Goal: Find specific page/section: Find specific page/section

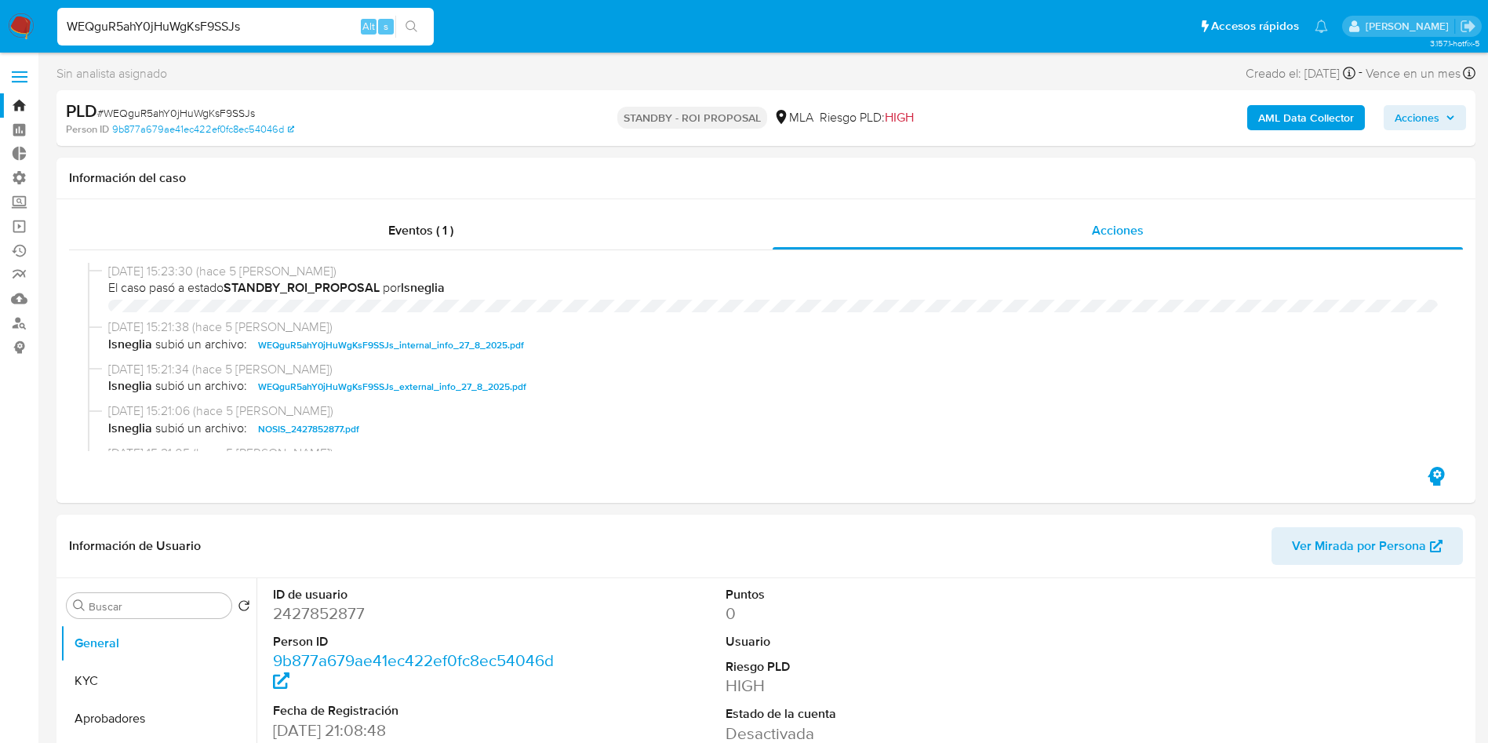
select select "10"
click at [222, 26] on input "WEQguR5ahY0jHuWgKsF9SSJs" at bounding box center [245, 26] width 377 height 20
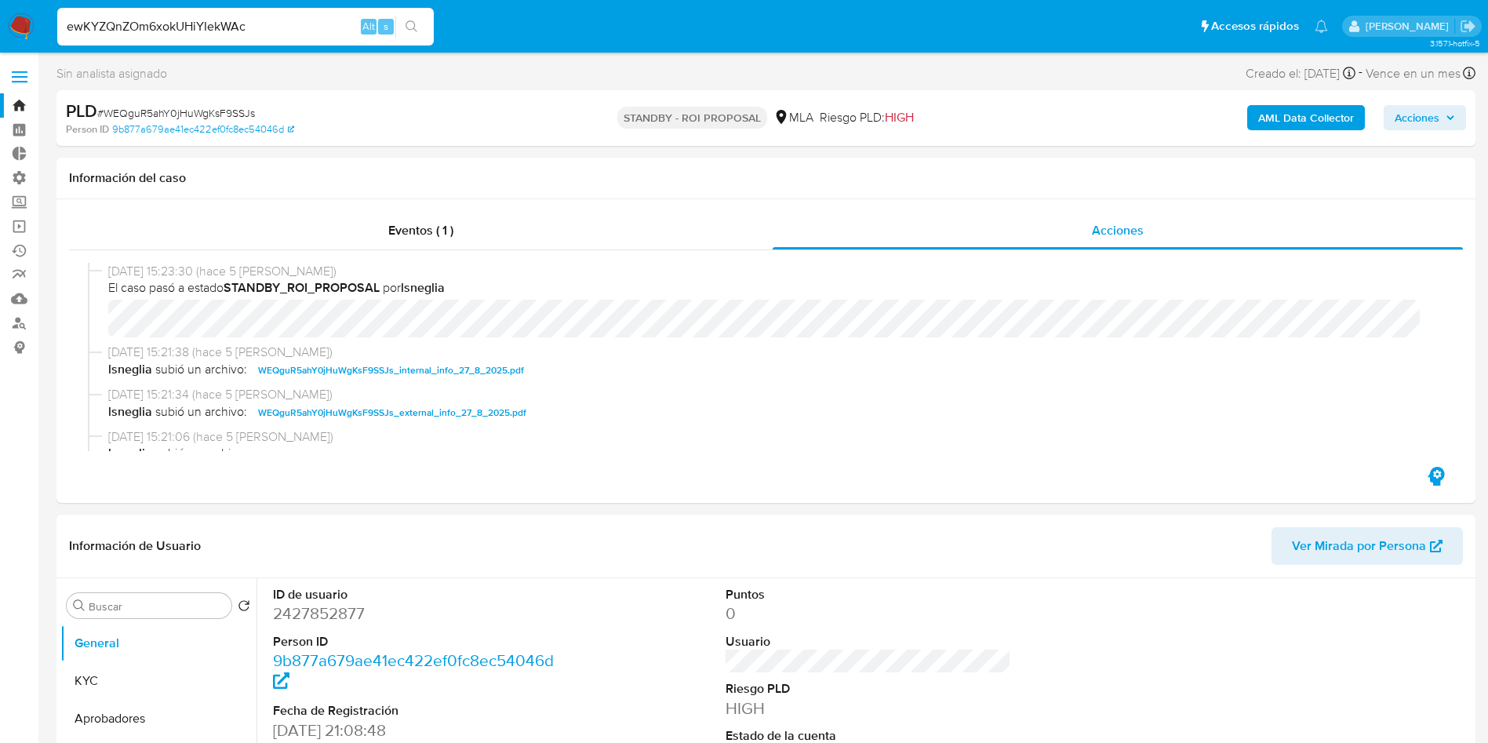
type input "ewKYZQnZOm6xokUHiYIekWAc"
click at [410, 23] on icon "search-icon" at bounding box center [412, 26] width 13 height 13
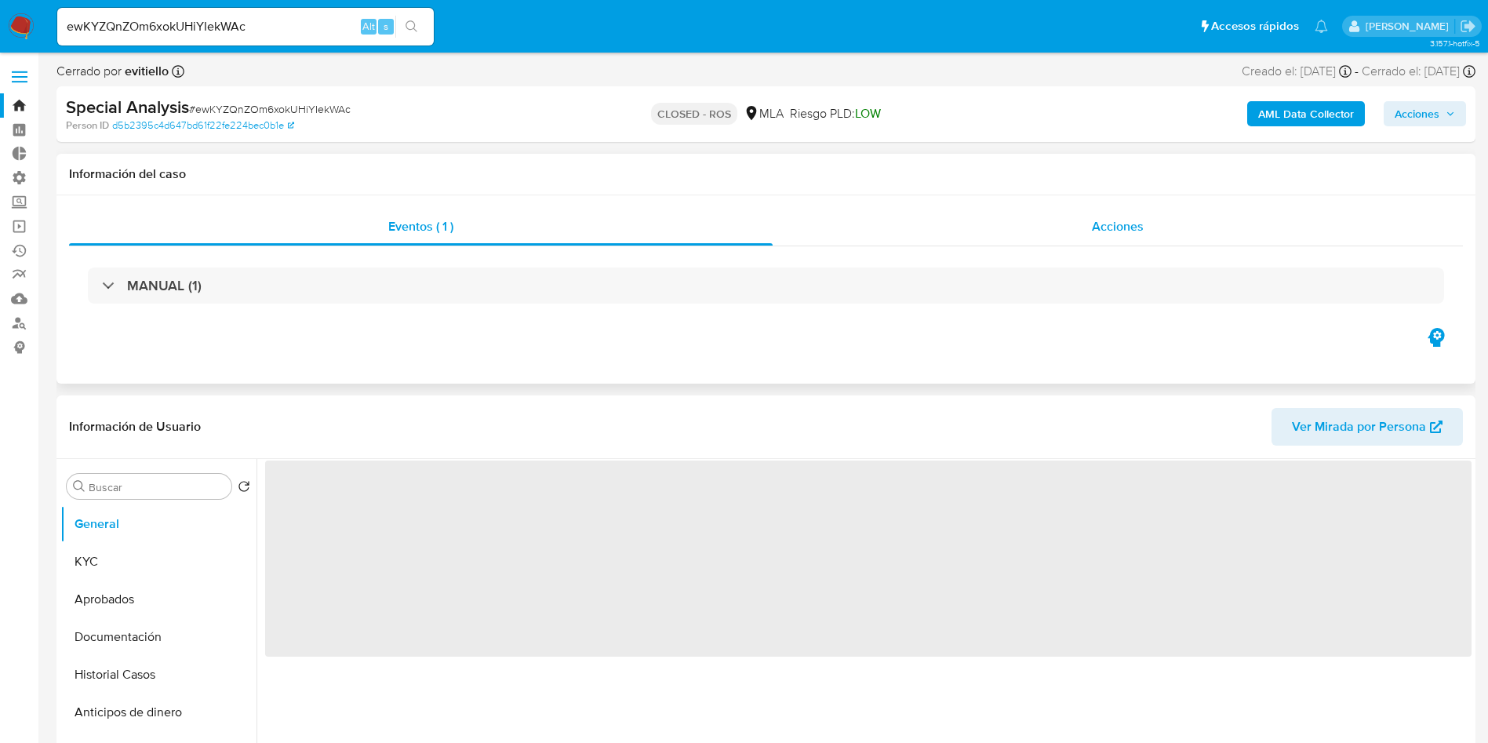
click at [1119, 228] on span "Acciones" at bounding box center [1118, 226] width 52 height 18
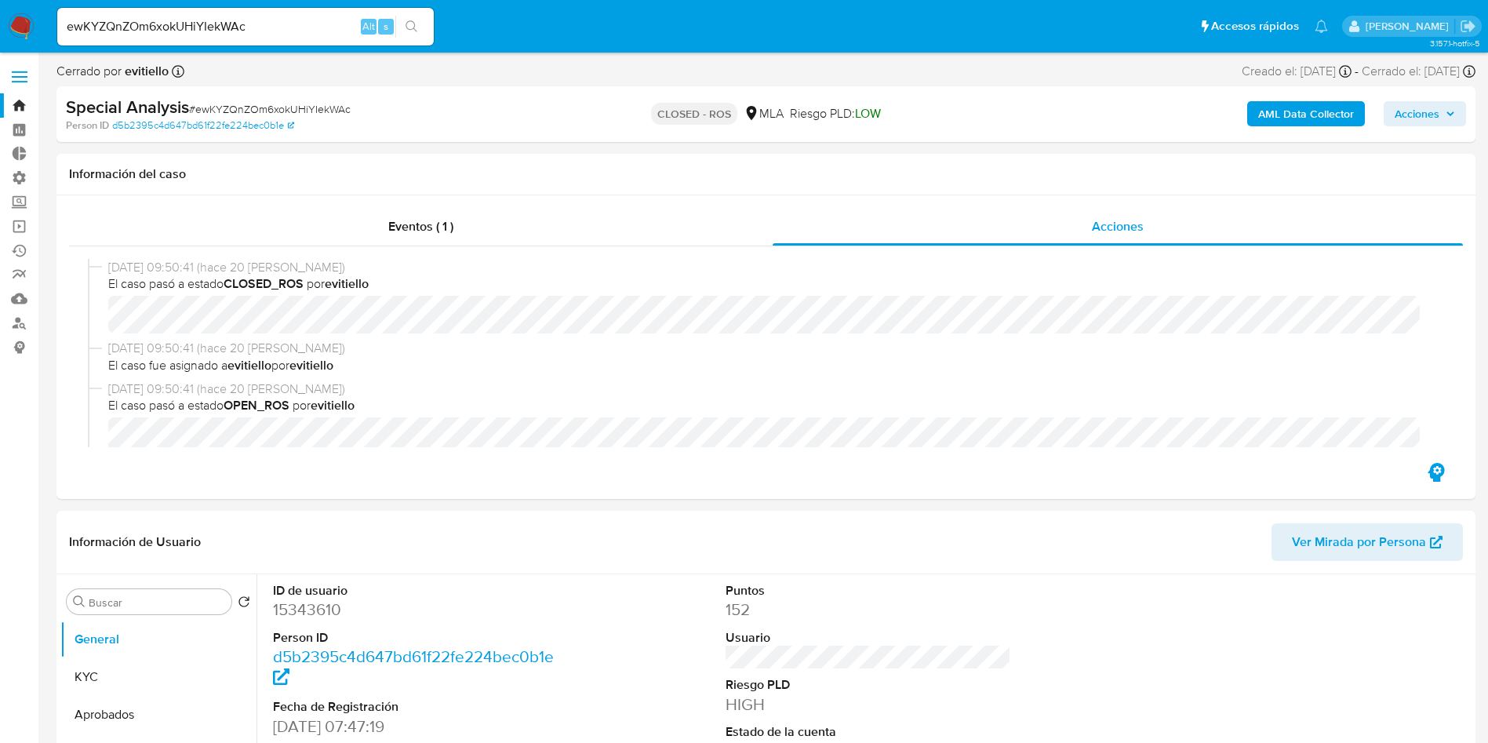
select select "10"
click at [260, 10] on div "ewKYZQnZOm6xokUHiYIekWAc Alt s" at bounding box center [245, 27] width 377 height 38
click at [257, 20] on input "ewKYZQnZOm6xokUHiYIekWAc" at bounding box center [245, 26] width 377 height 20
paste input "SEOiOxdDwDuCJ9ZqwGI6T3EP"
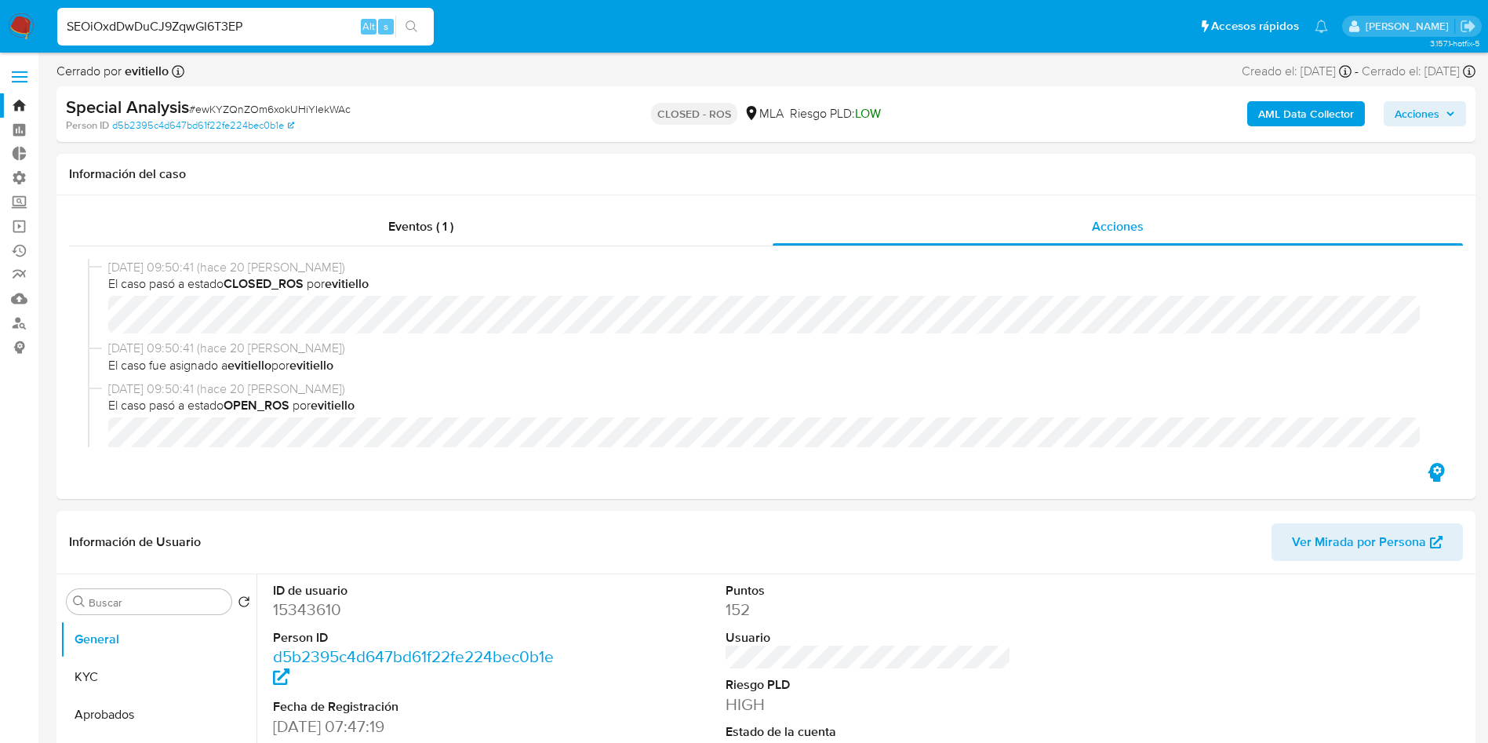
type input "SEOiOxdDwDuCJ9ZqwGI6T3EP"
click at [407, 24] on icon "search-icon" at bounding box center [412, 26] width 13 height 13
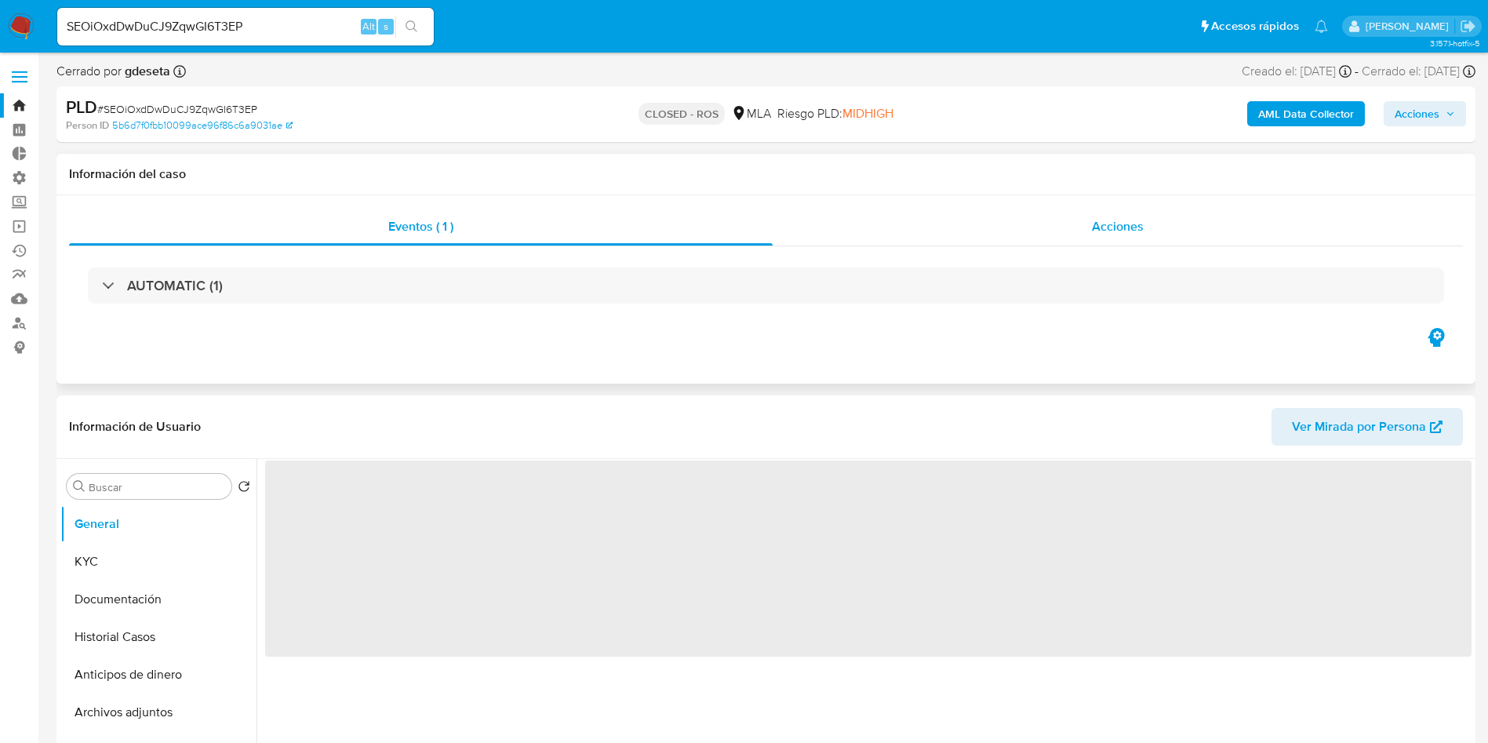
click at [1151, 228] on div "Acciones" at bounding box center [1118, 227] width 690 height 38
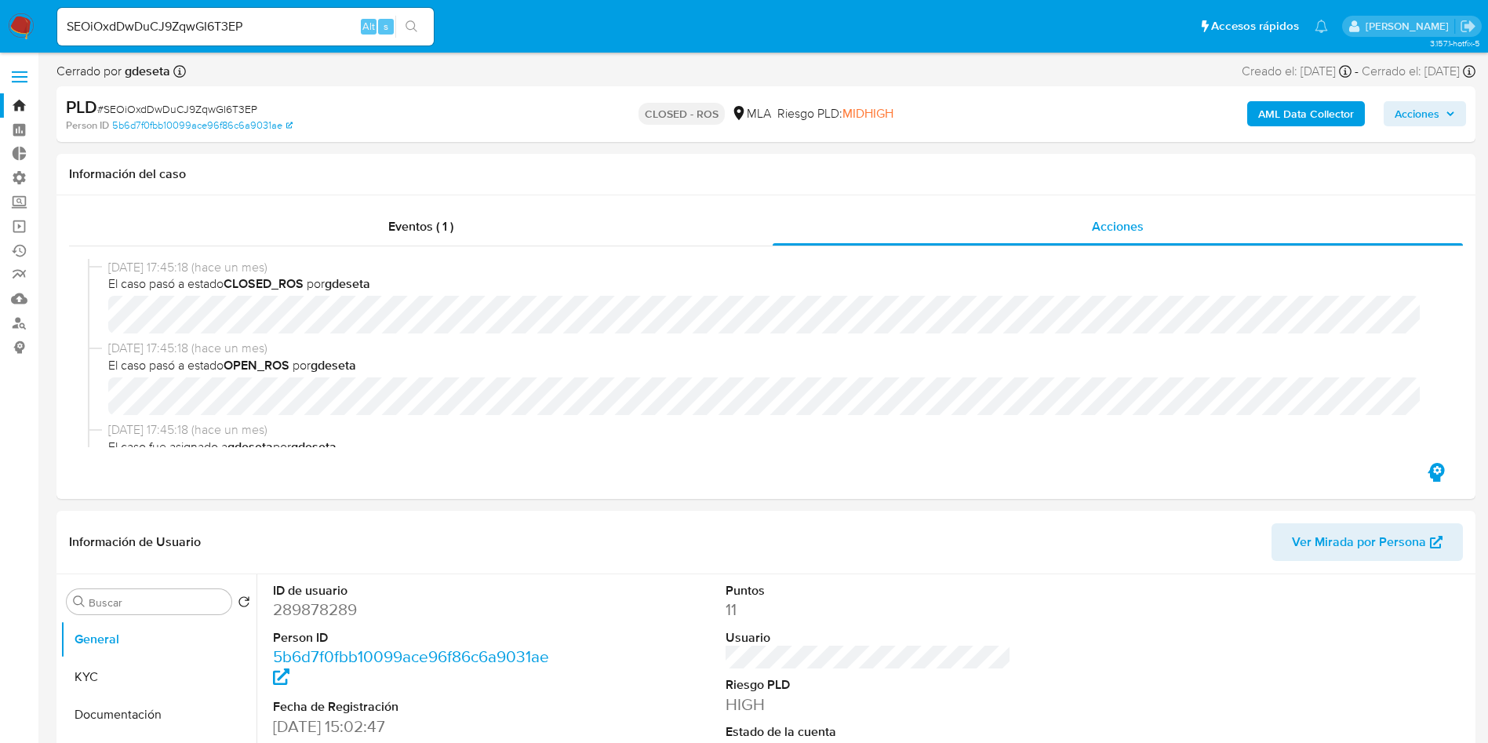
select select "10"
click at [271, 27] on input "SEOiOxdDwDuCJ9ZqwGI6T3EP" at bounding box center [245, 26] width 377 height 20
paste input "avBH9oyM2wuHepV18kmqLgqI"
type input "avBH9oyM2wuHepV18kmqLgqI"
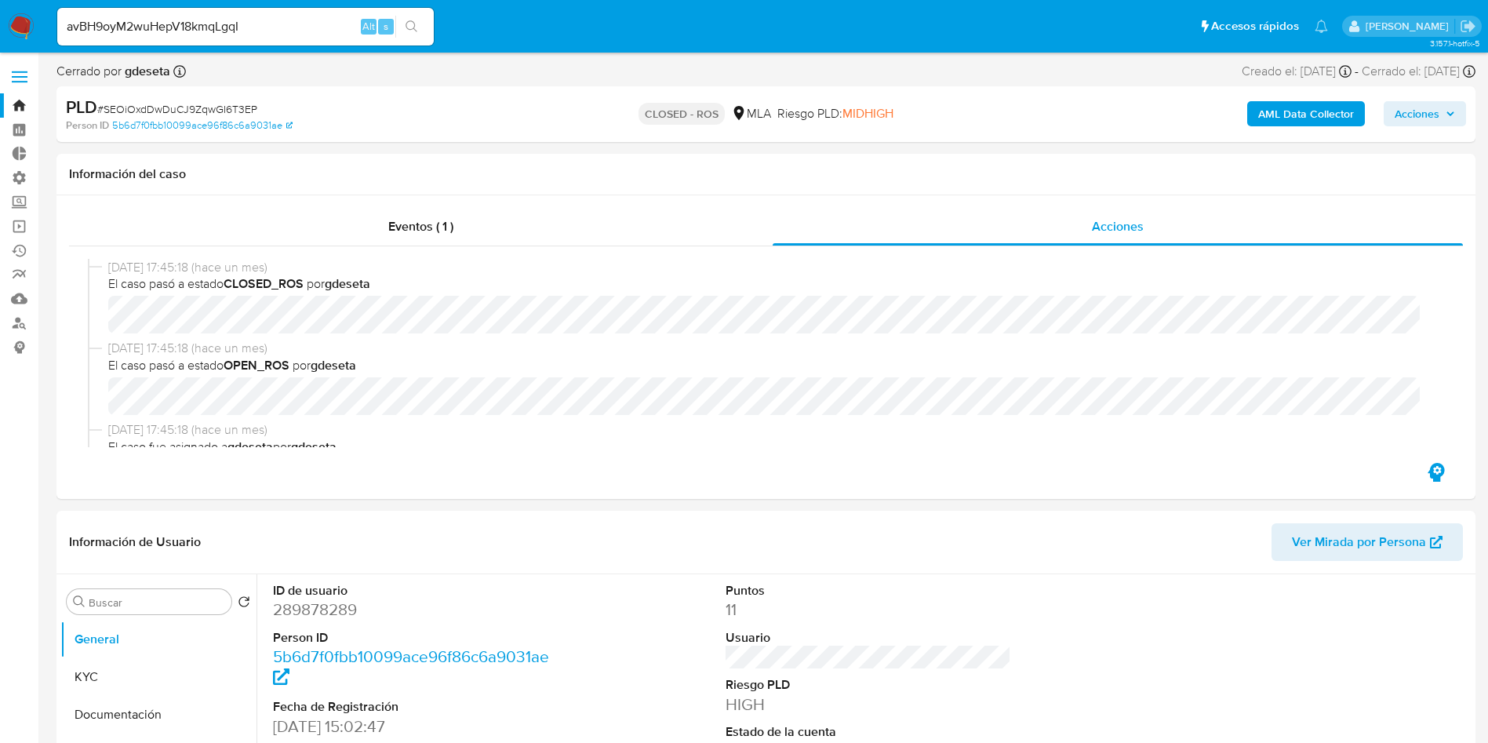
click at [412, 31] on icon "search-icon" at bounding box center [412, 26] width 13 height 13
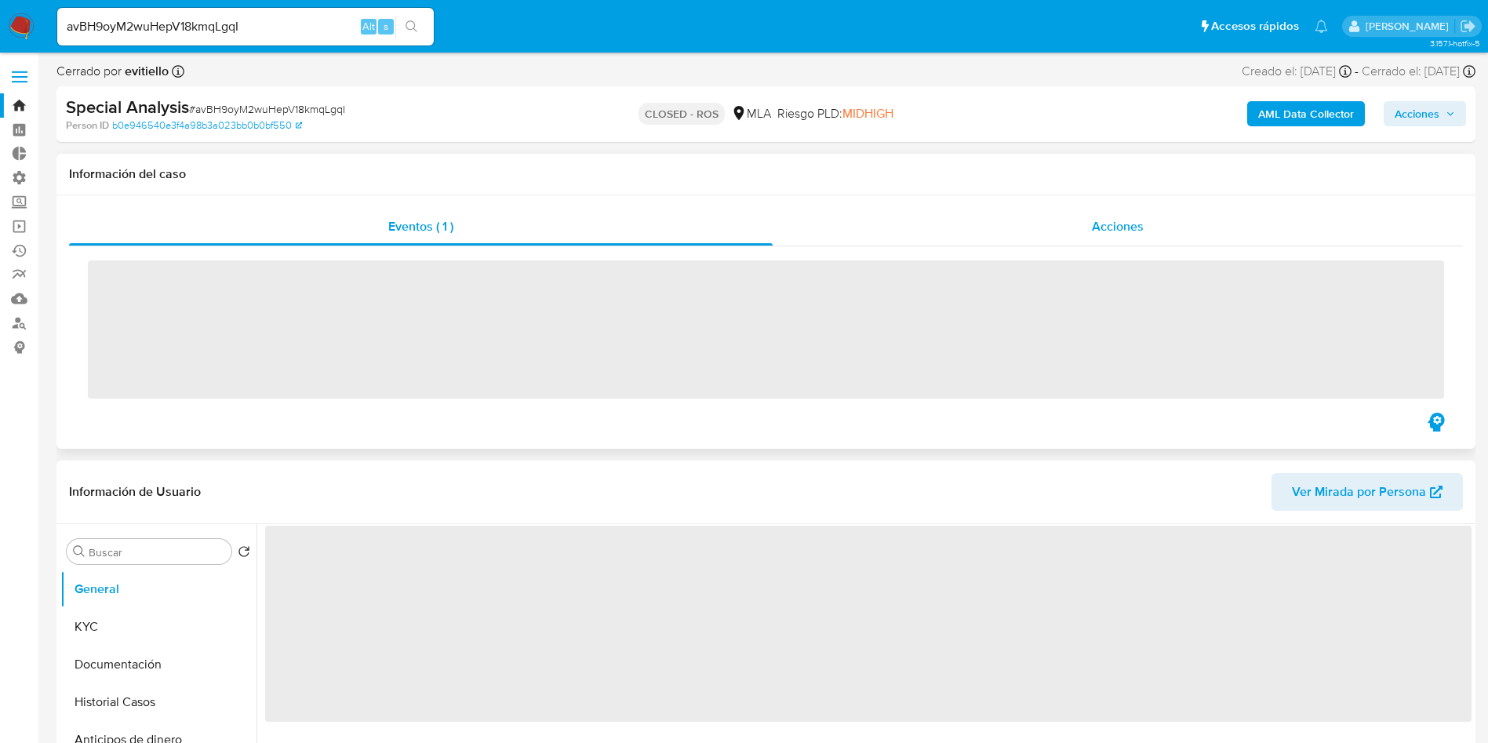
click at [1152, 232] on div "Acciones" at bounding box center [1118, 227] width 690 height 38
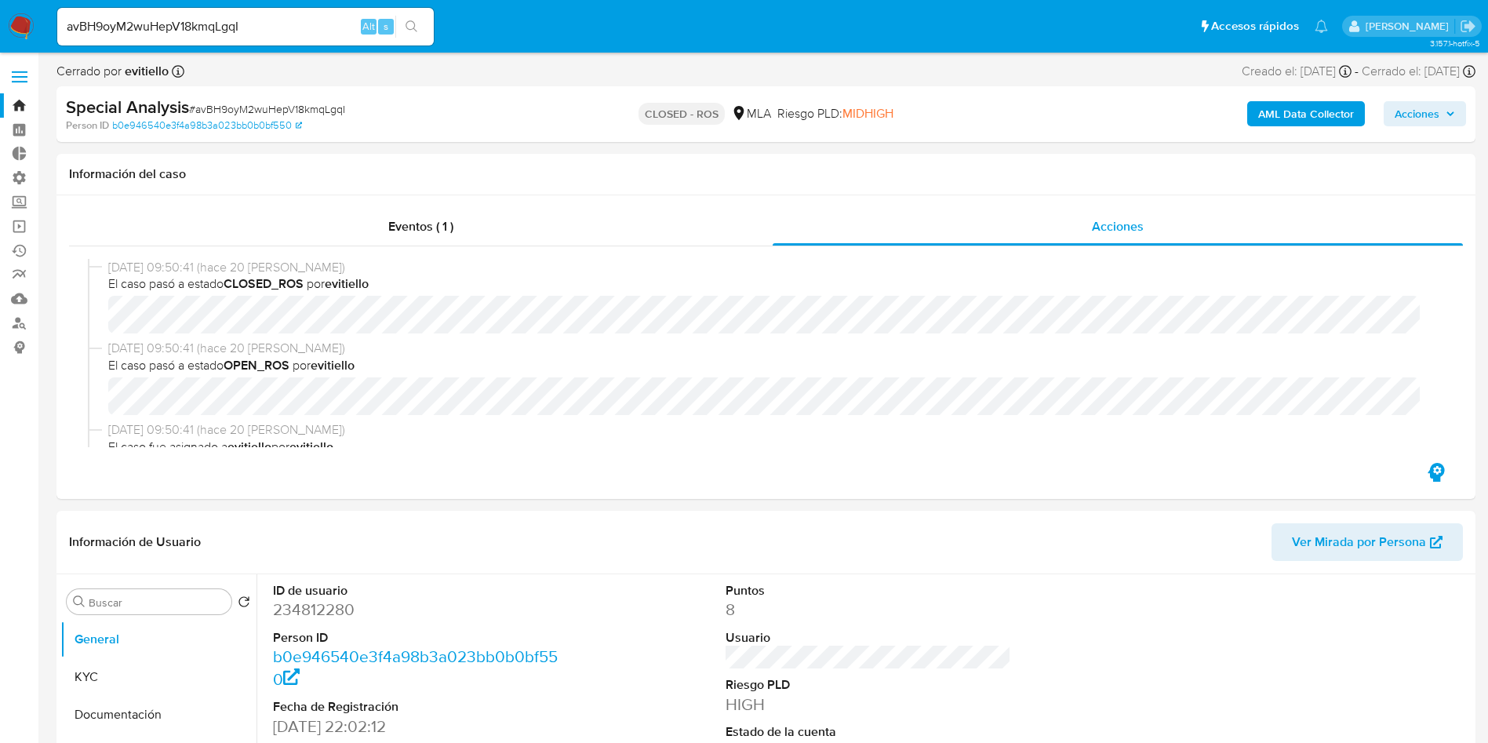
select select "10"
click at [228, 27] on input "avBH9oyM2wuHepV18kmqLgqI" at bounding box center [245, 26] width 377 height 20
paste input "SDe9FT6YPjadoy8s8bvVy0i0"
type input "SDe9FT6YPjadoy8s8bvVy0i0"
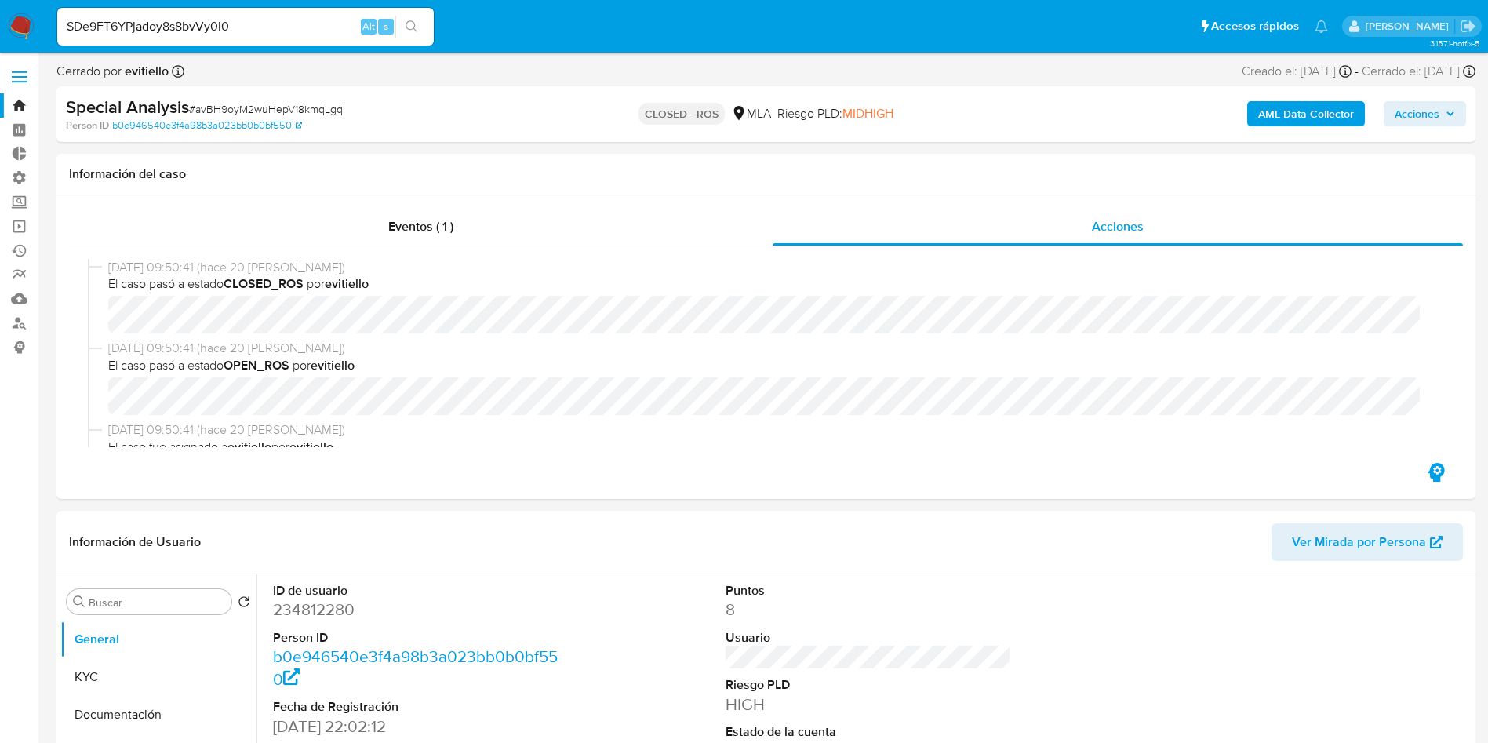
click at [423, 13] on div "SDe9FT6YPjadoy8s8bvVy0i0 Alt s" at bounding box center [245, 27] width 377 height 38
click at [417, 31] on icon "search-icon" at bounding box center [412, 26] width 12 height 12
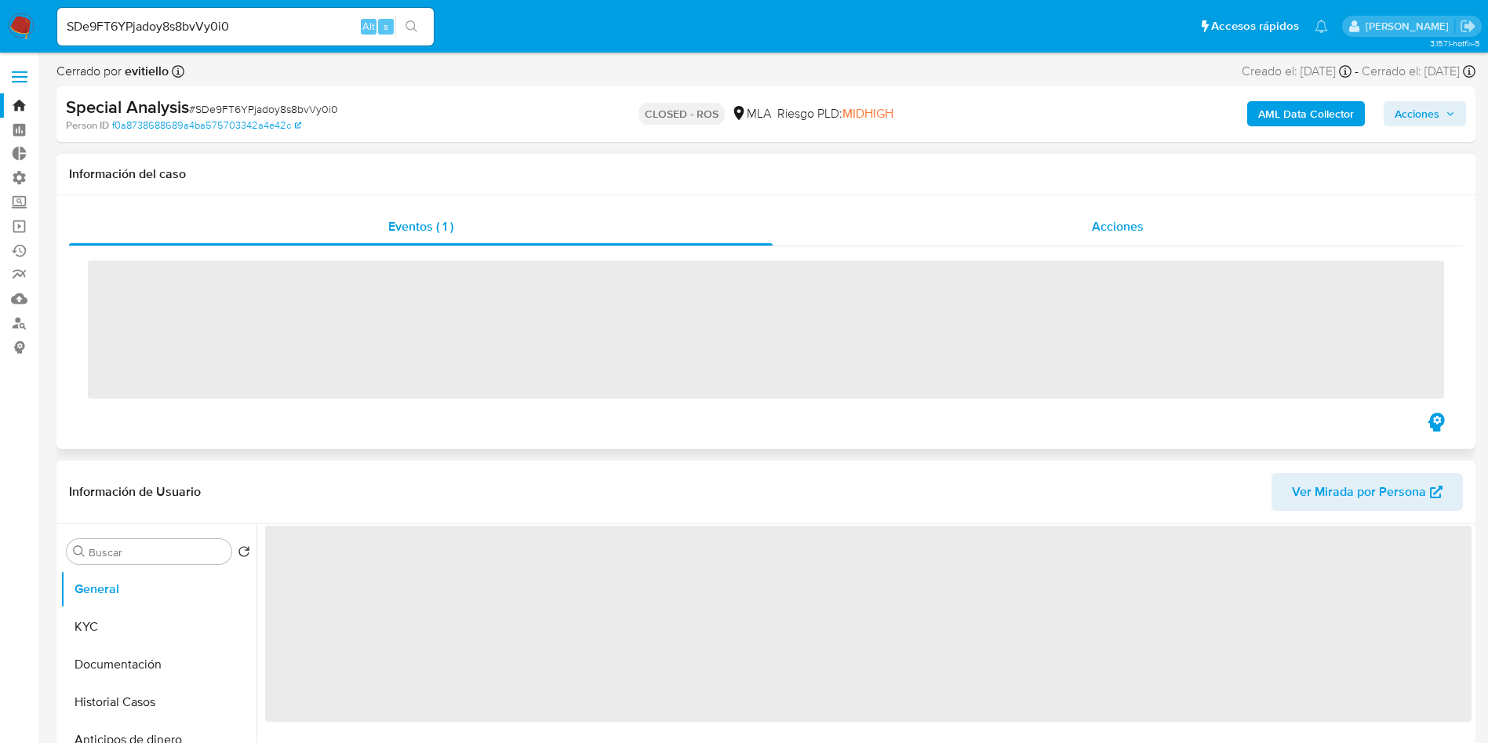
click at [1200, 237] on div "Acciones" at bounding box center [1118, 227] width 690 height 38
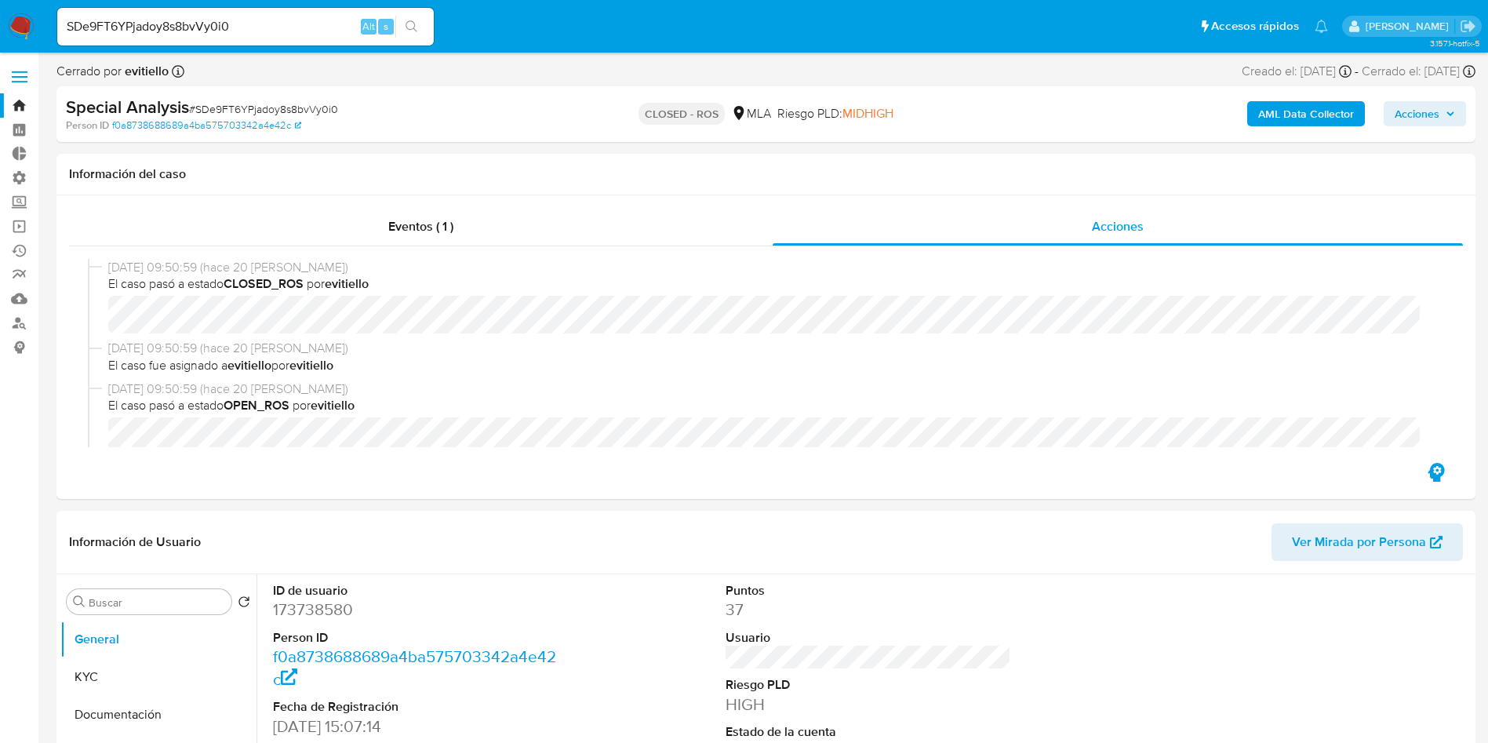
select select "10"
click at [271, 20] on input "SDe9FT6YPjadoy8s8bvVy0i0" at bounding box center [245, 26] width 377 height 20
paste input "OAD0hPbiHsmydtFSBLqMu9nT"
type input "OAD0hPbiHsmydtFSBLqMu9nT"
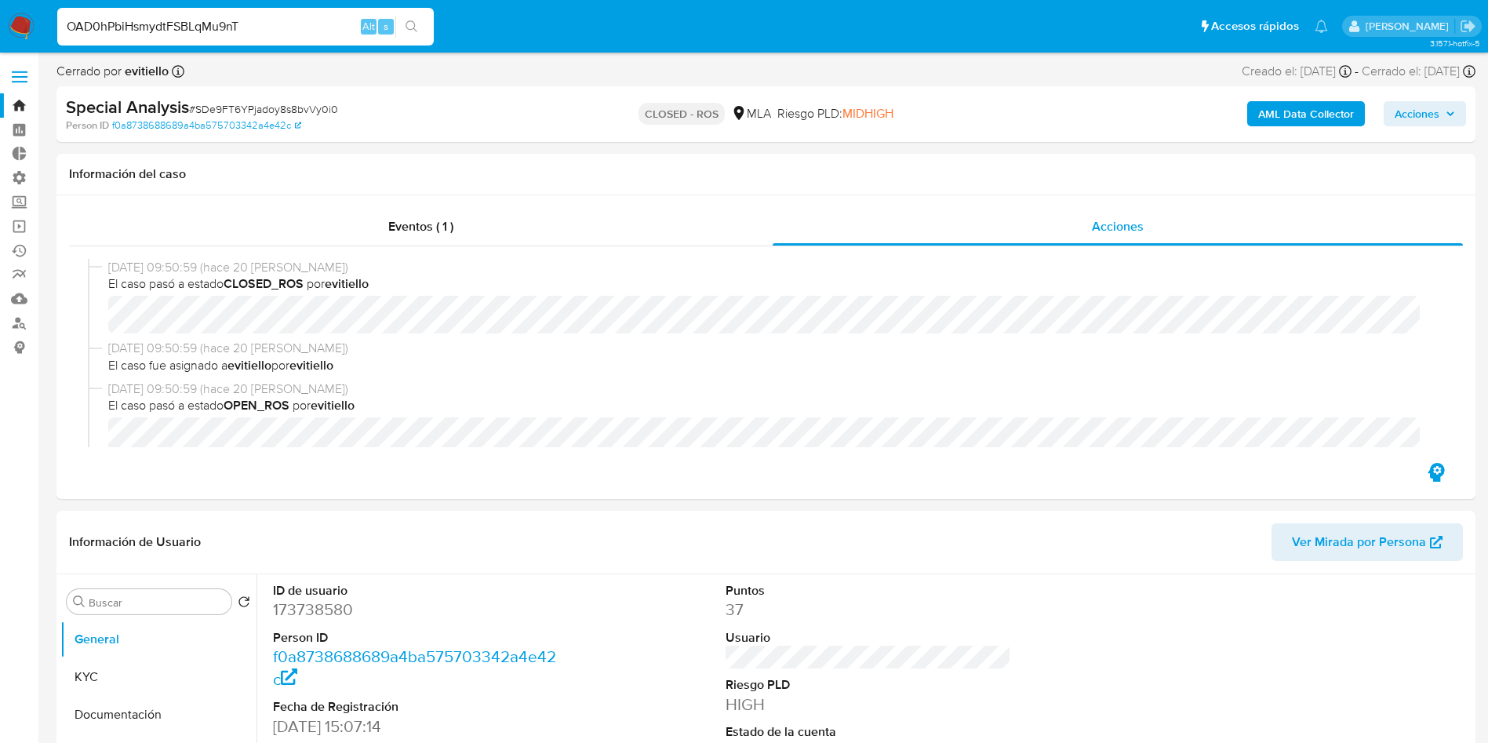
click at [414, 20] on icon "search-icon" at bounding box center [412, 26] width 13 height 13
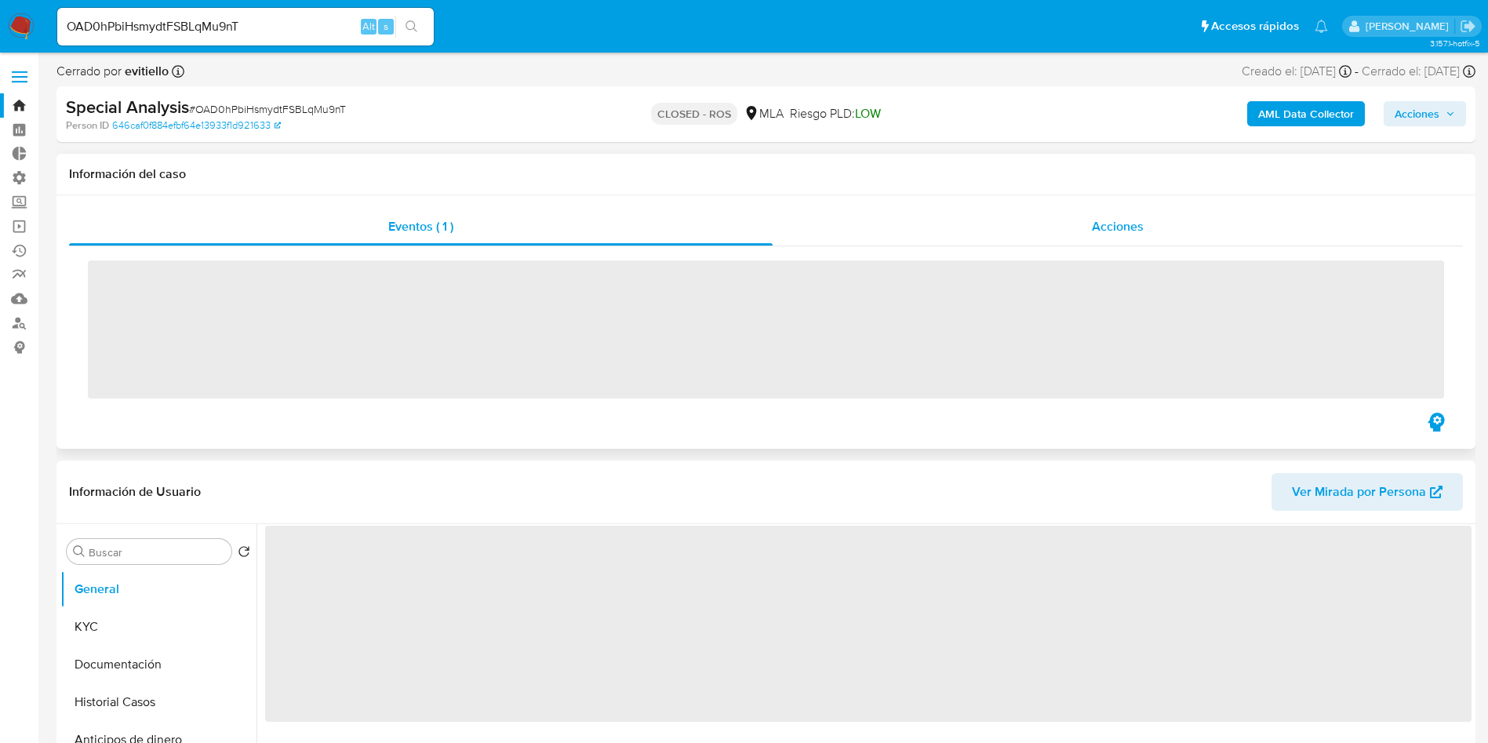
click at [1165, 230] on div "Acciones" at bounding box center [1118, 227] width 690 height 38
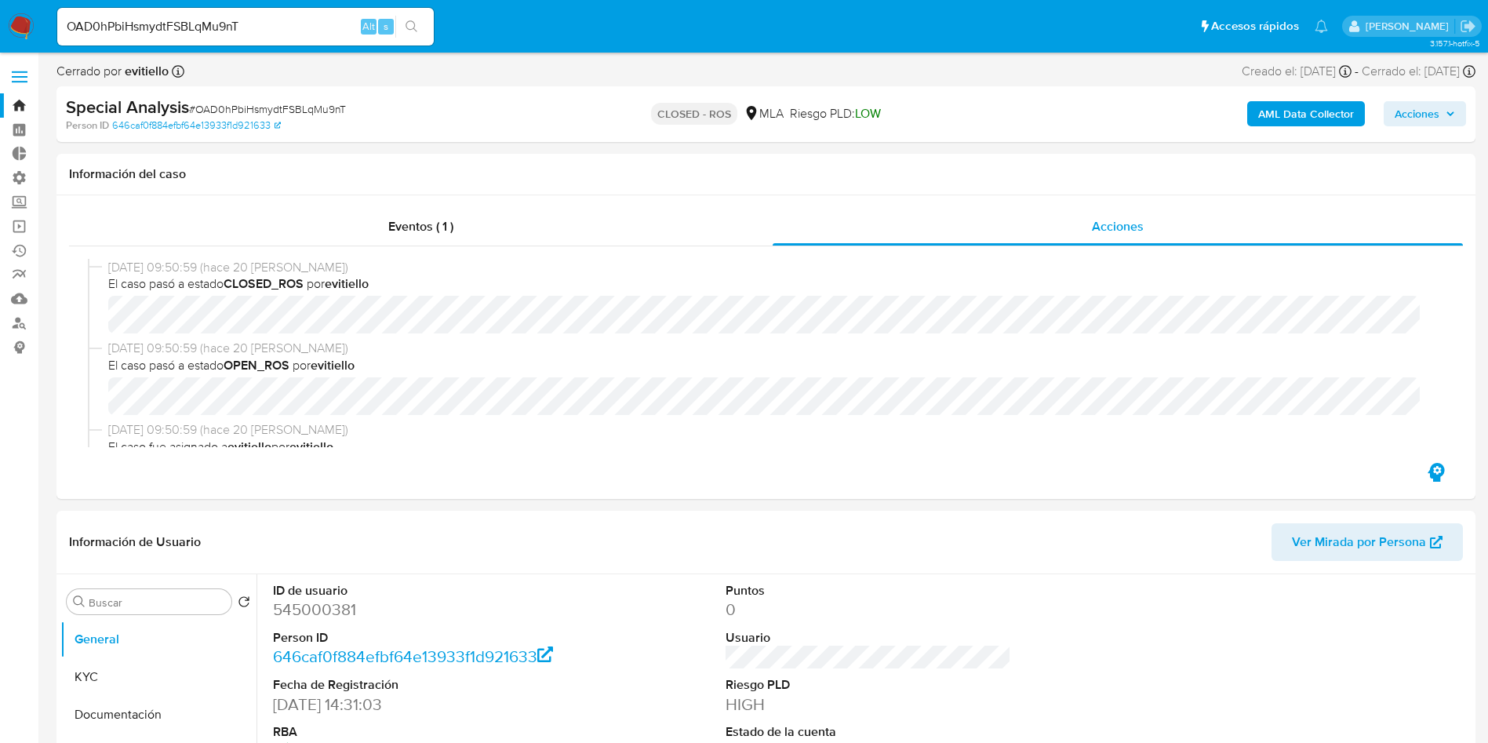
select select "10"
click at [253, 18] on input "OAD0hPbiHsmydtFSBLqMu9nT" at bounding box center [245, 26] width 377 height 20
click at [252, 18] on input "OAD0hPbiHsmydtFSBLqMu9nT" at bounding box center [245, 26] width 377 height 20
paste input "VSvbxoe3z2cK444z9C5iUik"
type input "VSvbxoe3z2cK444z9C5iUikT"
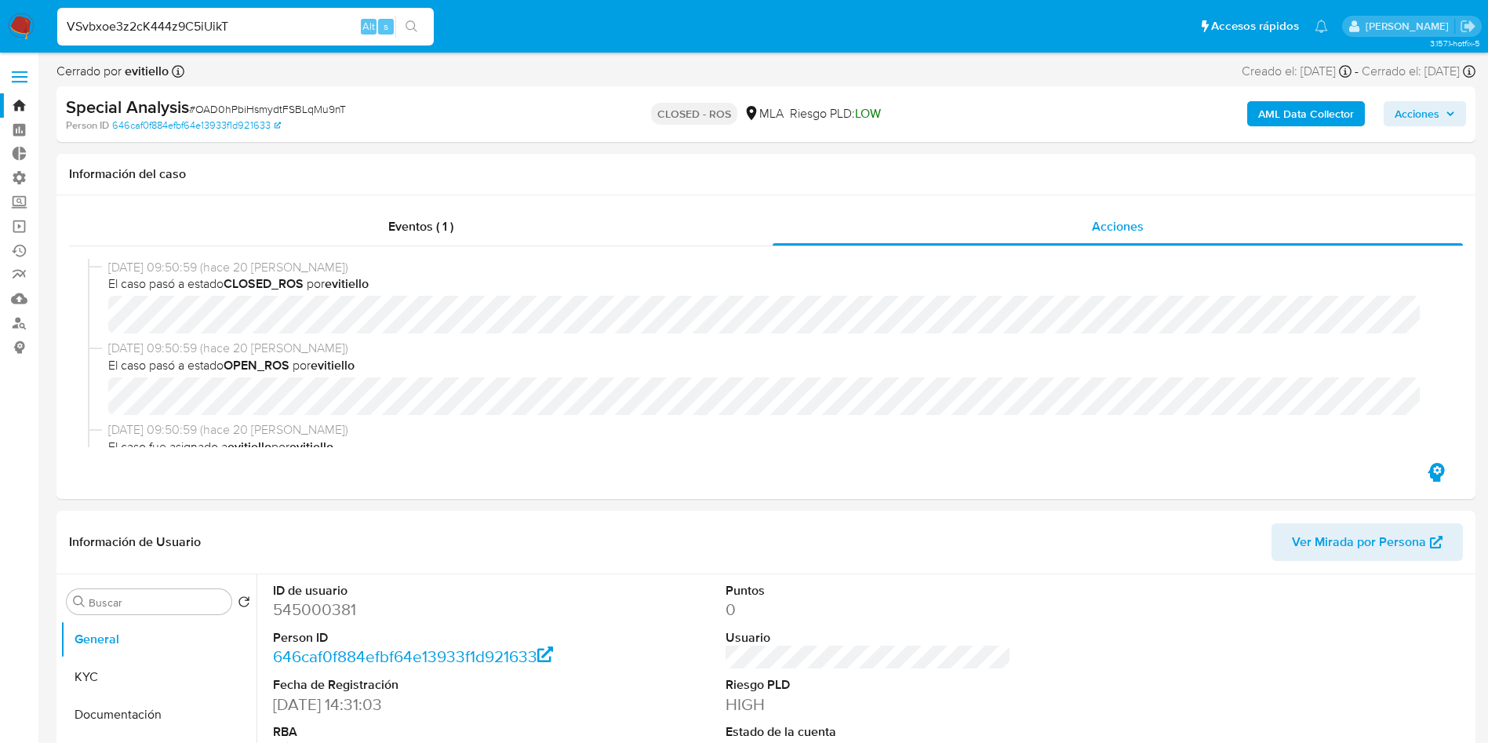
click at [435, 30] on li "VSvbxoe3z2cK444z9C5iUikT Alt s" at bounding box center [245, 25] width 384 height 39
click at [410, 26] on icon "search-icon" at bounding box center [412, 26] width 13 height 13
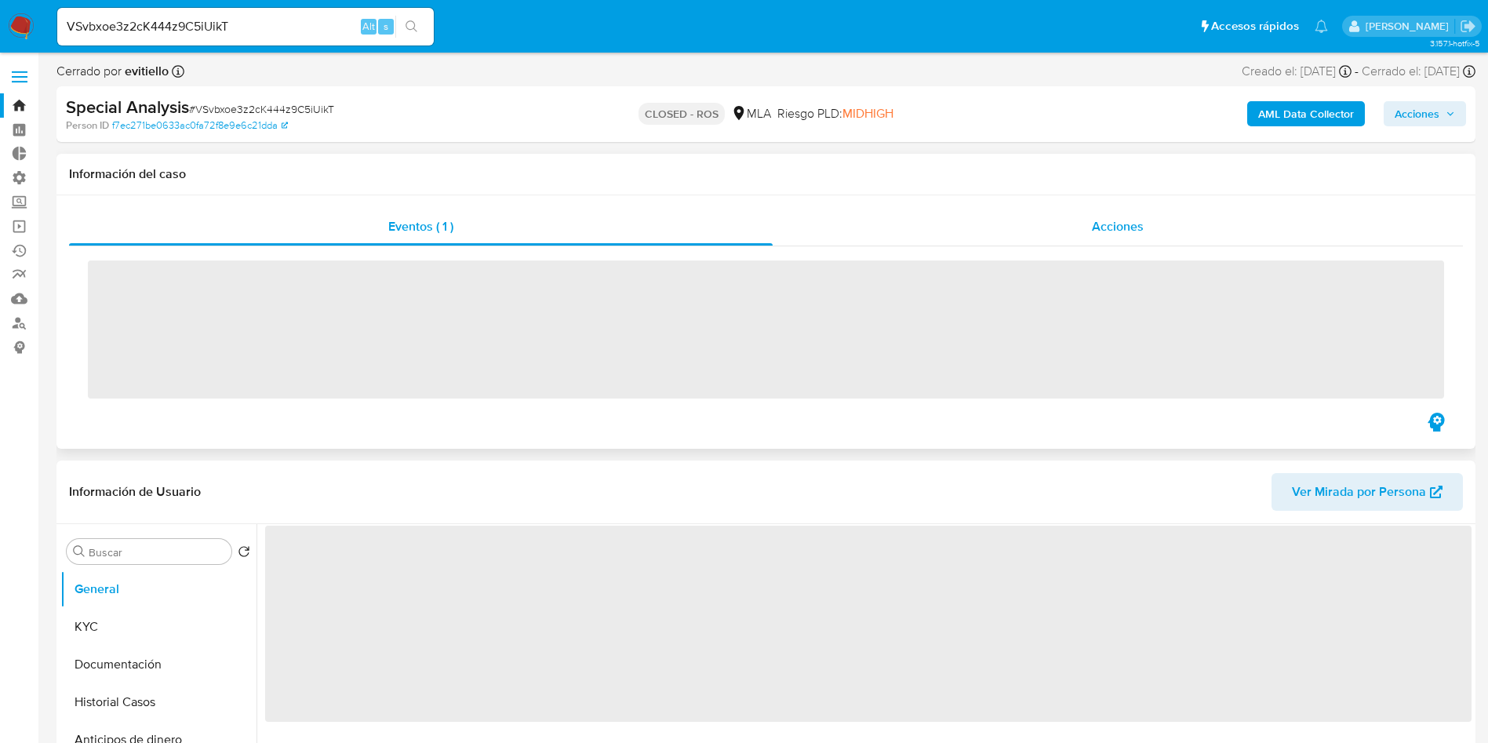
click at [1152, 238] on div "Acciones" at bounding box center [1118, 227] width 690 height 38
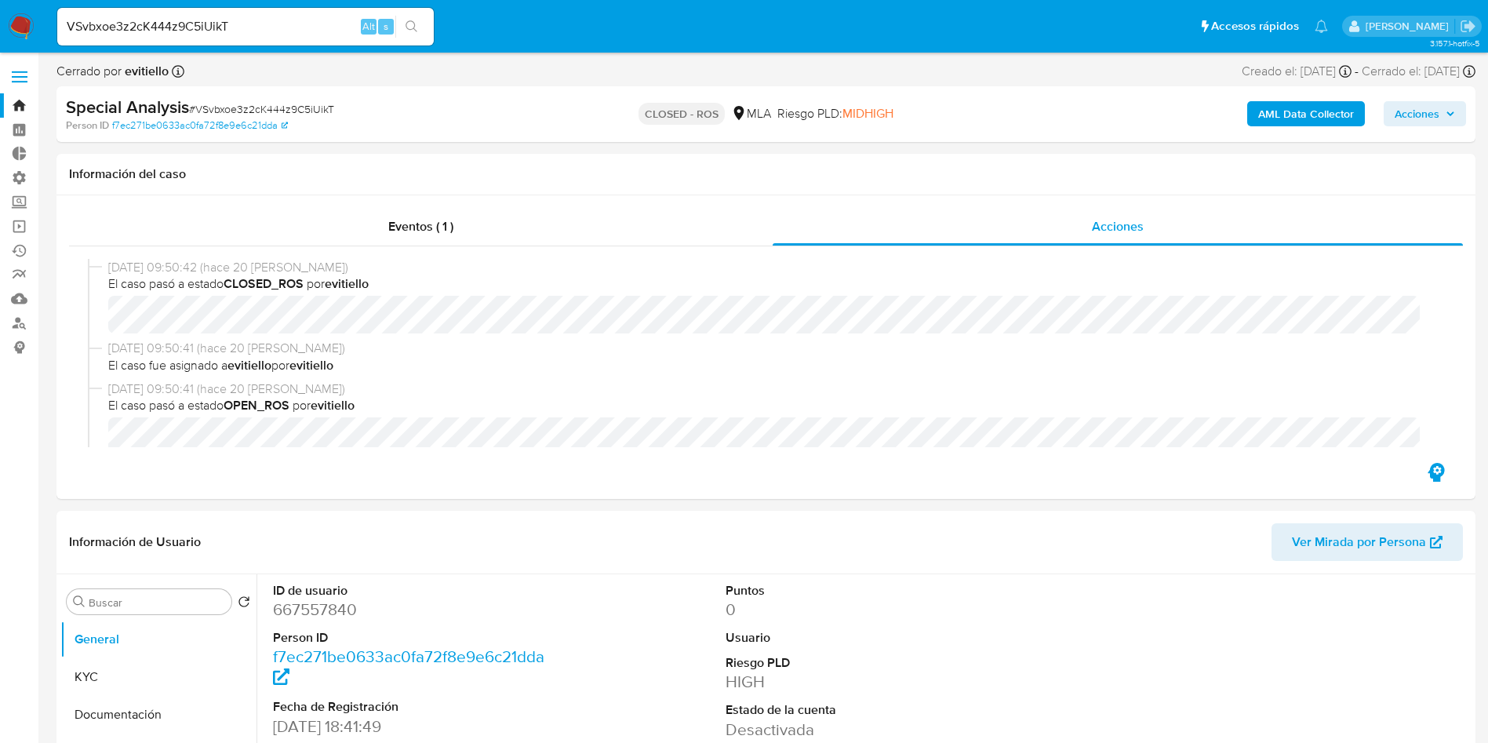
select select "10"
click at [272, 29] on input "VSvbxoe3z2cK444z9C5iUikT" at bounding box center [245, 26] width 377 height 20
paste input "RHAkASqhdHr3Qim1kcbypYl"
type input "RHAkASqhdHr3Qim1kcbypYlT"
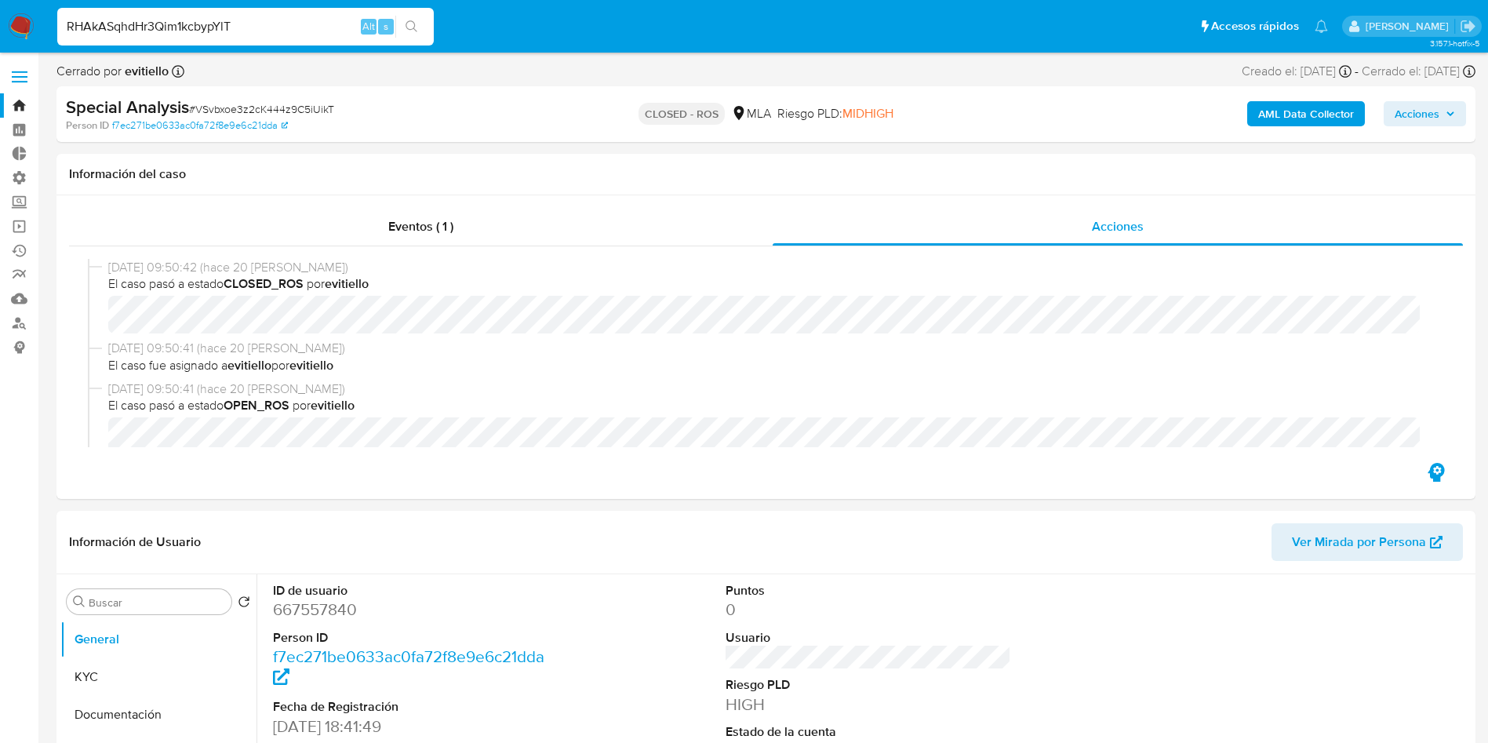
click at [405, 17] on button "search-icon" at bounding box center [411, 27] width 32 height 22
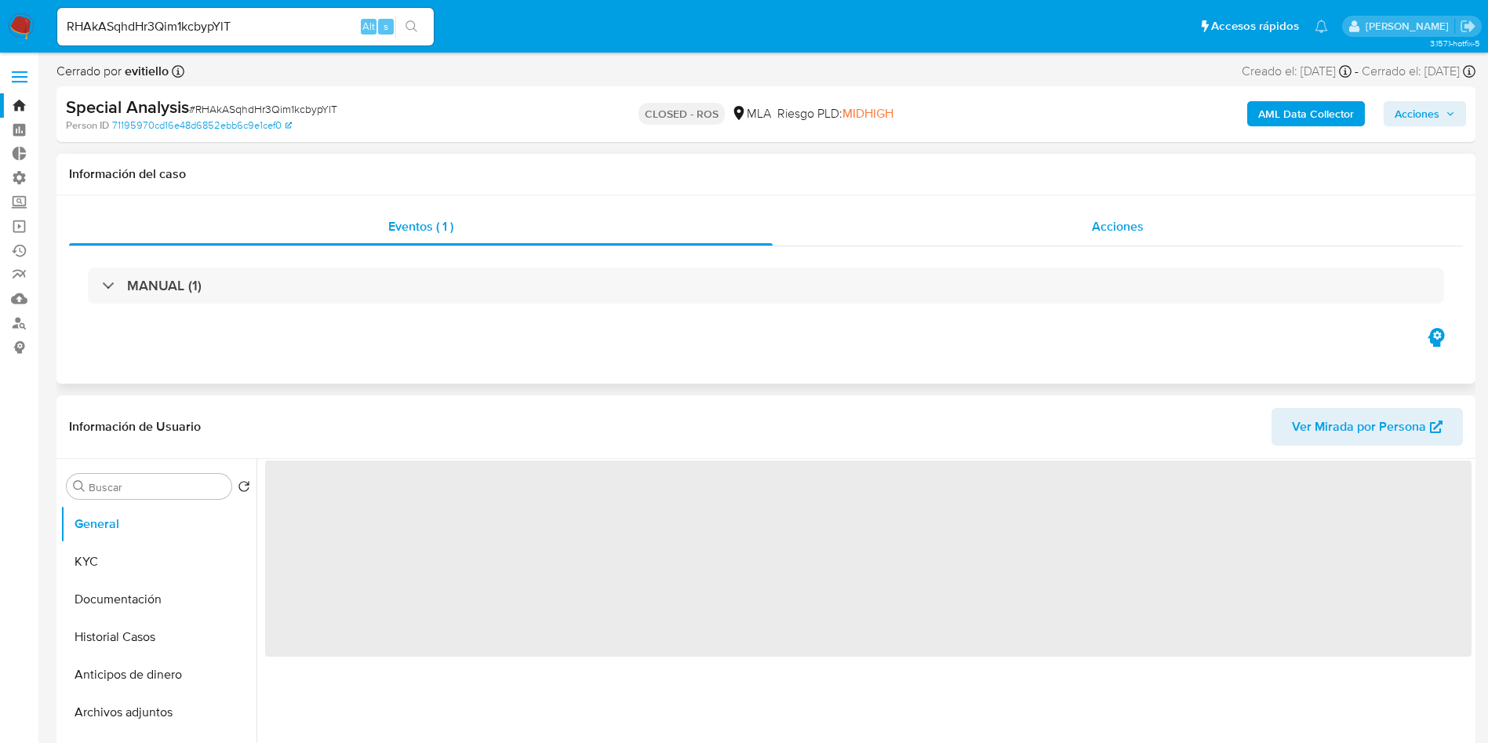
click at [1127, 238] on div "Acciones" at bounding box center [1118, 227] width 690 height 38
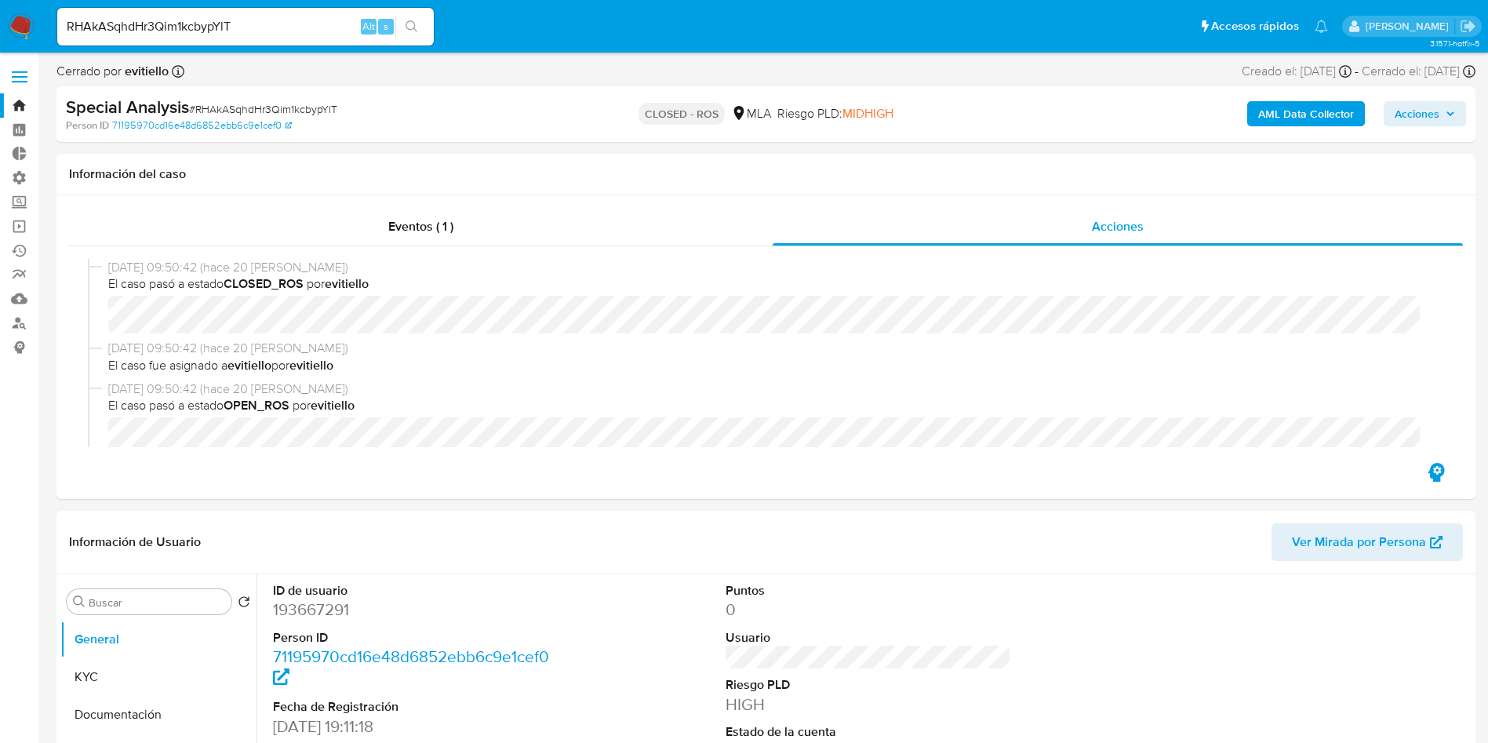
select select "10"
click at [920, 531] on header "Información de Usuario Ver Mirada por Persona" at bounding box center [766, 542] width 1394 height 38
click at [175, 21] on input "RHAkASqhdHr3Qim1kcbypYlT" at bounding box center [245, 26] width 377 height 20
paste input "i77BNcKiqdLyqbHlH3zPLwBo"
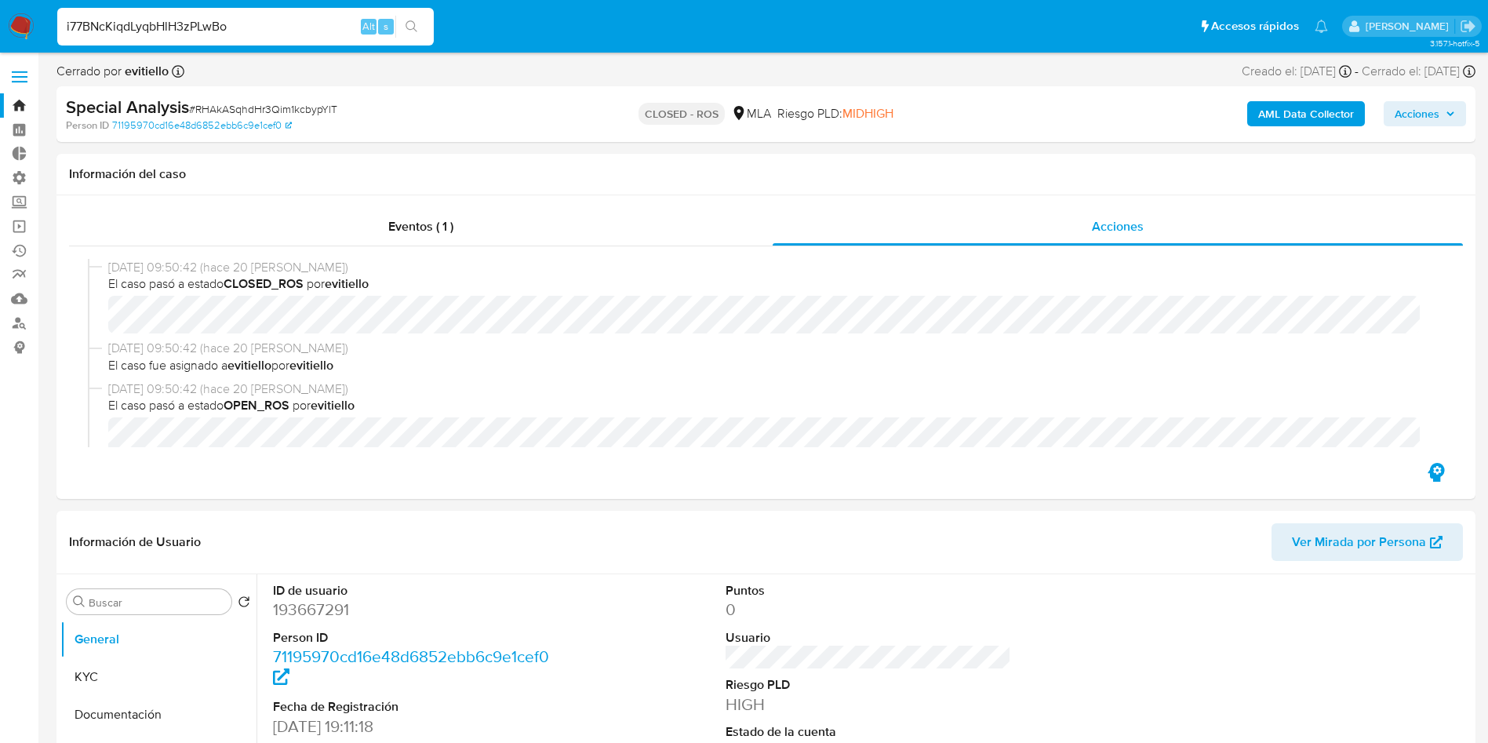
type input "i77BNcKiqdLyqbHlH3zPLwBo"
click at [412, 24] on icon "search-icon" at bounding box center [412, 26] width 13 height 13
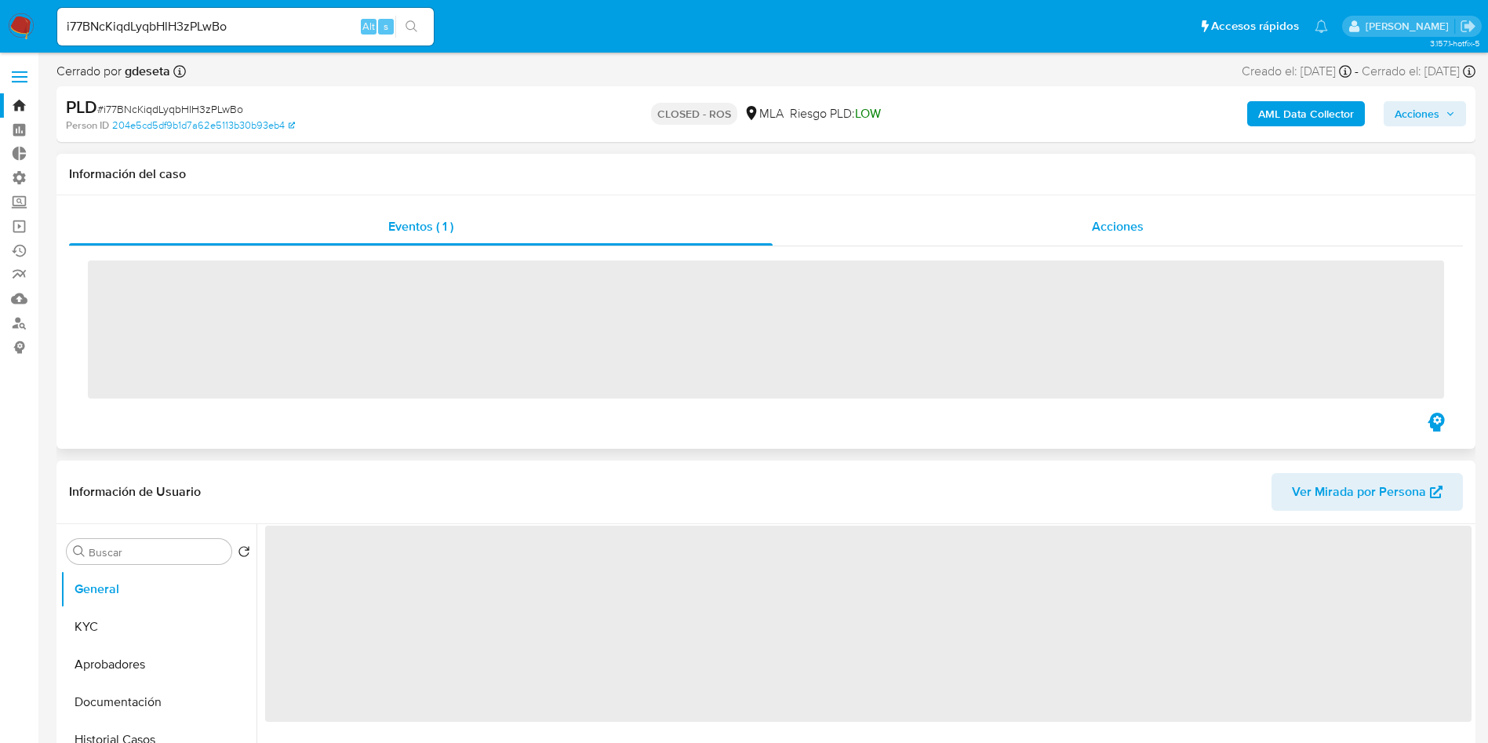
click at [1114, 230] on span "Acciones" at bounding box center [1118, 226] width 52 height 18
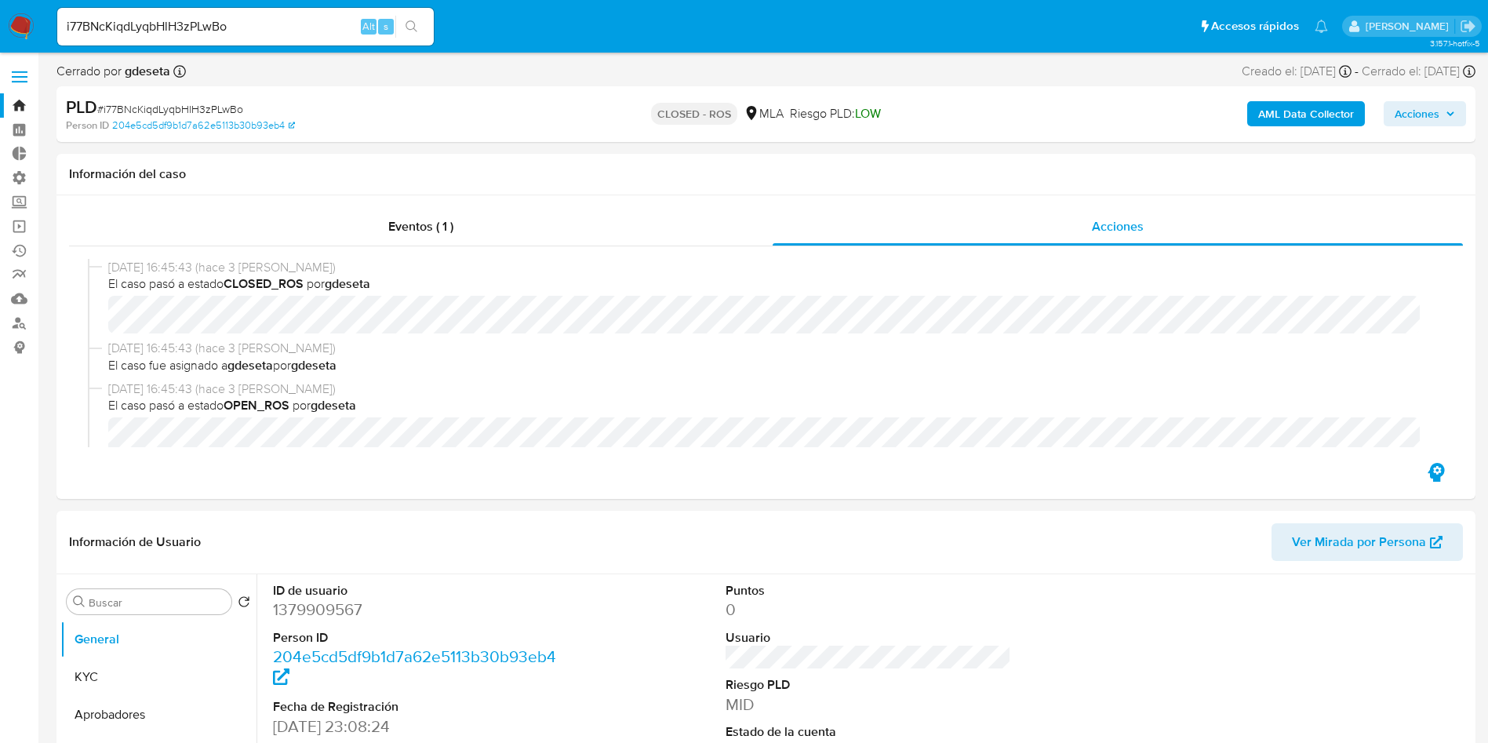
select select "10"
click at [209, 31] on input "i77BNcKiqdLyqbHlH3zPLwBo" at bounding box center [245, 26] width 377 height 20
paste input "3WOKrjcYy7ndoRv6JdEFTfaM"
click at [429, 36] on input "3WOKrjcYy7ndoRv6JdEFTfaM" at bounding box center [245, 26] width 377 height 20
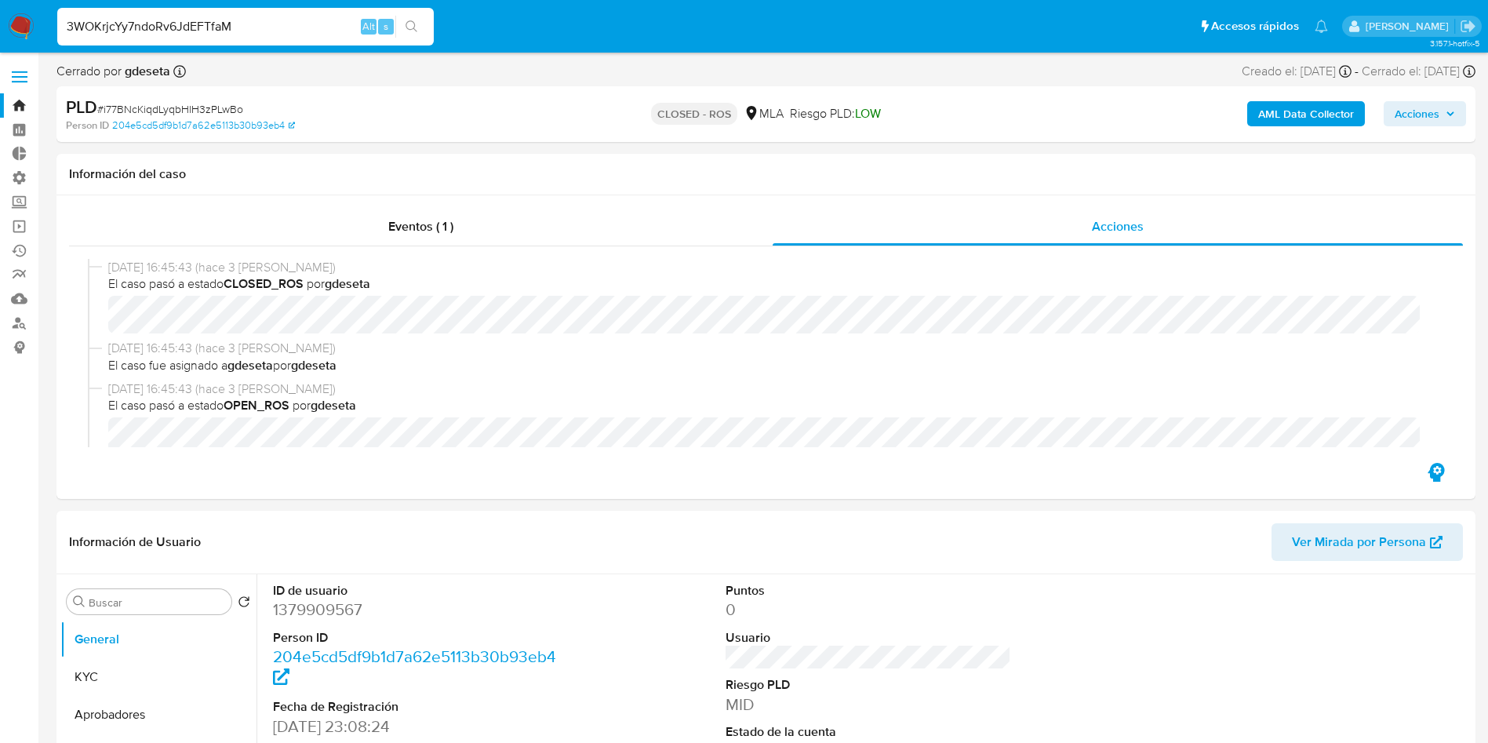
type input "3WOKrjcYy7ndoRv6JdEFTfaM"
click at [416, 31] on icon "search-icon" at bounding box center [412, 26] width 13 height 13
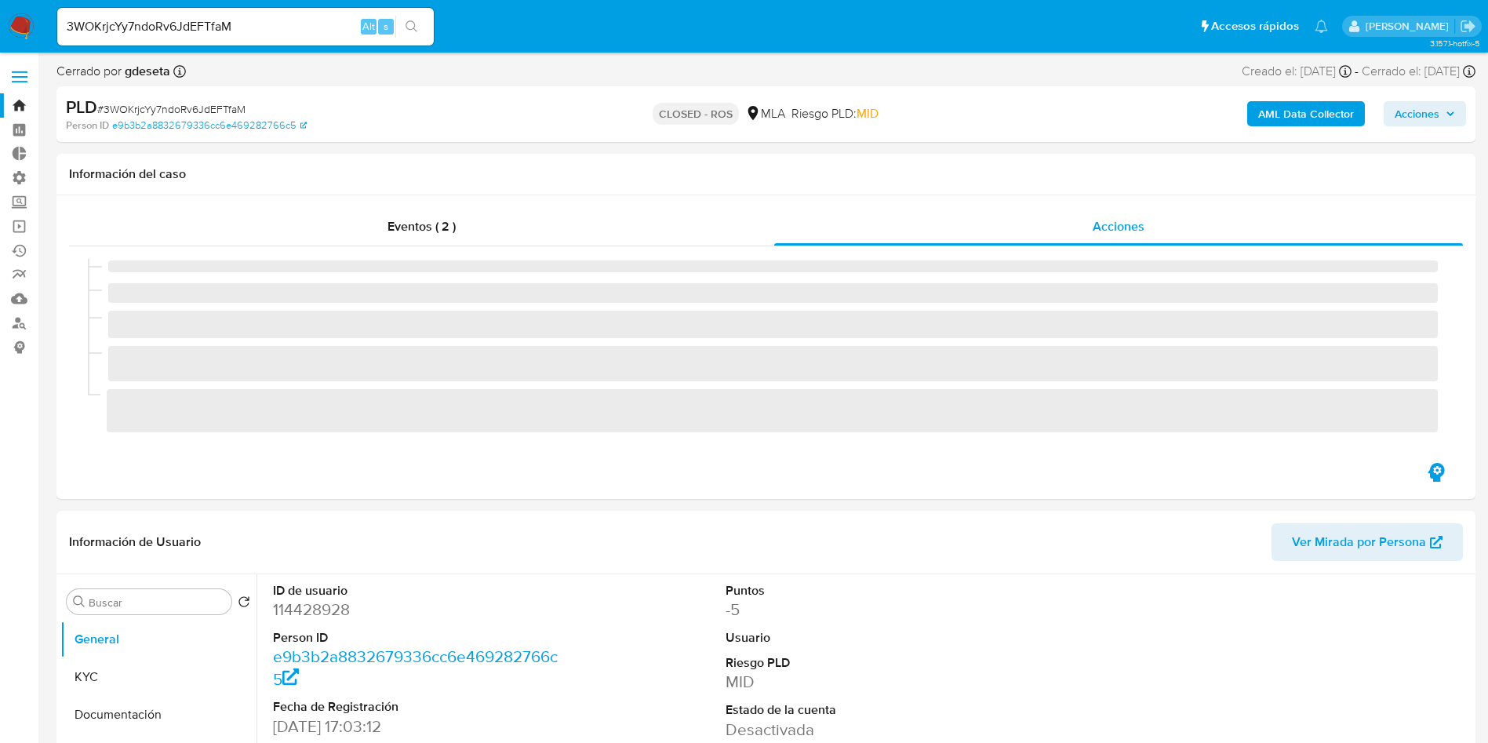
select select "10"
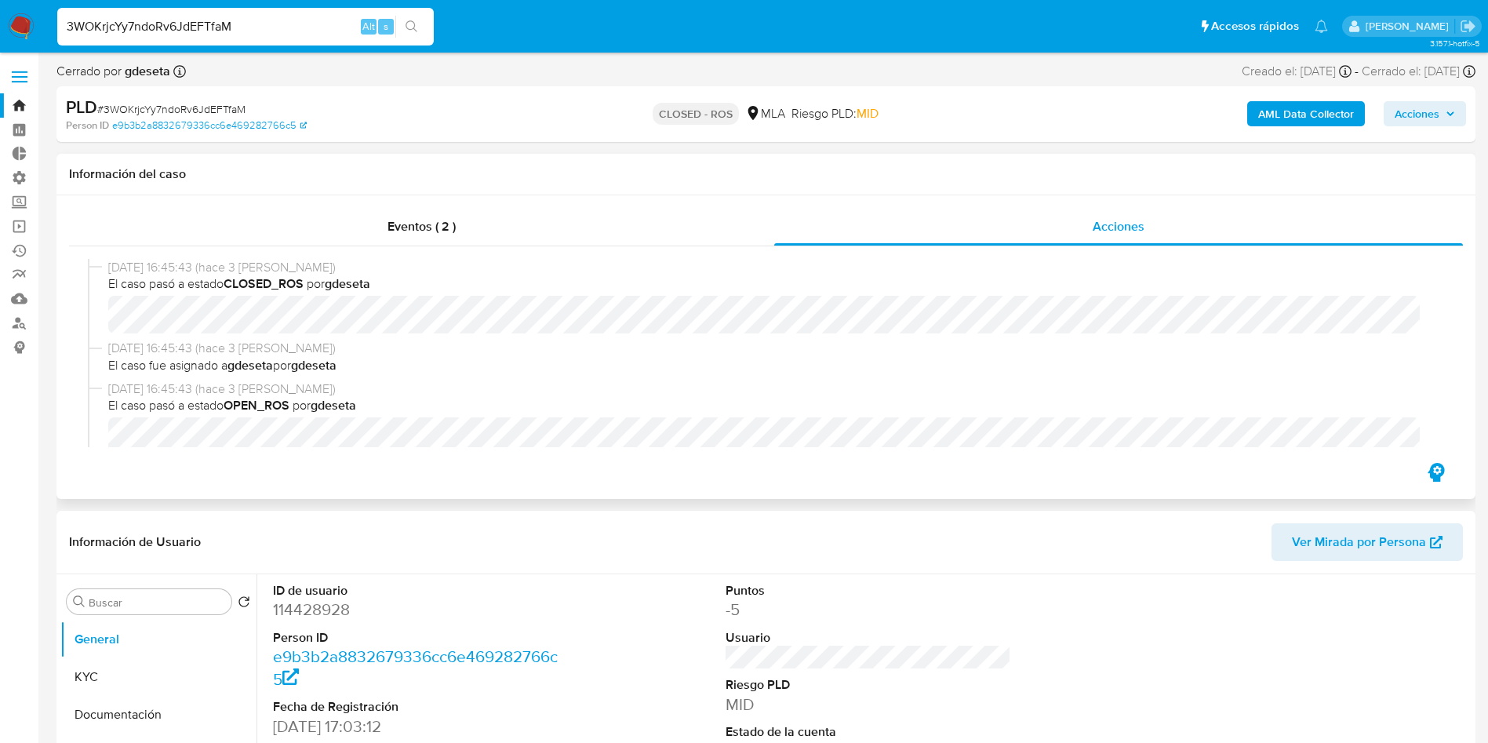
click at [256, 23] on input "3WOKrjcYy7ndoRv6JdEFTfaM" at bounding box center [245, 26] width 377 height 20
paste input "8GkjwkAYVgKg1h0YQxuVPzYg"
type input "8GkjwkAYVgKg1h0YQxuVPzYg"
click at [402, 28] on button "search-icon" at bounding box center [411, 27] width 32 height 22
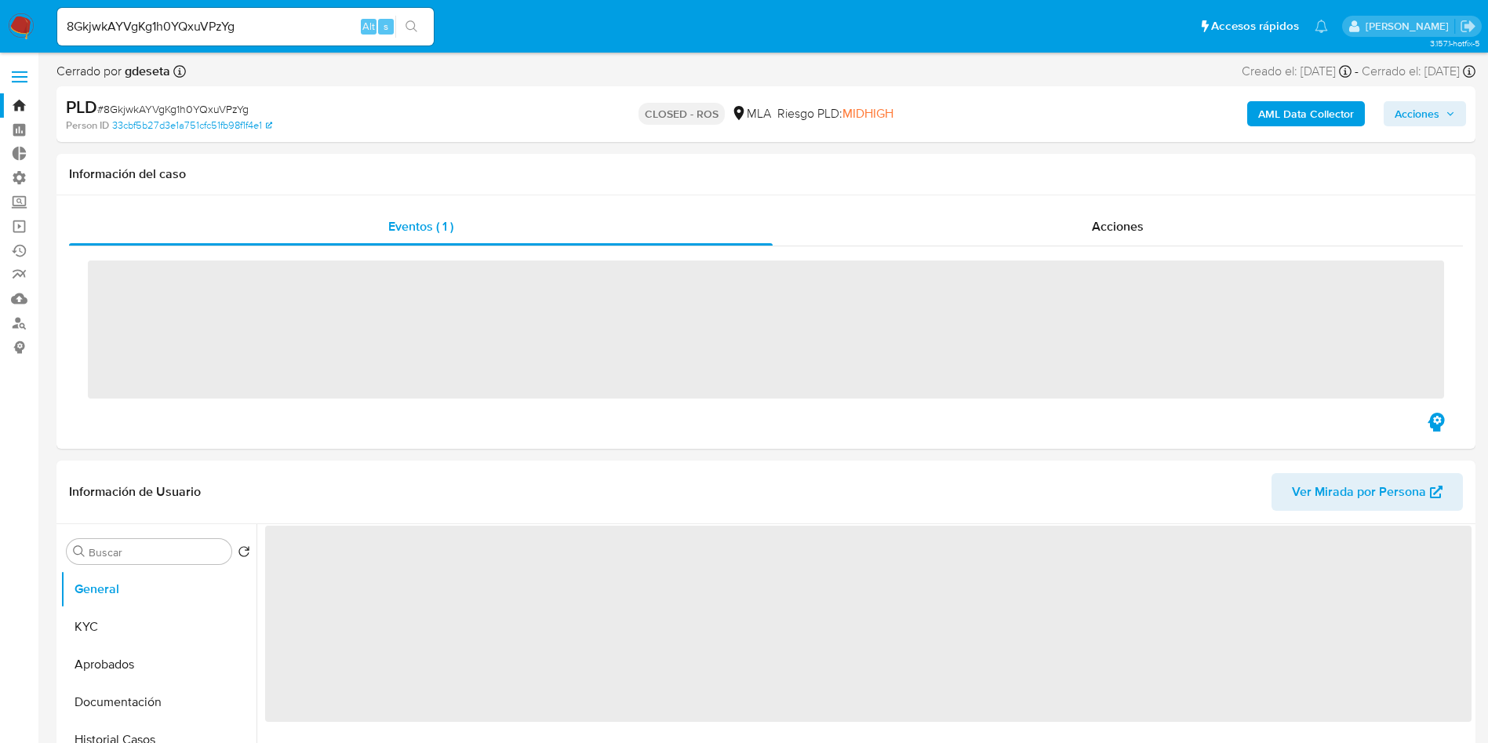
click at [1106, 228] on span "Acciones" at bounding box center [1118, 226] width 52 height 18
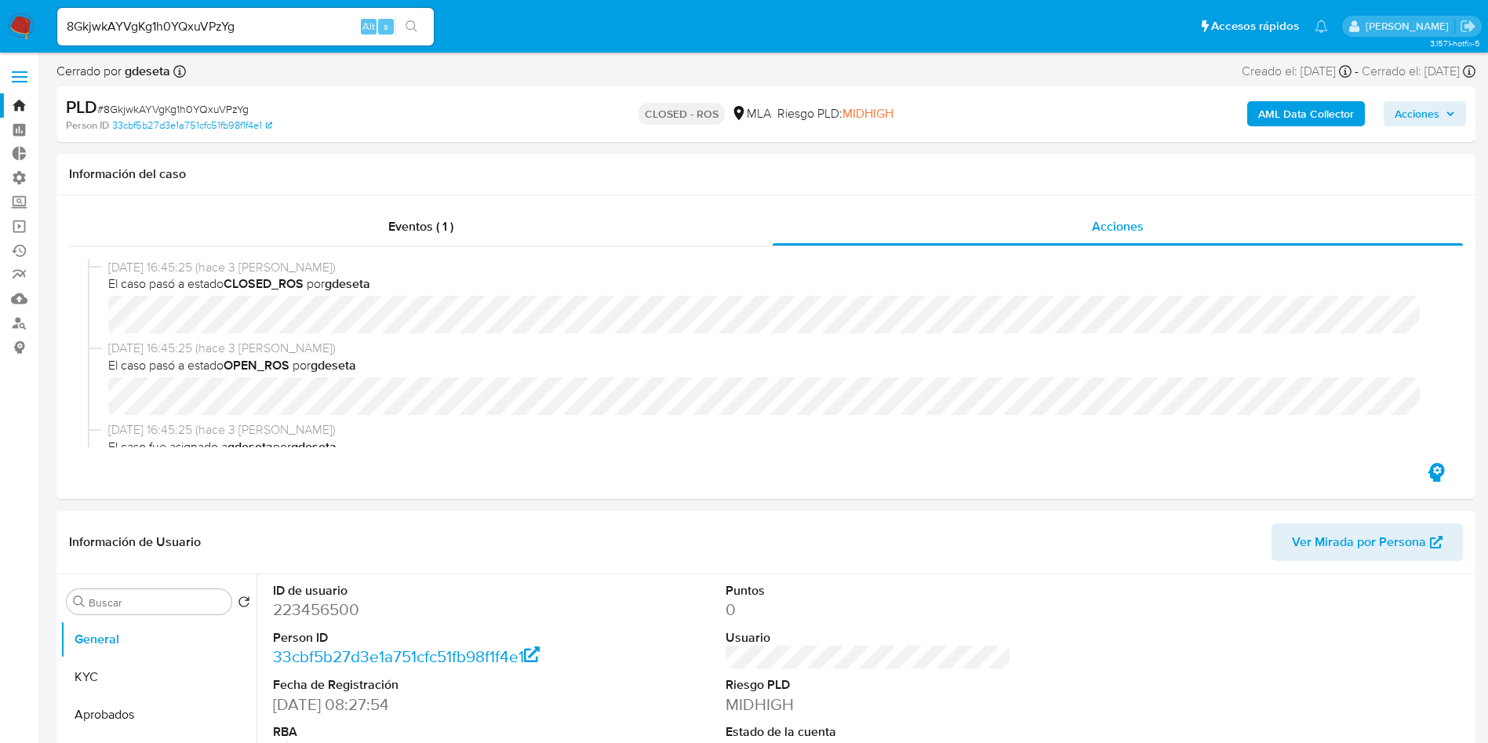
select select "10"
click at [230, 34] on input "8GkjwkAYVgKg1h0YQxuVPzYg" at bounding box center [245, 26] width 377 height 20
paste input "QncUvYLWrWuLwWDYLavJ8n7j"
type input "QncUvYLWrWuLwWDYLavJ8n7j"
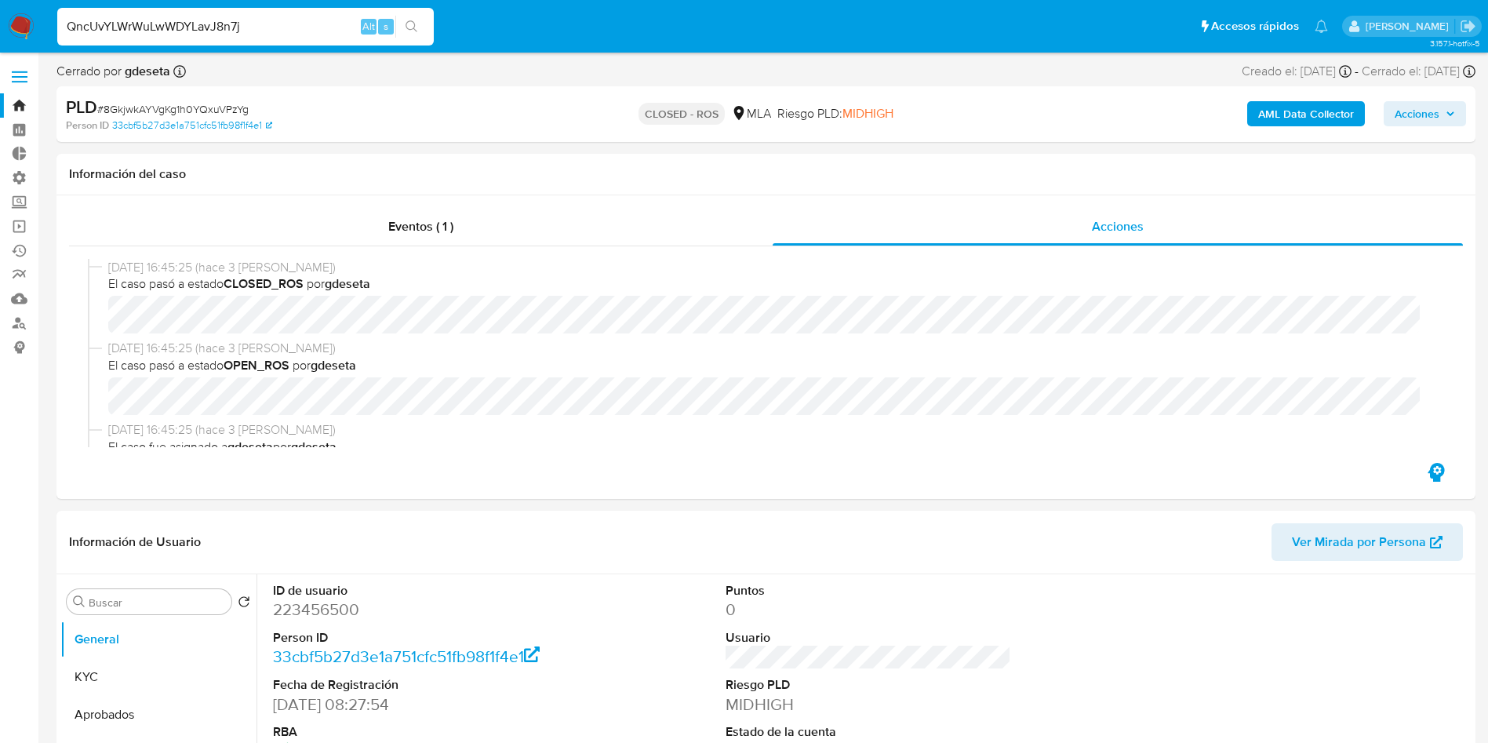
click at [413, 27] on icon "search-icon" at bounding box center [412, 26] width 13 height 13
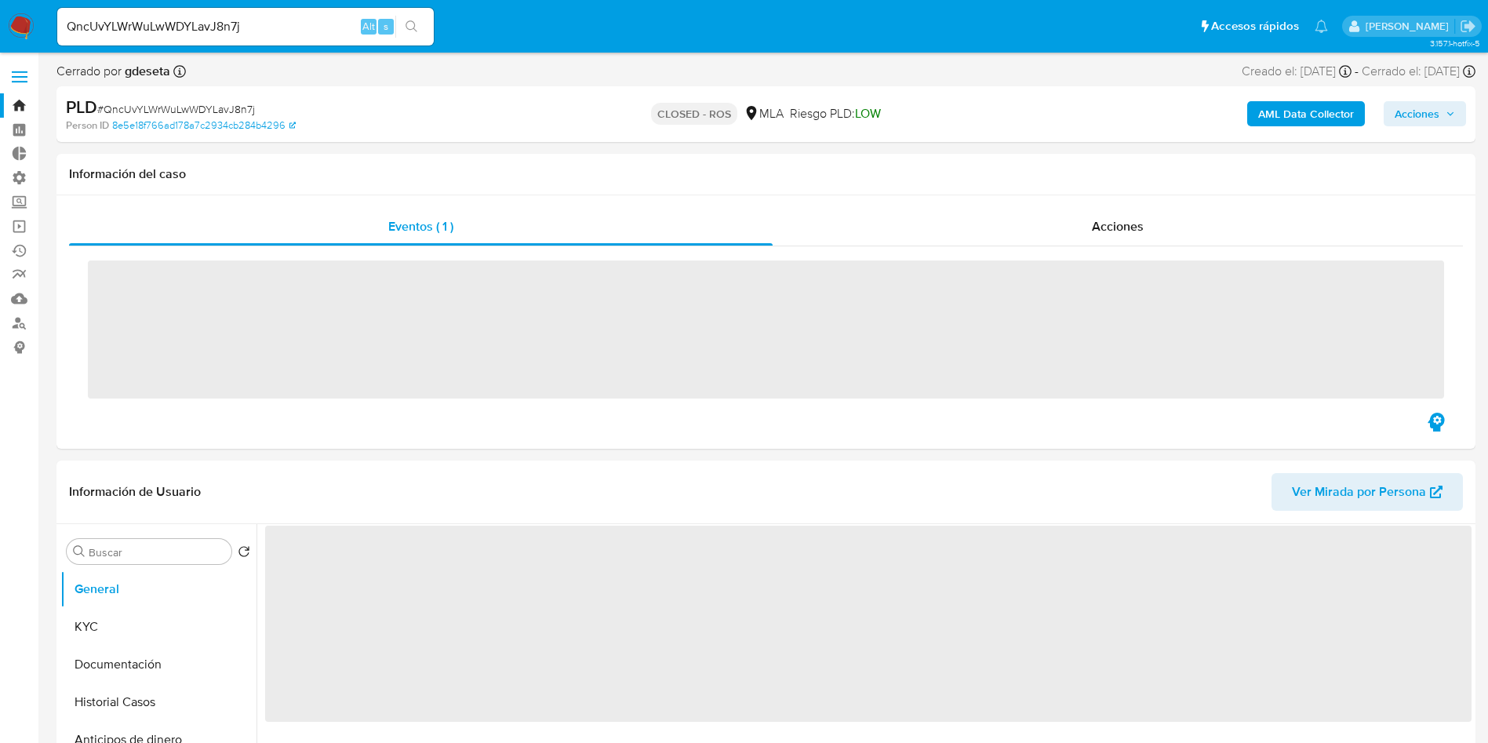
click at [1083, 228] on div "Acciones" at bounding box center [1118, 227] width 690 height 38
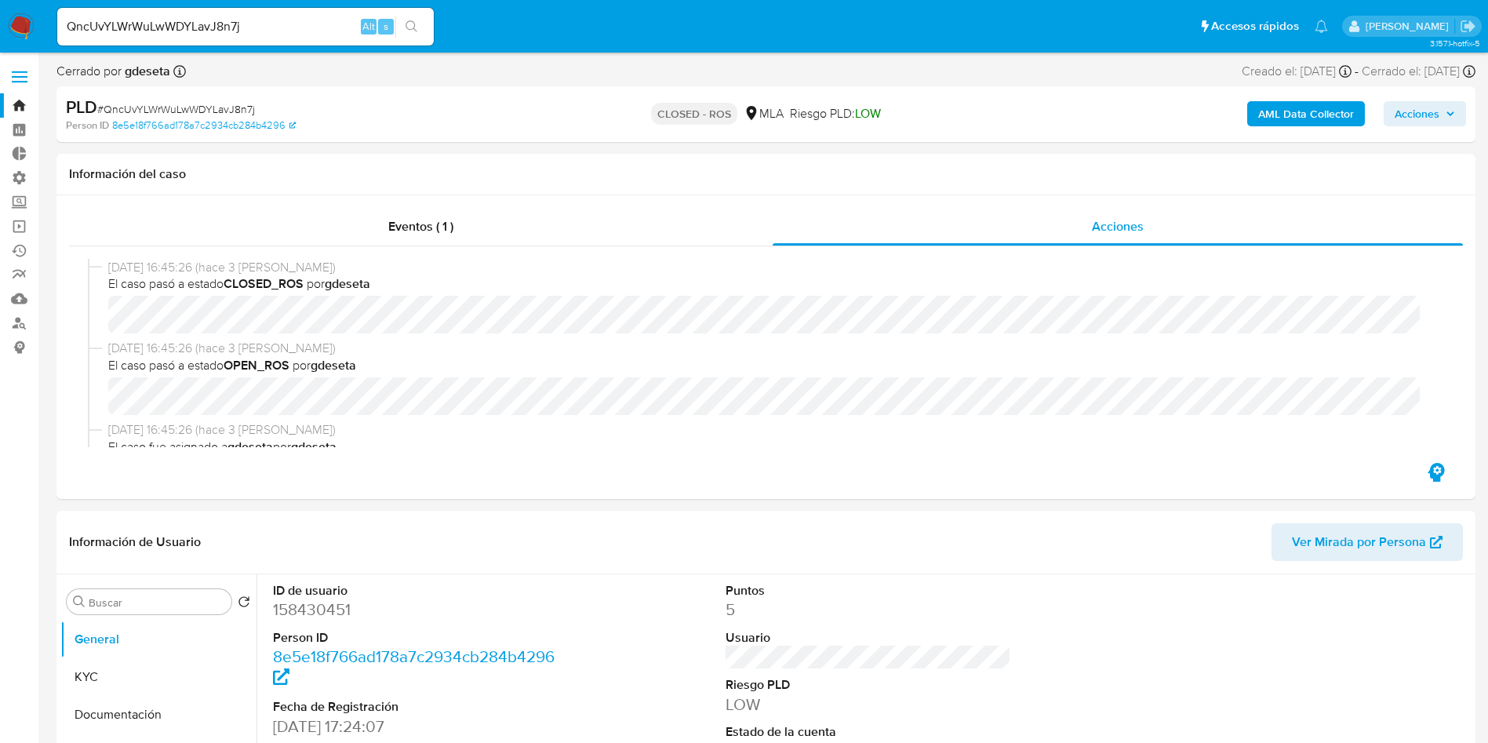
select select "10"
click at [206, 24] on input "QncUvYLWrWuLwWDYLavJ8n7j" at bounding box center [245, 26] width 377 height 20
paste input "3nHLuO66v3BJqufCGqnqPkRG"
type input "3nHLuO66v3BJqufCGqnqPkRG"
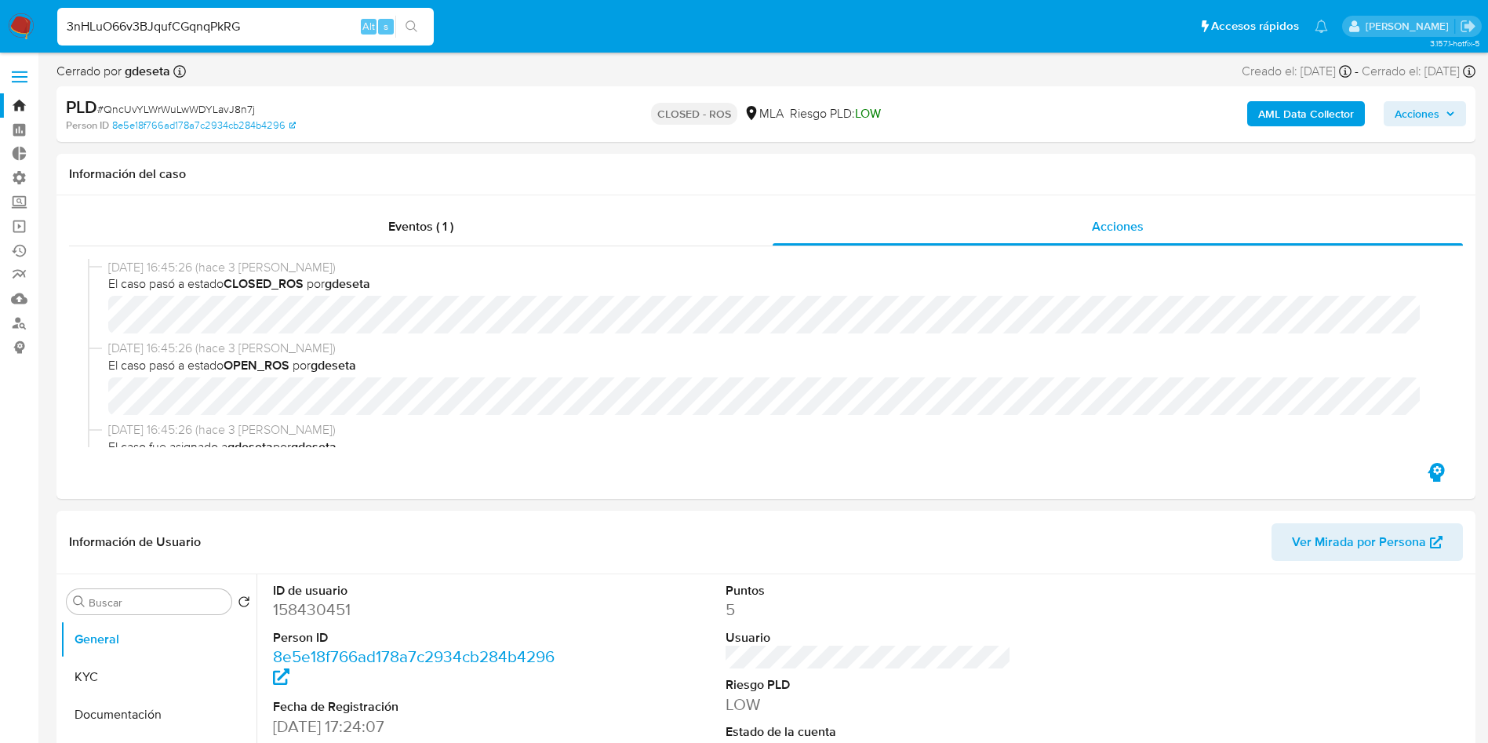
click at [419, 27] on button "search-icon" at bounding box center [411, 27] width 32 height 22
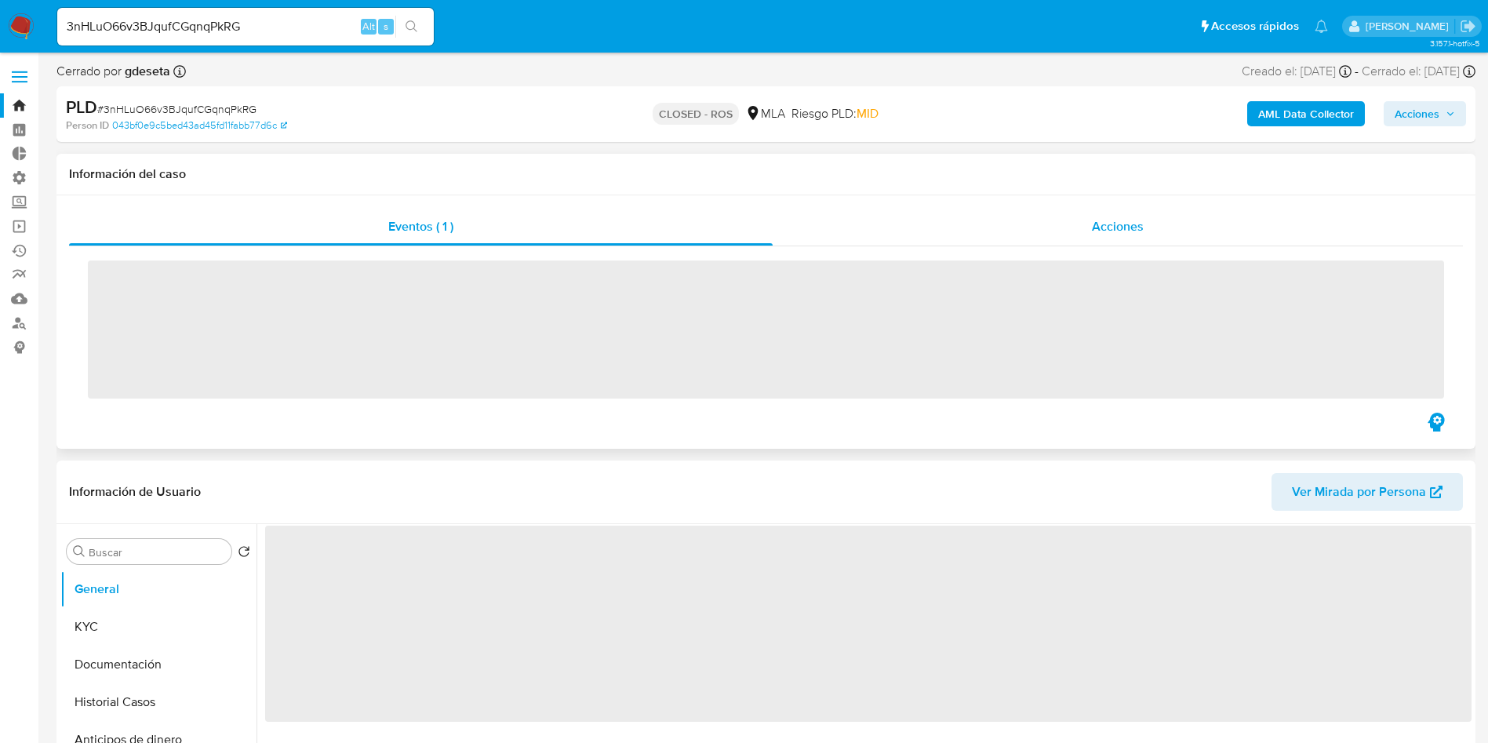
click at [1107, 226] on span "Acciones" at bounding box center [1118, 226] width 52 height 18
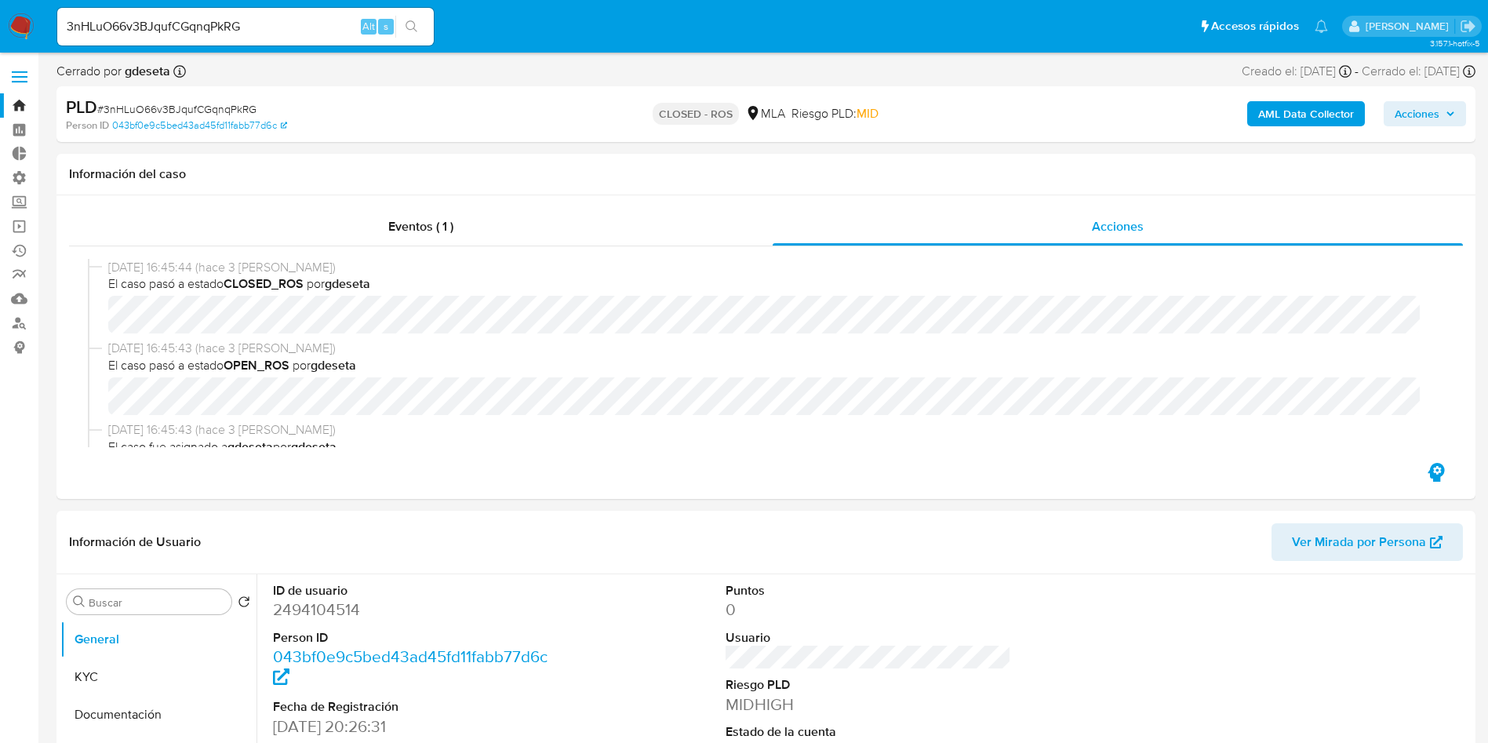
select select "10"
click at [304, 24] on input "3nHLuO66v3BJqufCGqnqPkRG" at bounding box center [245, 26] width 377 height 20
paste input "yJOOlmhS99r22XNBoAmBYbxk"
type input "yJOOlmhS99r22XNBoAmBYbxk"
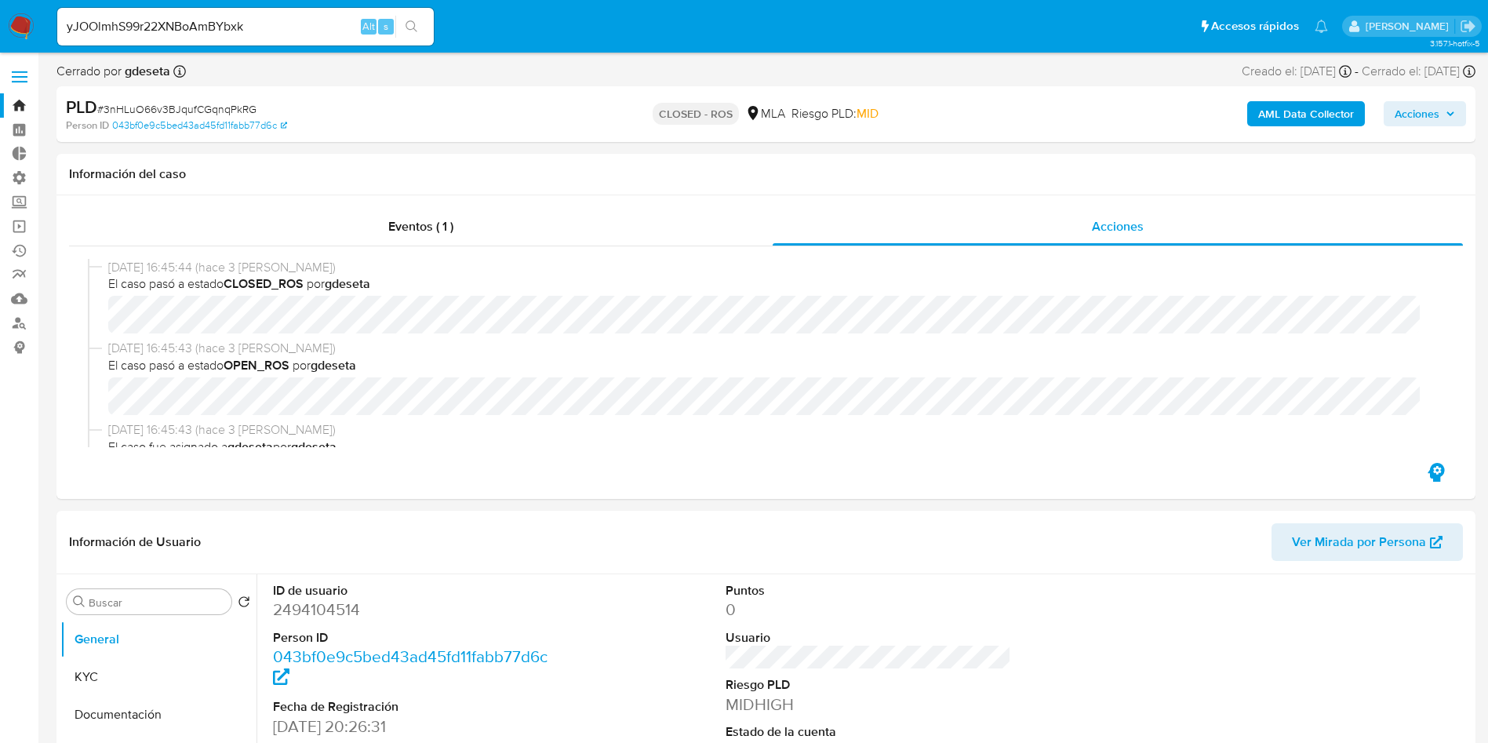
click at [404, 25] on button "search-icon" at bounding box center [411, 27] width 32 height 22
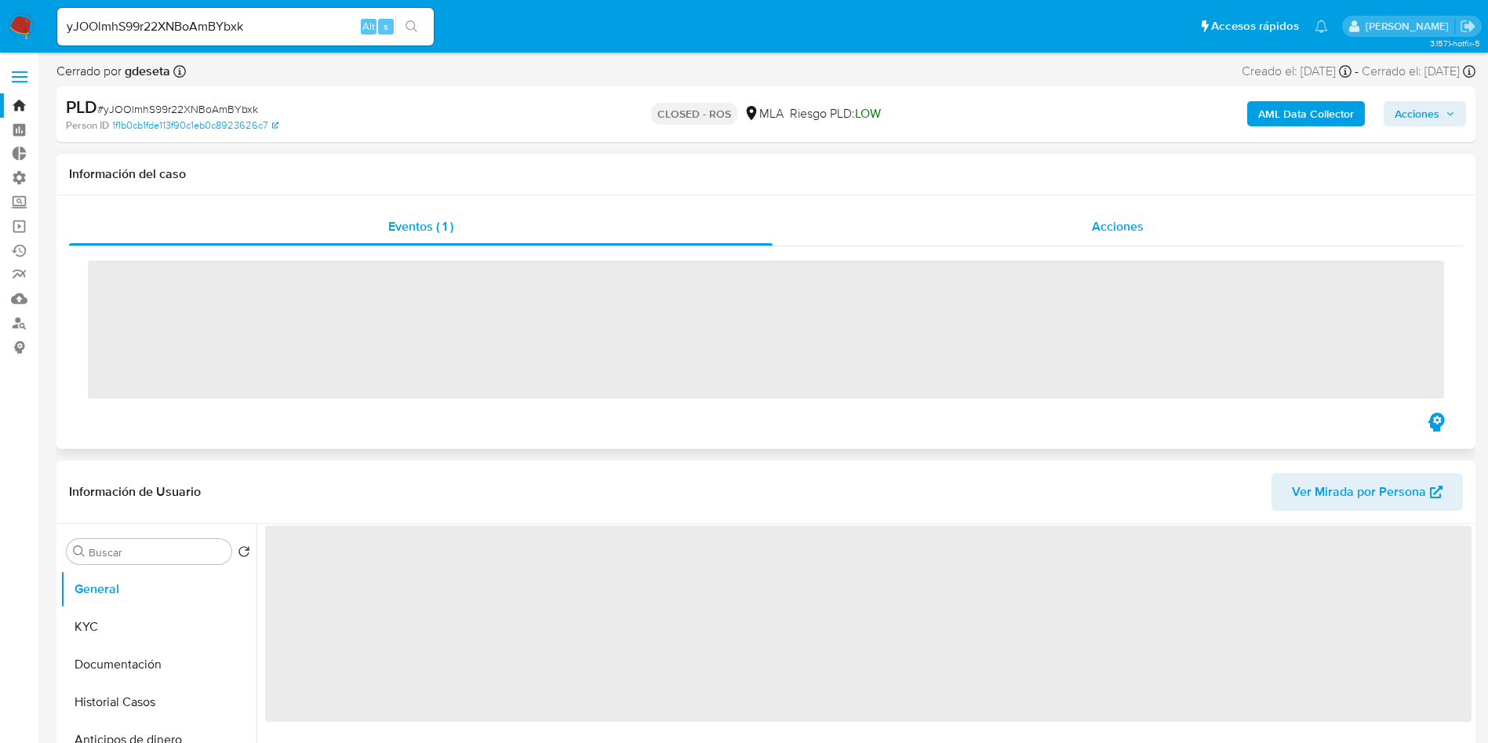
click at [1112, 224] on span "Acciones" at bounding box center [1118, 226] width 52 height 18
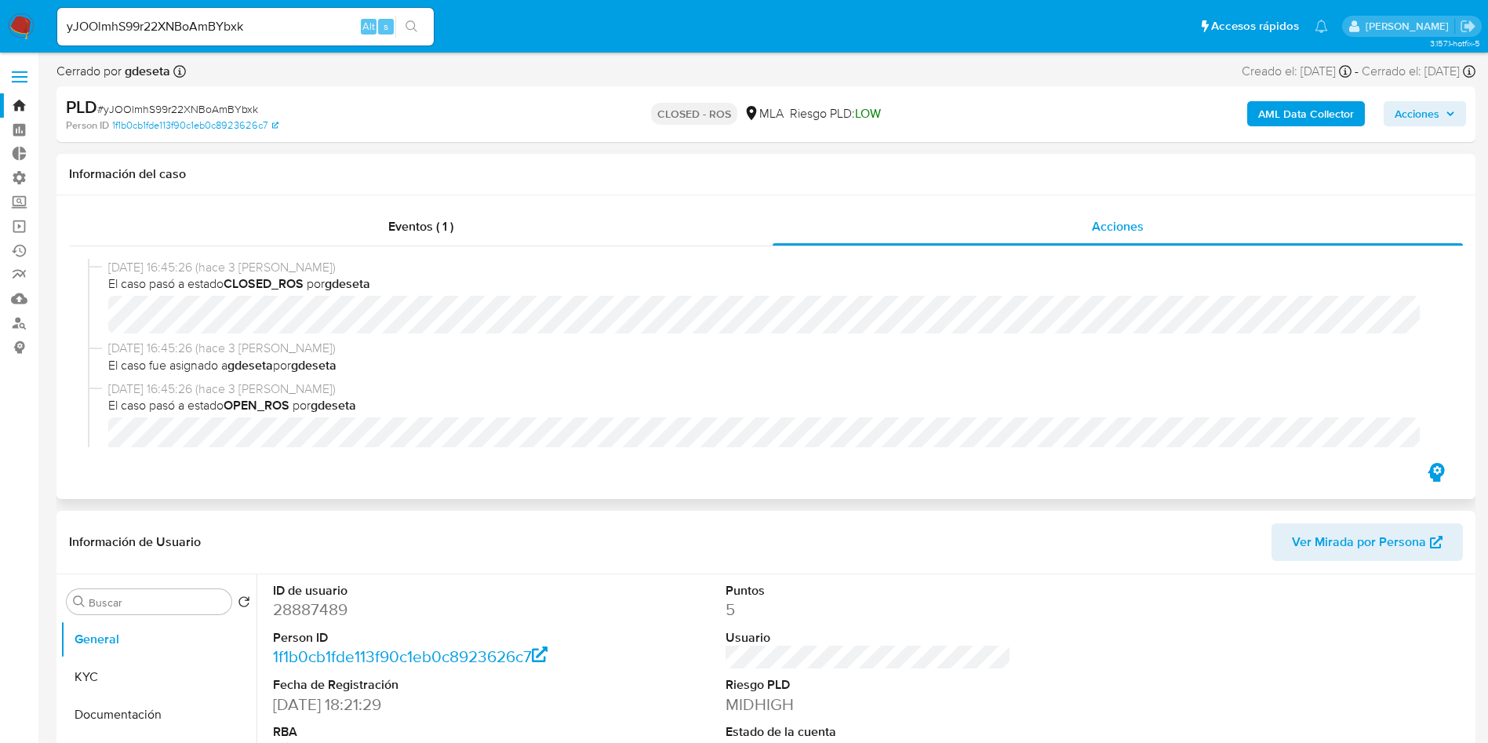
select select "10"
click at [191, 22] on input "yJOOlmhS99r22XNBoAmBYbxk" at bounding box center [245, 26] width 377 height 20
paste input "s1Eg8HrOfCkB0EnGkeFc7fw9"
type input "s1Eg8HrOfCkB0EnGkeFc7fw9"
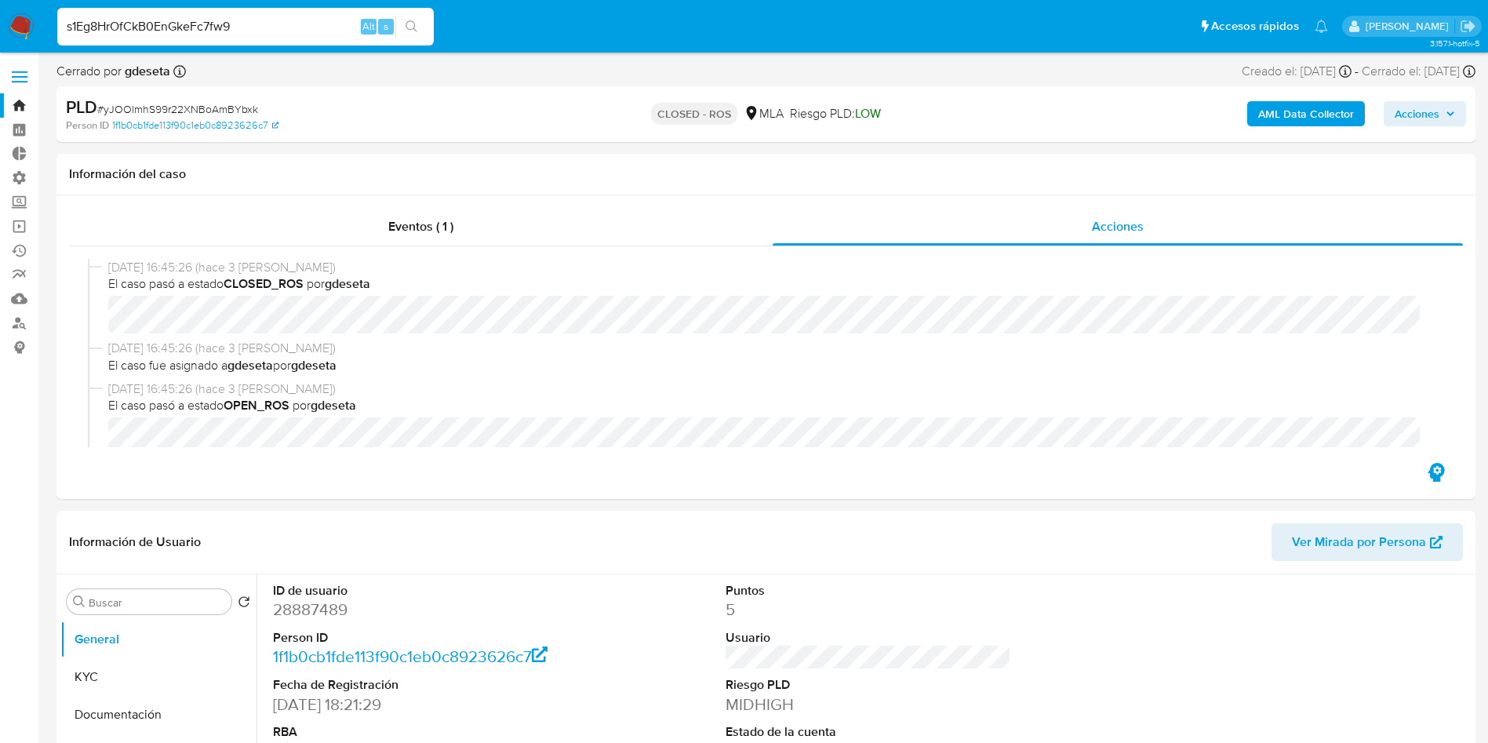
click at [415, 30] on icon "search-icon" at bounding box center [412, 26] width 13 height 13
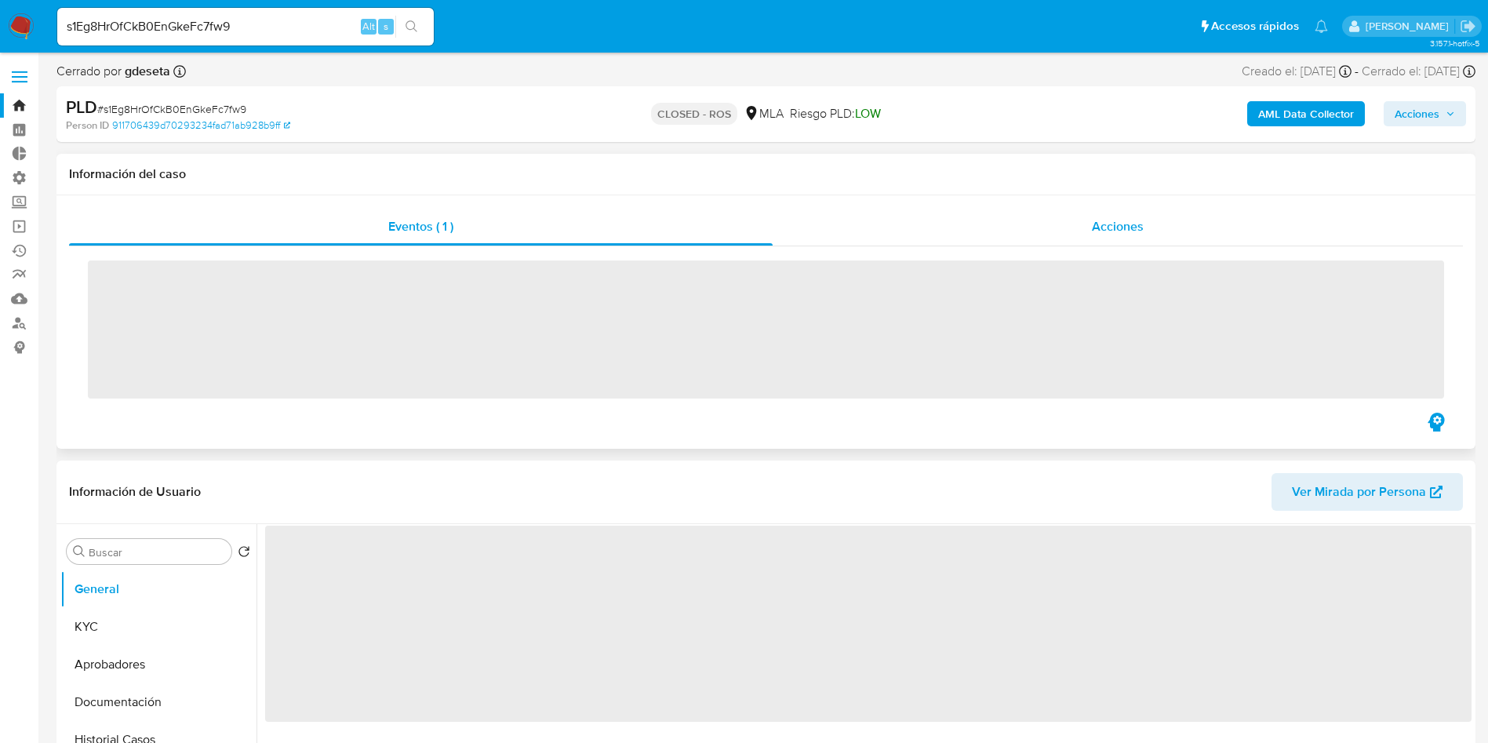
click at [1131, 231] on span "Acciones" at bounding box center [1118, 226] width 52 height 18
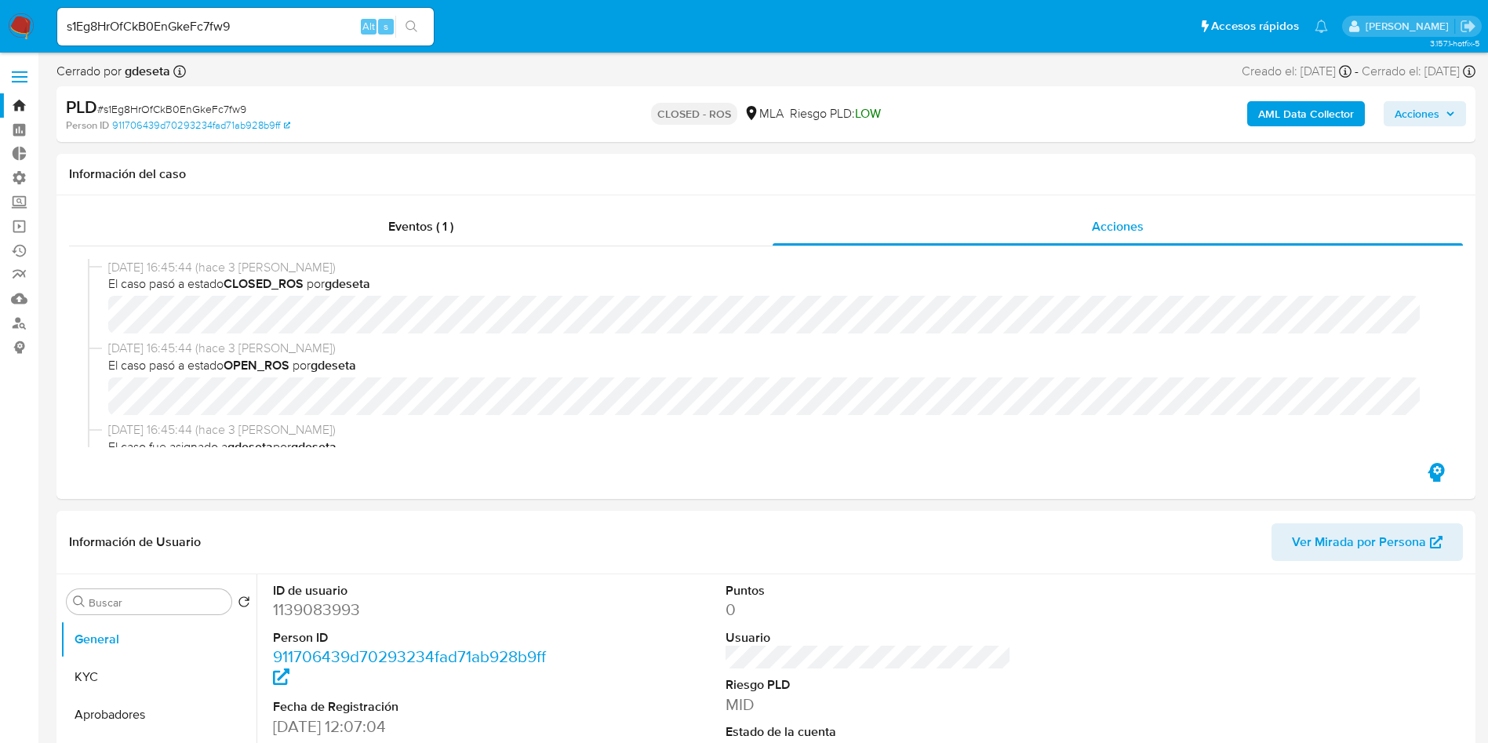
select select "10"
click at [277, 34] on input "s1Eg8HrOfCkB0EnGkeFc7fw9" at bounding box center [245, 26] width 377 height 20
paste input "lanpbyWgckugCIRUyvysGXph"
type input "lanpbyWgckugCIRUyvysGXph"
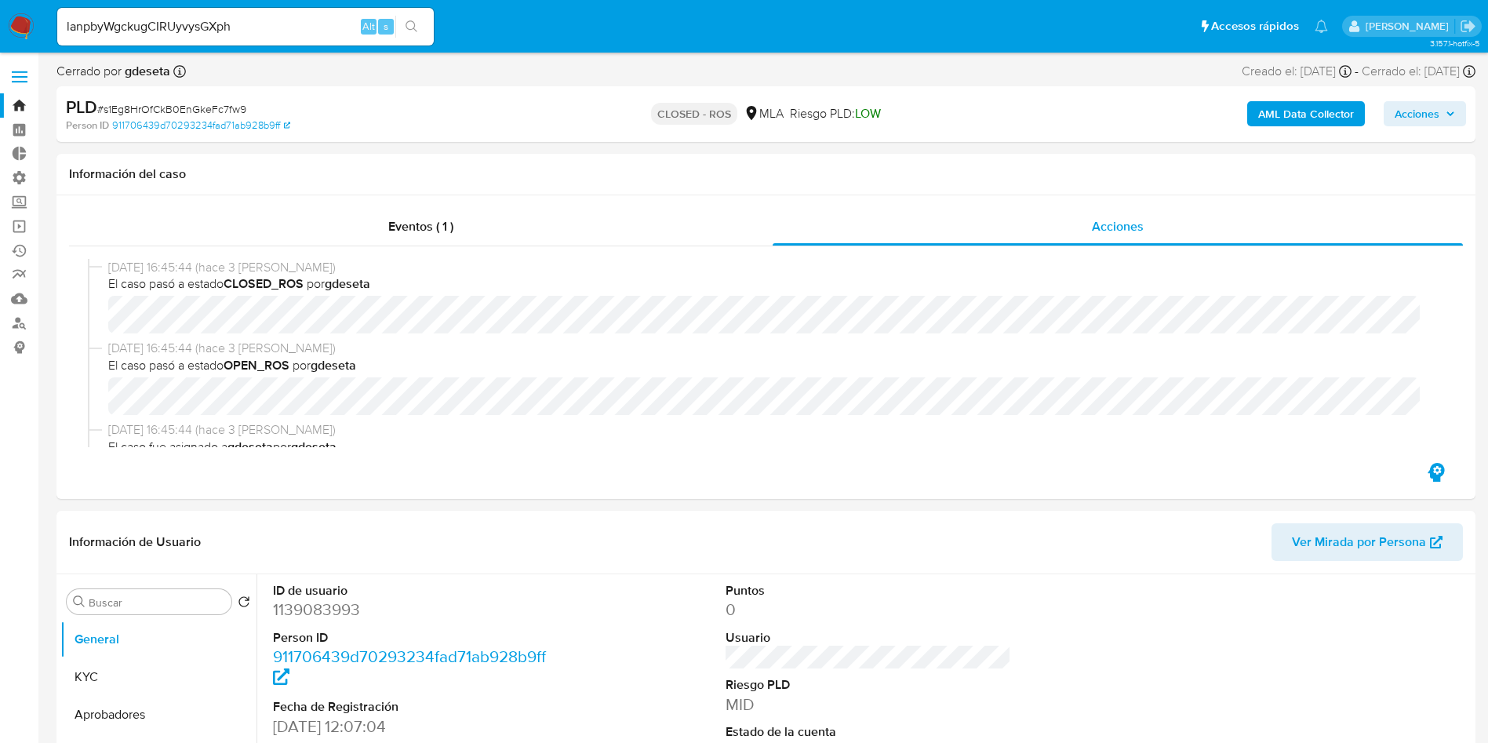
click at [407, 32] on icon "search-icon" at bounding box center [412, 26] width 13 height 13
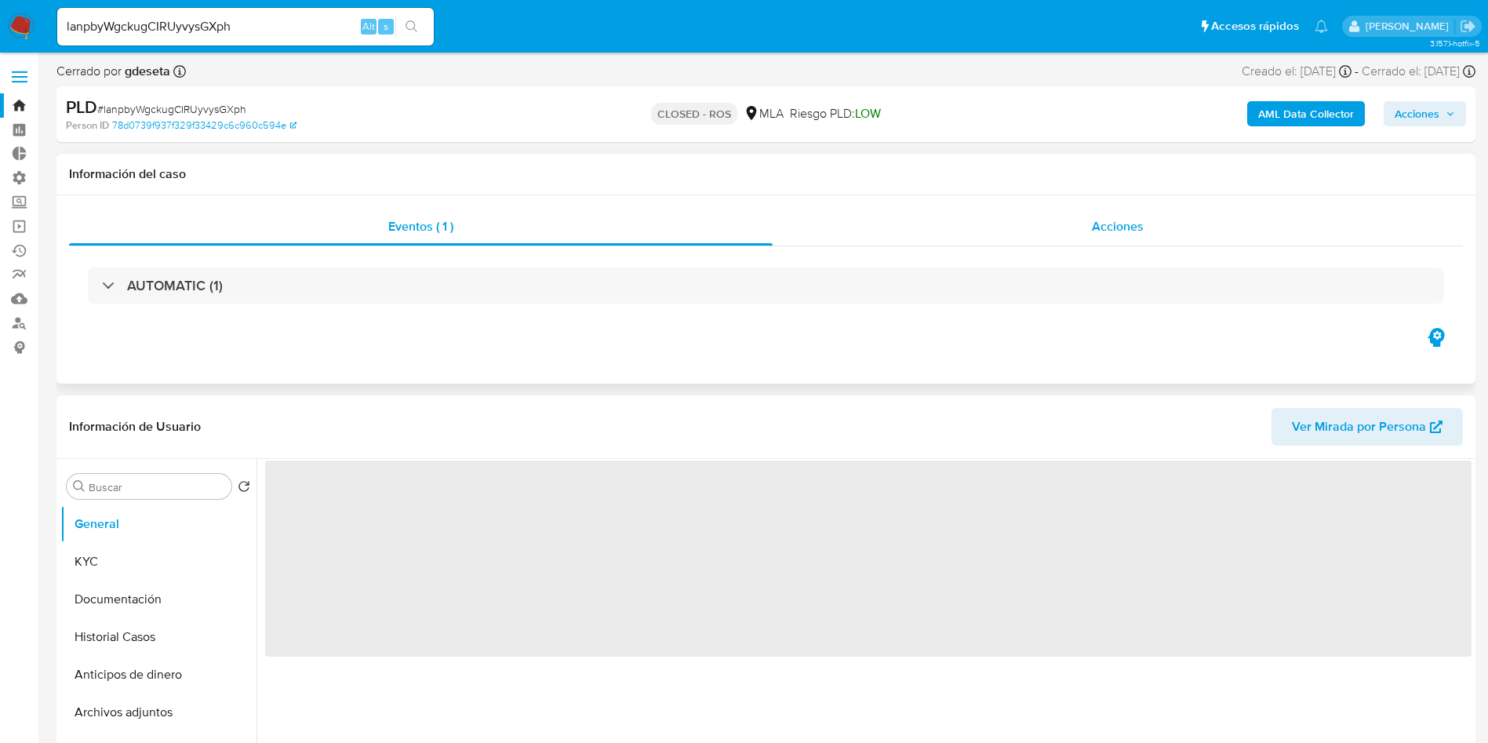
click at [1129, 227] on span "Acciones" at bounding box center [1118, 226] width 52 height 18
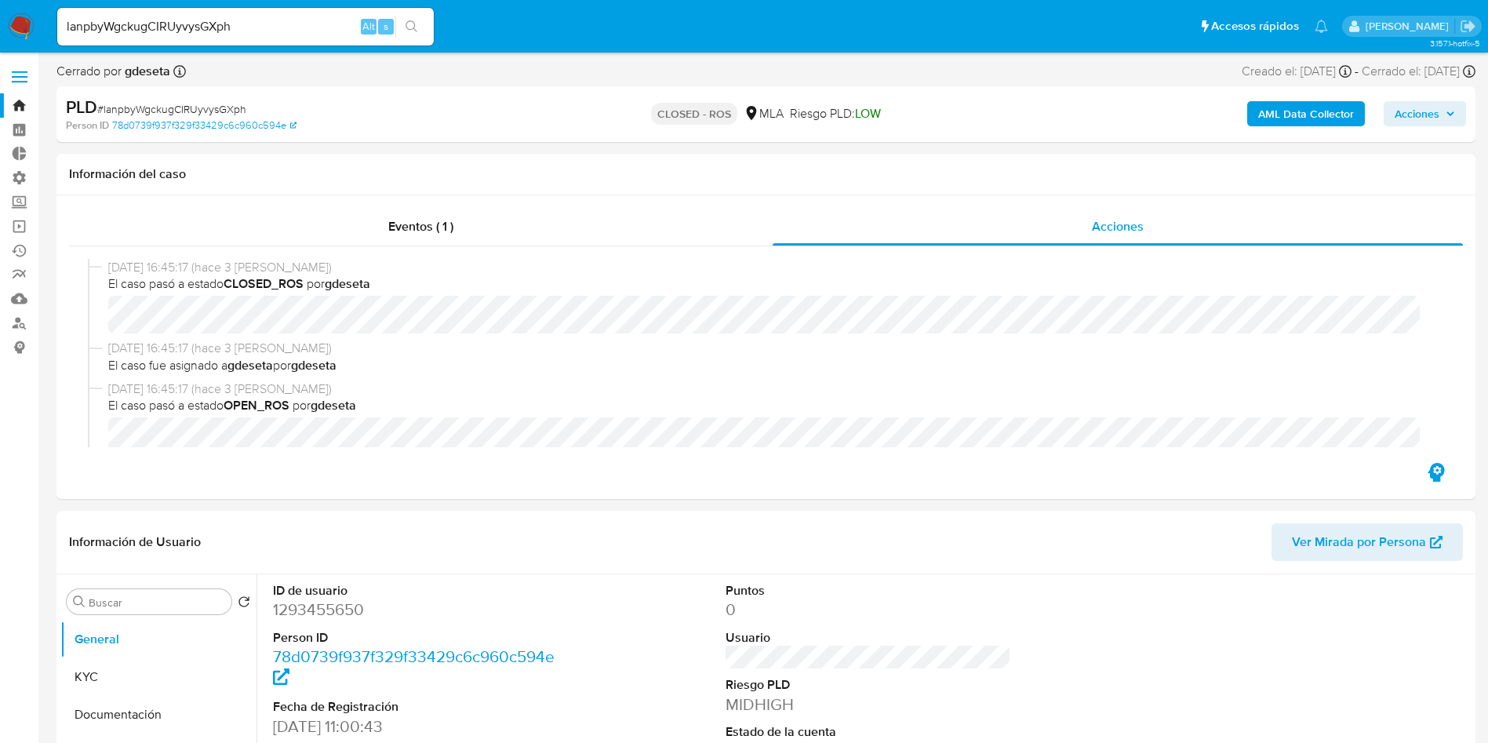
select select "10"
click at [332, 19] on input "lanpbyWgckugCIRUyvysGXph" at bounding box center [245, 26] width 377 height 20
paste input "RWCAjwxKPLH8S8C9he9mGDbM"
type input "RWCAjwxKPLH8S8C9he9mGDbM"
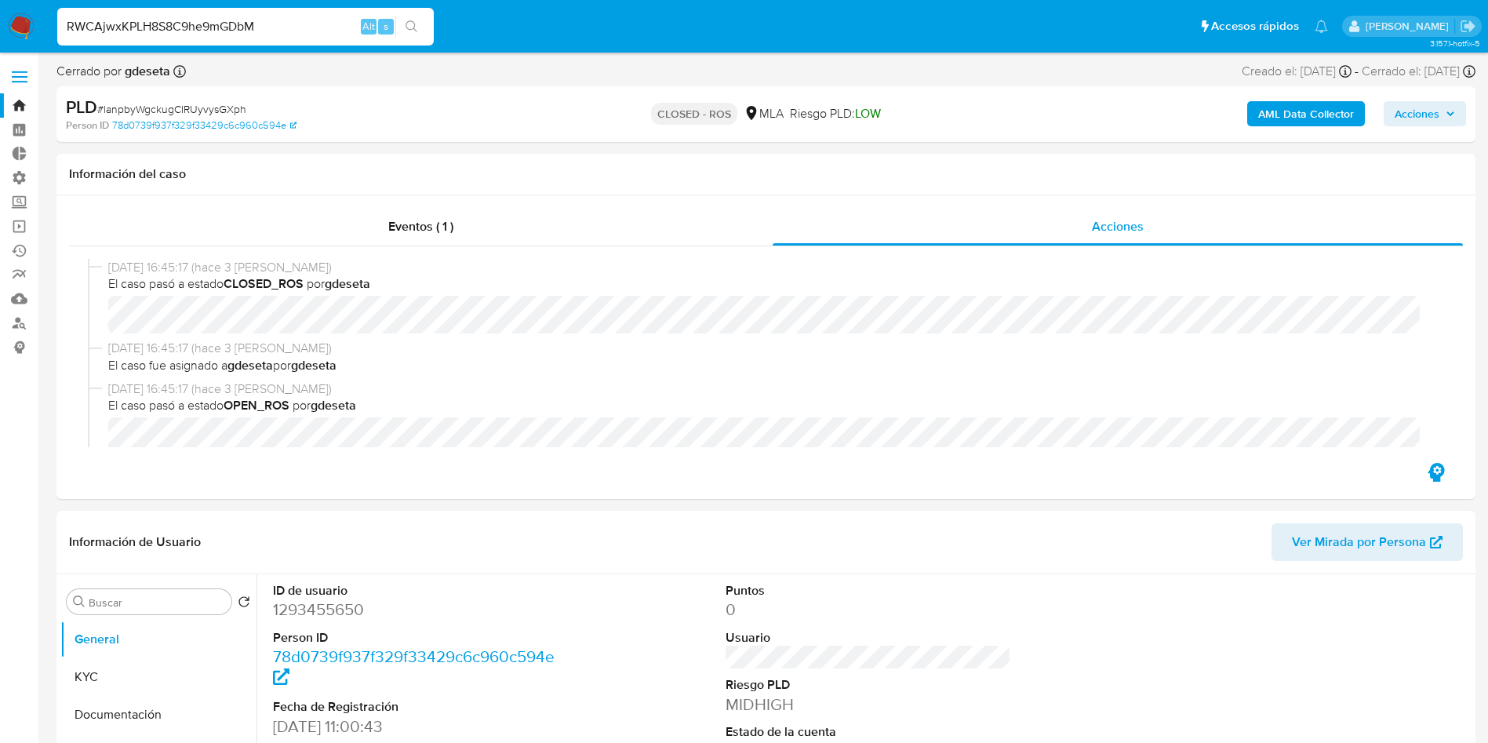
click at [414, 31] on icon "search-icon" at bounding box center [412, 26] width 13 height 13
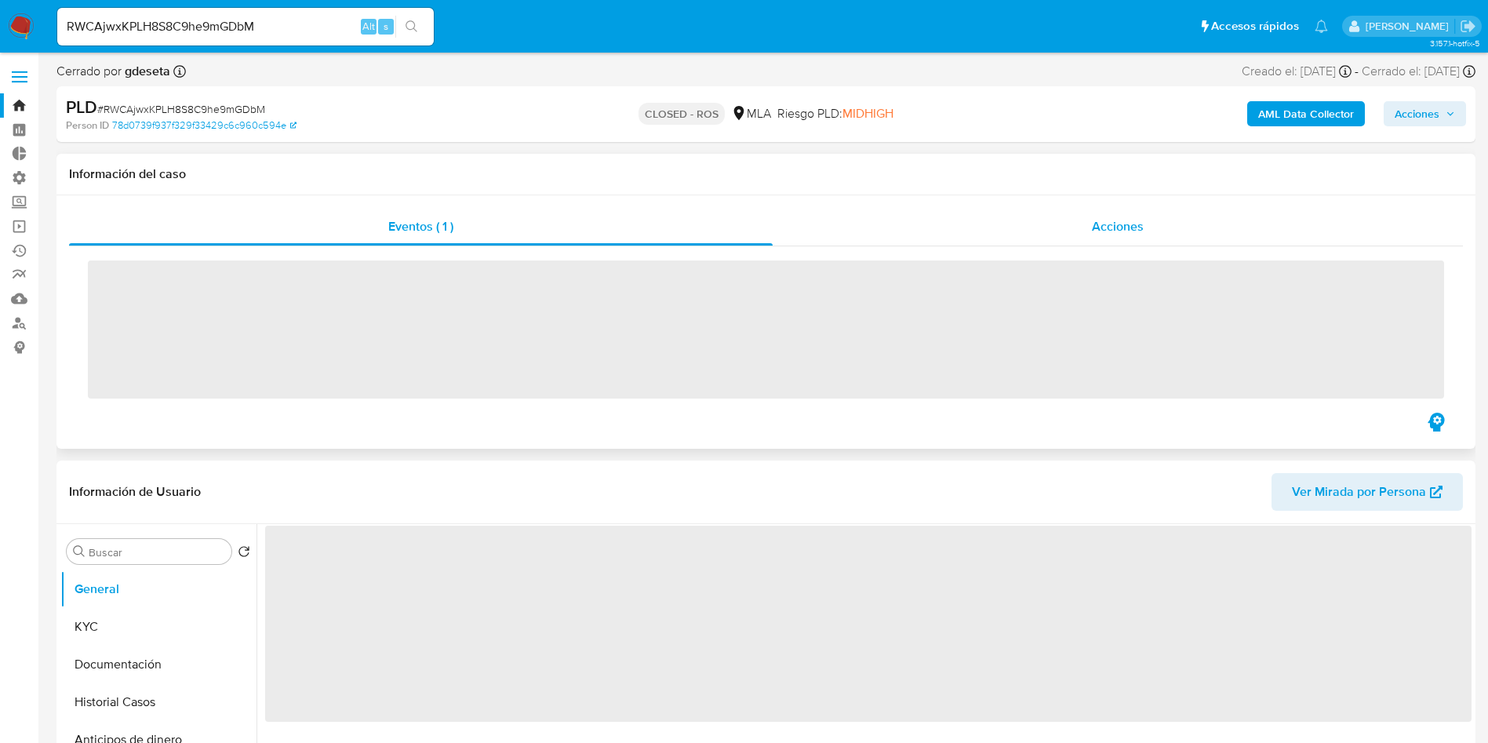
click at [1119, 234] on span "Acciones" at bounding box center [1118, 226] width 52 height 18
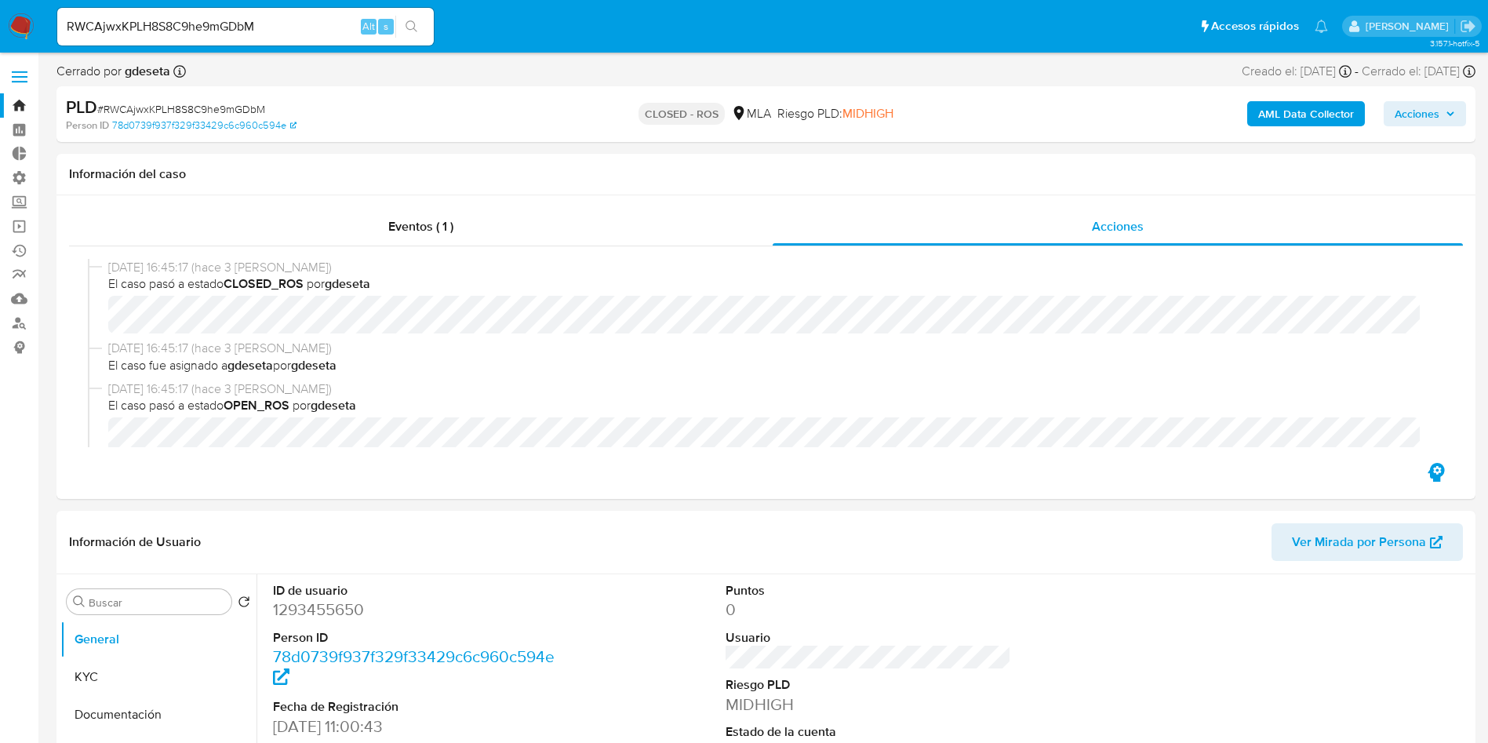
select select "10"
click at [277, 20] on input "RWCAjwxKPLH8S8C9he9mGDbM" at bounding box center [245, 26] width 377 height 20
paste input "ccrIIJYk46G8mMwOhamhudI"
type input "RccrIIJYk46G8mMwOhamhudI"
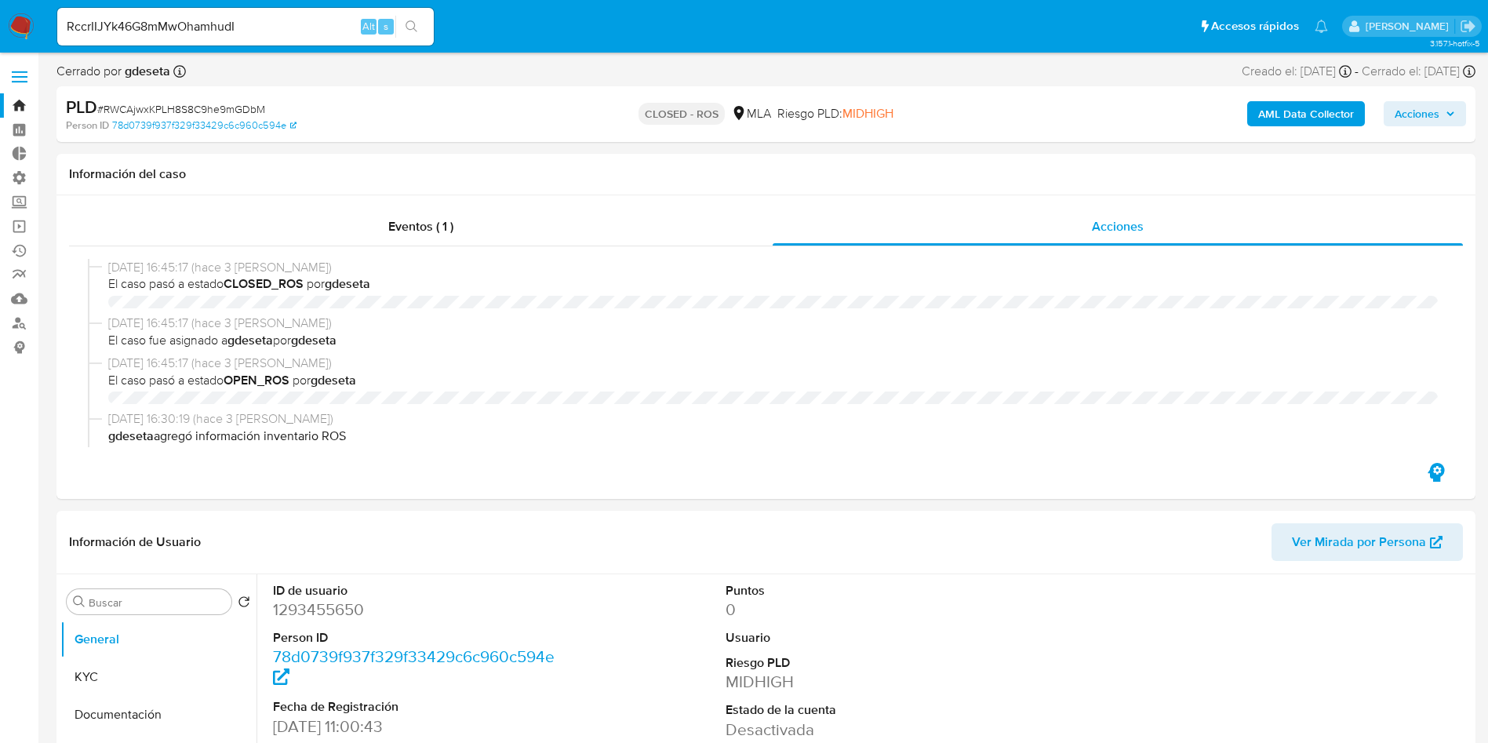
select select "10"
click at [420, 26] on button "search-icon" at bounding box center [411, 27] width 32 height 22
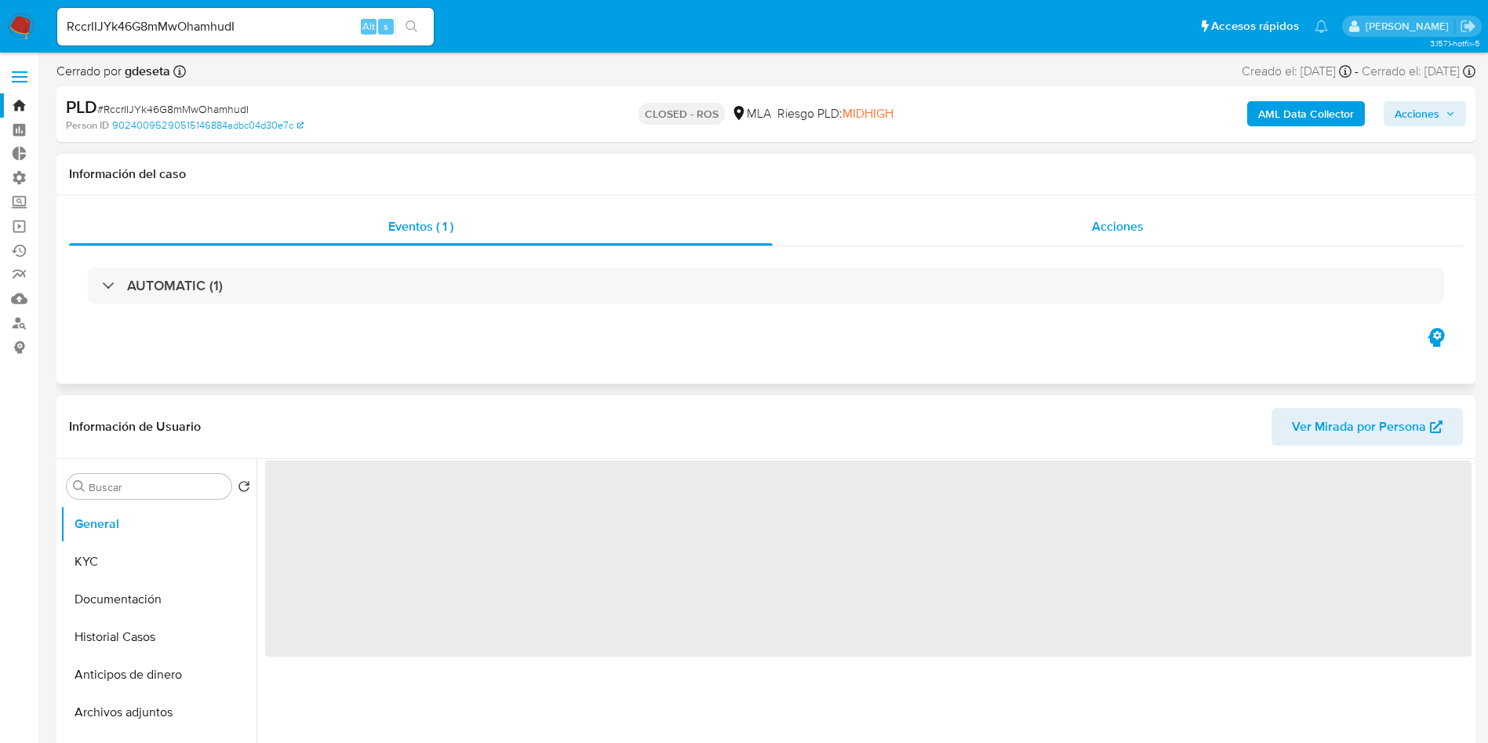
click at [1127, 232] on span "Acciones" at bounding box center [1118, 226] width 52 height 18
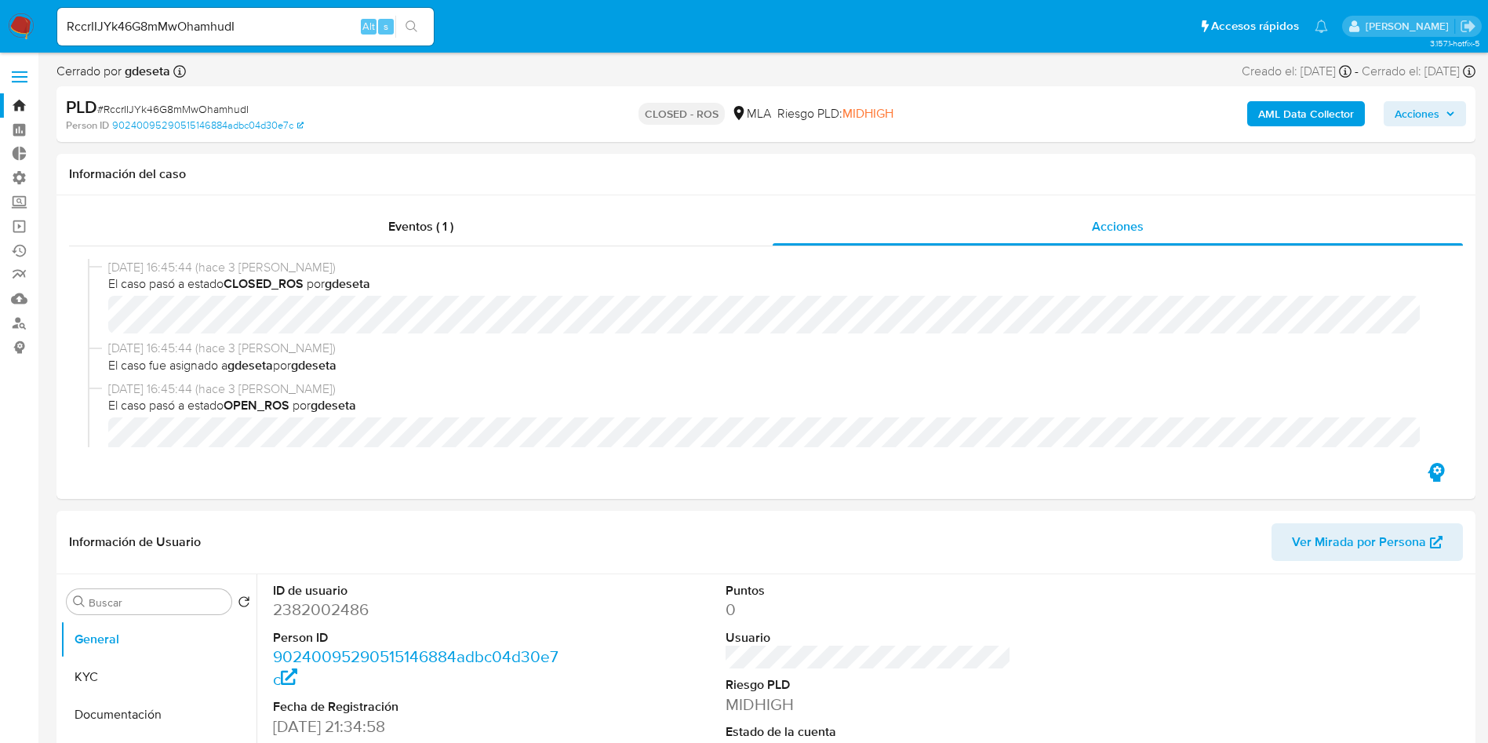
select select "10"
click at [300, 26] on input "RccrIIJYk46G8mMwOhamhudI" at bounding box center [245, 26] width 377 height 20
drag, startPoint x: 300, startPoint y: 26, endPoint x: 344, endPoint y: 27, distance: 43.2
click at [300, 25] on input "RccrIIJYk46G8mMwOhamhudI" at bounding box center [245, 26] width 377 height 20
paste input "gHU6cC8vsOcZylQjQH5ryMZG"
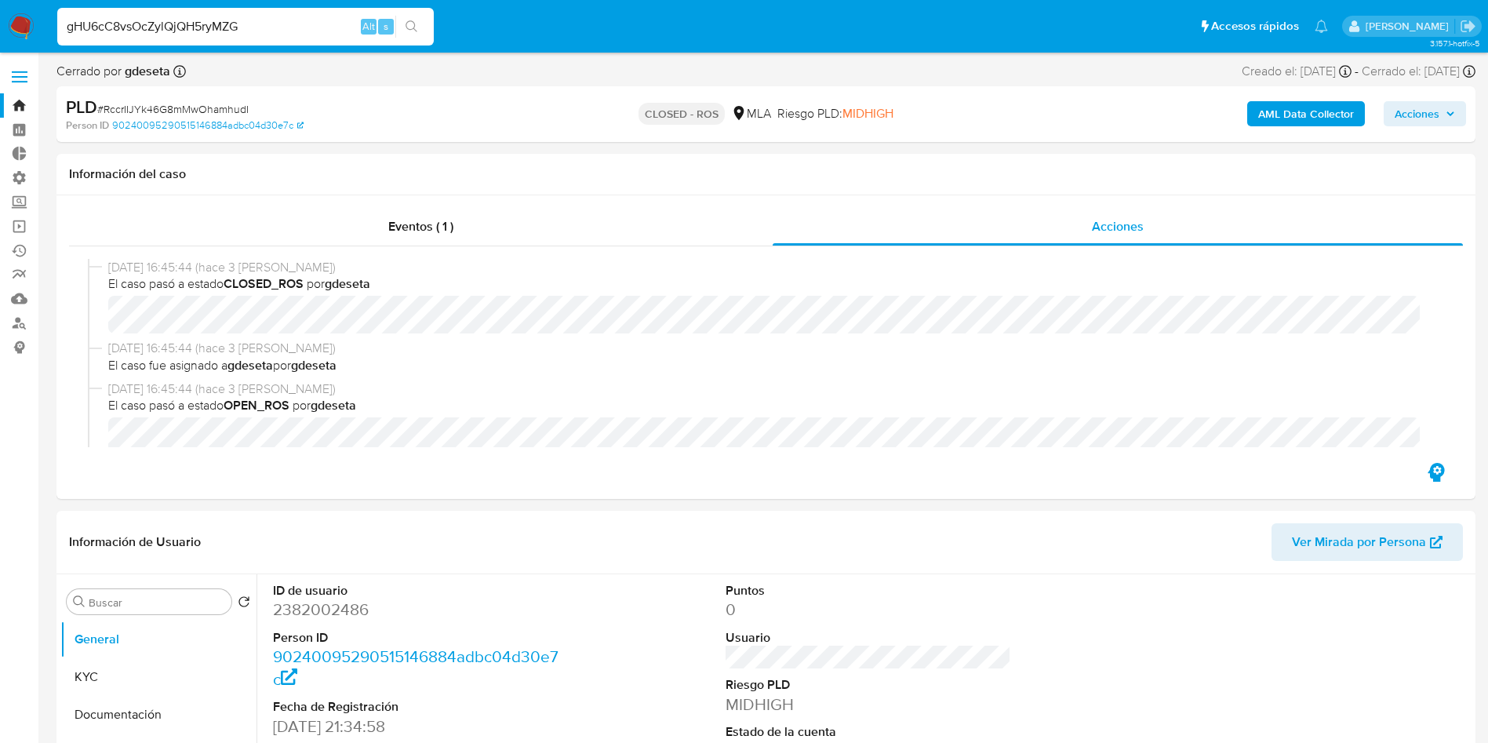
type input "gHU6cC8vsOcZylQjQH5ryMZG"
click at [398, 26] on button "search-icon" at bounding box center [411, 27] width 32 height 22
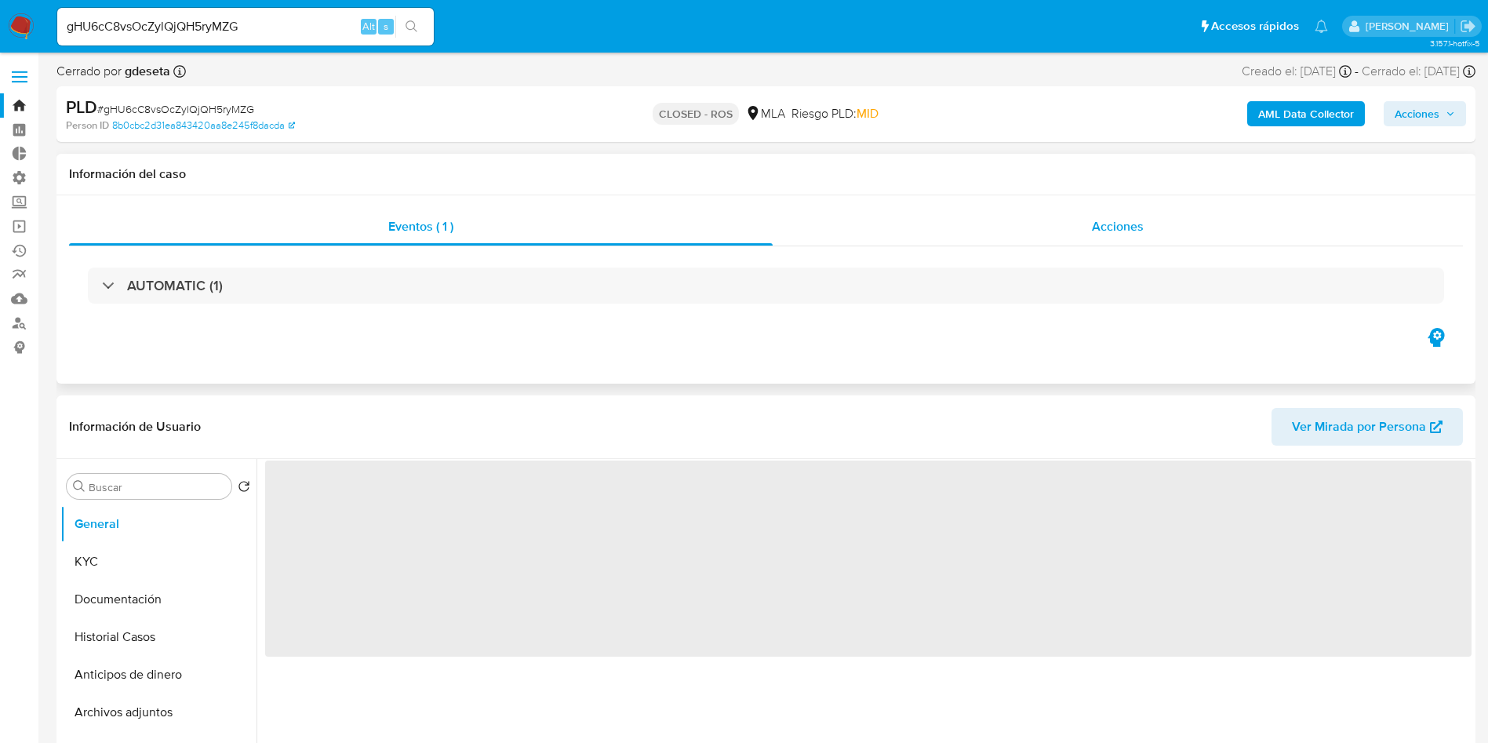
click at [1105, 233] on span "Acciones" at bounding box center [1118, 226] width 52 height 18
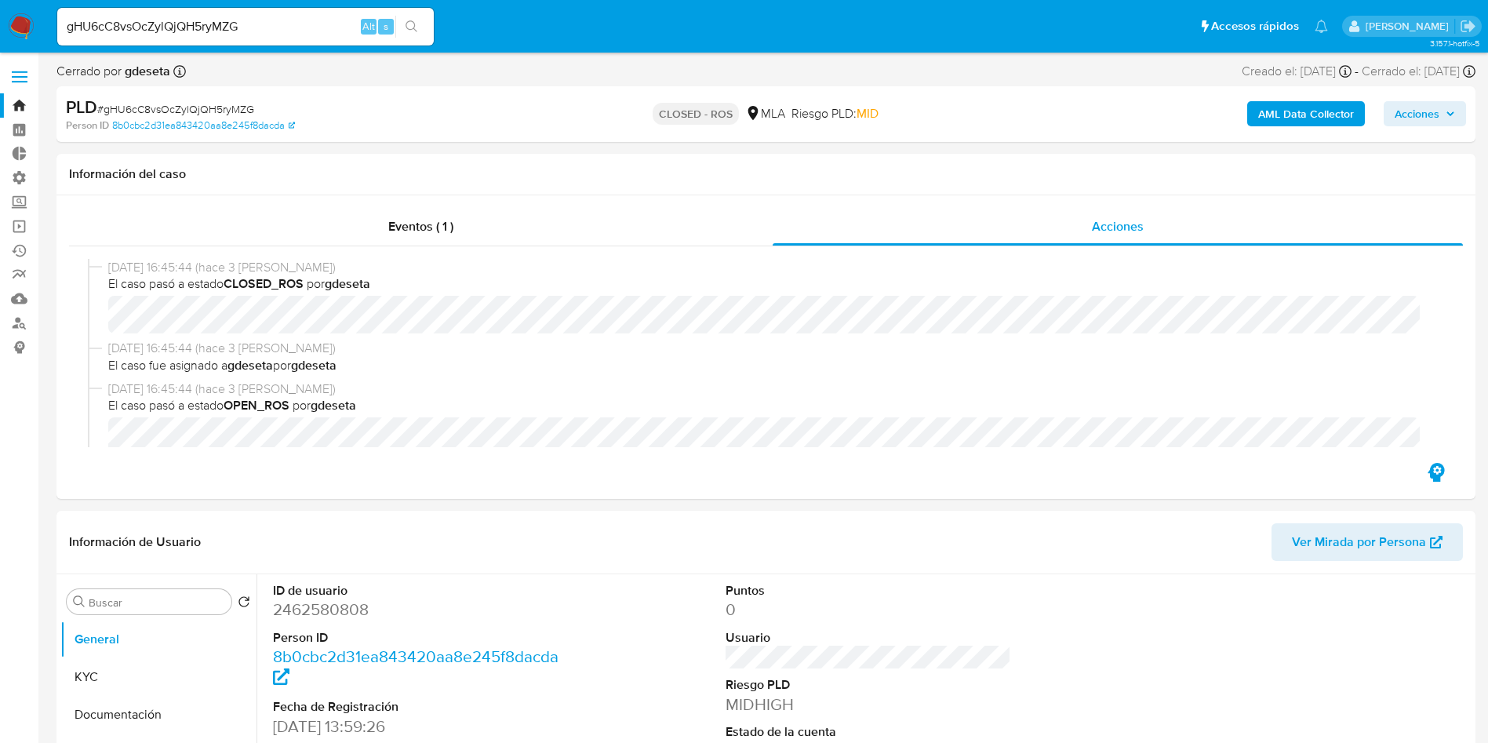
select select "10"
click at [246, 31] on input "gHU6cC8vsOcZylQjQH5ryMZG" at bounding box center [245, 26] width 377 height 20
paste input "iMFfUdOtFITRjxyA3E4LsmH2"
type input "iMFfUdOtFITRjxyA3E4LsmH2"
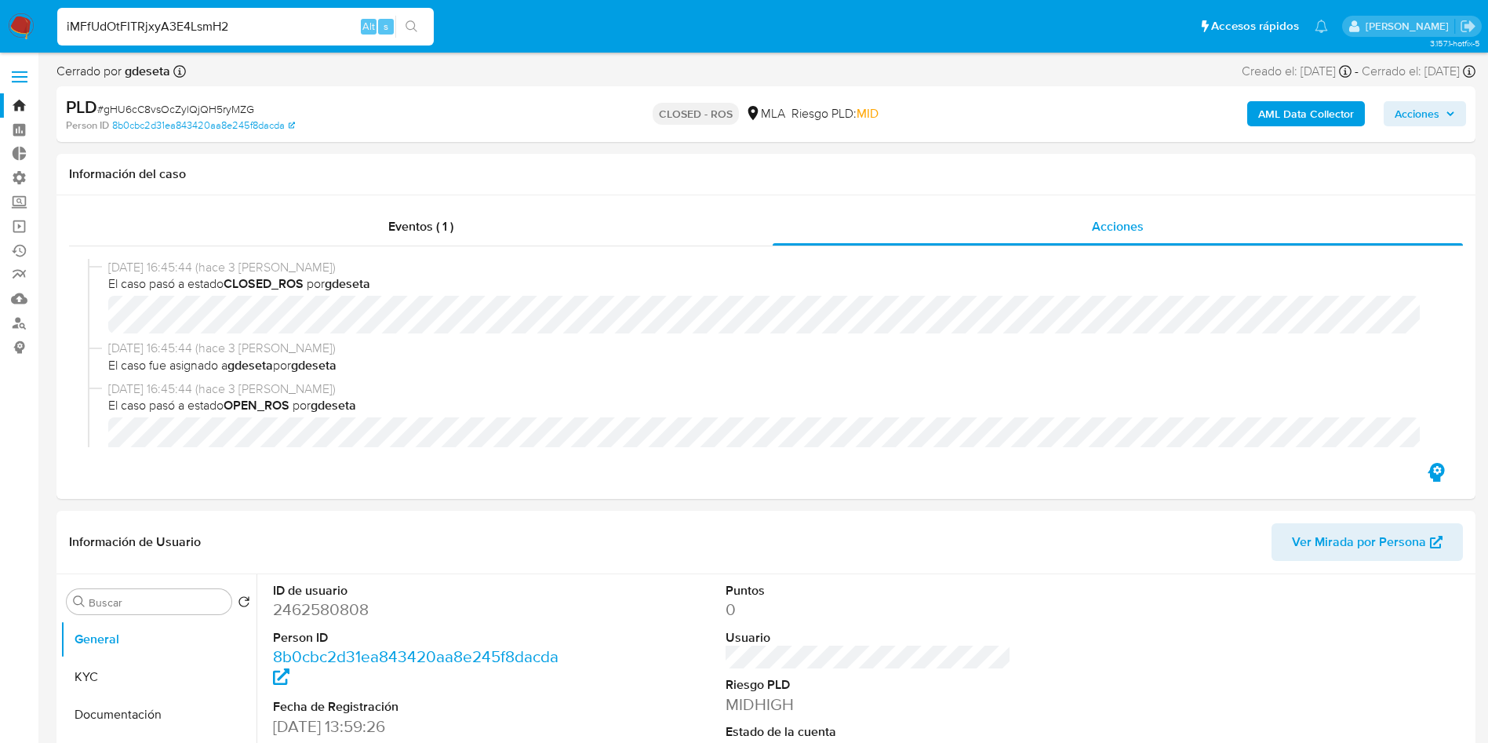
click at [422, 28] on button "search-icon" at bounding box center [411, 27] width 32 height 22
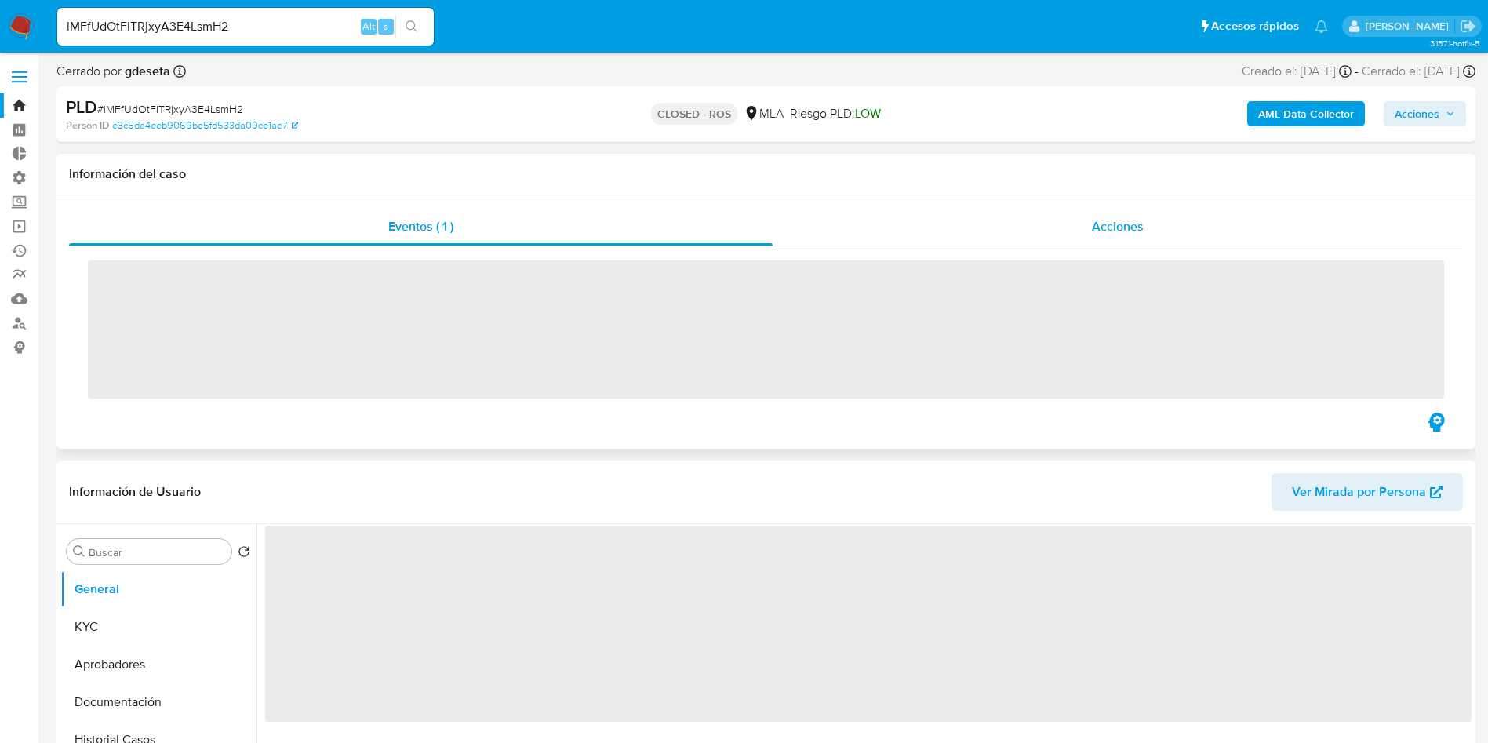
click at [1137, 242] on div "Acciones" at bounding box center [1118, 227] width 690 height 38
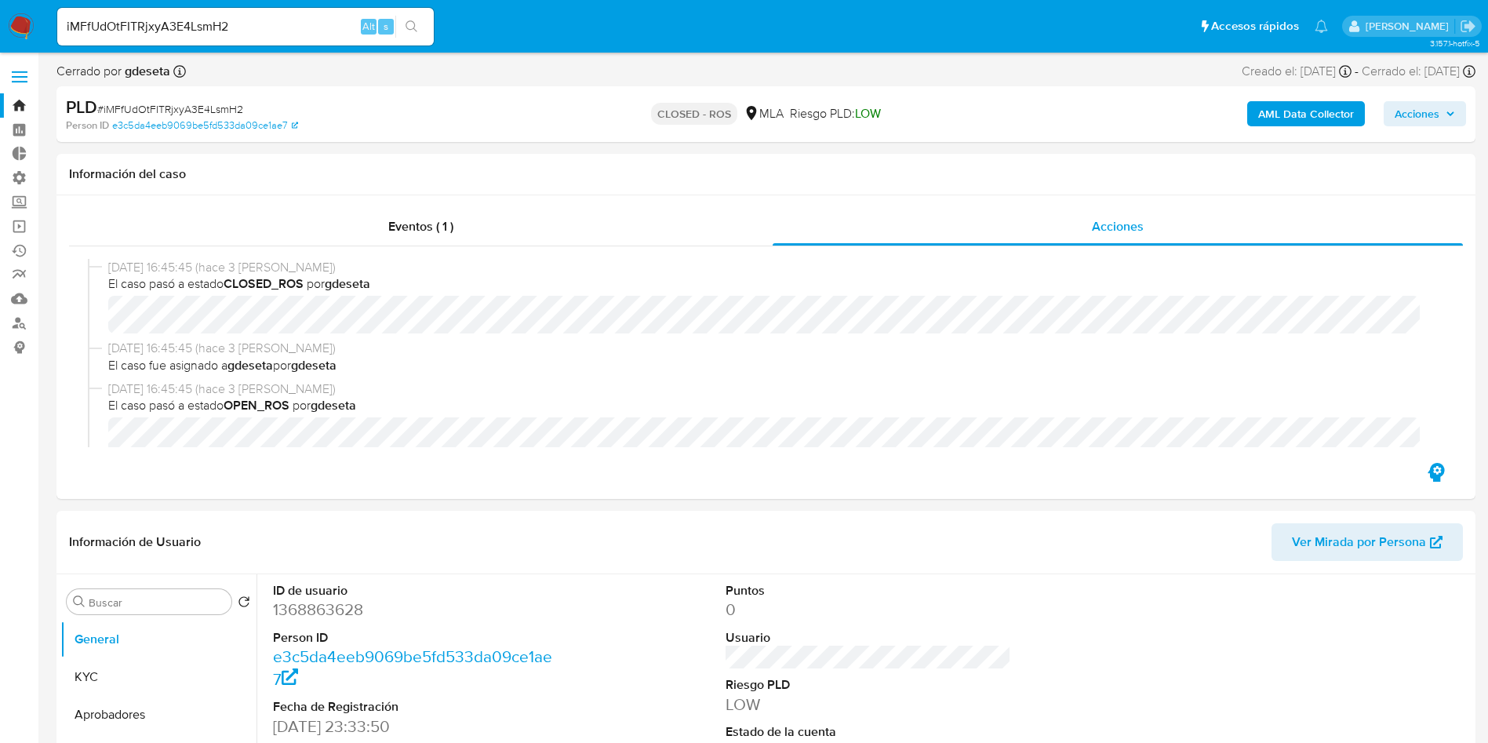
select select "10"
click at [283, 27] on input "iMFfUdOtFITRjxyA3E4LsmH2" at bounding box center [245, 26] width 377 height 20
paste input "VE2xcrhQZUSazNG4RldyJps9"
type input "VE2xcrhQZUSazNG4RldyJps9"
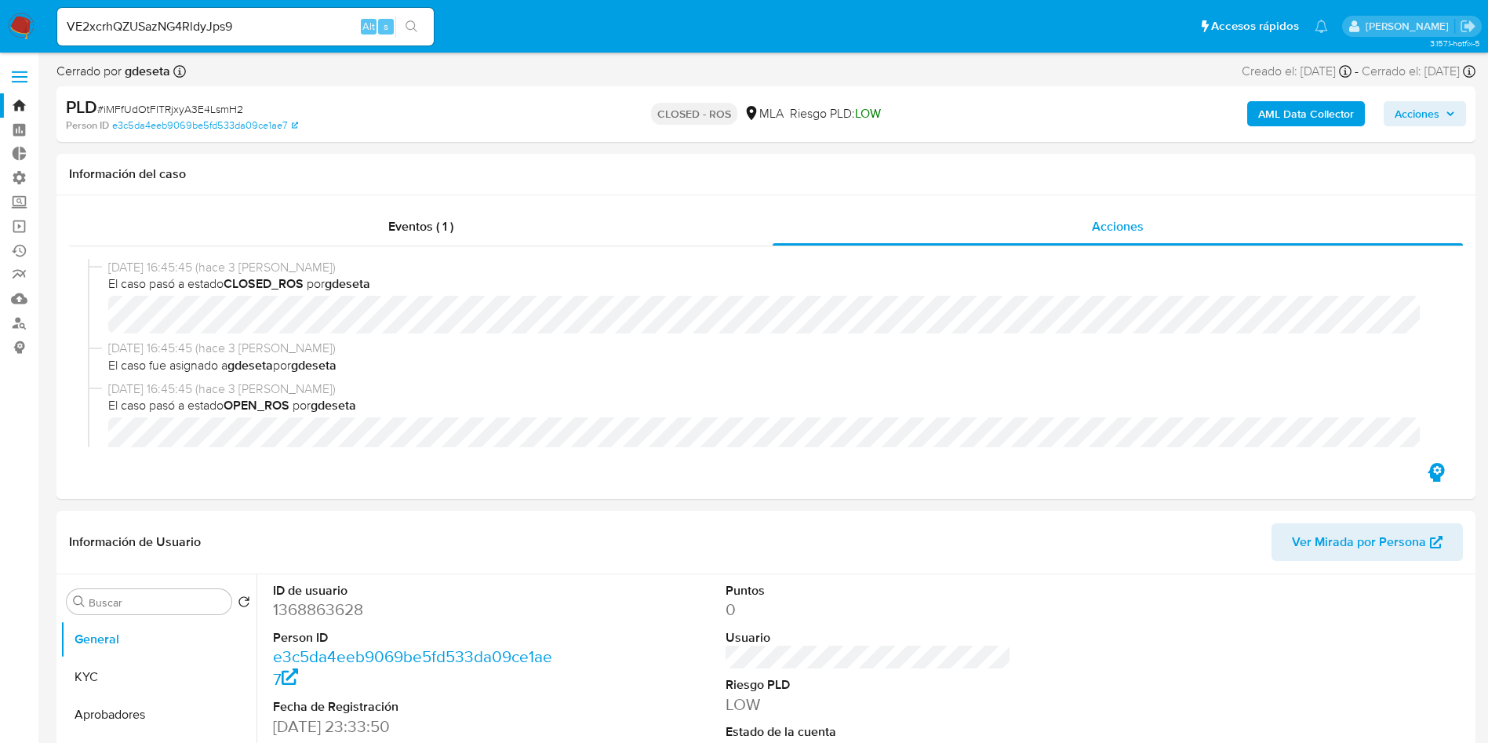
click at [421, 31] on button "search-icon" at bounding box center [411, 27] width 32 height 22
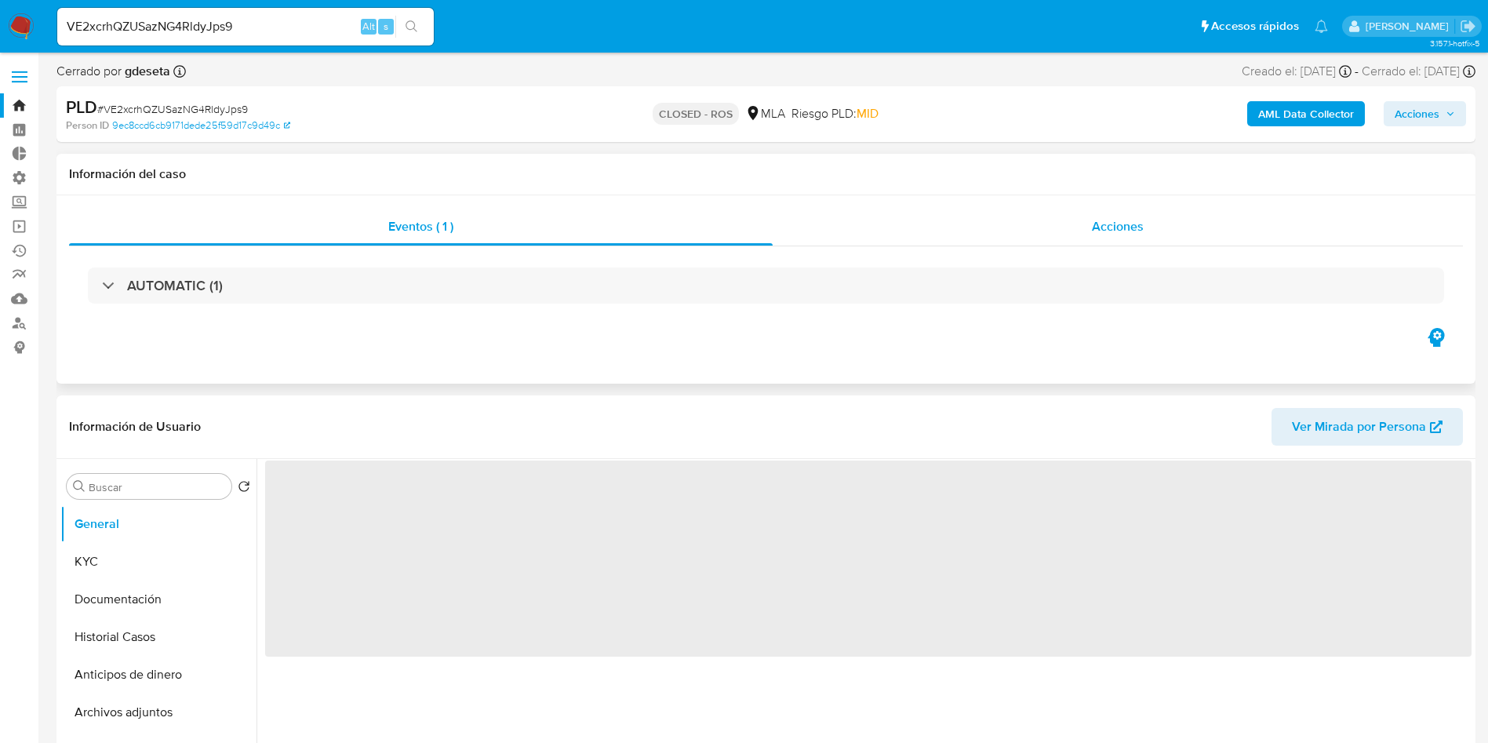
click at [1121, 231] on span "Acciones" at bounding box center [1118, 226] width 52 height 18
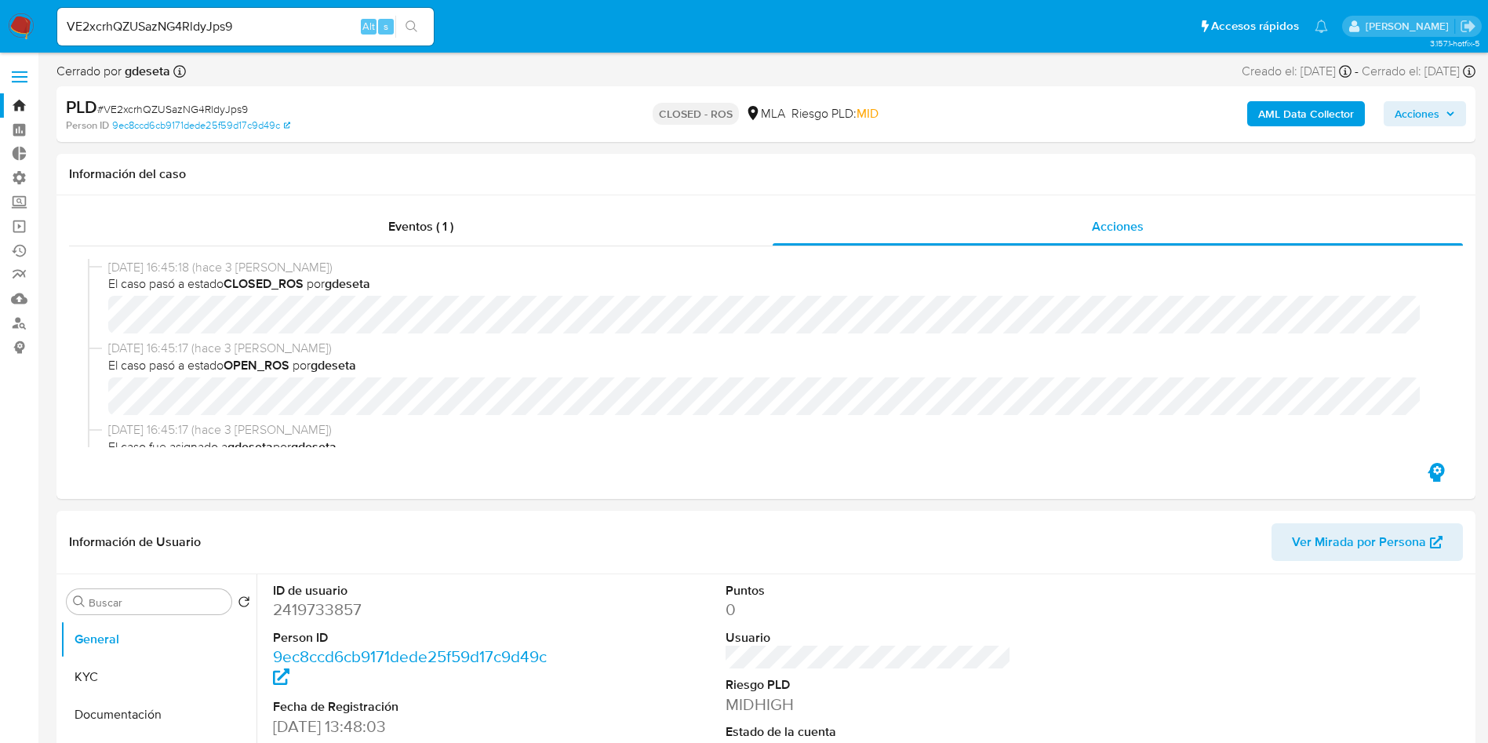
select select "10"
click at [264, 26] on input "VE2xcrhQZUSazNG4RldyJps9" at bounding box center [245, 26] width 377 height 20
click at [264, 25] on input "VE2xcrhQZUSazNG4RldyJps9" at bounding box center [245, 26] width 377 height 20
paste input "dSXcU5NQO4vEzgaOqLPx26aV"
type input "dSXcU5NQO4vEzgaOqLPx26aV"
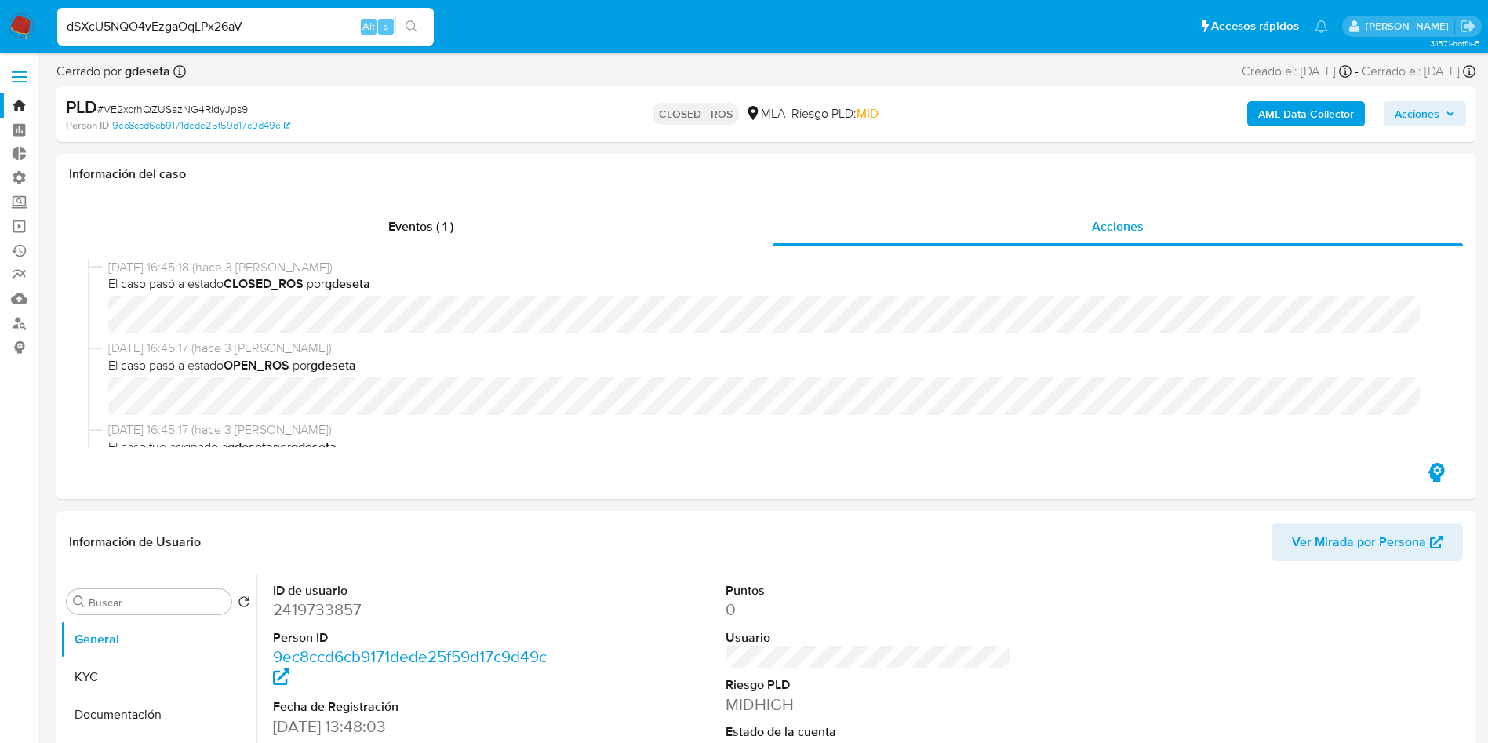
click at [420, 27] on button "search-icon" at bounding box center [411, 27] width 32 height 22
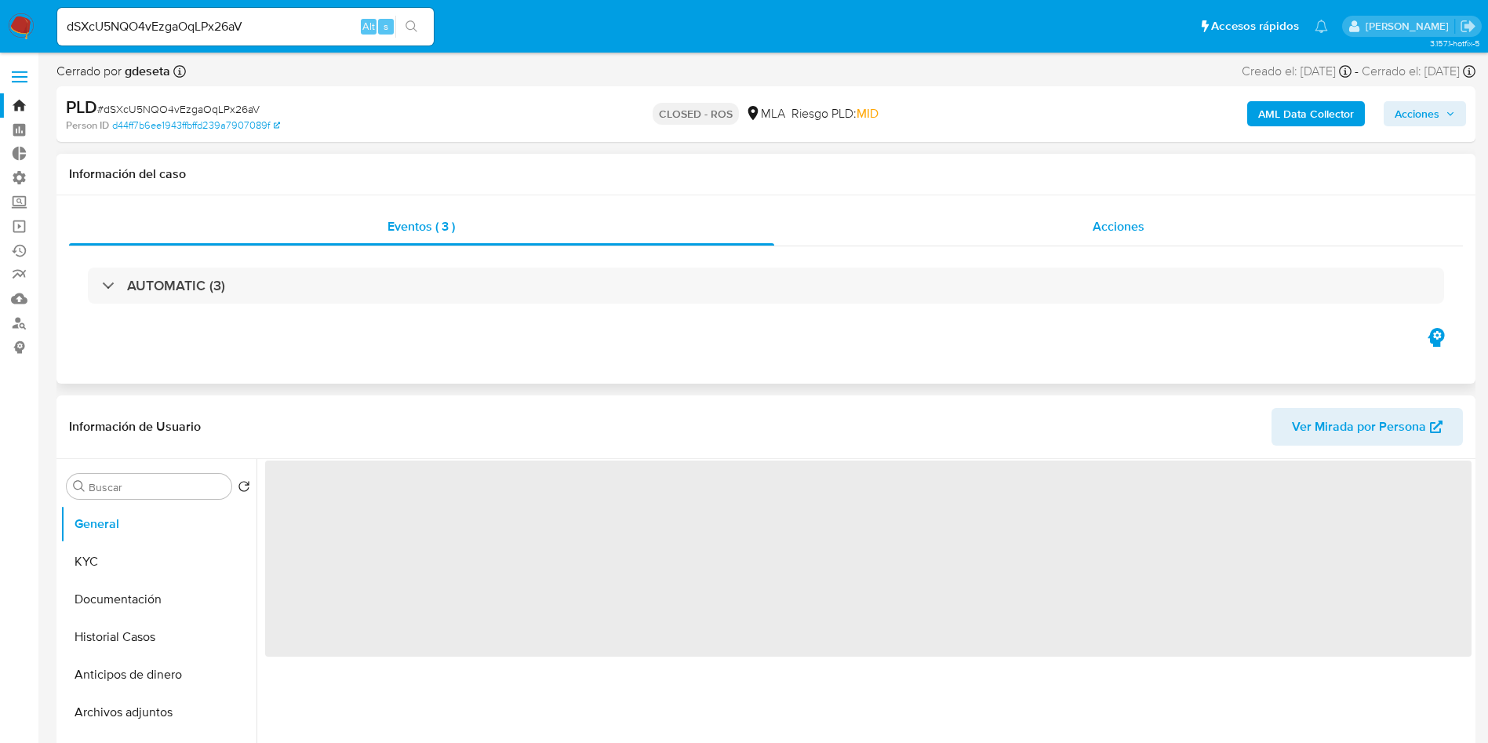
click at [1134, 229] on span "Acciones" at bounding box center [1119, 226] width 52 height 18
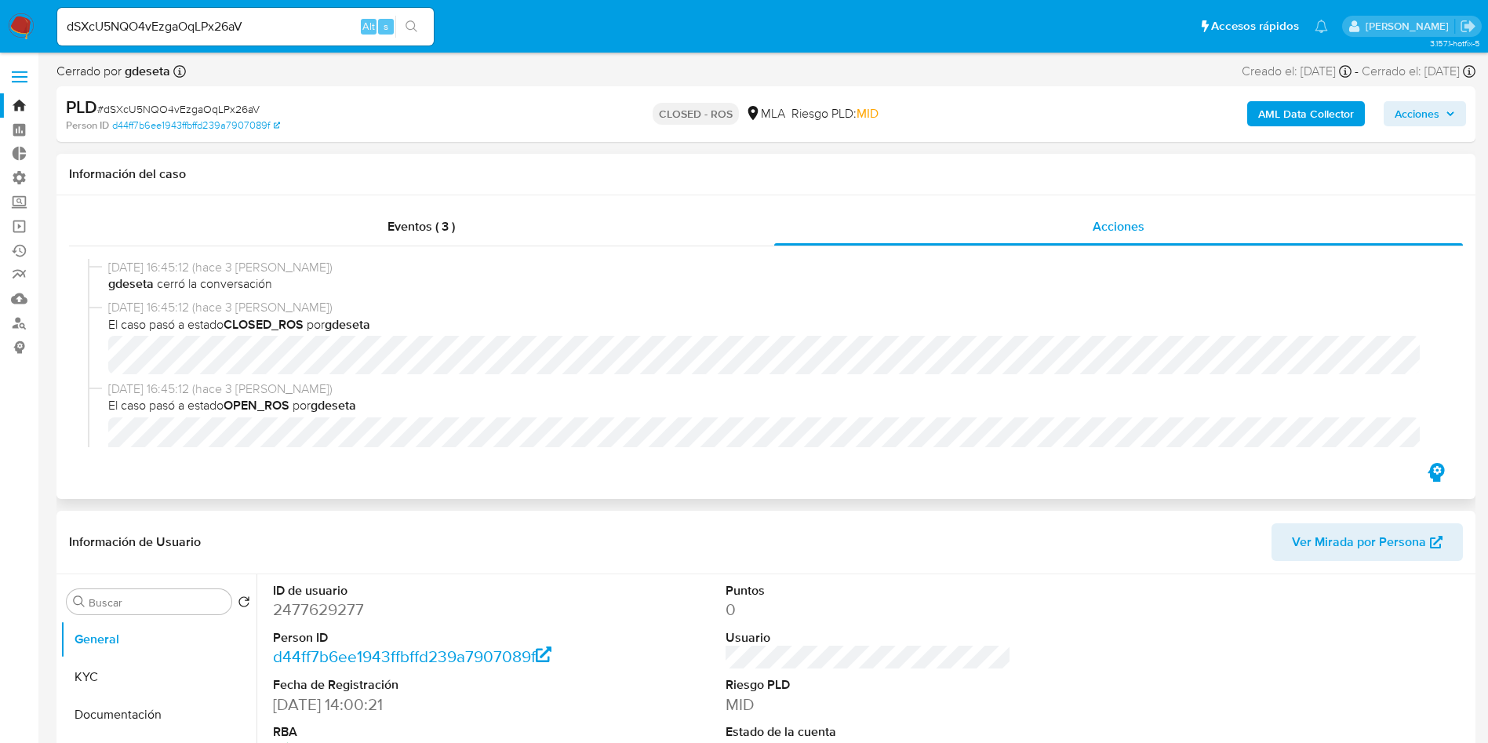
select select "10"
click at [283, 33] on input "dSXcU5NQO4vEzgaOqLPx26aV" at bounding box center [245, 26] width 377 height 20
paste input "YxW8e0ktlMRvM8PCr8V1zFjv"
type input "YxW8e0ktlMRvM8PCr8V1zFjv"
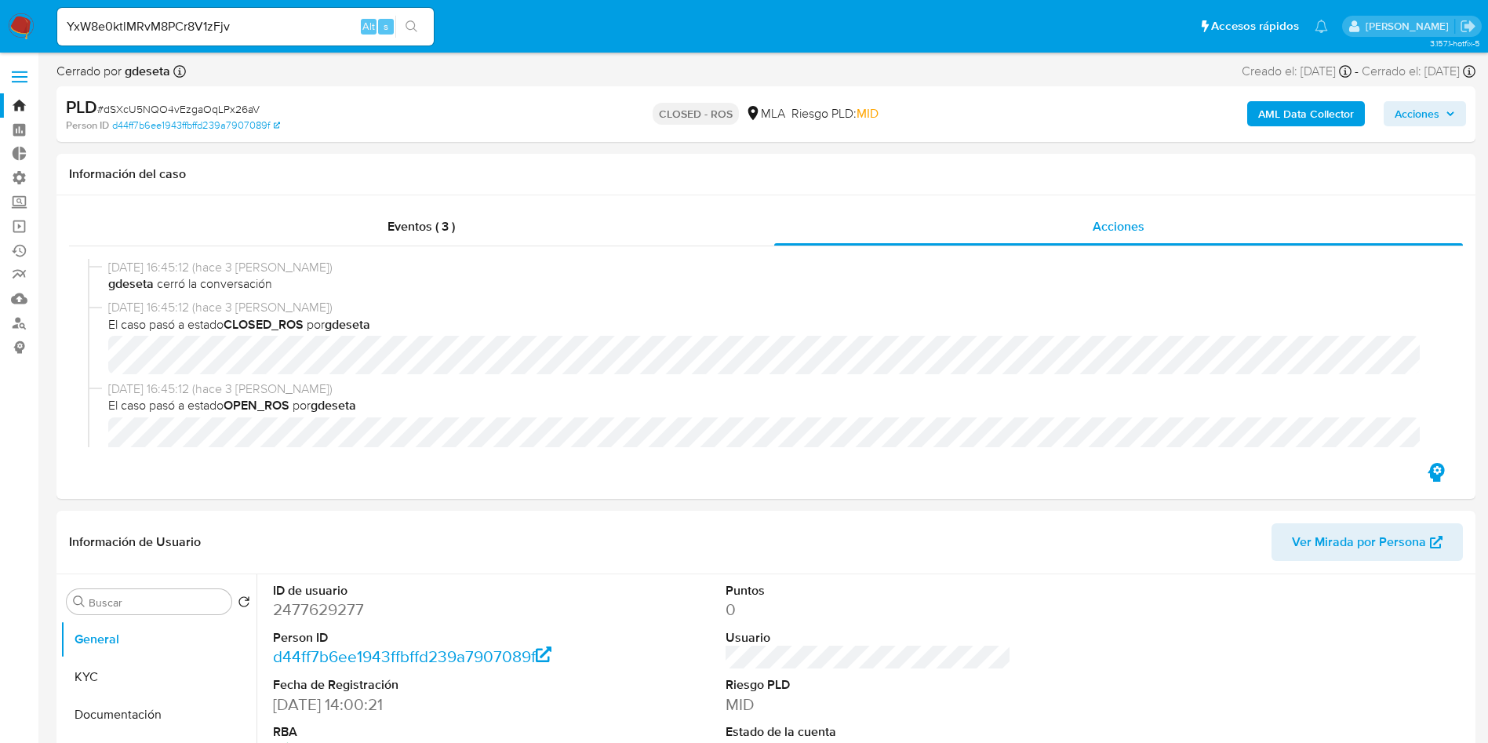
click at [413, 27] on icon "search-icon" at bounding box center [412, 26] width 13 height 13
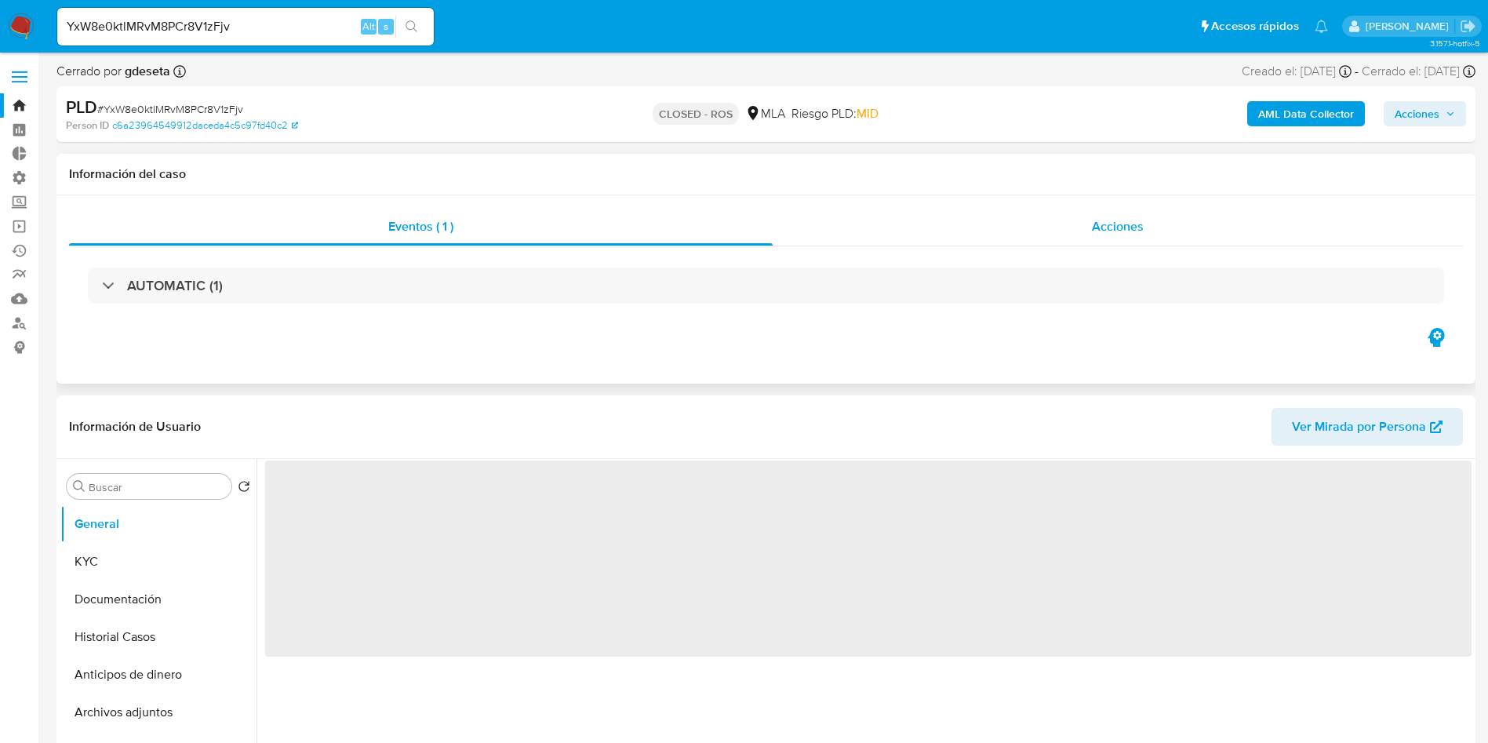
click at [1118, 227] on span "Acciones" at bounding box center [1118, 226] width 52 height 18
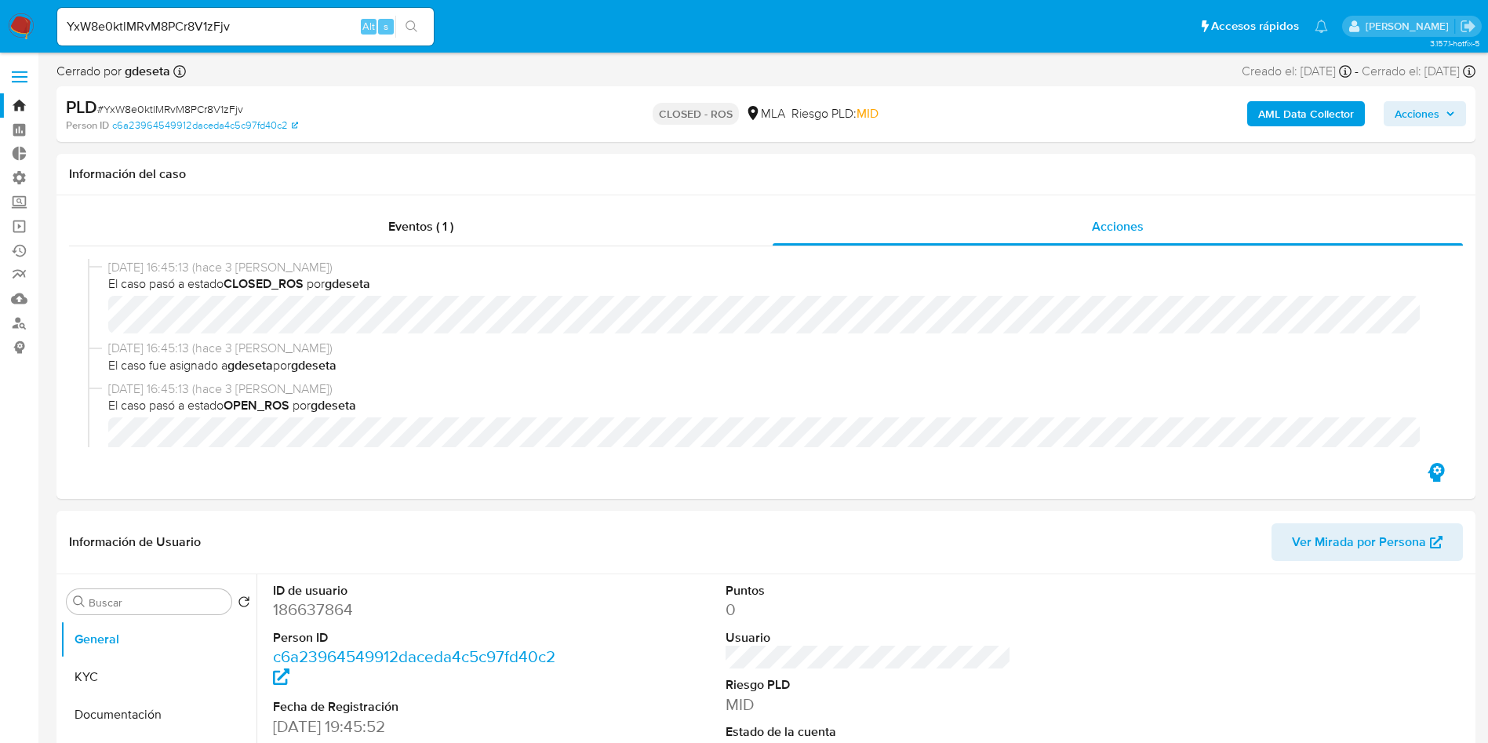
select select "10"
click at [268, 18] on input "YxW8e0ktlMRvM8PCr8V1zFjv" at bounding box center [245, 26] width 377 height 20
click at [268, 19] on input "YxW8e0ktlMRvM8PCr8V1zFjv" at bounding box center [245, 26] width 377 height 20
paste input "qjGo5I0qMmlZZ8BZHoeUhFT9"
type input "qjGo5I0qMmlZZ8BZHoeUhFT9"
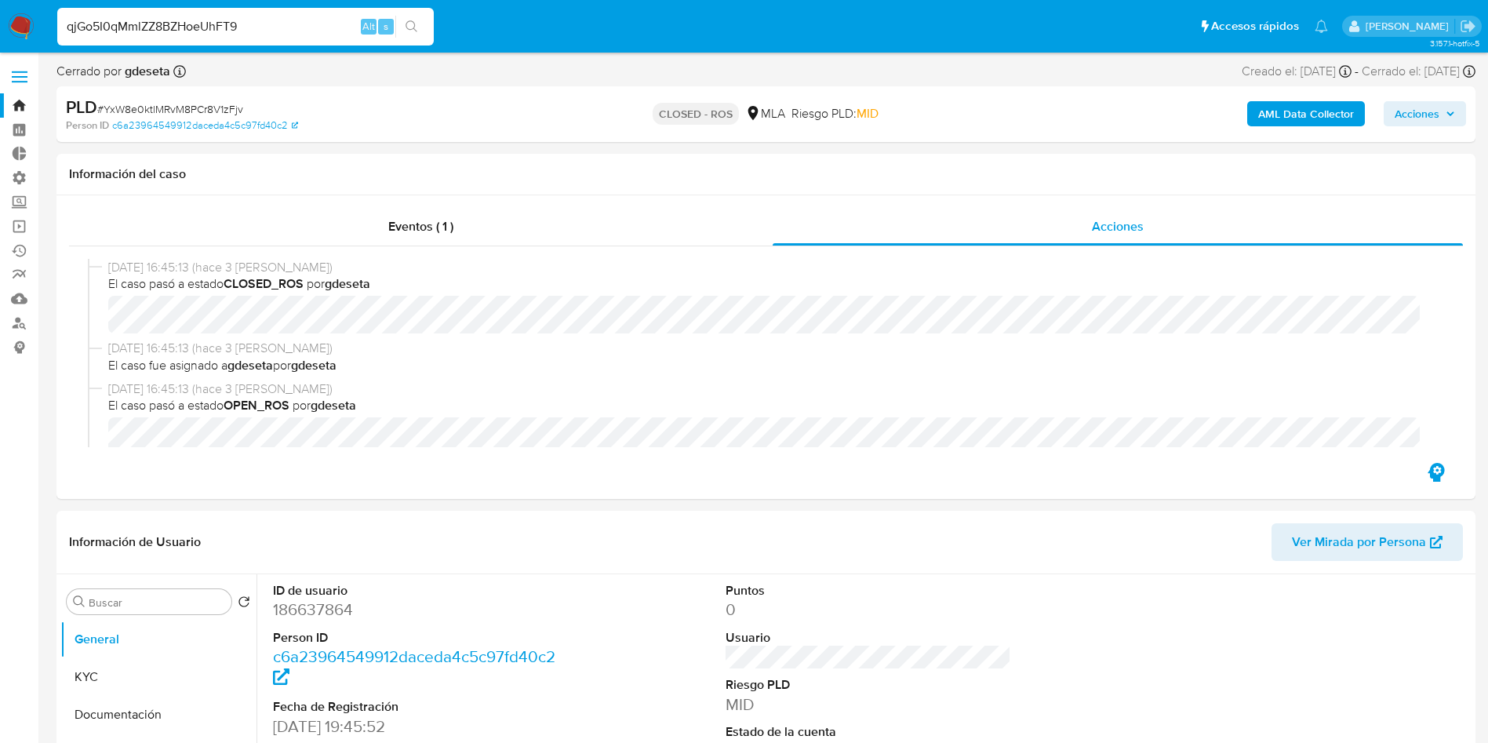
click at [421, 31] on button "search-icon" at bounding box center [411, 27] width 32 height 22
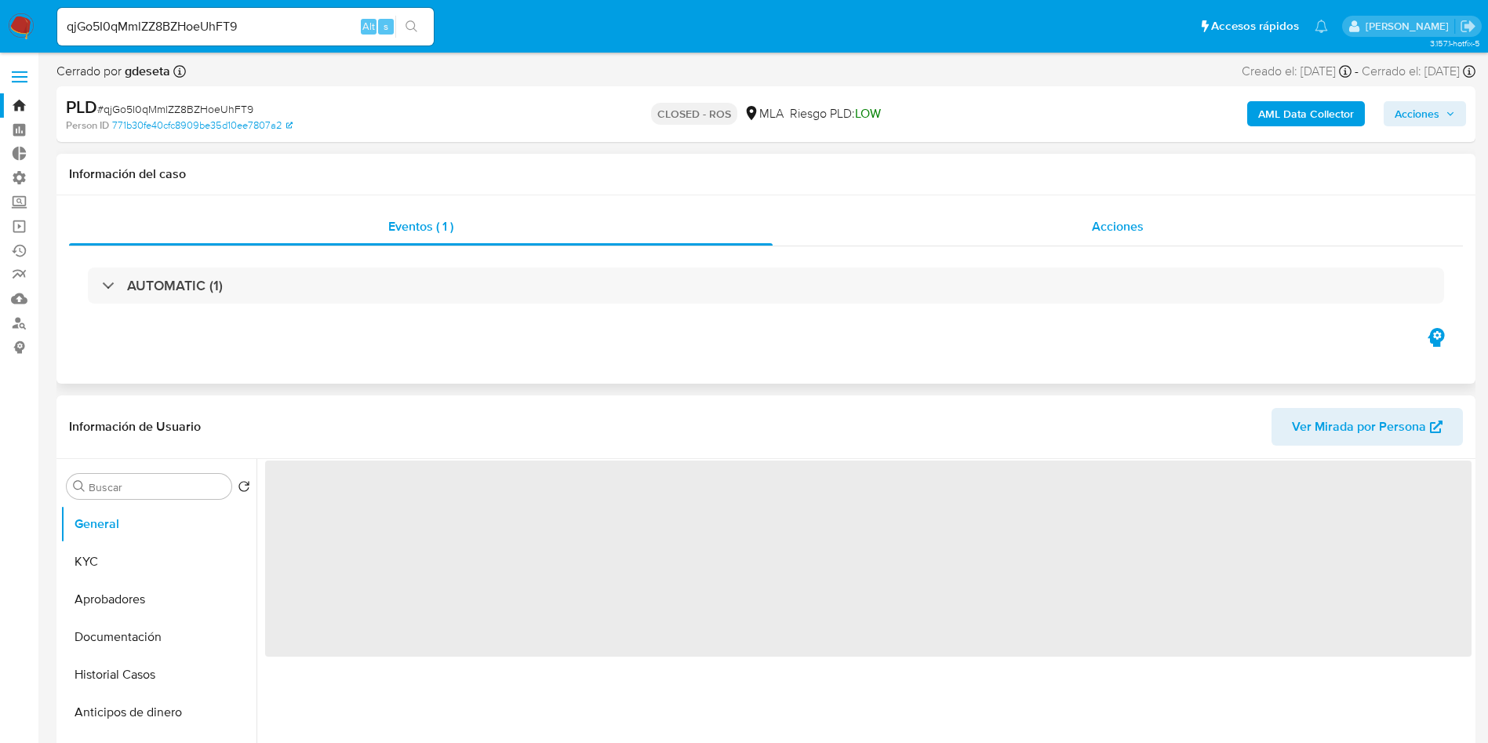
click at [1127, 232] on span "Acciones" at bounding box center [1118, 226] width 52 height 18
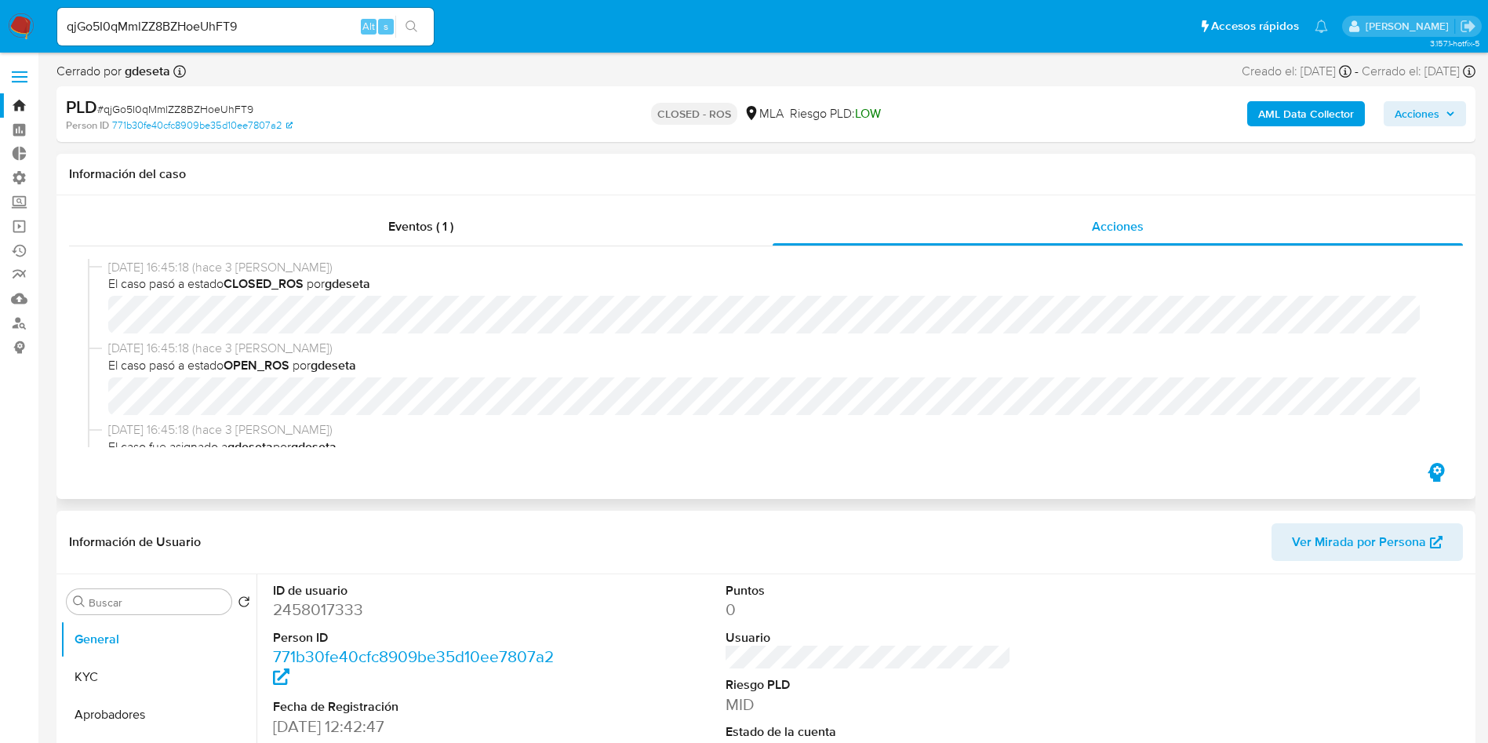
select select "10"
click at [234, 19] on input "qjGo5I0qMmlZZ8BZHoeUhFT9" at bounding box center [245, 26] width 377 height 20
click at [234, 18] on input "qjGo5I0qMmlZZ8BZHoeUhFT9" at bounding box center [245, 26] width 377 height 20
paste input "P8z71cDyaEJxIFWEAFLAtlHq"
type input "P8z71cDyaEJxIFWEAFLAtlHq"
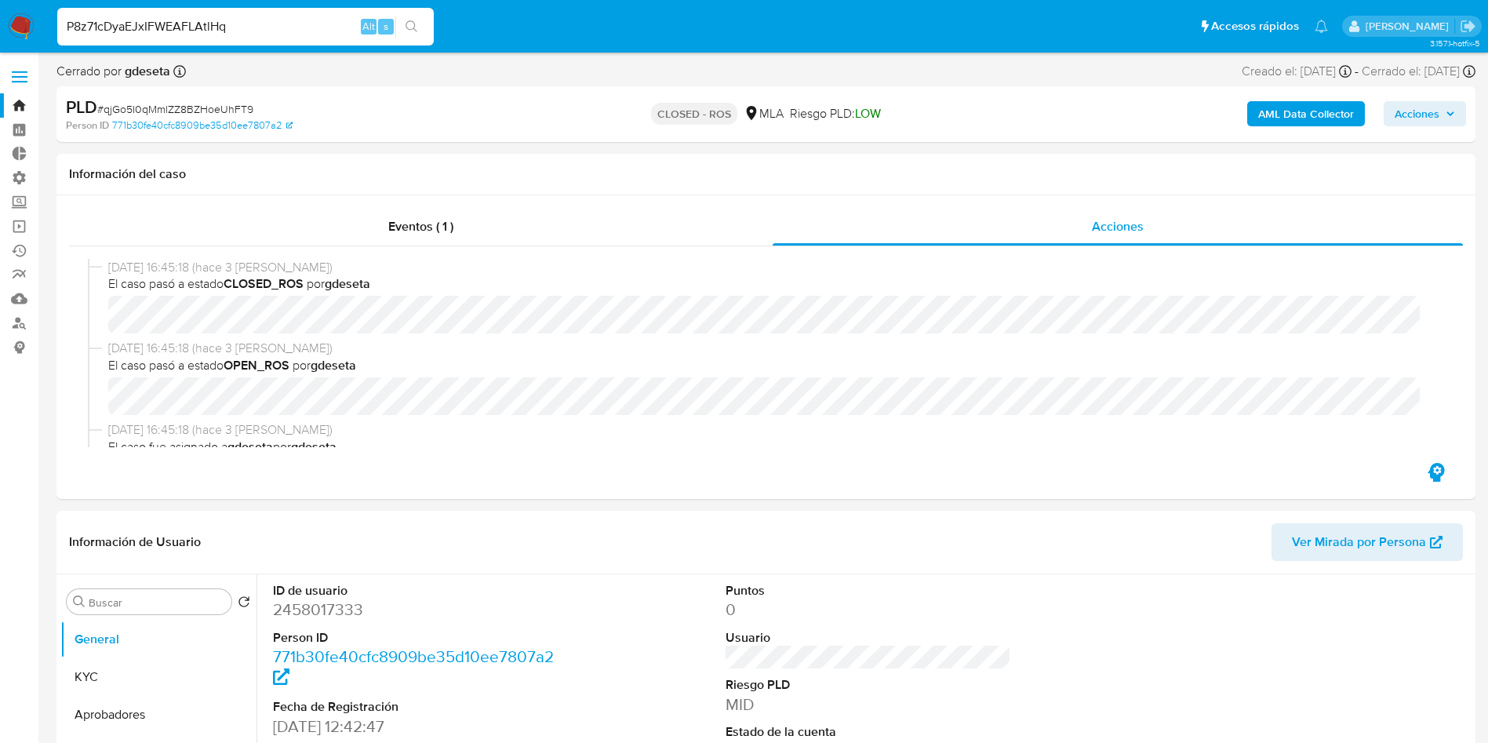
click at [420, 14] on div "P8z71cDyaEJxIFWEAFLAtlHq Alt s" at bounding box center [245, 27] width 377 height 38
click at [413, 29] on icon "search-icon" at bounding box center [412, 26] width 13 height 13
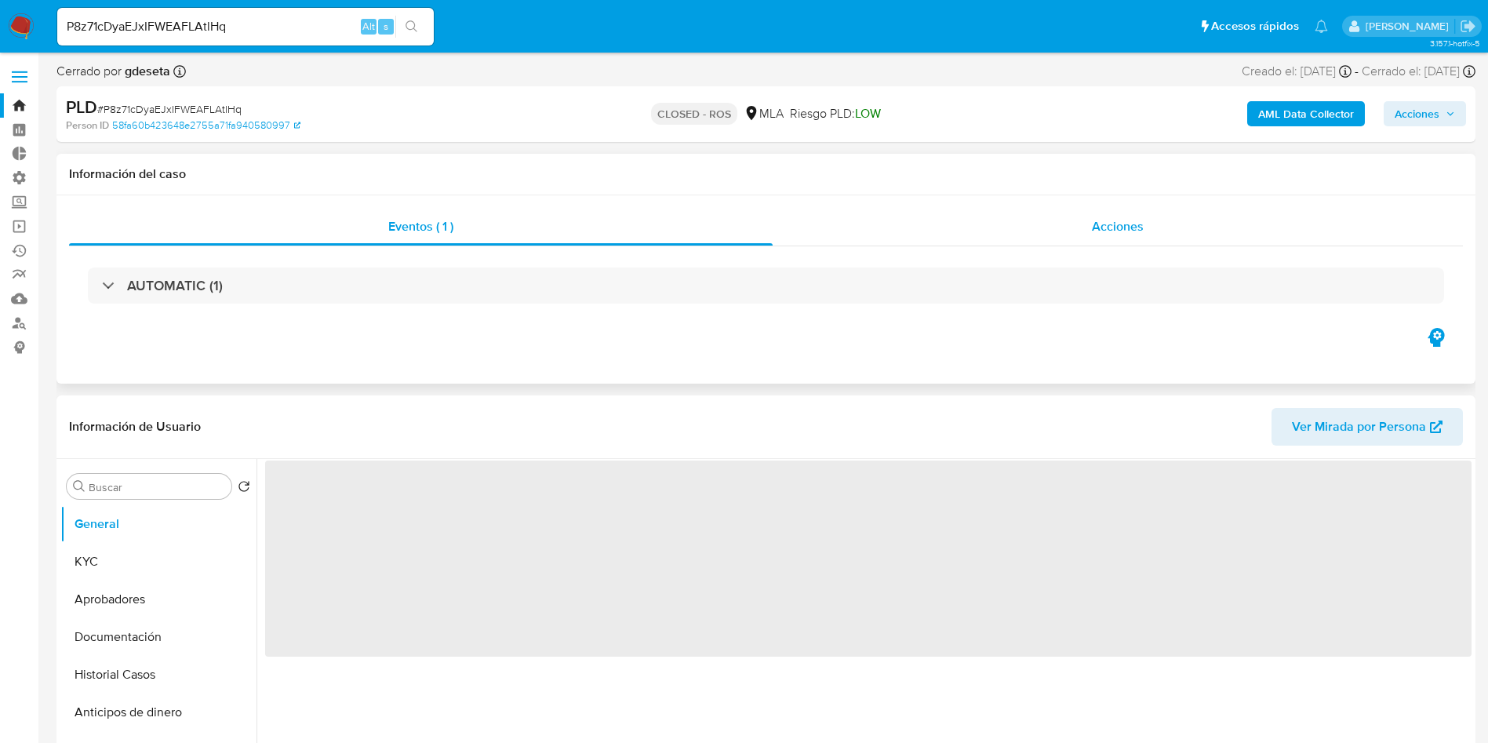
click at [1124, 231] on span "Acciones" at bounding box center [1118, 226] width 52 height 18
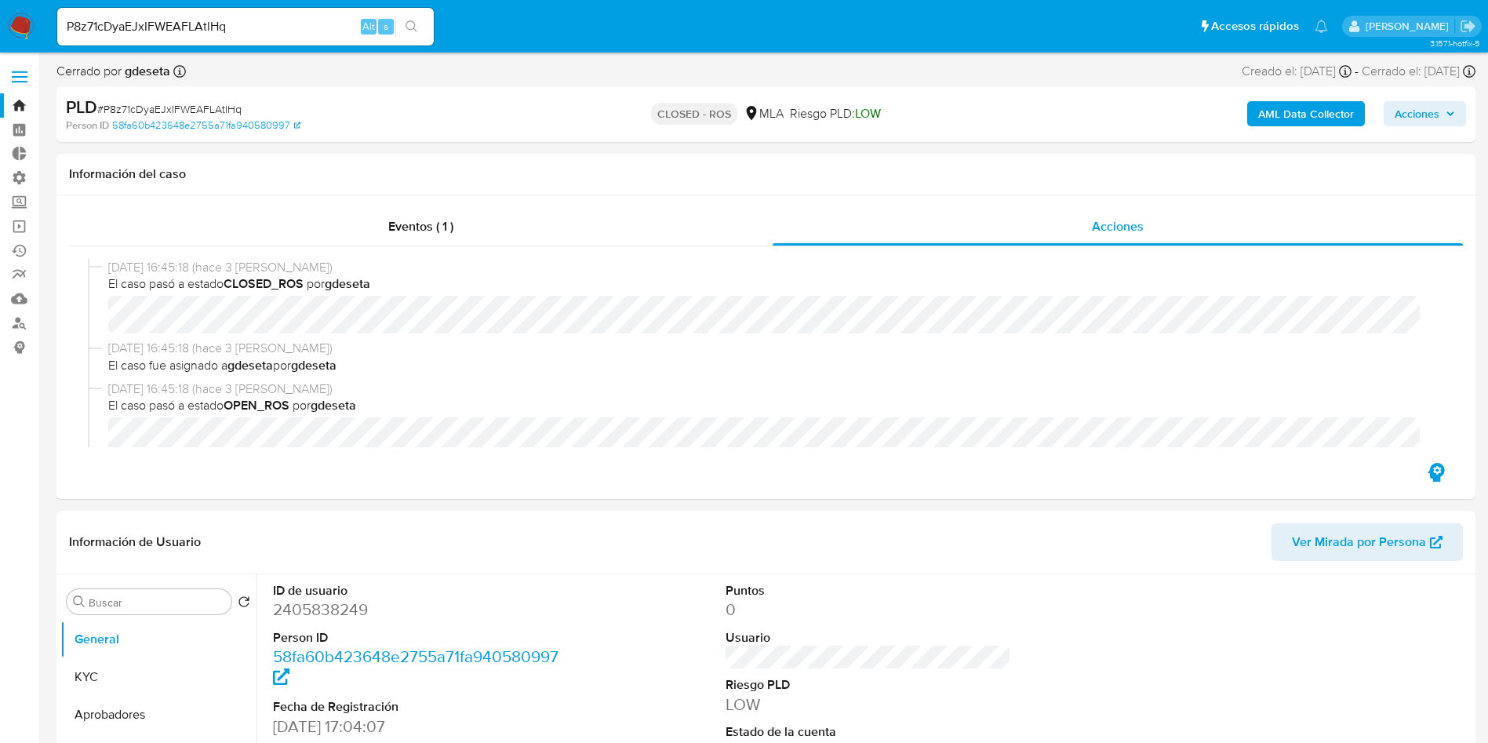
select select "10"
click at [284, 20] on input "P8z71cDyaEJxIFWEAFLAtlHq" at bounding box center [245, 26] width 377 height 20
paste input "kPoHbzUAl8Ccggc2V8gKOnd8"
type input "kPoHbzUAl8Ccggc2V8gKOnd8"
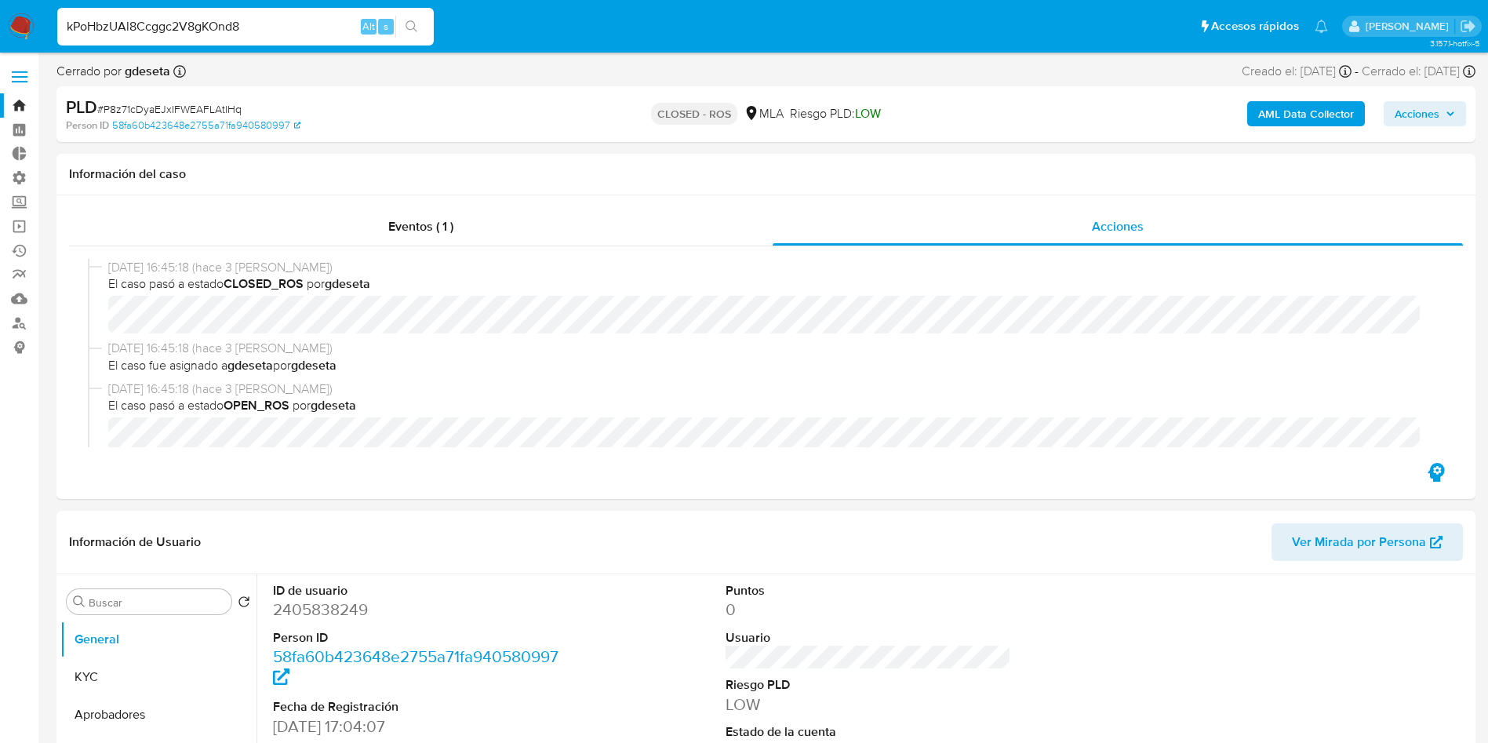
click at [438, 27] on li "kPoHbzUAl8Ccggc2V8gKOnd8 Alt s" at bounding box center [245, 25] width 384 height 39
click at [412, 21] on icon "search-icon" at bounding box center [412, 26] width 13 height 13
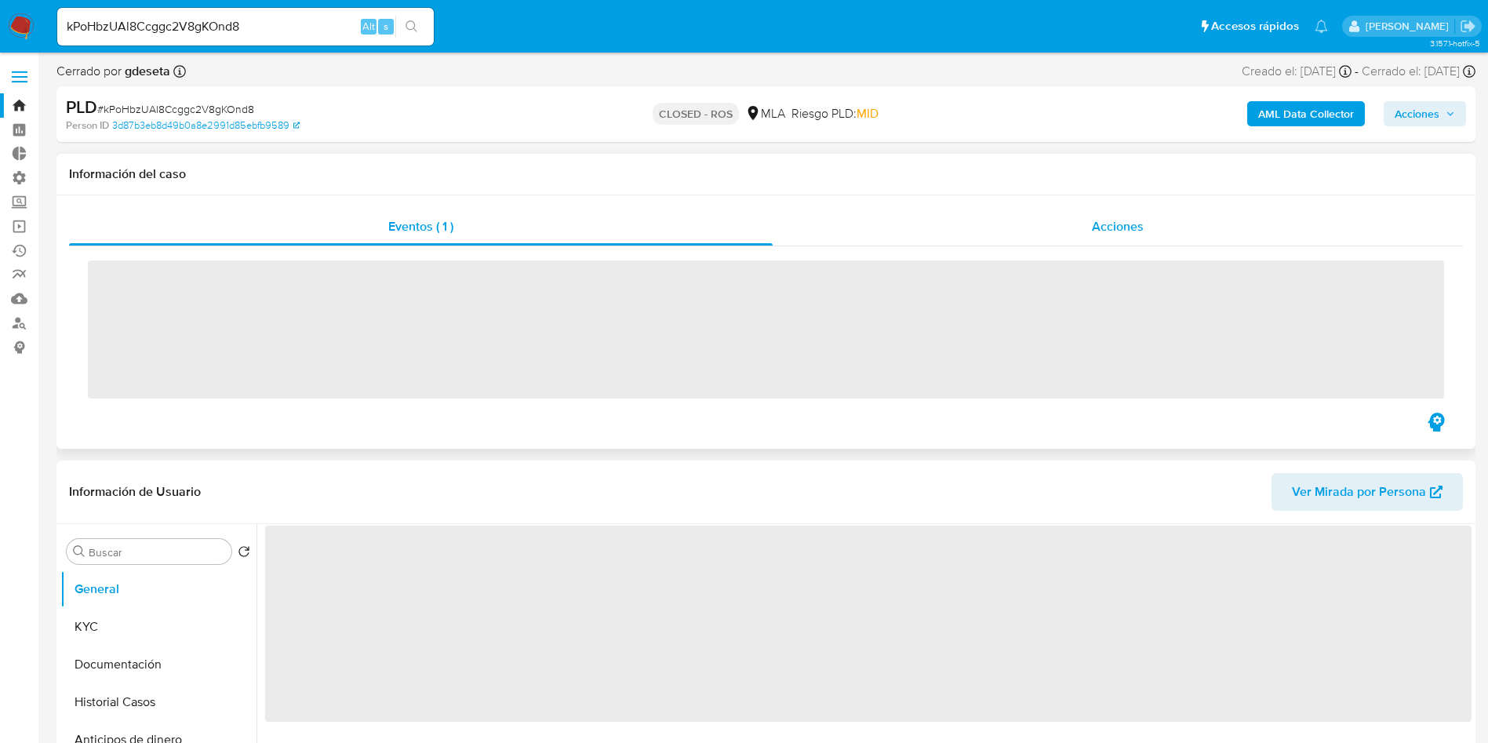
click at [1096, 233] on span "Acciones" at bounding box center [1118, 226] width 52 height 18
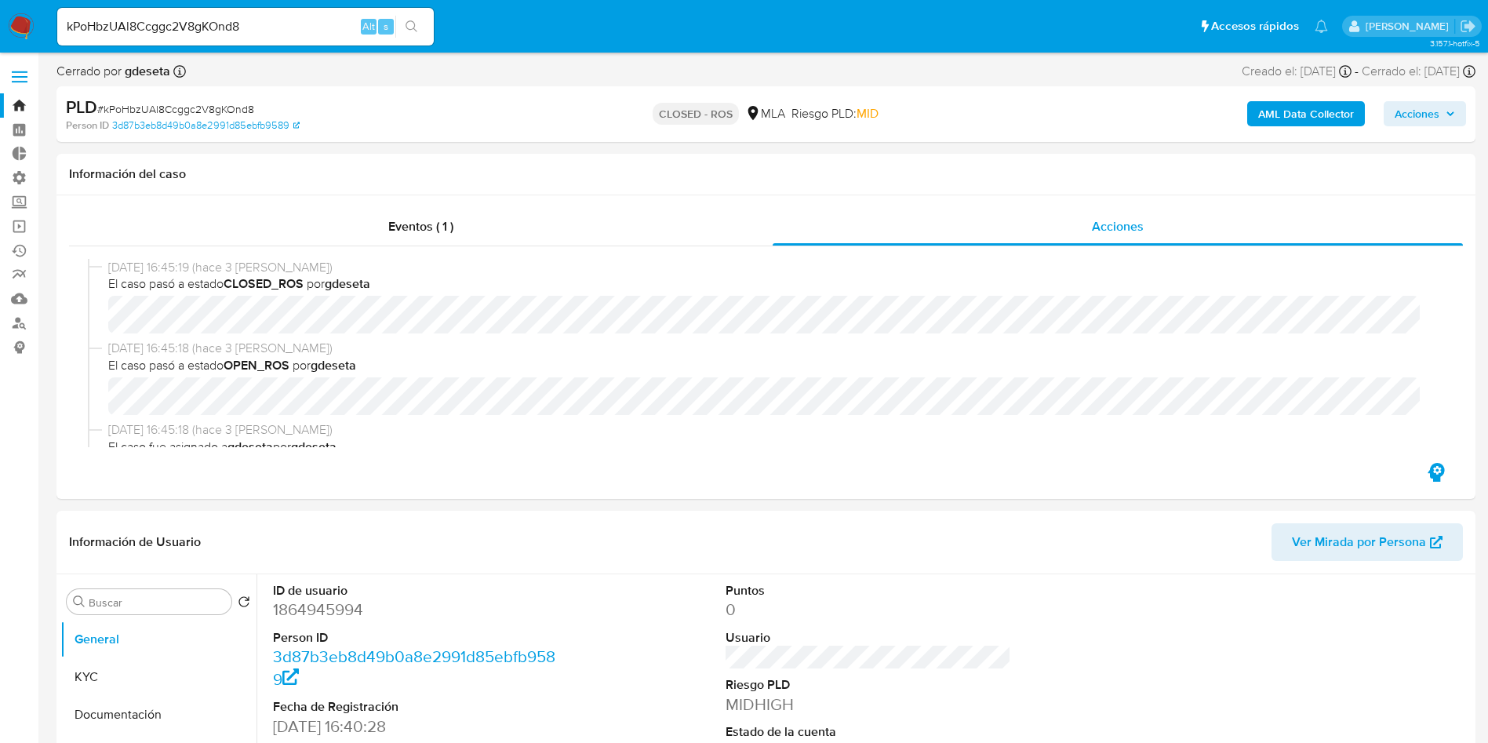
select select "10"
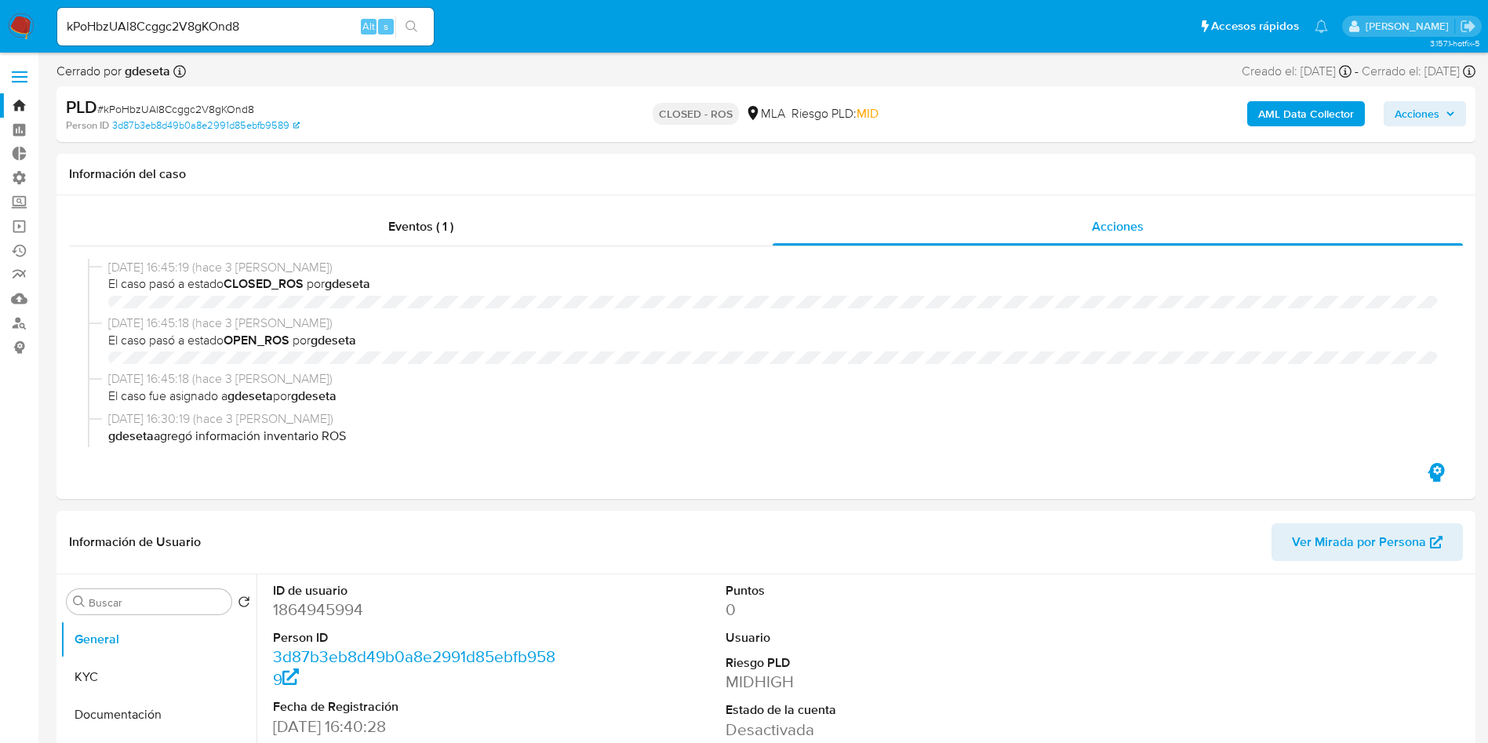
select select "10"
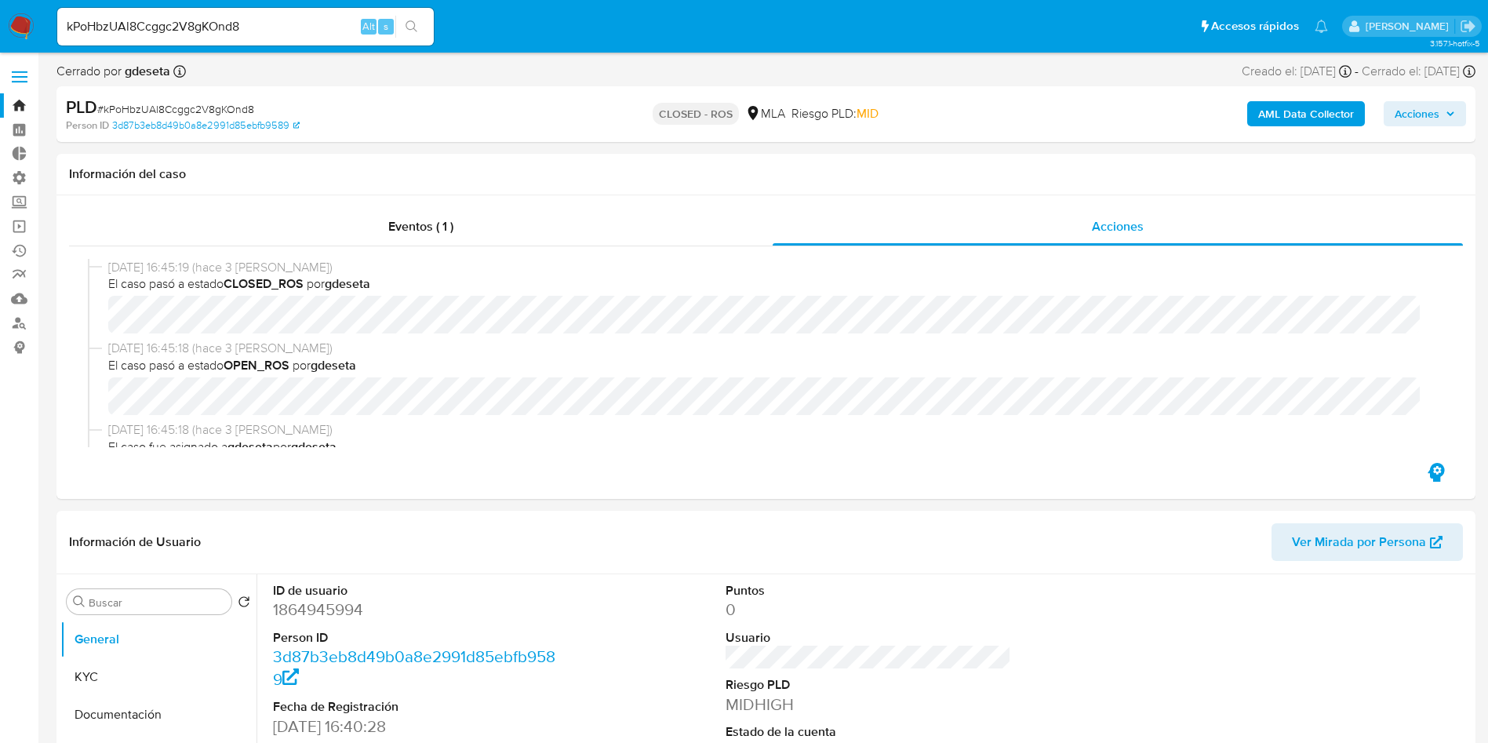
click at [274, 10] on div "kPoHbzUAl8Ccggc2V8gKOnd8 Alt s" at bounding box center [245, 27] width 377 height 38
click at [264, 26] on input "kPoHbzUAl8Ccggc2V8gKOnd8" at bounding box center [245, 26] width 377 height 20
paste input "0pEnWIyA8j9ZKktgp45nTSt6"
type input "0pEnWIyA8j9ZKktgp45nTSt6"
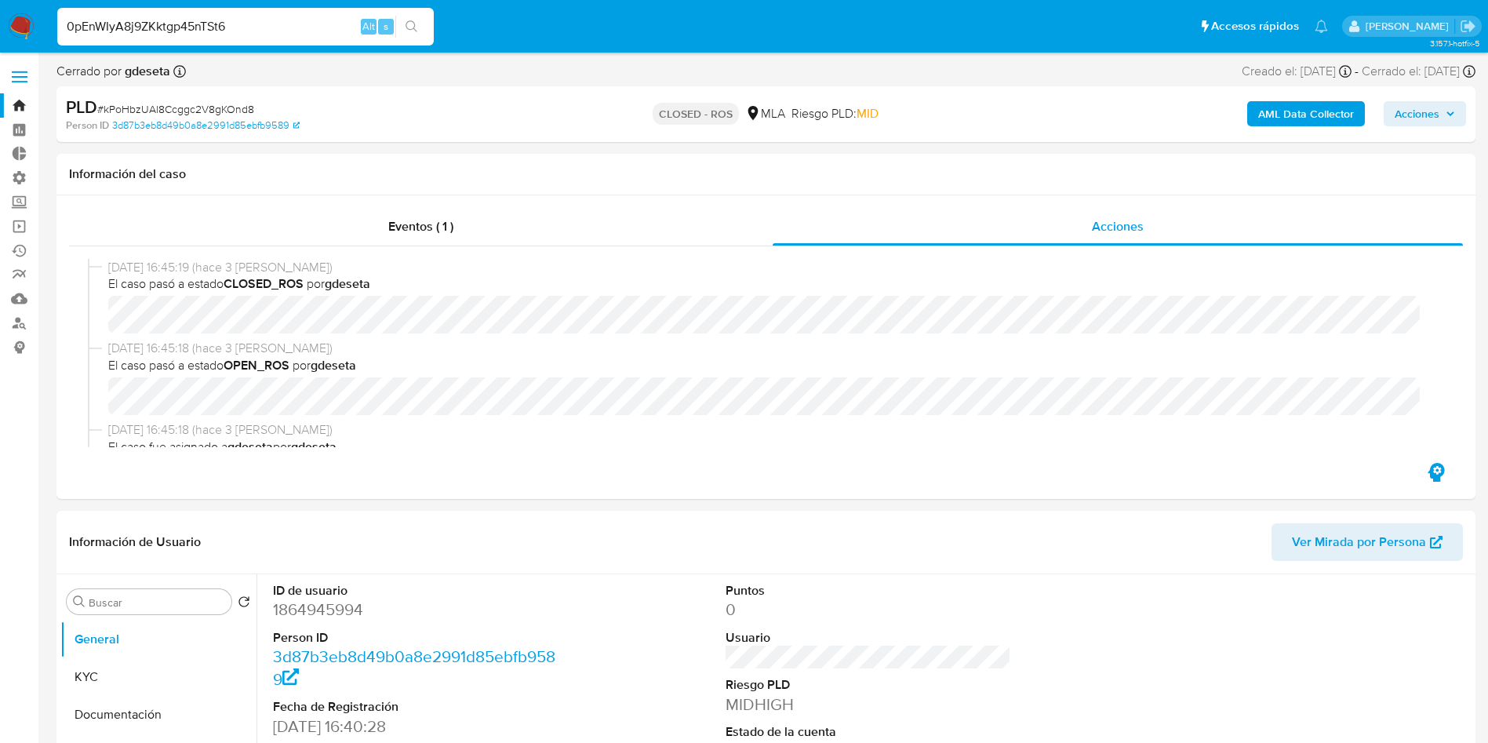
click at [420, 35] on button "search-icon" at bounding box center [411, 27] width 32 height 22
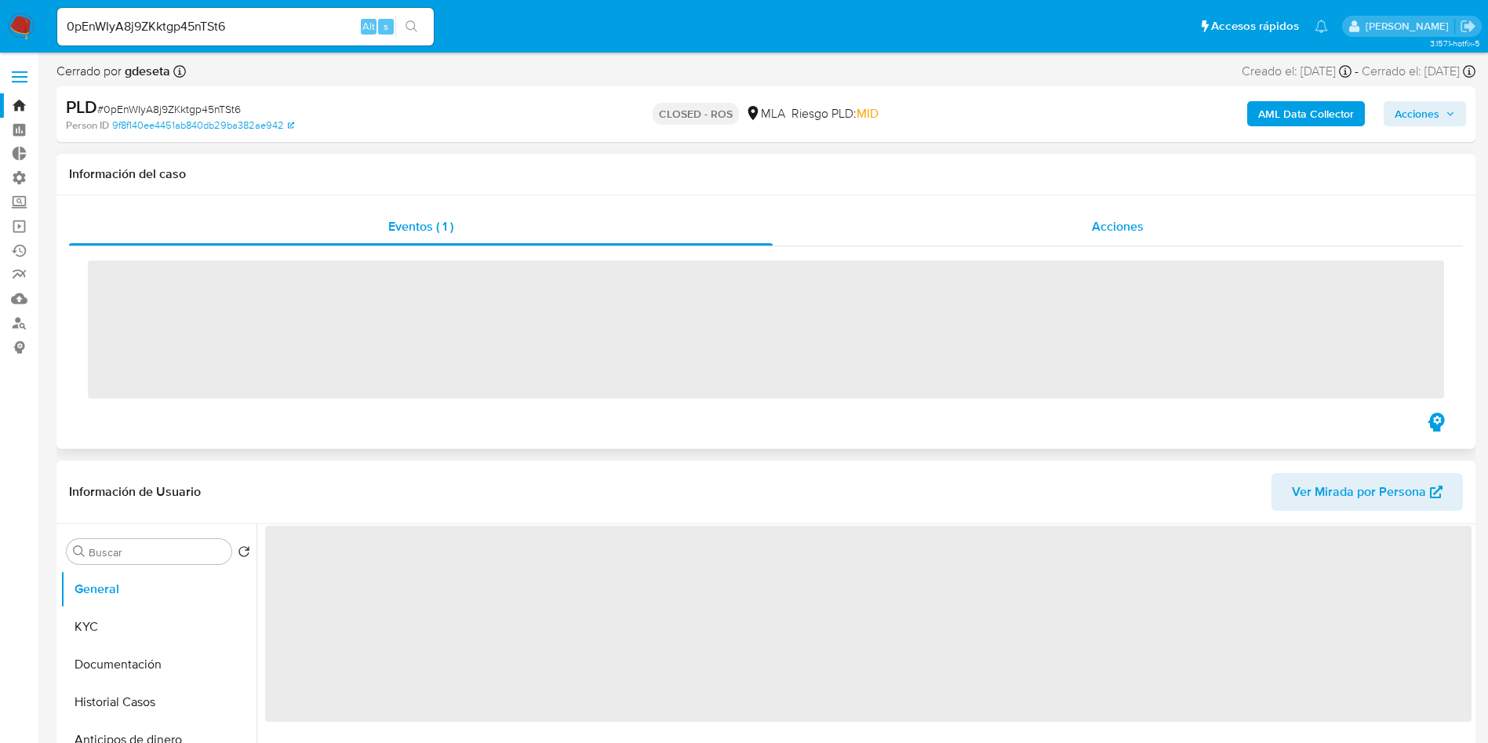
click at [1108, 234] on span "Acciones" at bounding box center [1118, 226] width 52 height 18
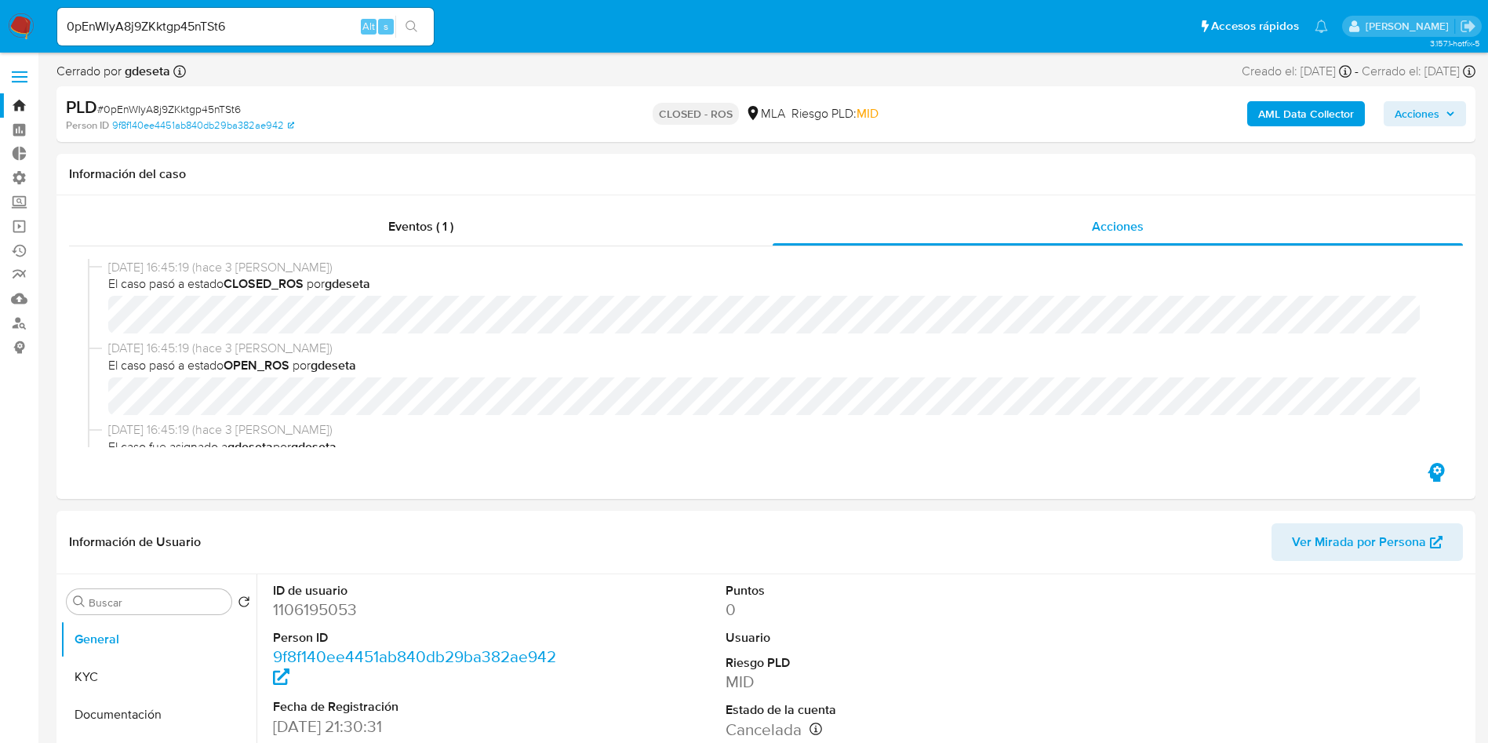
select select "10"
click at [259, 23] on input "0pEnWIyA8j9ZKktgp45nTSt6" at bounding box center [245, 26] width 377 height 20
paste input "axi3cMdZjahyXutHU8Mxw3v3"
type input "axi3cMdZjahyXutHU8Mxw3v3"
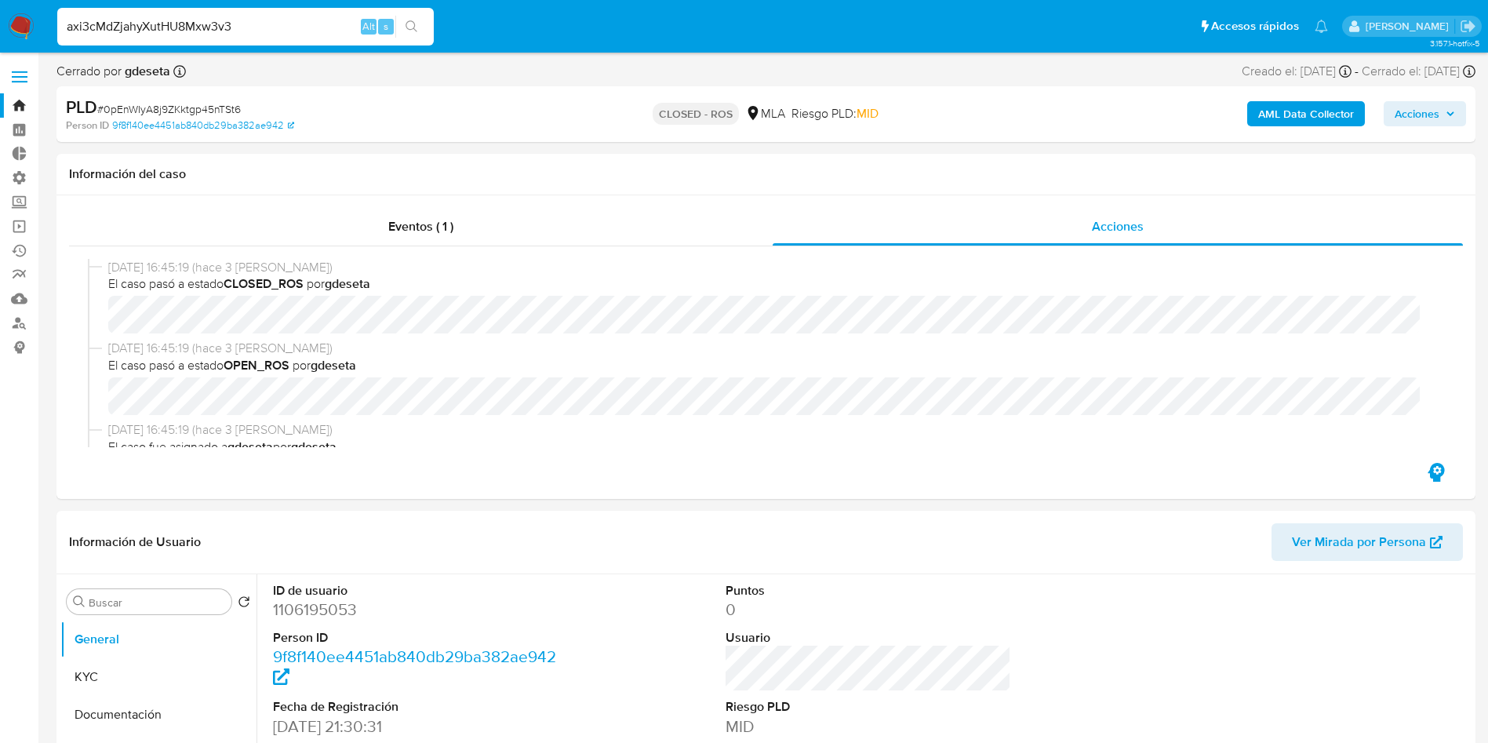
click at [413, 29] on icon "search-icon" at bounding box center [412, 26] width 13 height 13
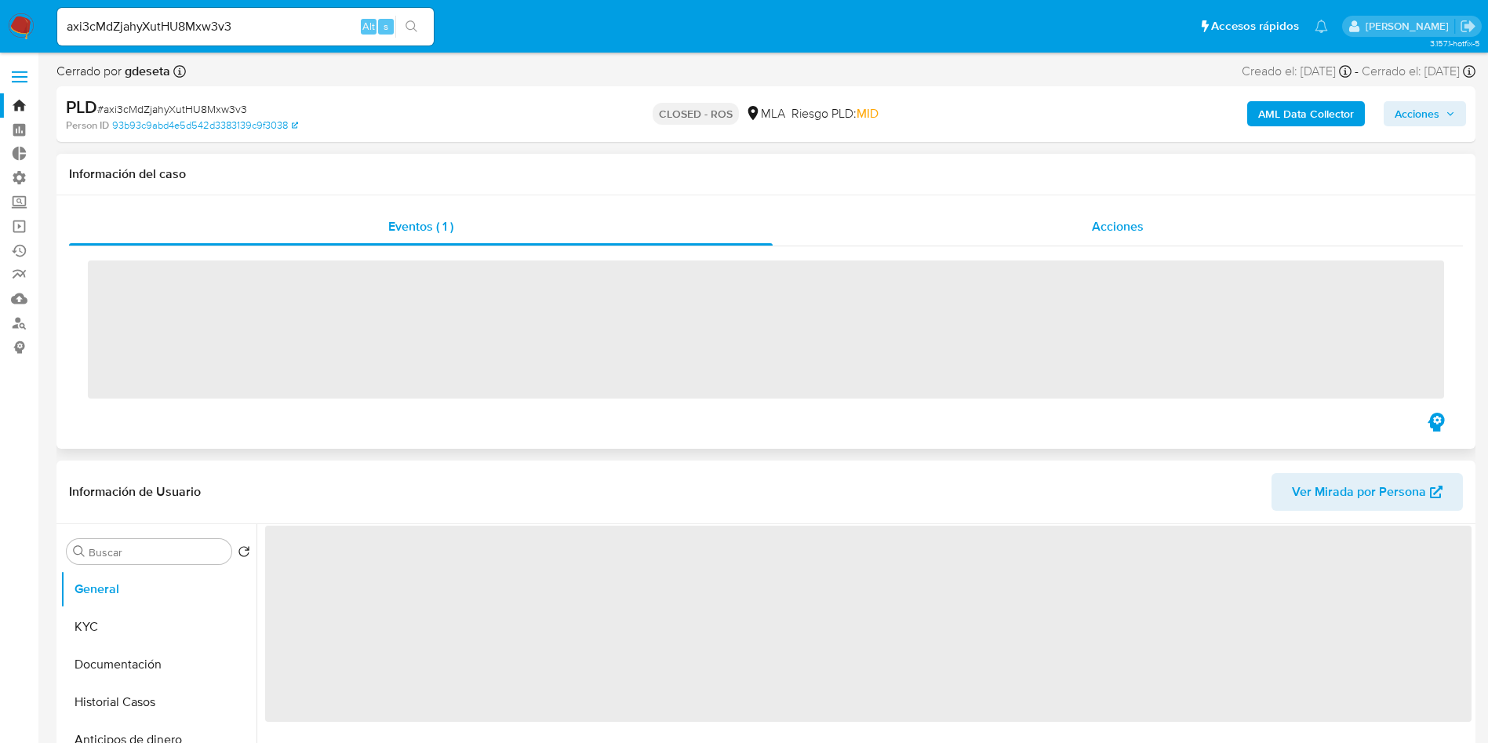
click at [1153, 236] on div "Acciones" at bounding box center [1118, 227] width 690 height 38
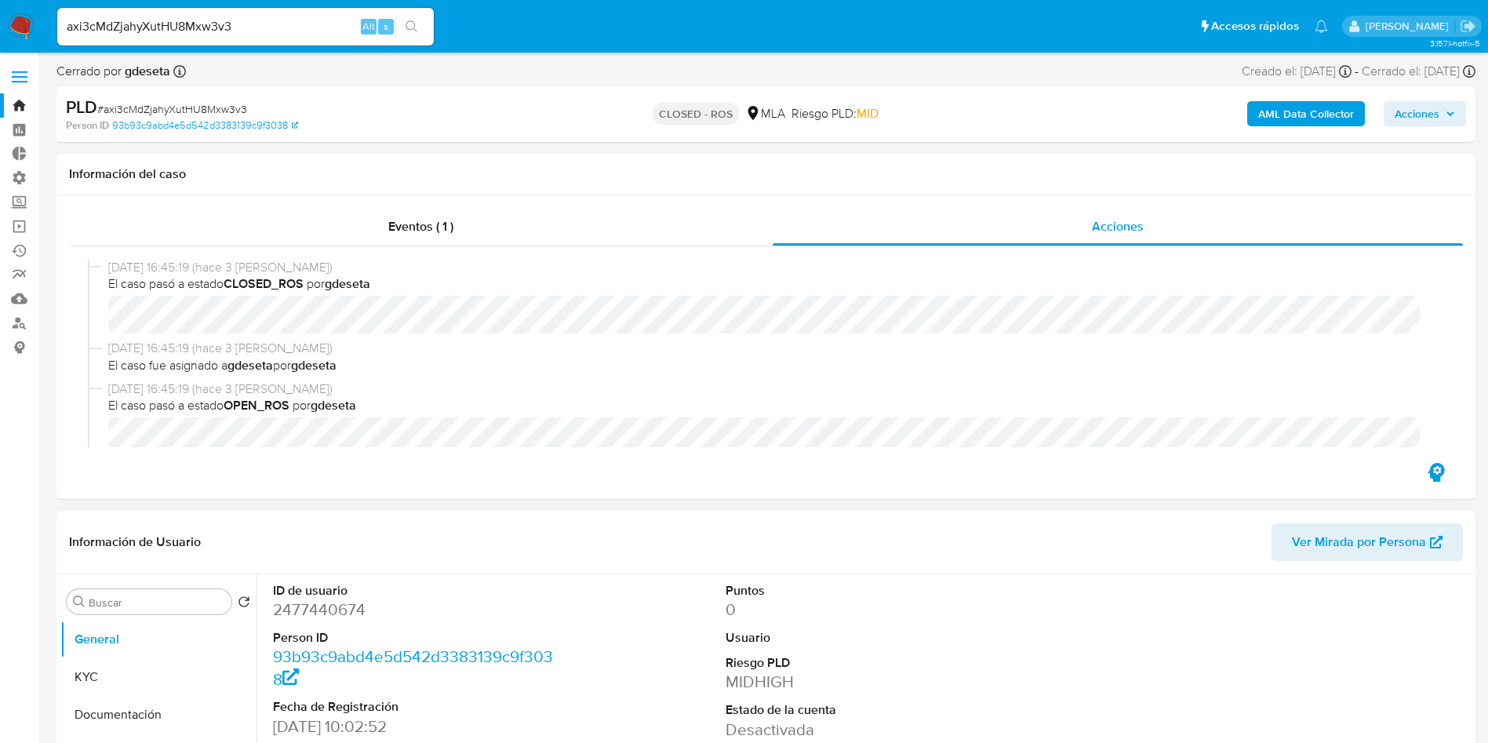
select select "10"
click at [219, 24] on input "axi3cMdZjahyXutHU8Mxw3v3" at bounding box center [245, 26] width 377 height 20
paste input "HytBV6fnPtmGKUEqrj76F3Pp"
type input "HytBV6fnPtmGKUEqrj76F3Pp"
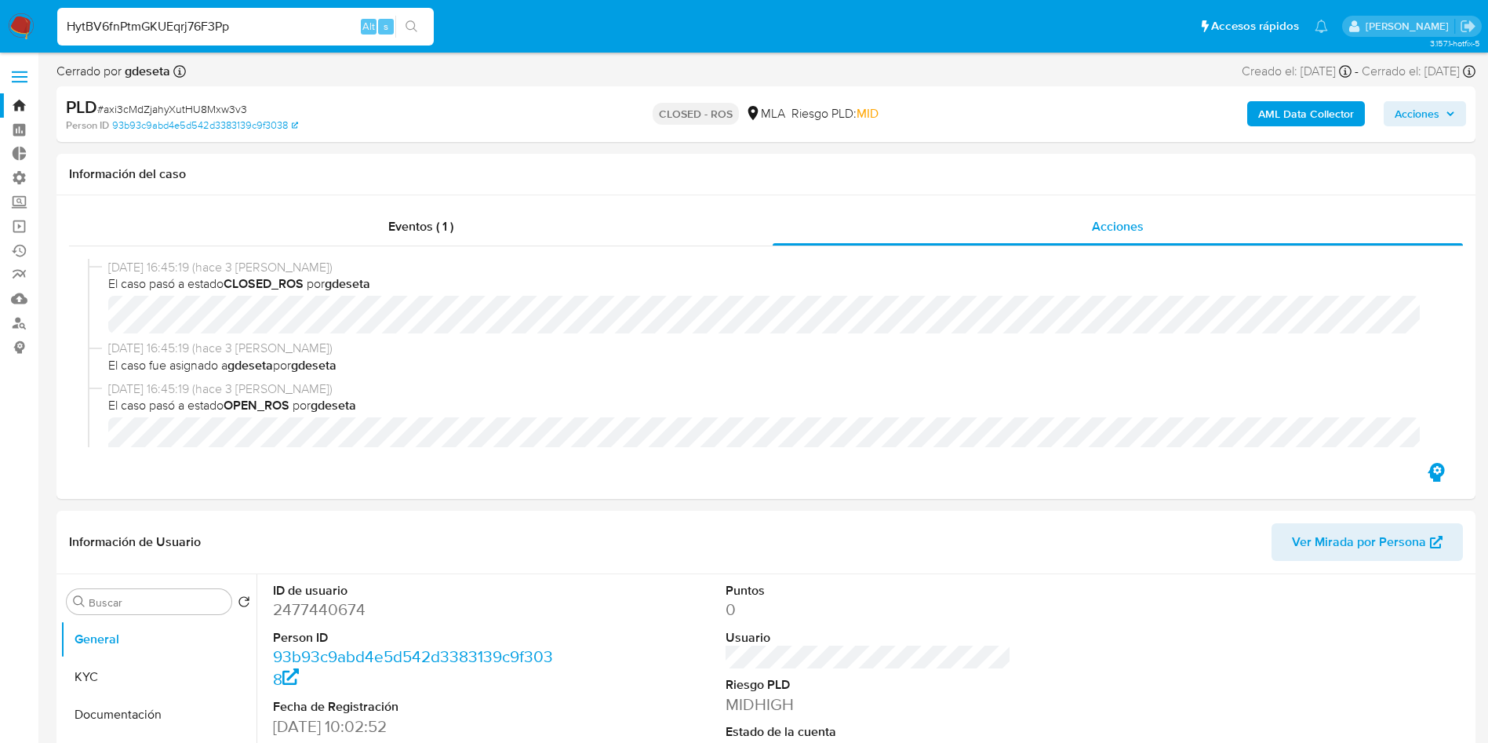
click at [415, 17] on button "search-icon" at bounding box center [411, 27] width 32 height 22
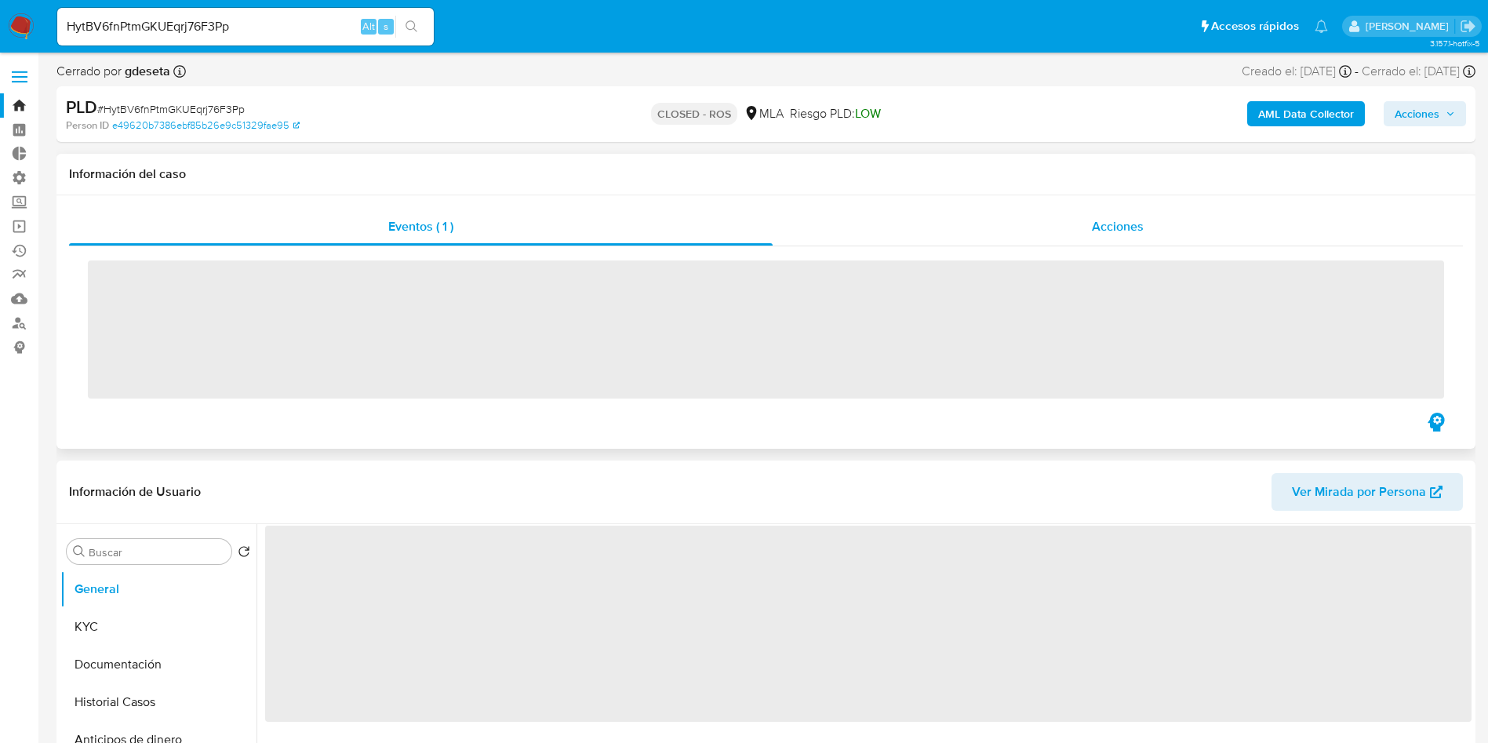
click at [1116, 227] on span "Acciones" at bounding box center [1118, 226] width 52 height 18
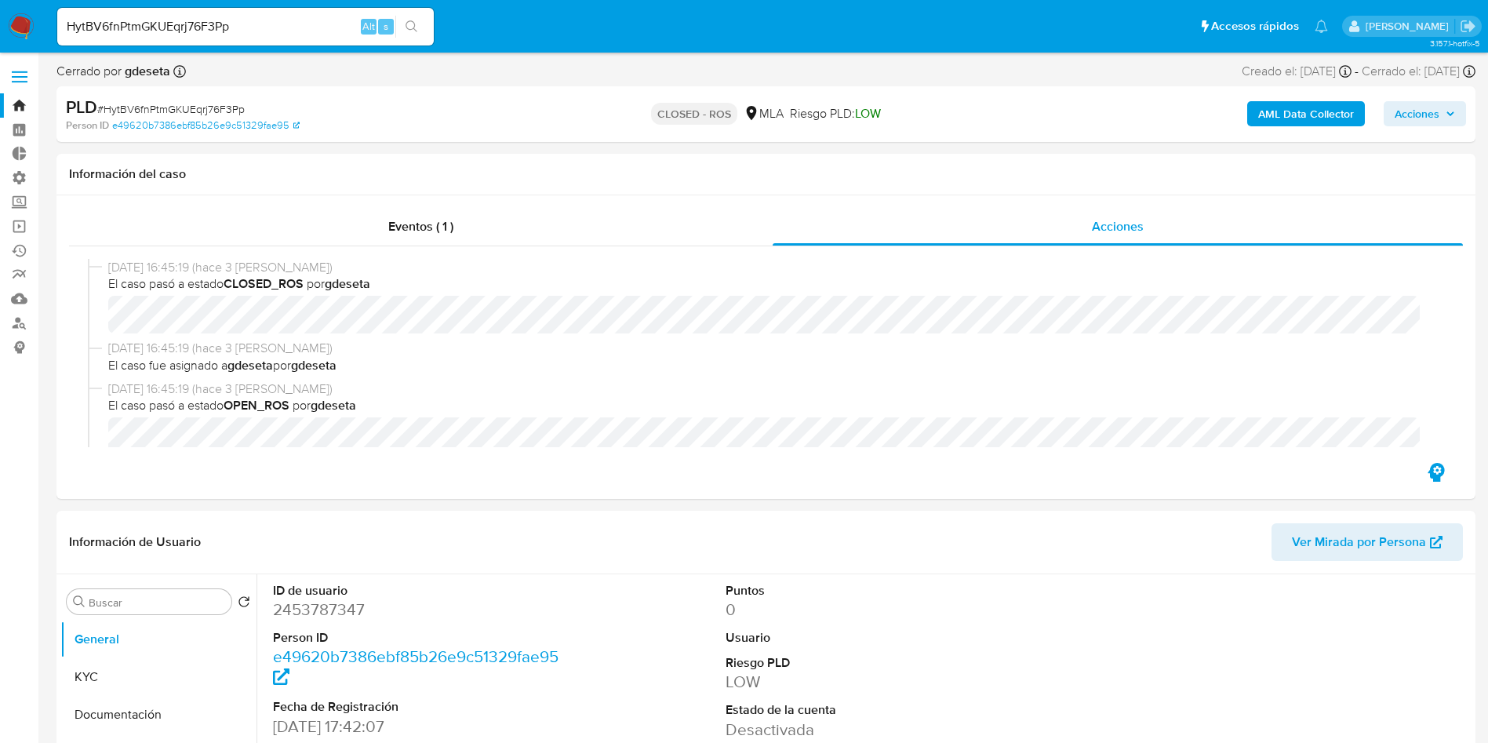
select select "10"
click at [204, 27] on input "HytBV6fnPtmGKUEqrj76F3Pp" at bounding box center [245, 26] width 377 height 20
paste input "fIIfHlKdmQHWIeN5Y5SpBZ55"
type input "fIIfHlKdmQHWIeN5Y5SpBZ55"
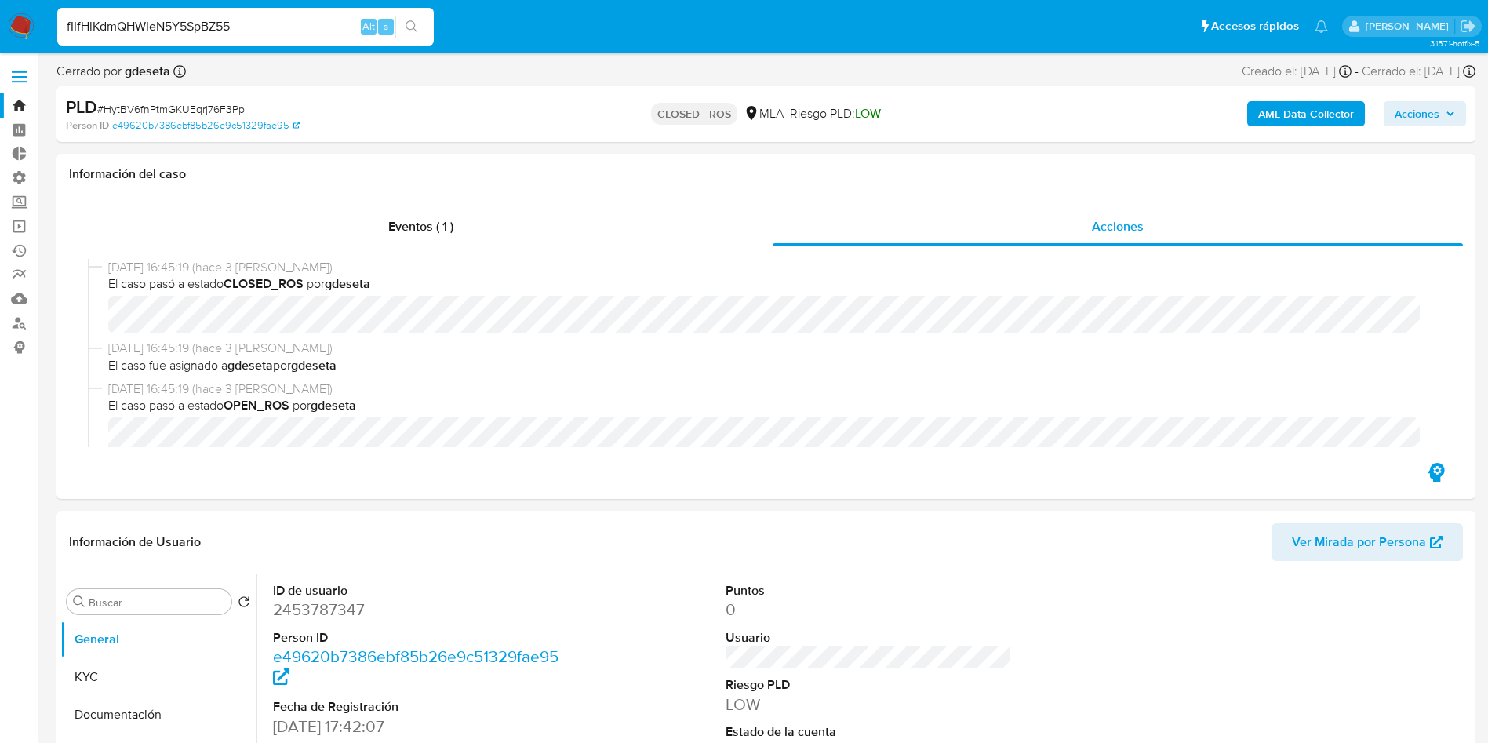
click at [423, 27] on button "search-icon" at bounding box center [411, 27] width 32 height 22
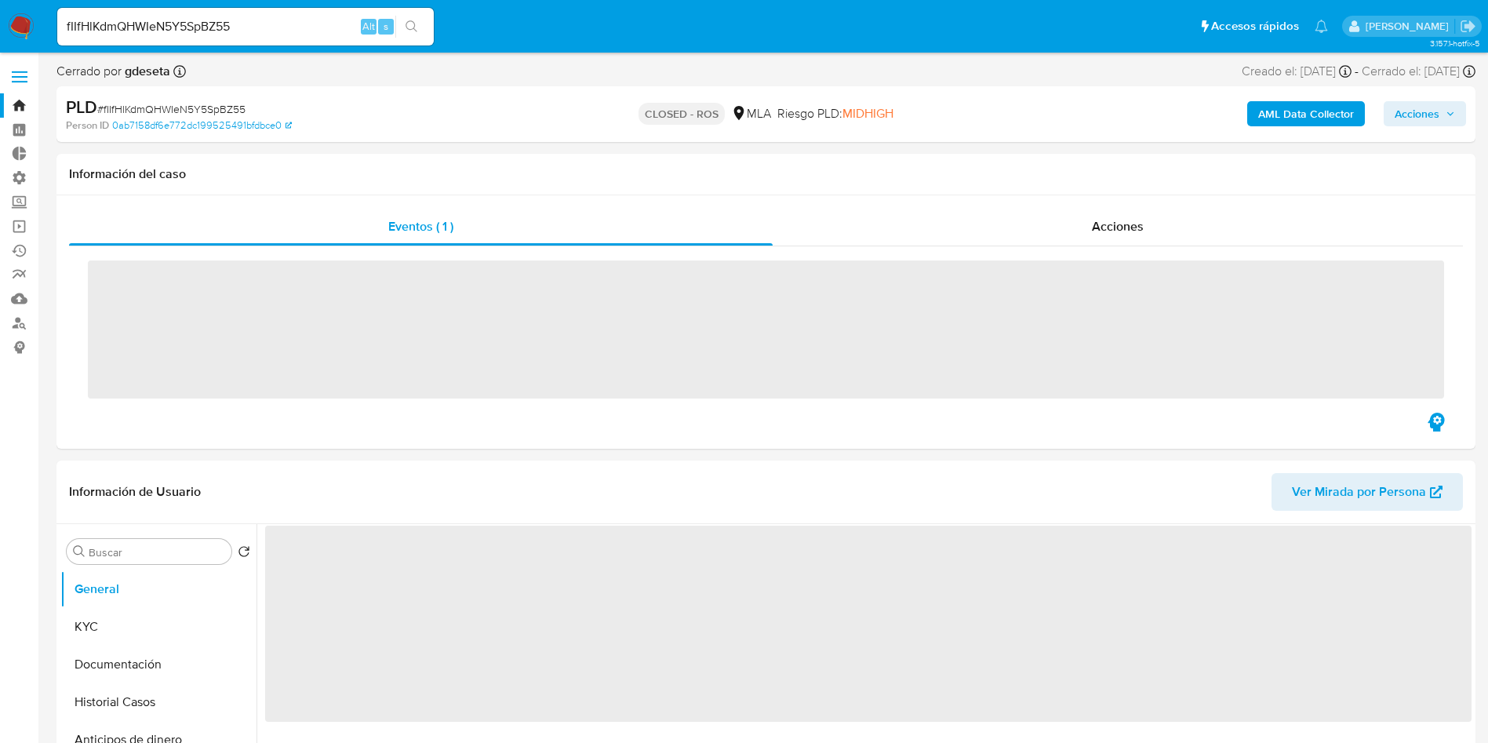
click at [1066, 228] on div "Acciones" at bounding box center [1118, 227] width 690 height 38
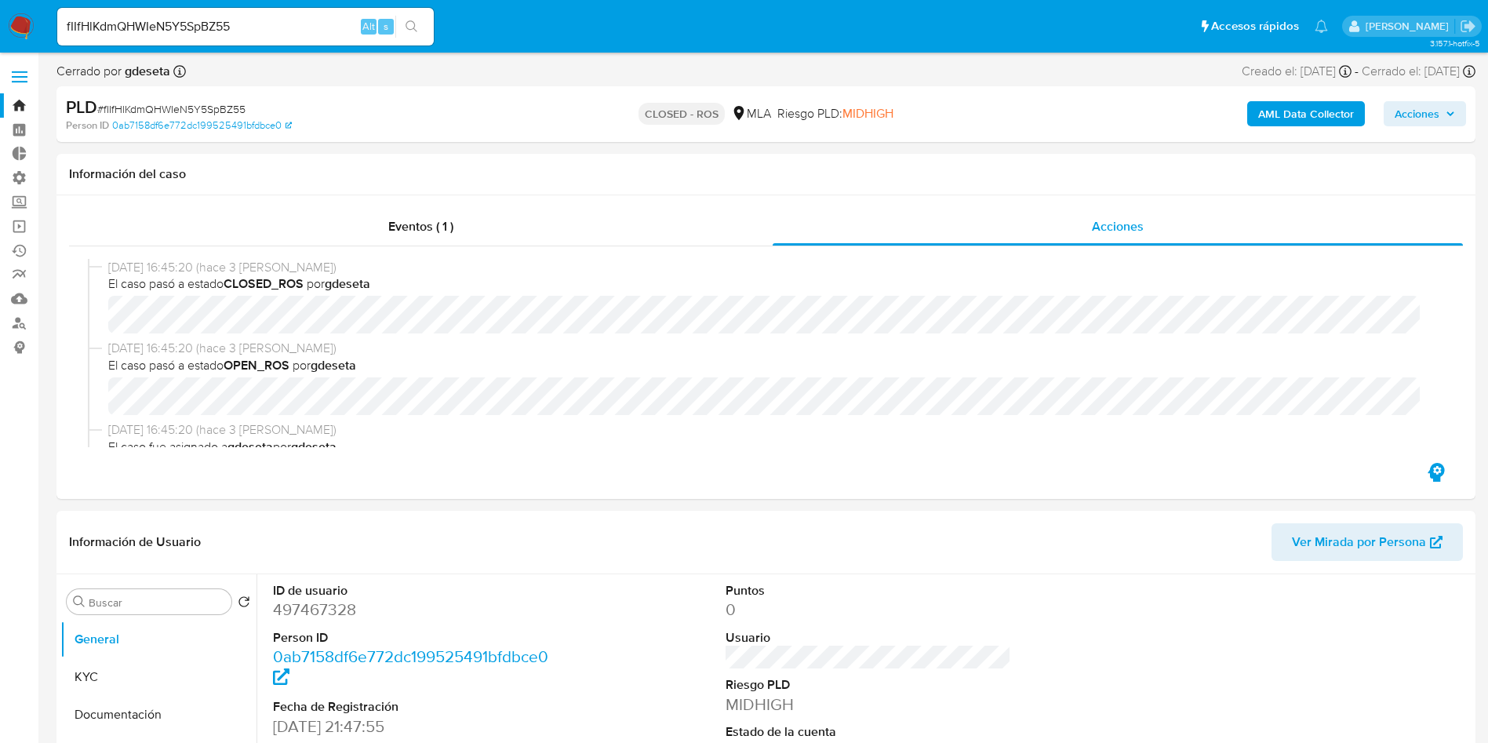
select select "10"
click at [278, 26] on input "fIIfHlKdmQHWIeN5Y5SpBZ55" at bounding box center [245, 26] width 377 height 20
paste input "LLcfmNTeyAYBJmdC1DWjbQO2"
type input "LLcfmNTeyAYBJmdC1DWjbQO2"
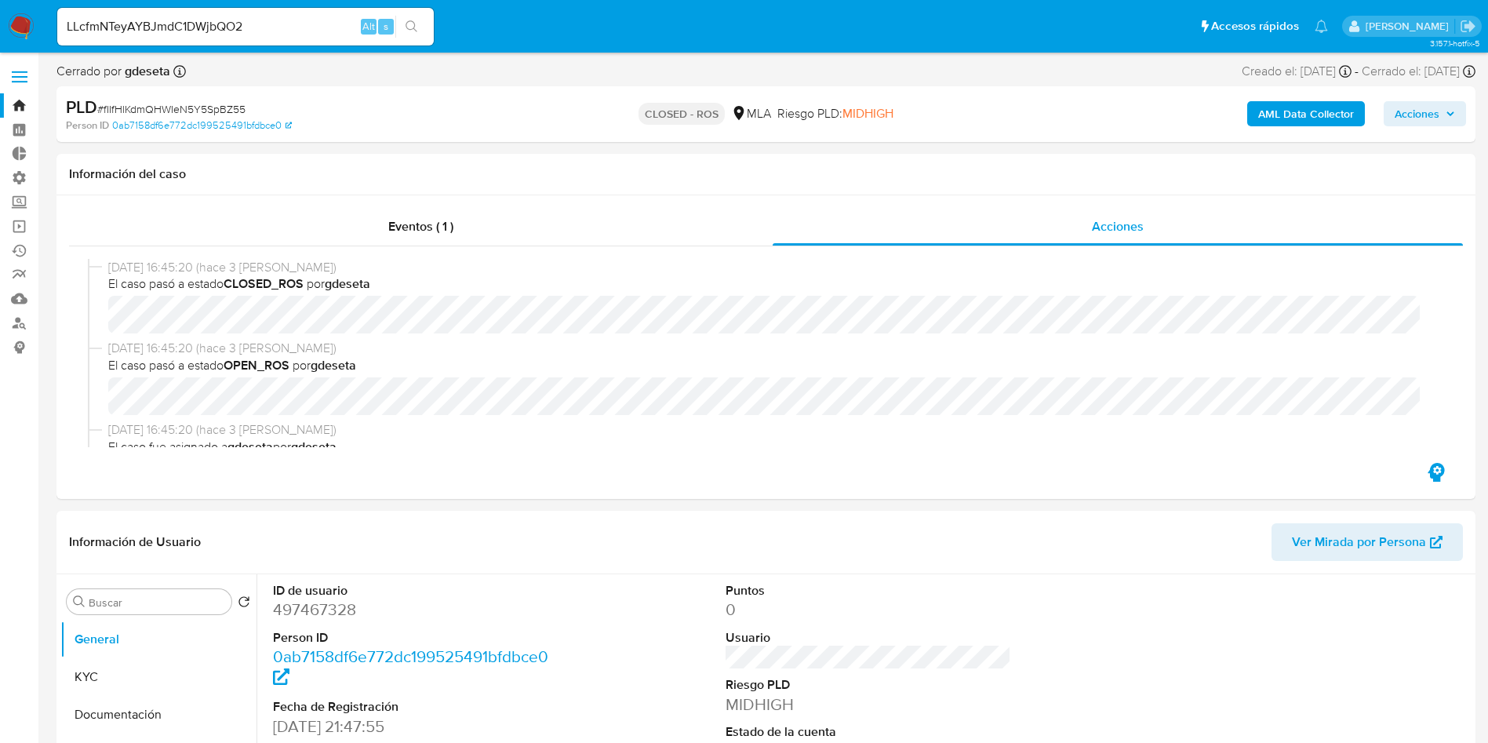
click at [425, 27] on button "search-icon" at bounding box center [411, 27] width 32 height 22
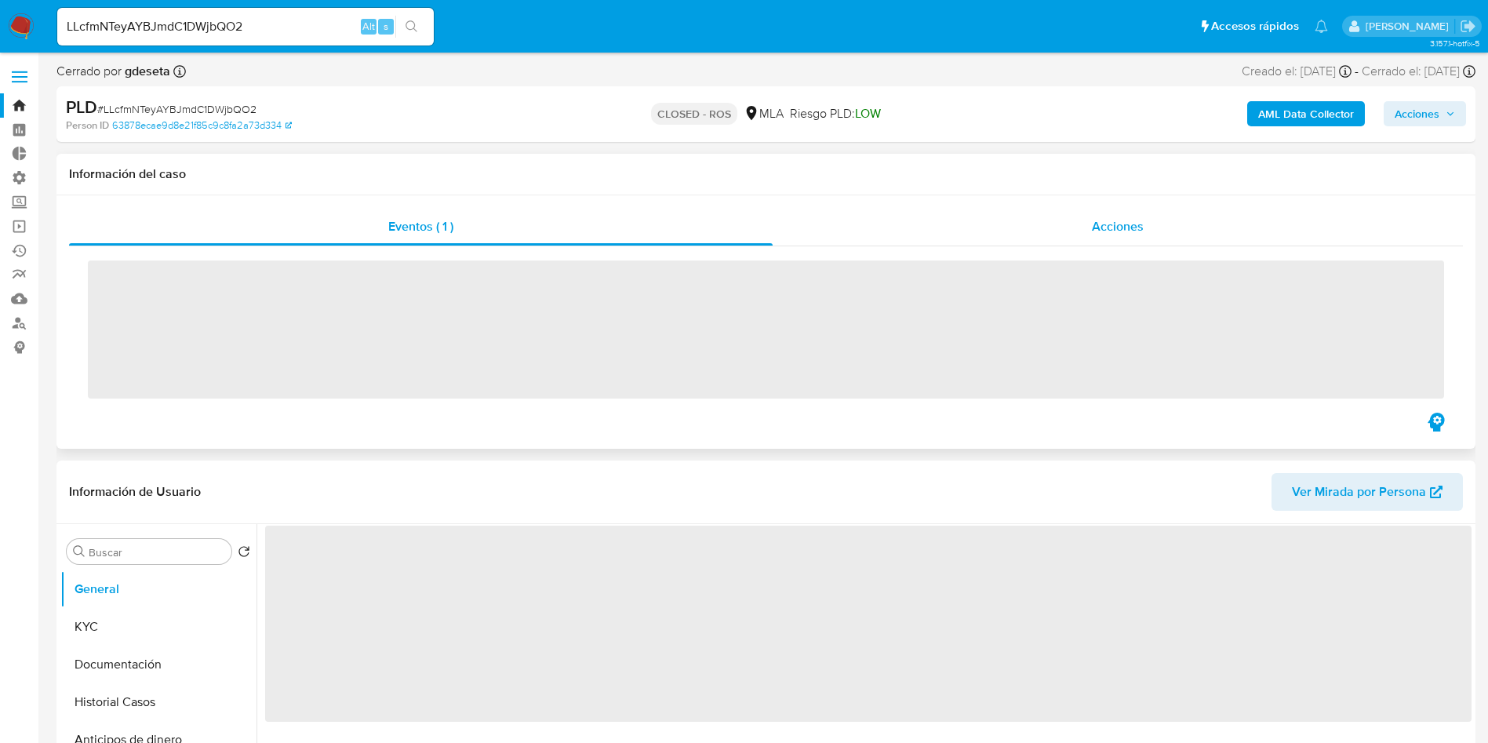
click at [1141, 223] on span "Acciones" at bounding box center [1118, 226] width 52 height 18
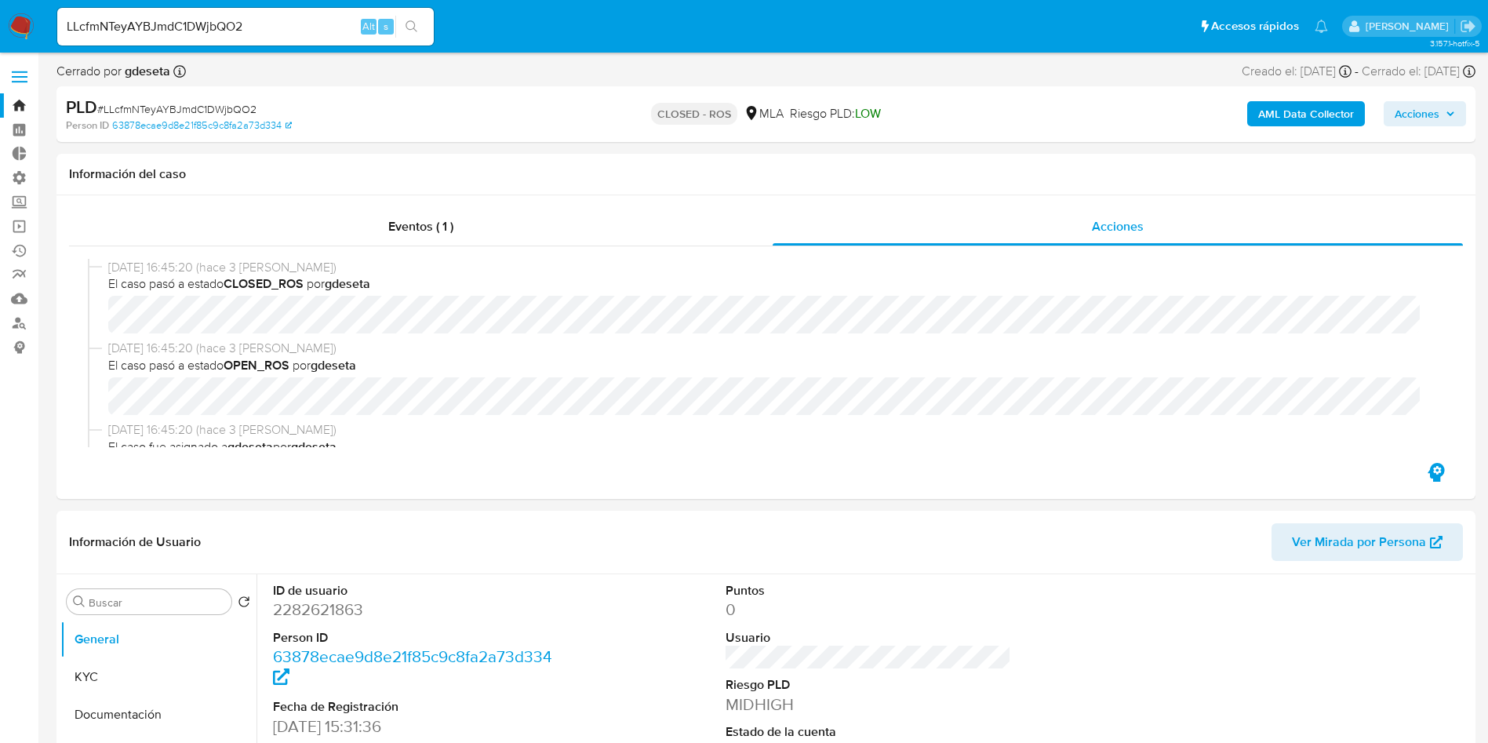
select select "10"
click at [231, 22] on input "LLcfmNTeyAYBJmdC1DWjbQO2" at bounding box center [245, 26] width 377 height 20
paste input "dOdVeFRgu7KAxWPqPNTUbI2j"
click at [432, 31] on input "dOdVeFRgu7KAxWPqPNTUbI2j" at bounding box center [245, 26] width 377 height 20
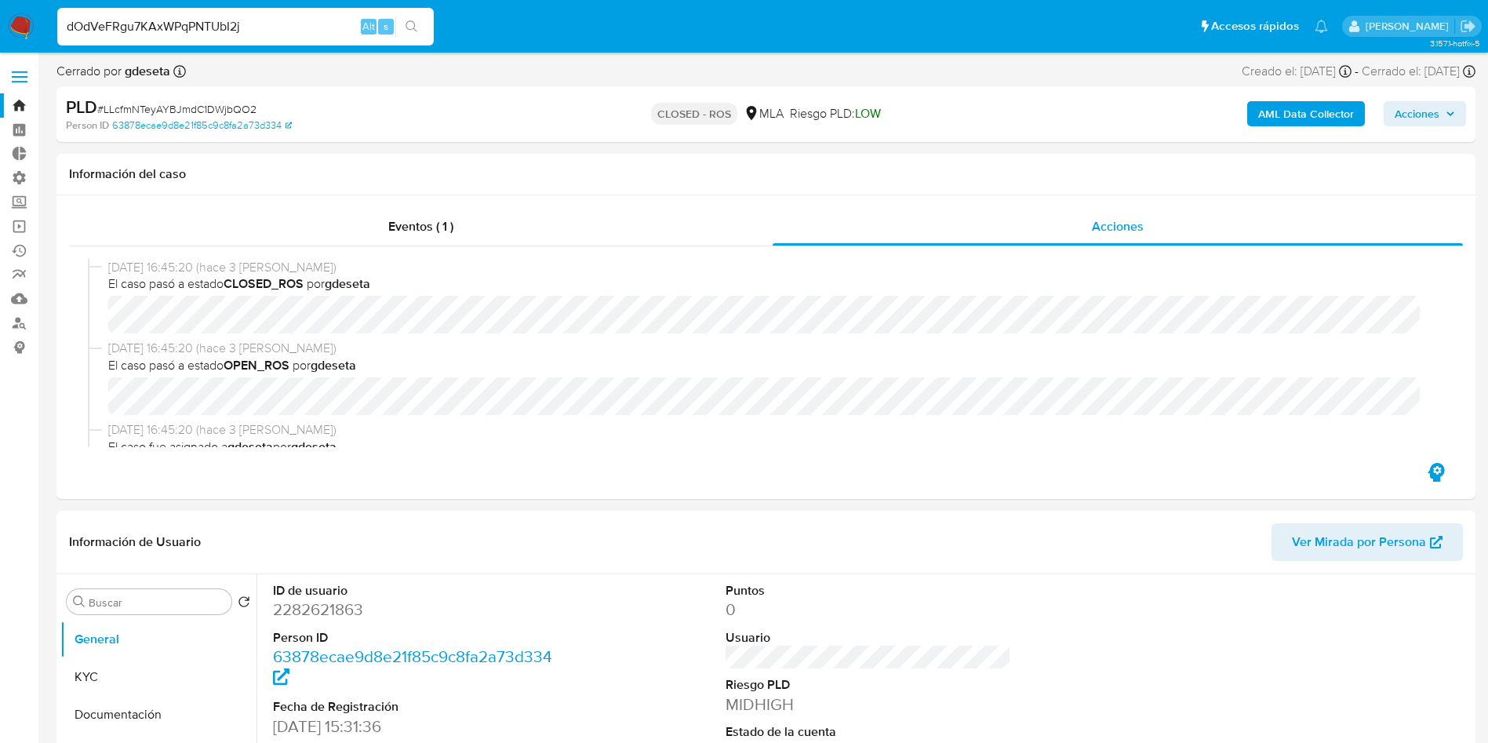
type input "dOdVeFRgu7KAxWPqPNTUbI2j"
click at [411, 27] on icon "search-icon" at bounding box center [412, 26] width 13 height 13
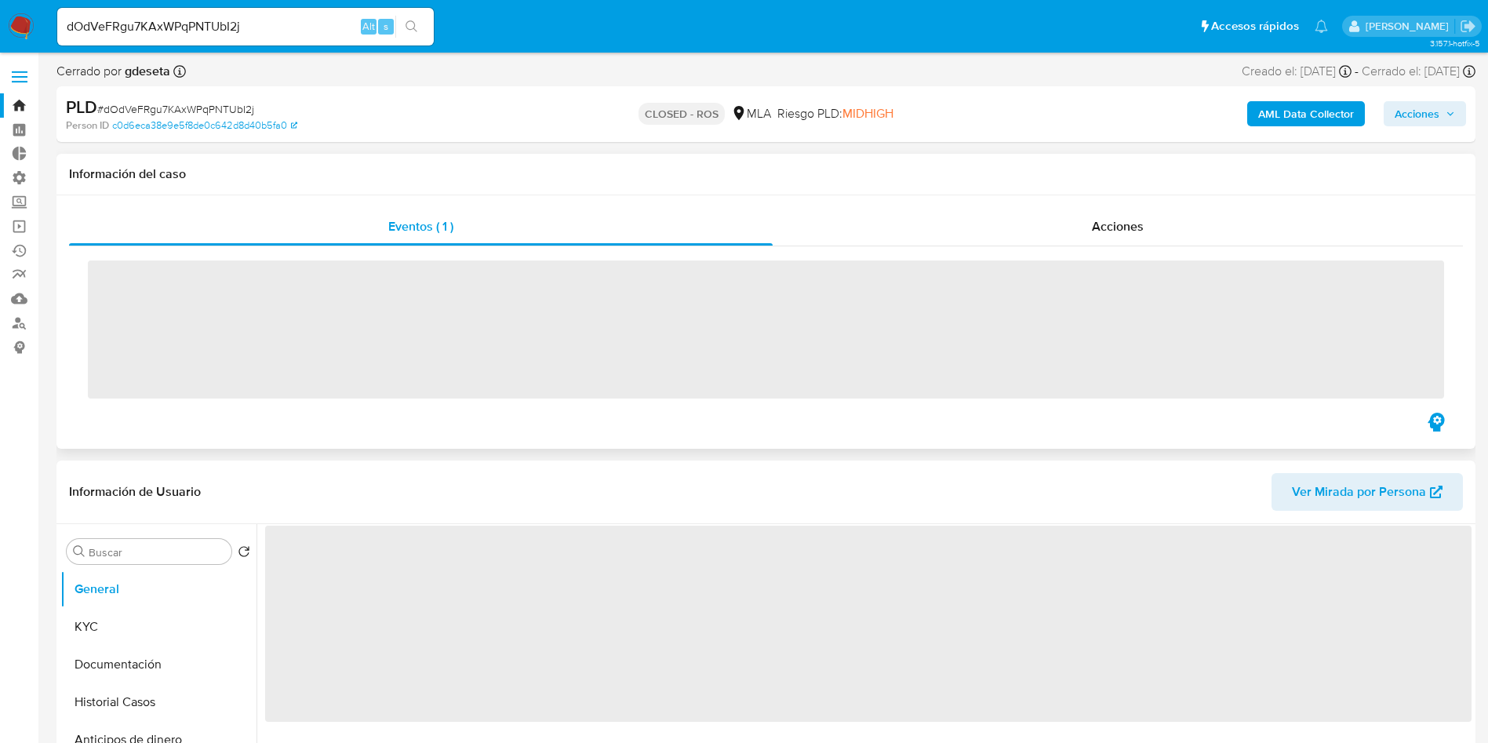
click at [1102, 246] on div "‌" at bounding box center [766, 327] width 1394 height 163
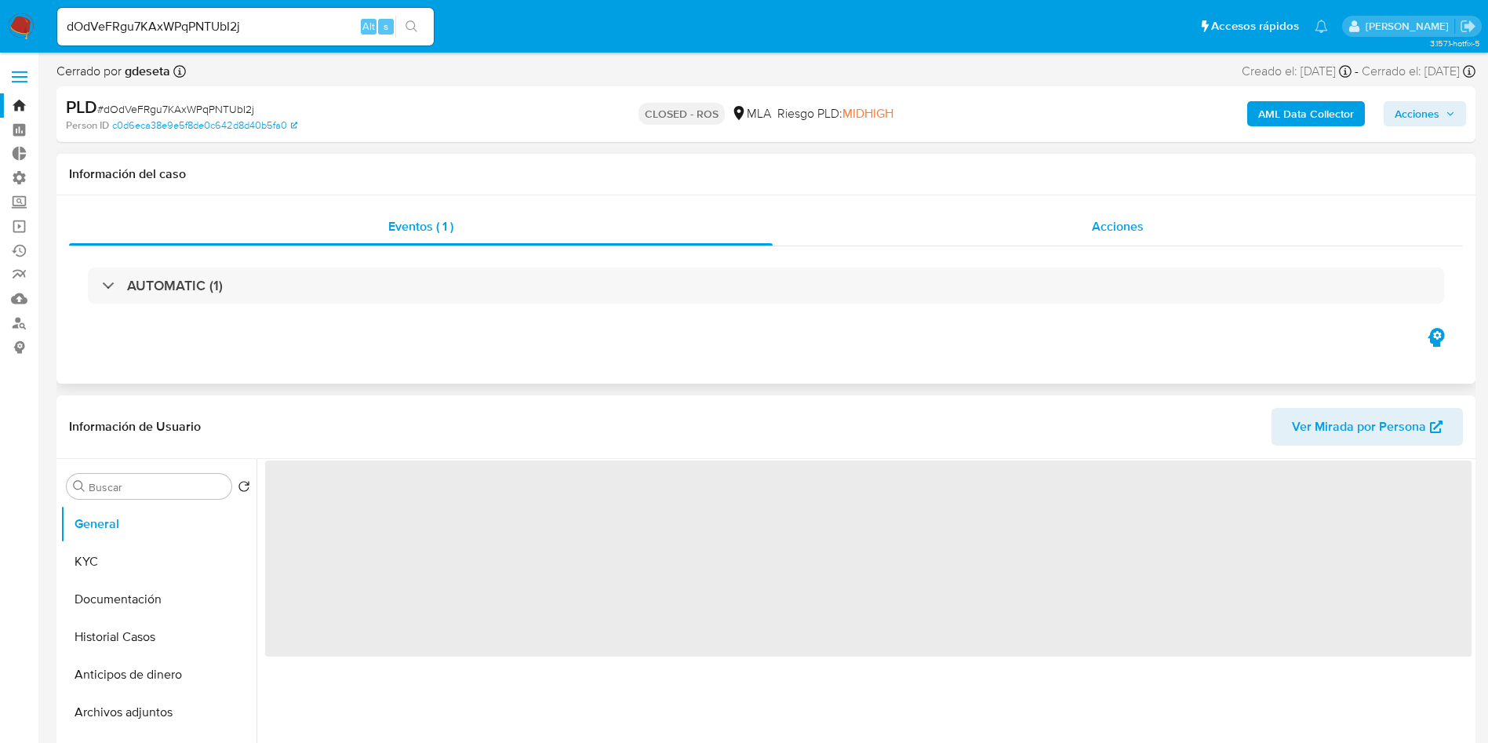
click at [1103, 232] on span "Acciones" at bounding box center [1118, 226] width 52 height 18
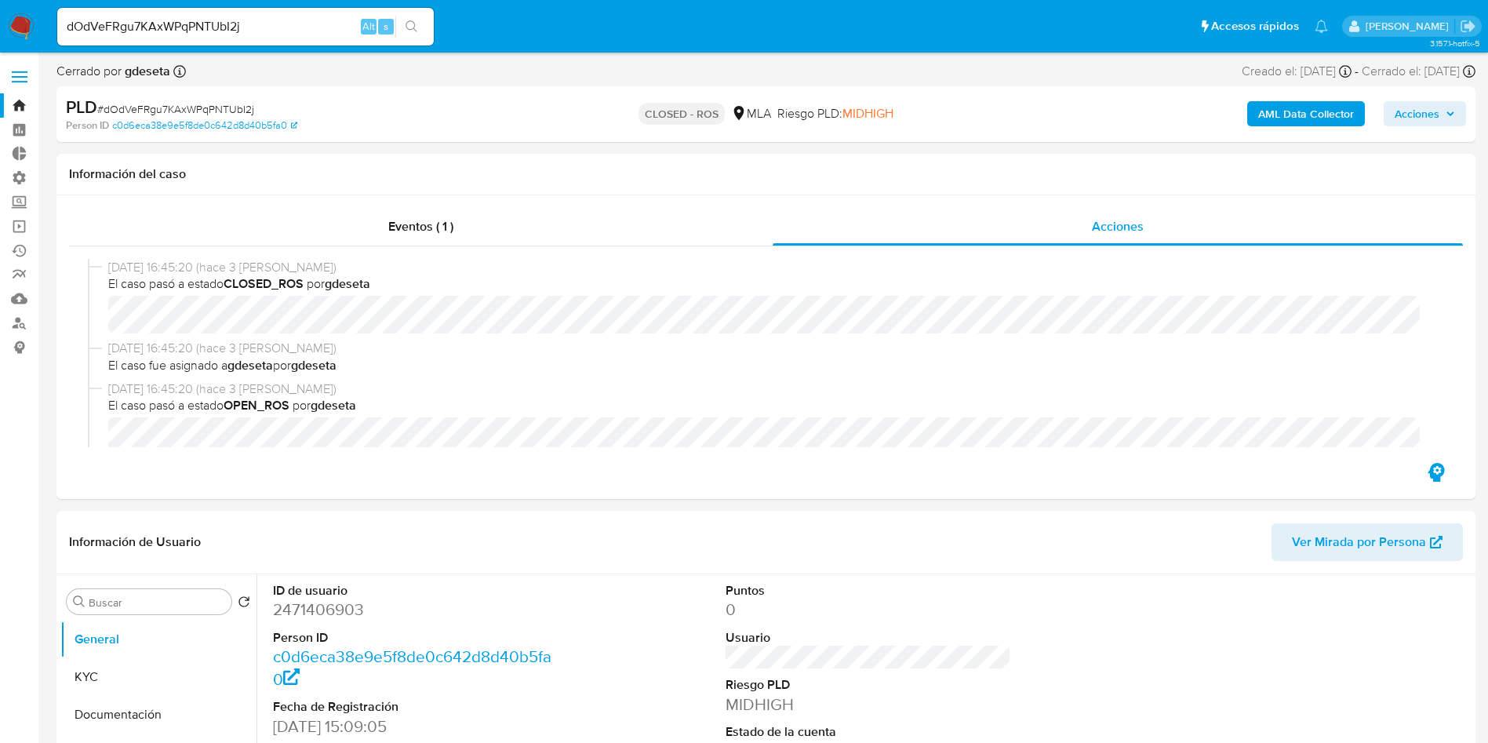
select select "10"
click at [322, 27] on input "dOdVeFRgu7KAxWPqPNTUbI2j" at bounding box center [245, 26] width 377 height 20
paste input "nBDXJYguoH2Lk6xeyDqLQqki"
type input "nBDXJYguoH2Lk6xeyDqLQqki"
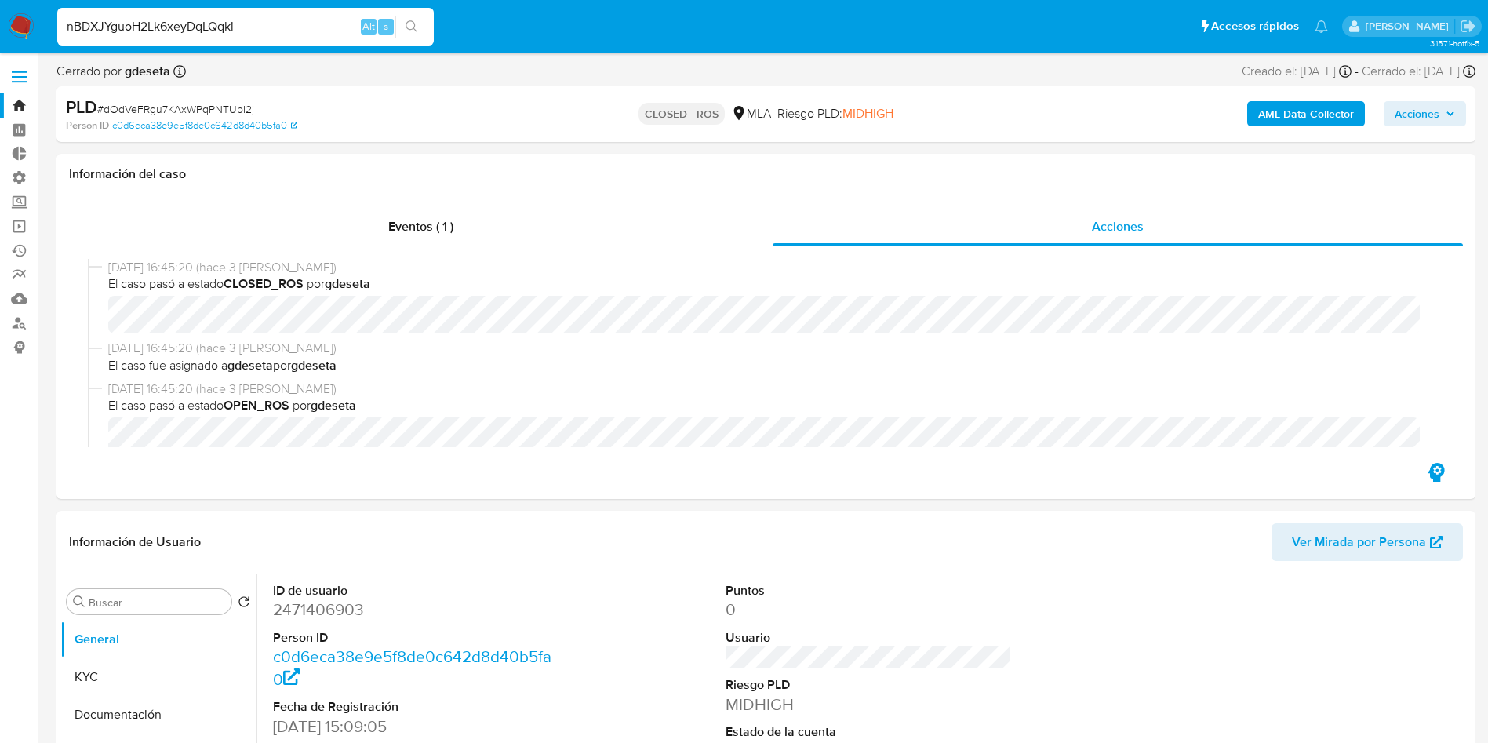
click at [417, 27] on icon "search-icon" at bounding box center [412, 26] width 13 height 13
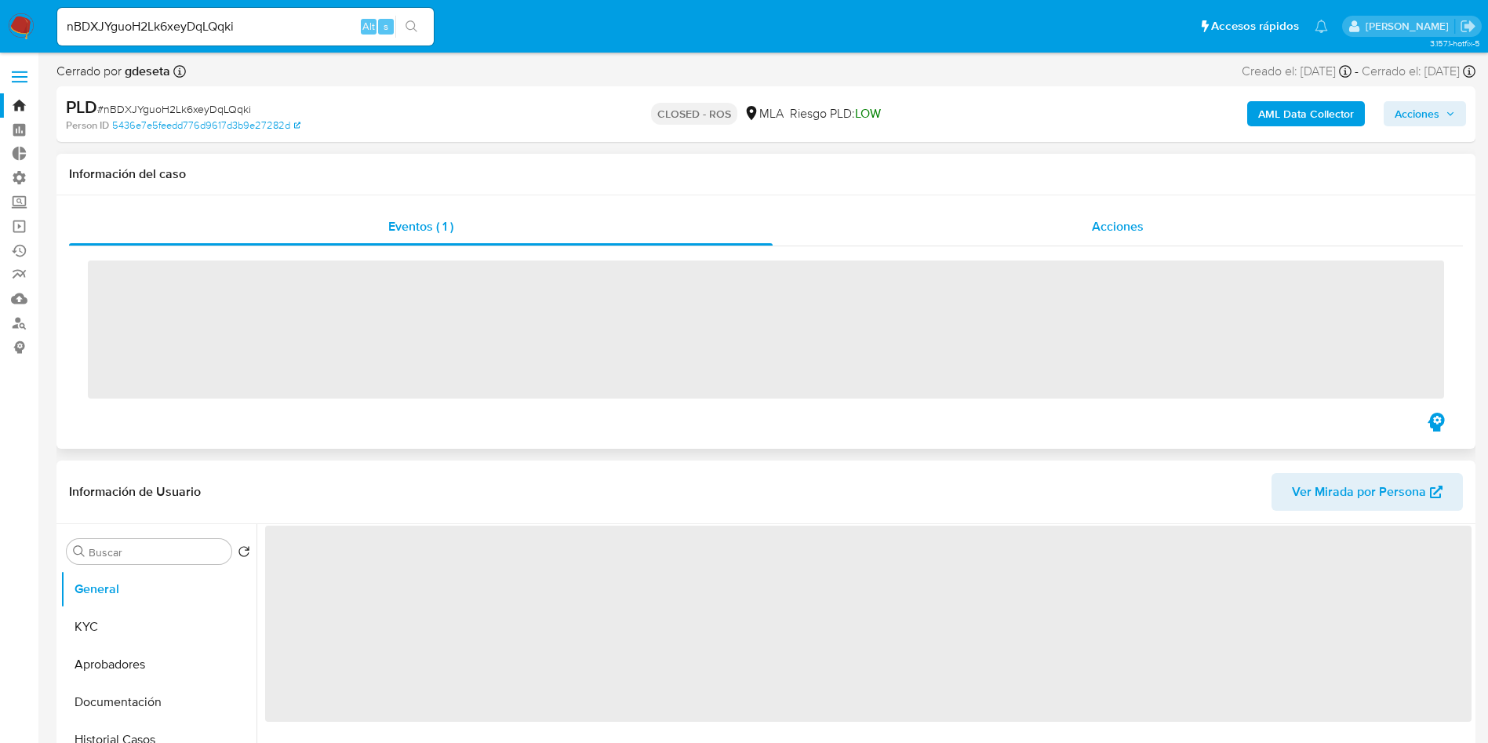
click at [1120, 225] on span "Acciones" at bounding box center [1118, 226] width 52 height 18
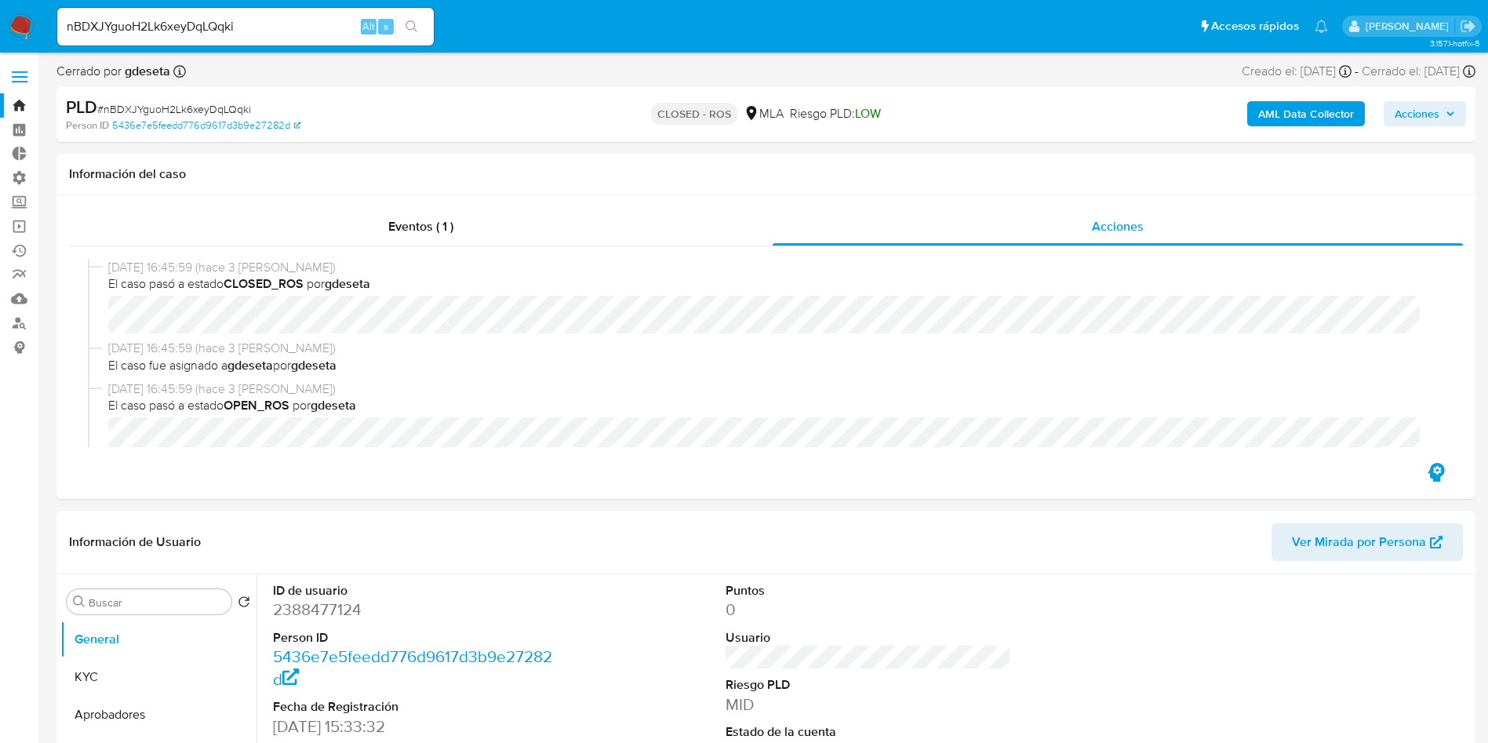
select select "10"
click at [275, 27] on input "nBDXJYguoH2Lk6xeyDqLQqki" at bounding box center [245, 26] width 377 height 20
paste input "WmcK1NkrjtDGFMmx5XzEAWB4"
type input "WmcK1NkrjtDGFMmx5XzEAWB4"
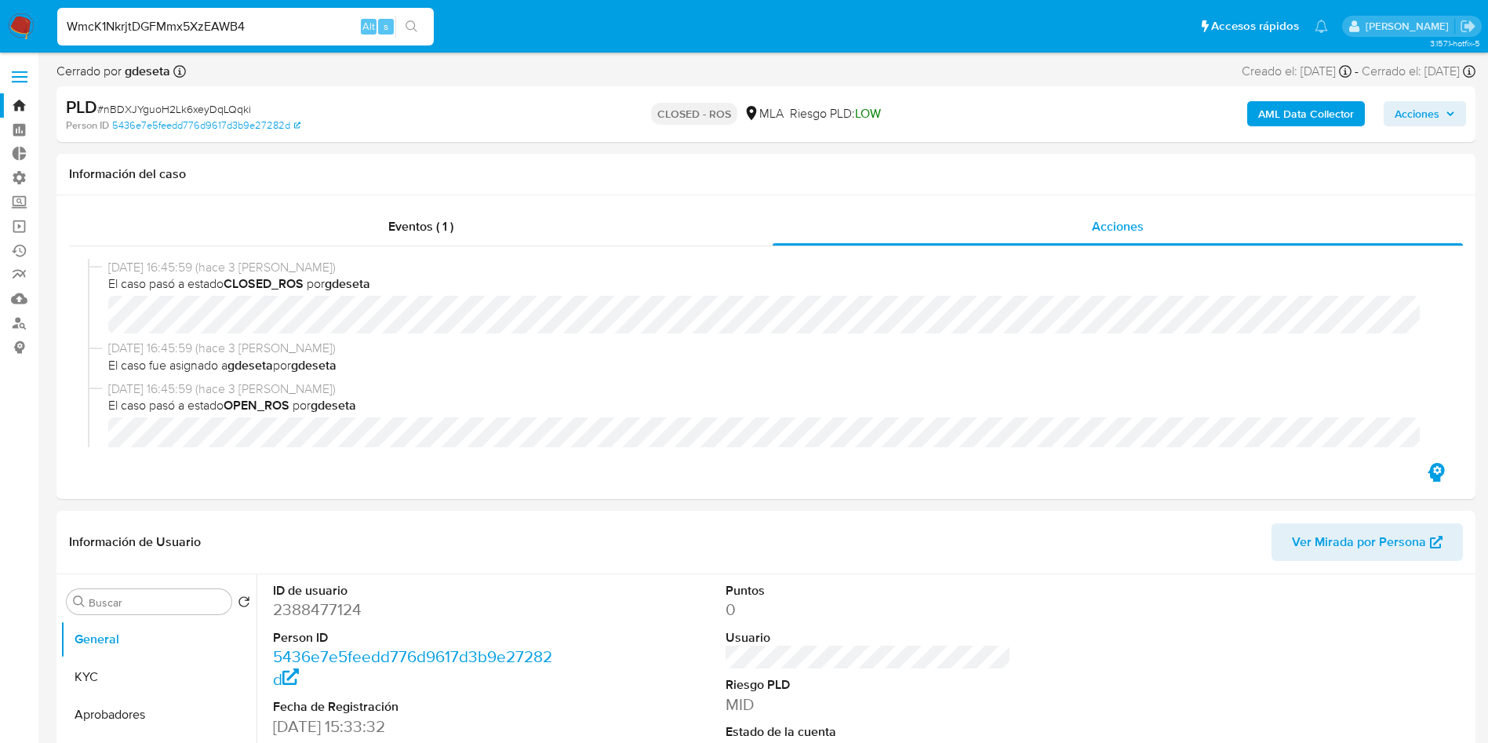
click at [412, 20] on icon "search-icon" at bounding box center [412, 26] width 13 height 13
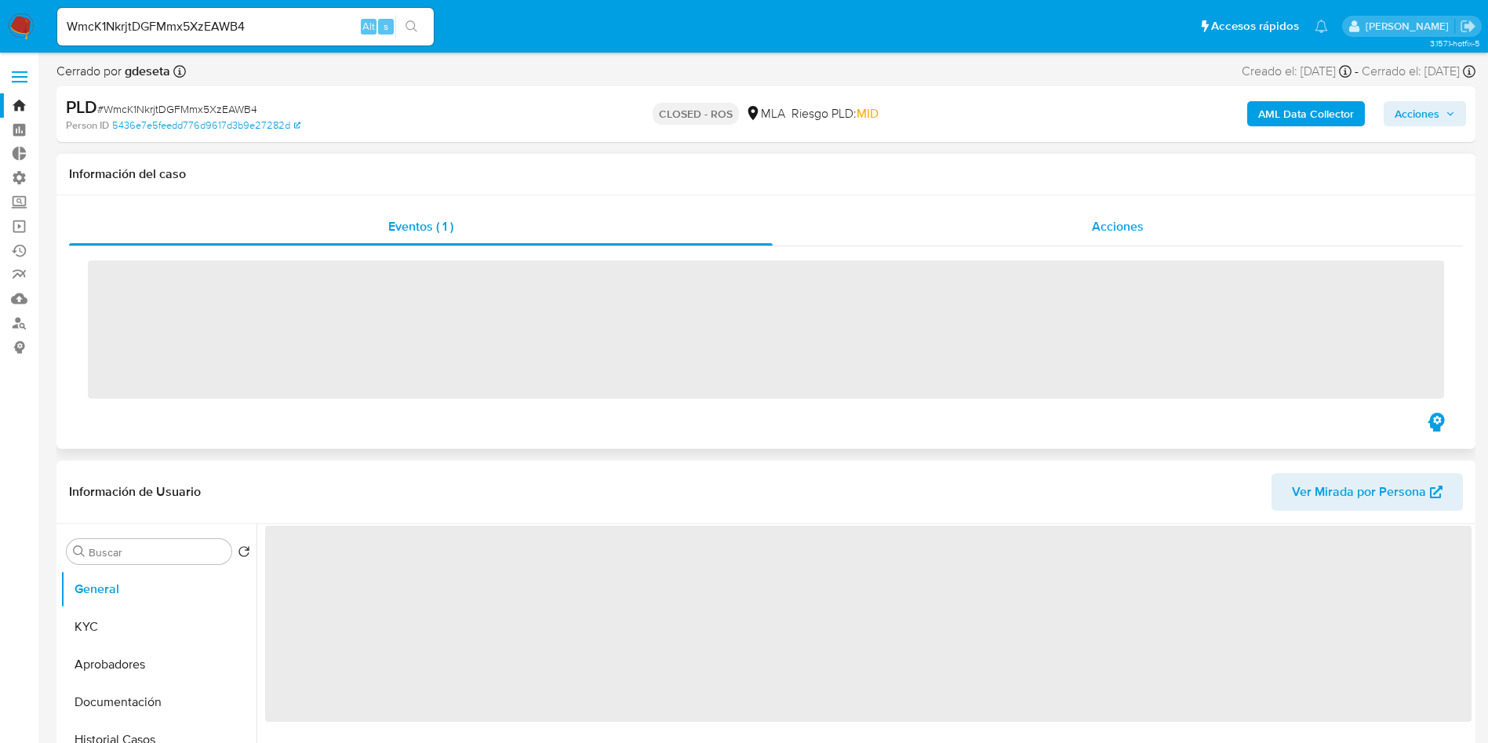
click at [1153, 223] on div "Acciones" at bounding box center [1118, 227] width 690 height 38
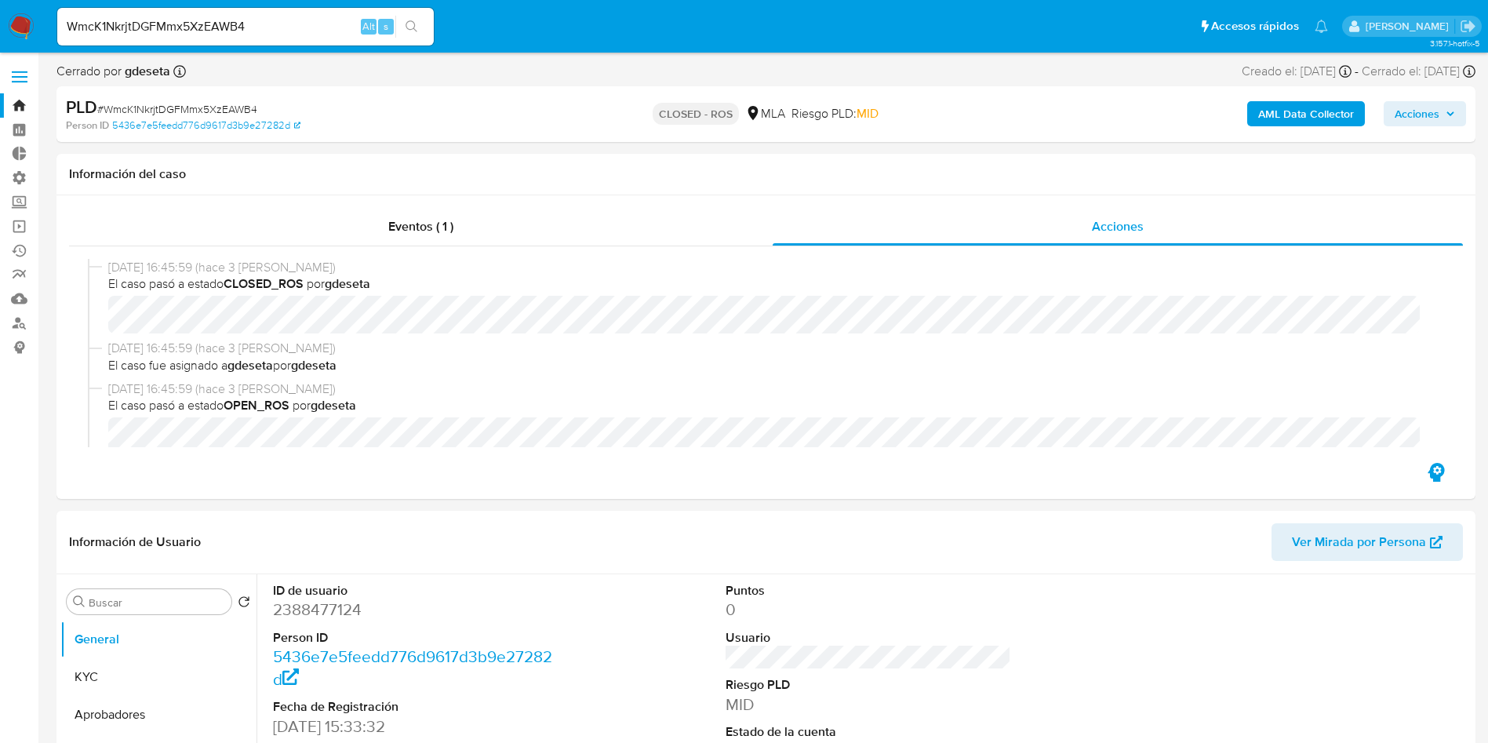
select select "10"
click at [304, 8] on div "WmcK1NkrjtDGFMmx5XzEAWB4 Alt s" at bounding box center [245, 27] width 377 height 38
click at [291, 24] on input "WmcK1NkrjtDGFMmx5XzEAWB4" at bounding box center [245, 26] width 377 height 20
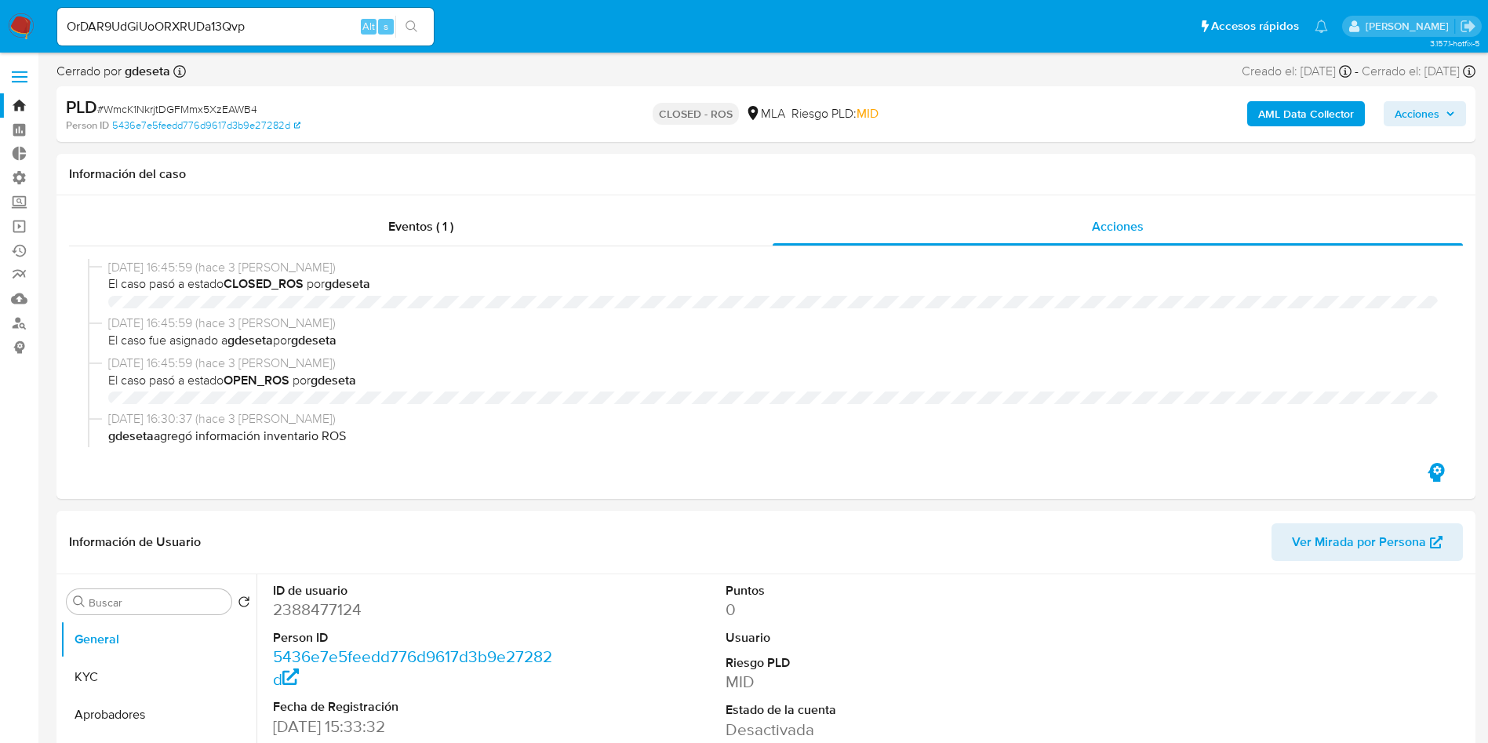
select select "10"
click at [419, 20] on button "search-icon" at bounding box center [411, 27] width 32 height 22
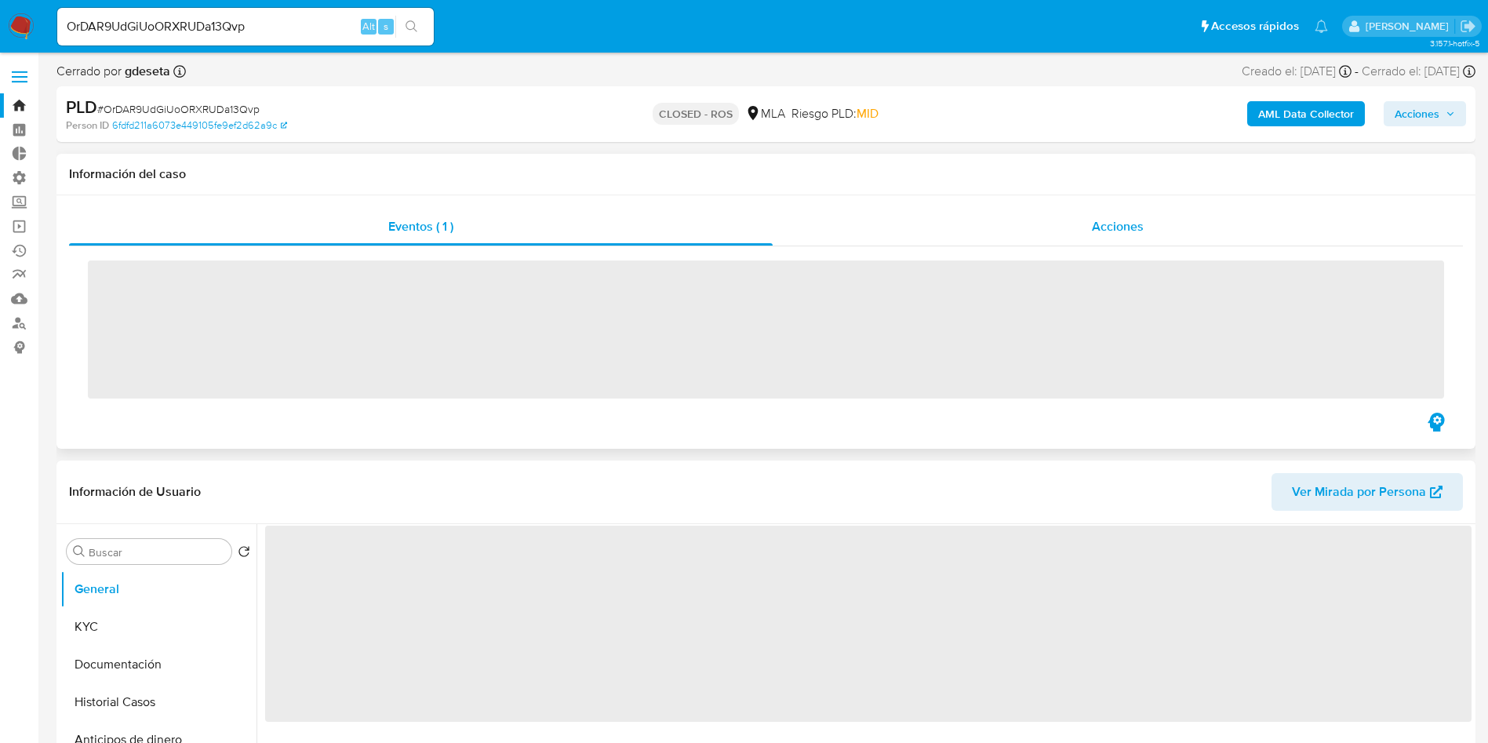
click at [1186, 236] on div "Acciones" at bounding box center [1118, 227] width 690 height 38
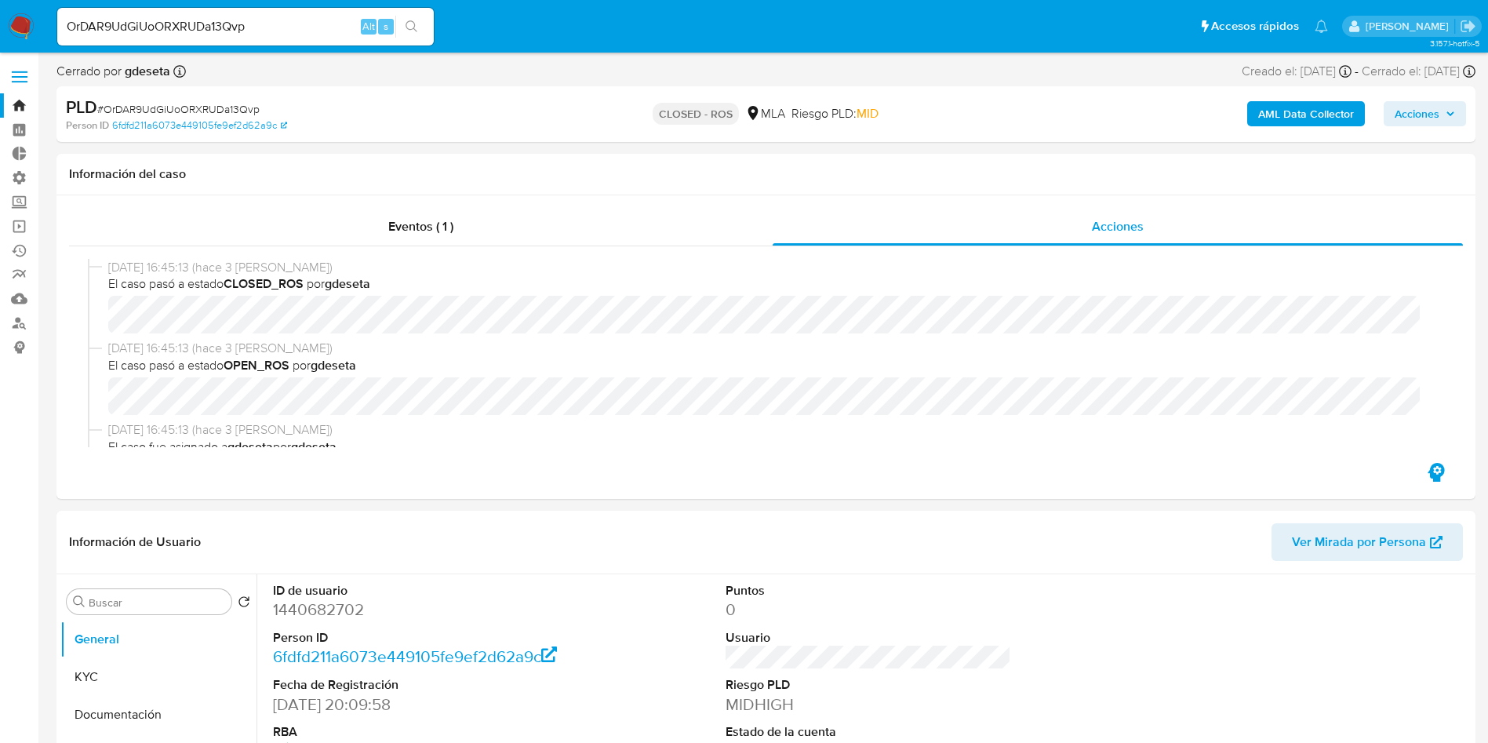
select select "10"
click at [311, 25] on input "OrDAR9UdGiUoORXRUDa13Qvp" at bounding box center [245, 26] width 377 height 20
paste input "pes2FT880QLwWyosyL8naDEU"
type input "pes2FT880QLwWyosyL8naDEU"
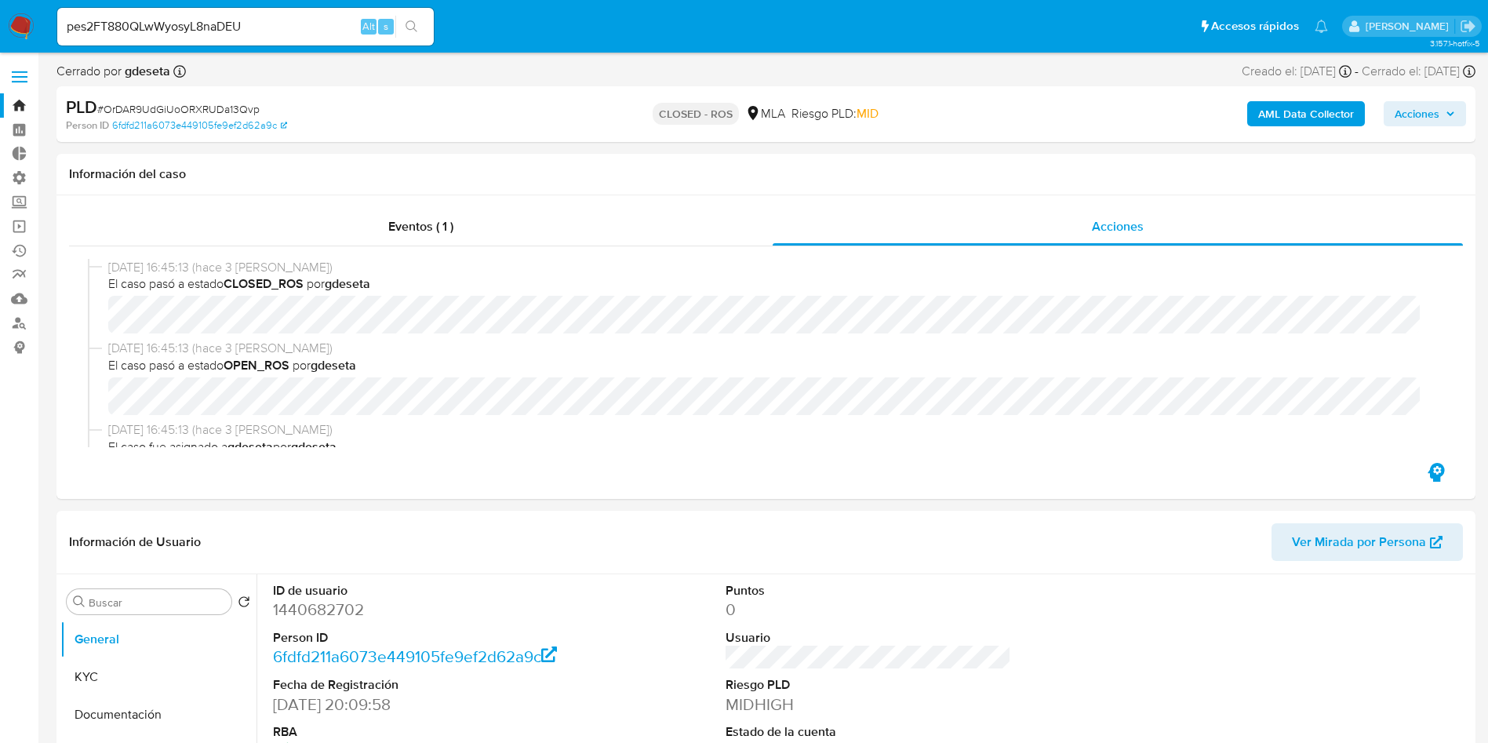
click at [411, 29] on icon "search-icon" at bounding box center [412, 26] width 12 height 12
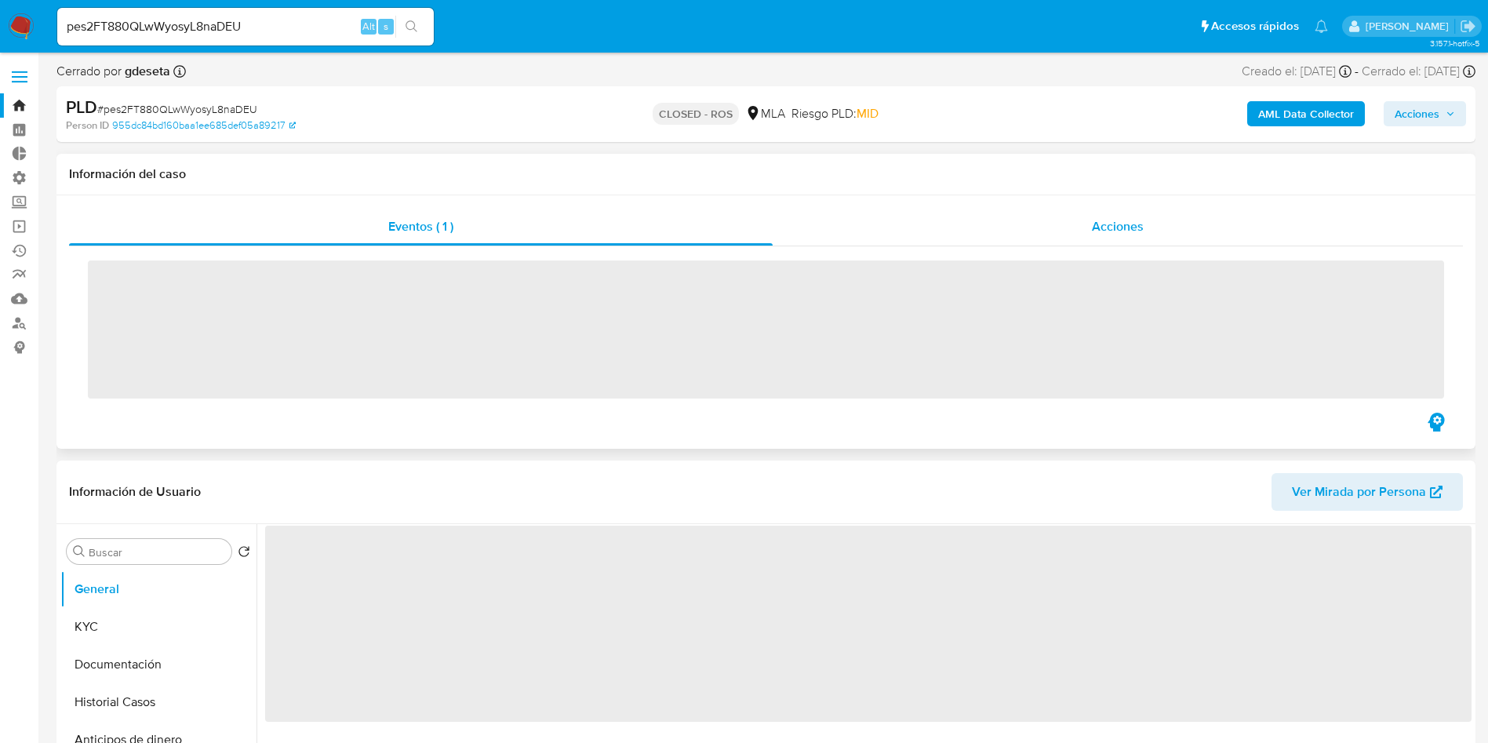
click at [1159, 230] on div "Acciones" at bounding box center [1118, 227] width 690 height 38
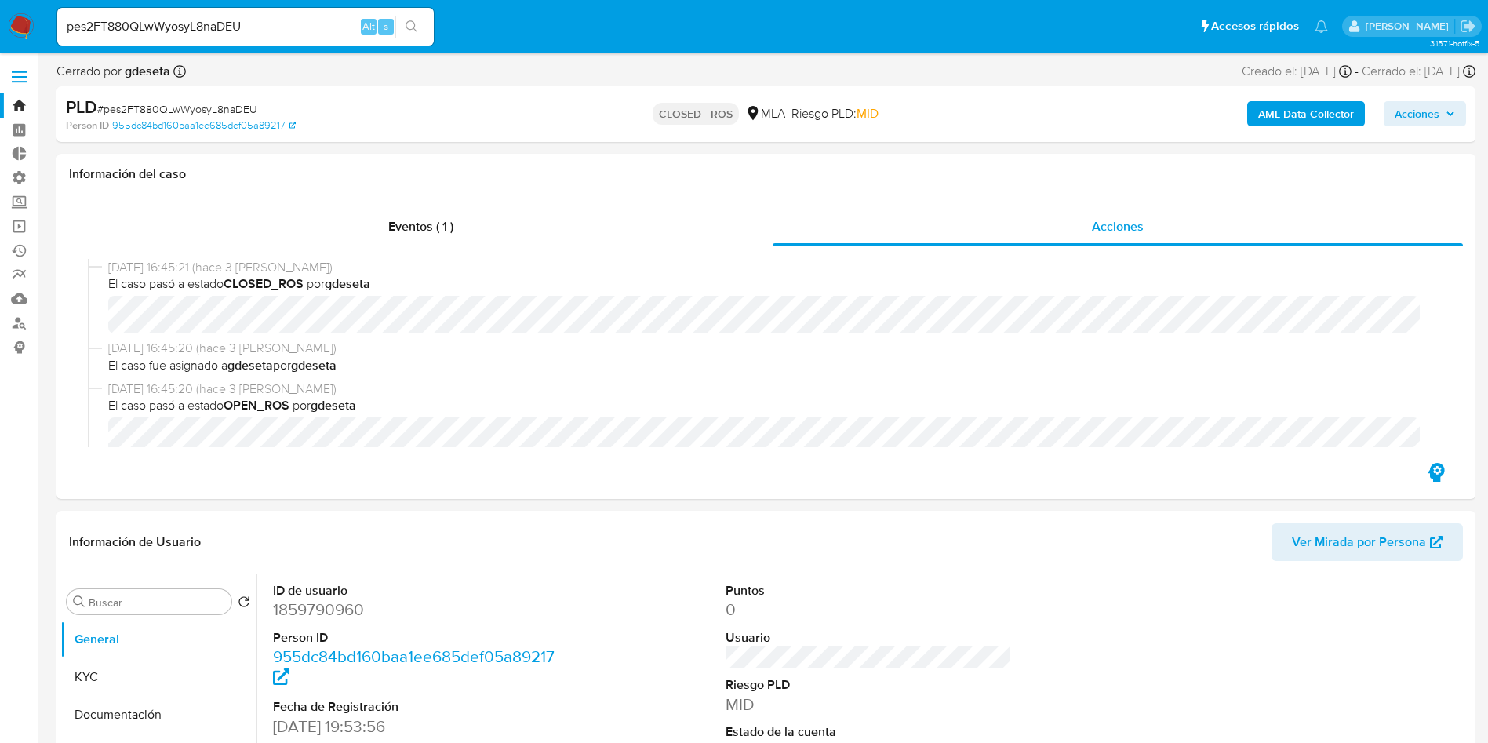
select select "10"
click at [326, 23] on input "pes2FT880QLwWyosyL8naDEU" at bounding box center [245, 26] width 377 height 20
paste input "EFM591ueKImr8Mgozen34wM0"
type input "EFM591ueKImr8Mgozen34wM0"
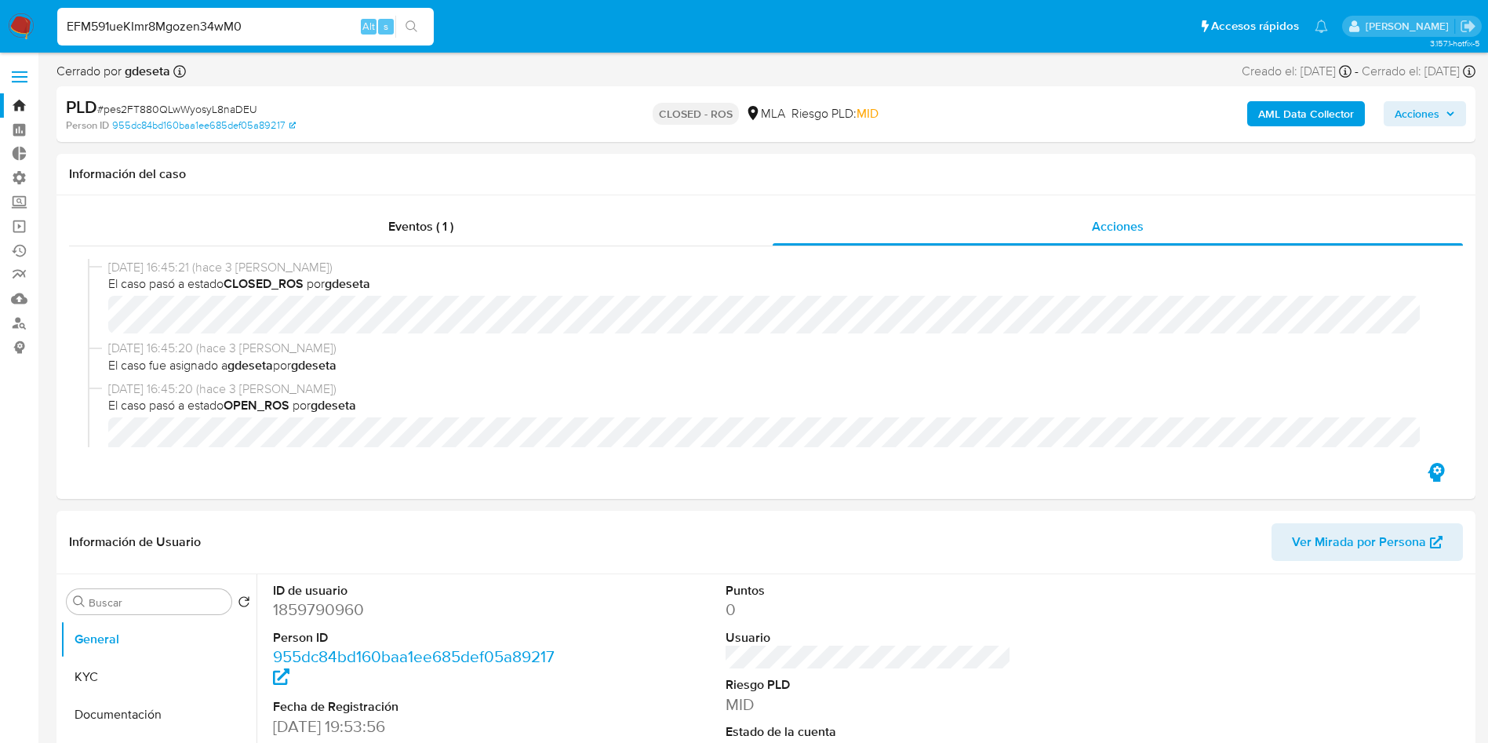
click at [413, 32] on icon "search-icon" at bounding box center [412, 26] width 13 height 13
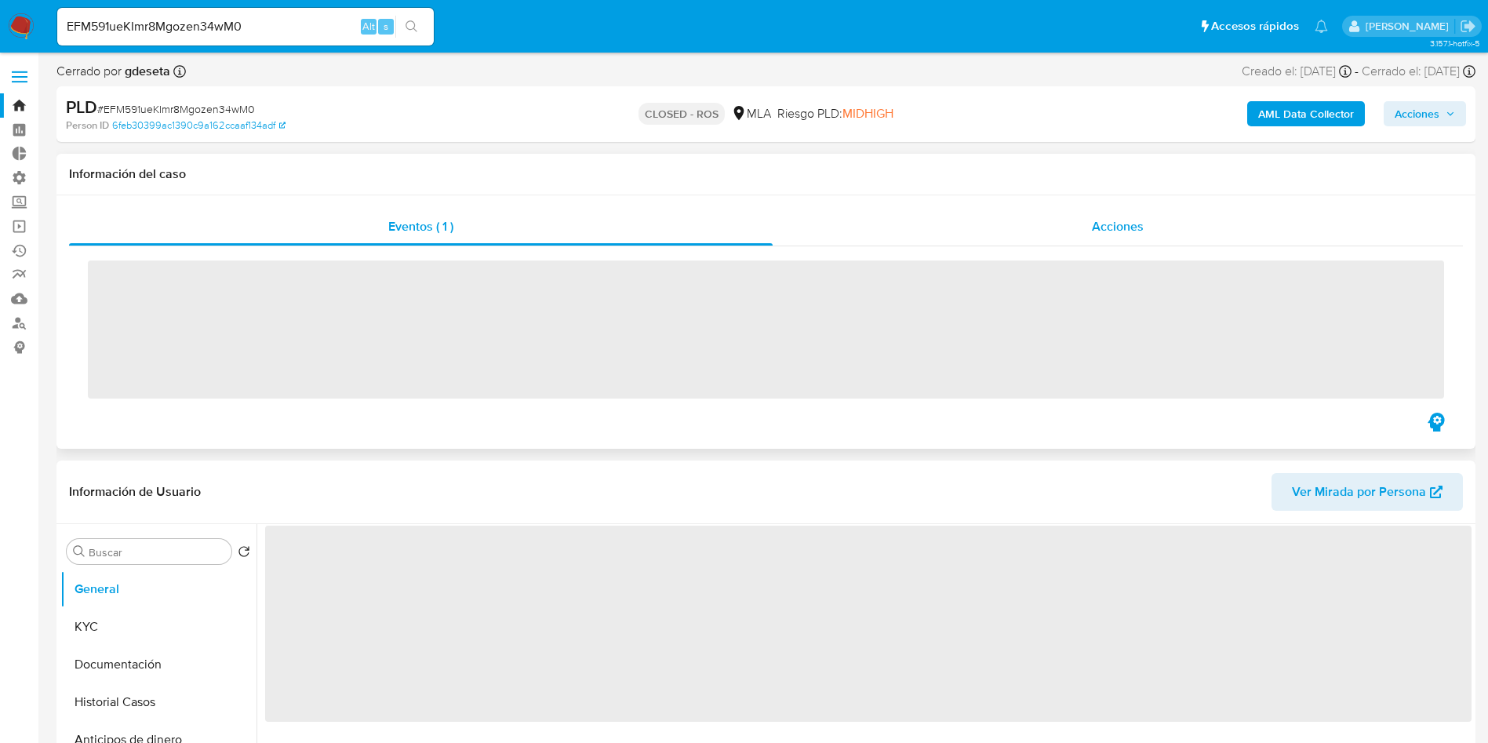
click at [1141, 236] on div "Acciones" at bounding box center [1118, 227] width 690 height 38
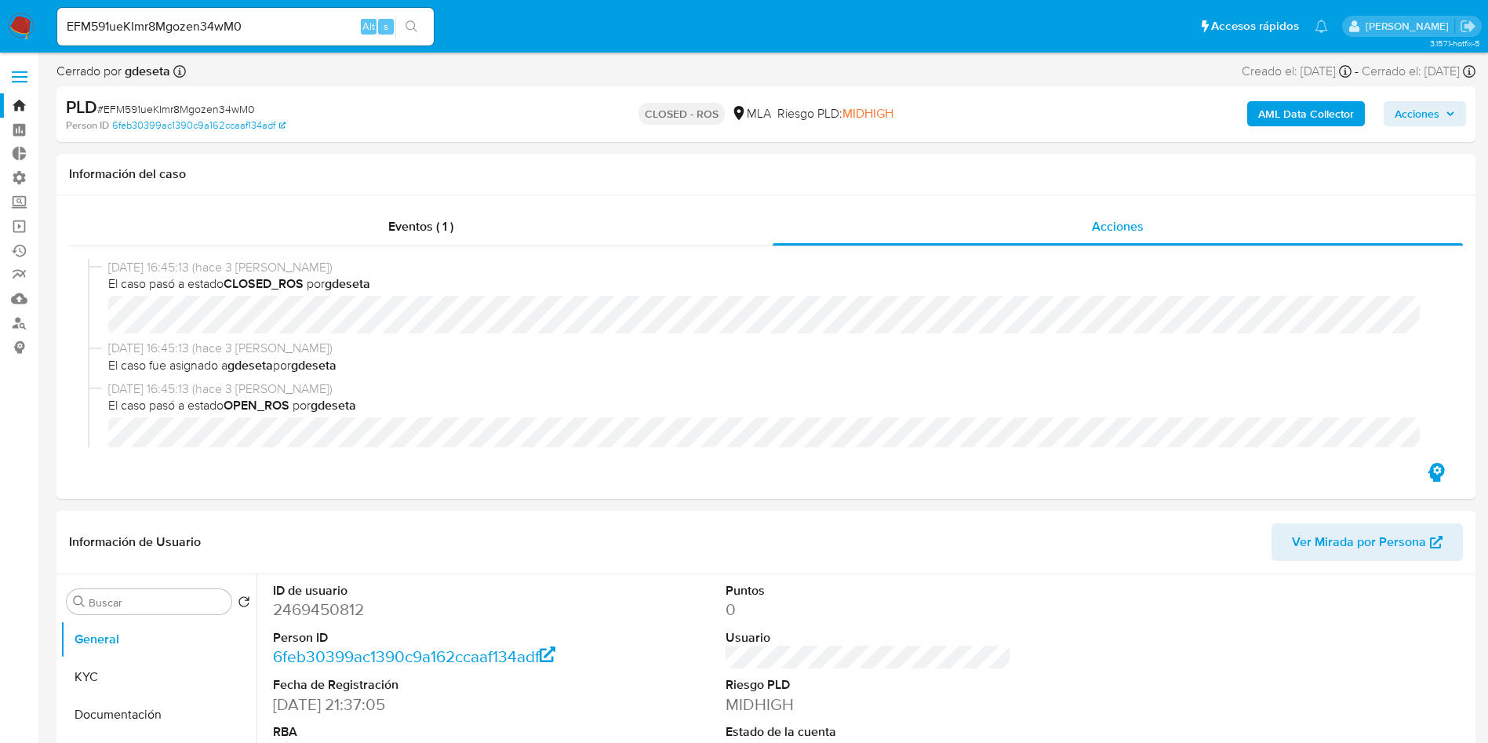
select select "10"
click at [308, 24] on input "EFM591ueKImr8Mgozen34wM0" at bounding box center [245, 26] width 377 height 20
paste input "6CIlZttgRjYuoJse7lvATL3U"
type input "6CIlZttgRjYuoJse7lvATL3U"
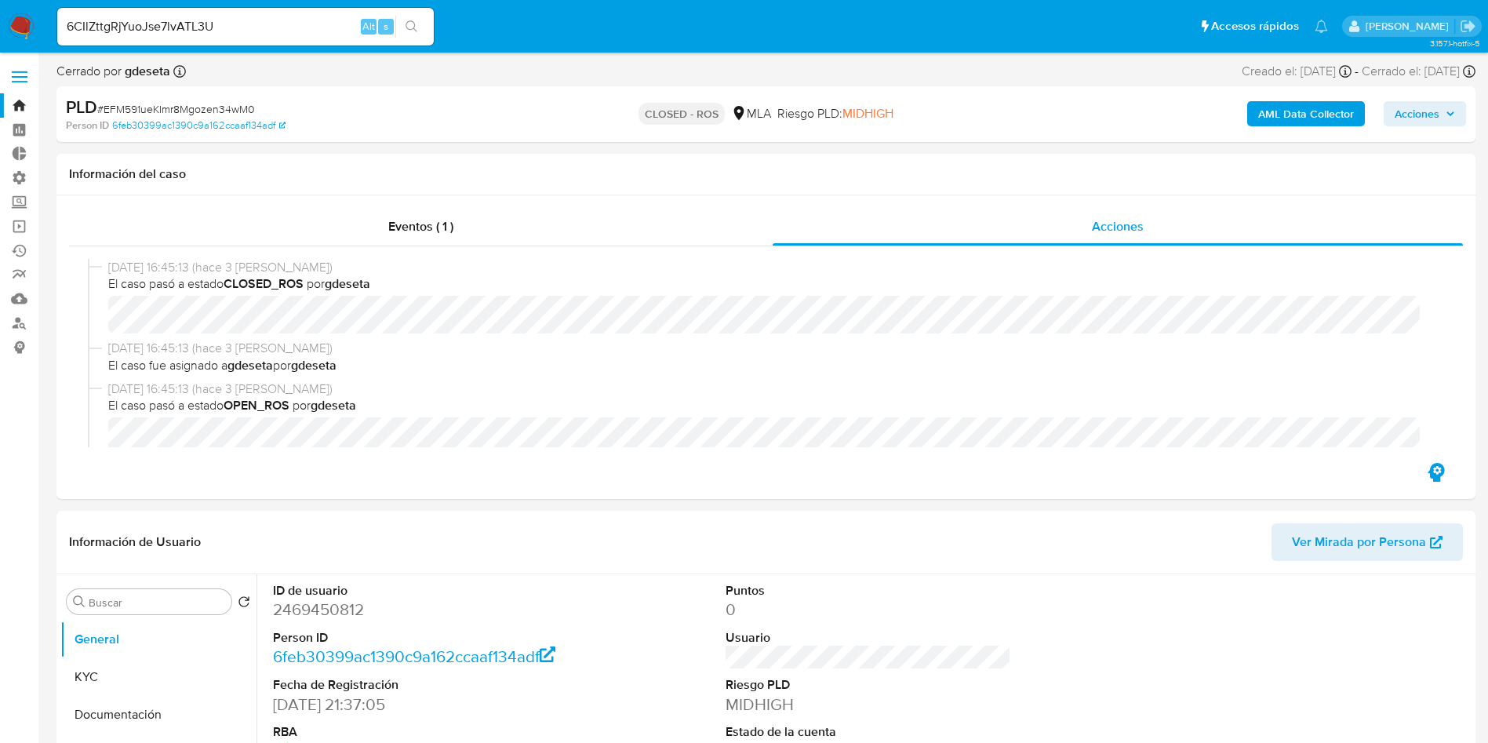
click at [416, 27] on icon "search-icon" at bounding box center [412, 26] width 13 height 13
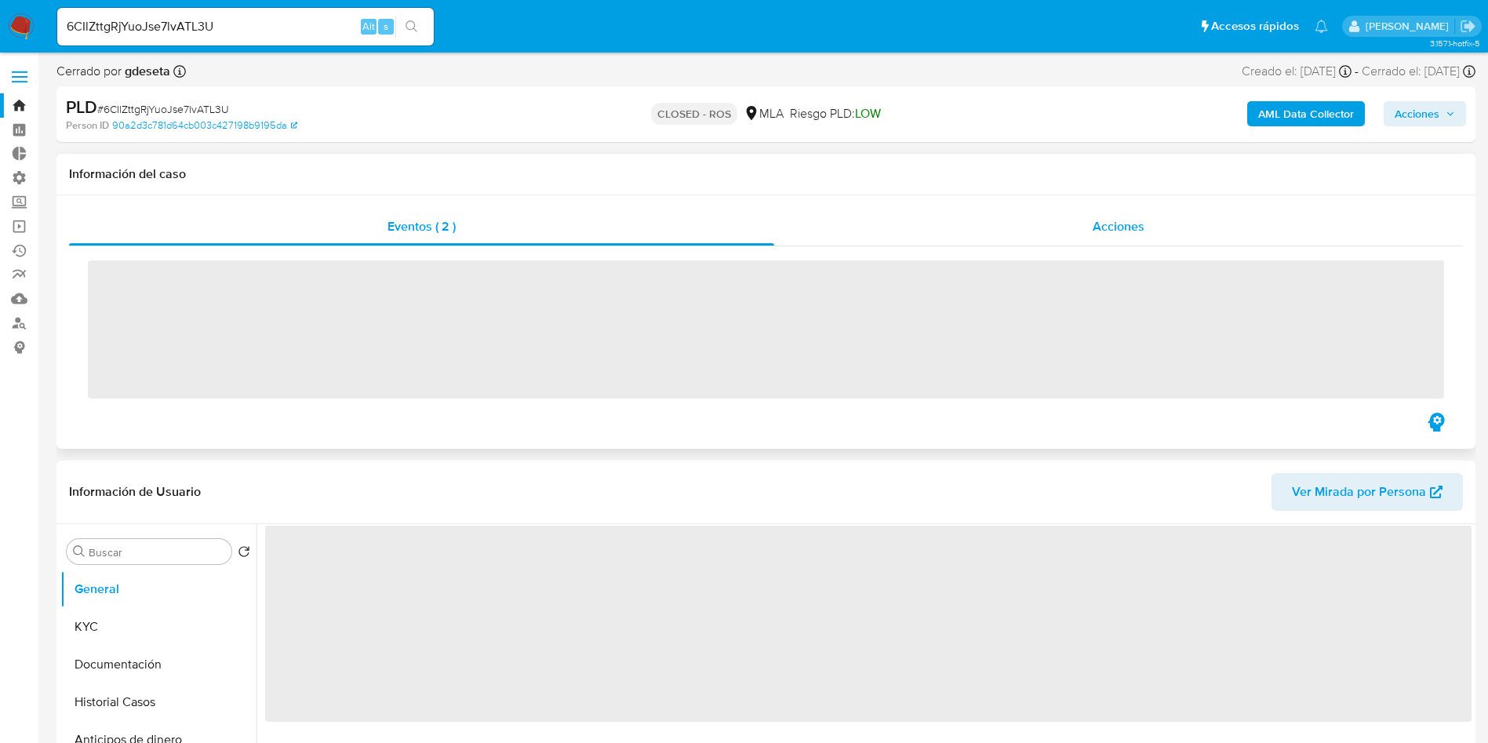
click at [1098, 230] on span "Acciones" at bounding box center [1119, 226] width 52 height 18
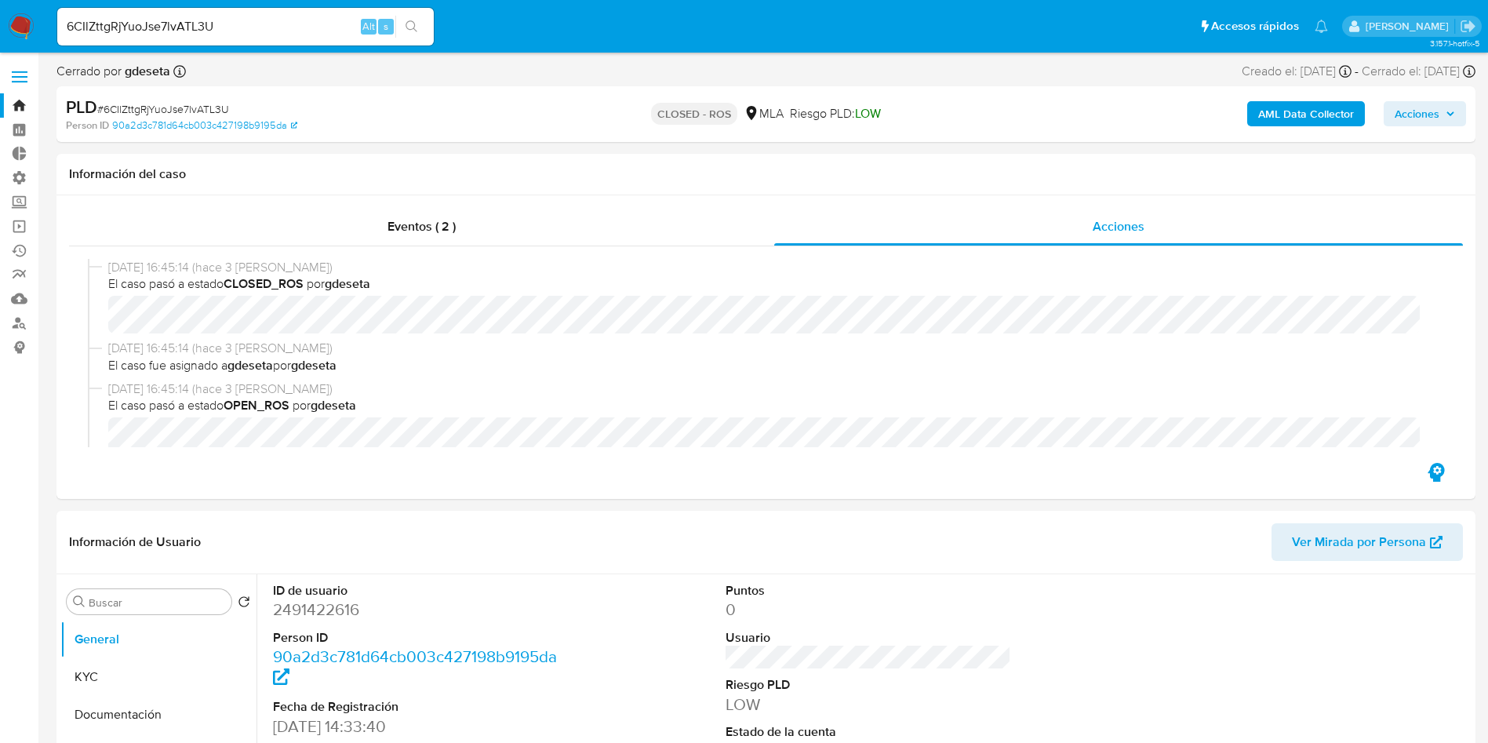
select select "10"
click at [282, 34] on input "6CIlZttgRjYuoJse7lvATL3U" at bounding box center [245, 26] width 377 height 20
paste input "n5aoG3ssCEG1Z8mPdvOy0Bjg"
type input "n5aoG3ssCEG1Z8mPdvOy0Bjg"
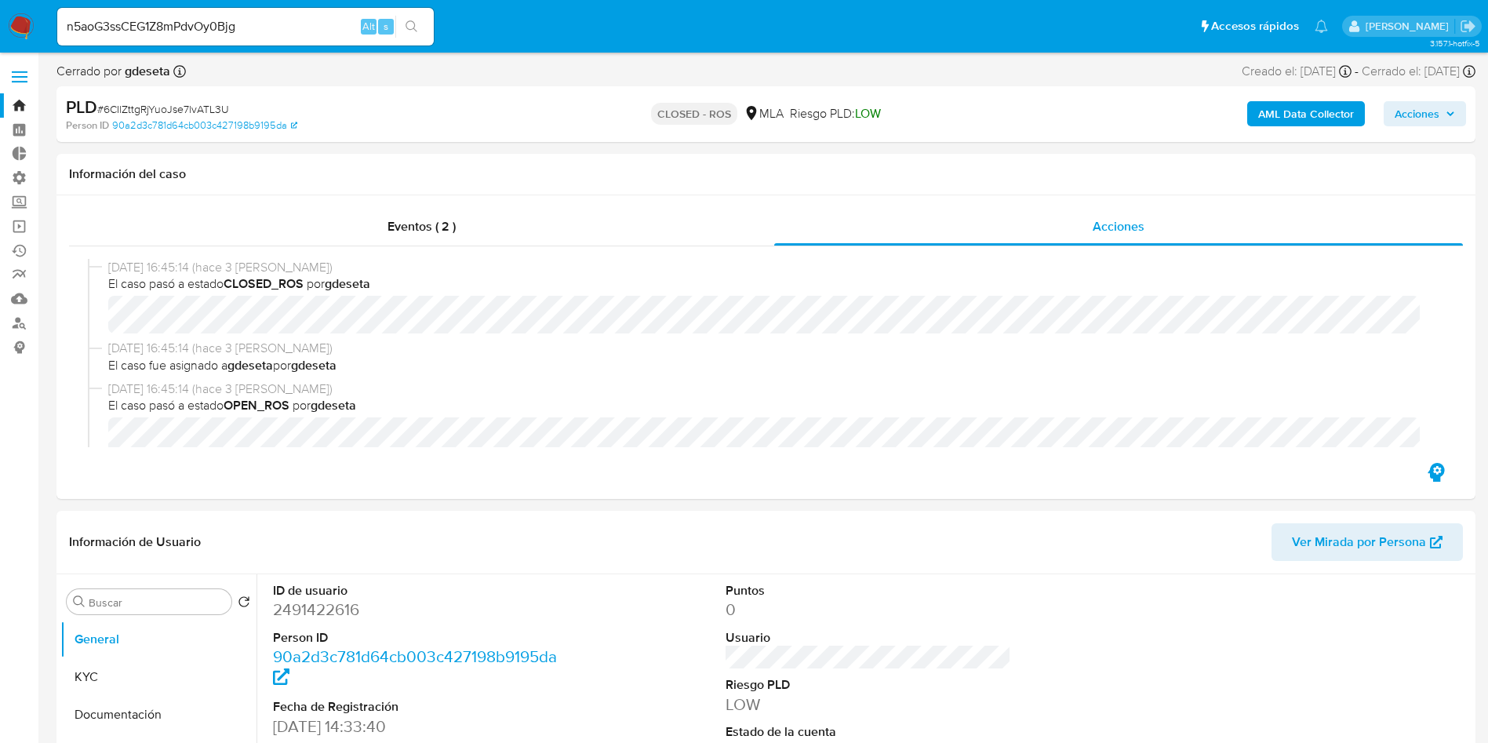
click at [407, 24] on icon "search-icon" at bounding box center [412, 26] width 13 height 13
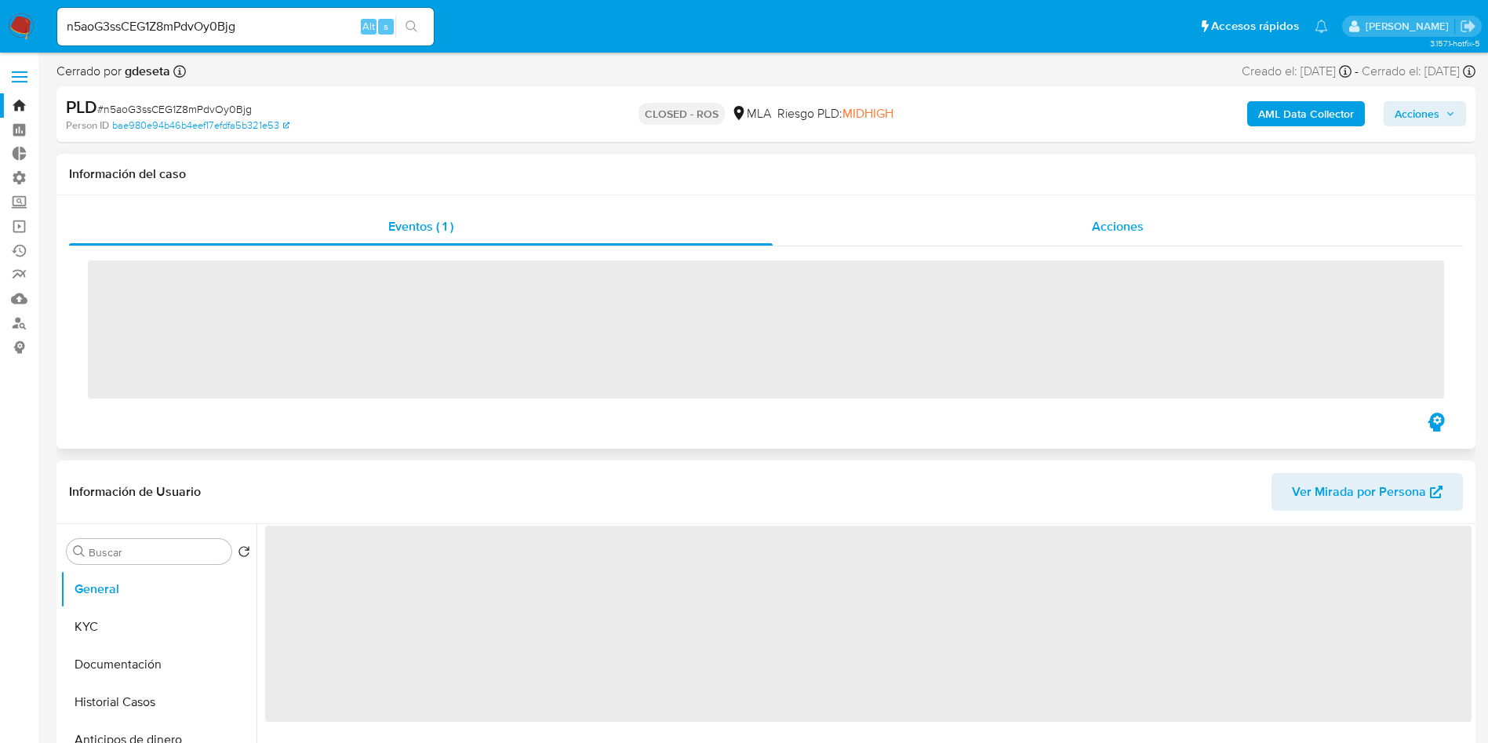
click at [1105, 229] on span "Acciones" at bounding box center [1118, 226] width 52 height 18
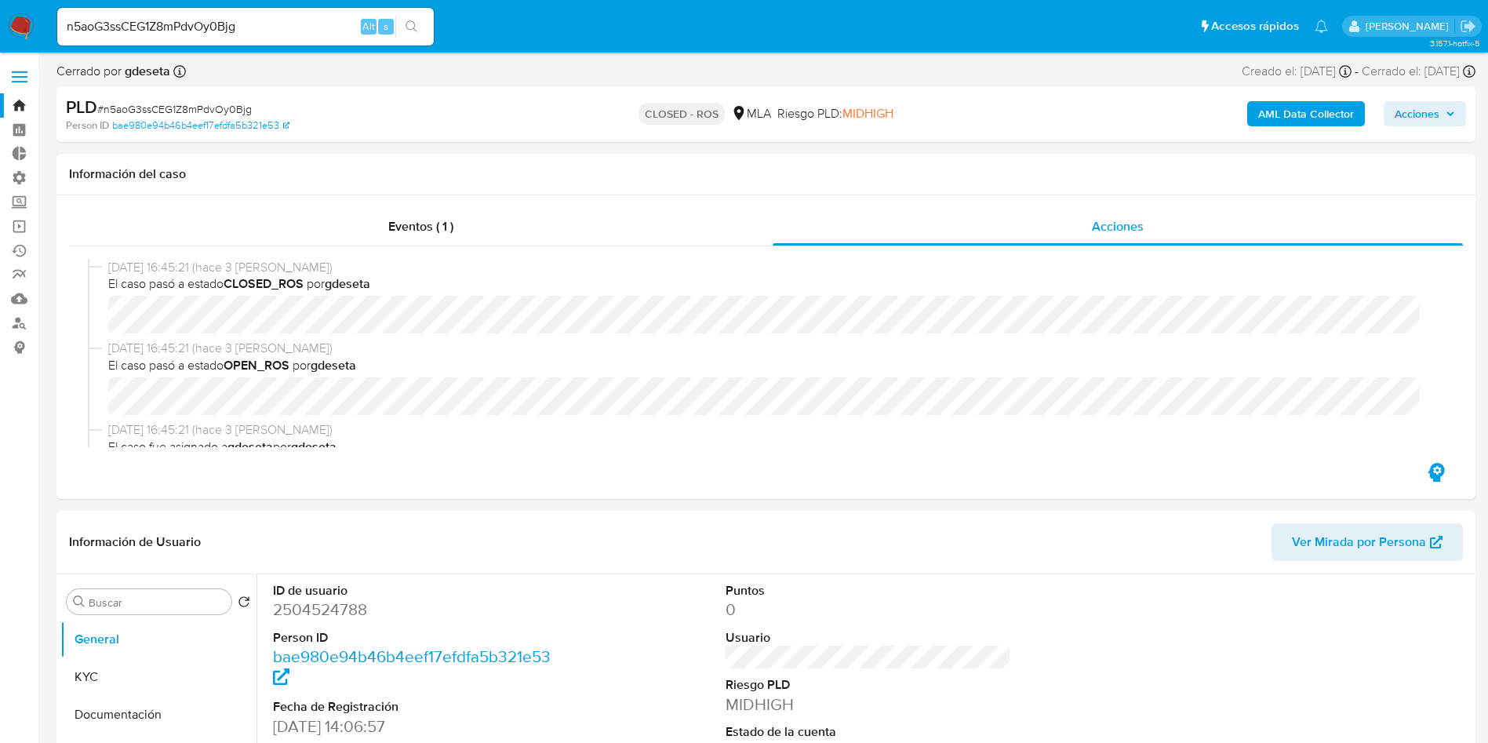
select select "10"
click at [240, 32] on input "n5aoG3ssCEG1Z8mPdvOy0Bjg" at bounding box center [245, 26] width 377 height 20
paste input "0JxbDQIAr6j0qpGzZeUvakhD"
type input "0JxbDQIAr6j0qpGzZeUvakhD"
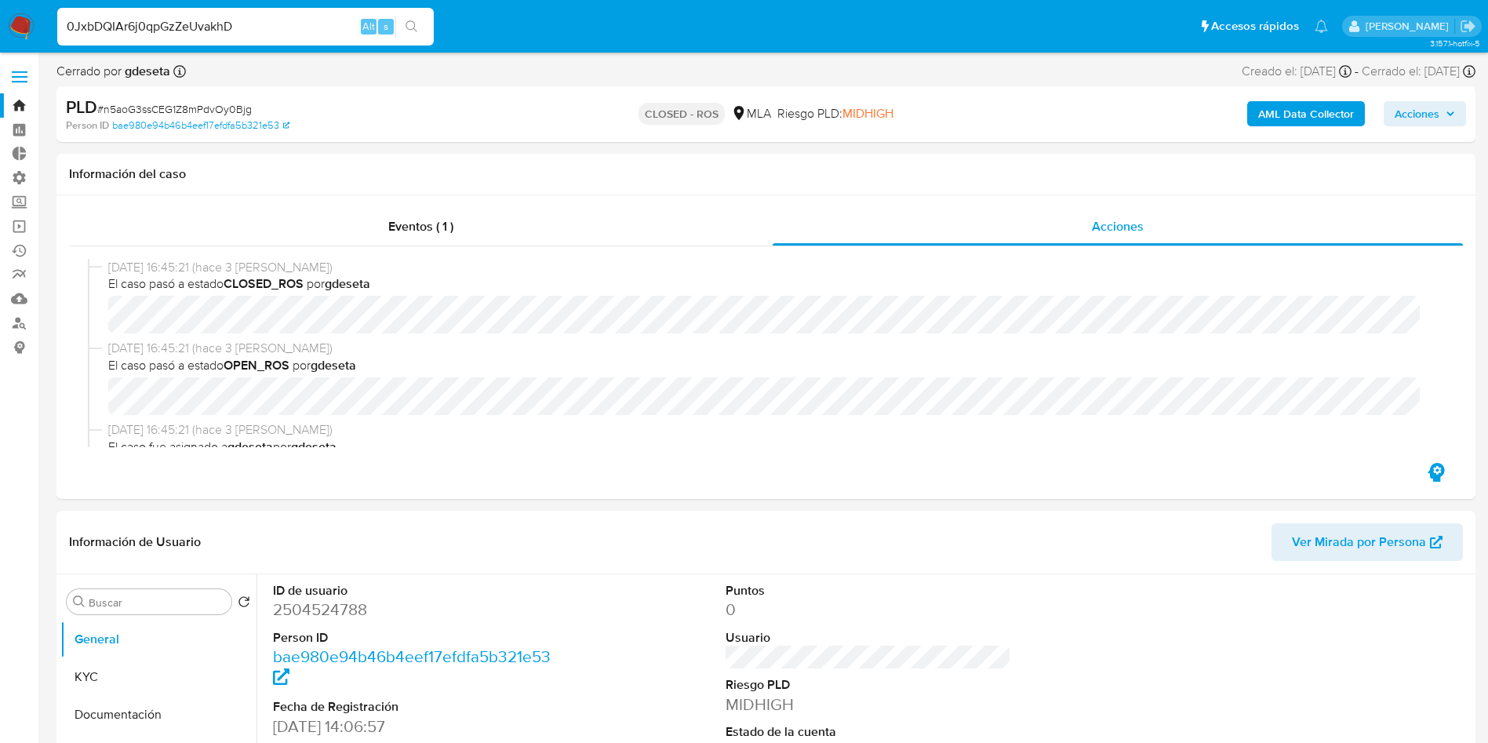
click at [420, 26] on button "search-icon" at bounding box center [411, 27] width 32 height 22
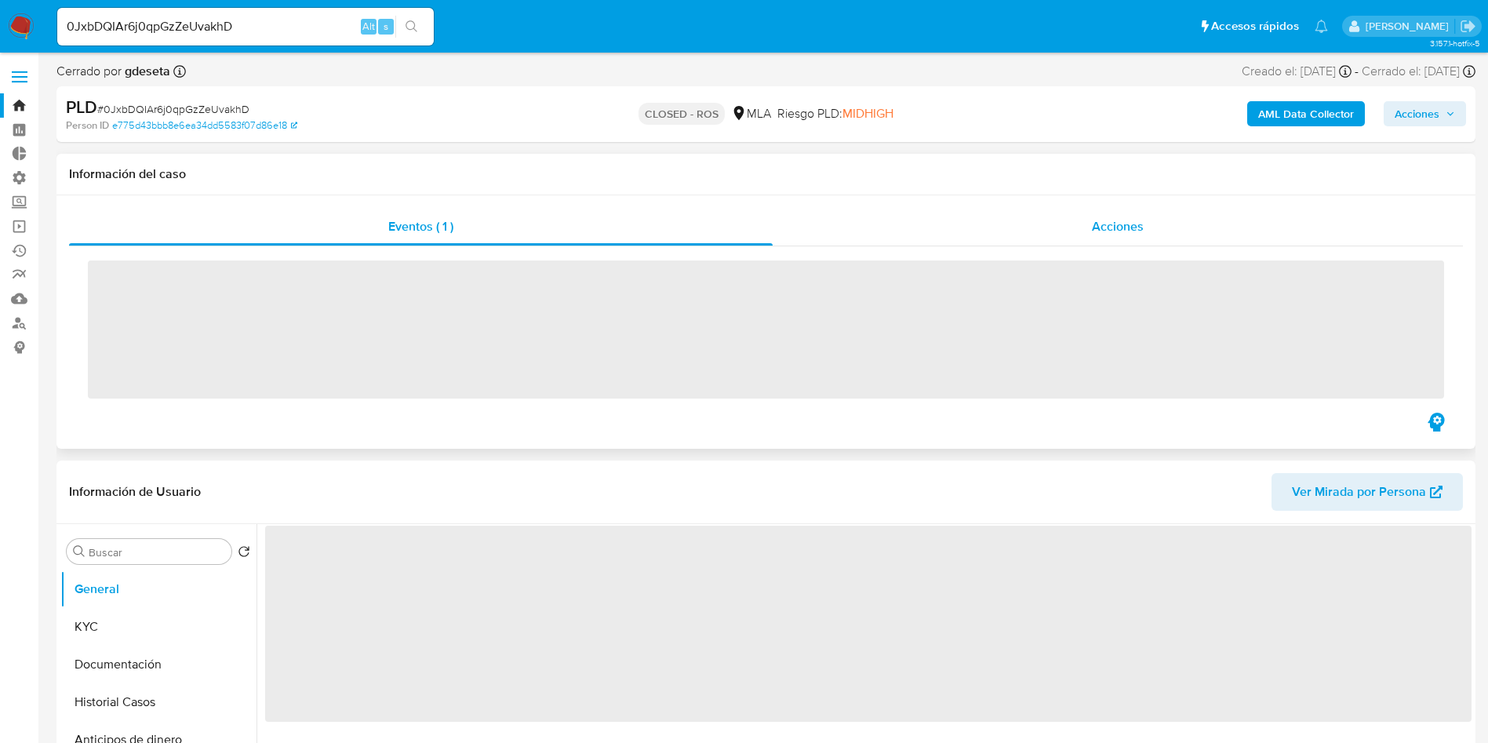
click at [1108, 221] on span "Acciones" at bounding box center [1118, 226] width 52 height 18
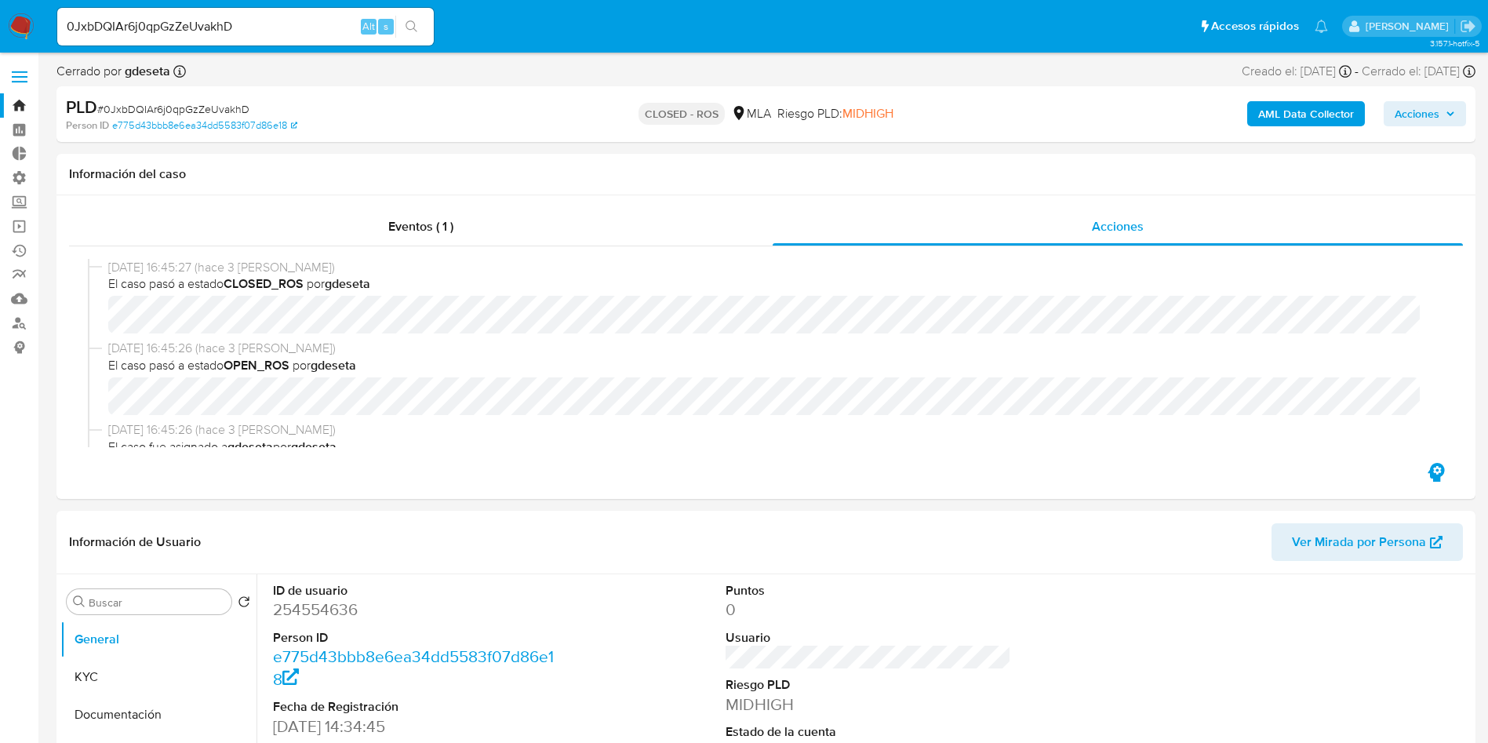
select select "10"
click at [228, 37] on div "0JxbDQIAr6j0qpGzZeUvakhD Alt s" at bounding box center [245, 27] width 377 height 38
click at [233, 13] on div "0JxbDQIAr6j0qpGzZeUvakhD Alt s" at bounding box center [245, 27] width 377 height 38
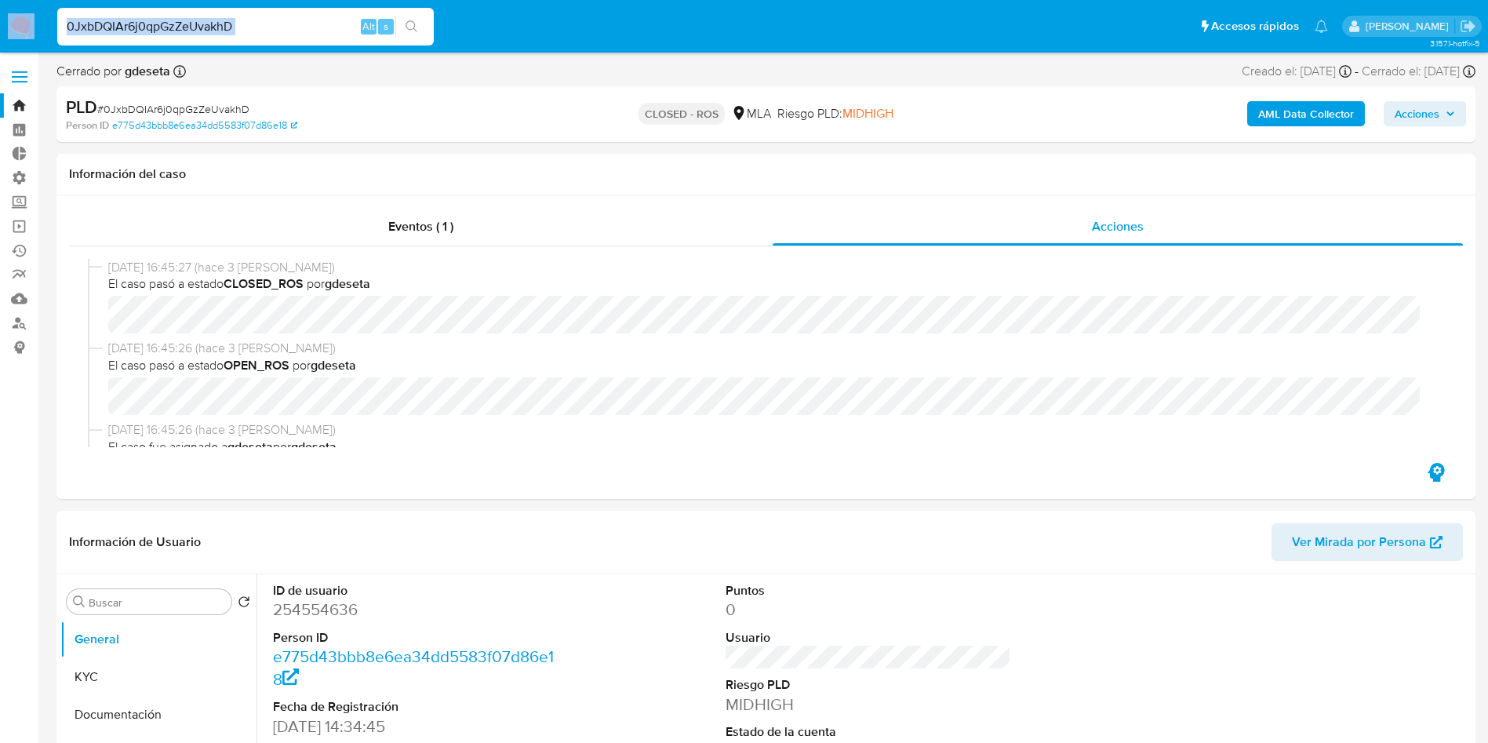
click at [222, 32] on input "0JxbDQIAr6j0qpGzZeUvakhD" at bounding box center [245, 26] width 377 height 20
click at [360, 36] on input "0JxbDQIAr6j0qpGzZeUvakhD" at bounding box center [245, 26] width 377 height 20
click at [333, 30] on input "0JxbDQIAr6j0qpGzZeUvakhD" at bounding box center [245, 26] width 377 height 20
click at [331, 30] on input "0JxbDQIAr6j0qpGzZeUvakhD" at bounding box center [245, 26] width 377 height 20
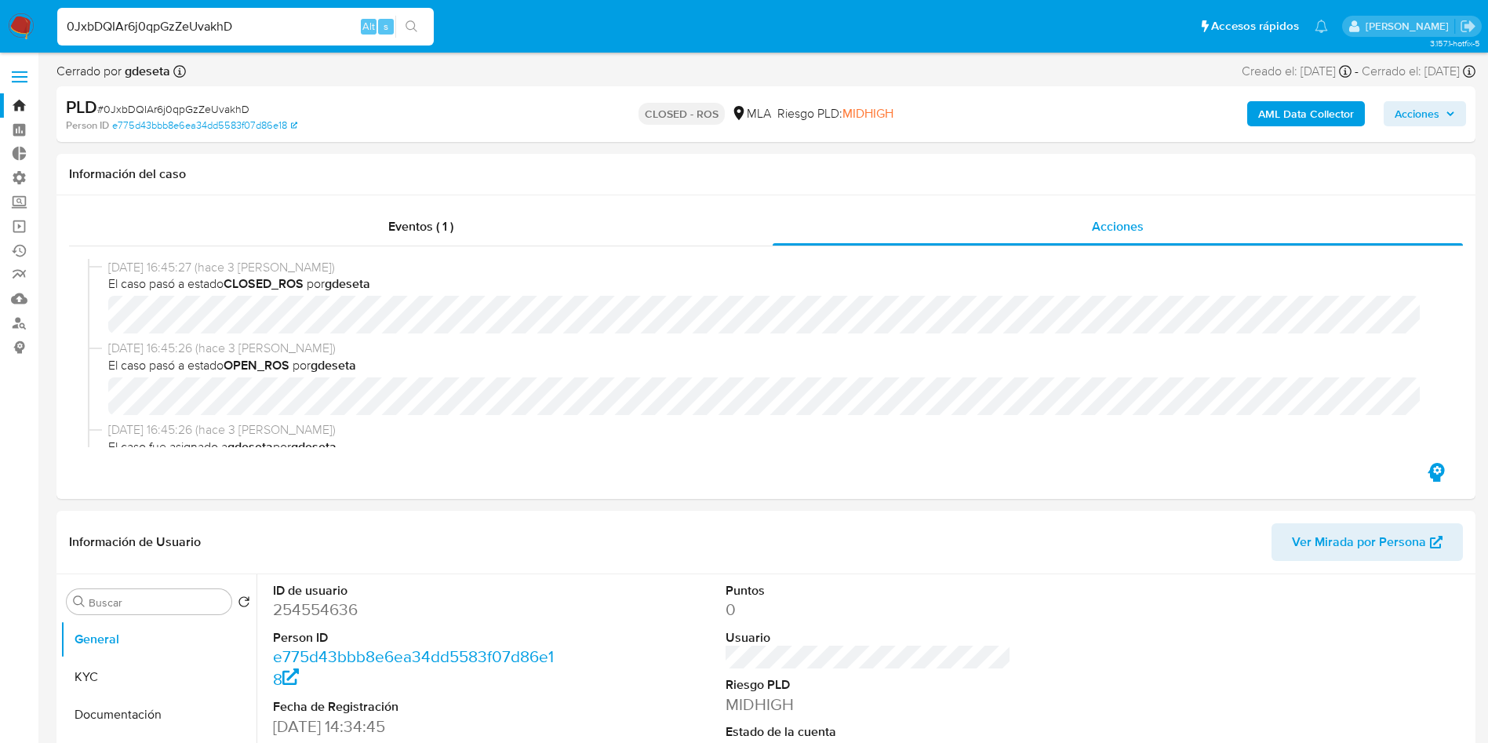
paste input "3qwPSNOLsRel4XKP5j2wDA3Q"
click at [394, 23] on input "3qwPSNOLsRel4XKP5j2wDA3Q" at bounding box center [245, 26] width 377 height 20
type input "3qwPSNOLsRel4XKP5j2wDA3Q"
click at [400, 23] on button "search-icon" at bounding box center [411, 27] width 32 height 22
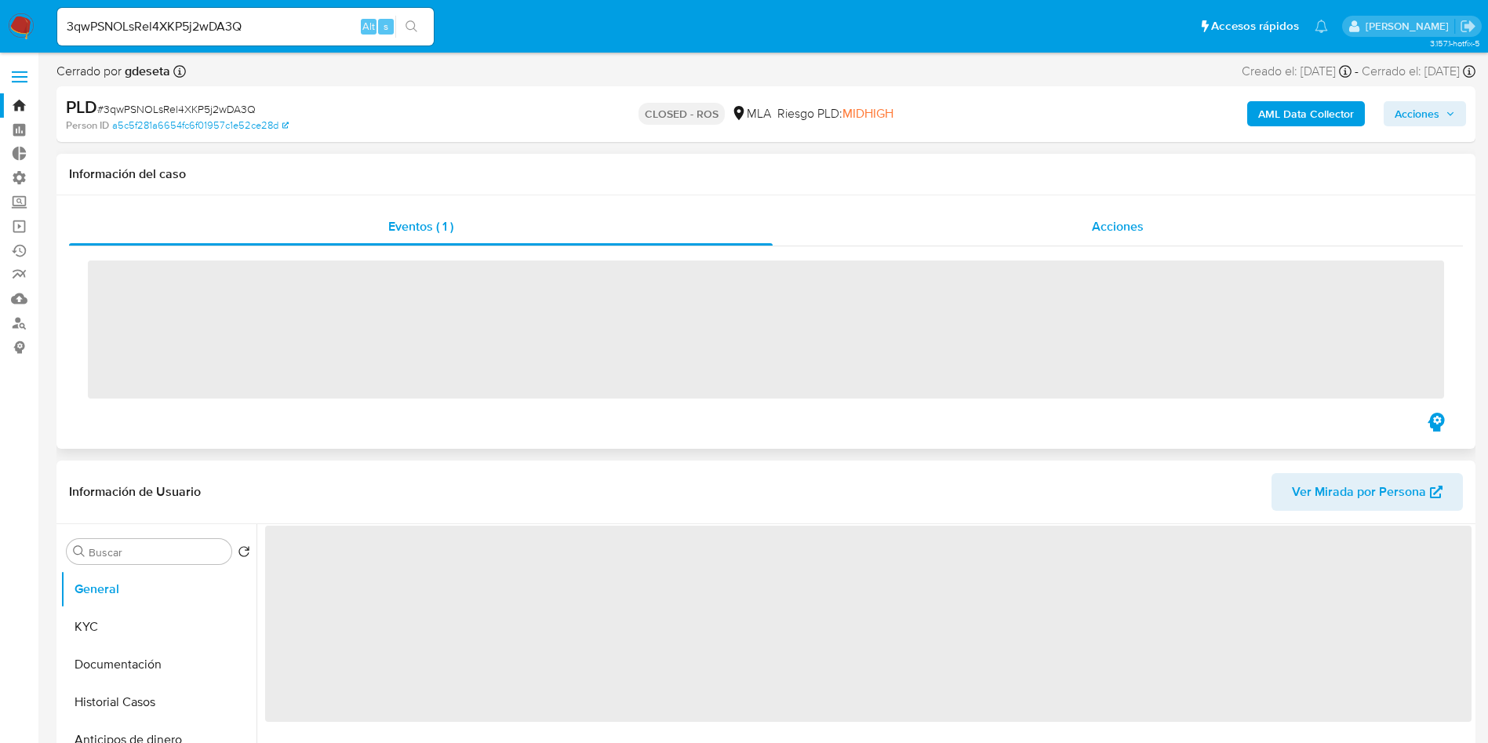
click at [1142, 230] on span "Acciones" at bounding box center [1118, 226] width 52 height 18
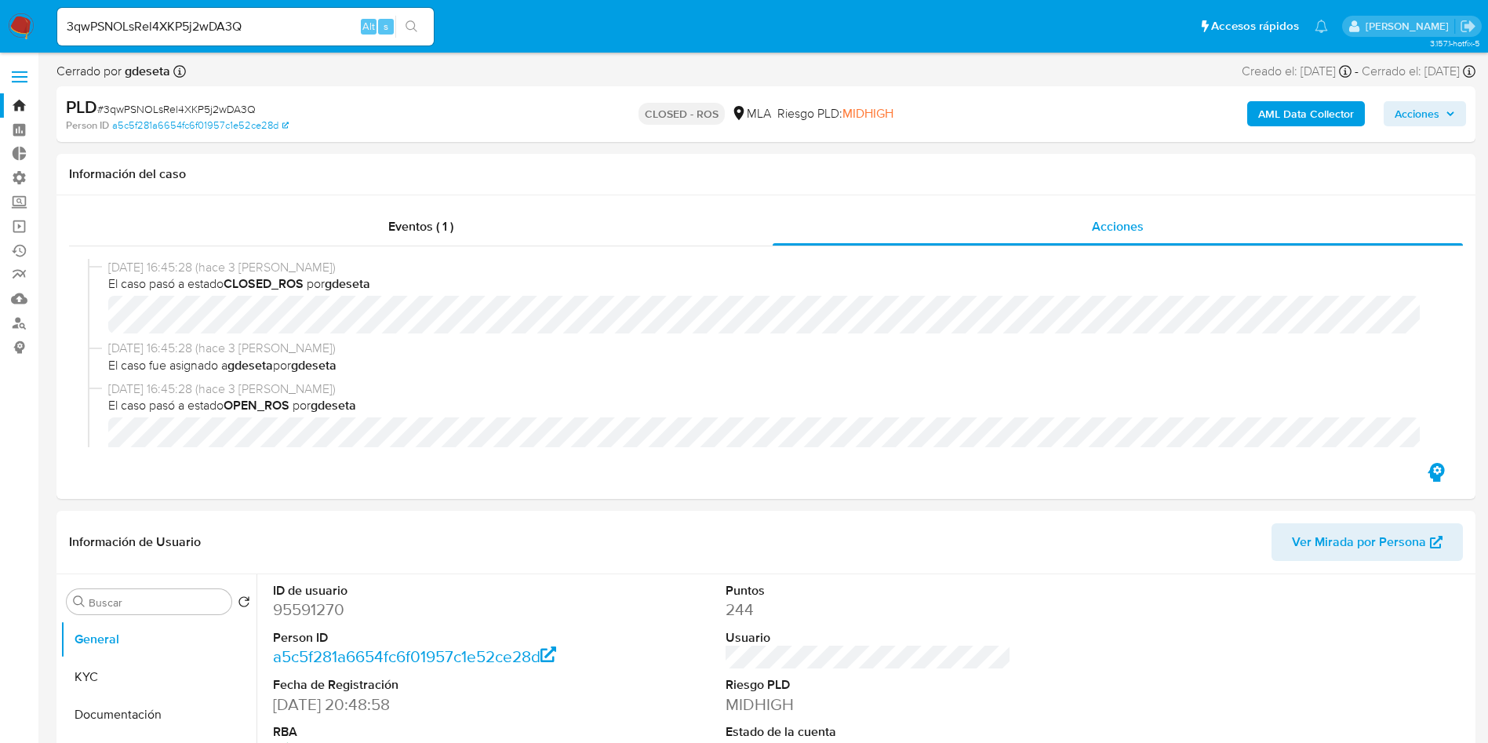
select select "10"
click at [222, 26] on input "3qwPSNOLsRel4XKP5j2wDA3Q" at bounding box center [245, 26] width 377 height 20
paste input "axaRDKsSDmemUquns0izbQKT"
type input "axaRDKsSDmemUquns0izbQKT"
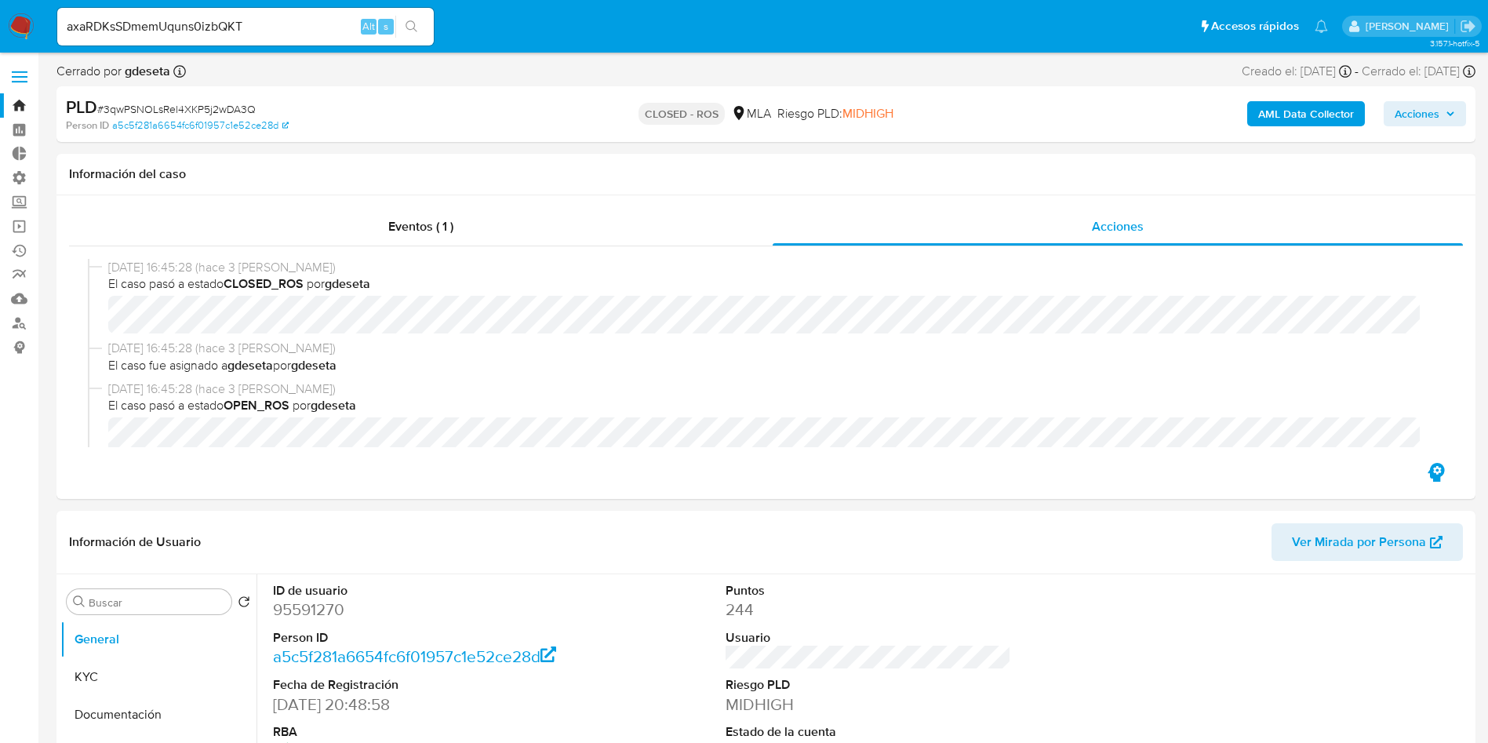
click at [410, 20] on icon "search-icon" at bounding box center [412, 26] width 13 height 13
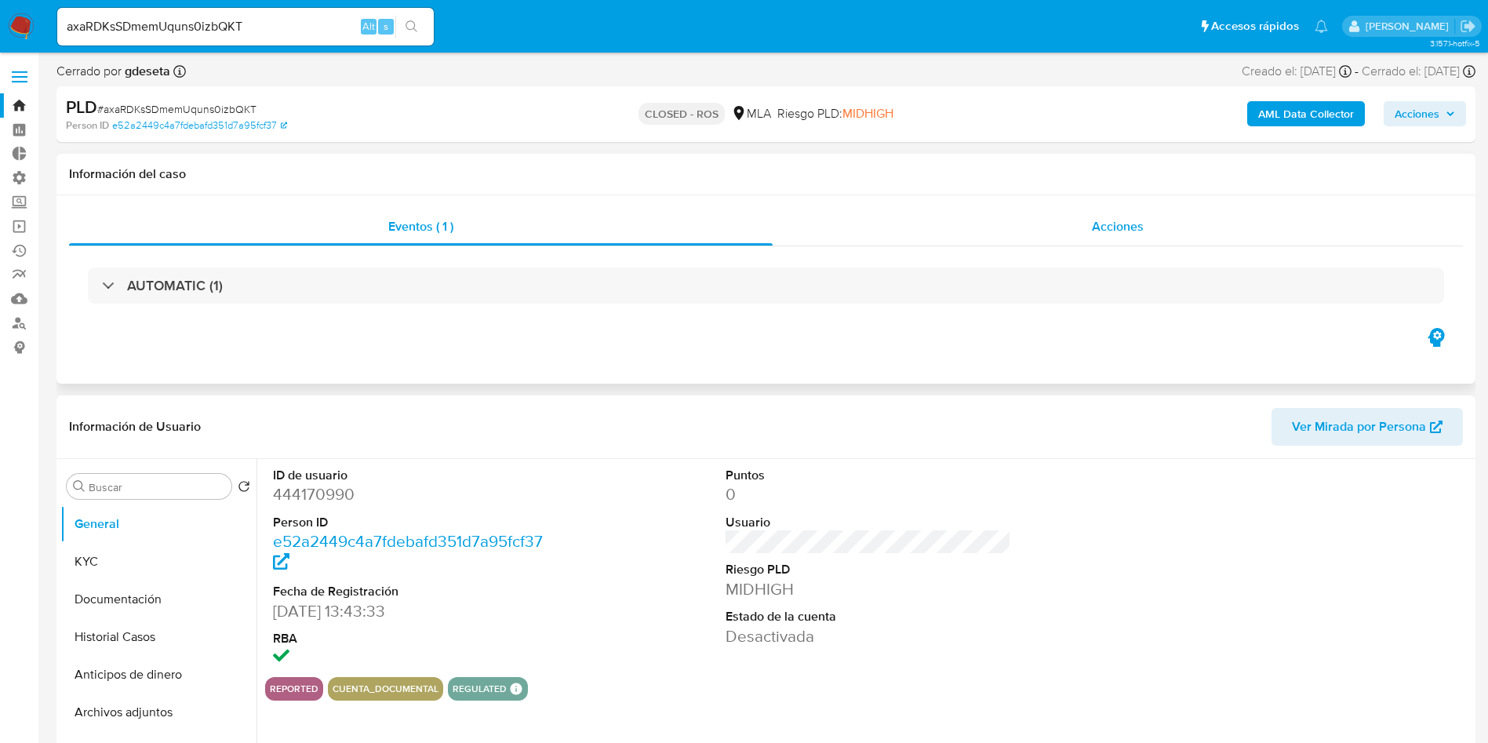
drag, startPoint x: 843, startPoint y: 211, endPoint x: 852, endPoint y: 217, distance: 10.9
click at [852, 216] on div "Acciones" at bounding box center [1118, 227] width 690 height 38
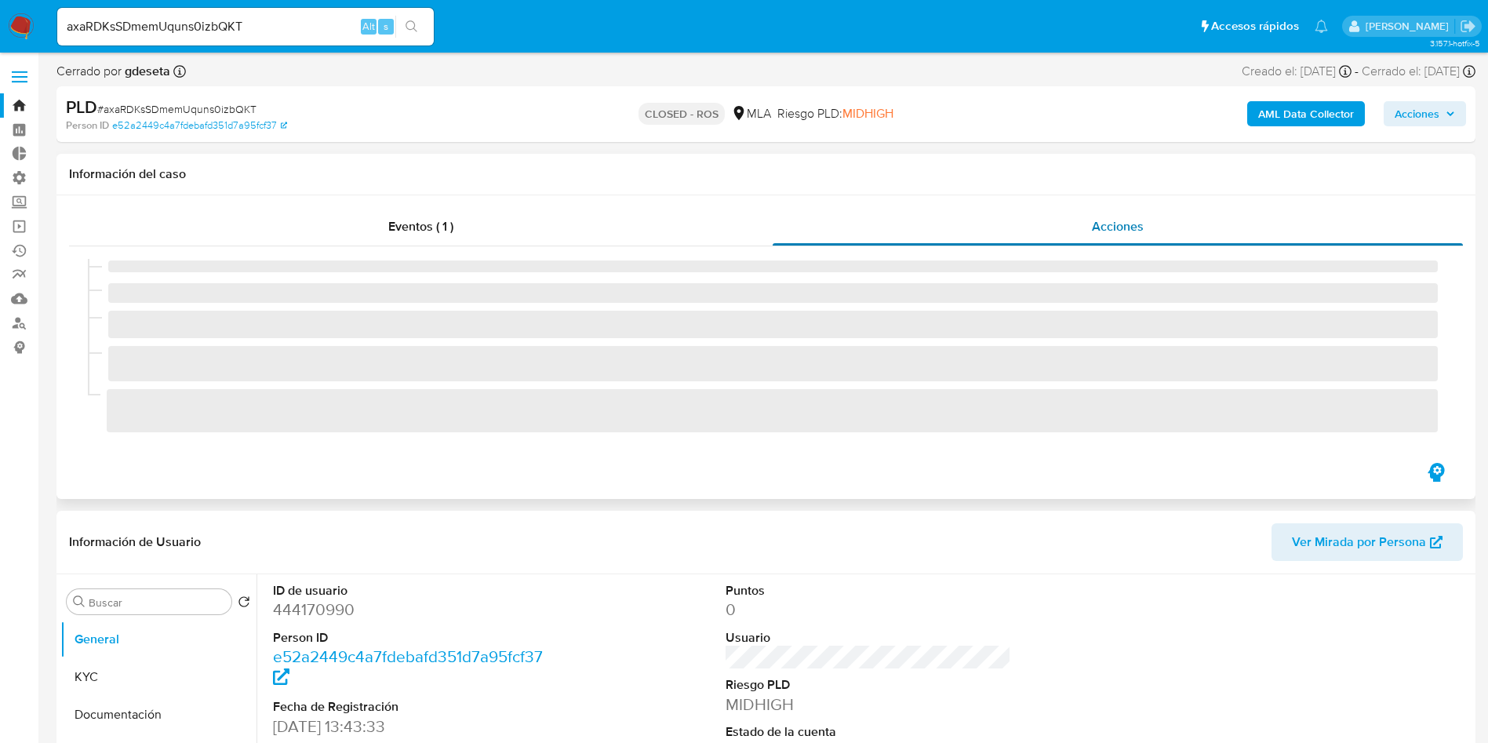
select select "10"
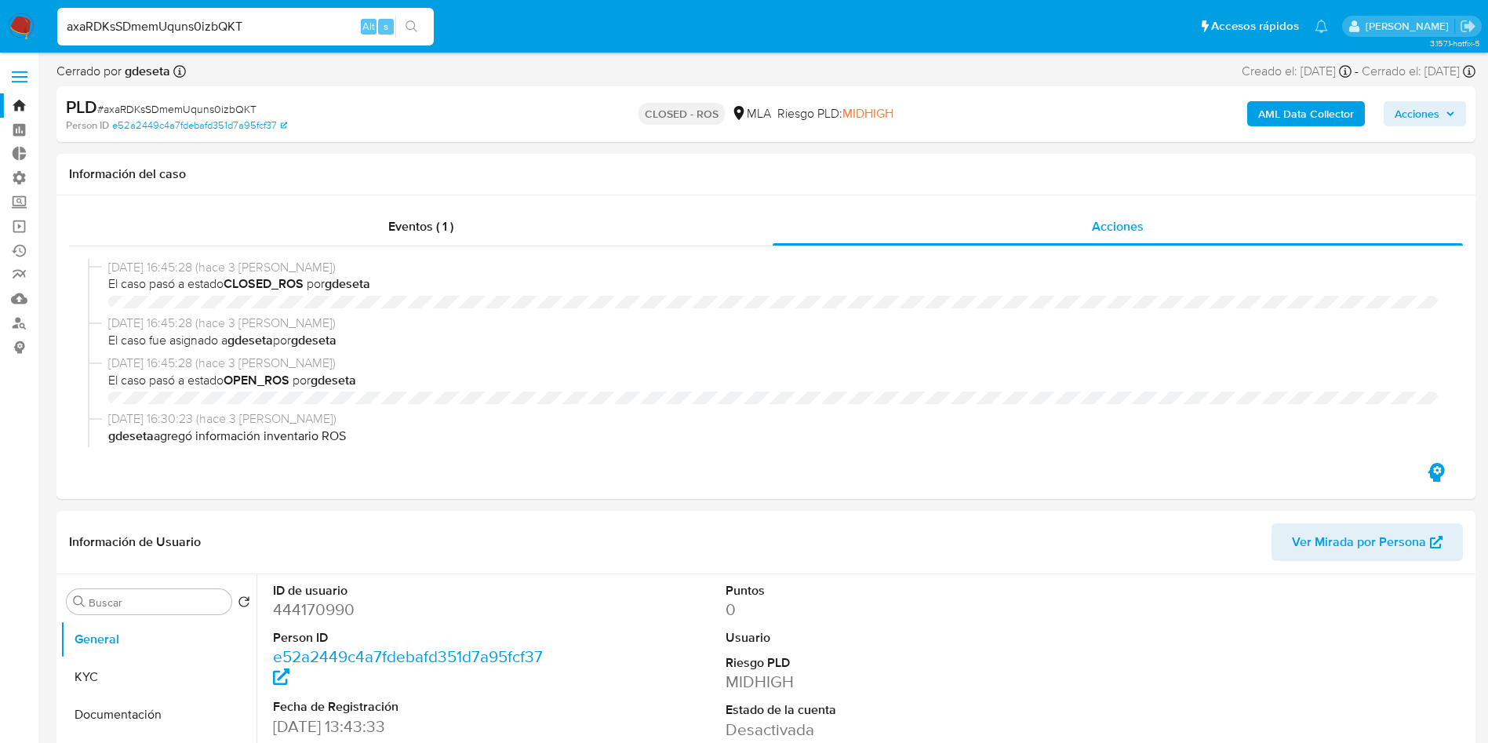
select select "10"
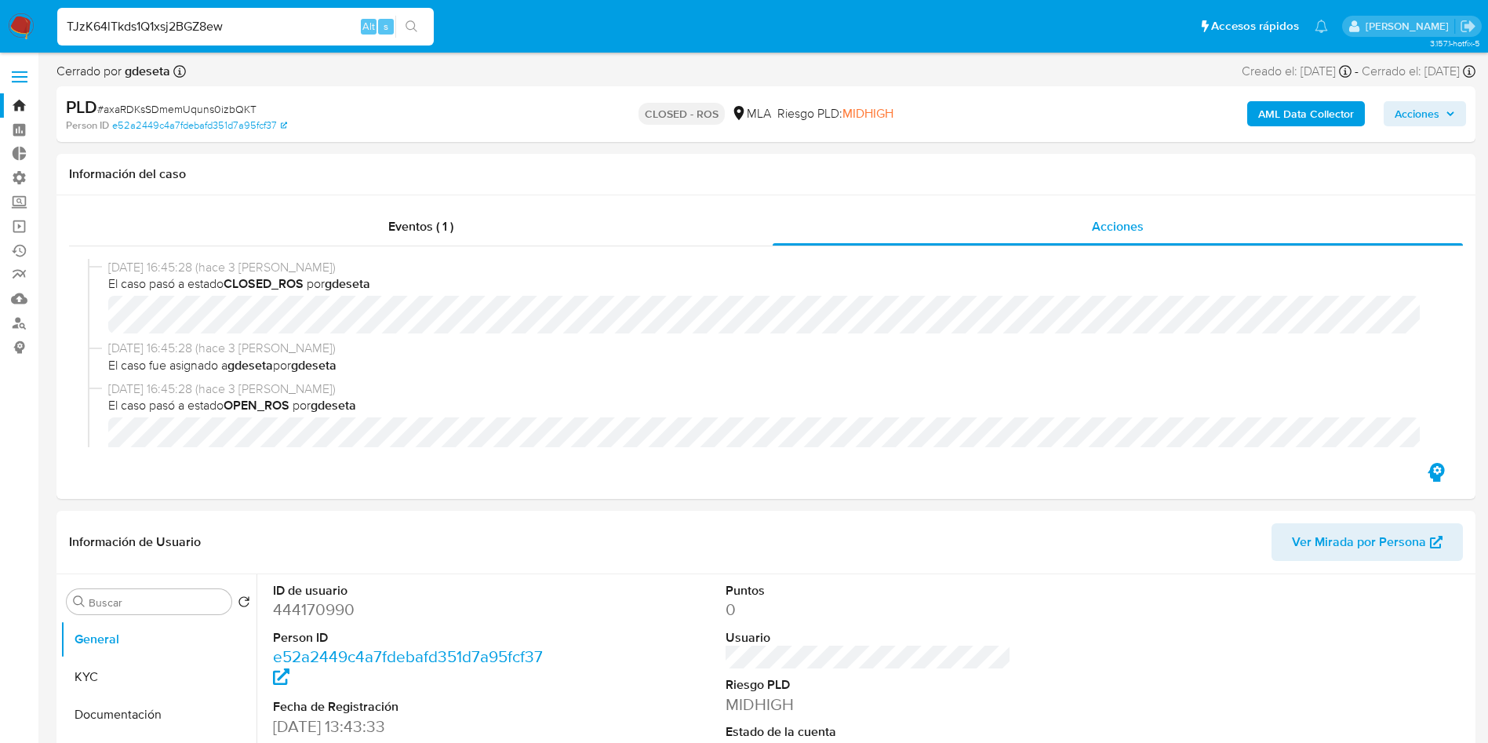
type input "TJzK64lTkds1Q1xsj2BGZ8ew"
click at [423, 37] on button "search-icon" at bounding box center [411, 27] width 32 height 22
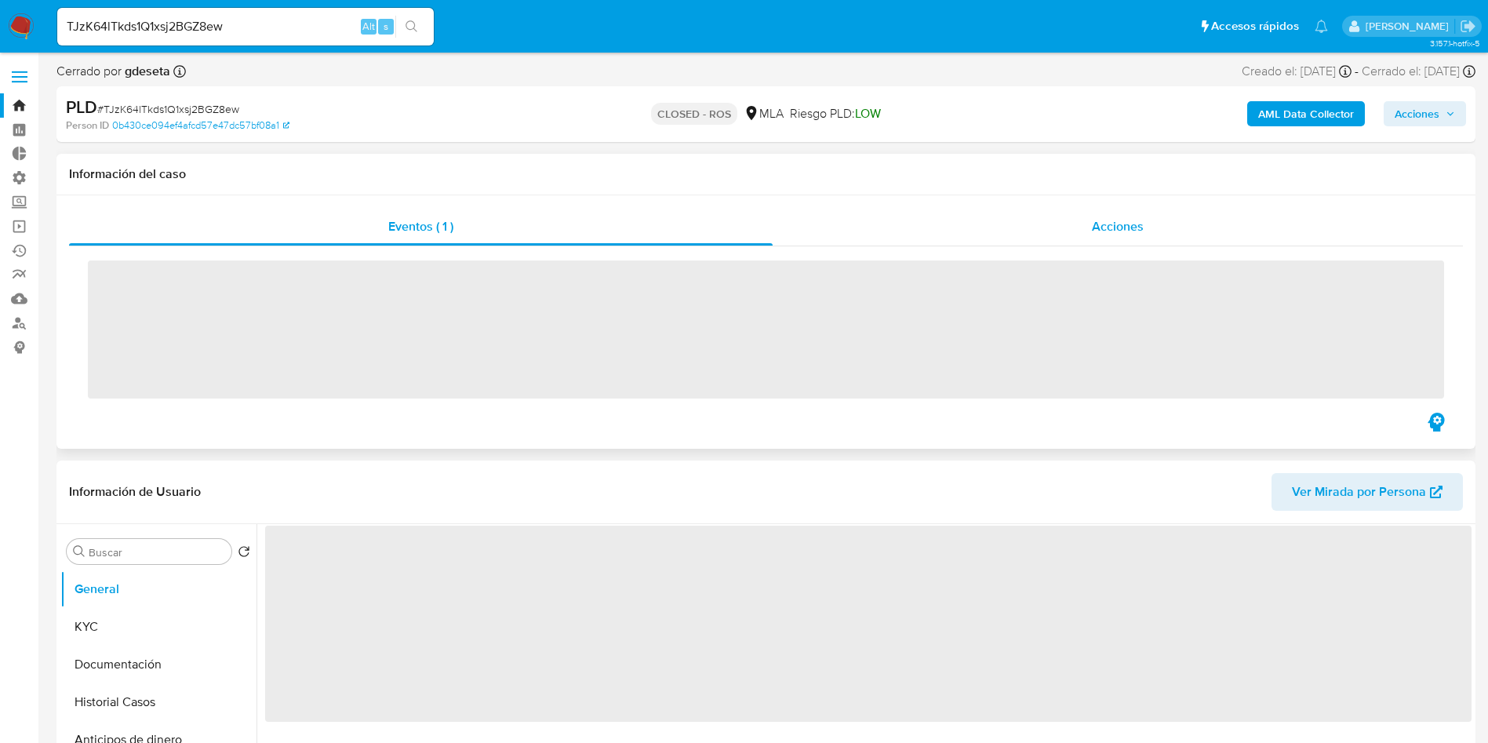
click at [1119, 226] on span "Acciones" at bounding box center [1118, 226] width 52 height 18
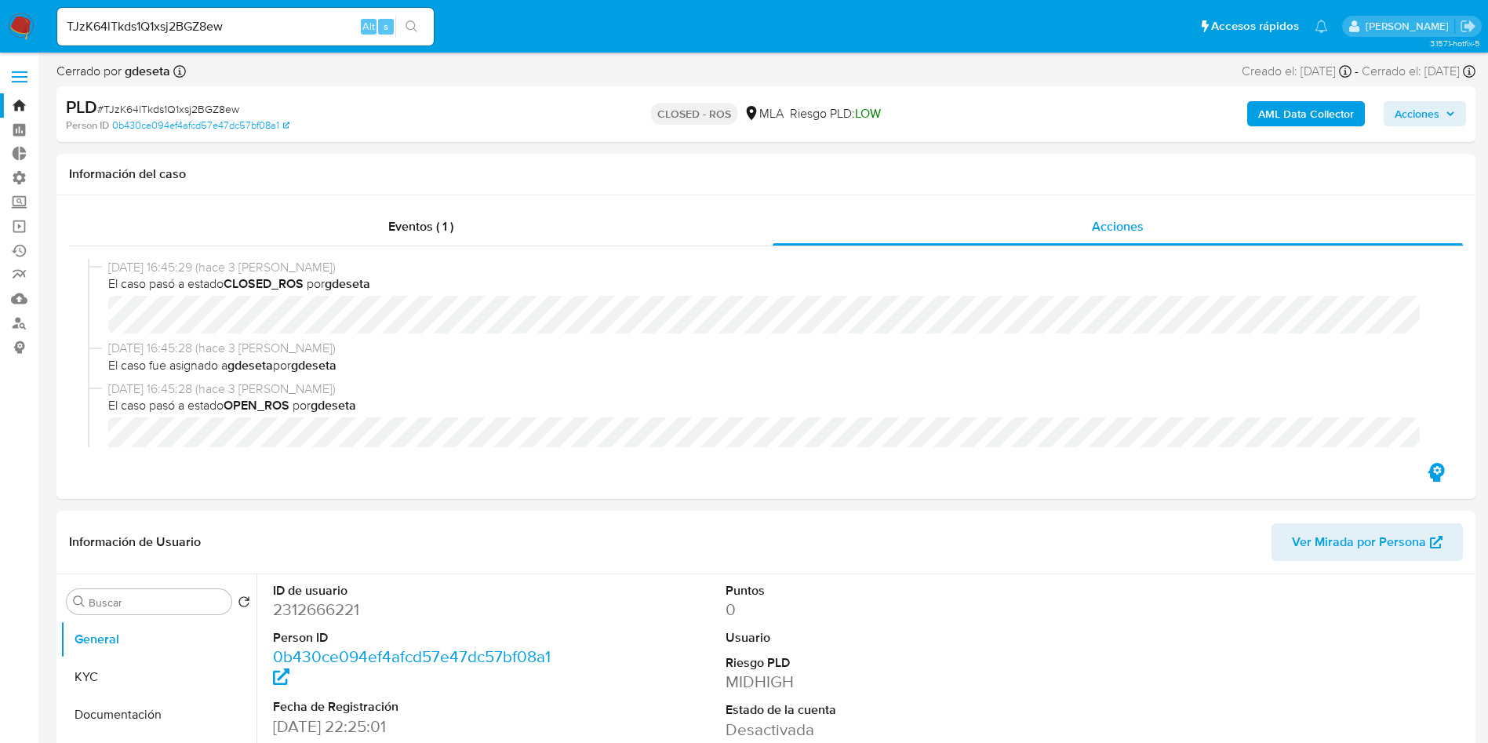
select select "10"
click at [242, 19] on input "TJzK64lTkds1Q1xsj2BGZ8ew" at bounding box center [245, 26] width 377 height 20
click at [242, 18] on input "TJzK64lTkds1Q1xsj2BGZ8ew" at bounding box center [245, 26] width 377 height 20
paste input "2H1B0AzJHbkPdLbMBqWcSbK2"
type input "2H1B0AzJHbkPdLbMBqWcSbK2"
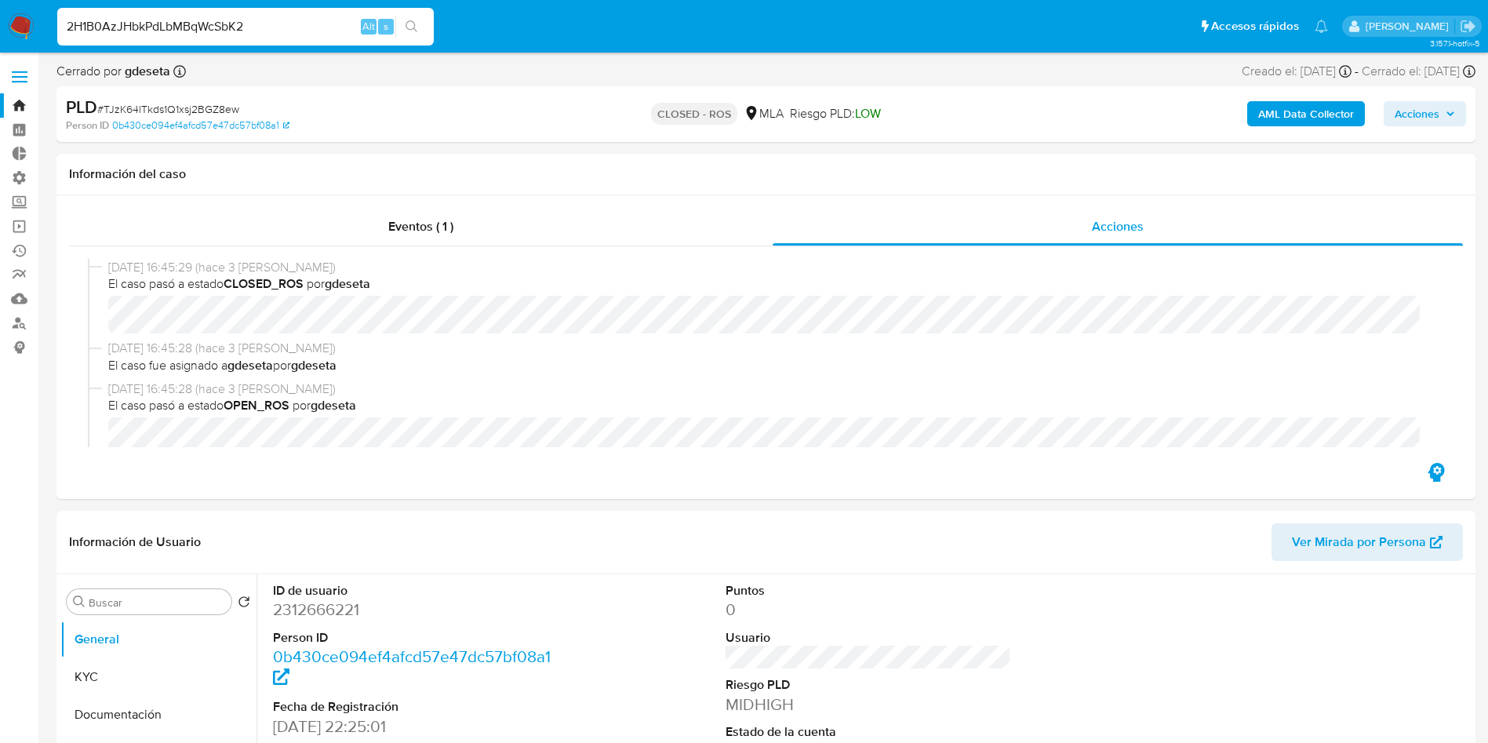
click at [410, 24] on icon "search-icon" at bounding box center [412, 26] width 13 height 13
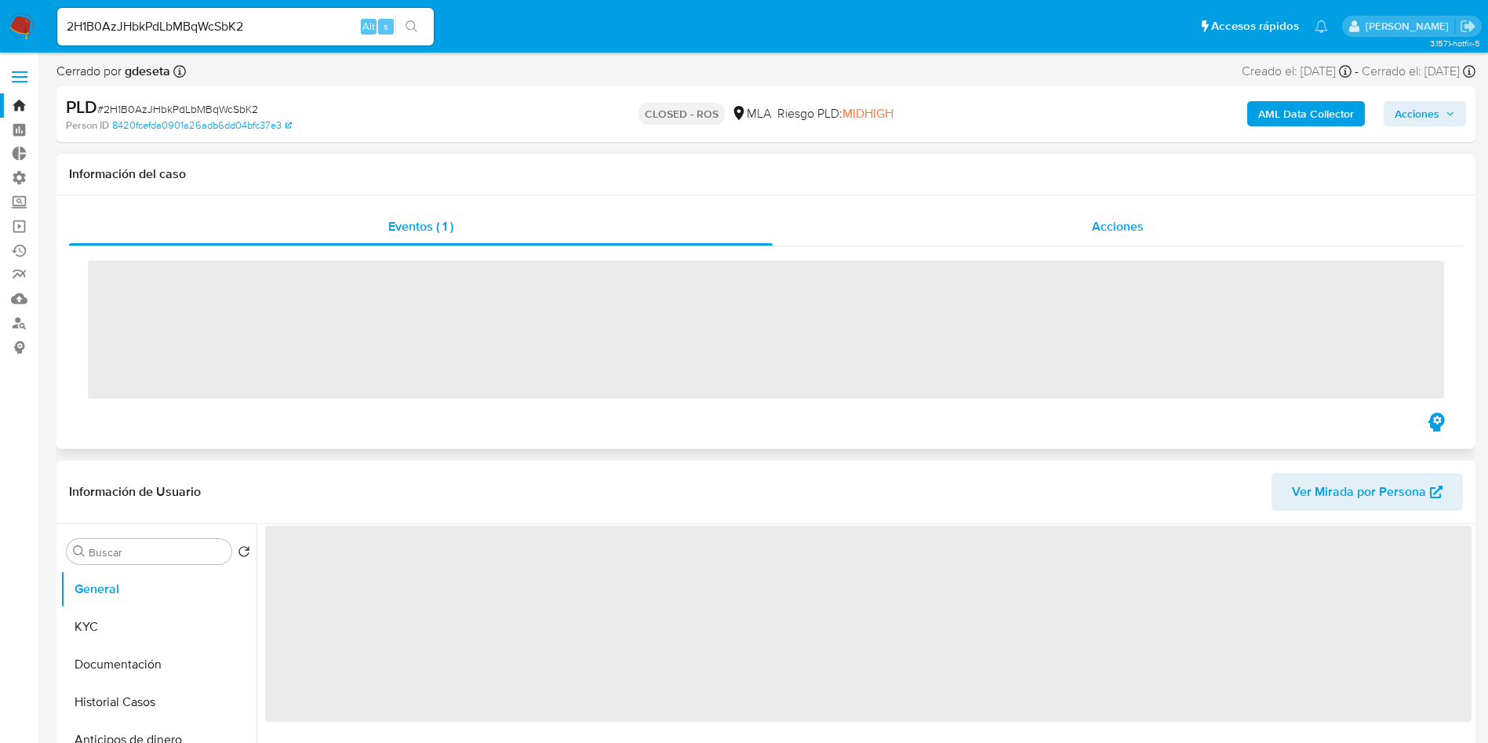
click at [1145, 231] on div "Acciones" at bounding box center [1118, 227] width 690 height 38
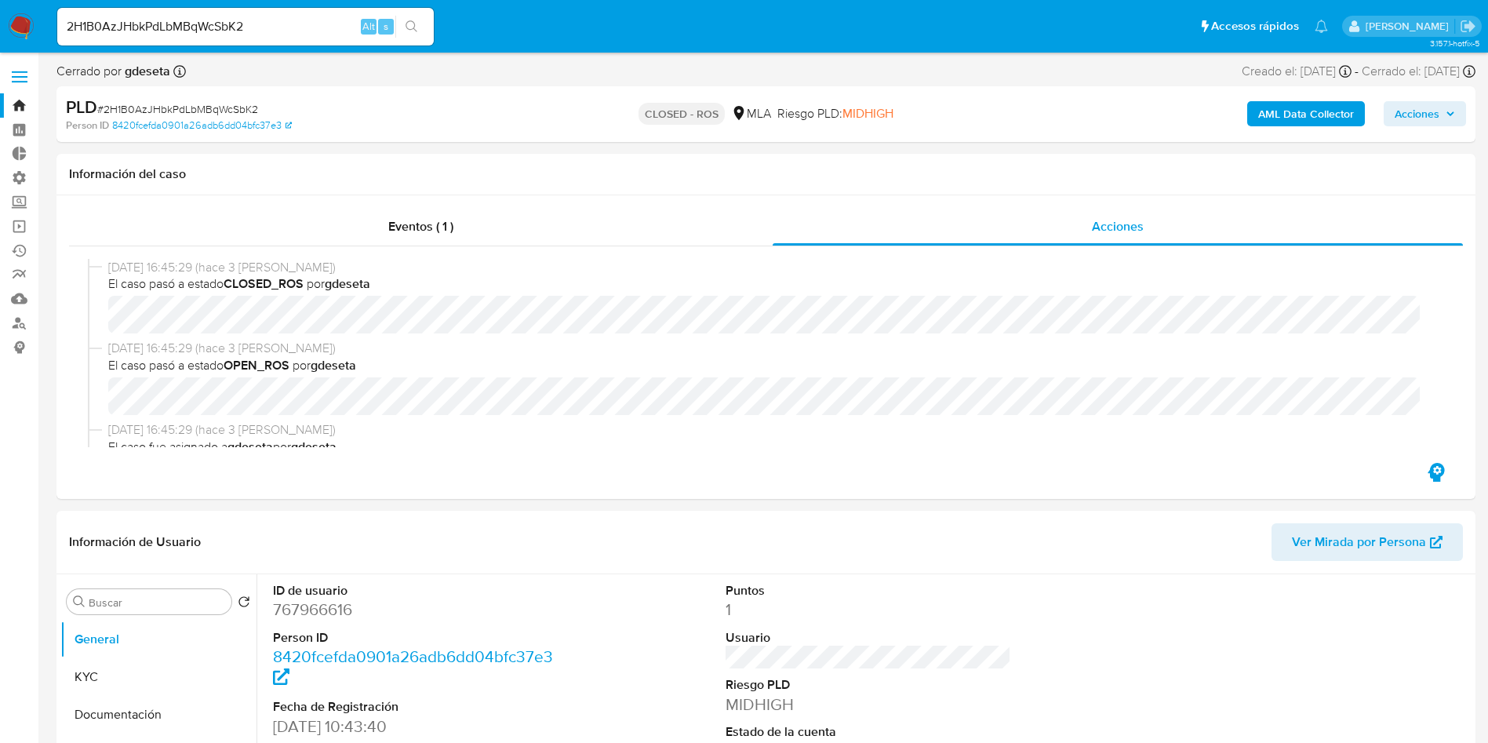
select select "10"
click at [304, 32] on input "2H1B0AzJHbkPdLbMBqWcSbK2" at bounding box center [245, 26] width 377 height 20
paste input "x7qgQU2Fnc5DRy8ZkfMT68eY"
type input "x7qgQU2Fnc5DRy8ZkfMT68eY"
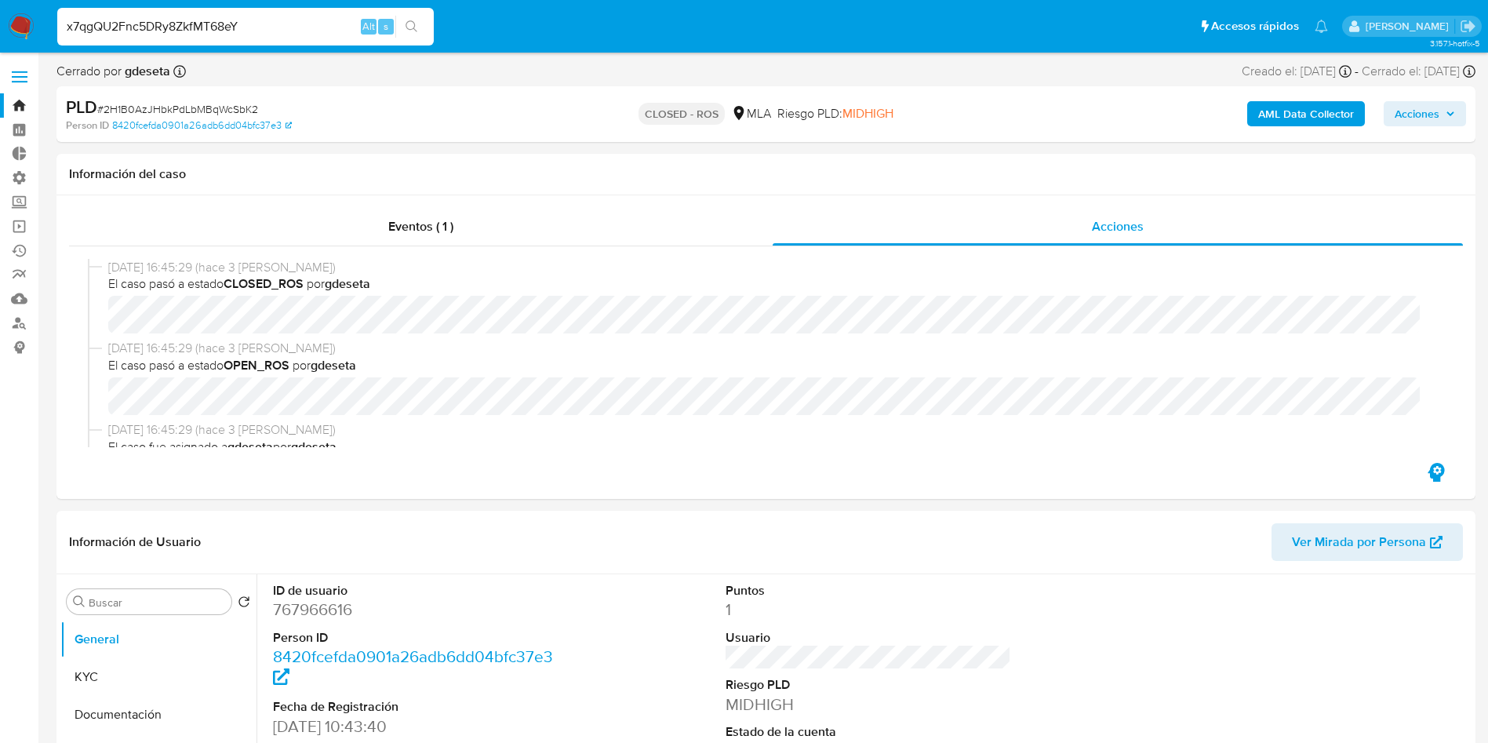
click at [409, 27] on icon "search-icon" at bounding box center [412, 26] width 13 height 13
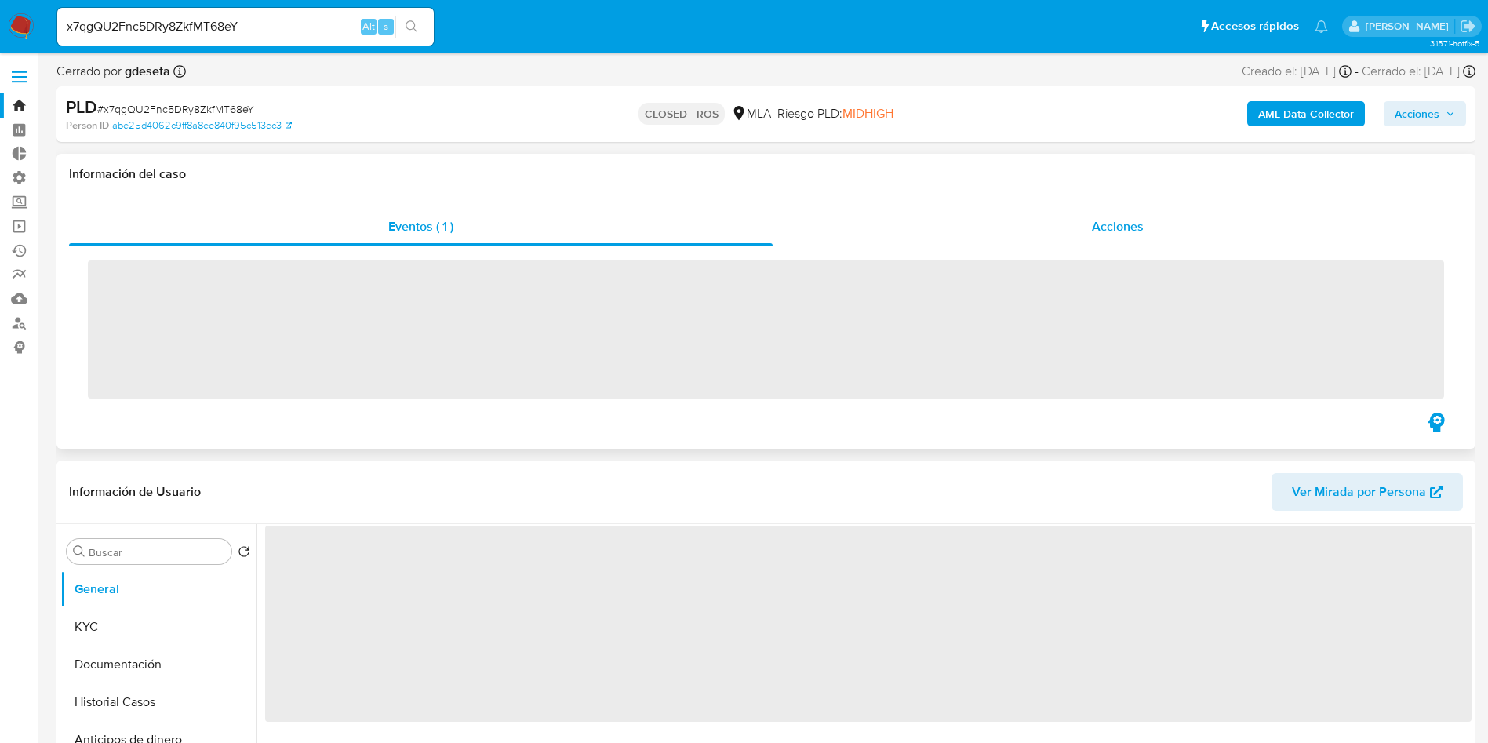
click at [1130, 236] on div "Acciones" at bounding box center [1118, 227] width 690 height 38
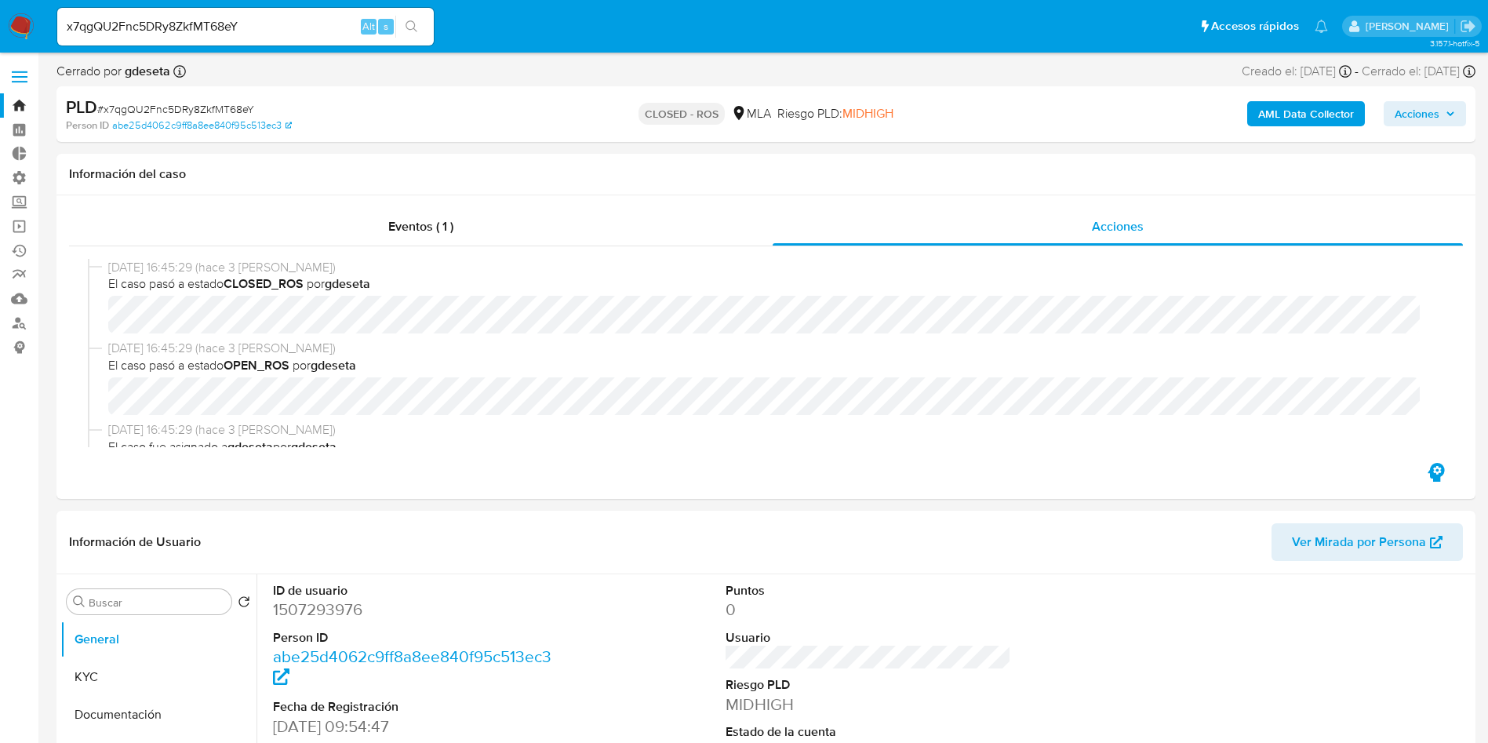
select select "10"
click at [200, 19] on input "x7qgQU2Fnc5DRy8ZkfMT68eY" at bounding box center [245, 26] width 377 height 20
paste input "MUfFw2kKXguUmXXH6kAfCTK7"
type input "MUfFw2kKXguUmXXH6kAfCTK7"
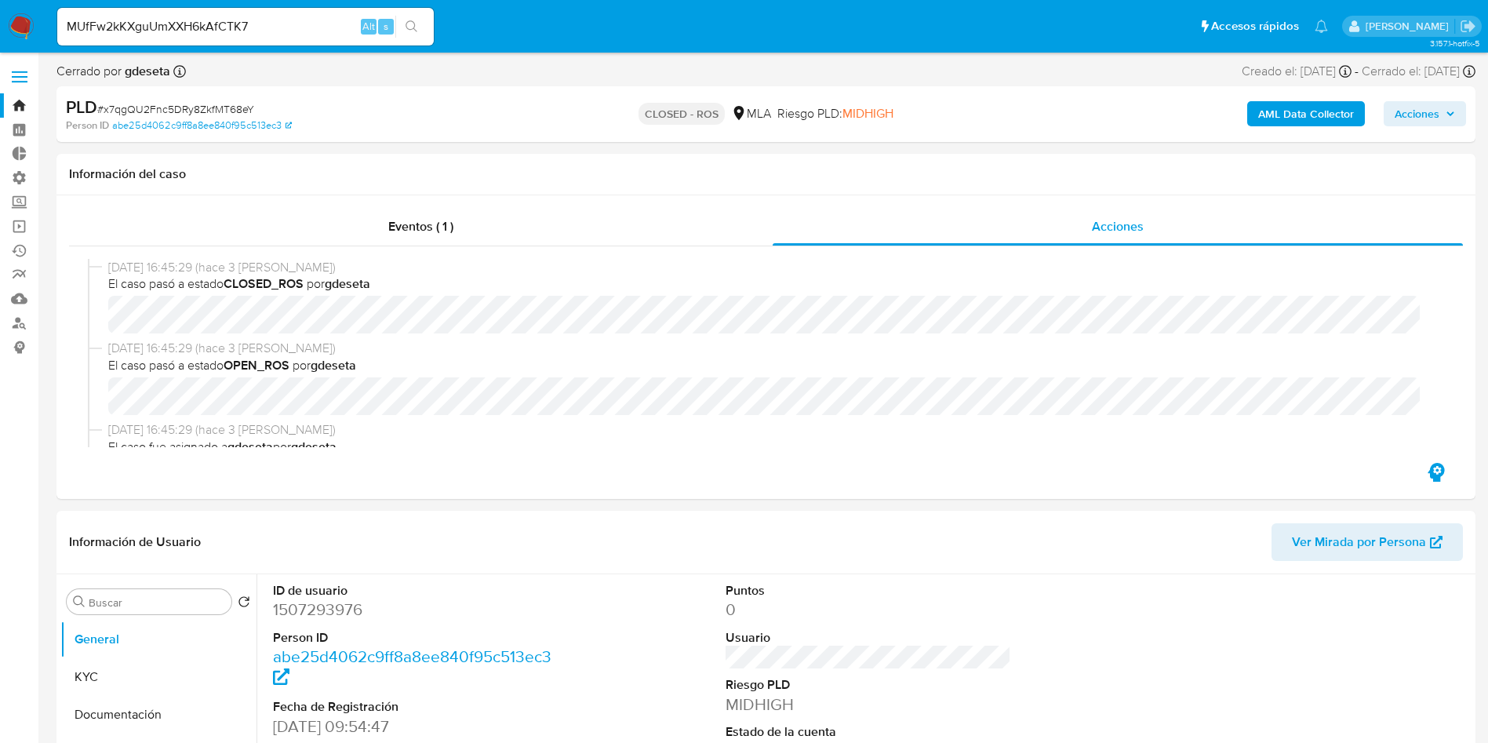
click at [414, 27] on icon "search-icon" at bounding box center [412, 26] width 12 height 12
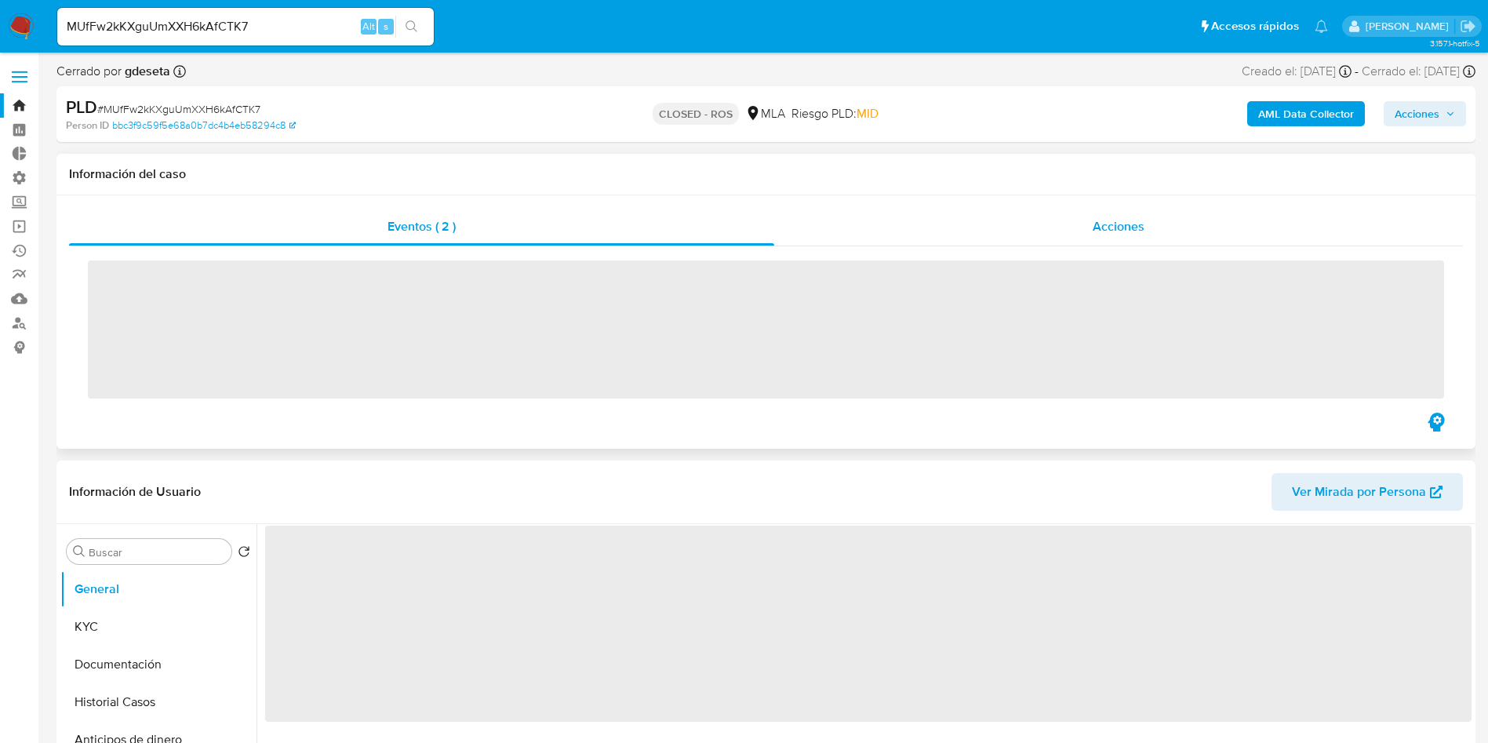
click at [1136, 233] on span "Acciones" at bounding box center [1119, 226] width 52 height 18
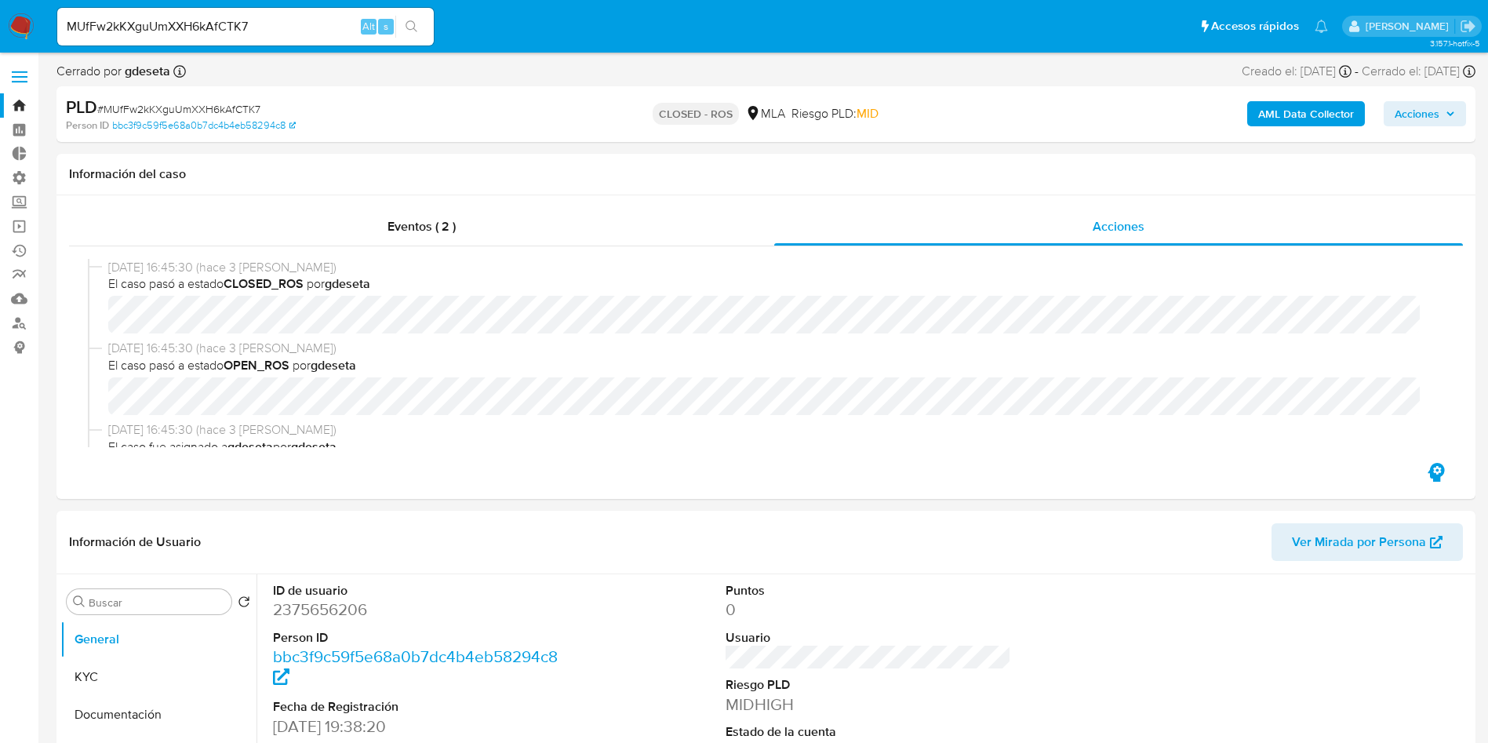
select select "10"
click at [218, 22] on input "MUfFw2kKXguUmXXH6kAfCTK7" at bounding box center [245, 26] width 377 height 20
paste input "2uNO3Vc6NHkmqc4AMkMVSwgw"
type input "2uNO3Vc6NHkmqc4AMkMVSwgw"
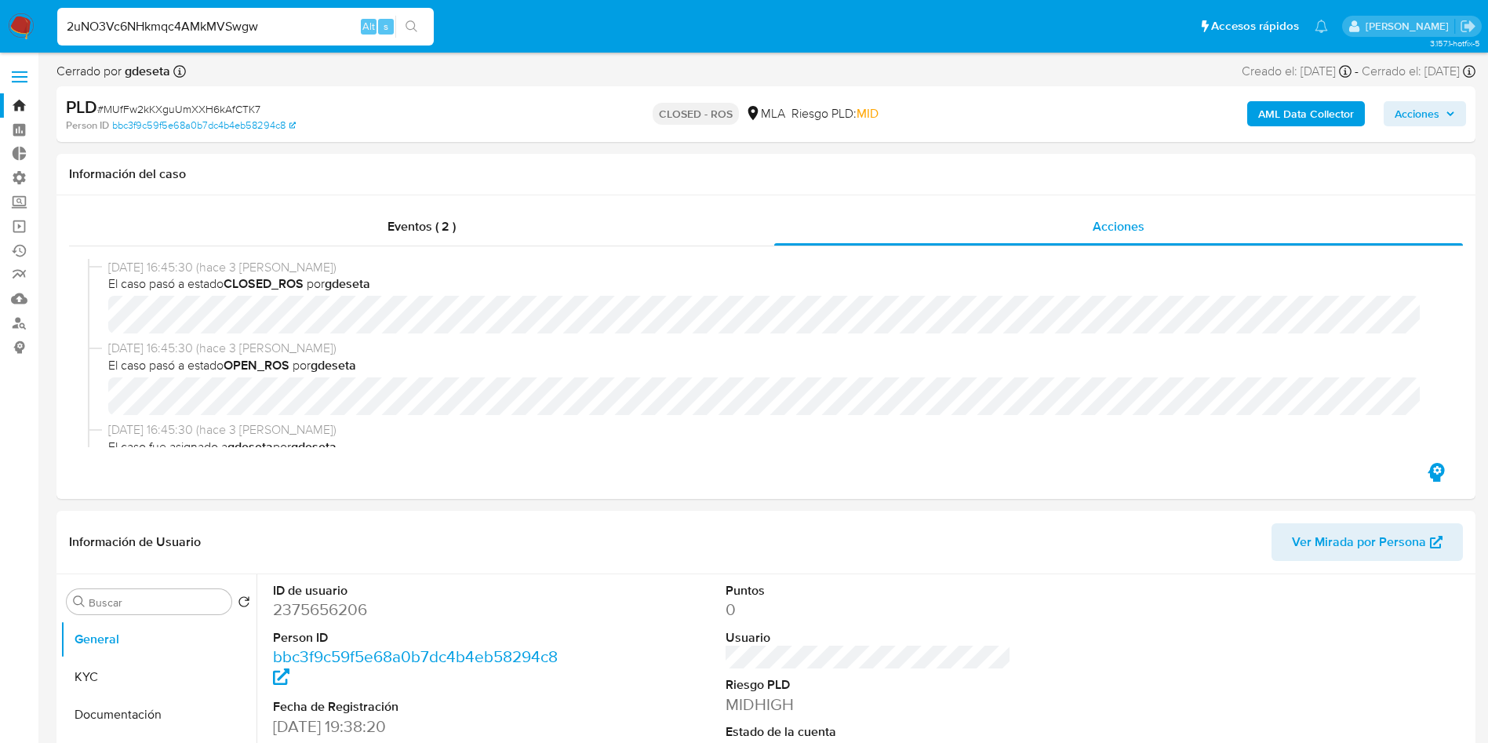
click at [398, 24] on button "search-icon" at bounding box center [411, 27] width 32 height 22
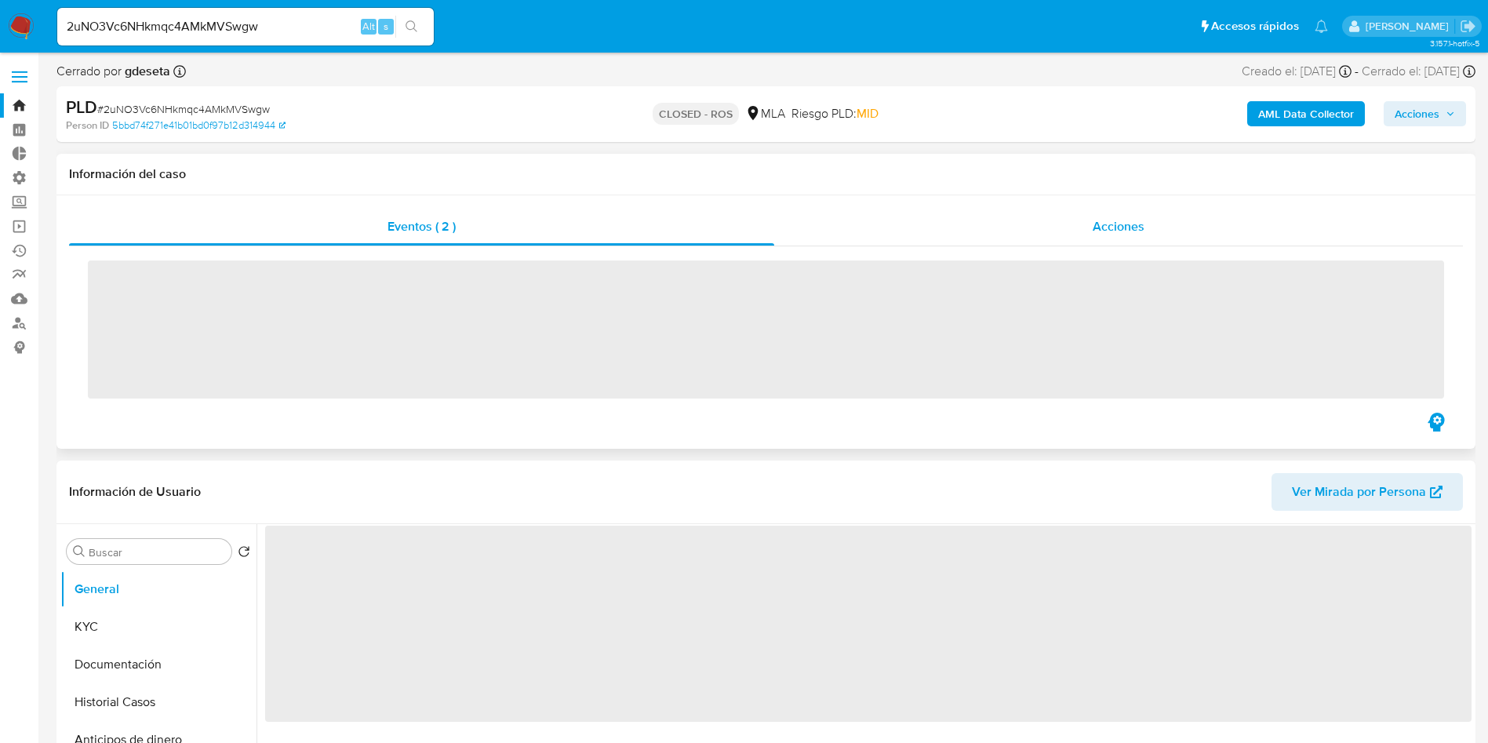
click at [1120, 215] on div "Acciones" at bounding box center [1118, 227] width 689 height 38
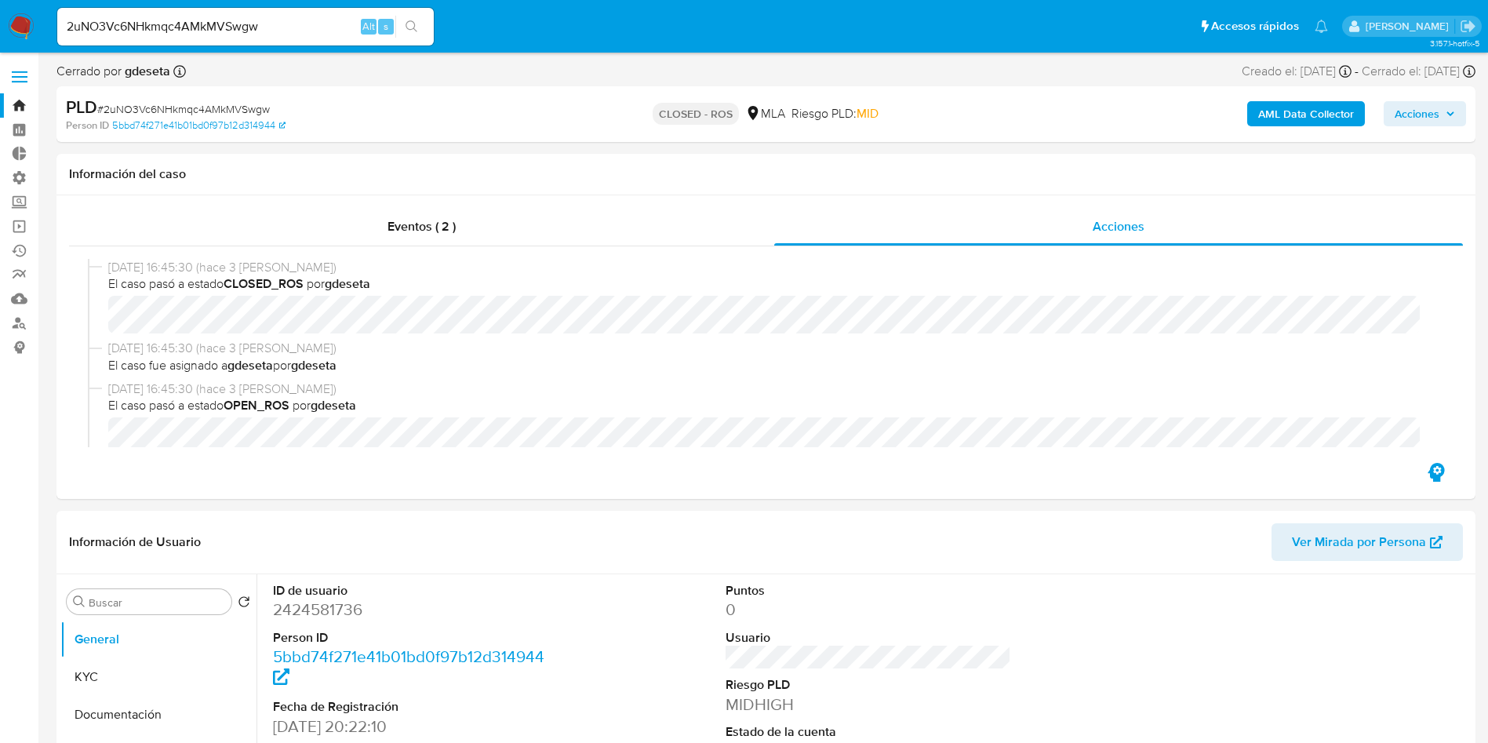
select select "10"
click at [263, 27] on input "2uNO3Vc6NHkmqc4AMkMVSwgw" at bounding box center [245, 26] width 377 height 20
paste input "yMB0YoPY0QgzsNCkdvcT0gJM"
type input "yMB0YoPY0QgzsNCkdvcT0gJM"
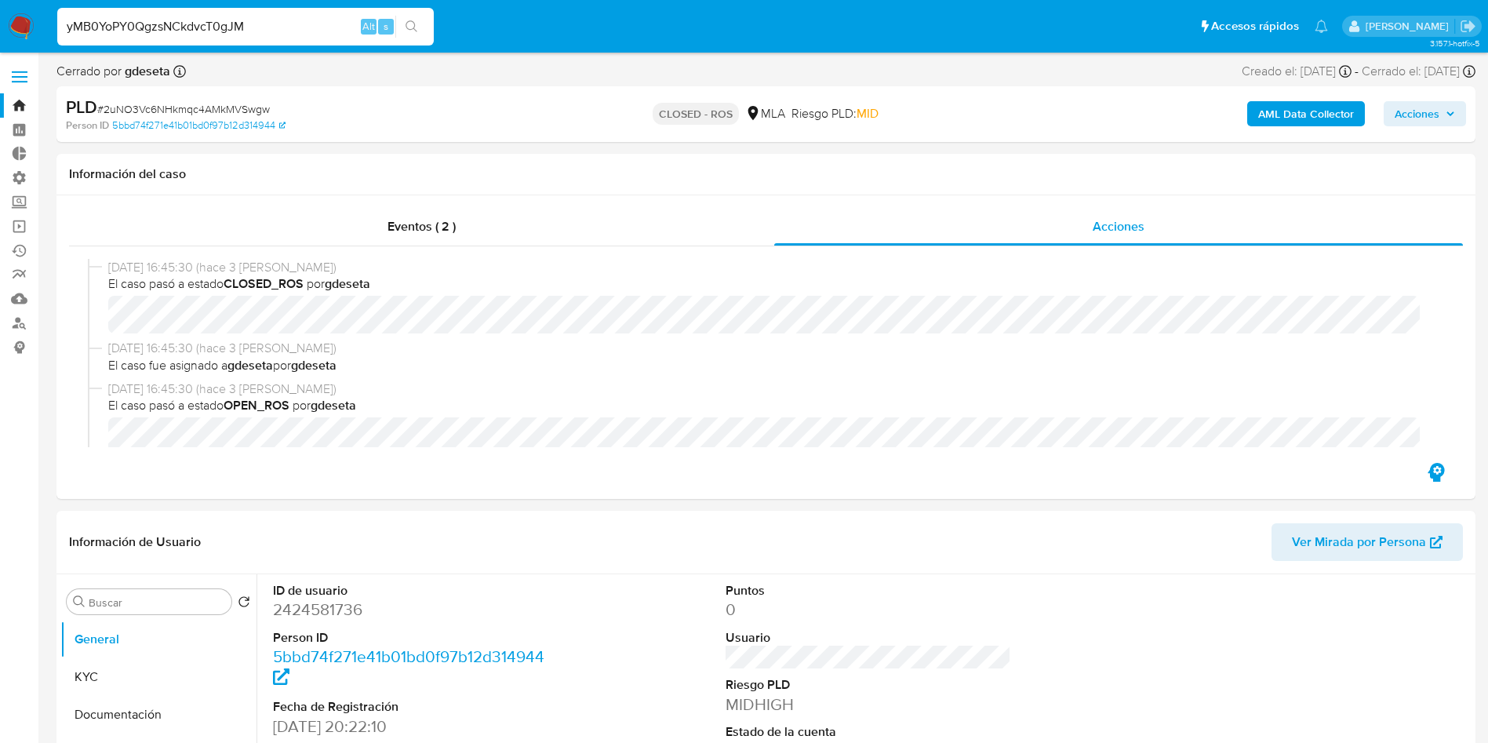
click at [403, 26] on button "search-icon" at bounding box center [411, 27] width 32 height 22
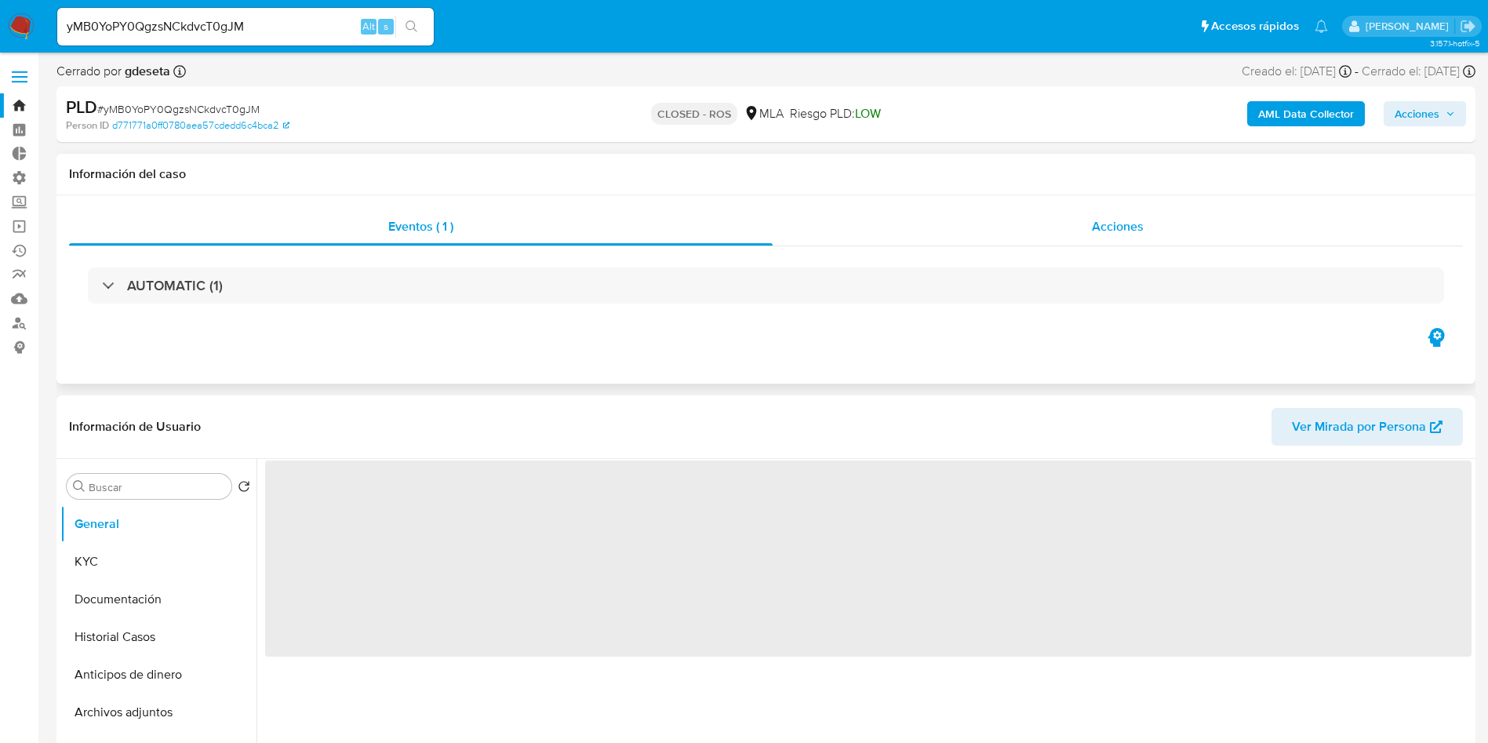
click at [1101, 225] on span "Acciones" at bounding box center [1118, 226] width 52 height 18
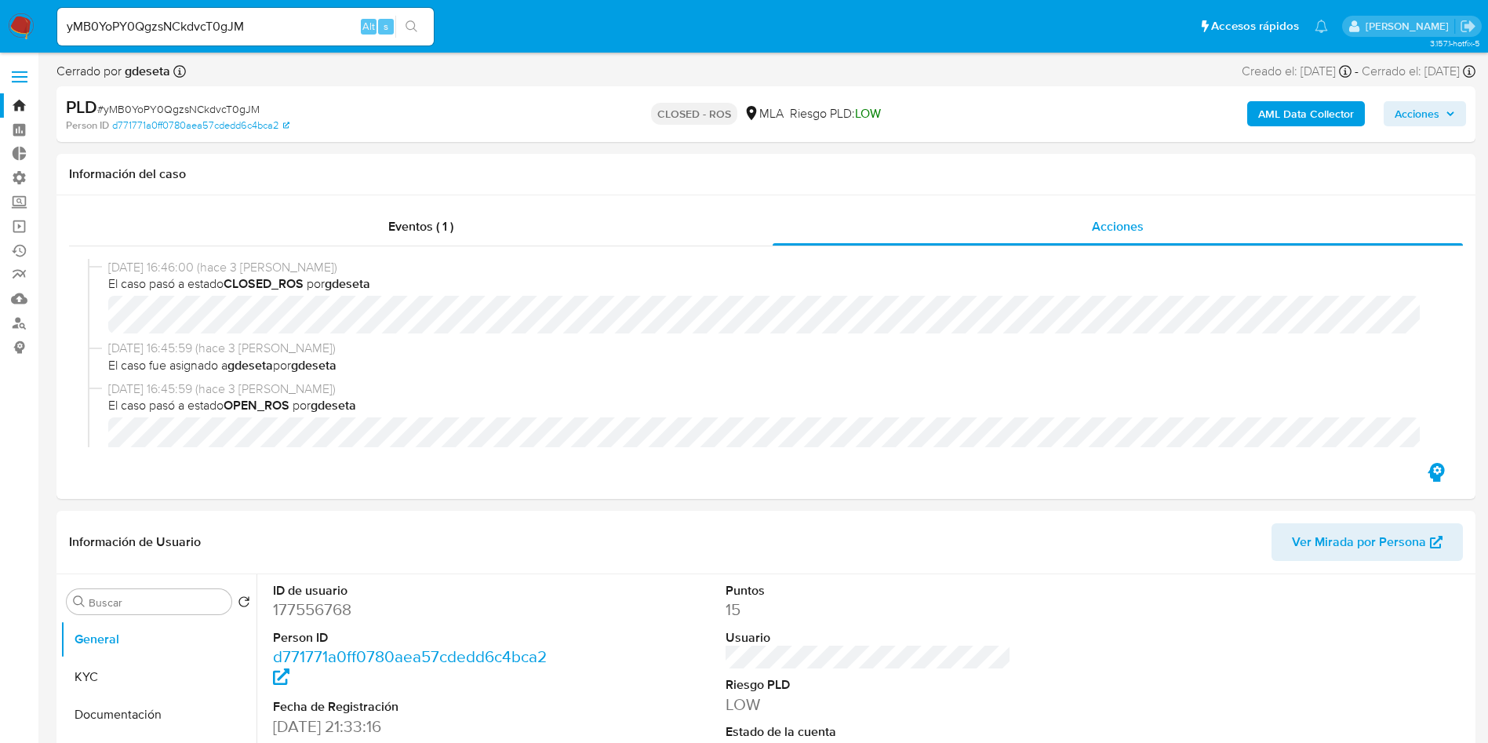
select select "10"
click at [235, 24] on input "yMB0YoPY0QgzsNCkdvcT0gJM" at bounding box center [245, 26] width 377 height 20
paste input "NuqJUJtB6mSkspXWmtJ4dlfh"
type input "NuqJUJtB6mSkspXWmtJ4dlfh"
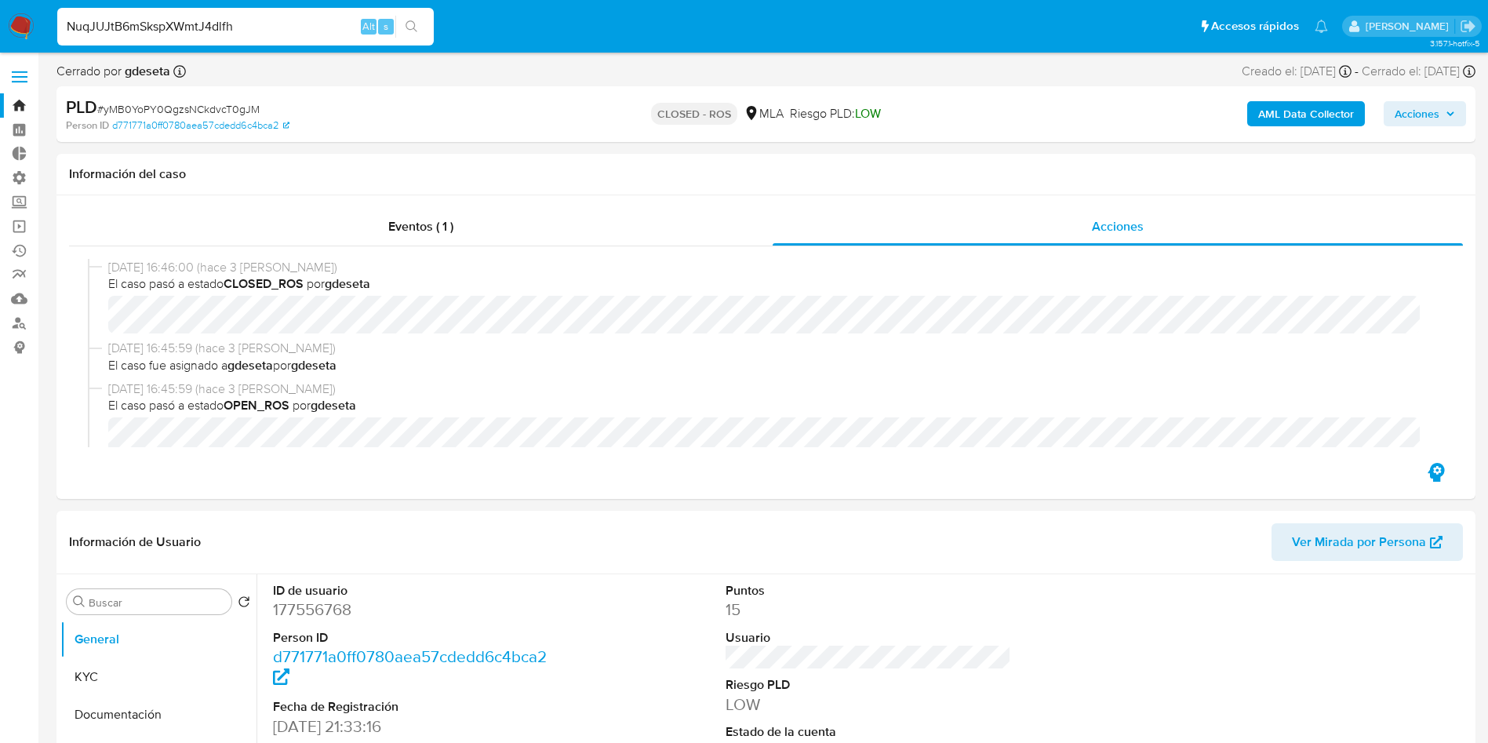
click at [405, 11] on div "NuqJUJtB6mSkspXWmtJ4dlfh Alt s" at bounding box center [245, 27] width 377 height 38
click at [420, 42] on div "NuqJUJtB6mSkspXWmtJ4dlfh Alt s" at bounding box center [245, 27] width 377 height 38
click at [411, 27] on icon "search-icon" at bounding box center [412, 26] width 13 height 13
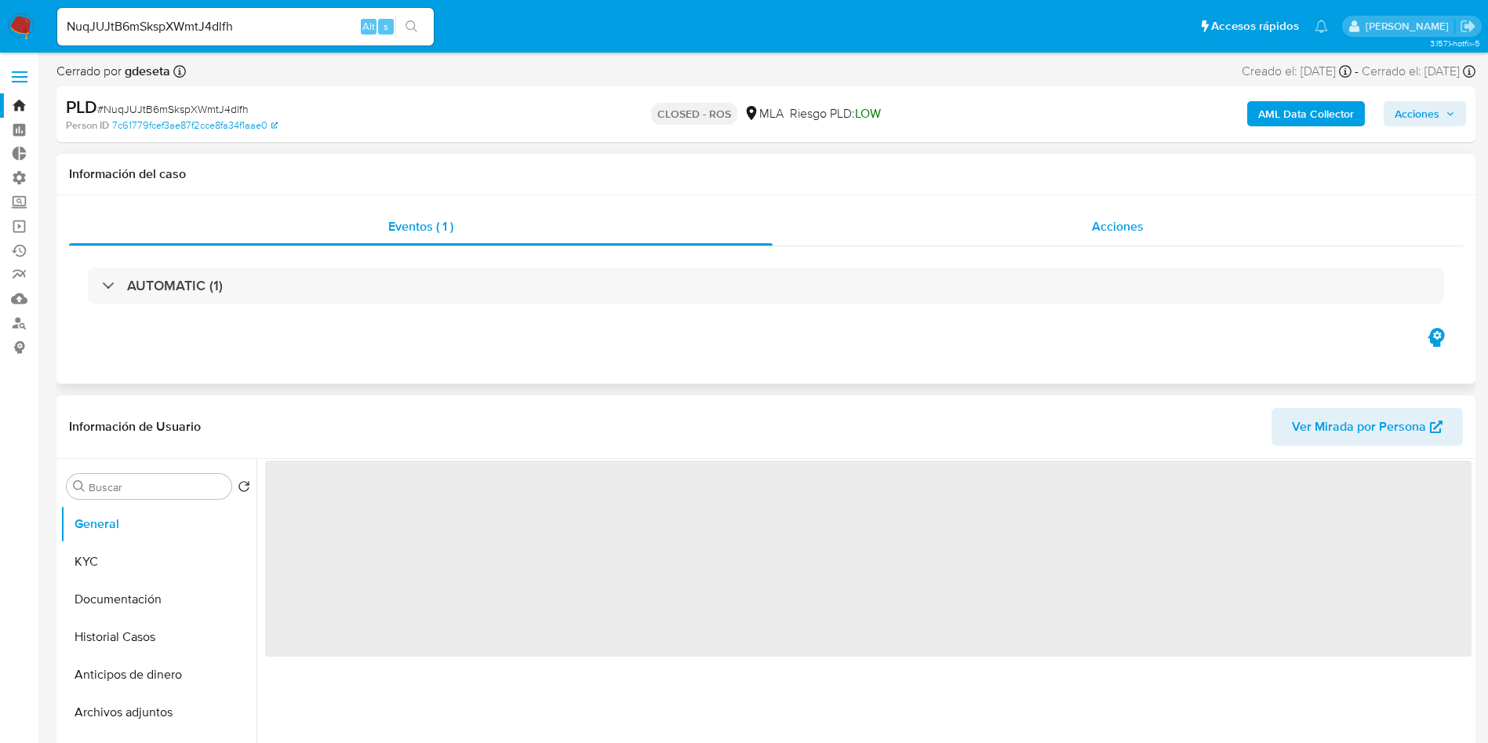
click at [1167, 230] on div "Acciones" at bounding box center [1118, 227] width 690 height 38
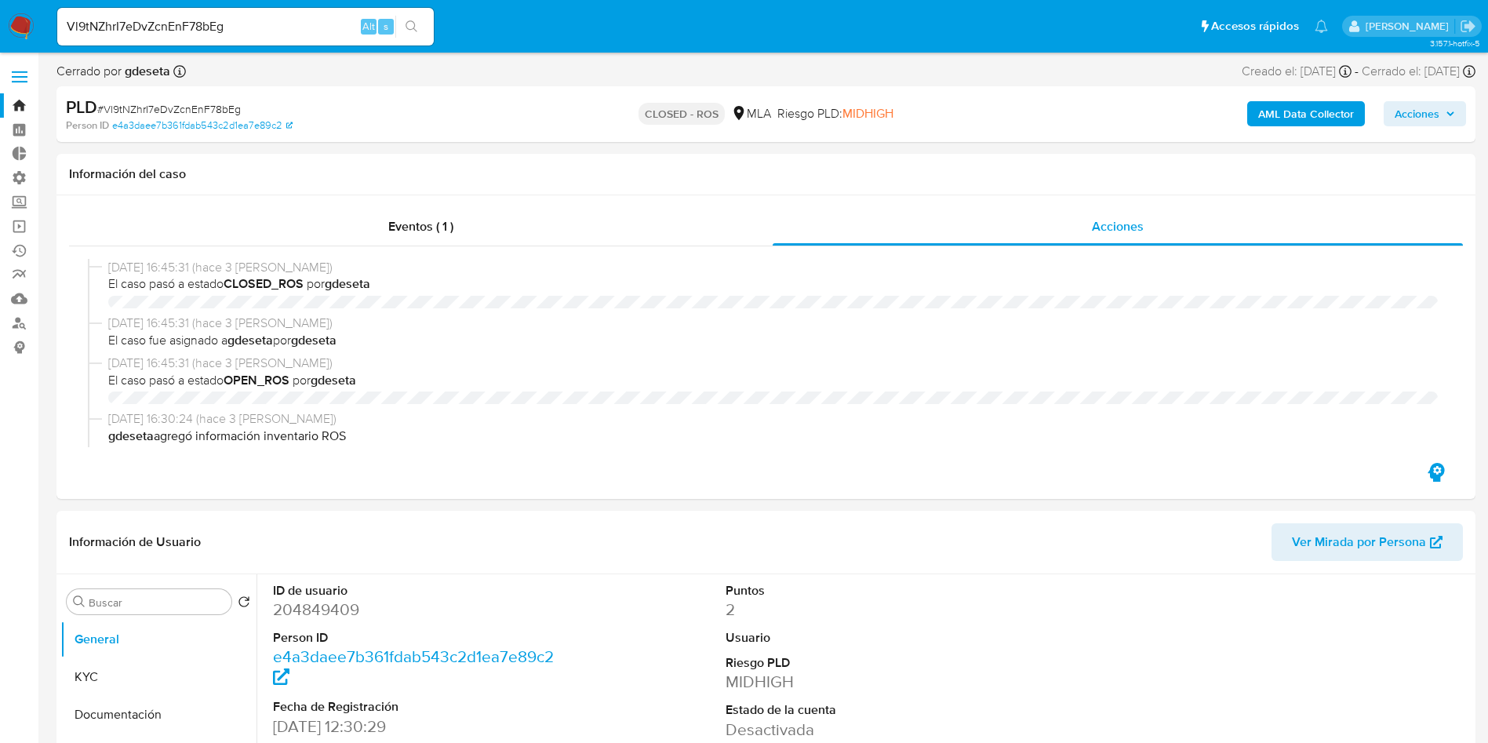
select select "10"
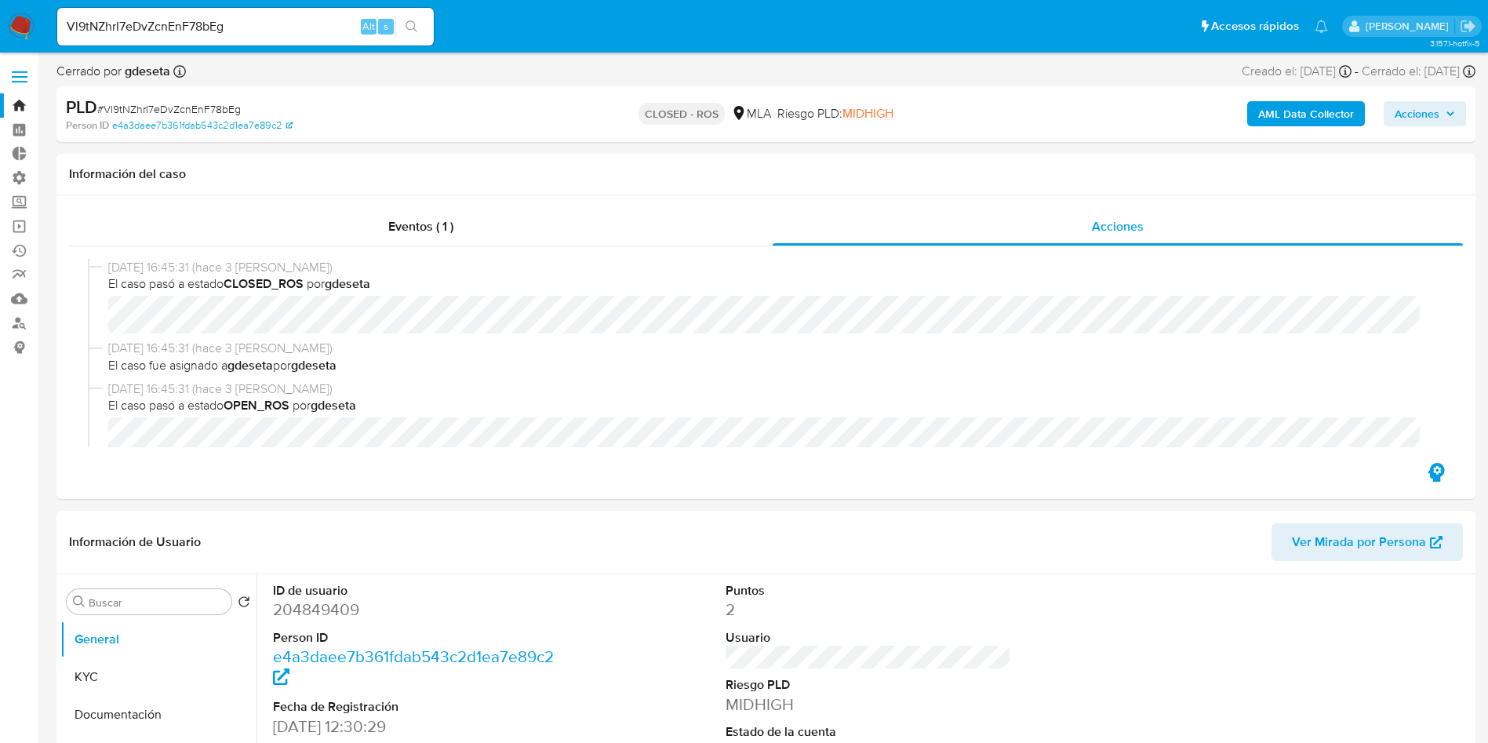
click at [215, 34] on input "Vl9tNZhrI7eDvZcnEnF78bEg" at bounding box center [245, 26] width 377 height 20
paste input "FVdxRUnOdXzkDZkPiRSmy0yA"
type input "FVdxRUnOdXzkDZkPiRSmy0yA"
click at [403, 27] on button "search-icon" at bounding box center [411, 27] width 32 height 22
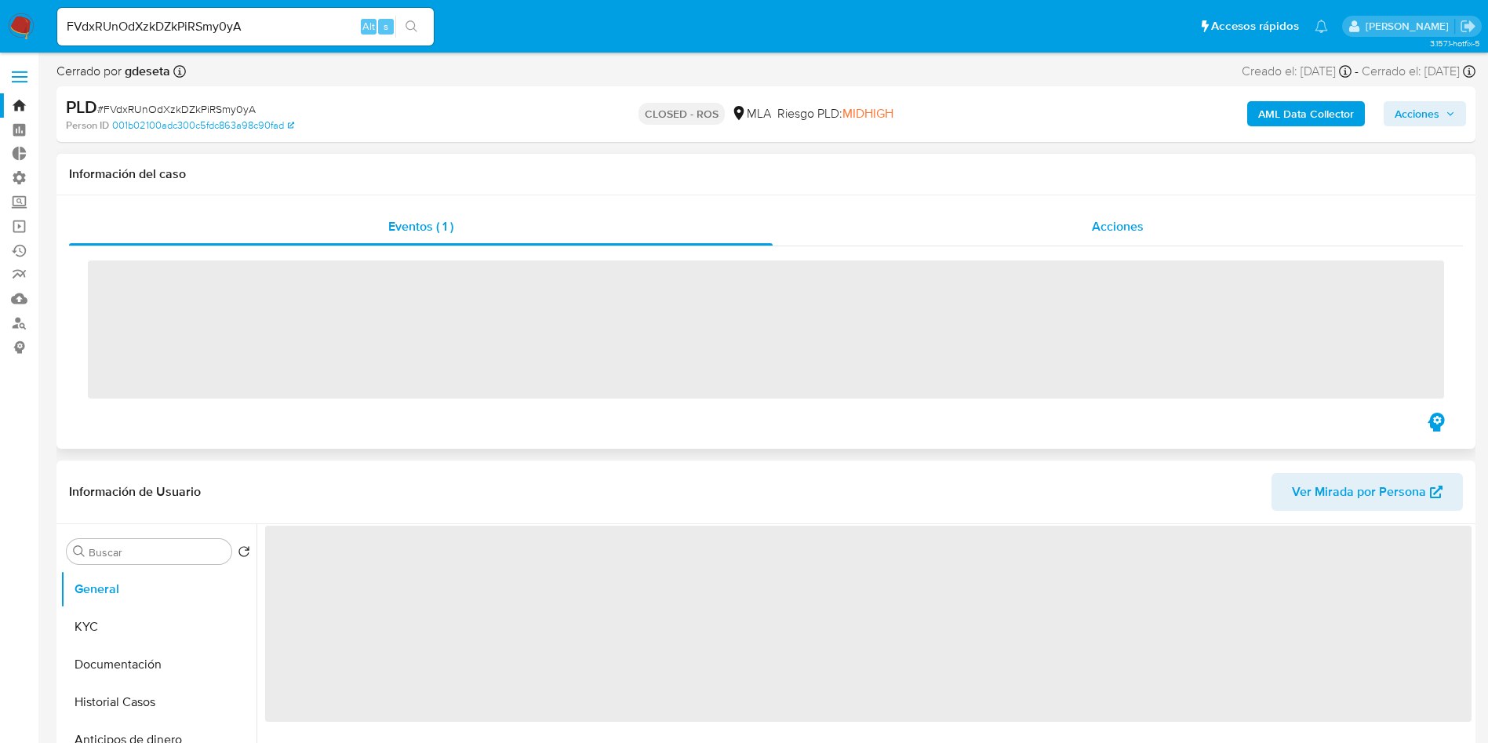
click at [1154, 229] on div "Acciones" at bounding box center [1118, 227] width 690 height 38
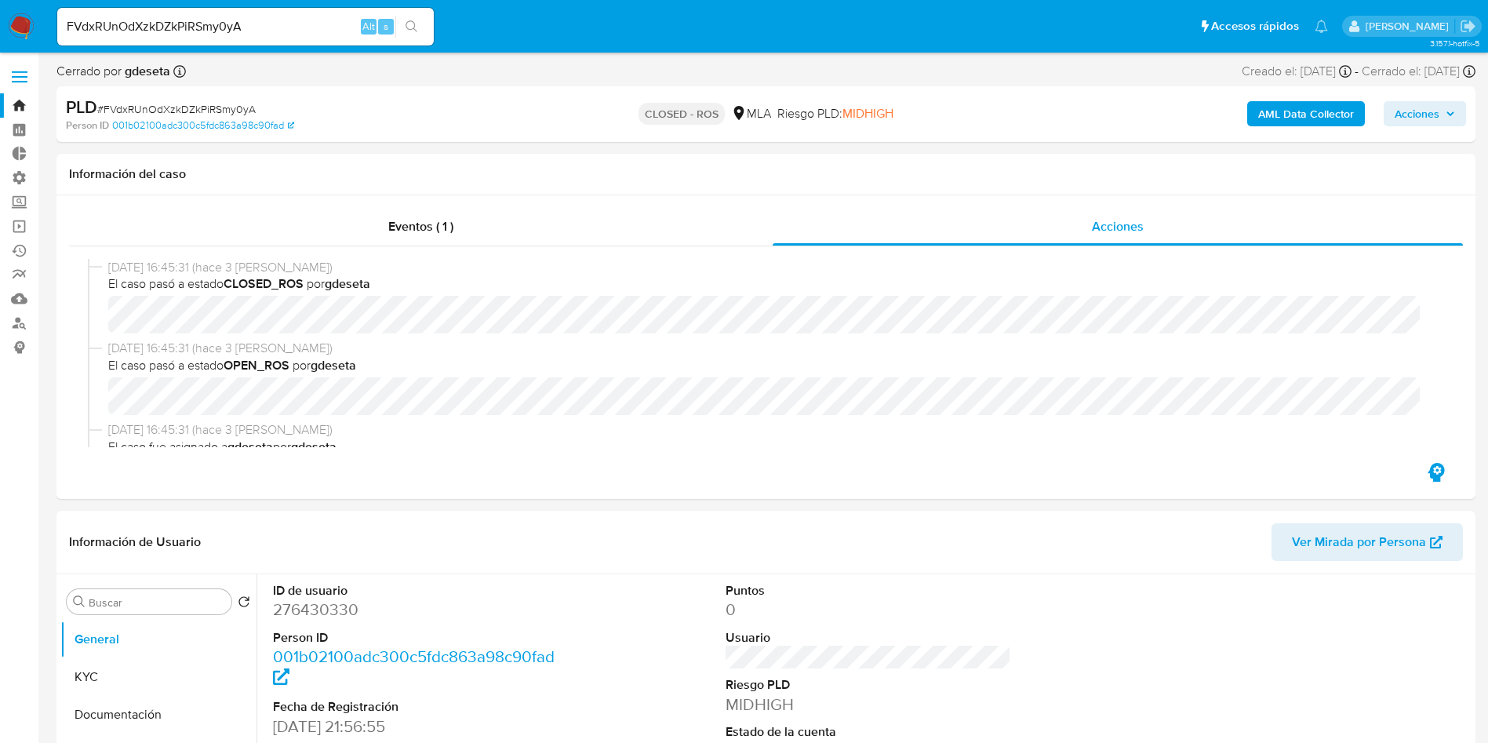
select select "10"
click at [214, 26] on input "FVdxRUnOdXzkDZkPiRSmy0yA" at bounding box center [245, 26] width 377 height 20
click at [214, 27] on input "FVdxRUnOdXzkDZkPiRSmy0yA" at bounding box center [245, 26] width 377 height 20
paste input "UkIVcukDTe9FDxtNI6etMcFV"
type input "UkIVcukDTe9FDxtNI6etMcFV"
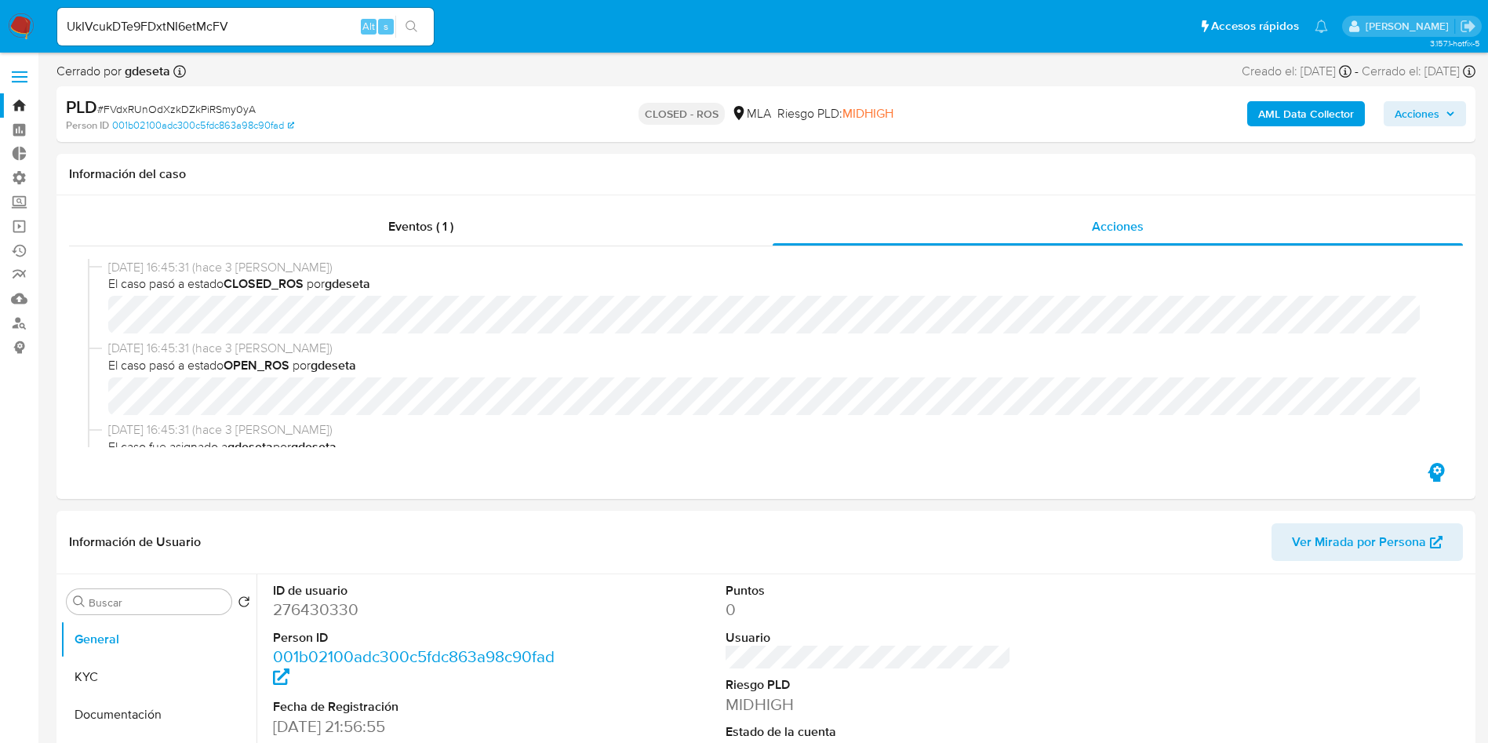
click at [411, 28] on icon "search-icon" at bounding box center [412, 26] width 13 height 13
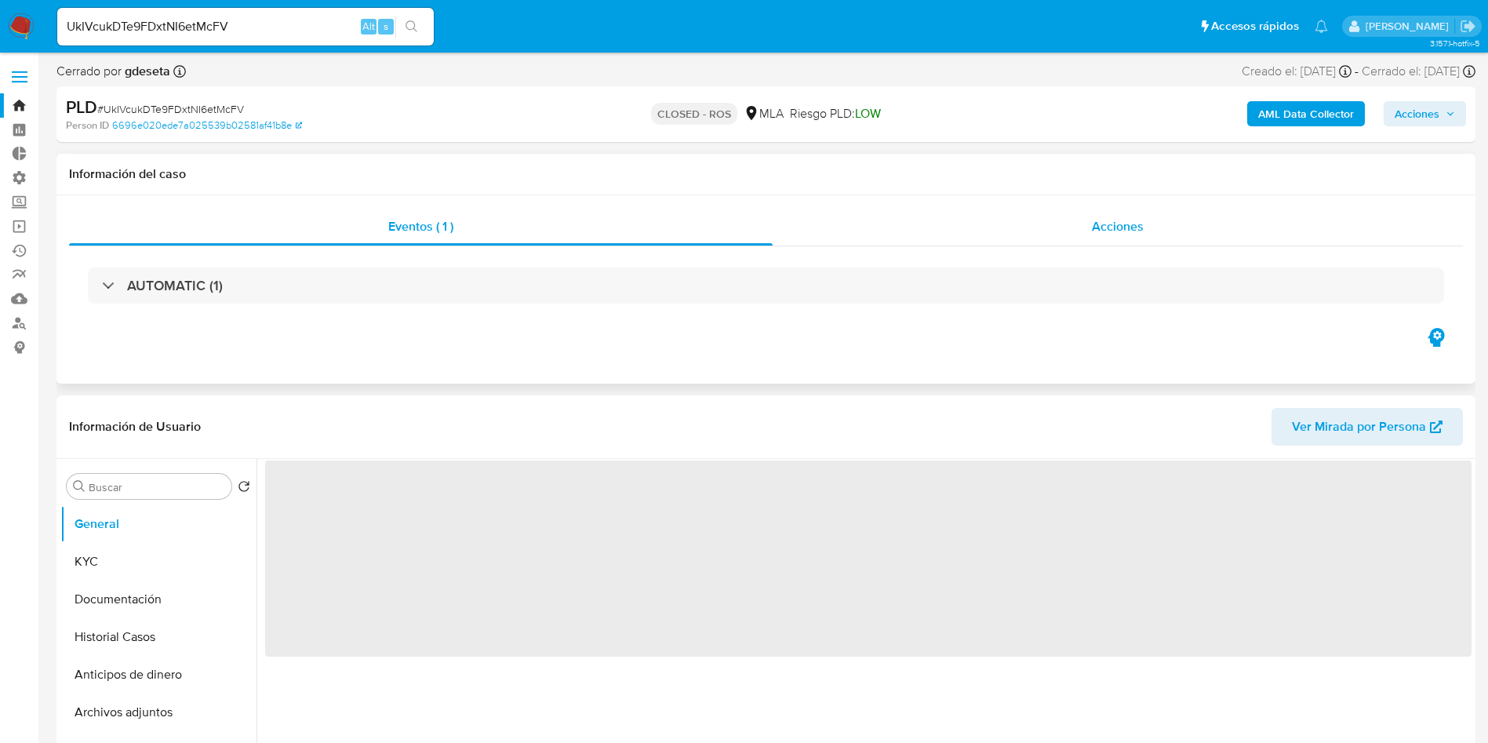
click at [1127, 231] on span "Acciones" at bounding box center [1118, 226] width 52 height 18
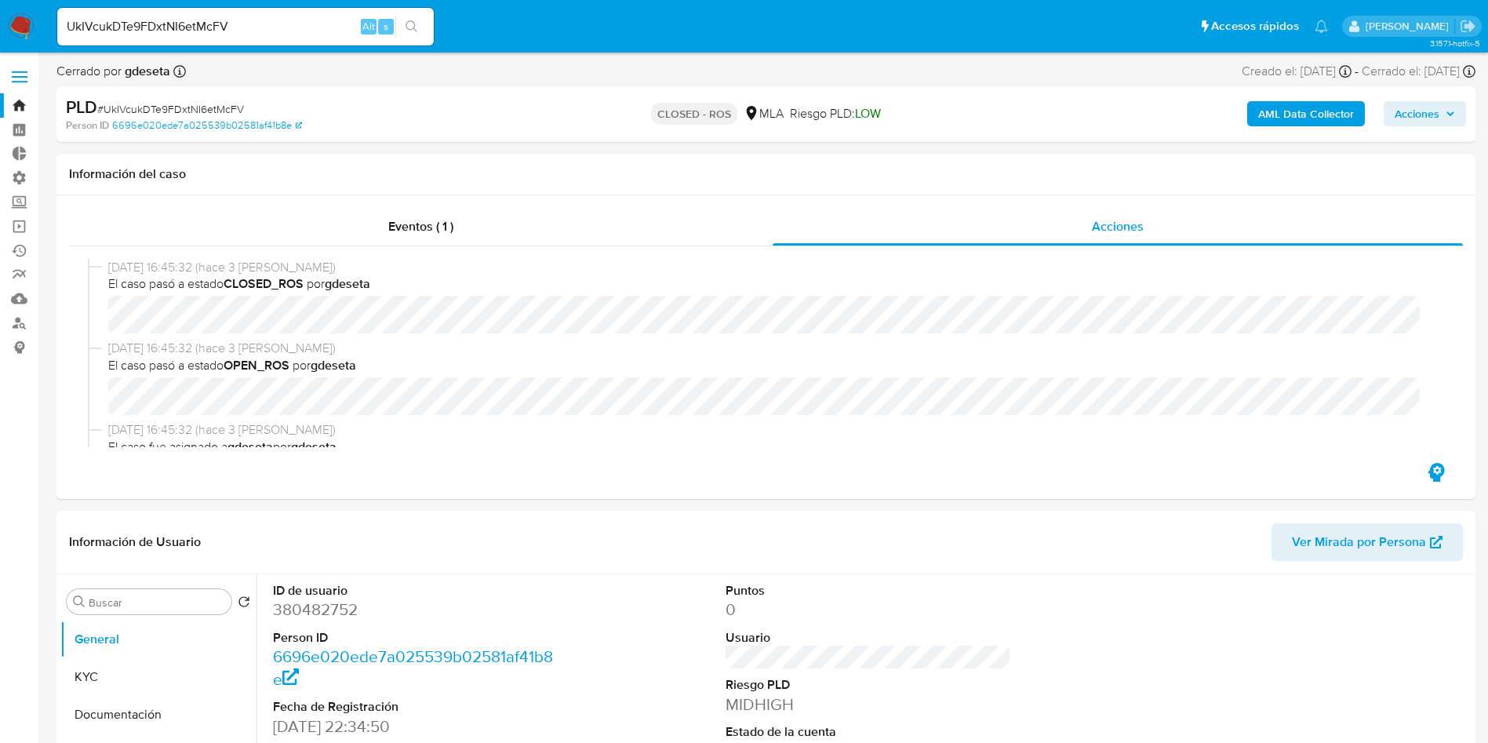
select select "10"
click at [264, 33] on input "UkIVcukDTe9FDxtNI6etMcFV" at bounding box center [245, 26] width 377 height 20
paste input "n3s1kykwnMVA2NyC7y3qeJol"
type input "n3s1kykwnMVA2NyC7y3qeJol"
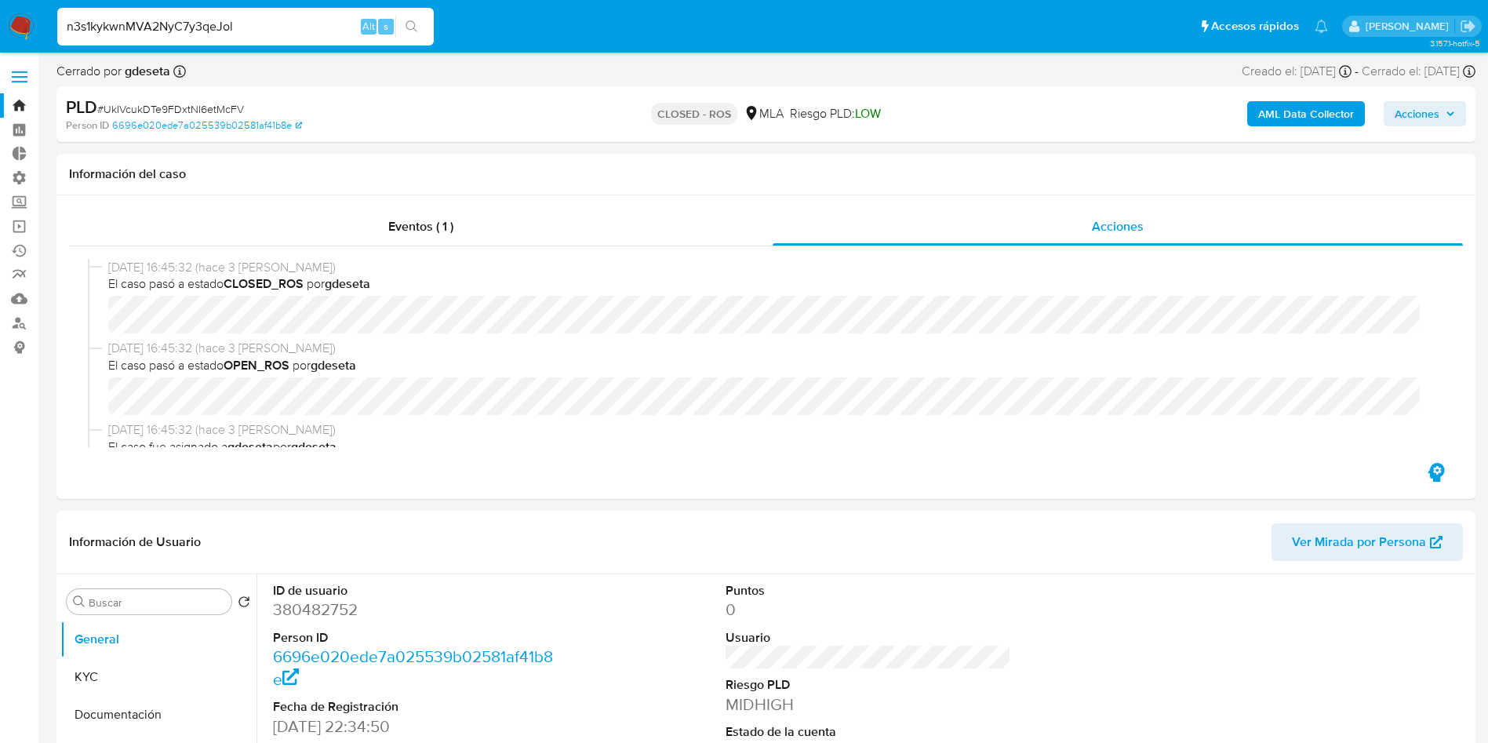
click at [427, 29] on button "search-icon" at bounding box center [411, 27] width 32 height 22
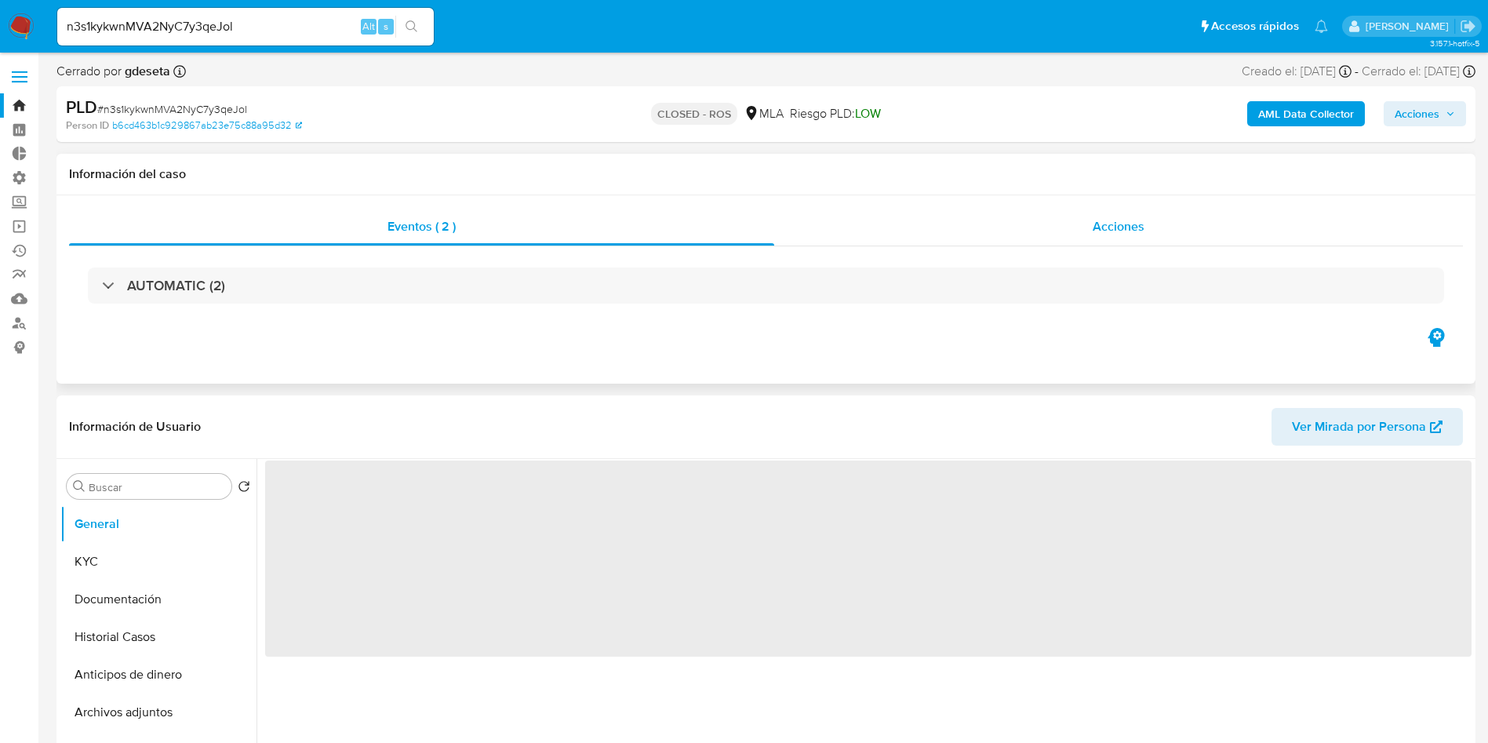
click at [1116, 230] on span "Acciones" at bounding box center [1119, 226] width 52 height 18
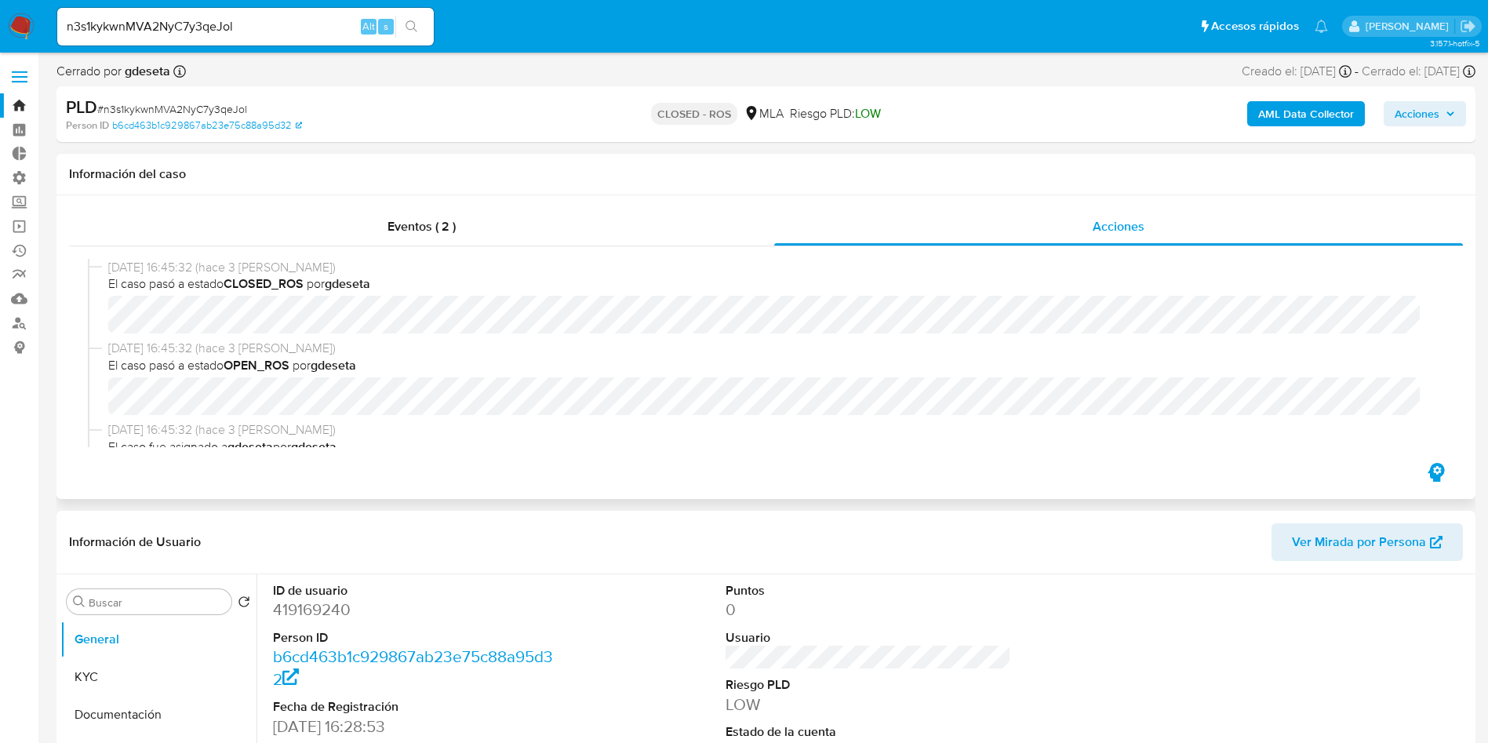
select select "10"
click at [235, 31] on input "n3s1kykwnMVA2NyC7y3qeJol" at bounding box center [245, 26] width 377 height 20
paste input "GV7R5AVMxWGZKLrpSK5Al1Tj"
type input "GV7R5AVMxWGZKLrpSK5Al1Tj"
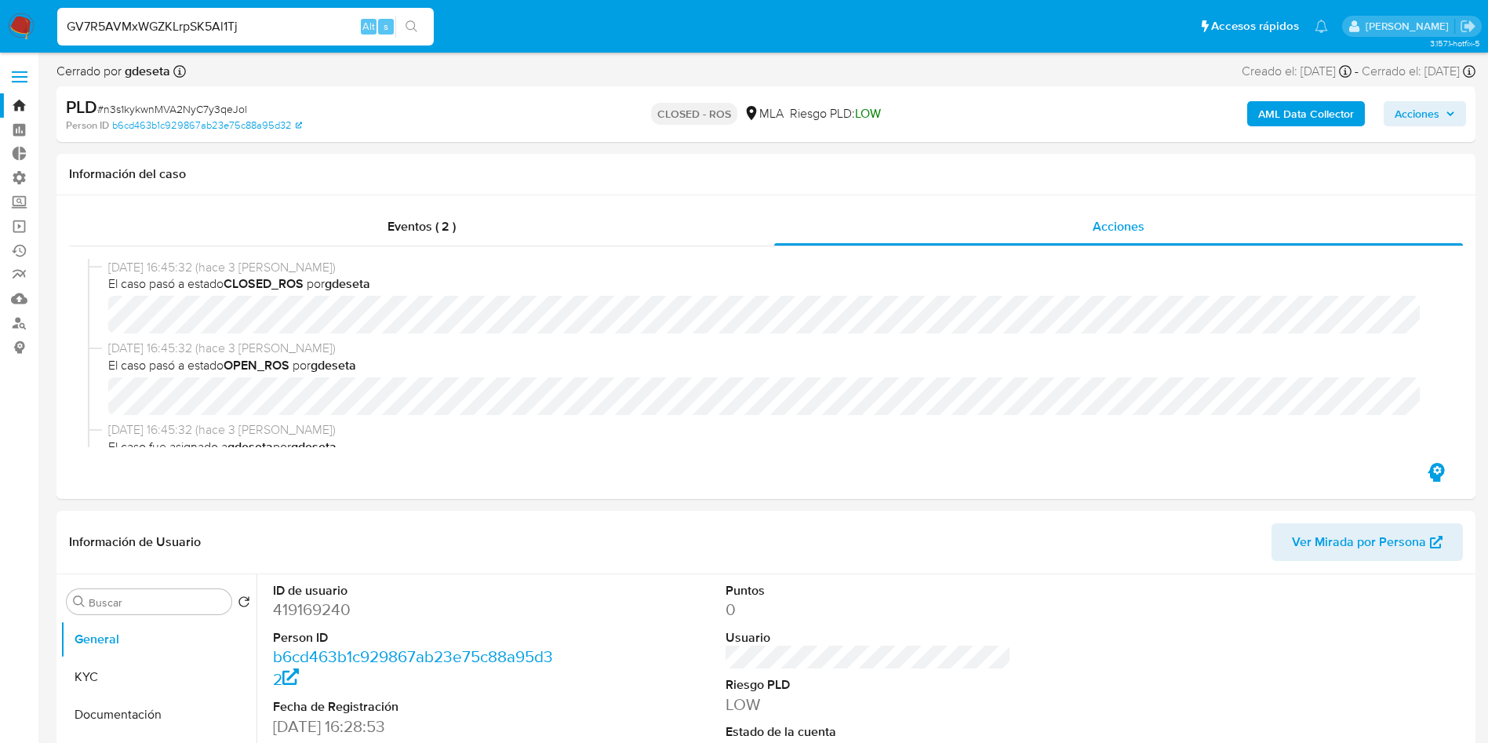
click at [413, 26] on icon "search-icon" at bounding box center [412, 26] width 13 height 13
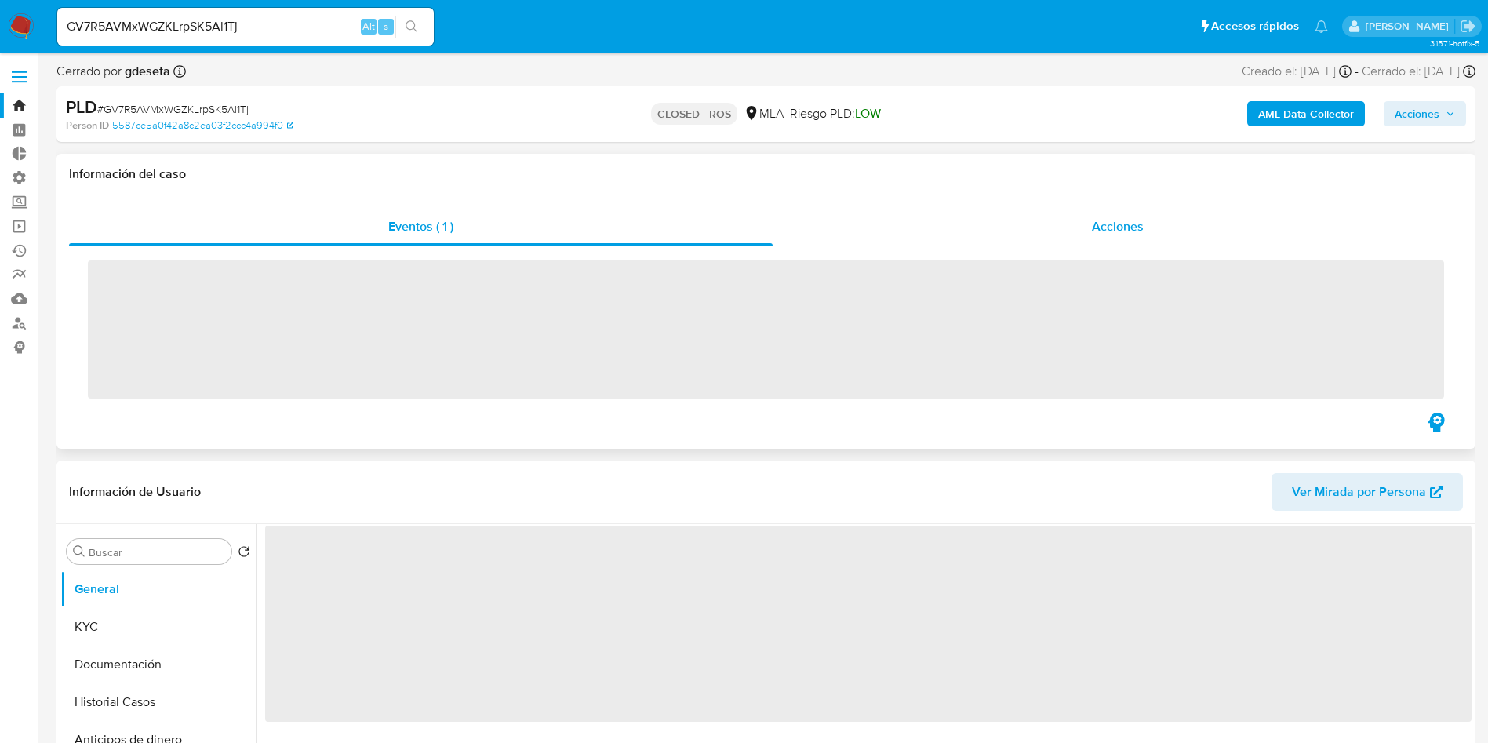
click at [1119, 233] on span "Acciones" at bounding box center [1118, 226] width 52 height 18
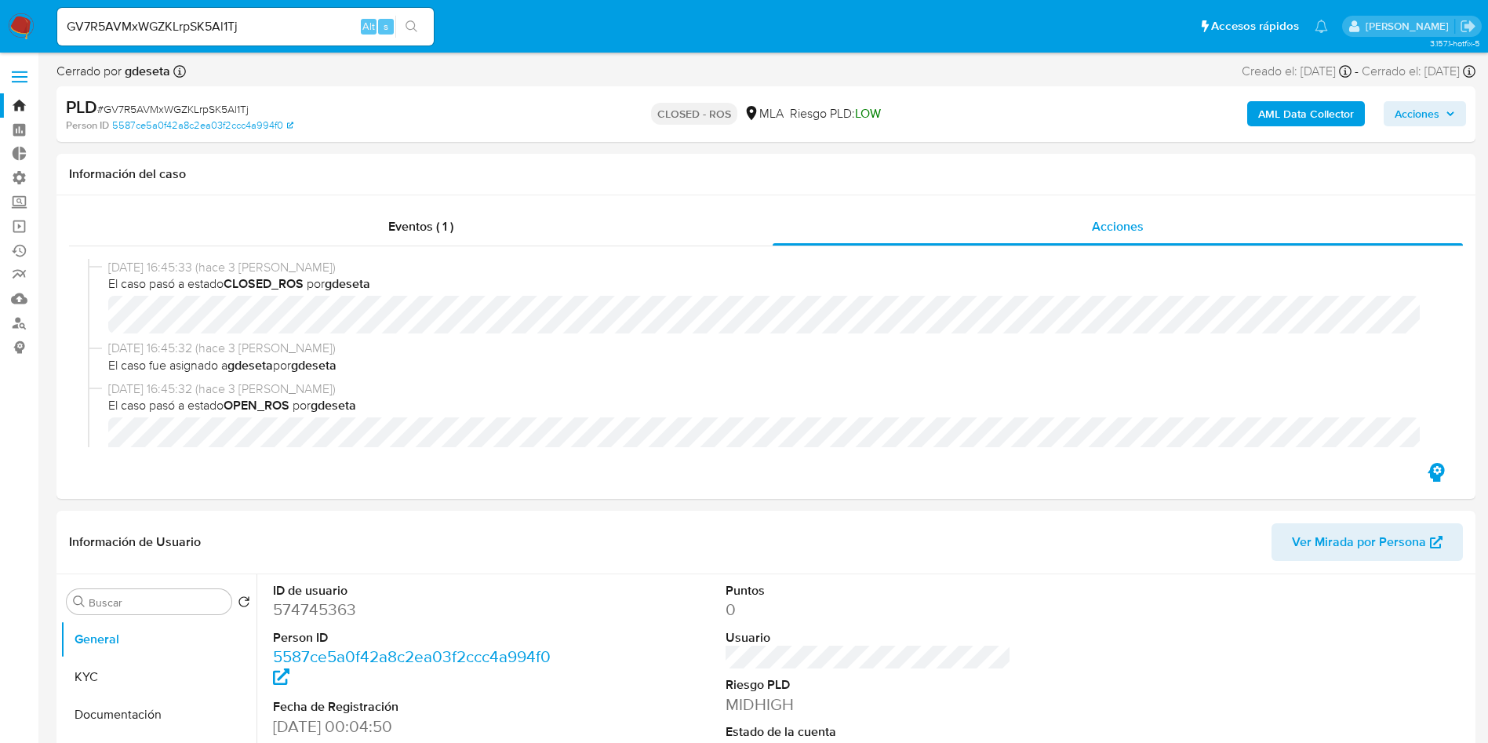
select select "10"
click at [187, 19] on input "GV7R5AVMxWGZKLrpSK5Al1Tj" at bounding box center [245, 26] width 377 height 20
paste input "n0Fl9kAoyuSmBJFgaQDmKl45"
type input "n0Fl9kAoyuSmBJFgaQDmKl45"
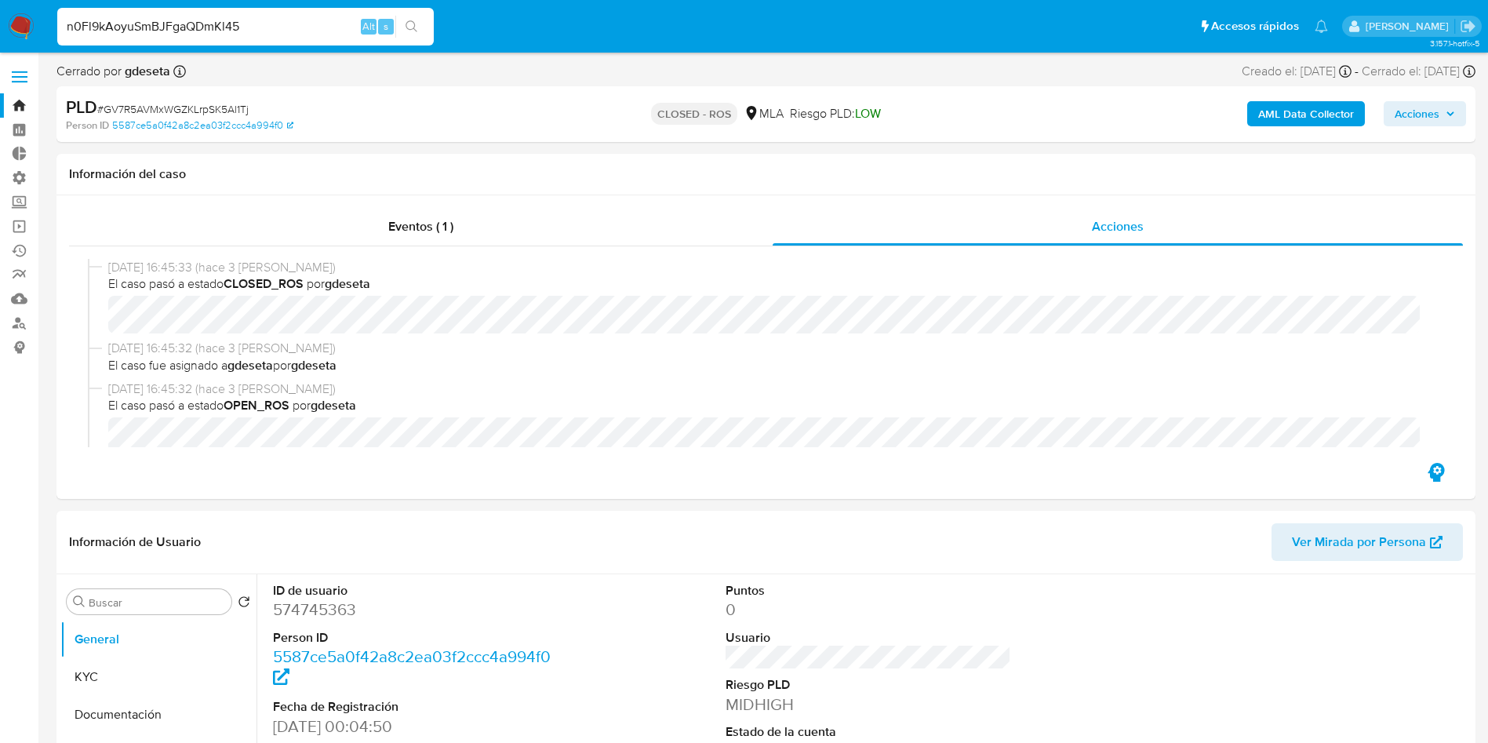
click at [409, 20] on icon "search-icon" at bounding box center [412, 26] width 13 height 13
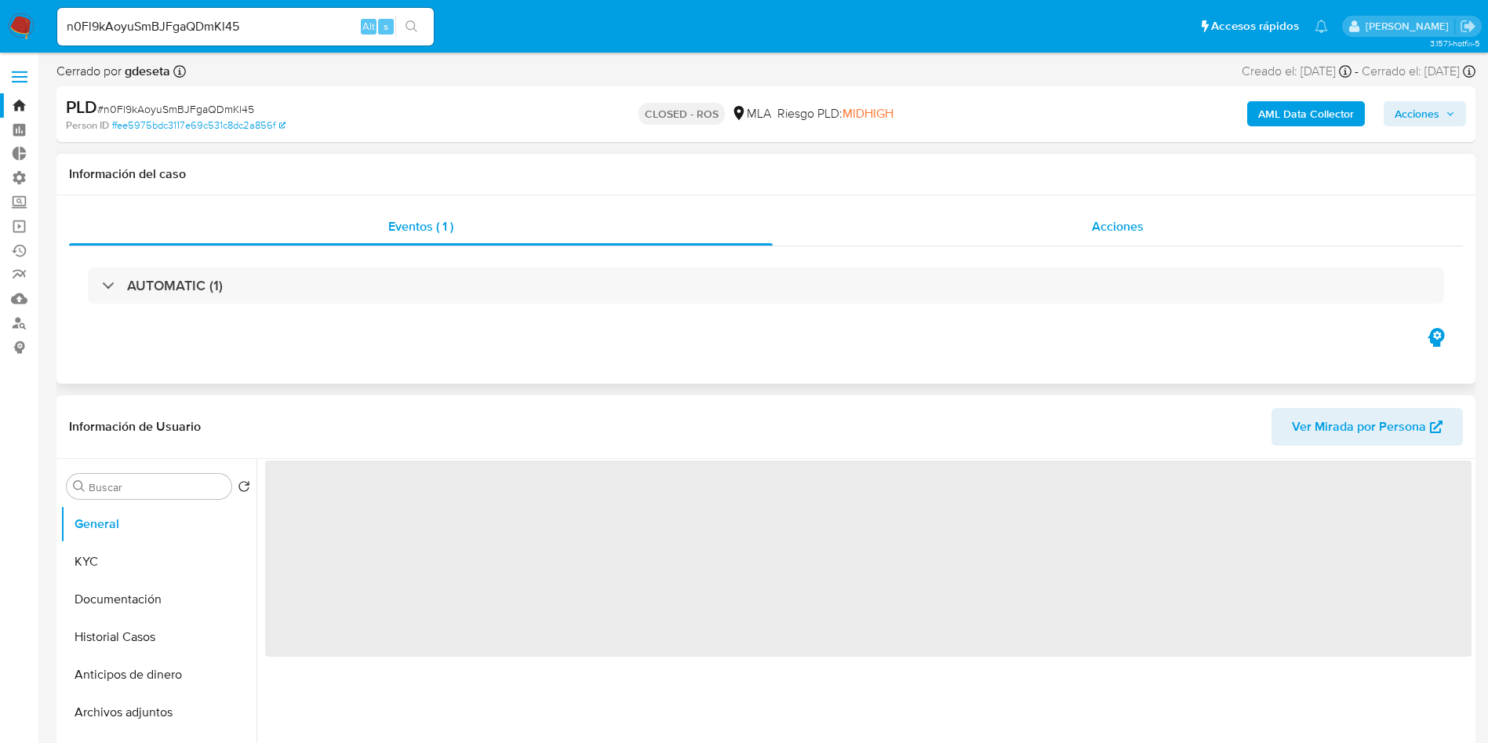
click at [1084, 228] on div "Acciones" at bounding box center [1118, 227] width 690 height 38
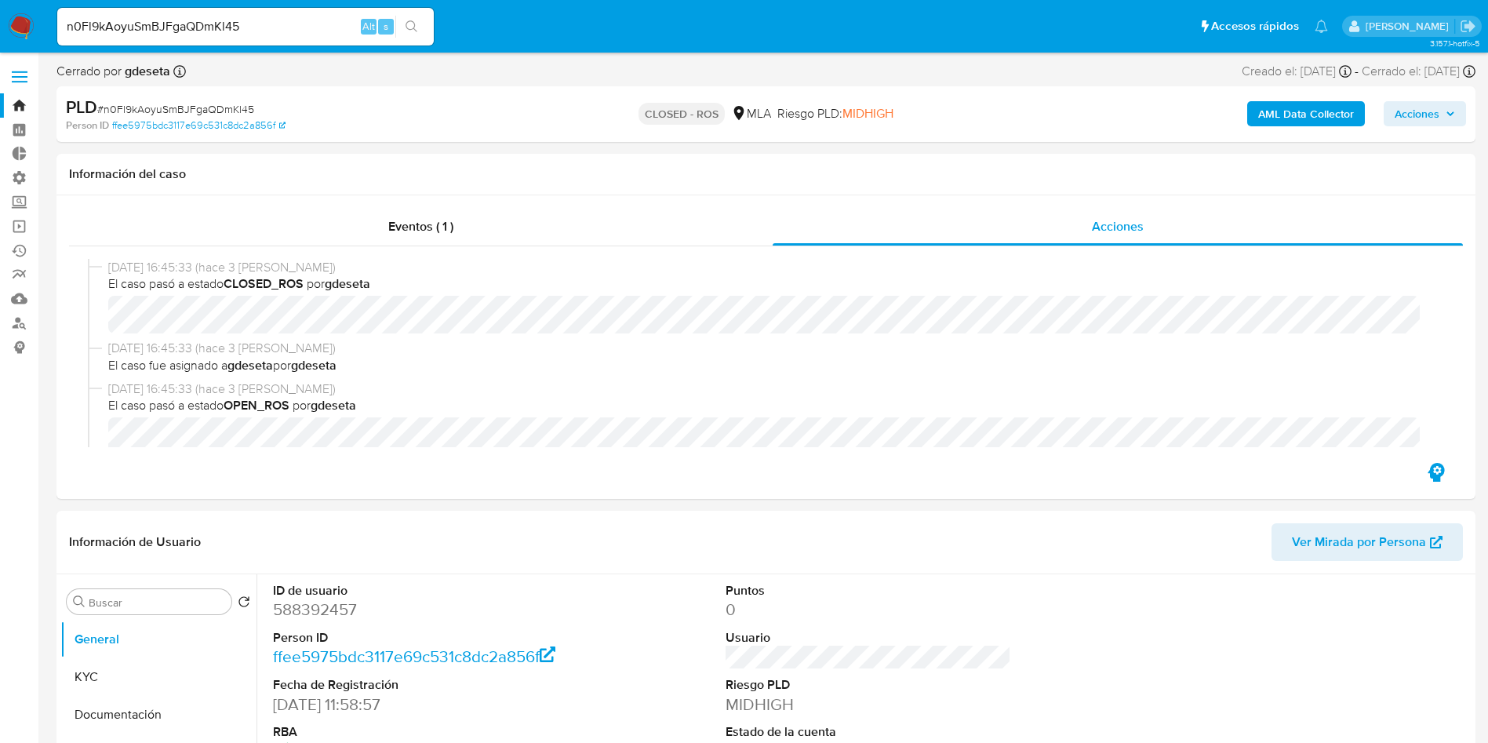
select select "10"
click at [304, 31] on input "n0Fl9kAoyuSmBJFgaQDmKl45" at bounding box center [245, 26] width 377 height 20
paste input "TFWPHQqwKH1P6u3OsjrX4b2V"
type input "TFWPHQqwKH1P6u3OsjrX4b2V"
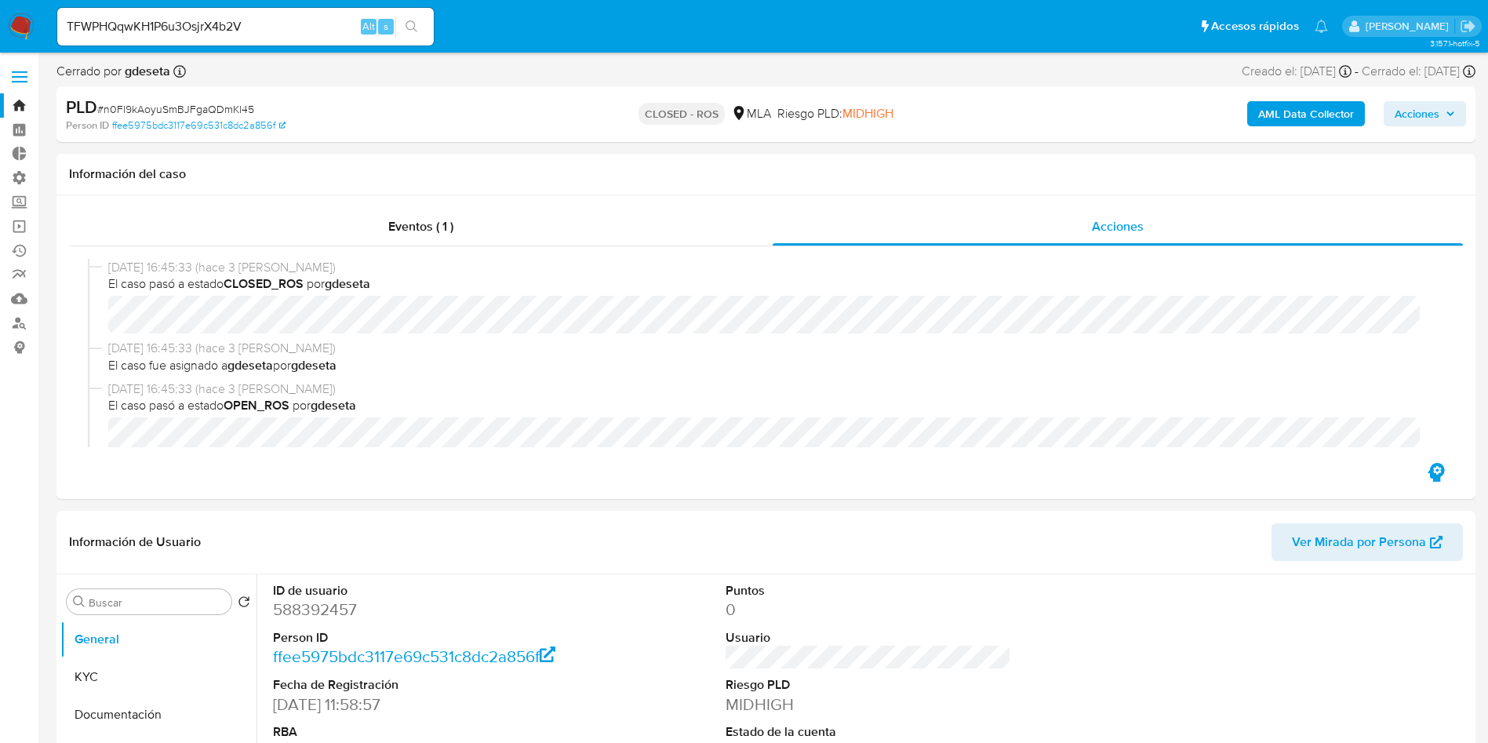
click at [412, 20] on icon "search-icon" at bounding box center [412, 26] width 13 height 13
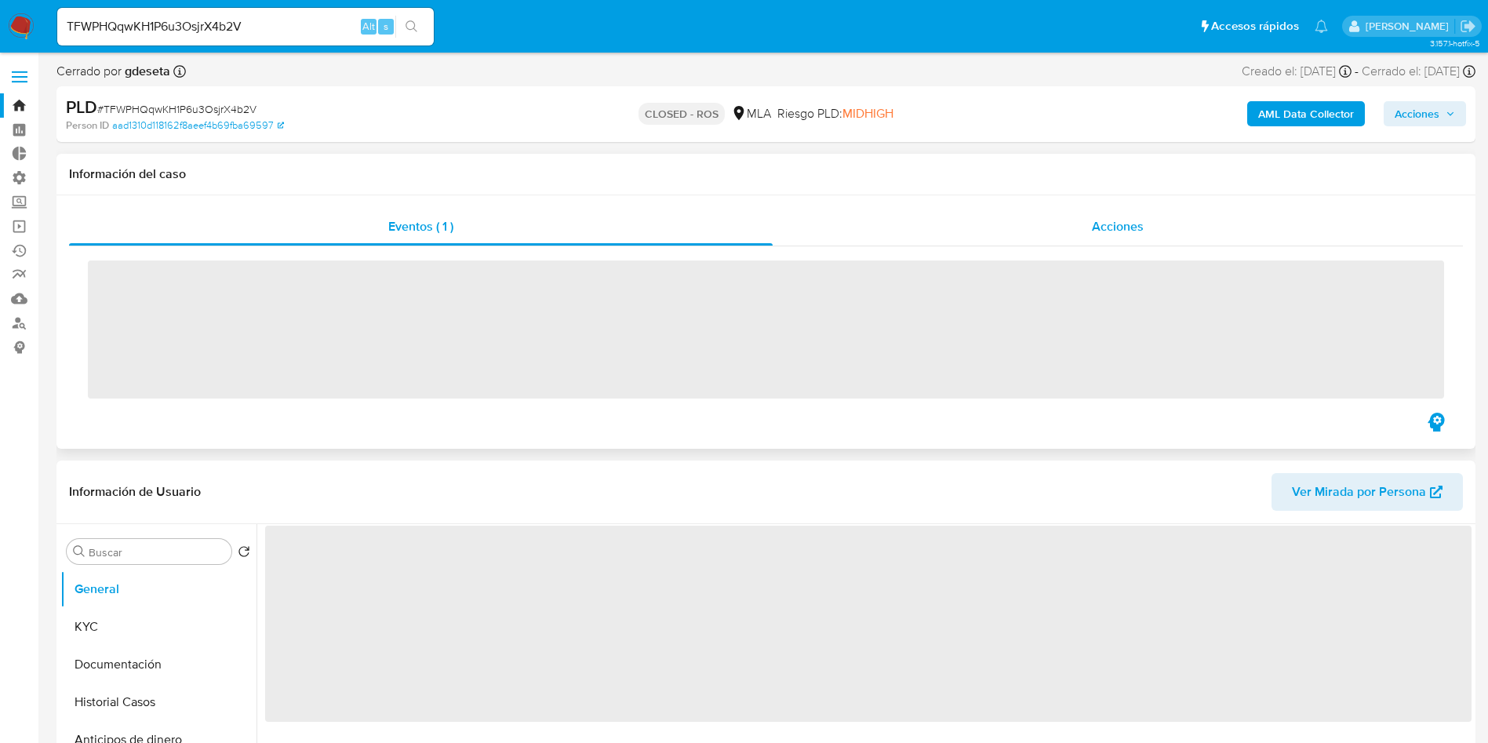
click at [1156, 219] on div "Acciones" at bounding box center [1118, 227] width 690 height 38
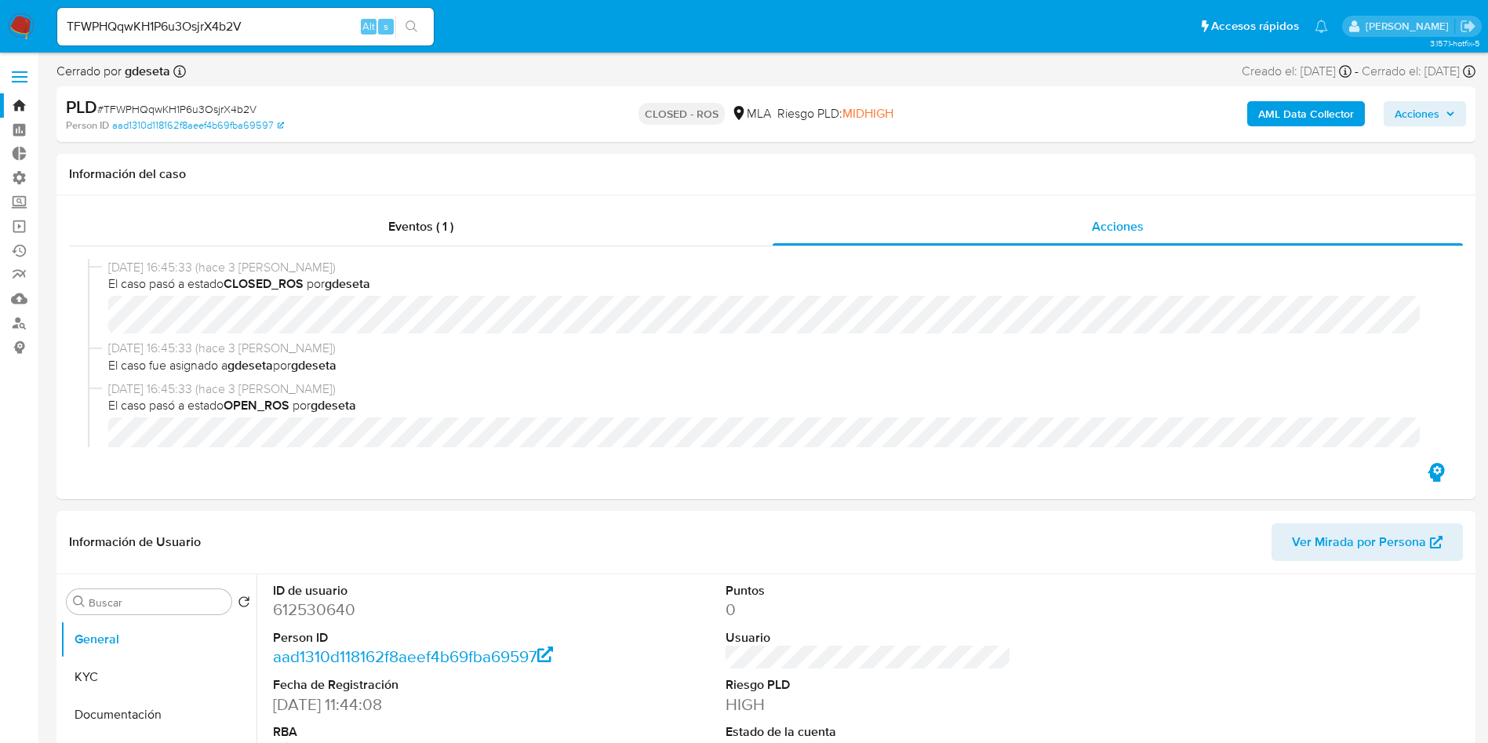
select select "10"
click at [249, 33] on input "TFWPHQqwKH1P6u3OsjrX4b2V" at bounding box center [245, 26] width 377 height 20
paste input "iYPpf4hVN7n9VSv6noFPPh9H"
type input "iYPpf4hVN7n9VSv6noFPPh9H"
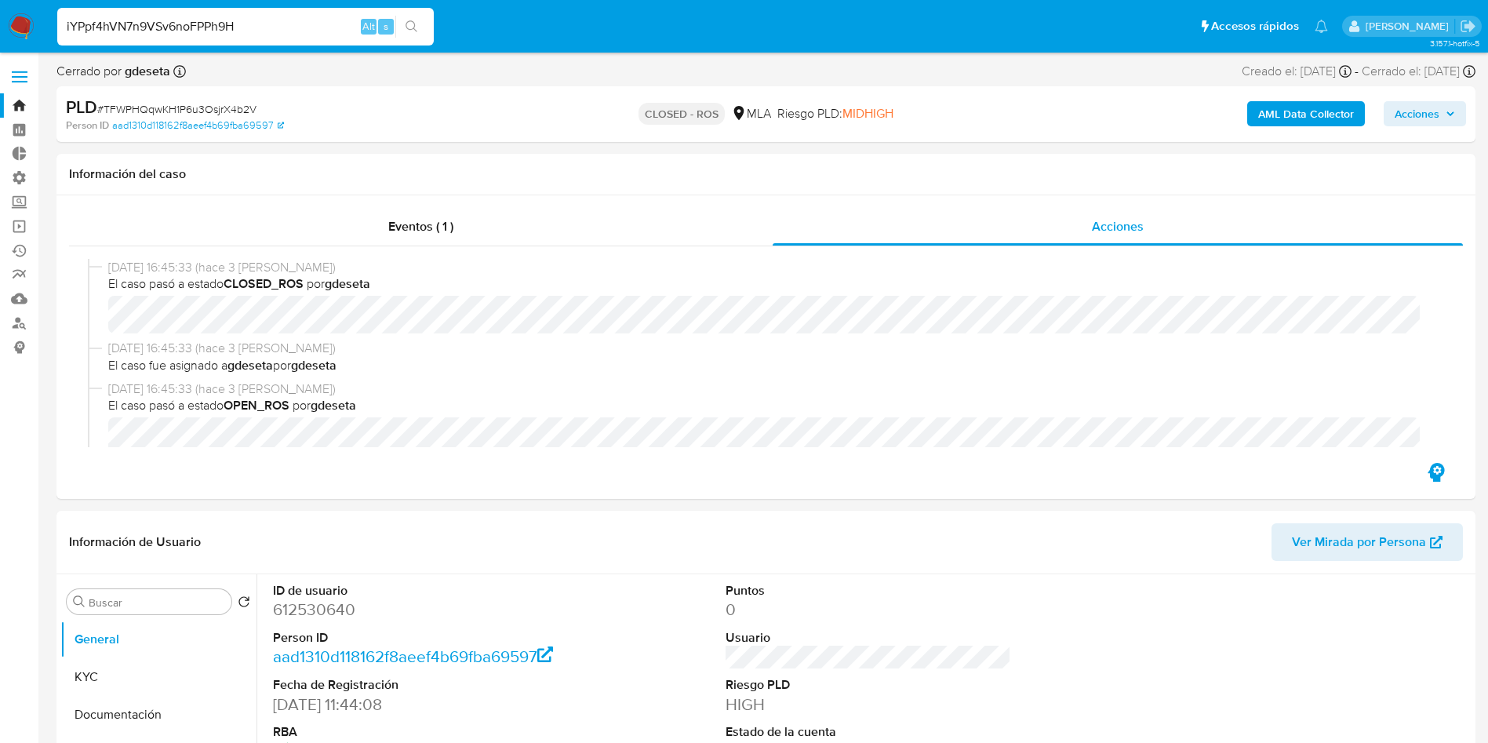
click at [412, 24] on icon "search-icon" at bounding box center [412, 26] width 13 height 13
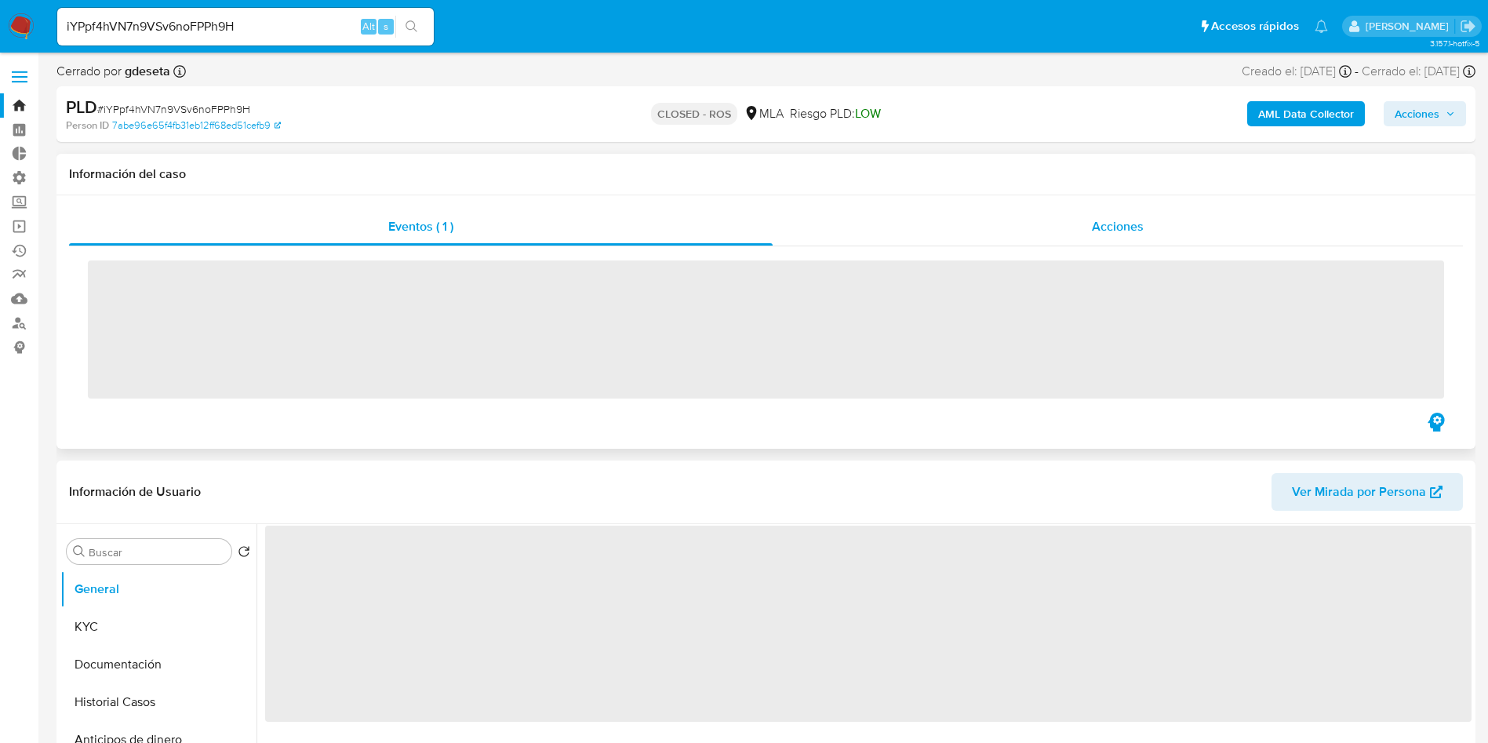
click at [1083, 224] on div "Acciones" at bounding box center [1118, 227] width 690 height 38
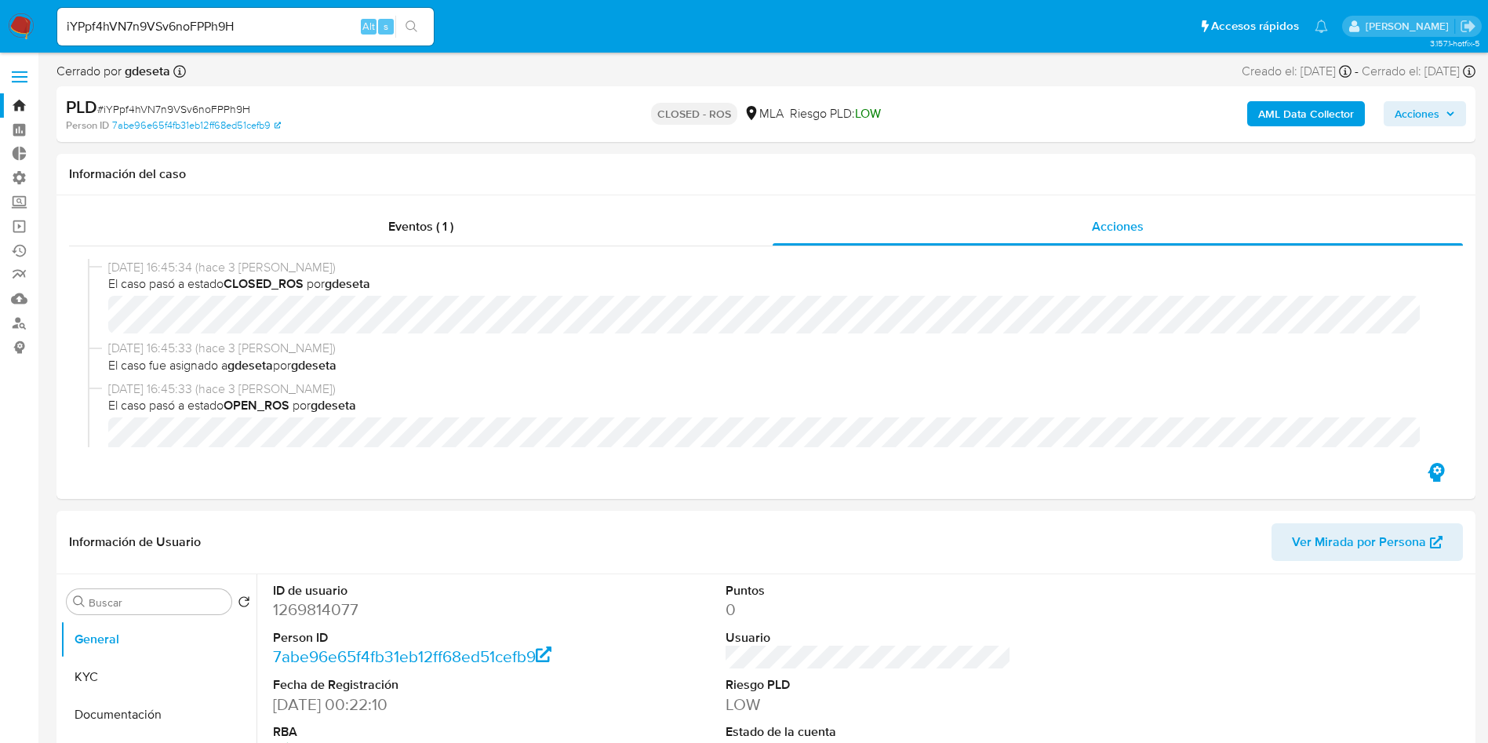
select select "10"
click at [244, 29] on input "iYPpf4hVN7n9VSv6noFPPh9H" at bounding box center [245, 26] width 377 height 20
paste input "X9xcN8U4PUjRoj923UAxFKRb"
type input "X9xcN8U4PUjRoj923UAxFKRb"
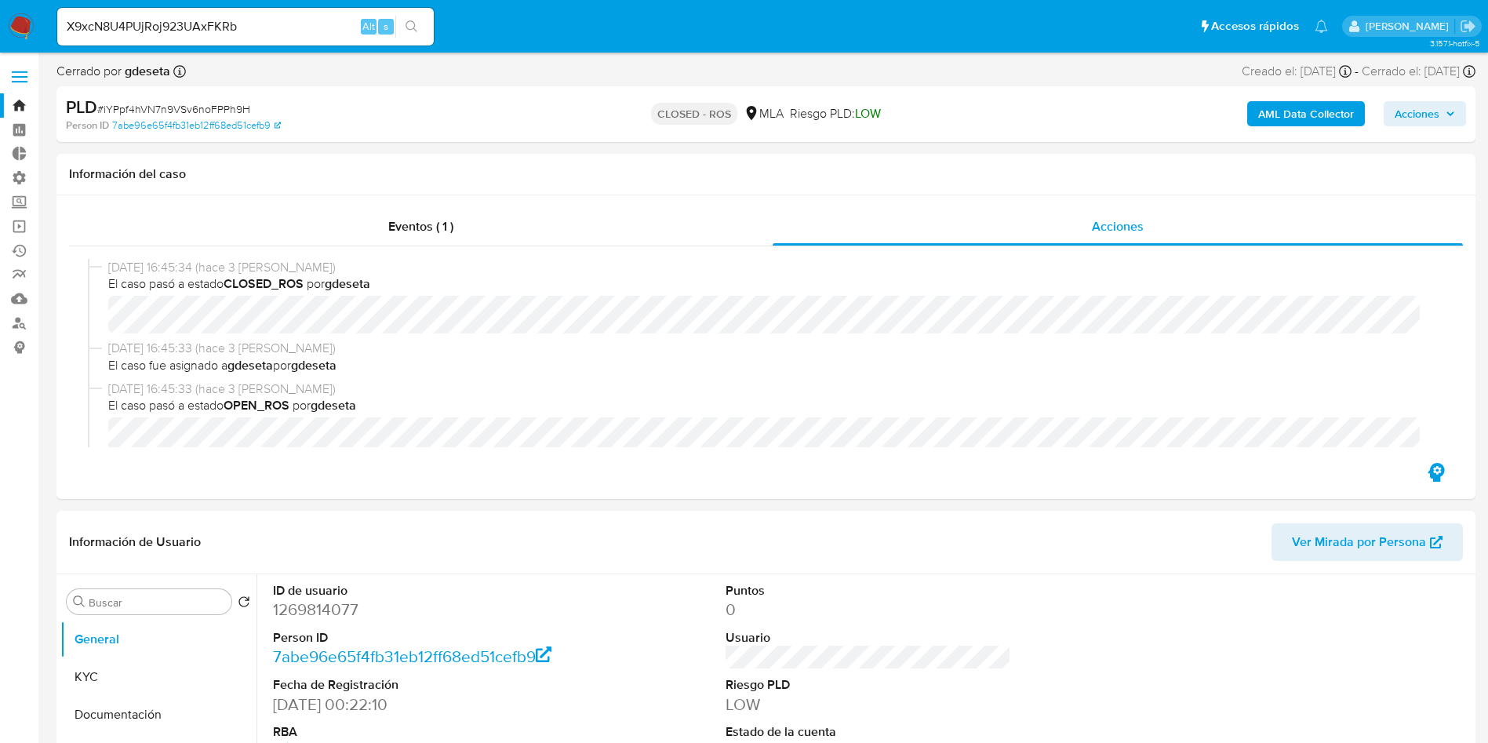
click at [400, 32] on button "search-icon" at bounding box center [411, 27] width 32 height 22
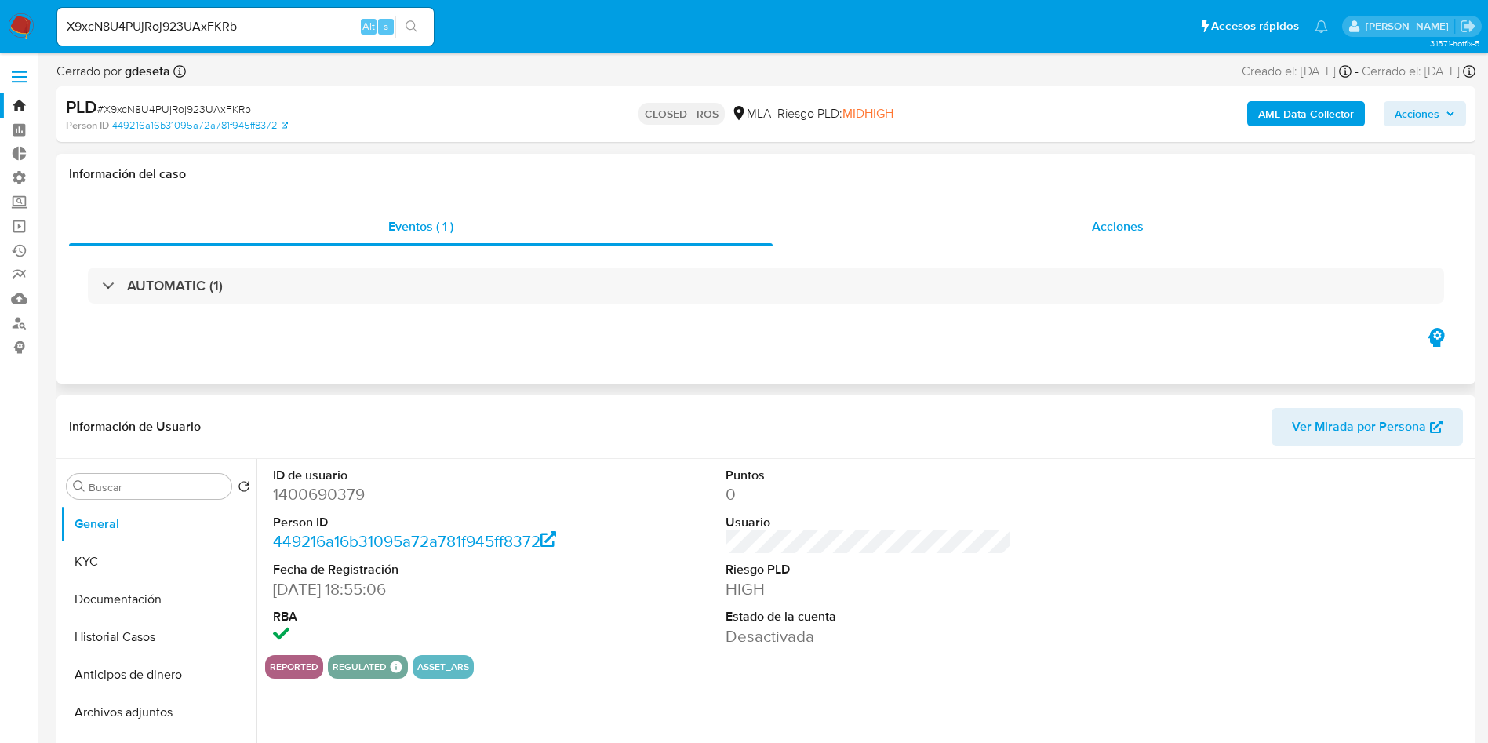
click at [959, 216] on div "Acciones" at bounding box center [1118, 227] width 690 height 38
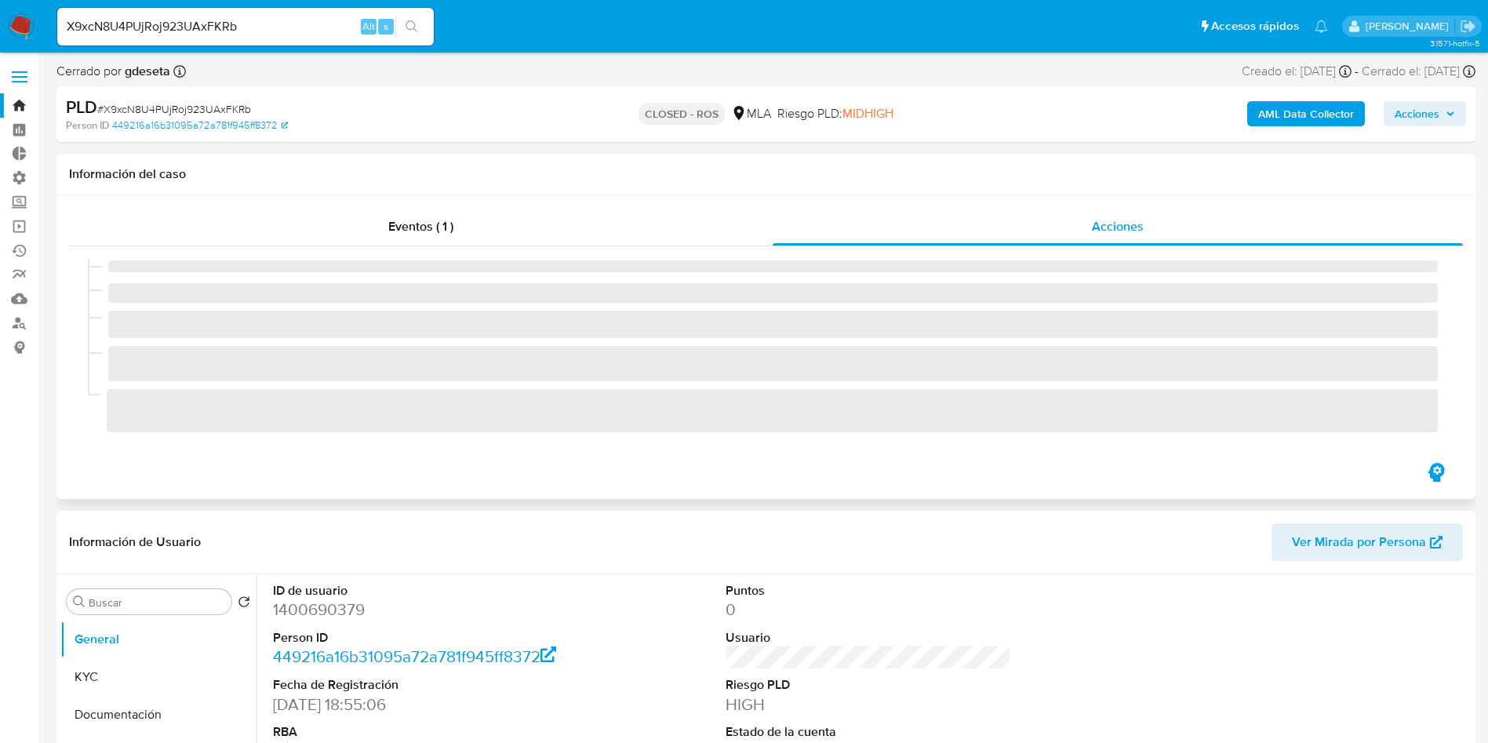
select select "10"
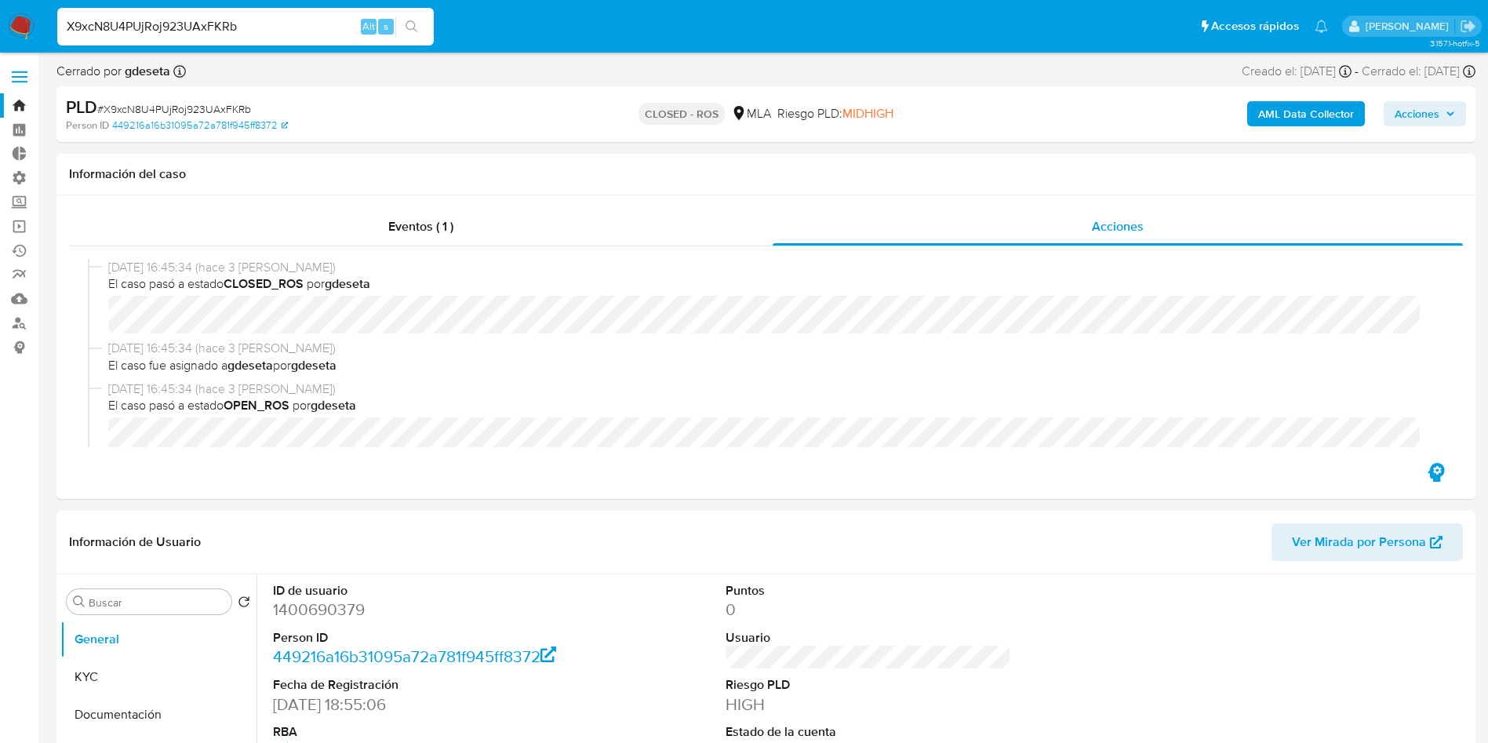
click at [217, 25] on input "X9xcN8U4PUjRoj923UAxFKRb" at bounding box center [245, 26] width 377 height 20
paste input "7m5wixJ0x810pvE5HIysClsH"
type input "7m5wixJ0x810pvE5HIysClsH"
click at [419, 22] on button "search-icon" at bounding box center [411, 27] width 32 height 22
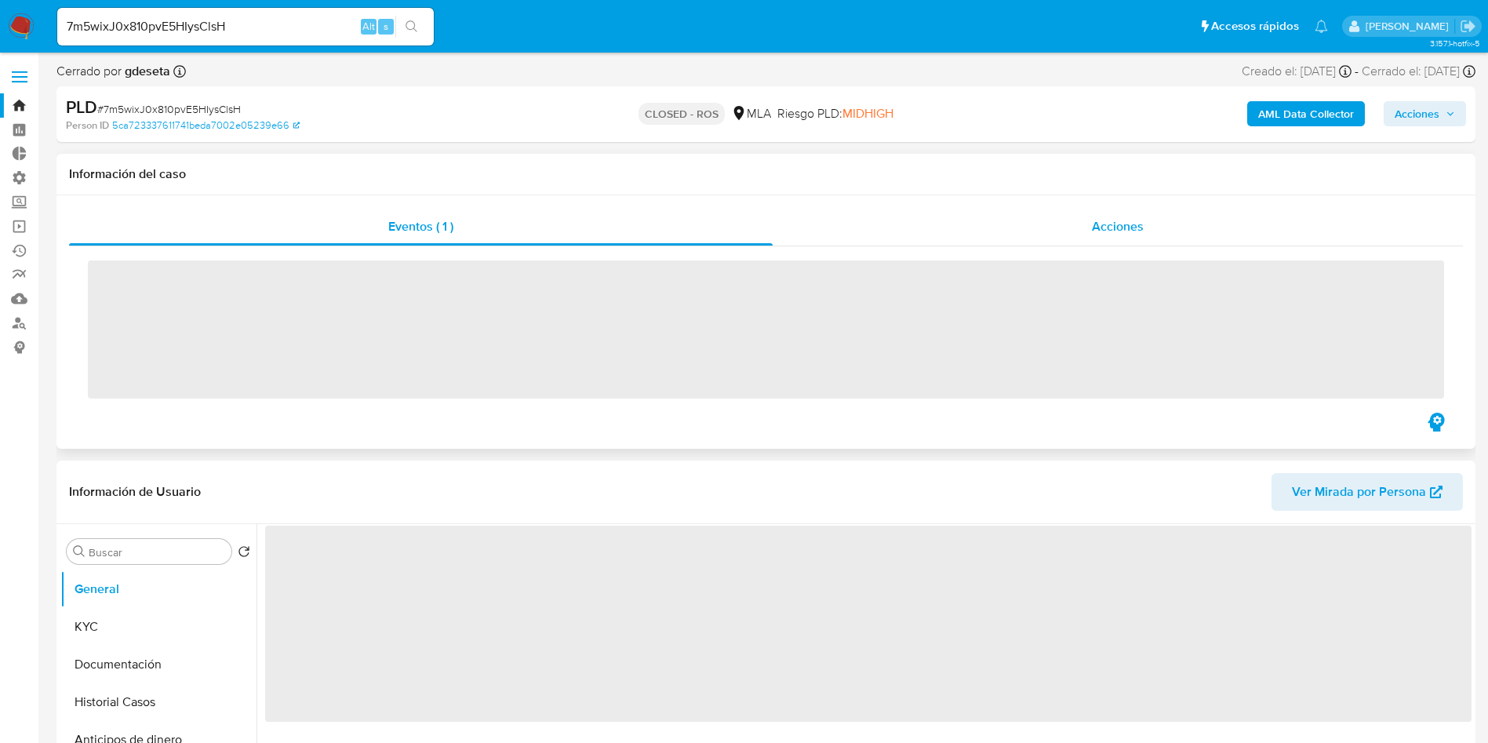
click at [1076, 227] on div "Acciones" at bounding box center [1118, 227] width 690 height 38
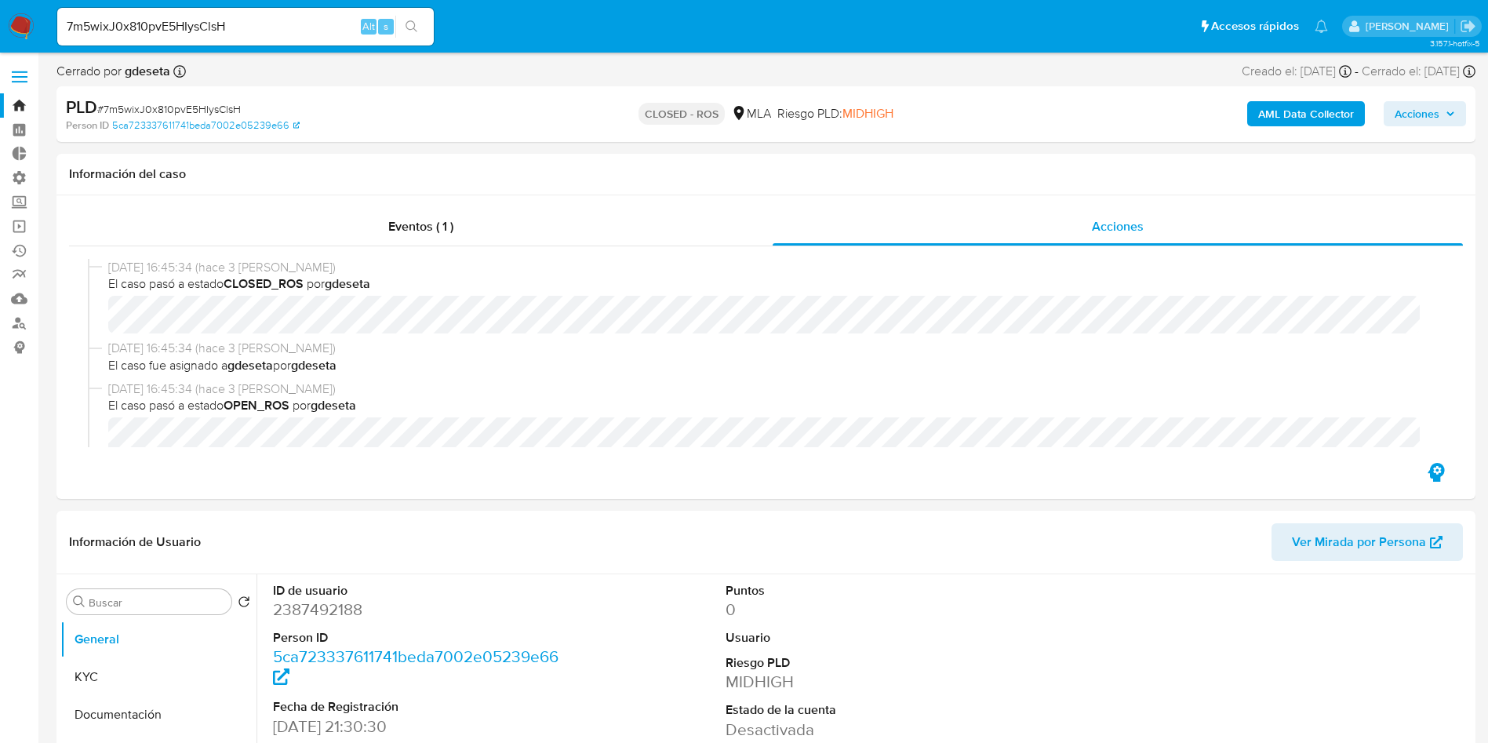
select select "10"
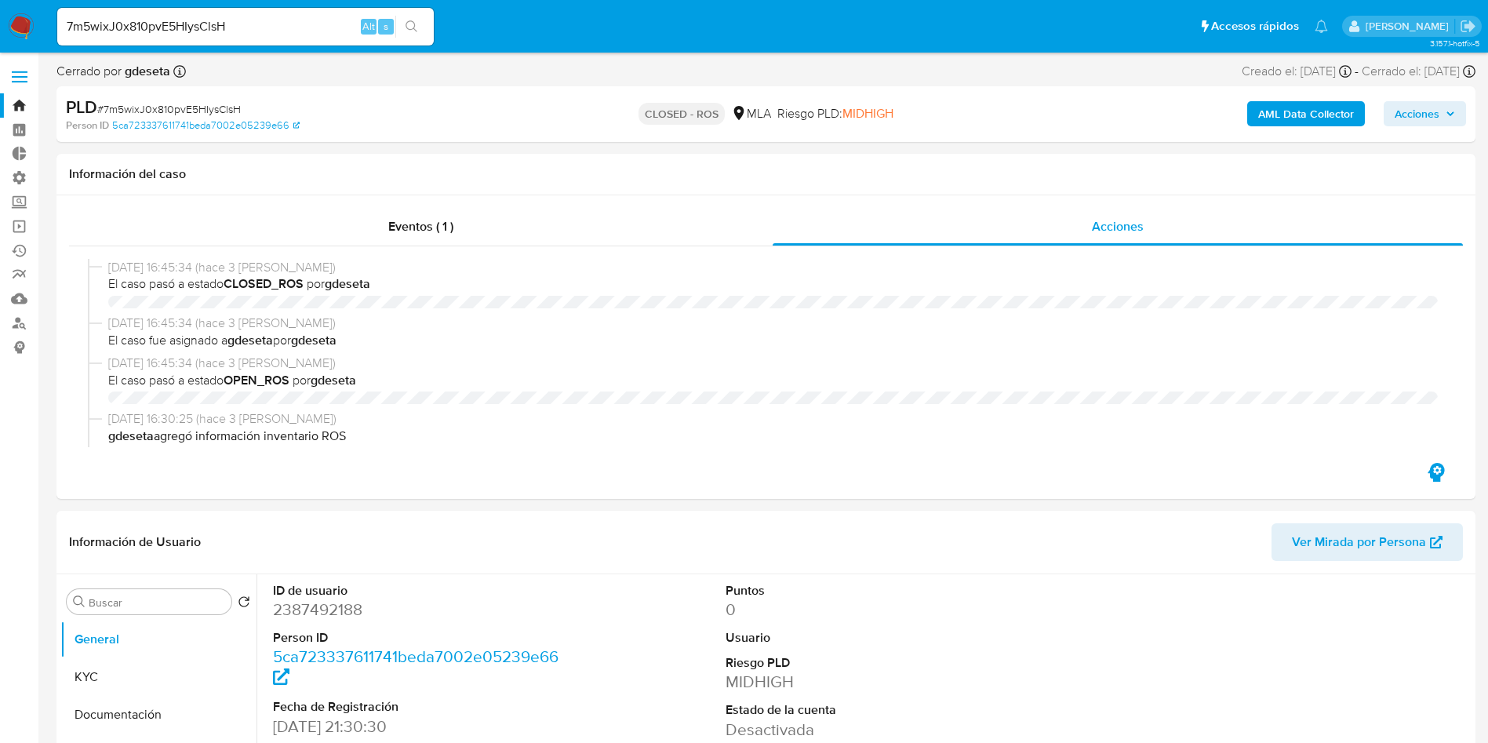
select select "10"
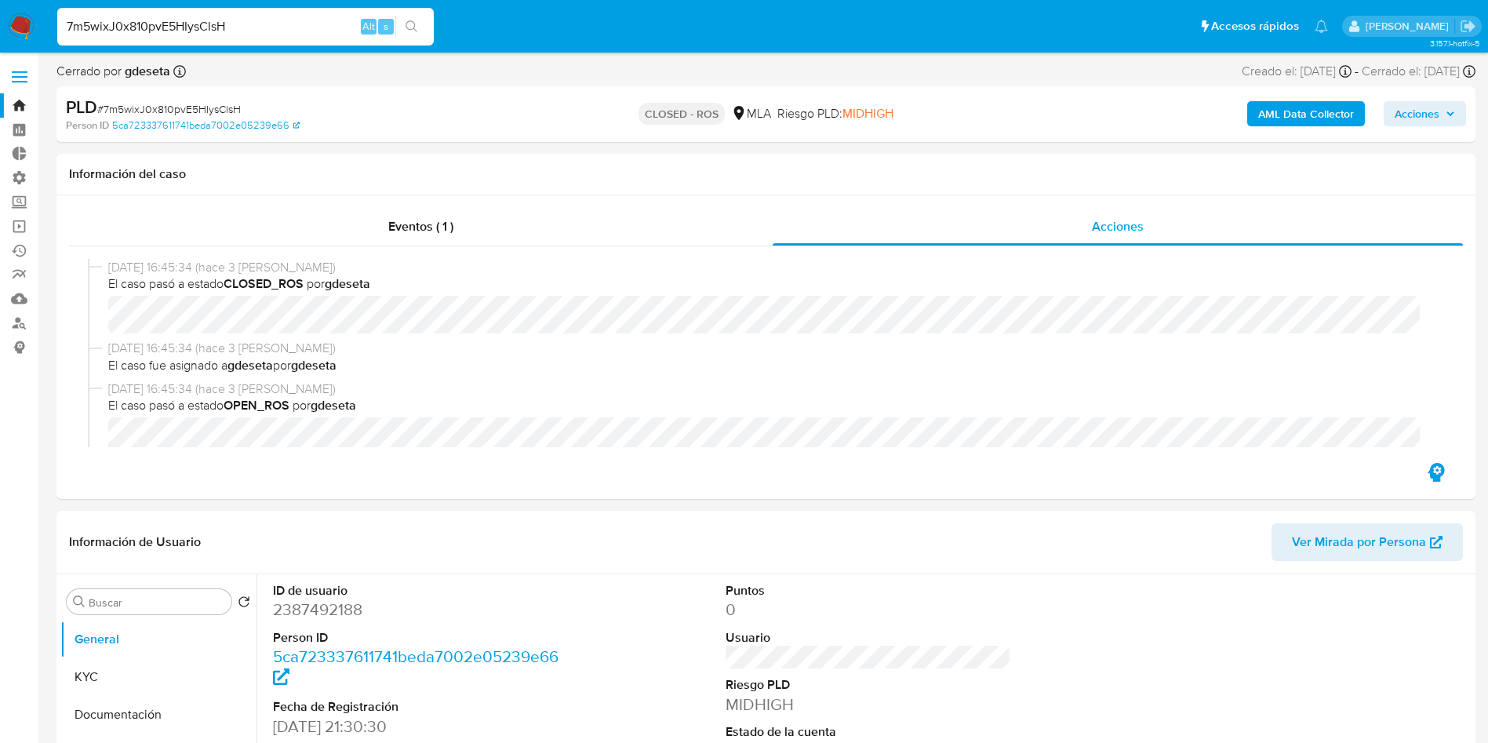
click at [235, 22] on input "7m5wixJ0x810pvE5HIysClsH" at bounding box center [245, 26] width 377 height 20
paste input "44EJf08ceQdTD7EBlrFgLydT"
type input "44EJf08ceQdTD7EBlrFgLydT"
click at [416, 25] on icon "search-icon" at bounding box center [412, 26] width 13 height 13
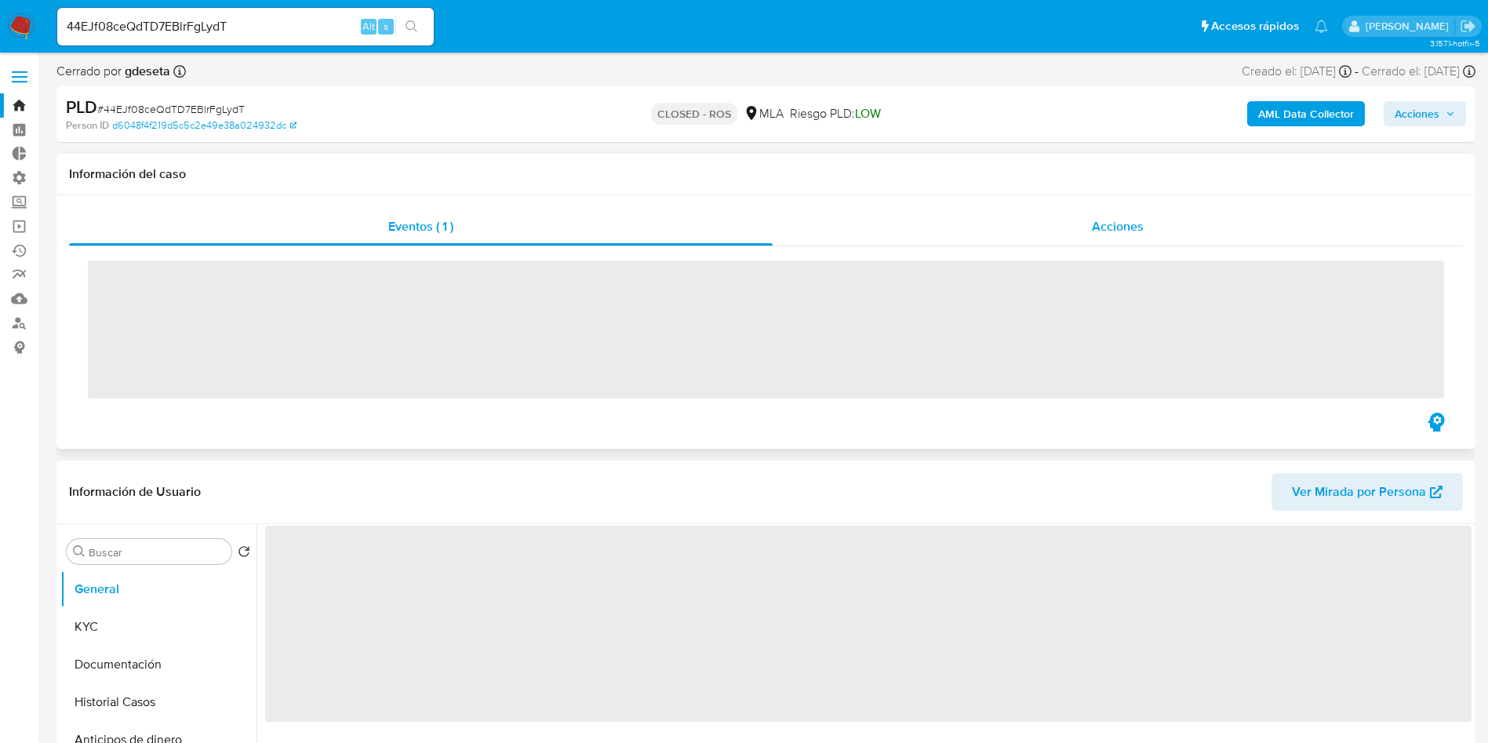
click at [1087, 225] on div "Acciones" at bounding box center [1118, 227] width 690 height 38
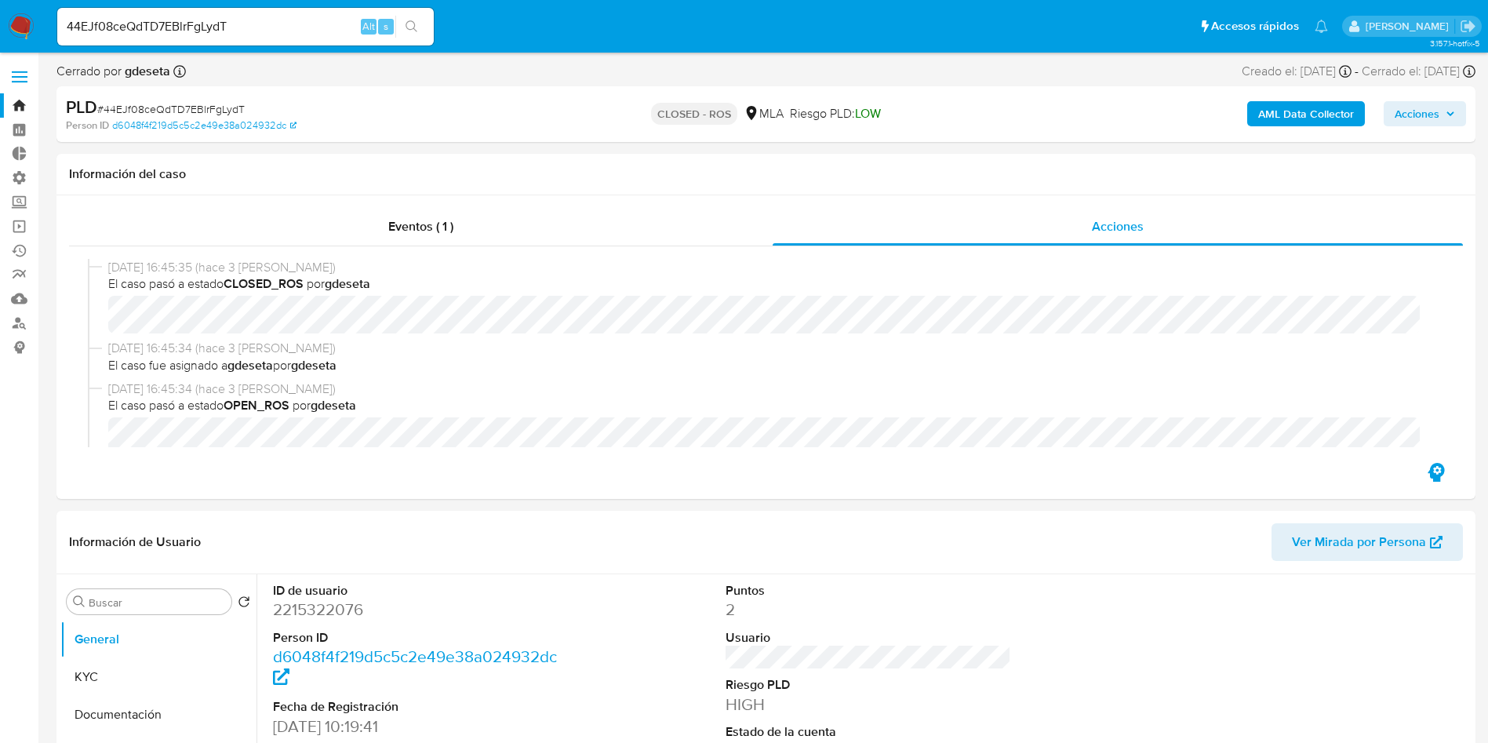
select select "10"
click at [316, 20] on input "44EJf08ceQdTD7EBlrFgLydT" at bounding box center [245, 26] width 377 height 20
paste input "7r7NILH0SRPFe80b0QleNxkH"
click at [429, 21] on input "7r7NILH0SRPFe80b0QleNxkH" at bounding box center [245, 26] width 377 height 20
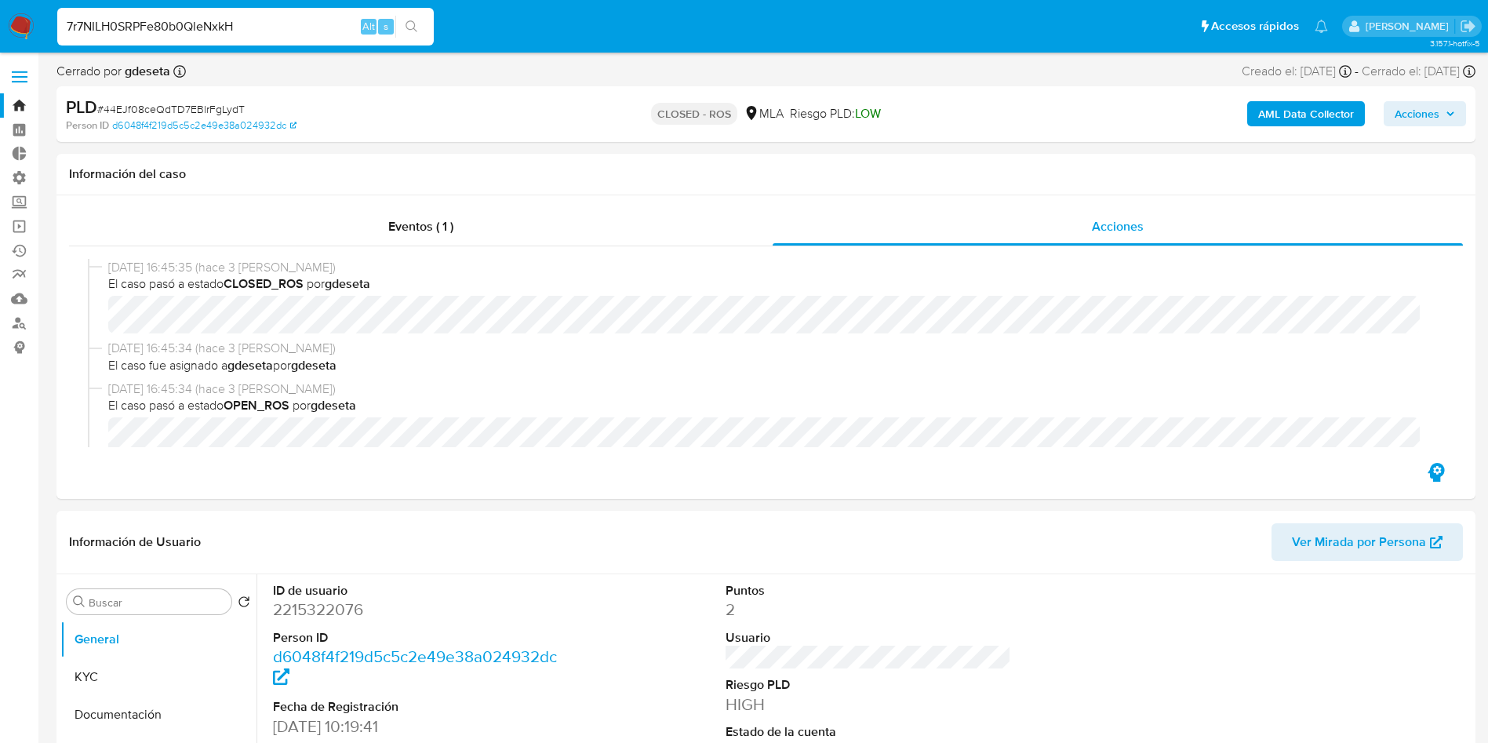
type input "7r7NILH0SRPFe80b0QleNxkH"
click at [416, 25] on icon "search-icon" at bounding box center [412, 26] width 13 height 13
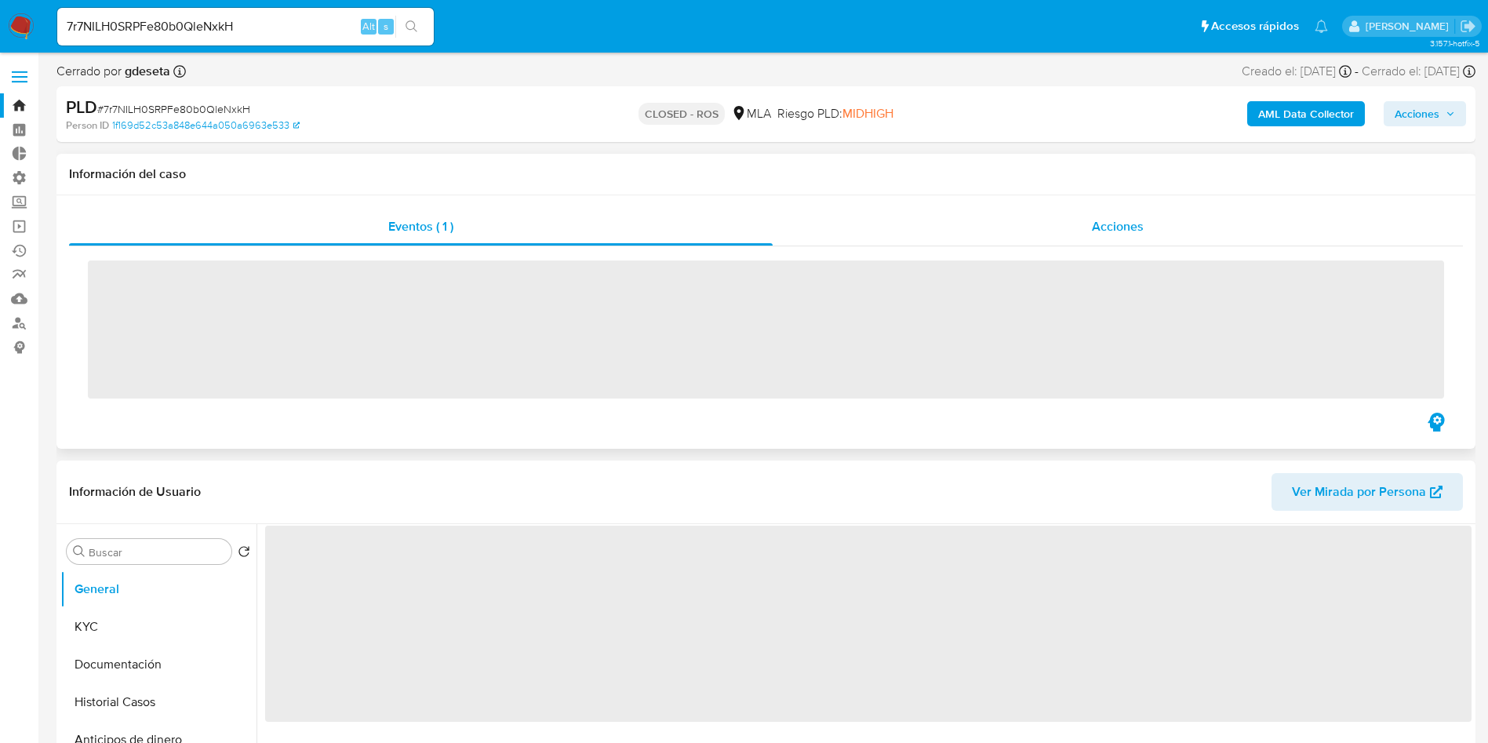
click at [1107, 225] on span "Acciones" at bounding box center [1118, 226] width 52 height 18
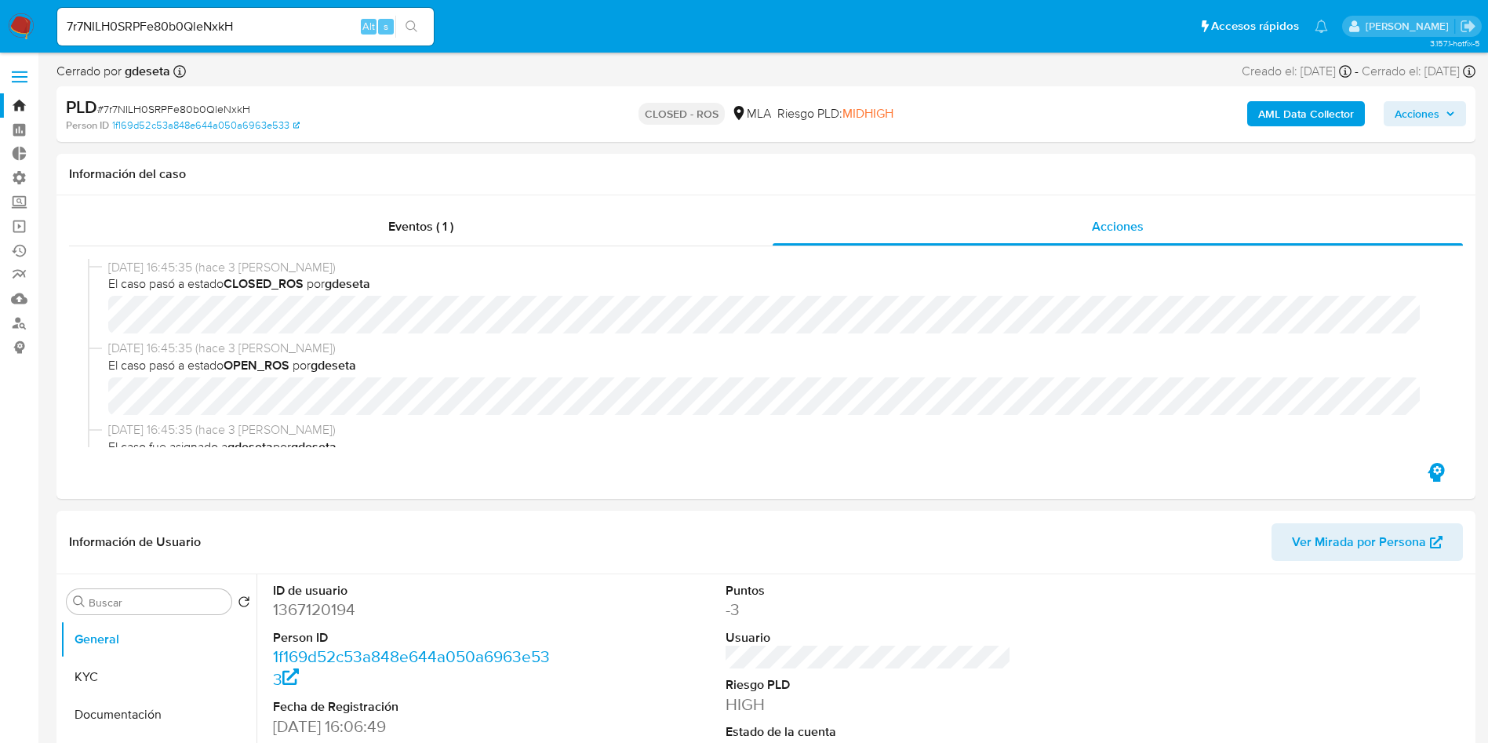
select select "10"
click at [263, 28] on input "7r7NILH0SRPFe80b0QleNxkH" at bounding box center [245, 26] width 377 height 20
paste input "O0xdzGyU0bPGW7wE1Zl3pAwc"
type input "O0xdzGyU0bPGW7wE1Zl3pAwc"
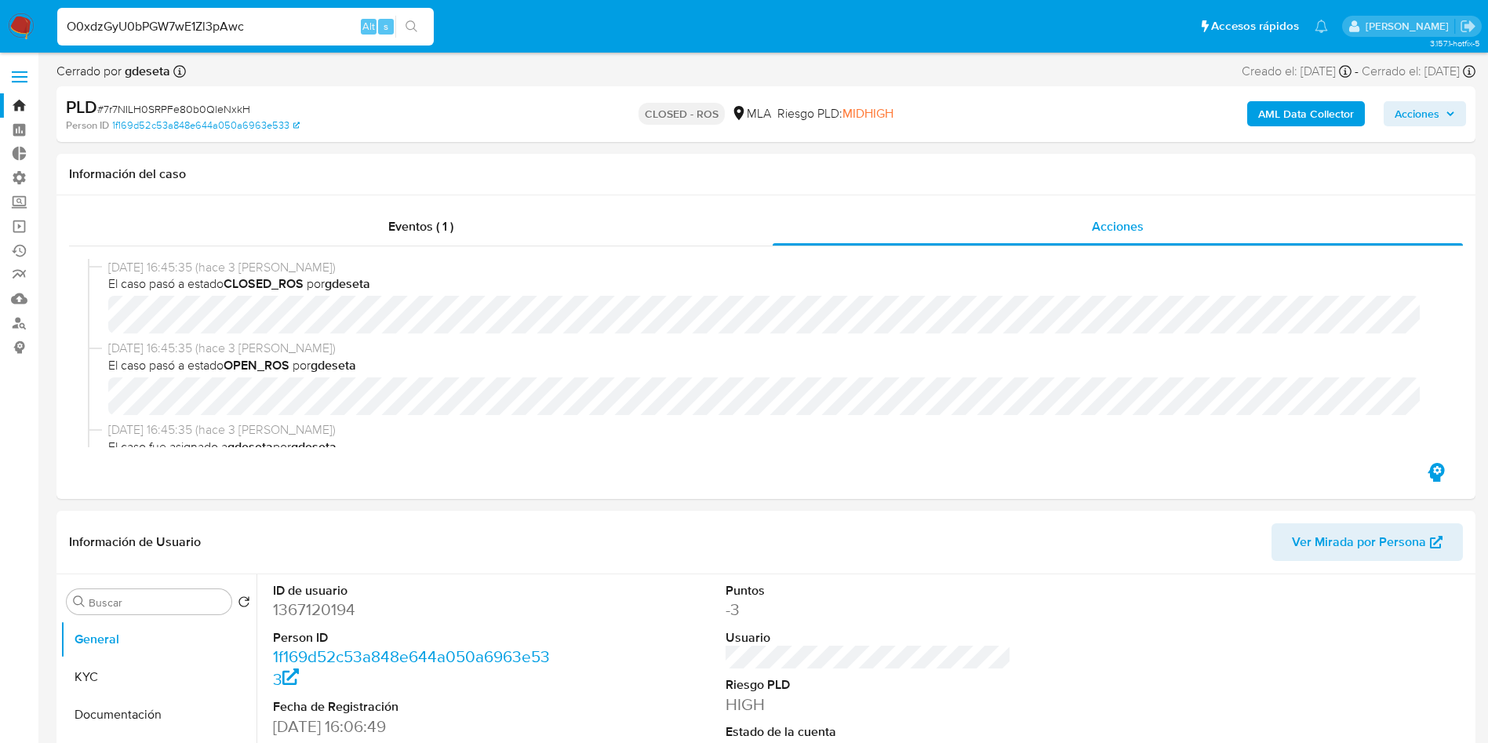
click at [426, 34] on button "search-icon" at bounding box center [411, 27] width 32 height 22
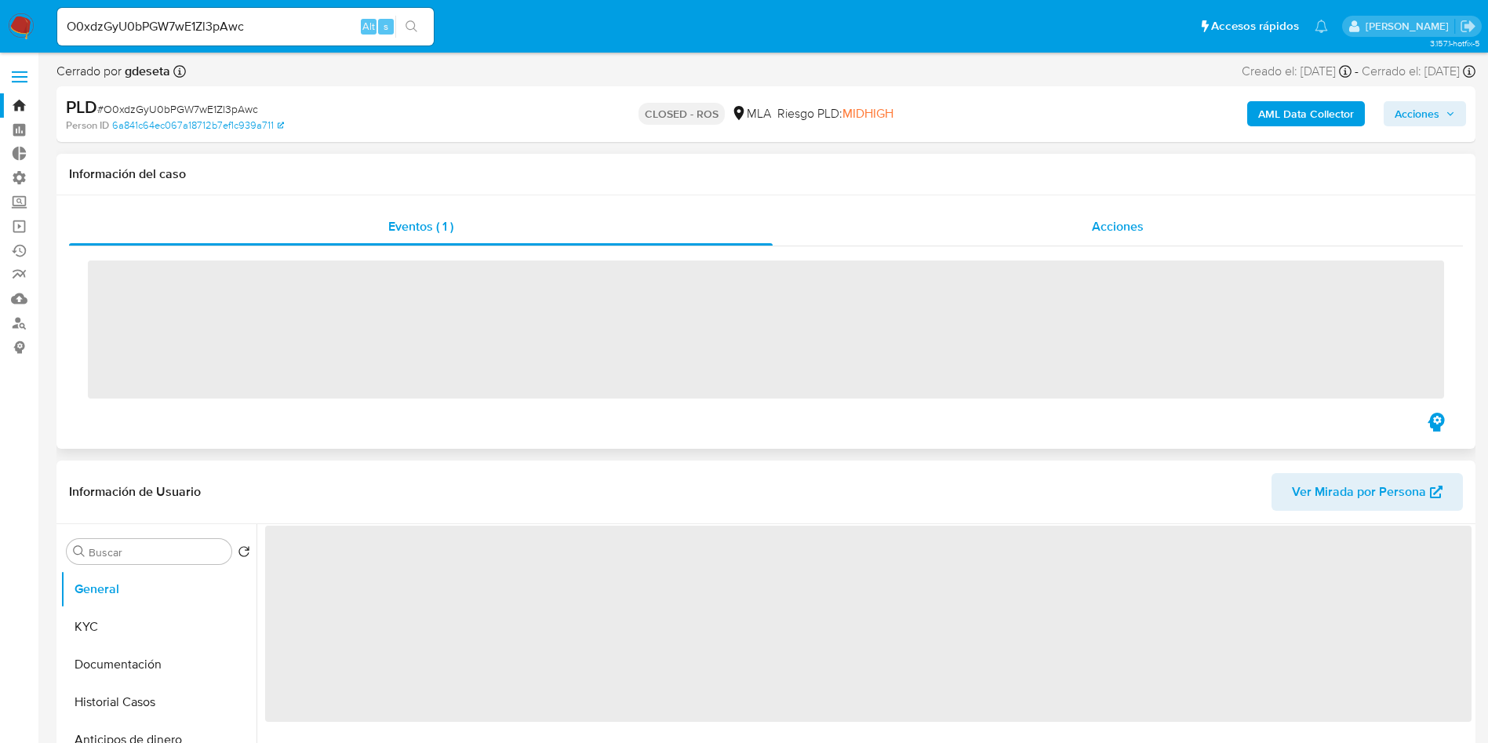
click at [1143, 223] on span "Acciones" at bounding box center [1118, 226] width 52 height 18
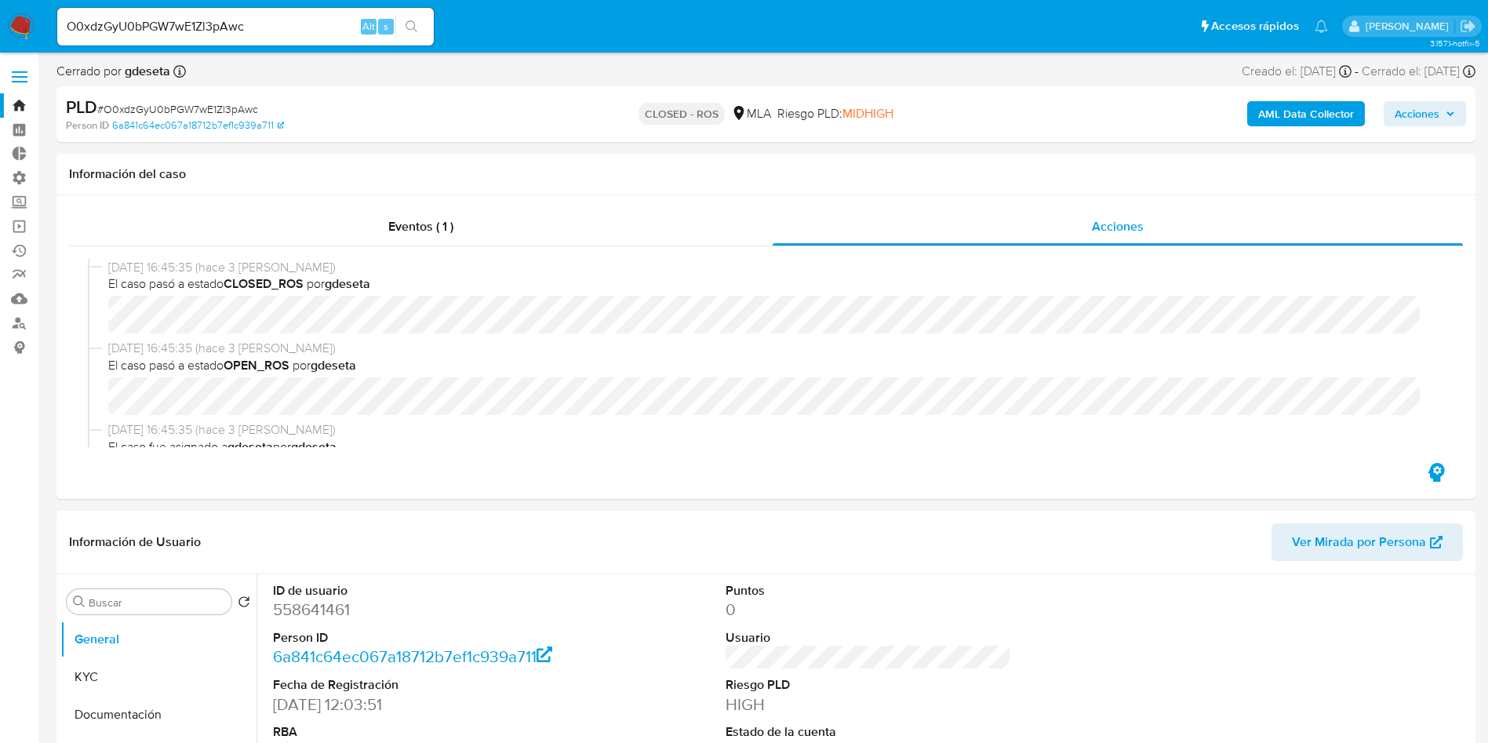
select select "10"
click at [190, 29] on input "O0xdzGyU0bPGW7wE1Zl3pAwc" at bounding box center [245, 26] width 377 height 20
paste input "oJfDU4TSF36wJcyjUplx7d5V"
type input "oJfDU4TSF36wJcyjUplx7d5V"
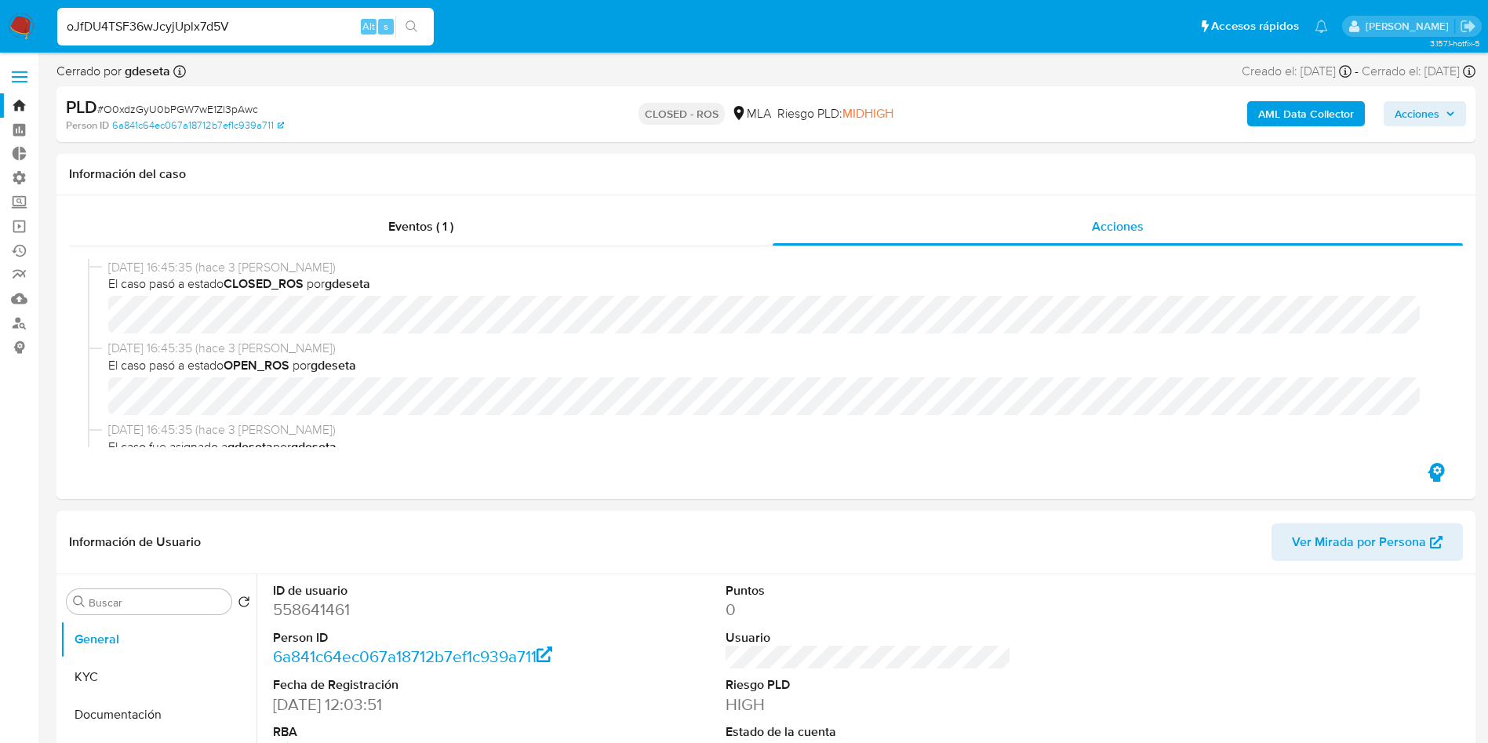
click at [402, 24] on button "search-icon" at bounding box center [411, 27] width 32 height 22
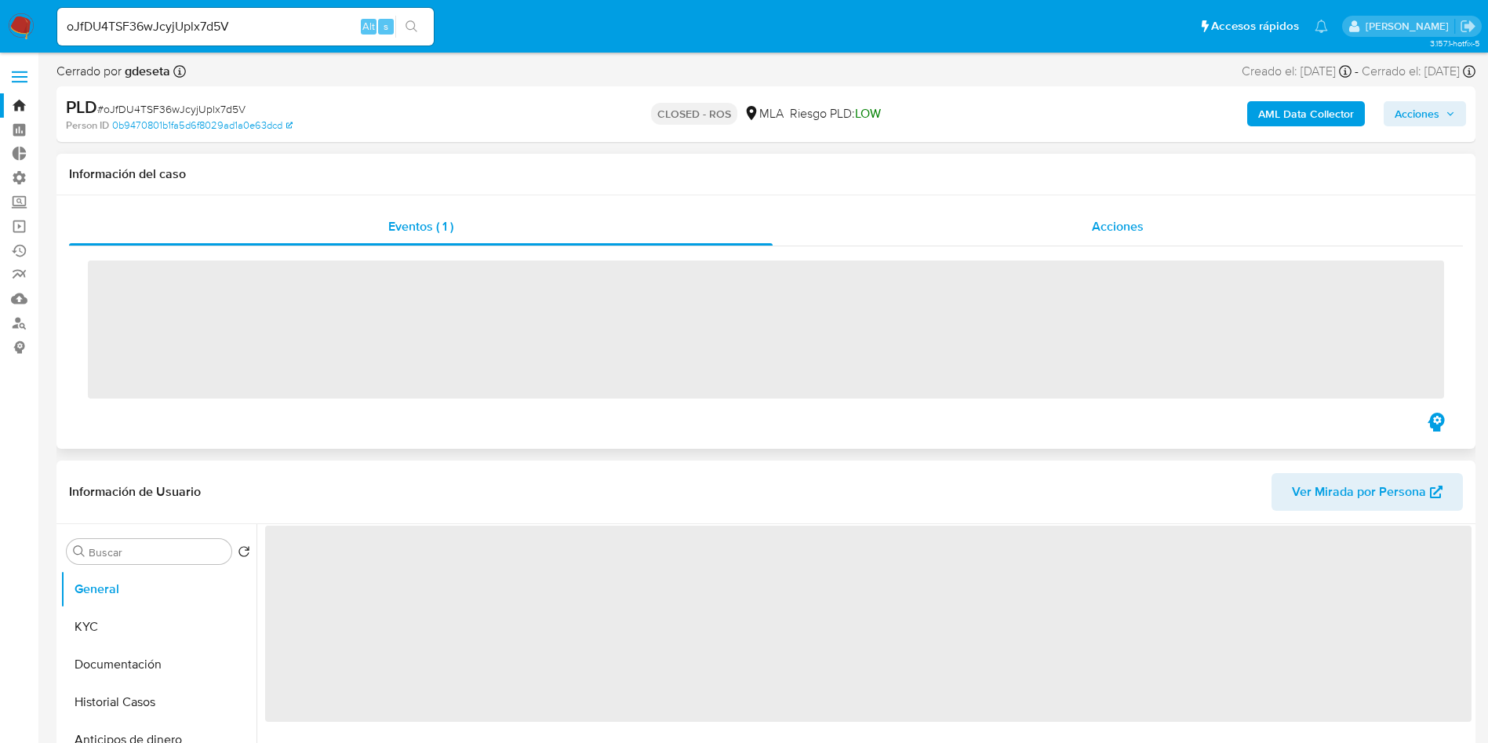
click at [1095, 238] on div "Acciones" at bounding box center [1118, 227] width 690 height 38
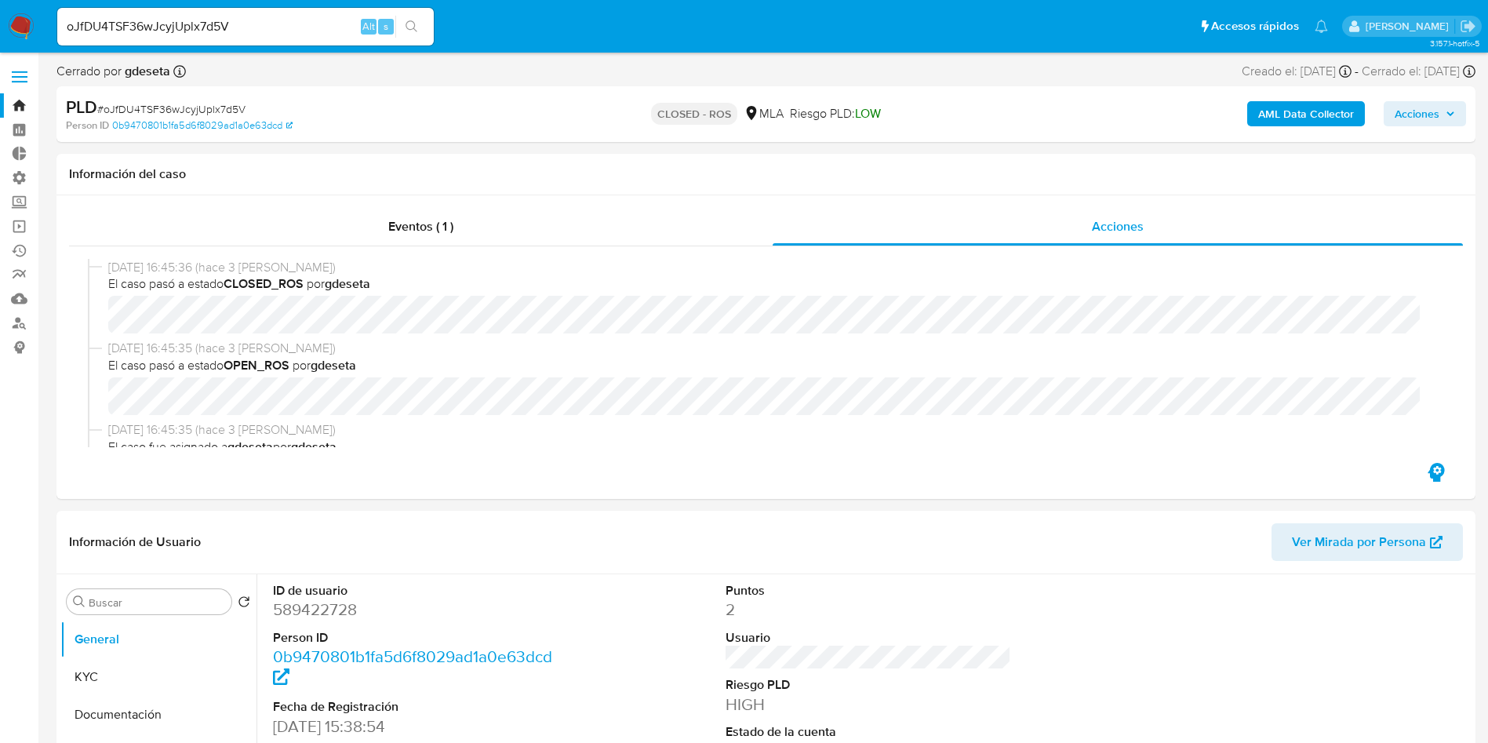
select select "10"
click at [250, 24] on input "oJfDU4TSF36wJcyjUplx7d5V" at bounding box center [245, 26] width 377 height 20
paste input "UMop0XDE0PwTtd6nohccwldM"
type input "UMop0XDE0PwTtd6nohccwldM"
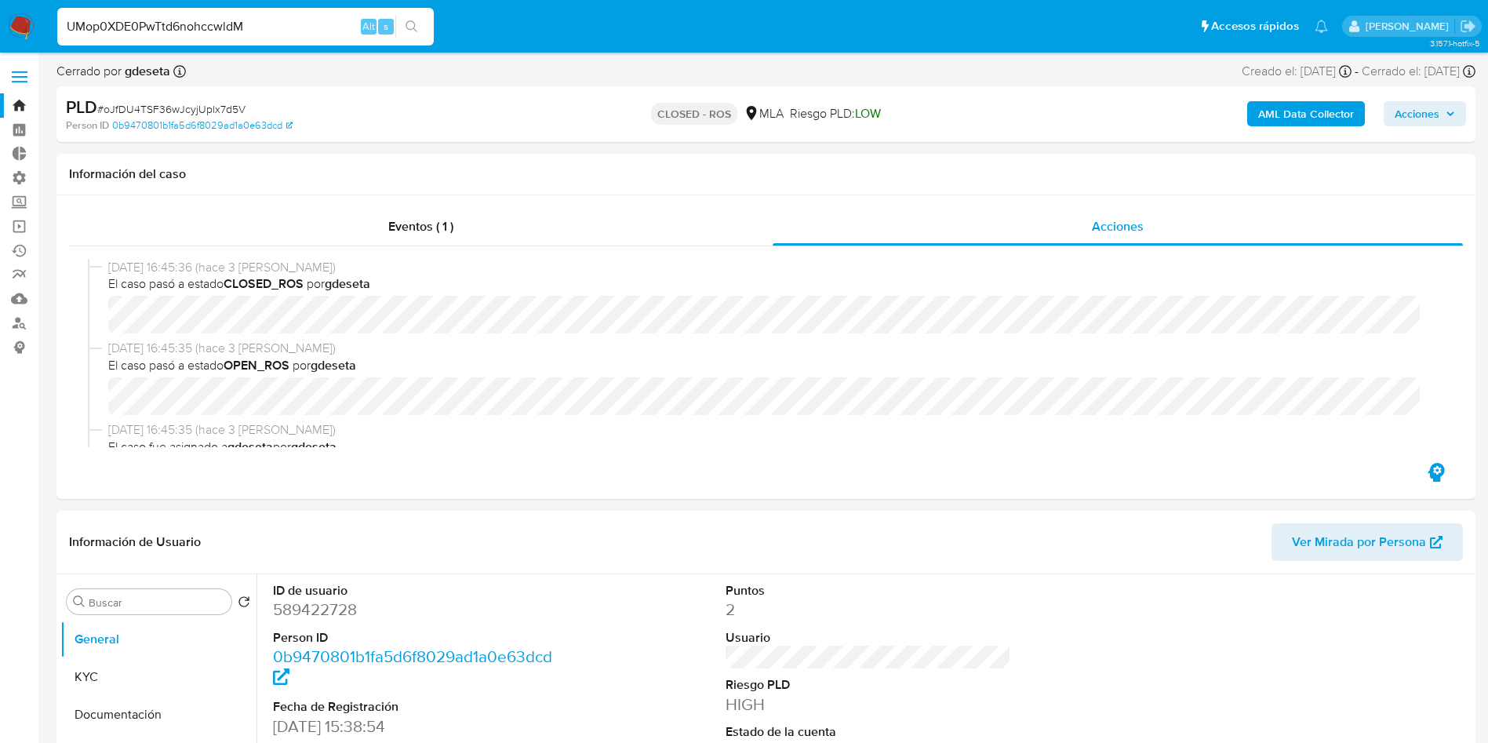
click at [412, 30] on icon "search-icon" at bounding box center [412, 26] width 13 height 13
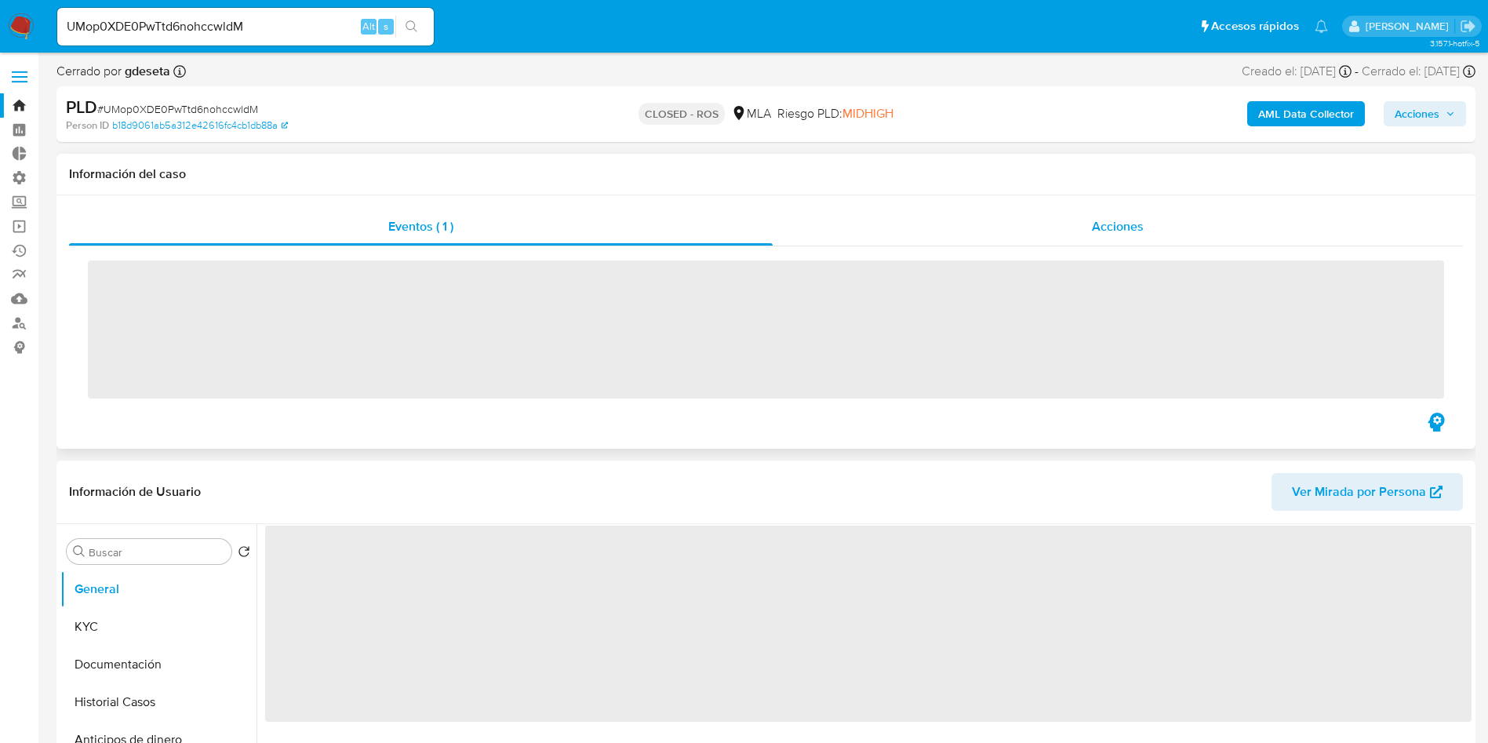
click at [1123, 236] on div "Acciones" at bounding box center [1118, 227] width 690 height 38
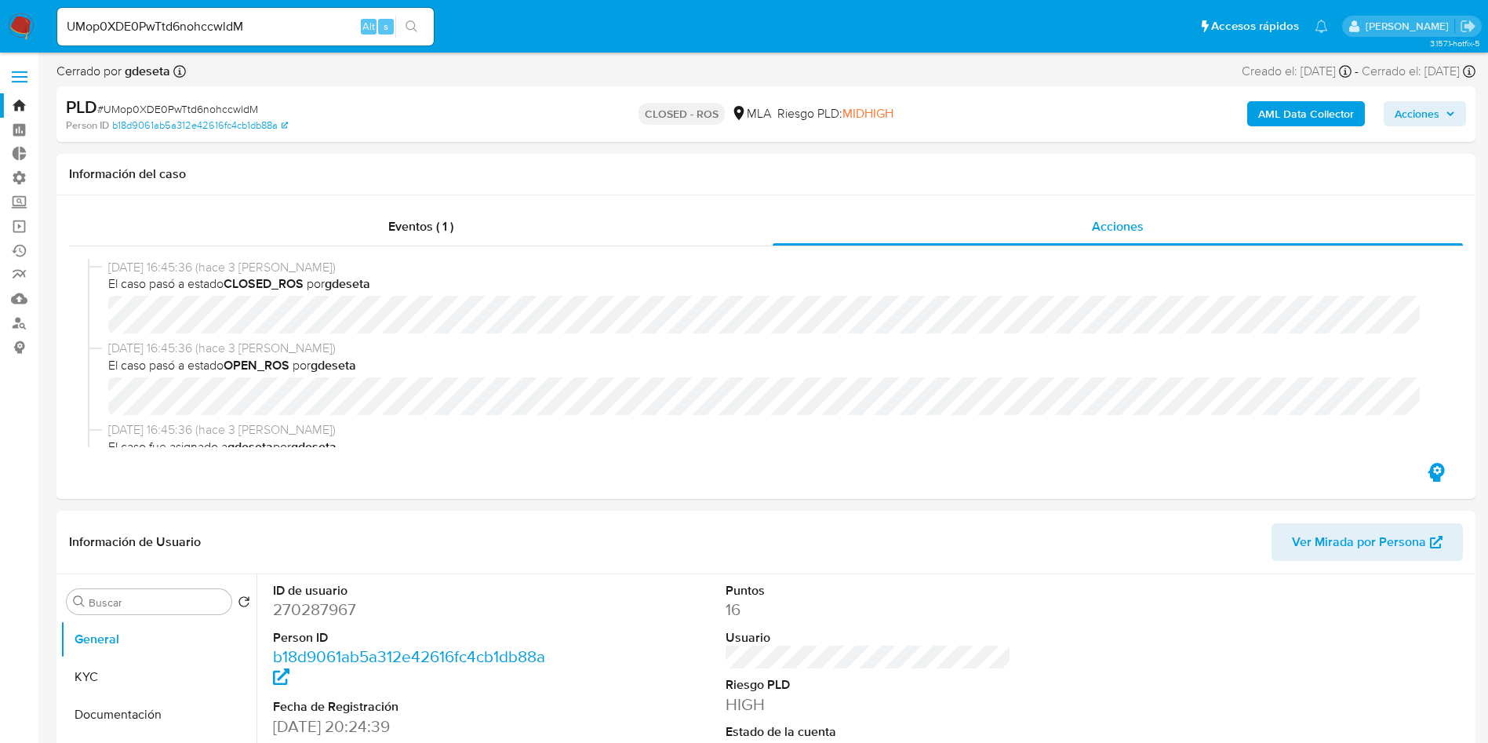
select select "10"
click at [257, 18] on input "UMop0XDE0PwTtd6nohccwldM" at bounding box center [245, 26] width 377 height 20
paste input "lgfQiaHcDG3WzeAsiNzfBxmD"
type input "lgfQiaHcDG3WzeAsiNzfBxmD"
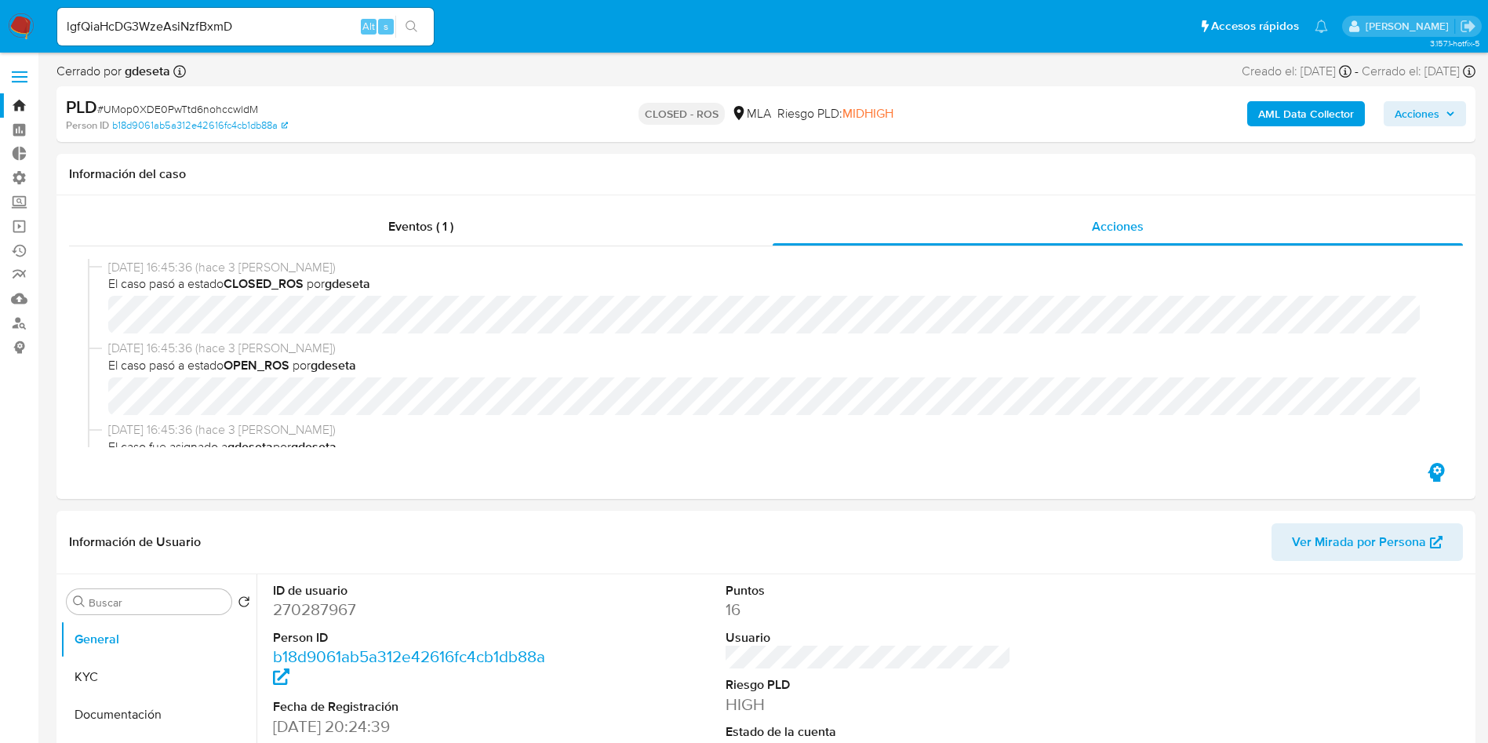
click at [416, 21] on icon "search-icon" at bounding box center [412, 26] width 13 height 13
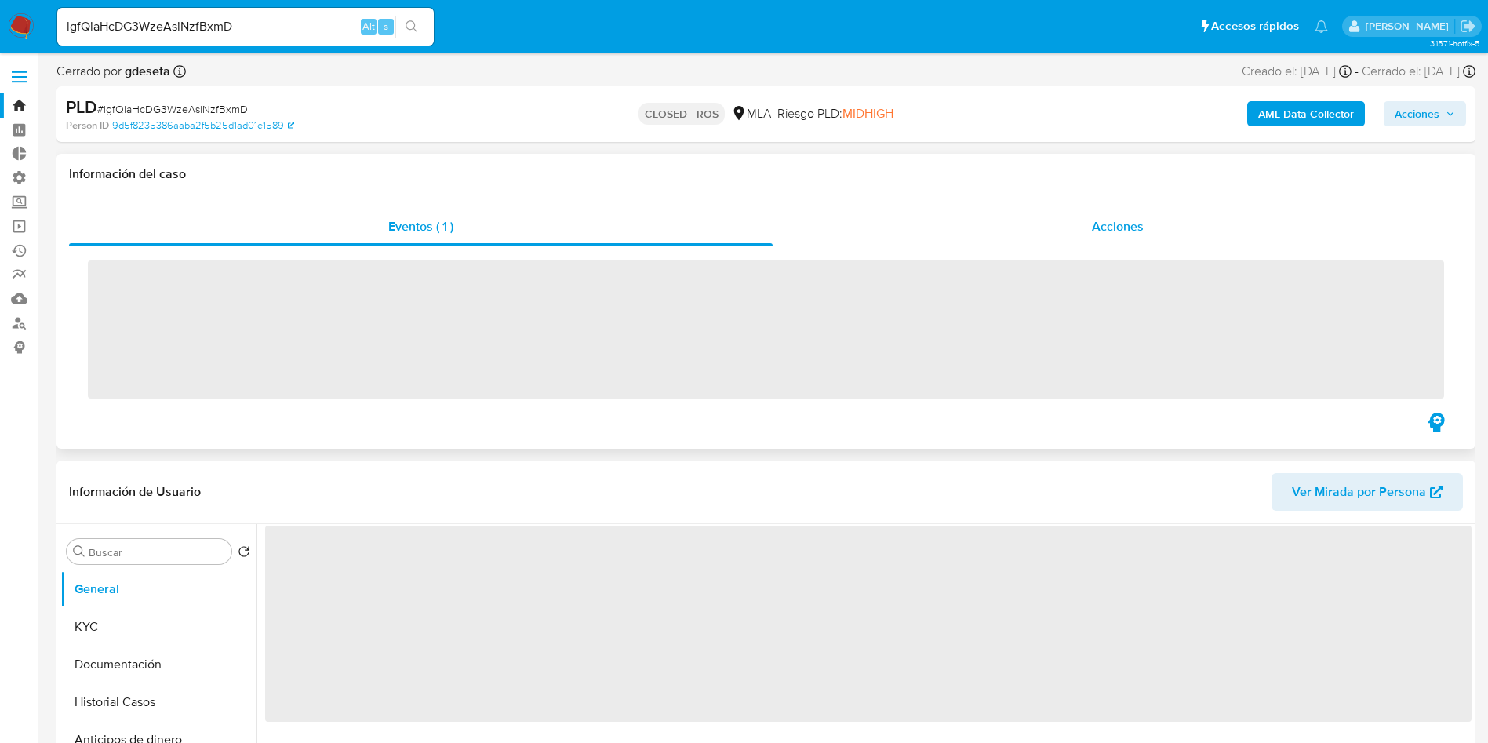
click at [1125, 233] on span "Acciones" at bounding box center [1118, 226] width 52 height 18
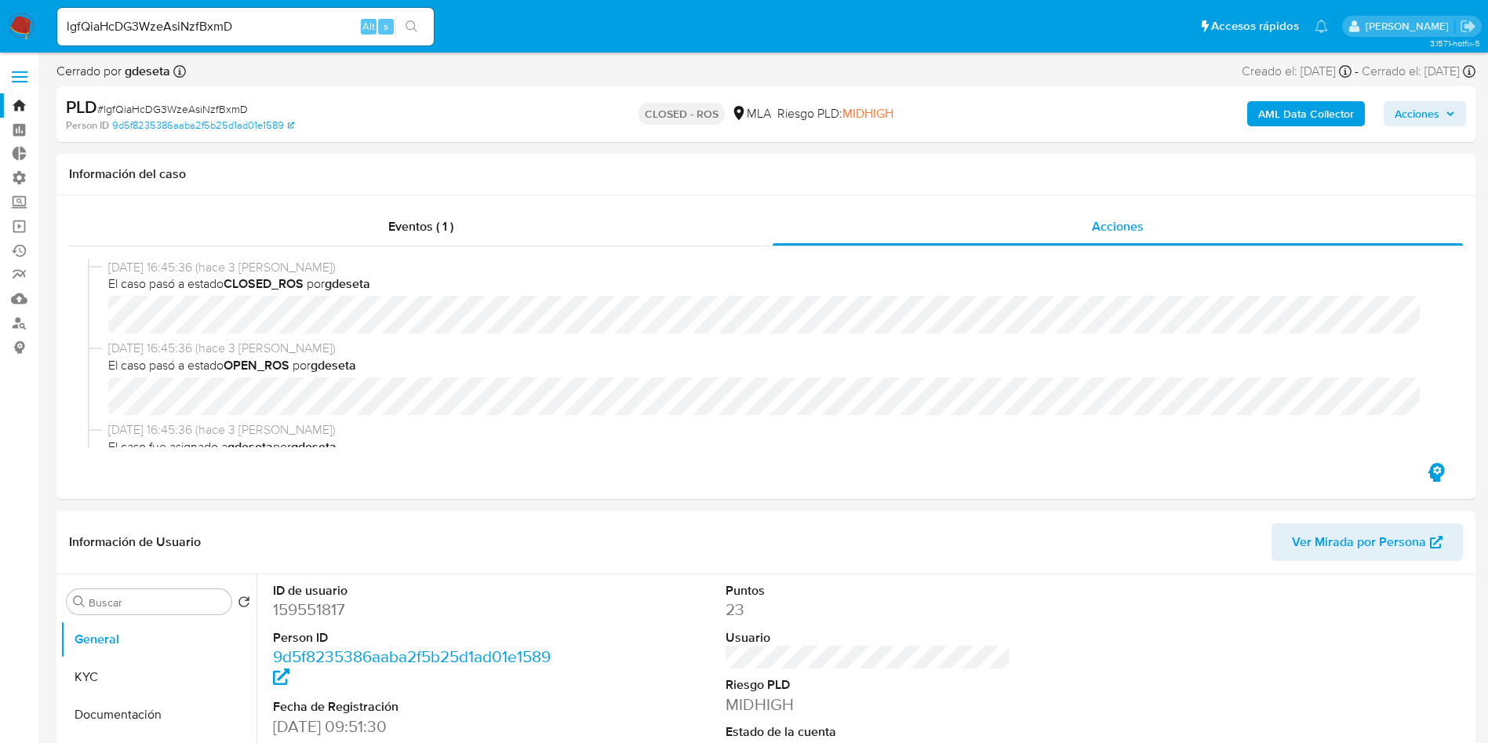
select select "10"
click at [235, 25] on input "lgfQiaHcDG3WzeAsiNzfBxmD" at bounding box center [245, 26] width 377 height 20
paste input "84W8MtgzD9JqjK0ynTgX3aOY"
type input "84W8MtgzD9JqjK0ynTgX3aOY"
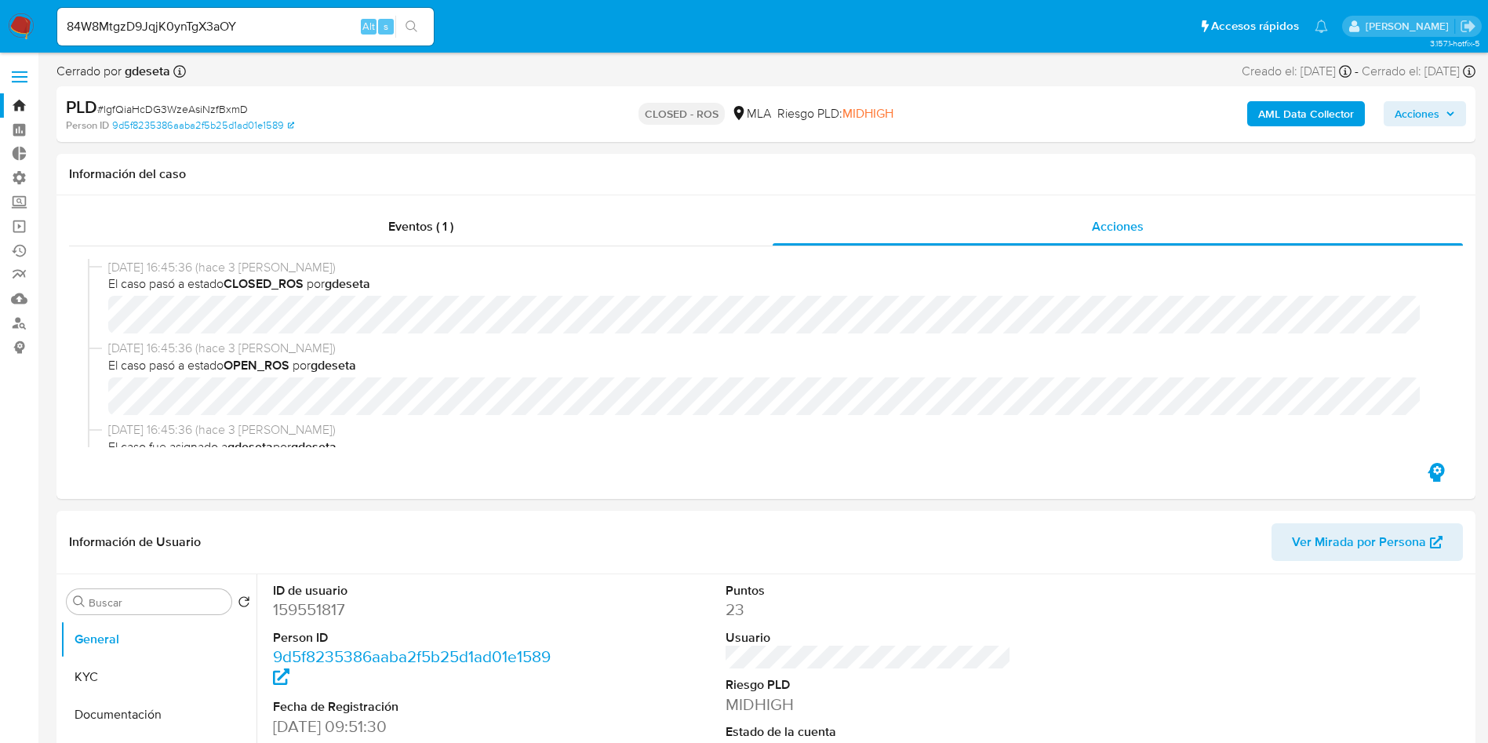
click at [413, 14] on div "84W8MtgzD9JqjK0ynTgX3aOY Alt s" at bounding box center [245, 27] width 377 height 44
click at [413, 22] on icon "search-icon" at bounding box center [412, 26] width 12 height 12
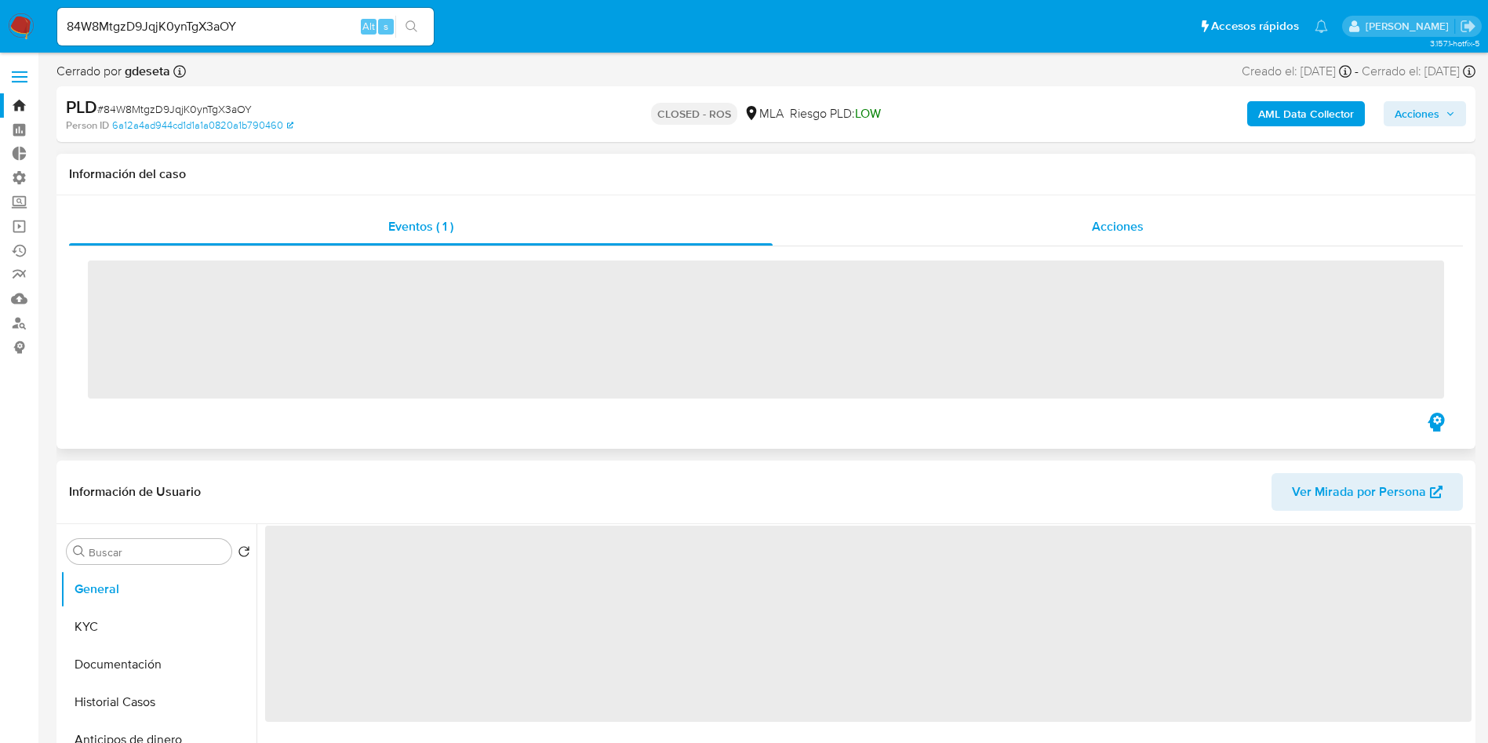
click at [1151, 228] on div "Acciones" at bounding box center [1118, 227] width 690 height 38
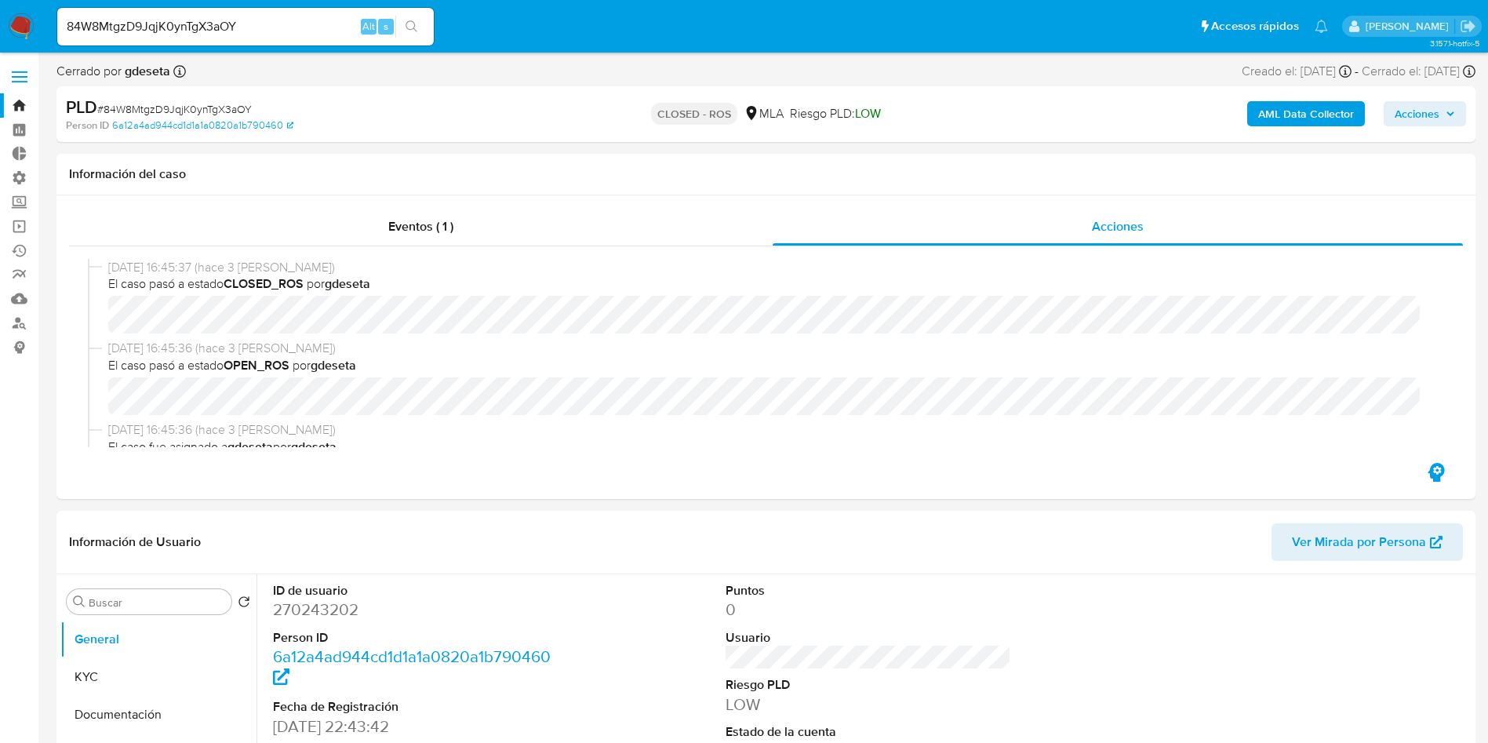
select select "10"
click at [196, 29] on input "84W8MtgzD9JqjK0ynTgX3aOY" at bounding box center [245, 26] width 377 height 20
paste input "hmS4sVkWrJnL69pyM38SnSfX"
type input "hmS4sVkWrJnL69pyM38SnSfX"
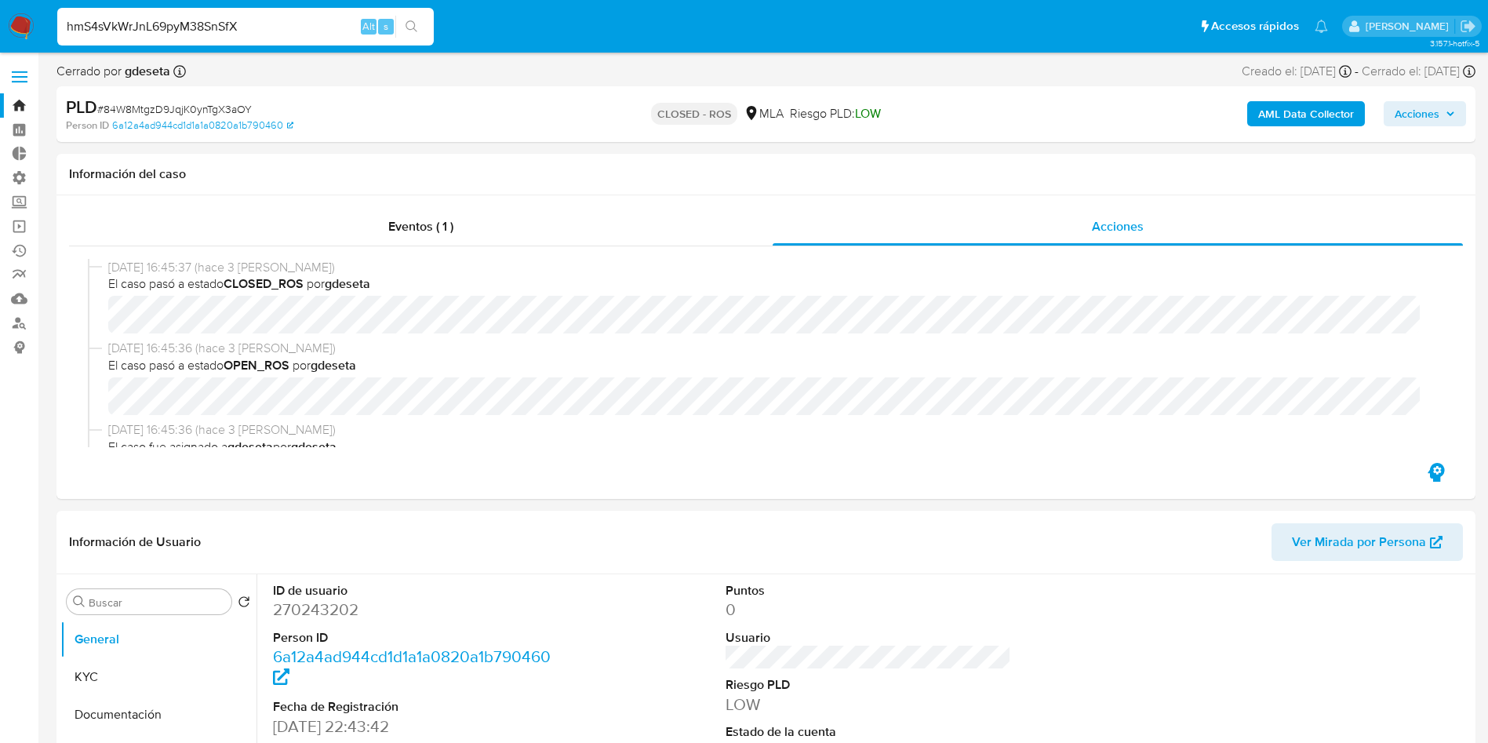
click at [420, 23] on button "search-icon" at bounding box center [411, 27] width 32 height 22
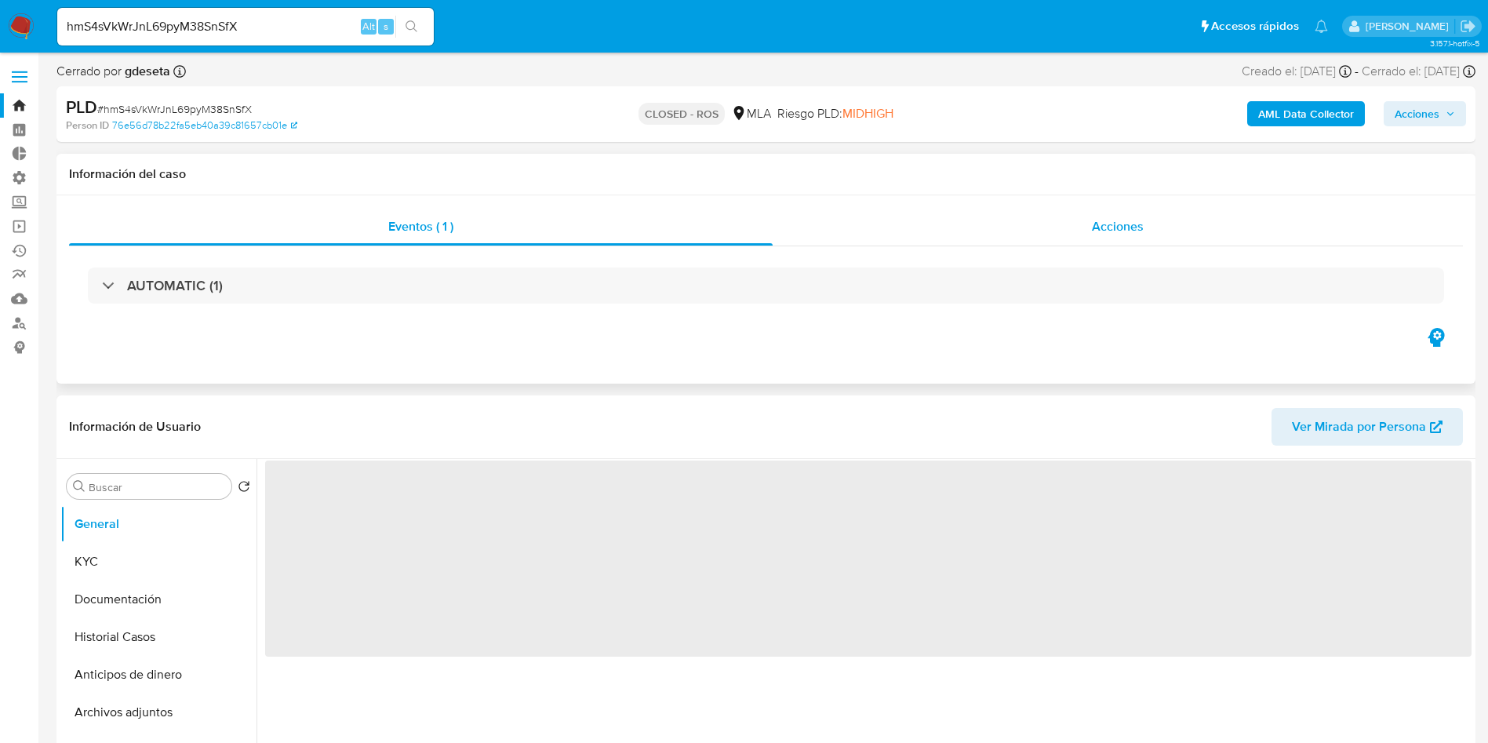
click at [1133, 228] on span "Acciones" at bounding box center [1118, 226] width 52 height 18
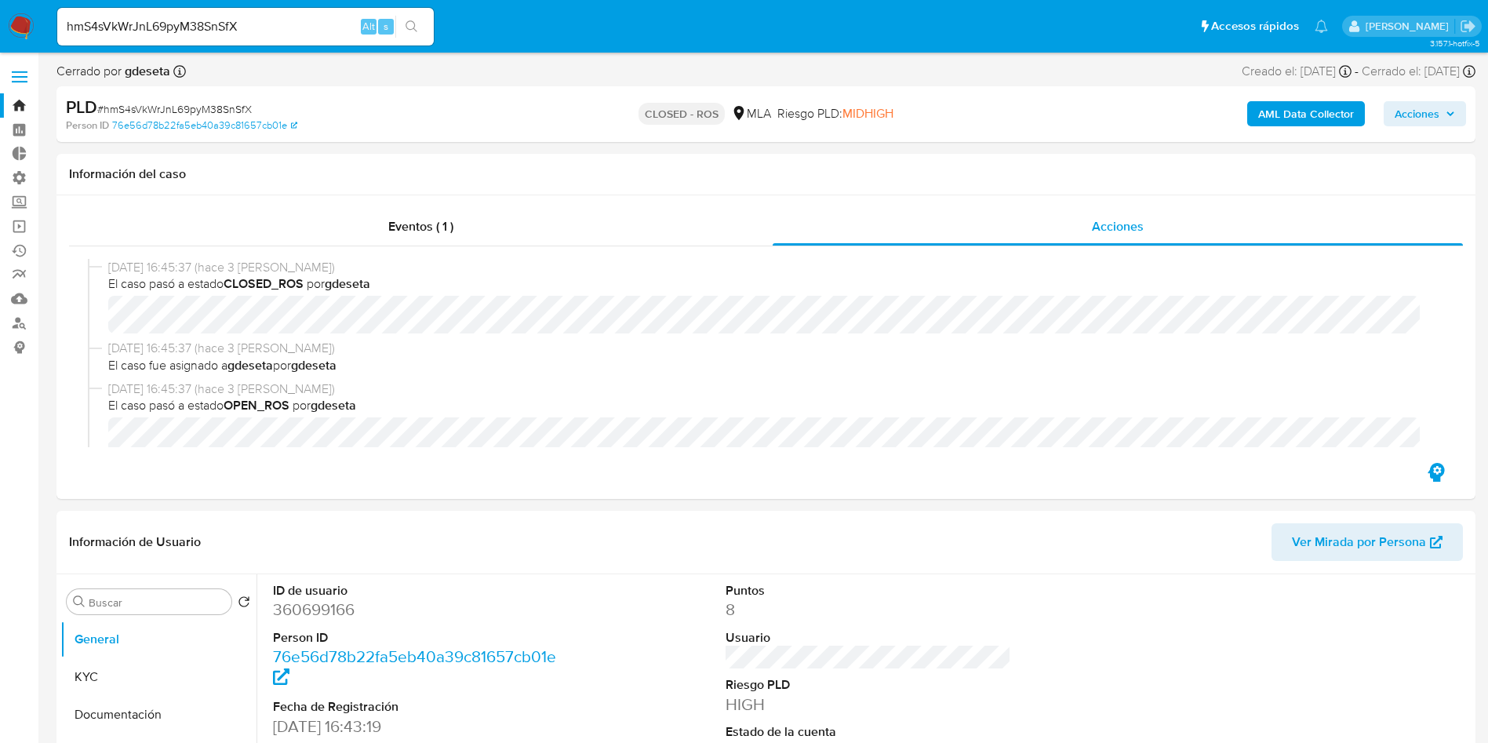
select select "10"
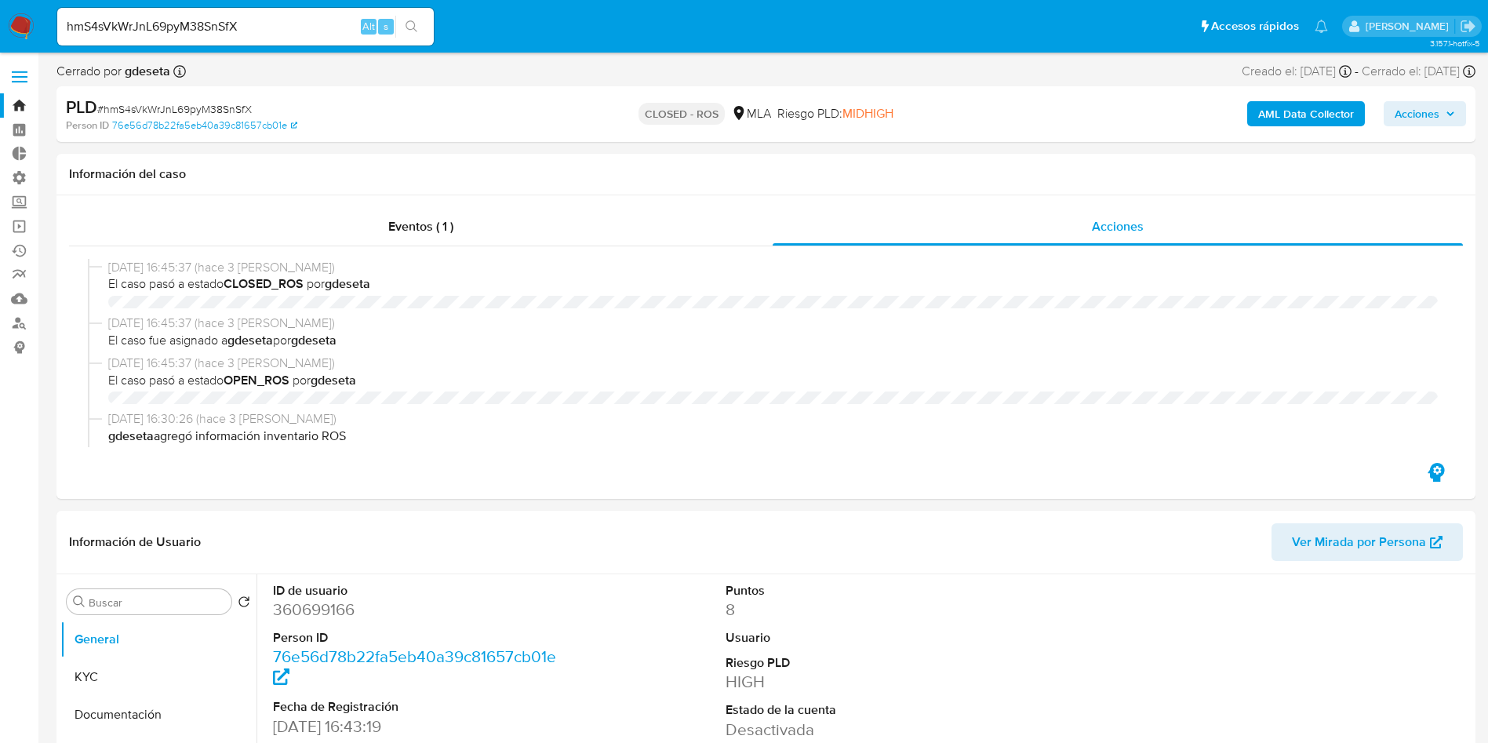
select select "10"
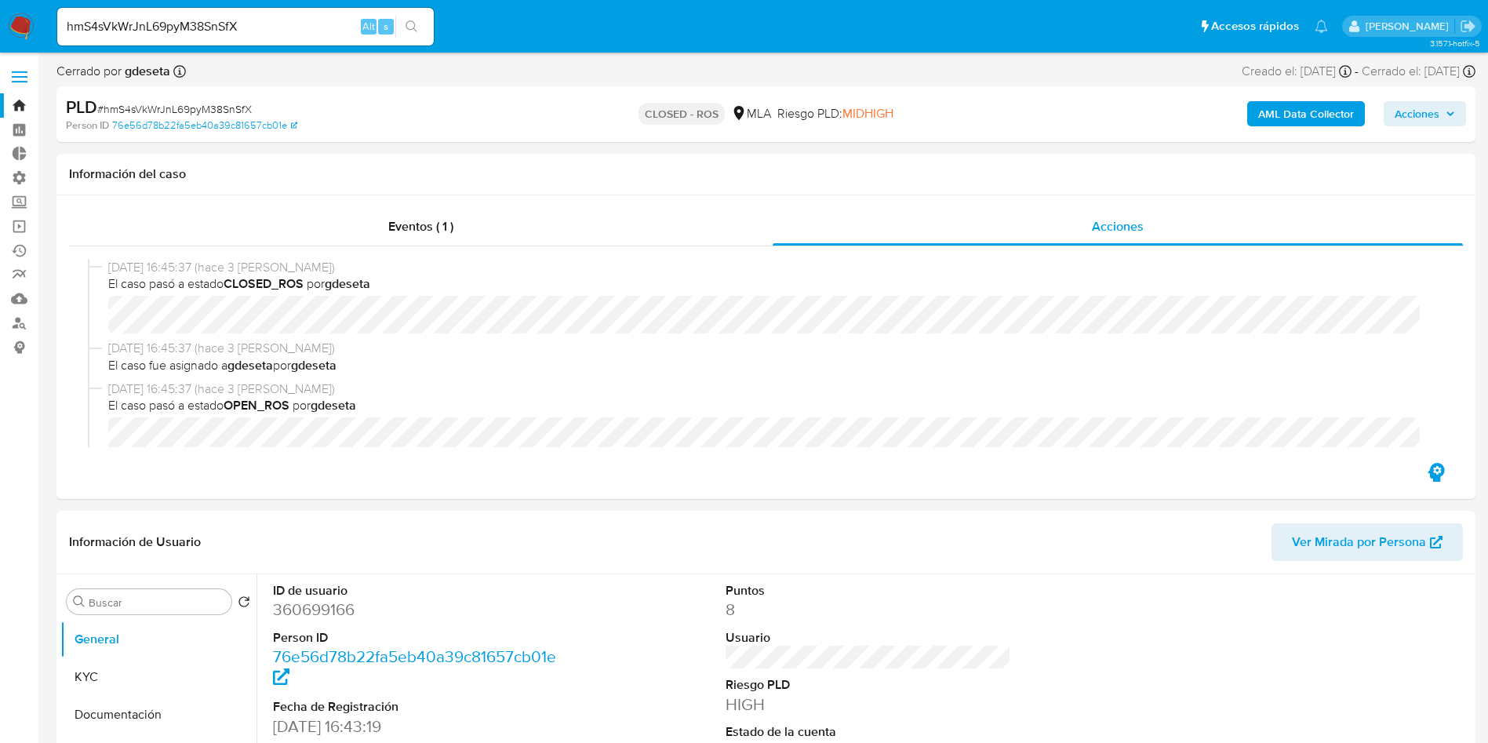
click at [286, 19] on input "hmS4sVkWrJnL69pyM38SnSfX" at bounding box center [245, 26] width 377 height 20
paste input "rGgvYBeKh3NA6f4CqXhe0ZcE"
type input "rGgvYBeKh3NA6f4CqXhe0ZcE"
click at [403, 29] on button "search-icon" at bounding box center [411, 27] width 32 height 22
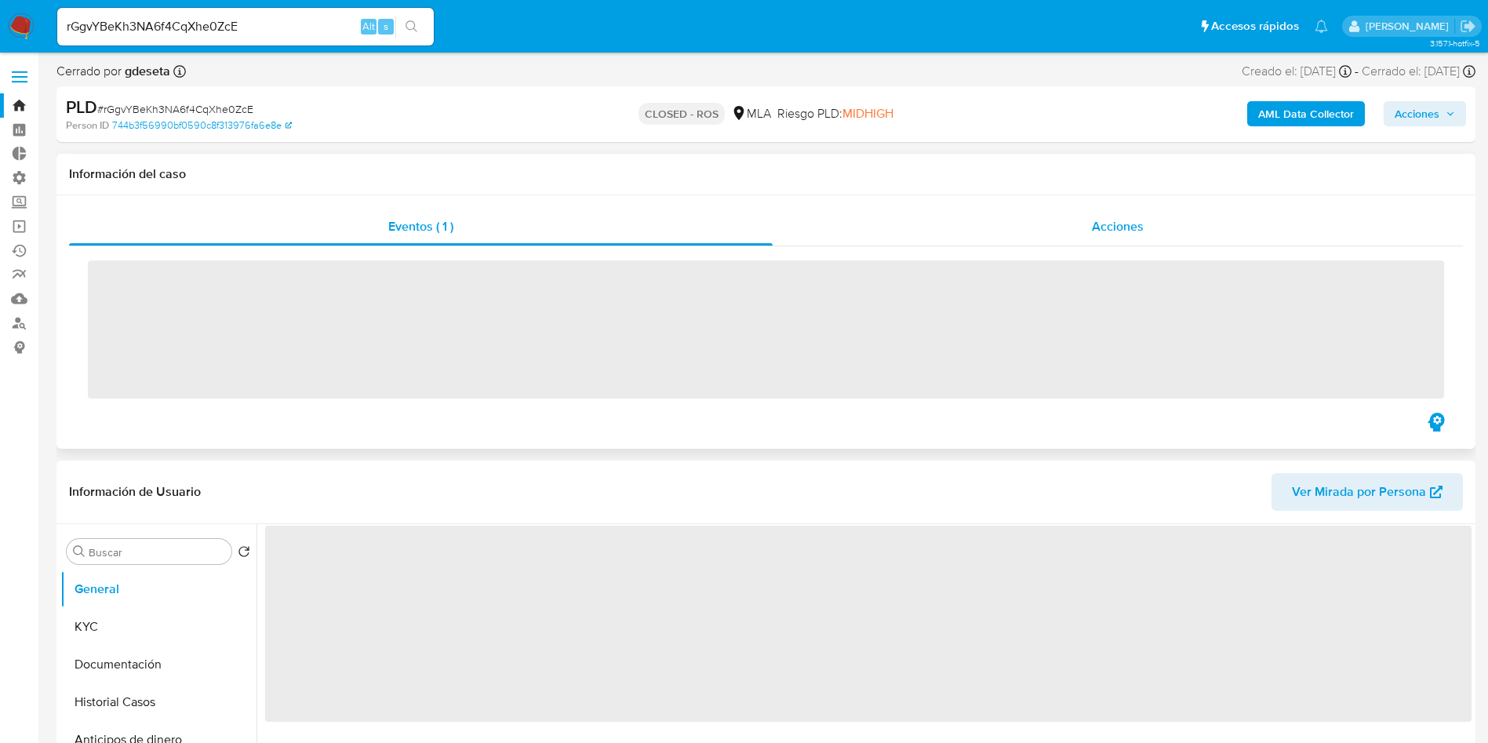
click at [1132, 224] on span "Acciones" at bounding box center [1118, 226] width 52 height 18
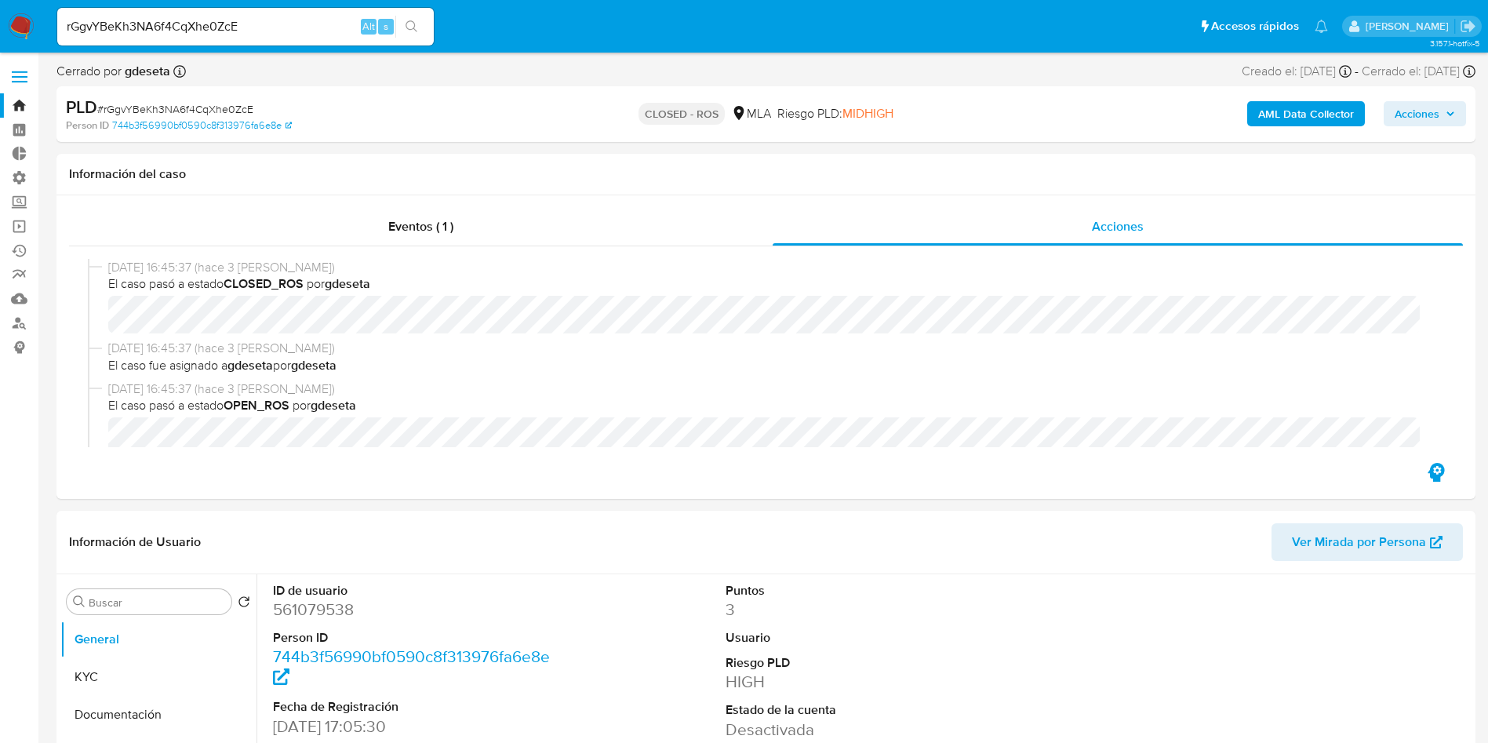
select select "10"
click at [249, 21] on input "rGgvYBeKh3NA6f4CqXhe0ZcE" at bounding box center [245, 26] width 377 height 20
click at [249, 22] on input "rGgvYBeKh3NA6f4CqXhe0ZcE" at bounding box center [245, 26] width 377 height 20
paste input "NNmwaDcfXmVAqHh6vuB8gTmn"
type input "NNmwaDcfXmVAqHh6vuB8gTmn"
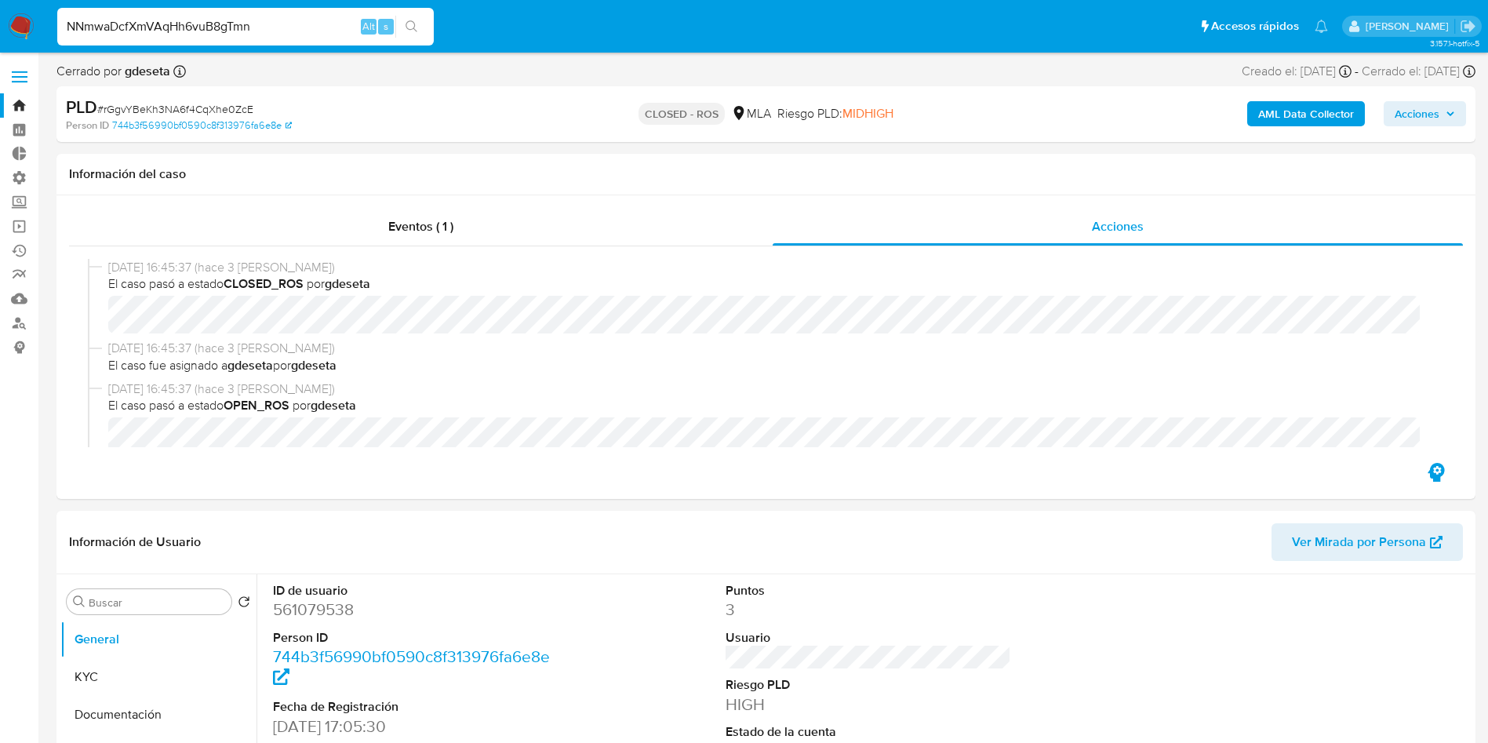
click at [413, 26] on icon "search-icon" at bounding box center [412, 26] width 13 height 13
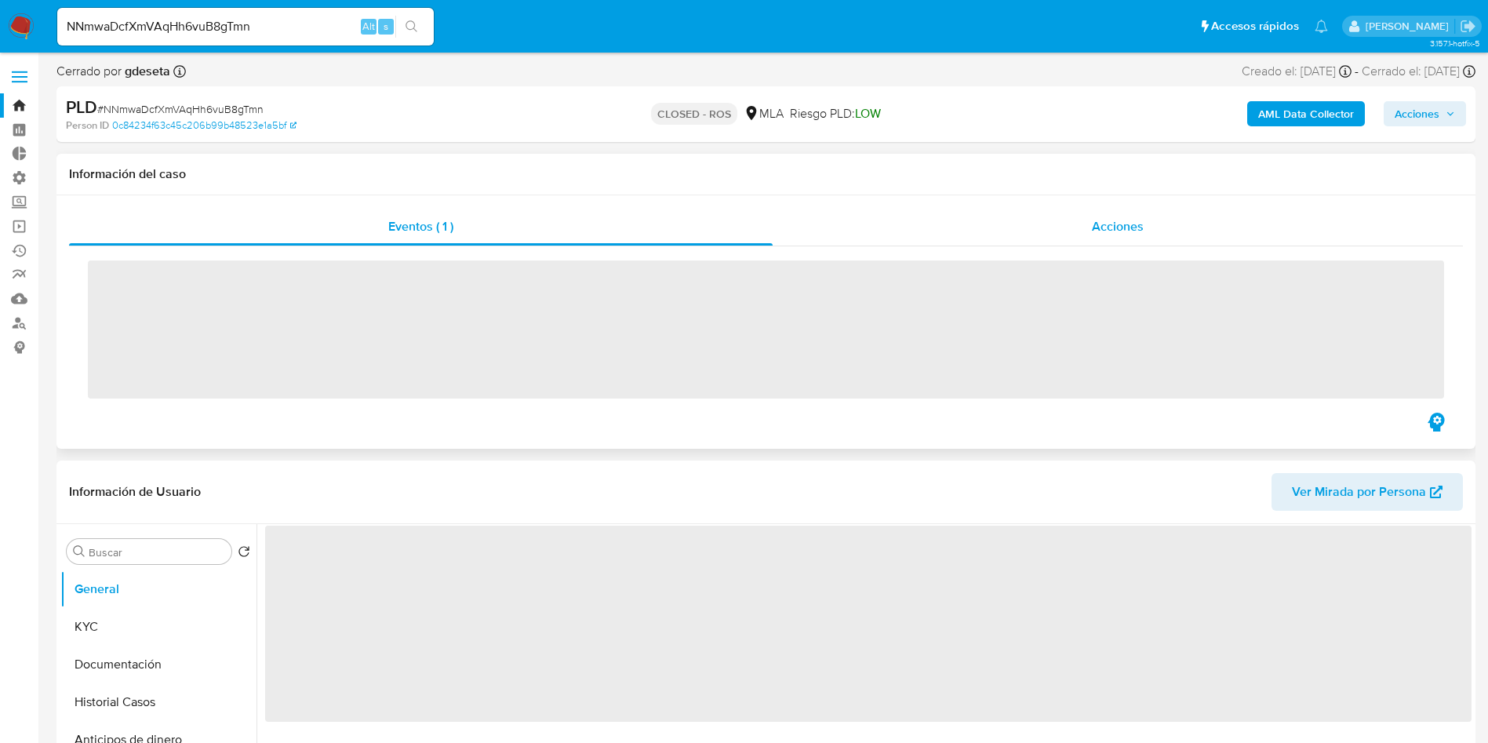
click at [1126, 218] on span "Acciones" at bounding box center [1118, 226] width 52 height 18
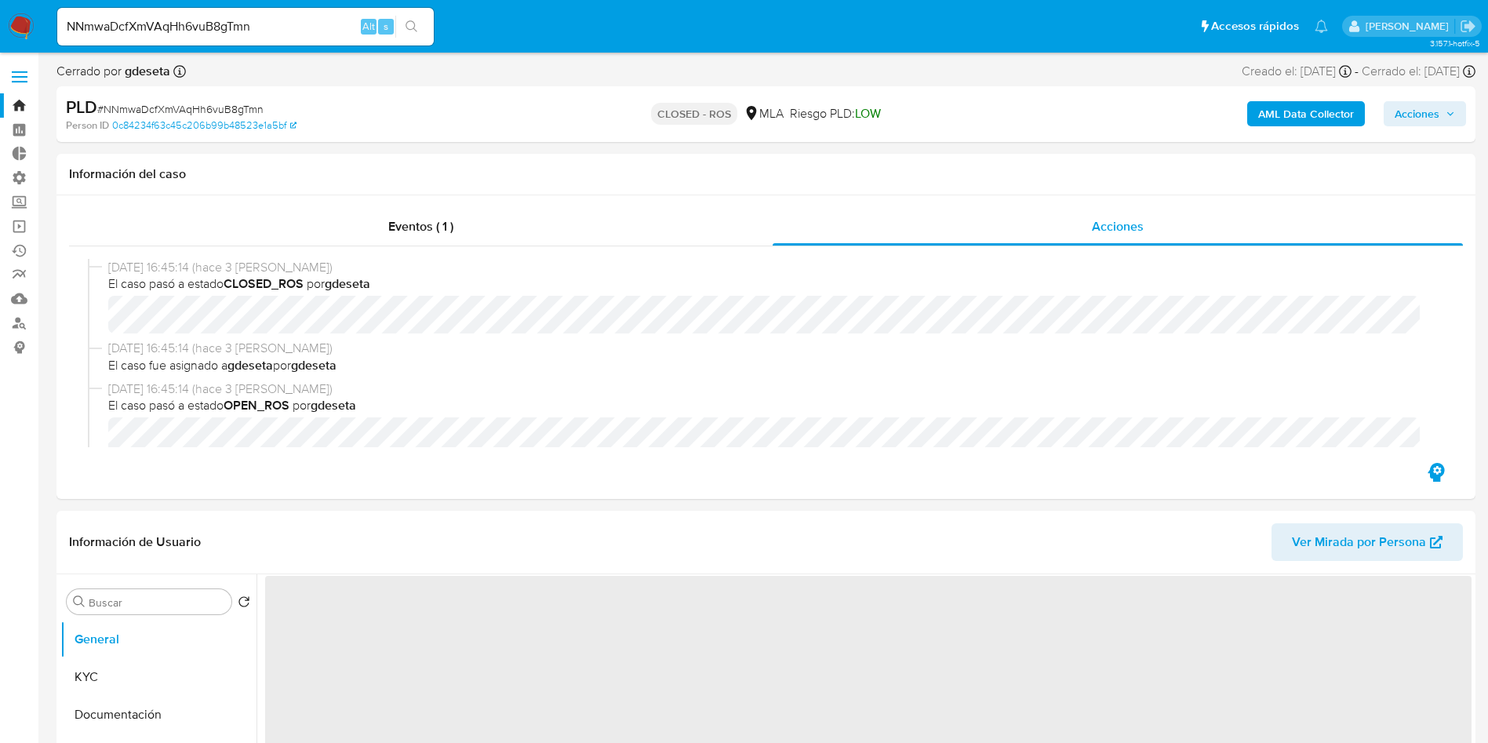
select select "10"
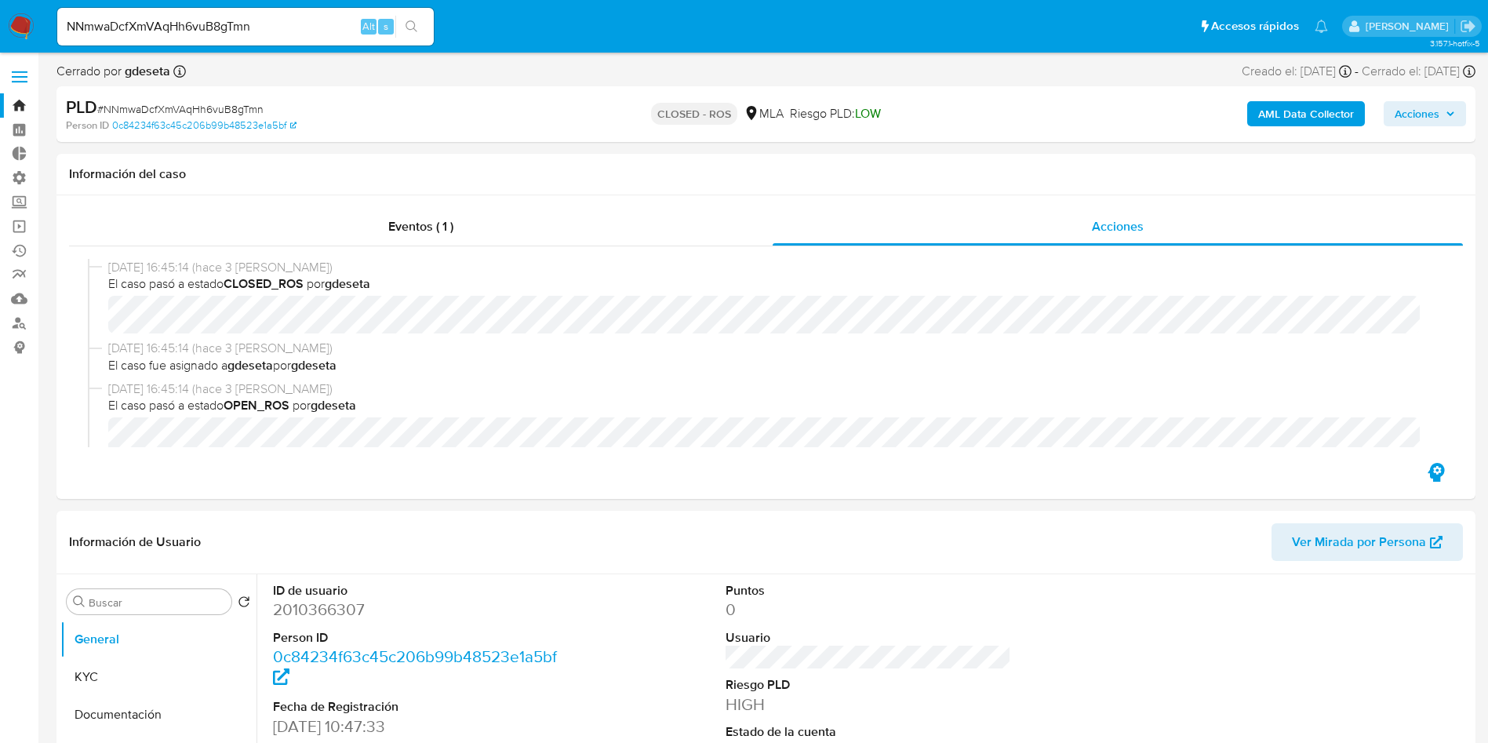
click at [260, 21] on input "NNmwaDcfXmVAqHh6vuB8gTmn" at bounding box center [245, 26] width 377 height 20
paste input "365rBFg85DT3Oa5MQkNlKUOQ"
type input "365rBFg85DT3Oa5MQkNlKUOQ"
click at [409, 29] on icon "search-icon" at bounding box center [412, 26] width 13 height 13
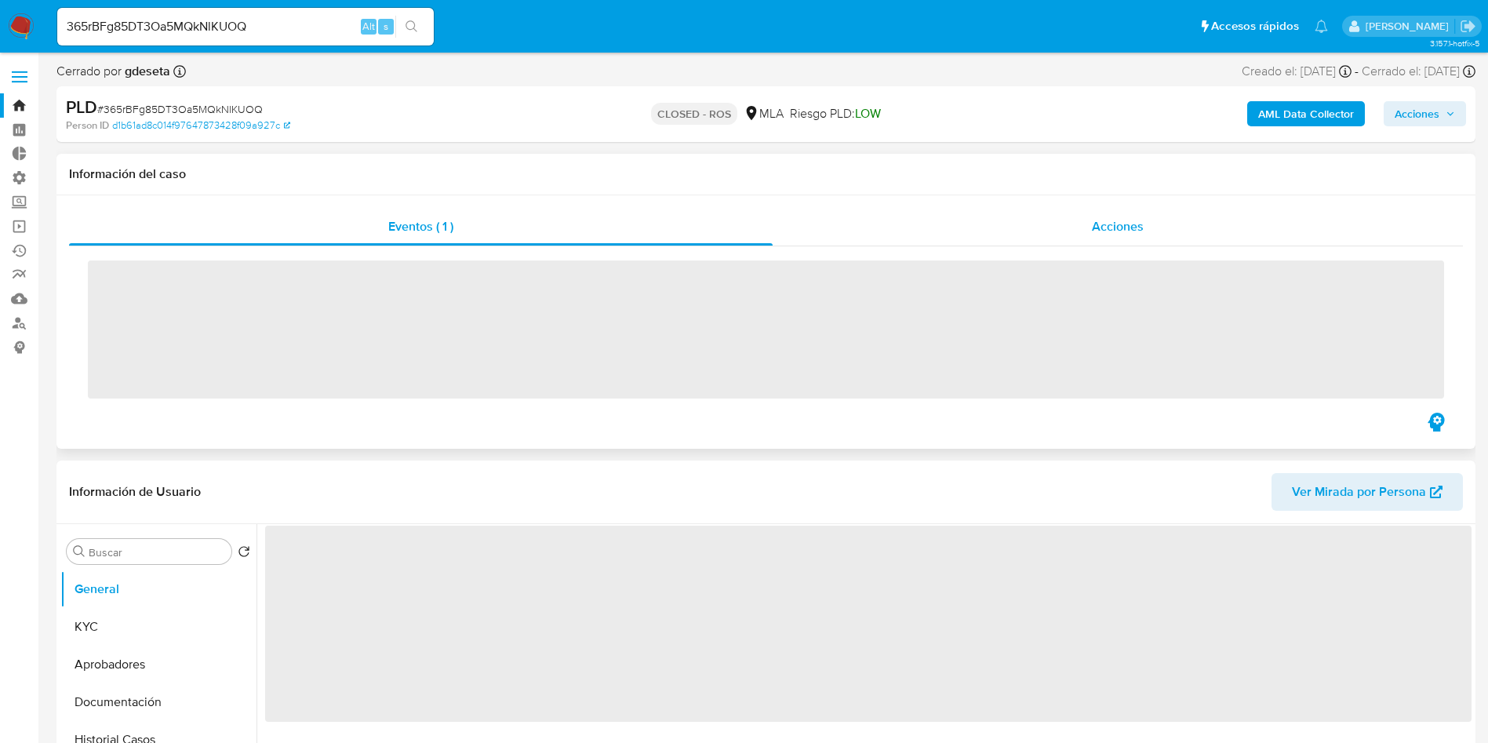
drag, startPoint x: 1152, startPoint y: 218, endPoint x: 1138, endPoint y: 224, distance: 15.2
click at [1152, 217] on div "Acciones" at bounding box center [1118, 227] width 690 height 38
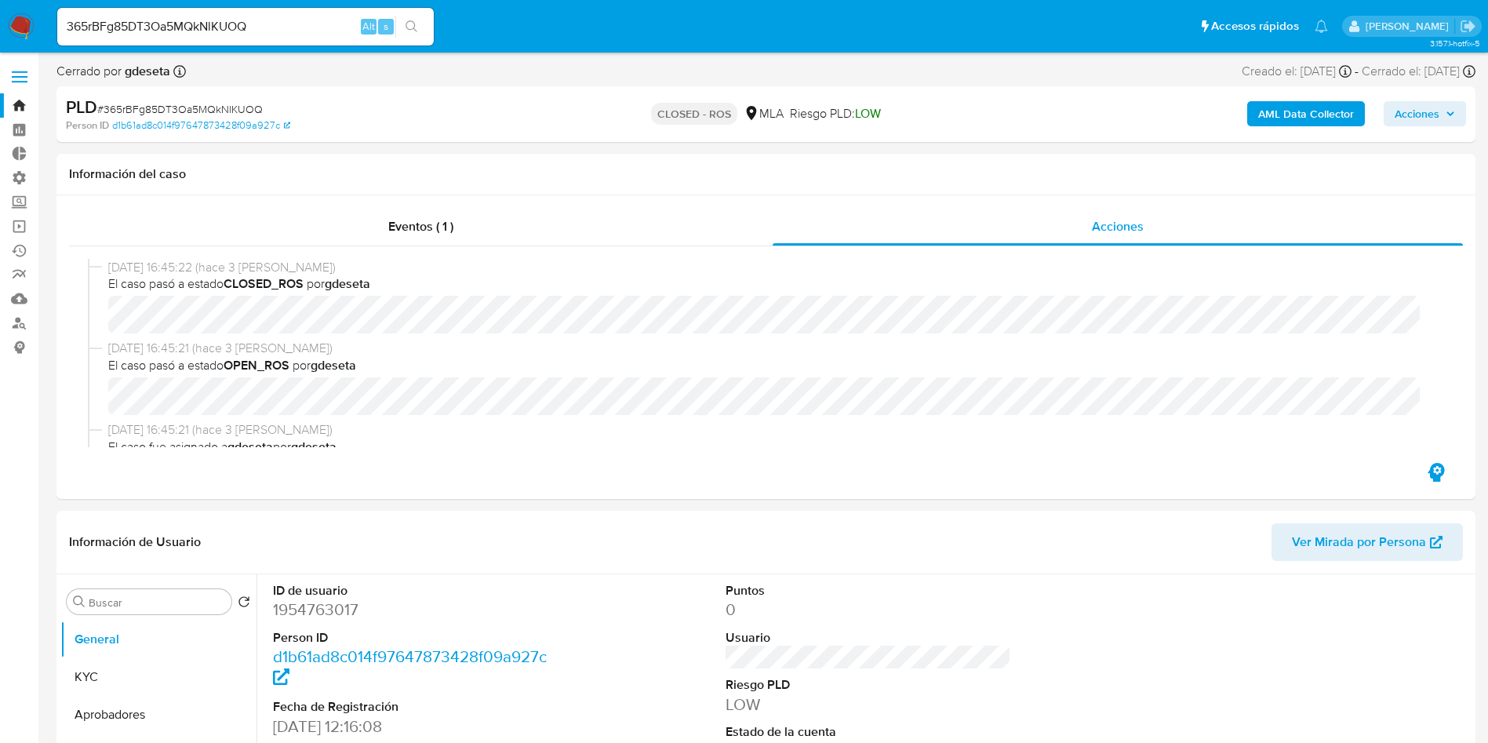
select select "10"
click at [274, 20] on input "365rBFg85DT3Oa5MQkNlKUOQ" at bounding box center [245, 26] width 377 height 20
paste input "TxbHFCWstXnqOie4wlkX6cOi"
type input "TxbHFCWstXnqOie4wlkX6cOi"
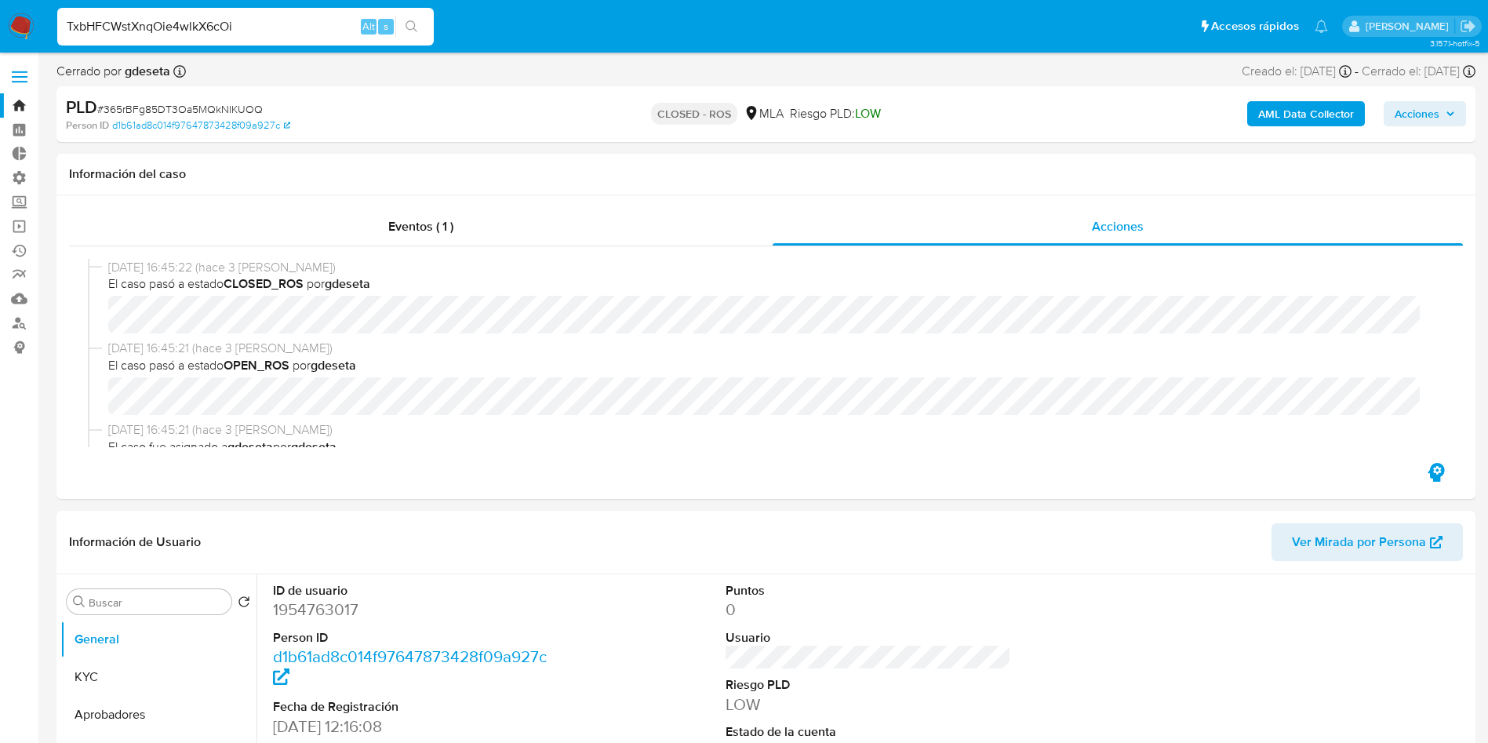
click at [419, 35] on button "search-icon" at bounding box center [411, 27] width 32 height 22
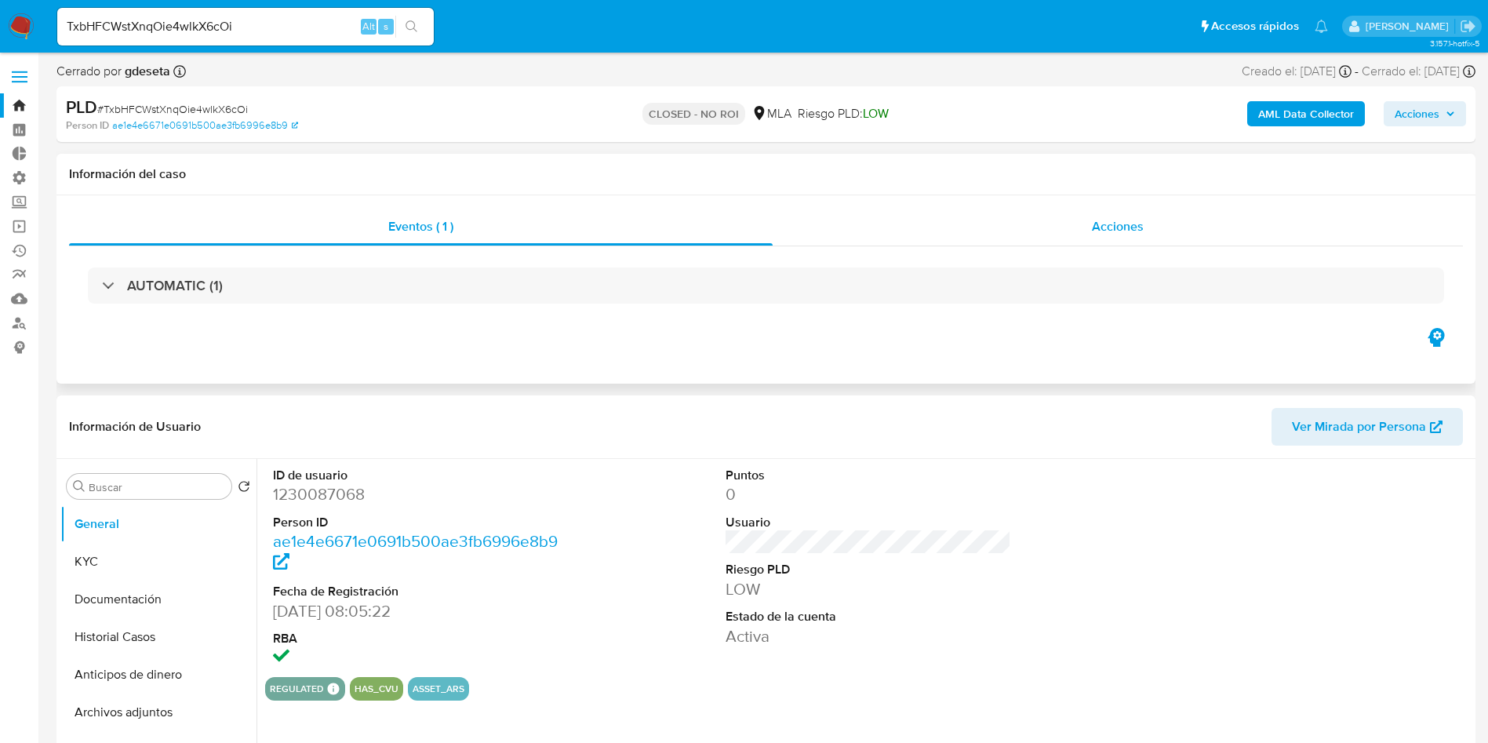
select select "10"
click at [1110, 218] on span "Acciones" at bounding box center [1118, 226] width 52 height 18
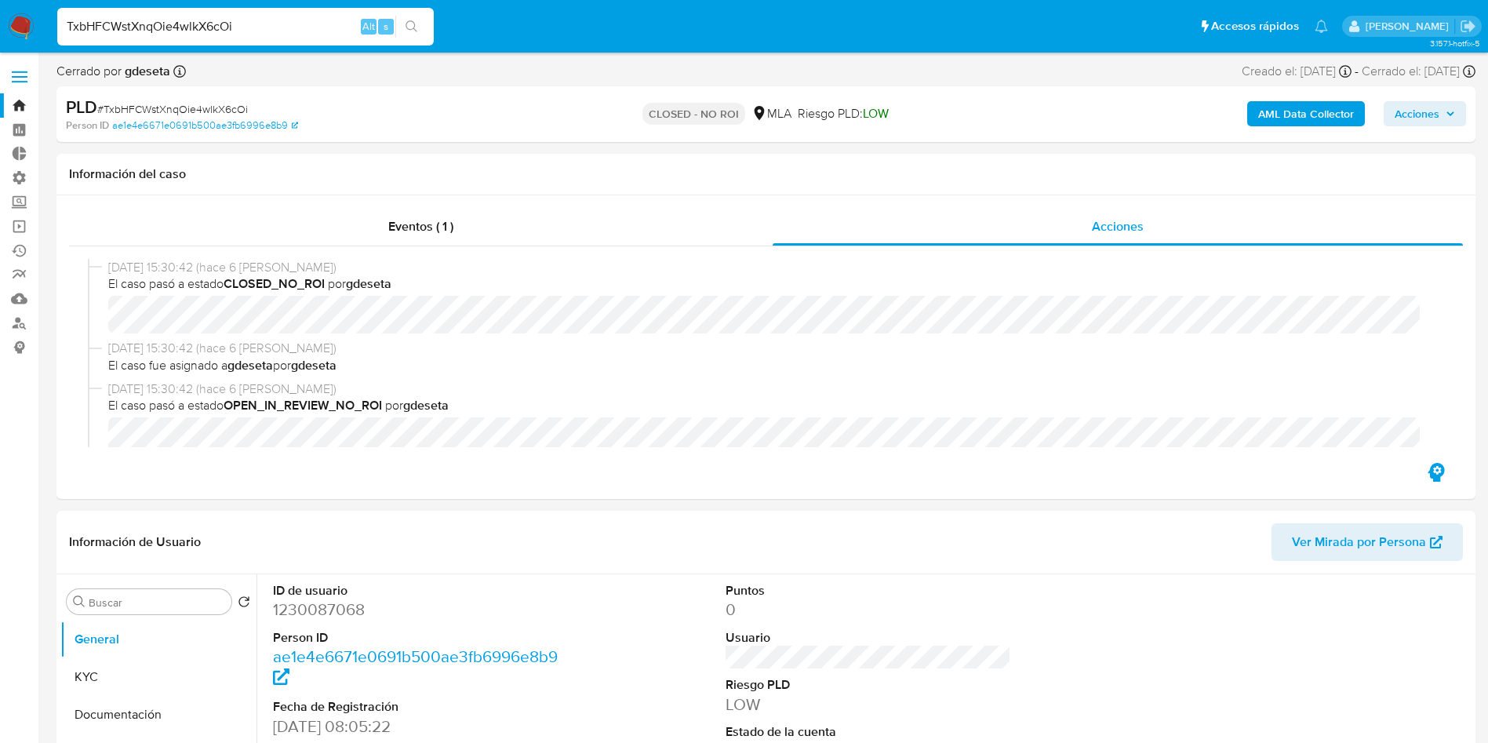
click at [206, 24] on input "TxbHFCWstXnqOie4wlkX6cOi" at bounding box center [245, 26] width 377 height 20
paste input "nQuLVLiAyQHttU4z0v0cMimT"
type input "nQuLVLiAyQHttU4z0v0cMimT"
click at [413, 14] on div "nQuLVLiAyQHttU4z0v0cMimT Alt s" at bounding box center [245, 27] width 377 height 38
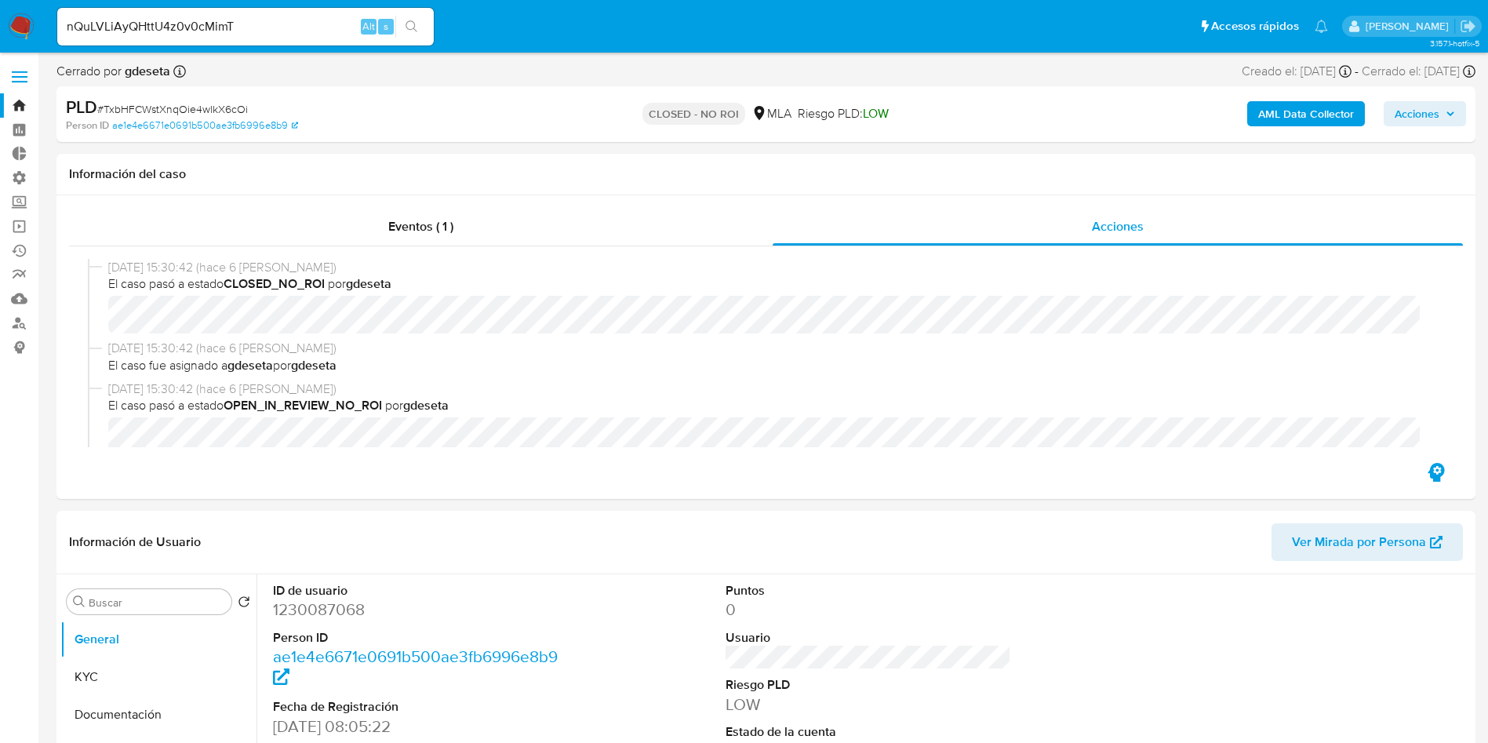
click at [413, 37] on button "search-icon" at bounding box center [411, 27] width 32 height 22
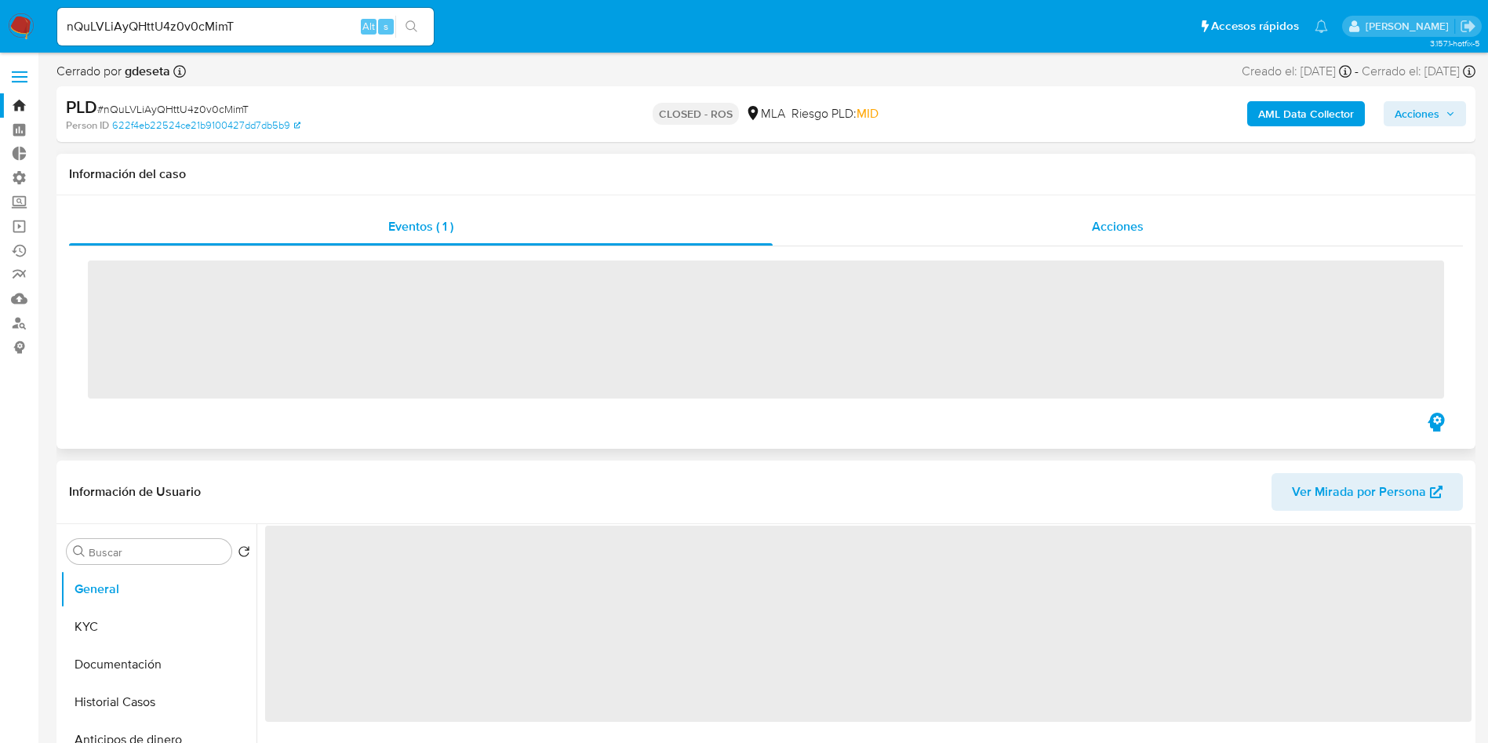
click at [1086, 231] on div "Acciones" at bounding box center [1118, 227] width 690 height 38
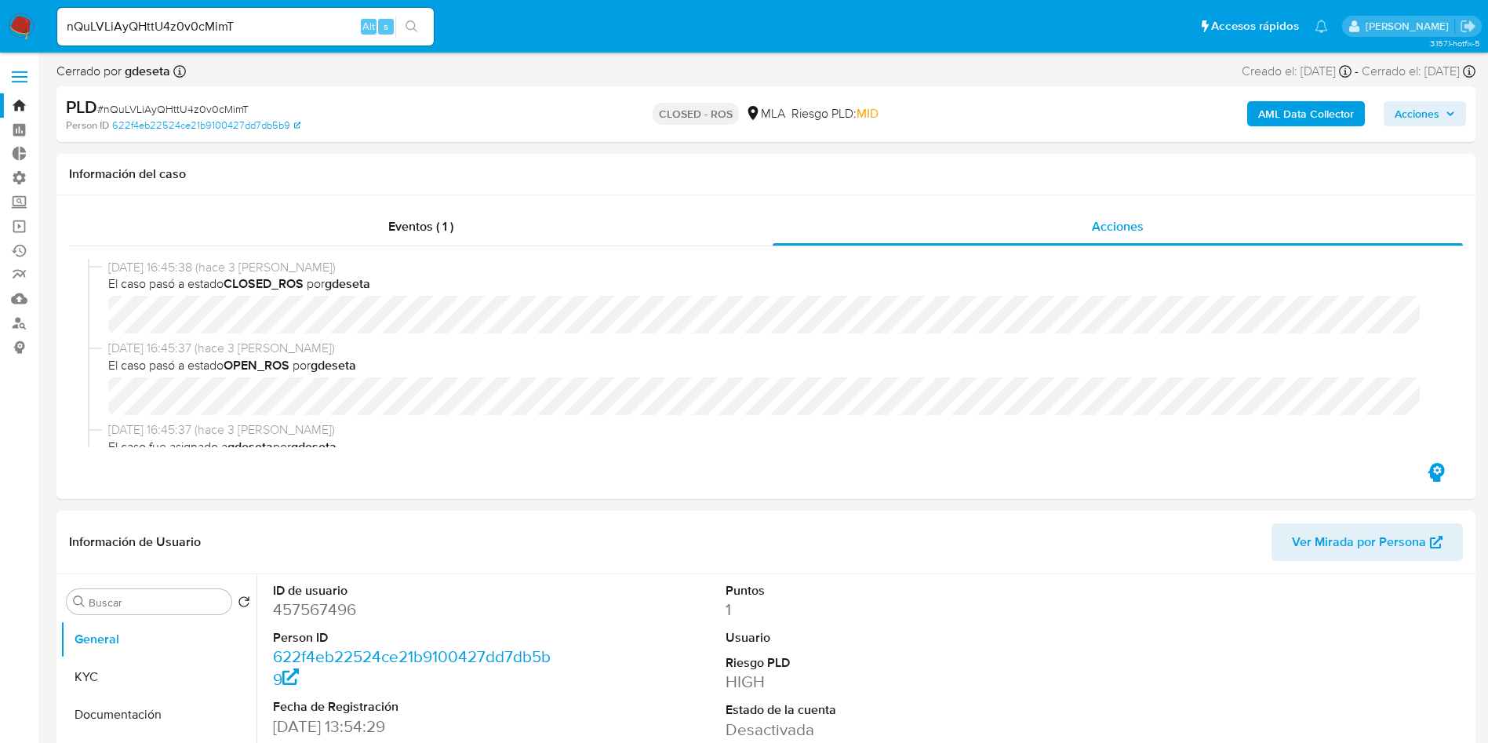
select select "10"
click at [253, 21] on input "nQuLVLiAyQHttU4z0v0cMimT" at bounding box center [245, 26] width 377 height 20
paste input "YVismDvckAXdndz3cIJil63N"
type input "YVismDvckAXdndz3cIJil63N"
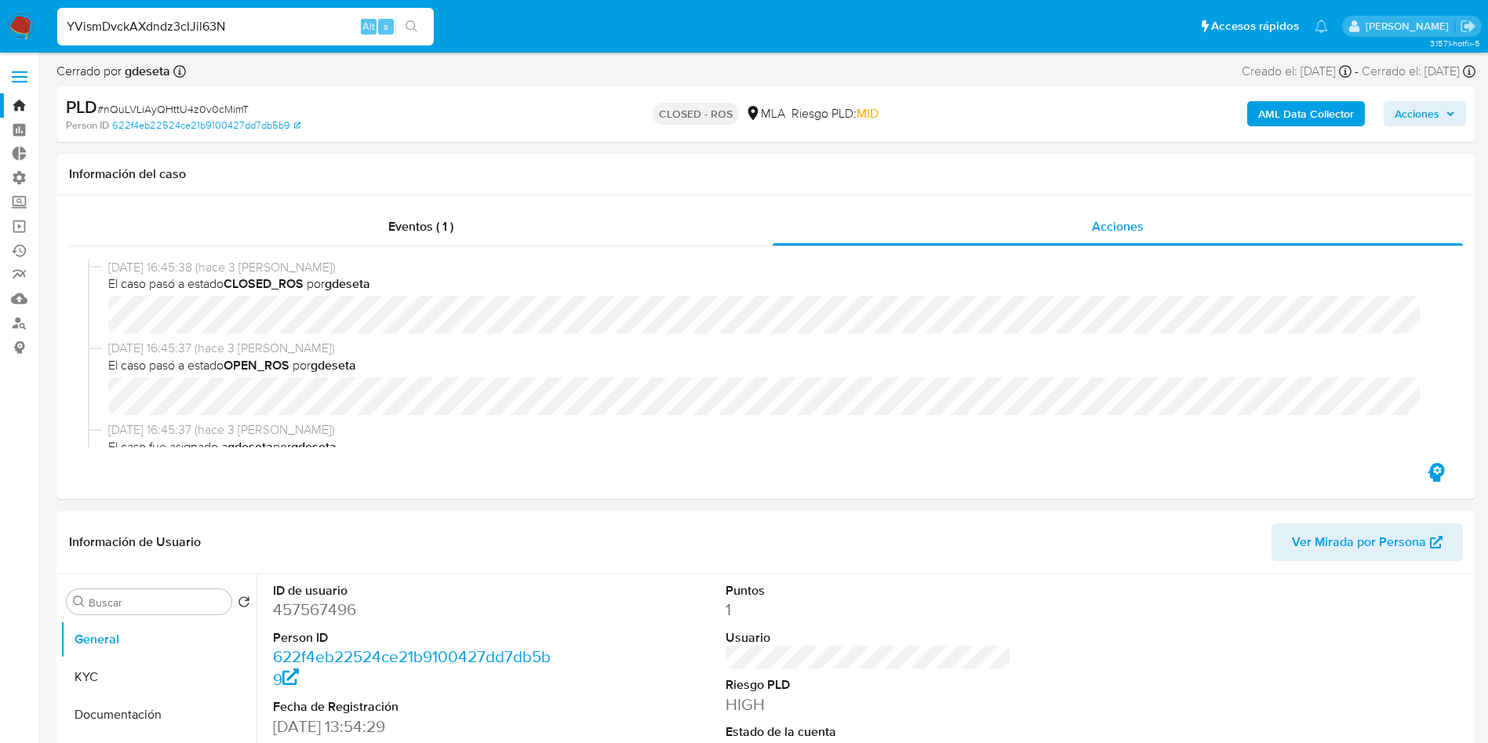
click at [417, 22] on icon "search-icon" at bounding box center [412, 26] width 13 height 13
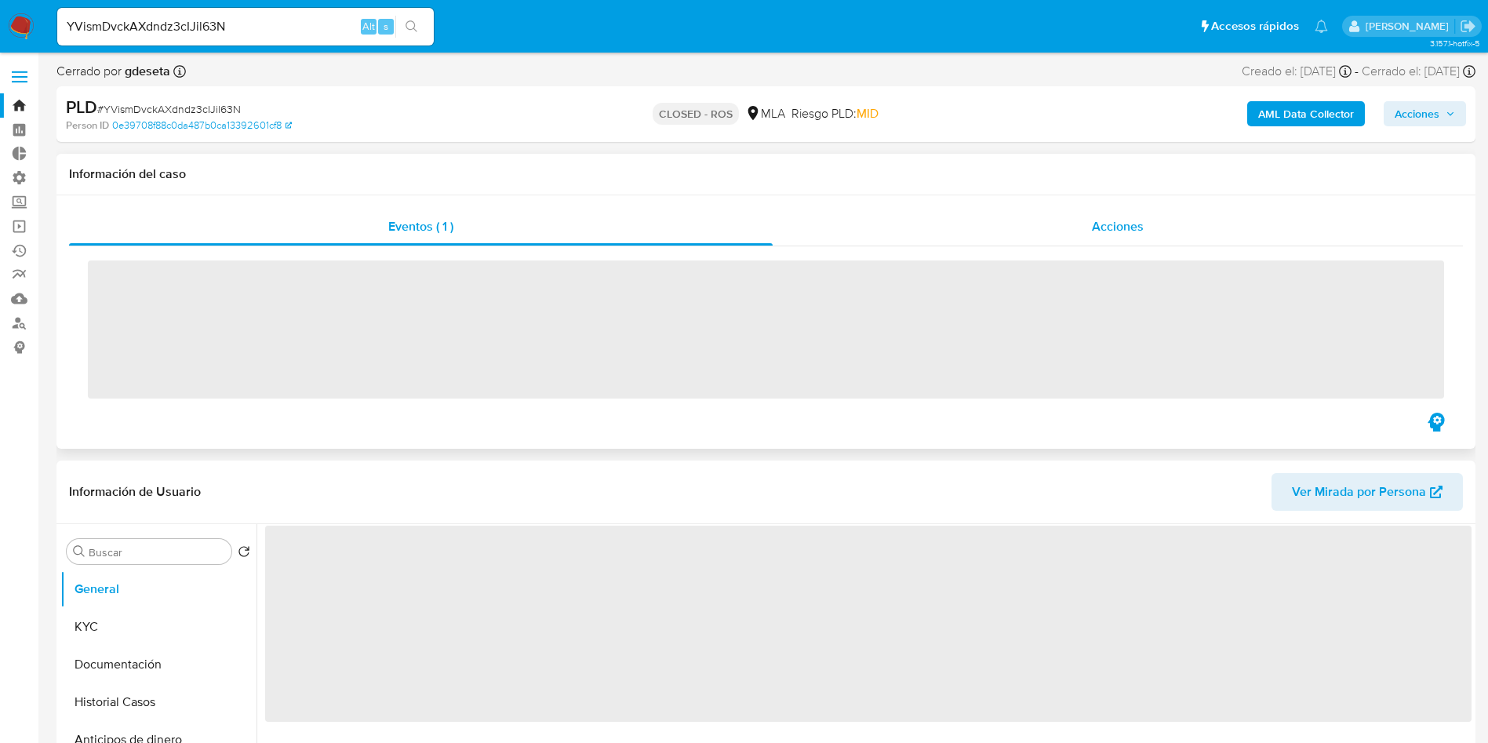
click at [1084, 233] on div "Acciones" at bounding box center [1118, 227] width 690 height 38
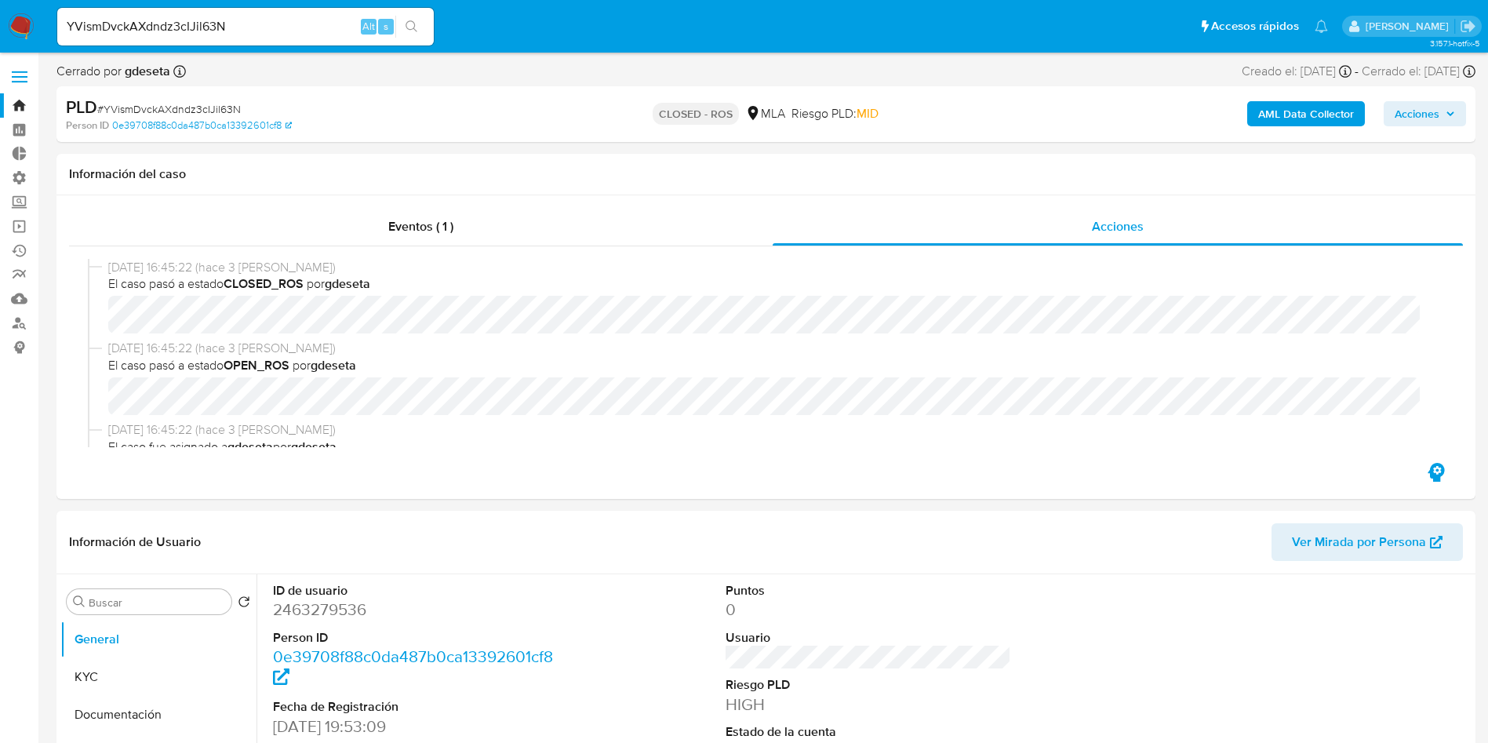
select select "10"
click at [258, 26] on input "YVismDvckAXdndz3cIJil63N" at bounding box center [245, 26] width 377 height 20
paste input "QTBIP9b3q39MGK7tibaxY3sd"
type input "QTBIP9b3q39MGK7tibaxY3sd"
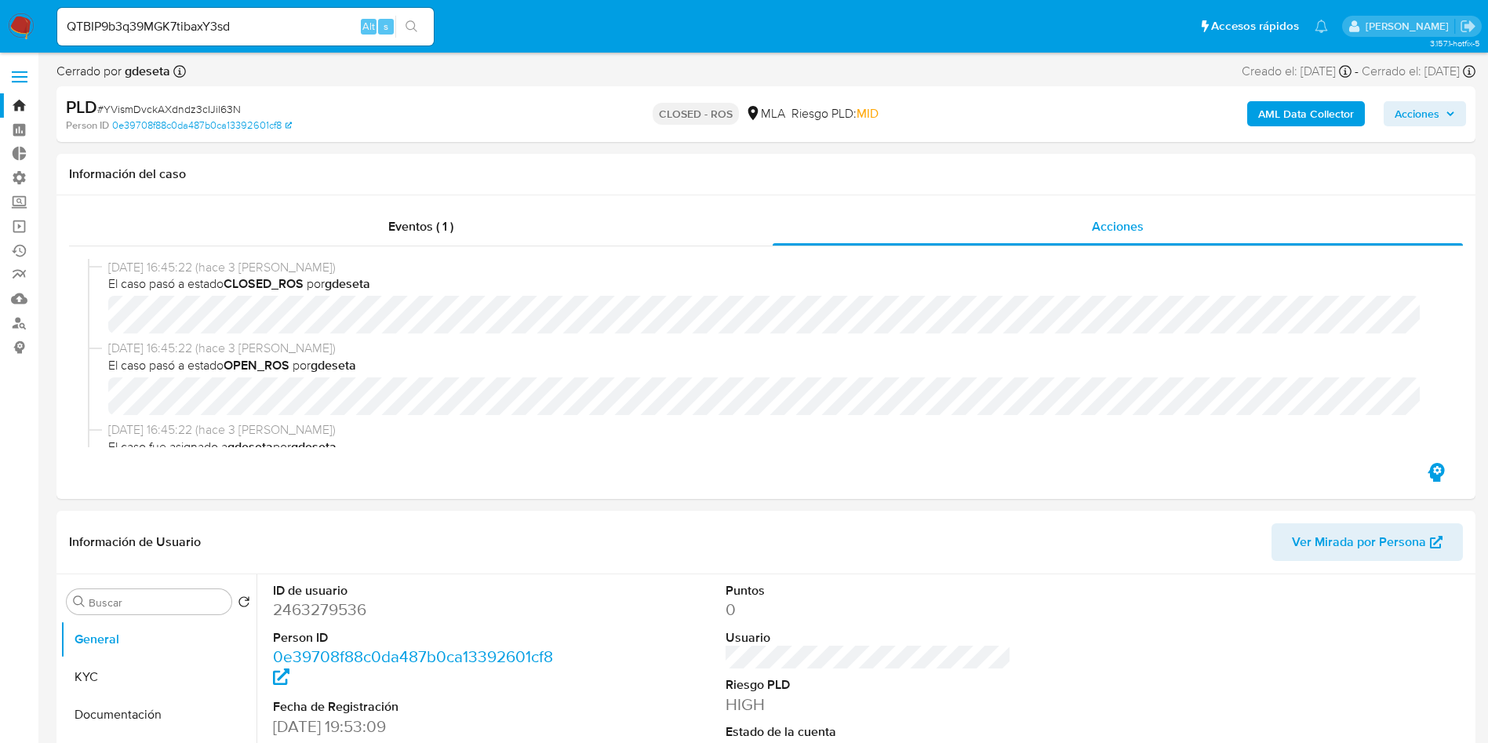
click at [423, 30] on button "search-icon" at bounding box center [411, 27] width 32 height 22
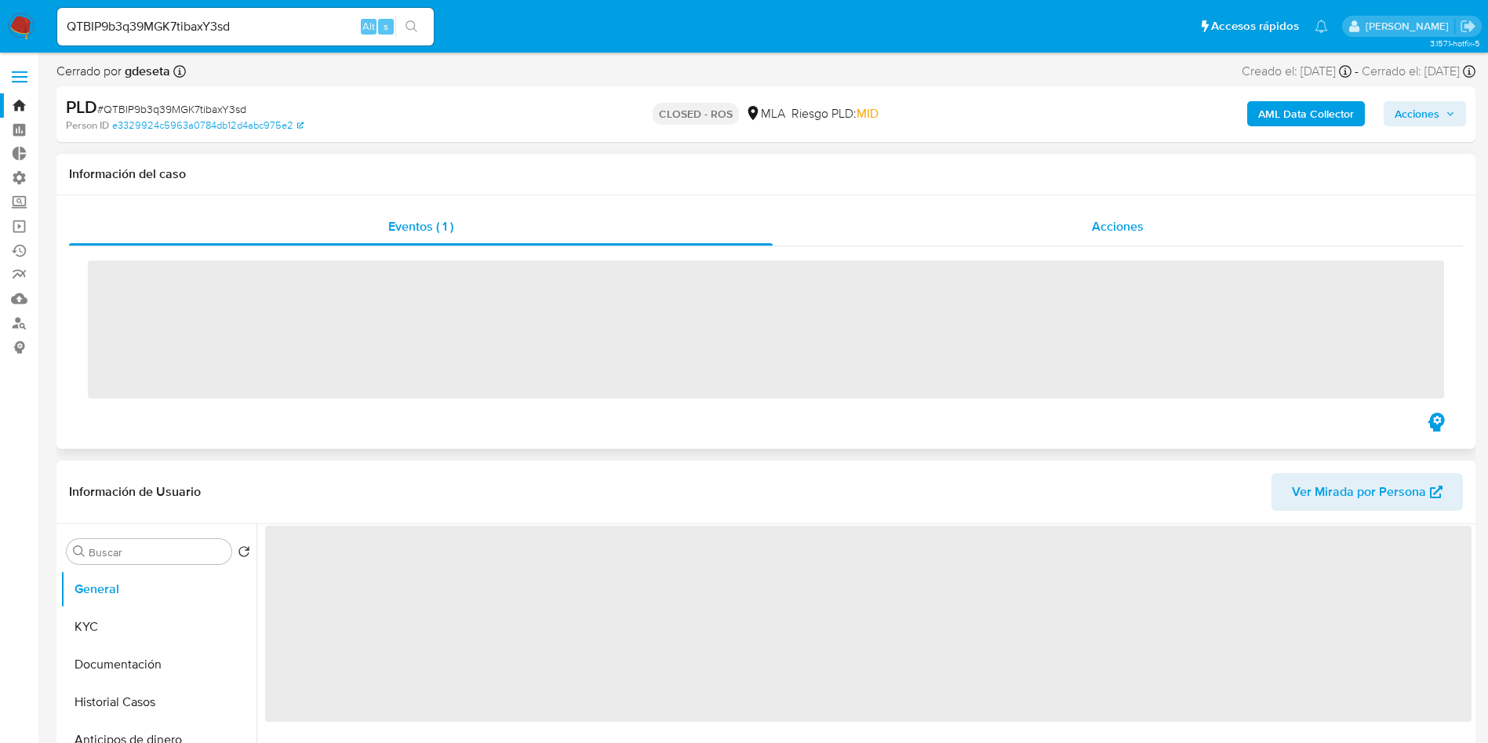
click at [1105, 218] on span "Acciones" at bounding box center [1118, 226] width 52 height 18
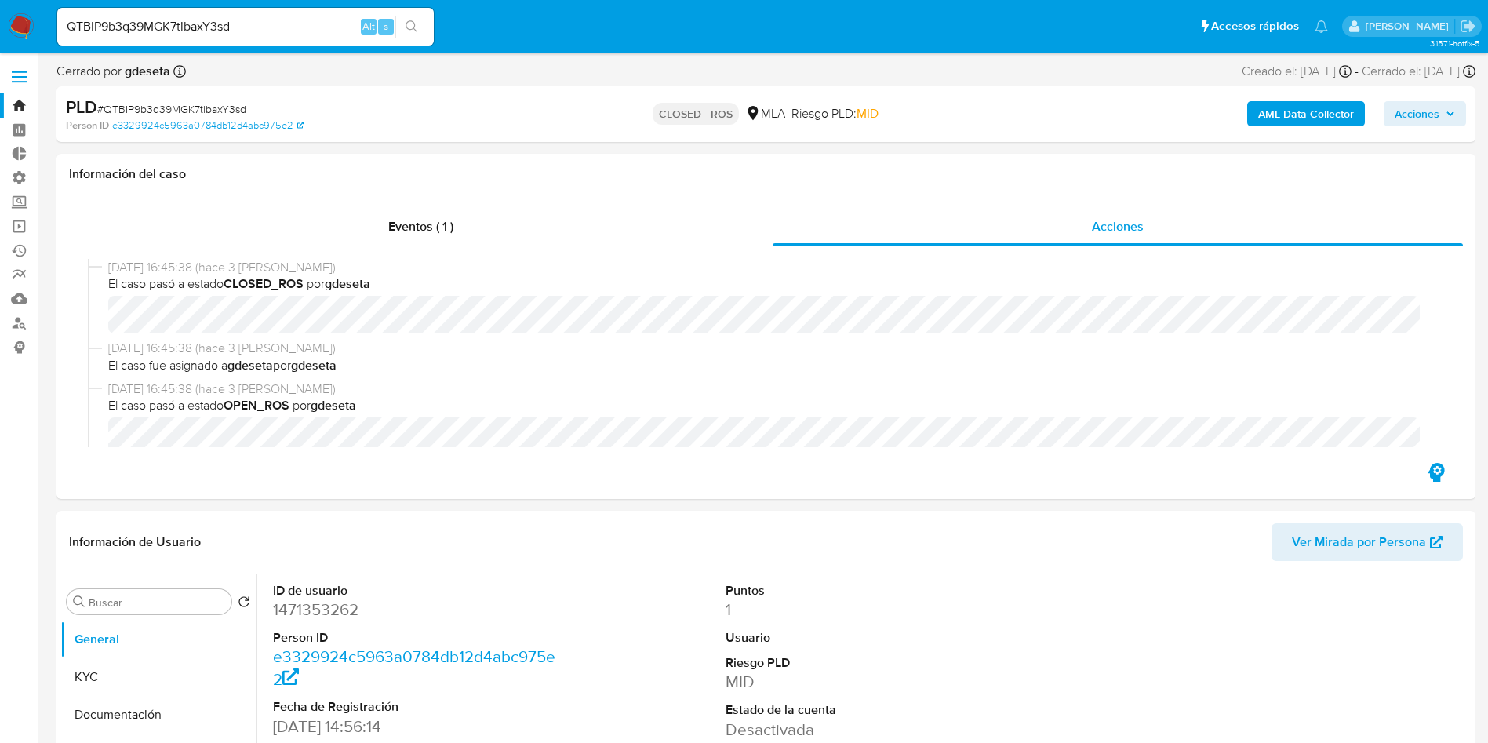
select select "10"
click at [230, 21] on input "QTBIP9b3q39MGK7tibaxY3sd" at bounding box center [245, 26] width 377 height 20
click at [230, 22] on input "QTBIP9b3q39MGK7tibaxY3sd" at bounding box center [245, 26] width 377 height 20
paste input "UFaOLaeYU3lTMAoYWOqSbT98"
type input "UFaOLaeYU3lTMAoYWOqSbT98"
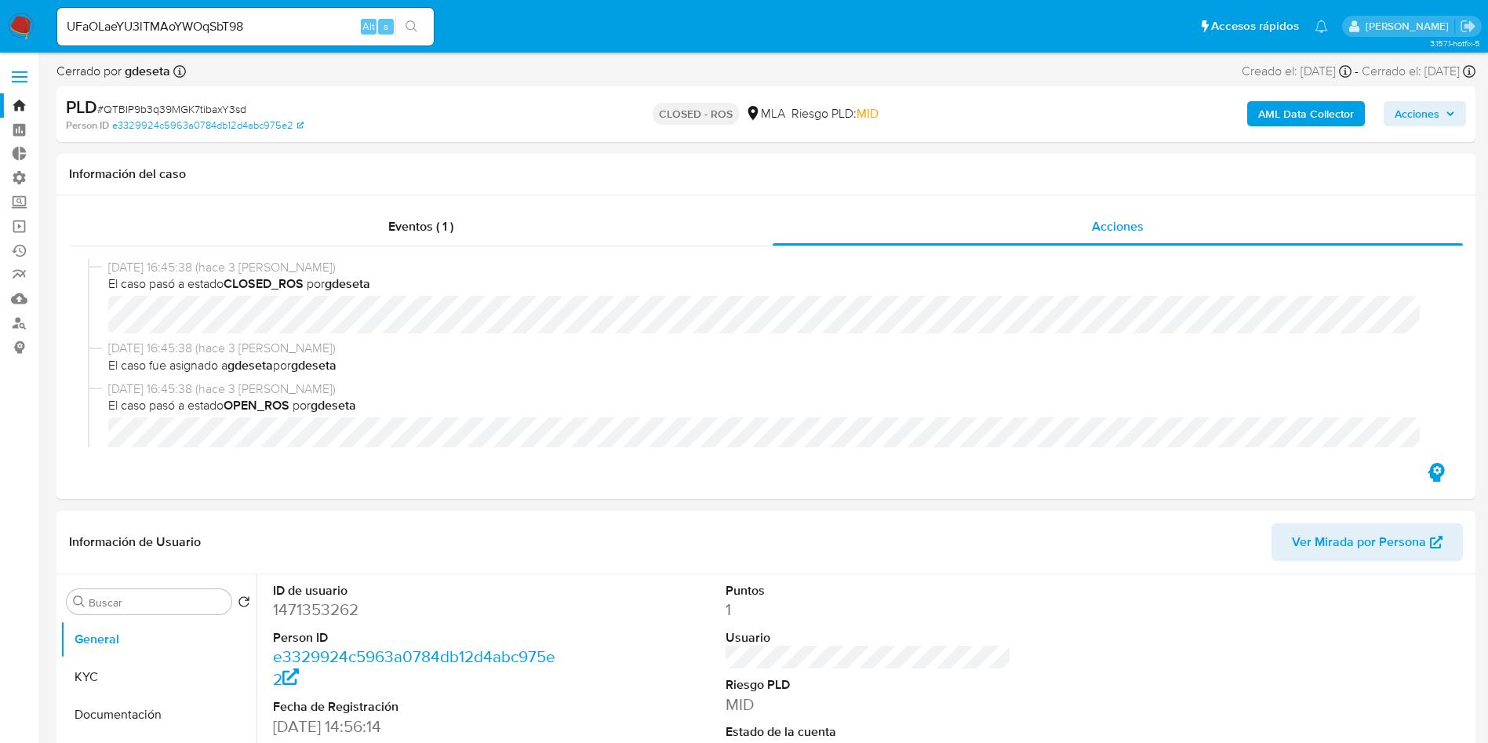
click at [413, 31] on icon "search-icon" at bounding box center [412, 26] width 13 height 13
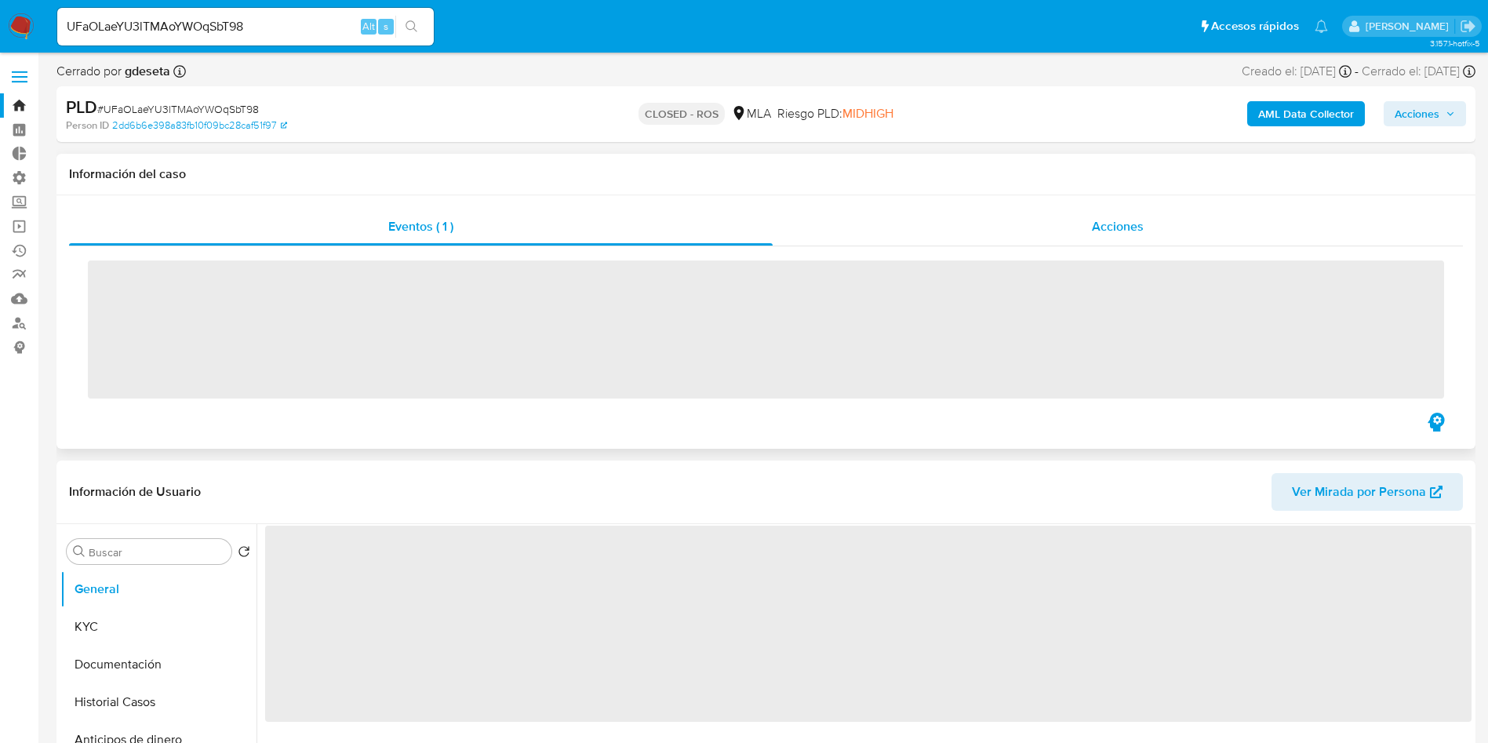
click at [1122, 233] on span "Acciones" at bounding box center [1118, 226] width 52 height 18
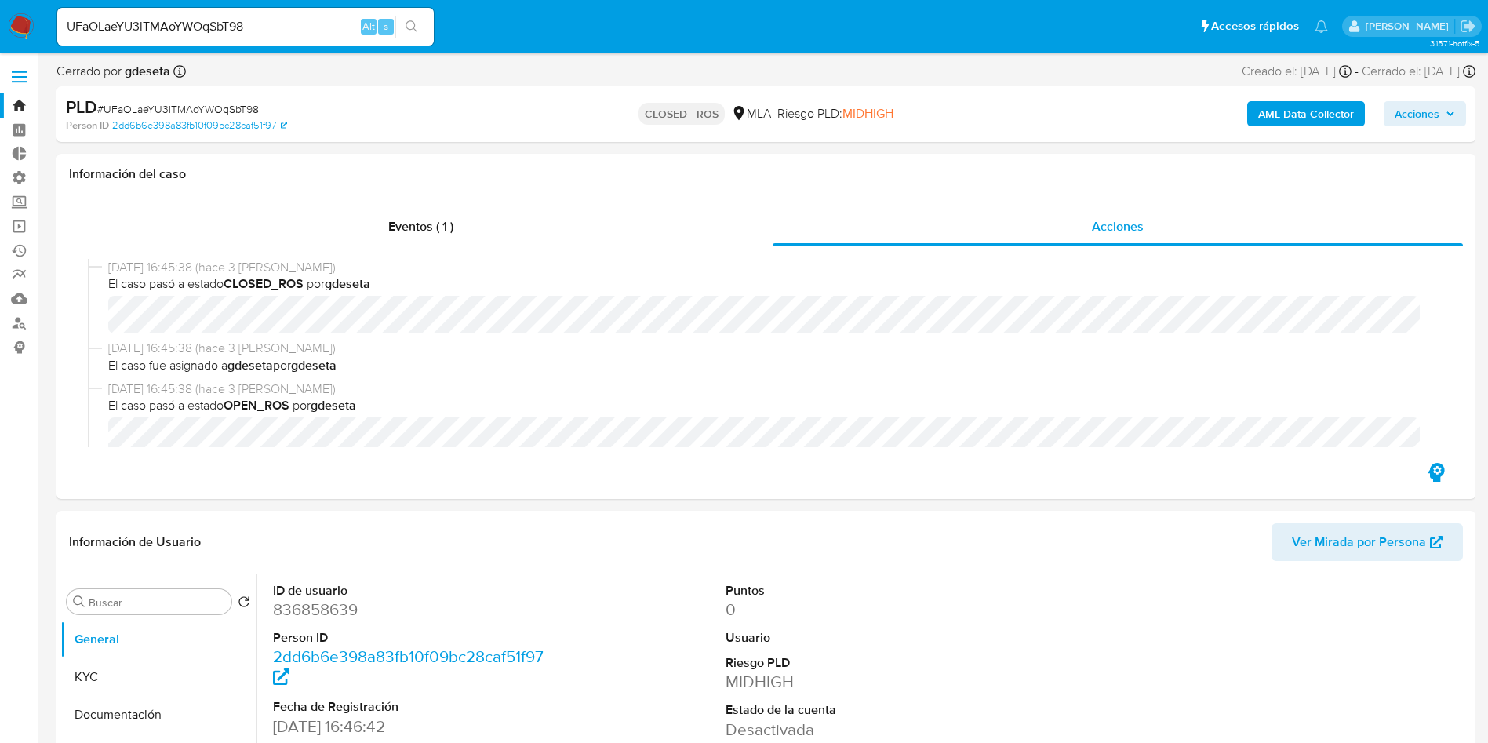
select select "10"
click at [268, 23] on input "UFaOLaeYU3lTMAoYWOqSbT98" at bounding box center [245, 26] width 377 height 20
paste input "rVNKsJZmsUHS3bKyr3yfu2xx"
type input "rVNKsJZmsUHS3bKyr3yfu2xx"
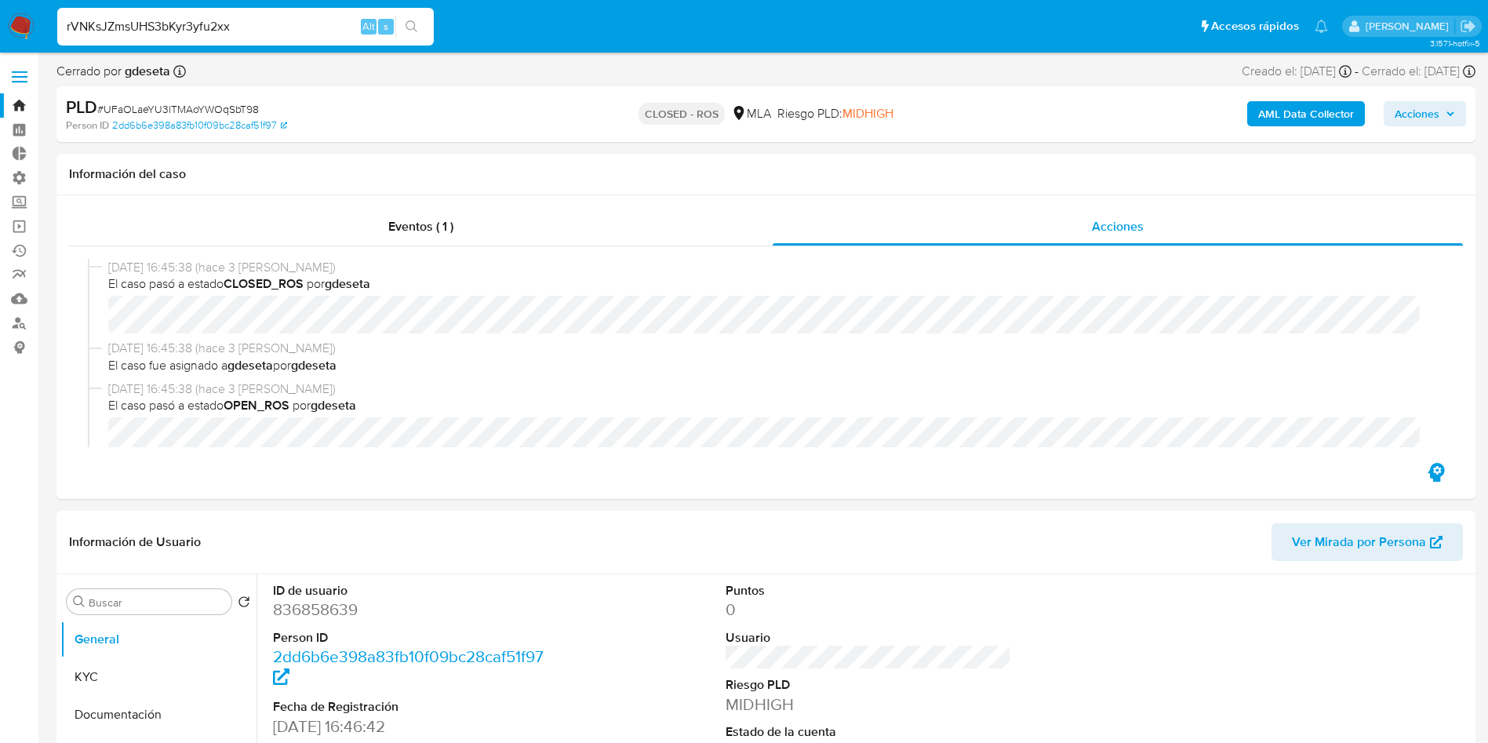
click at [415, 24] on icon "search-icon" at bounding box center [412, 26] width 12 height 12
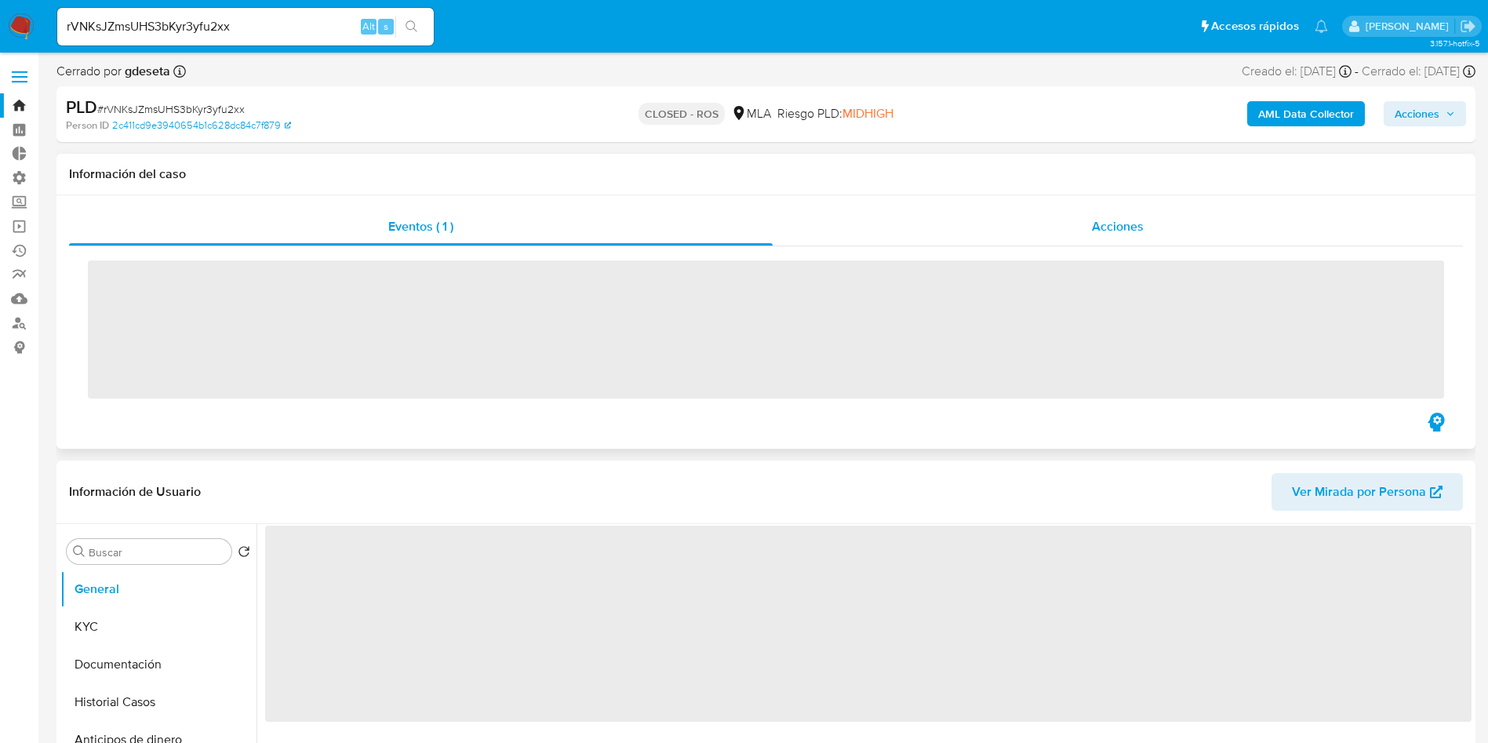
click at [1123, 229] on span "Acciones" at bounding box center [1118, 226] width 52 height 18
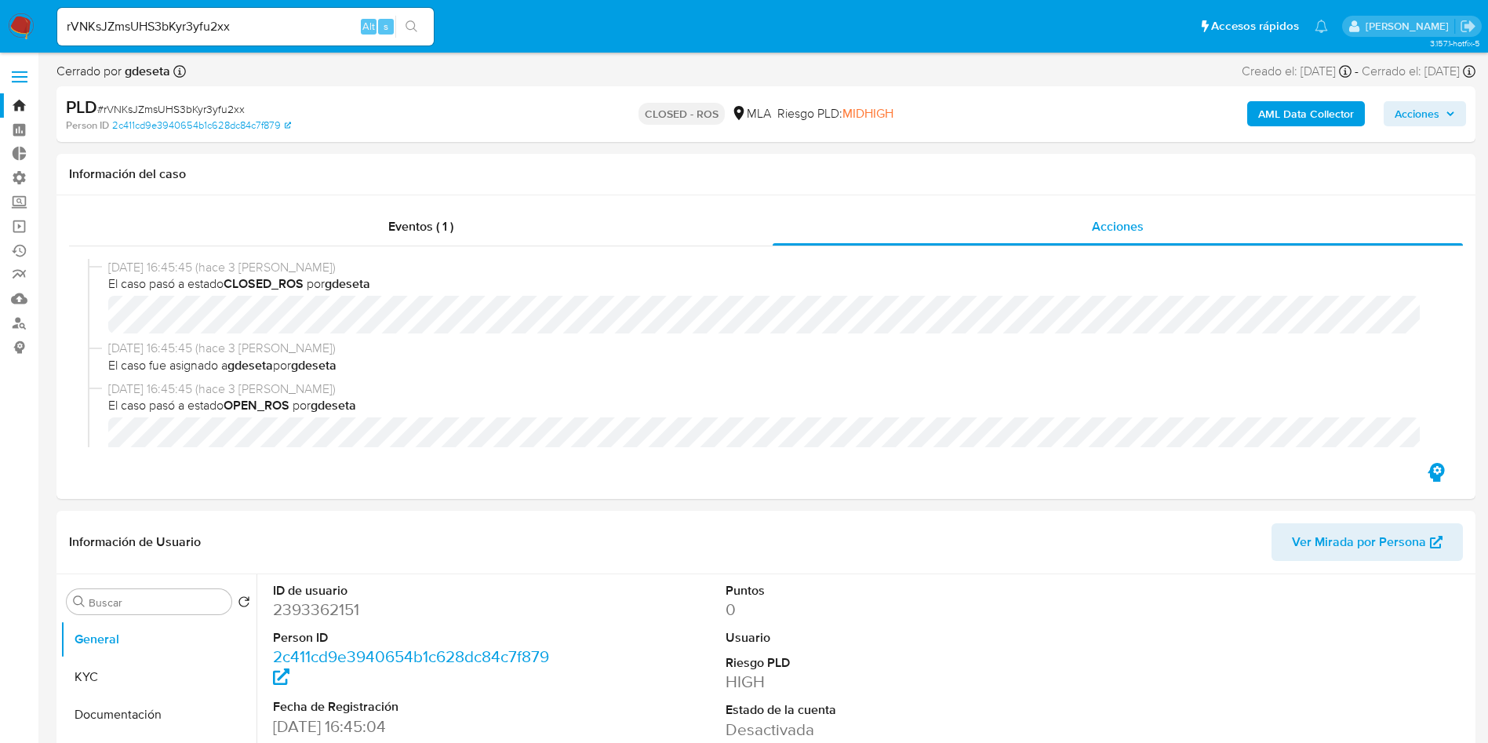
select select "10"
click at [293, 27] on input "rVNKsJZmsUHS3bKyr3yfu2xx" at bounding box center [245, 26] width 377 height 20
drag, startPoint x: 293, startPoint y: 27, endPoint x: 317, endPoint y: 27, distance: 24.3
click at [293, 26] on input "rVNKsJZmsUHS3bKyr3yfu2xx" at bounding box center [245, 26] width 377 height 20
paste input "AaJaVlc1SE9waxTaOwXbK0FH"
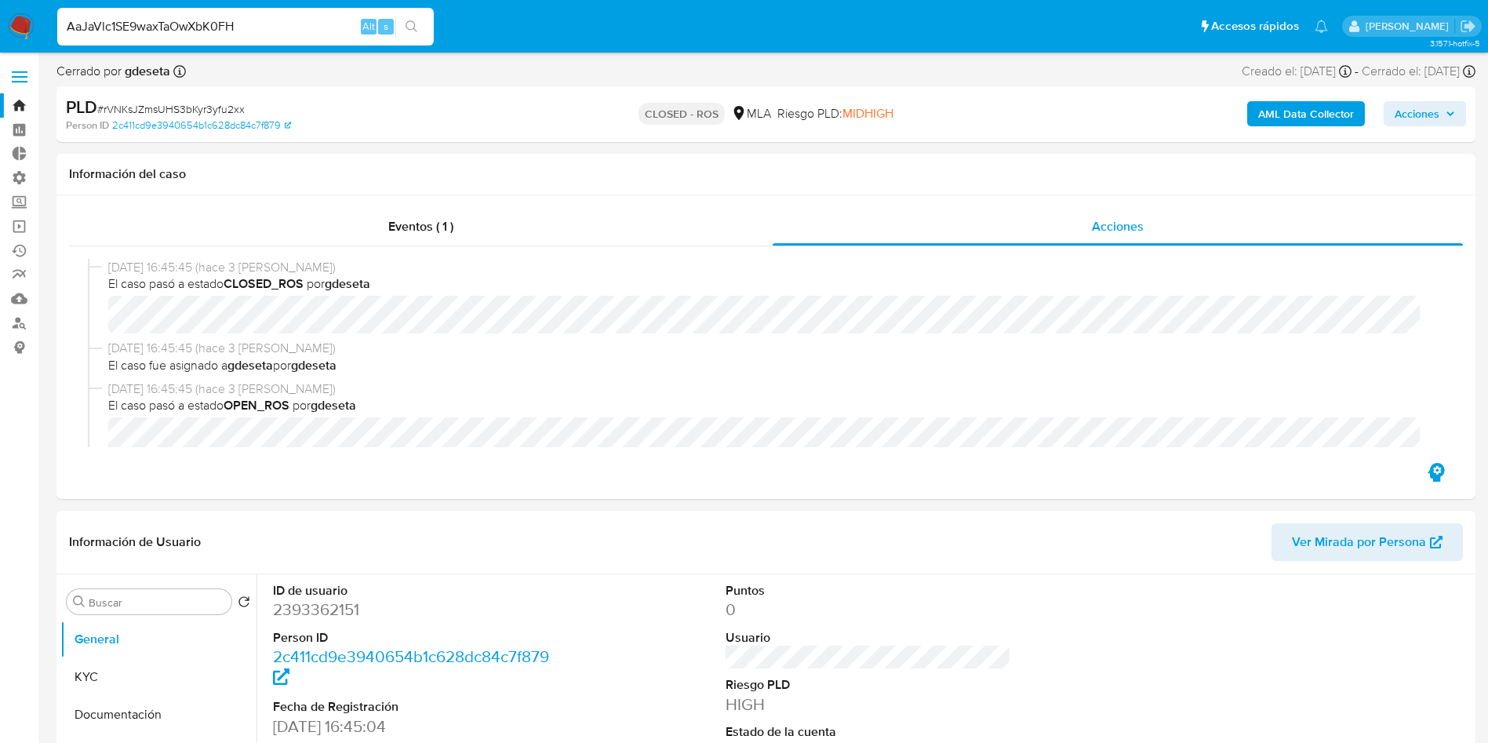
type input "AaJaVlc1SE9waxTaOwXbK0FH"
click at [402, 24] on button "search-icon" at bounding box center [411, 27] width 32 height 22
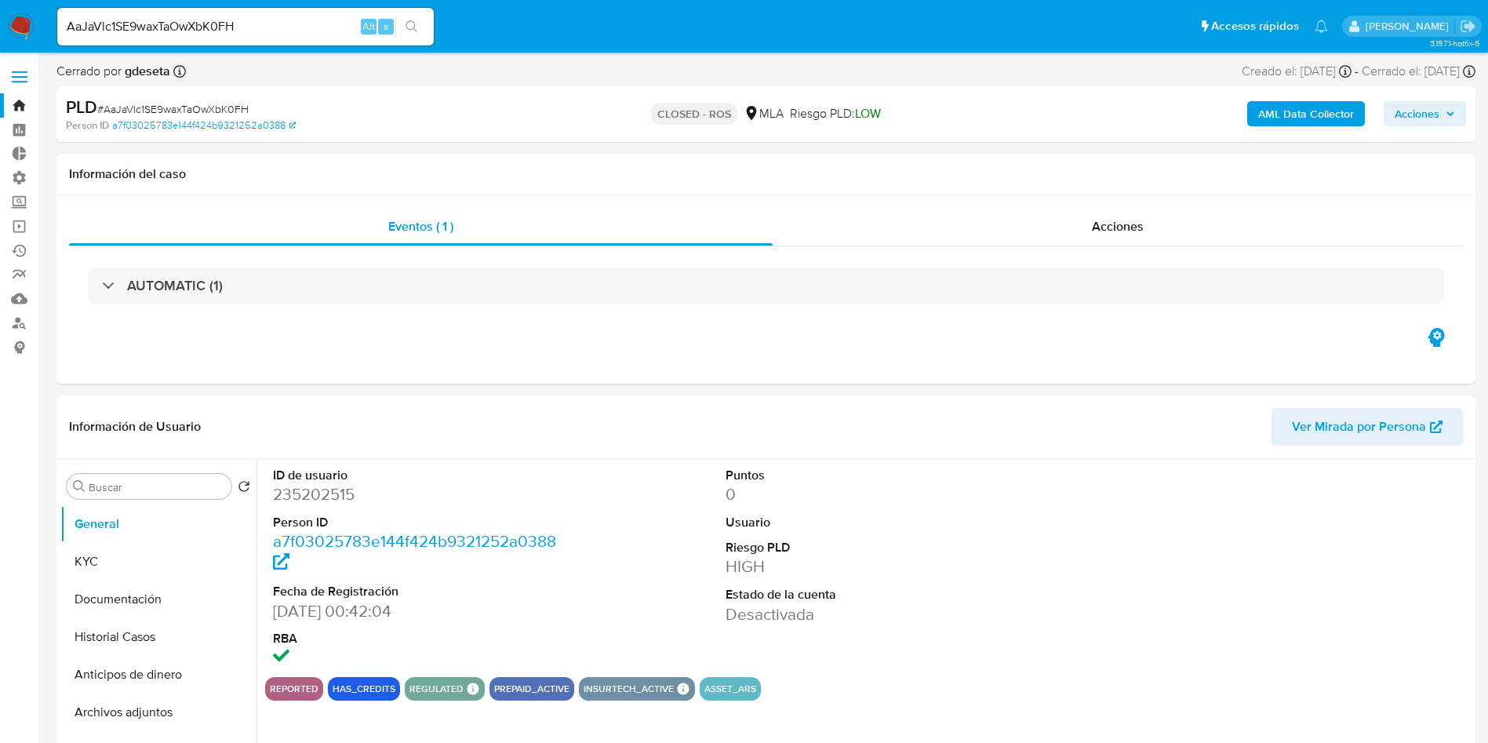
select select "10"
click at [260, 27] on input "AaJaVlc1SE9waxTaOwXbK0FH" at bounding box center [245, 26] width 377 height 20
paste input "FolSpBGukfkFy4FMXQ2UffM3"
type input "FolSpBGukfkFy4FMXQ2UffM3"
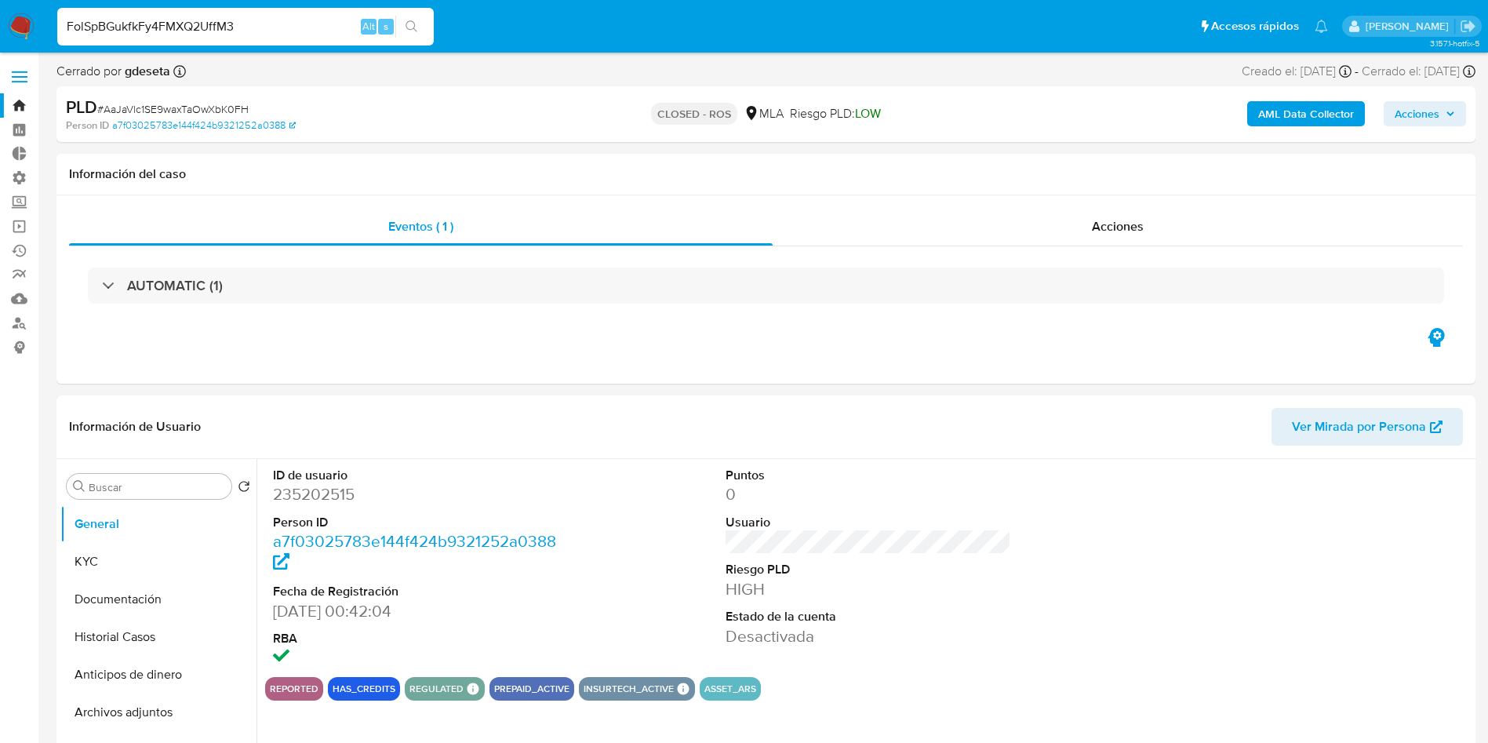
click at [418, 23] on icon "search-icon" at bounding box center [412, 26] width 13 height 13
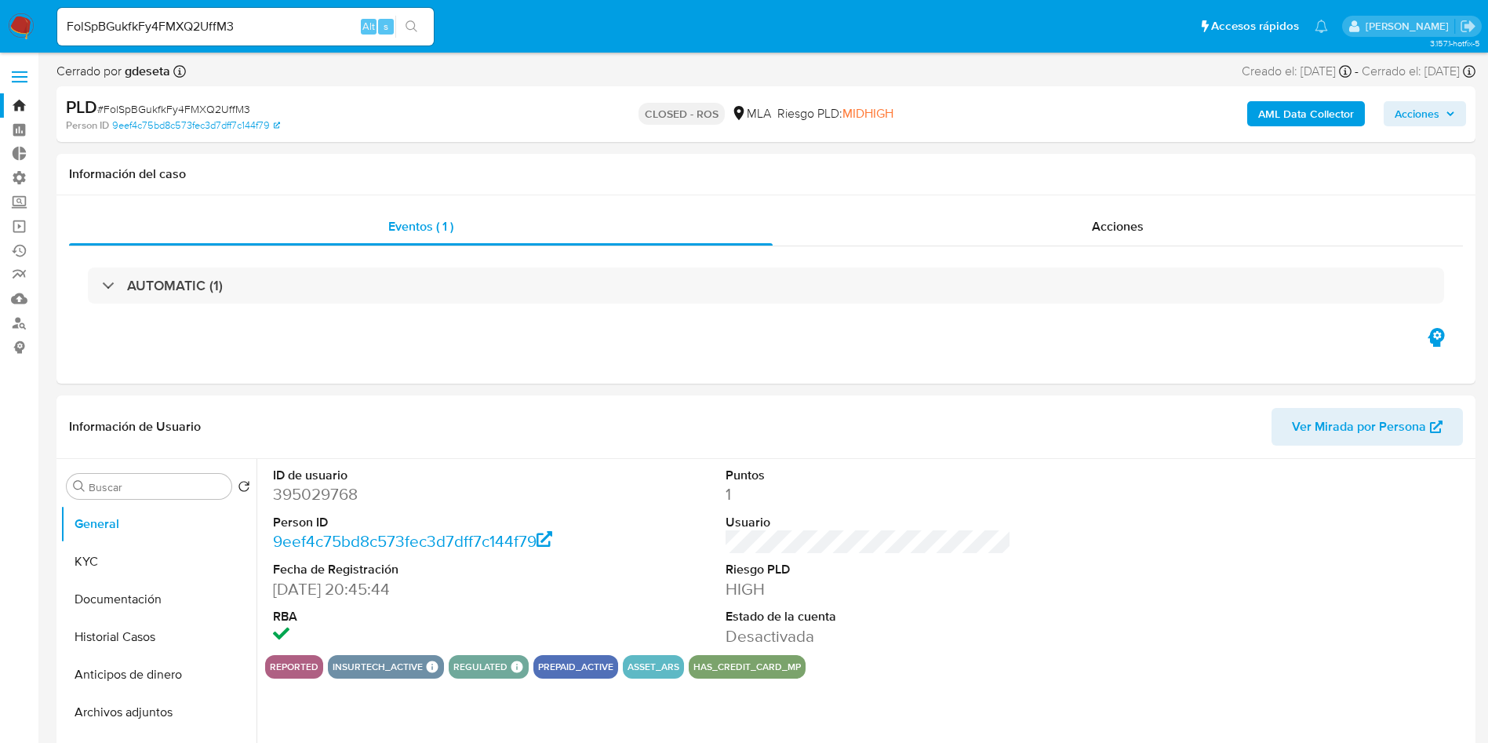
click at [1097, 236] on div "Acciones" at bounding box center [1118, 227] width 690 height 38
select select "10"
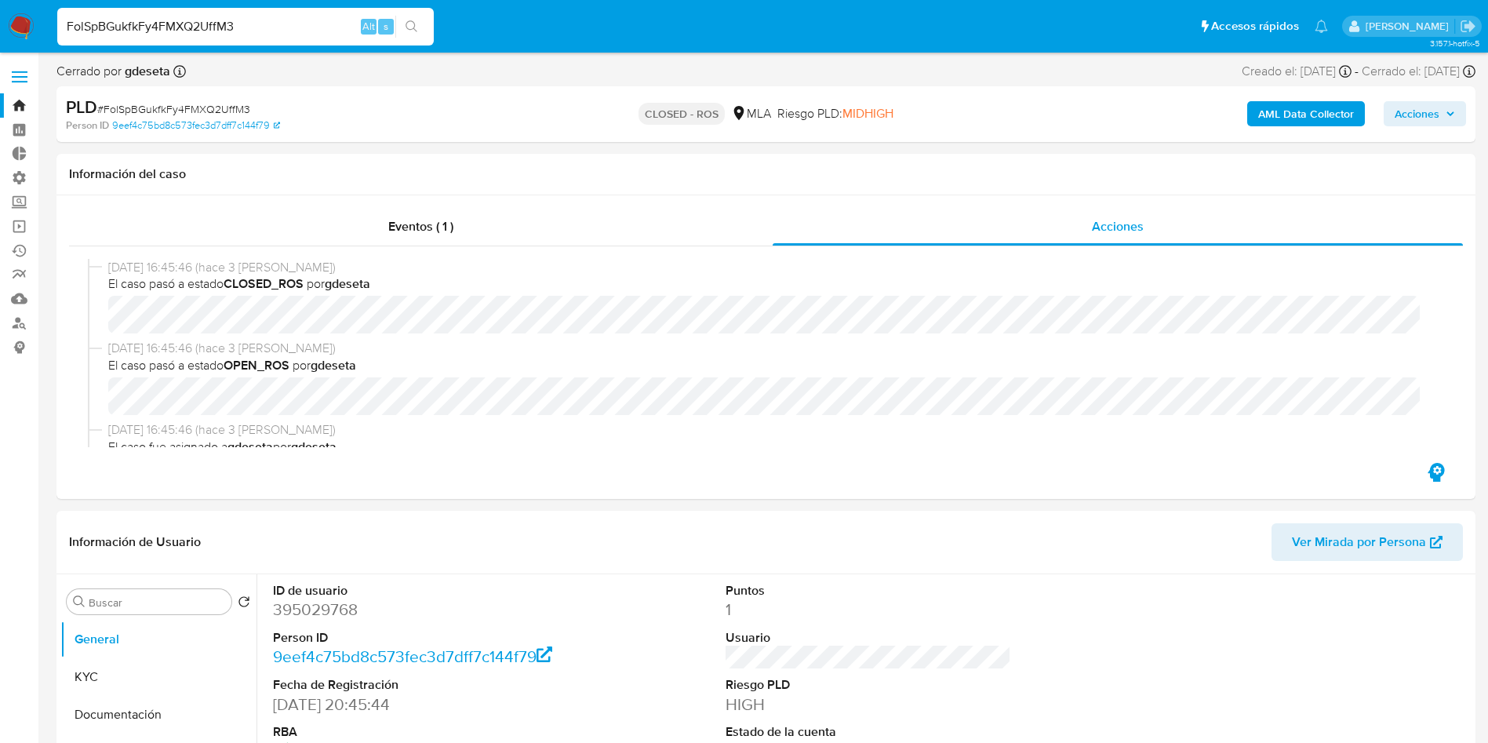
click at [273, 19] on input "FolSpBGukfkFy4FMXQ2UffM3" at bounding box center [245, 26] width 377 height 20
click at [272, 19] on input "FolSpBGukfkFy4FMXQ2UffM3" at bounding box center [245, 26] width 377 height 20
paste input "4Ymnbb8W0t8WlY3QMPm45TQN"
type input "4Ymnbb8W0t8WlY3QMPm45TQN"
click at [412, 25] on icon "search-icon" at bounding box center [412, 26] width 13 height 13
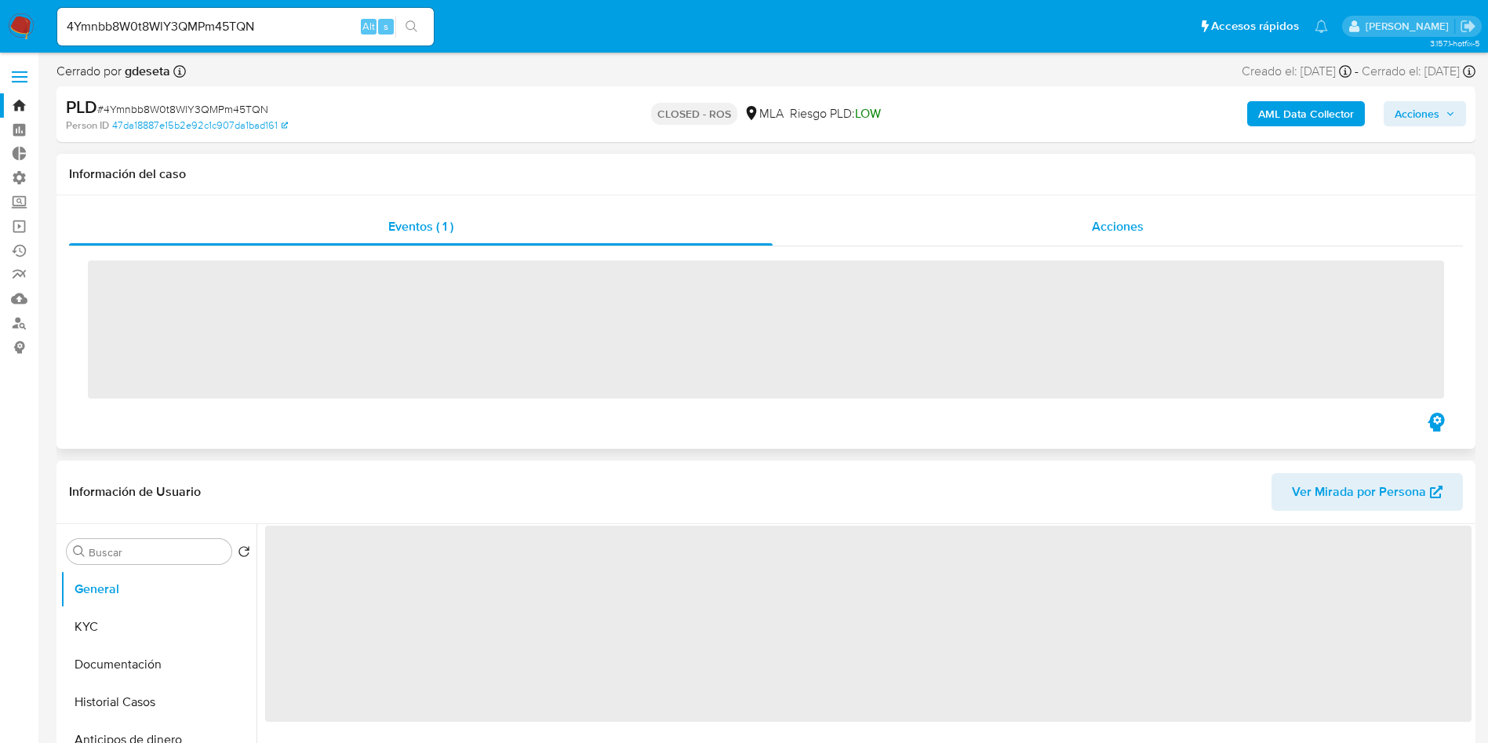
click at [1036, 232] on div "Acciones" at bounding box center [1118, 227] width 690 height 38
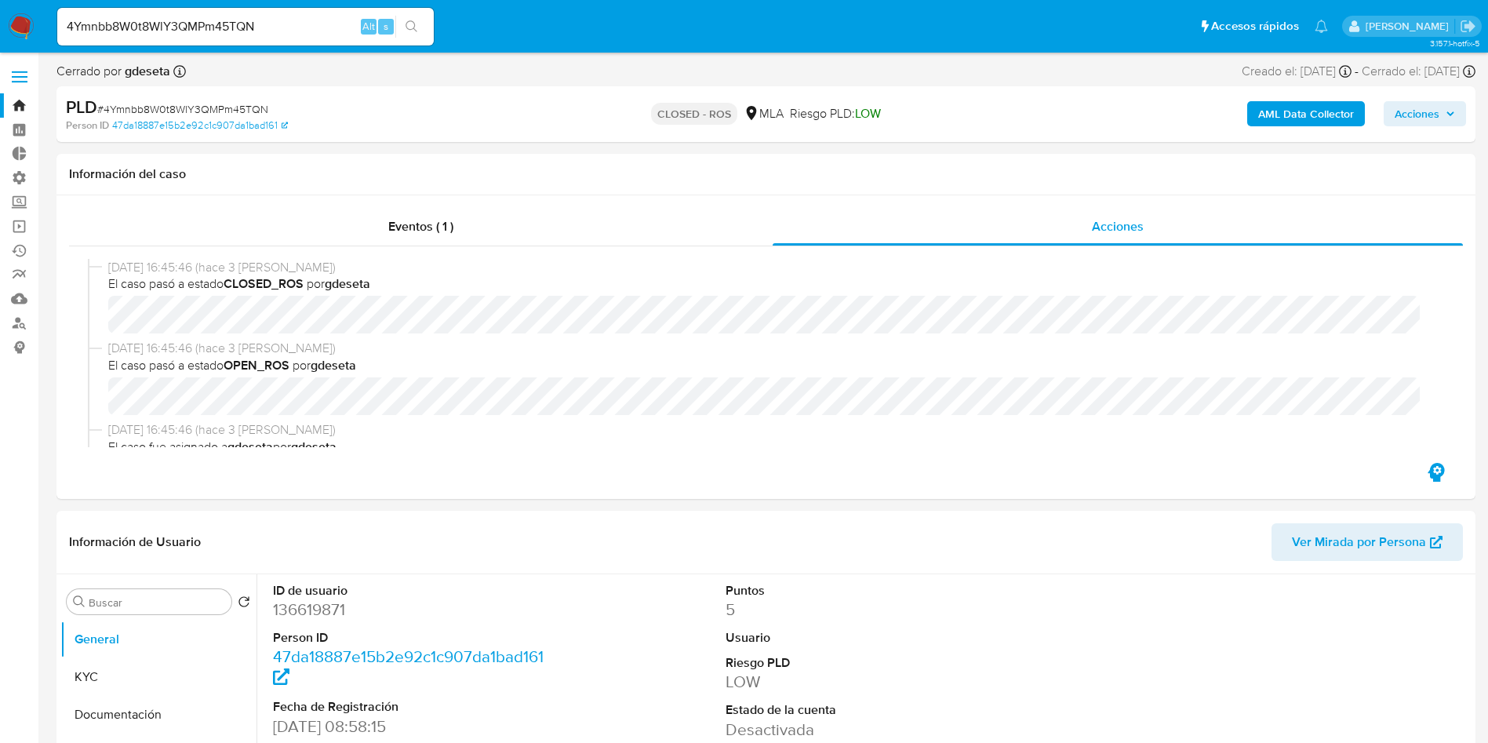
select select "10"
click at [255, 27] on input "4Ymnbb8W0t8WlY3QMPm45TQN" at bounding box center [245, 26] width 377 height 20
drag, startPoint x: 255, startPoint y: 27, endPoint x: 285, endPoint y: 37, distance: 31.3
click at [255, 27] on input "4Ymnbb8W0t8WlY3QMPm45TQN" at bounding box center [245, 26] width 377 height 20
paste input "zcK0THkNK5anJSnwVjC24B5y"
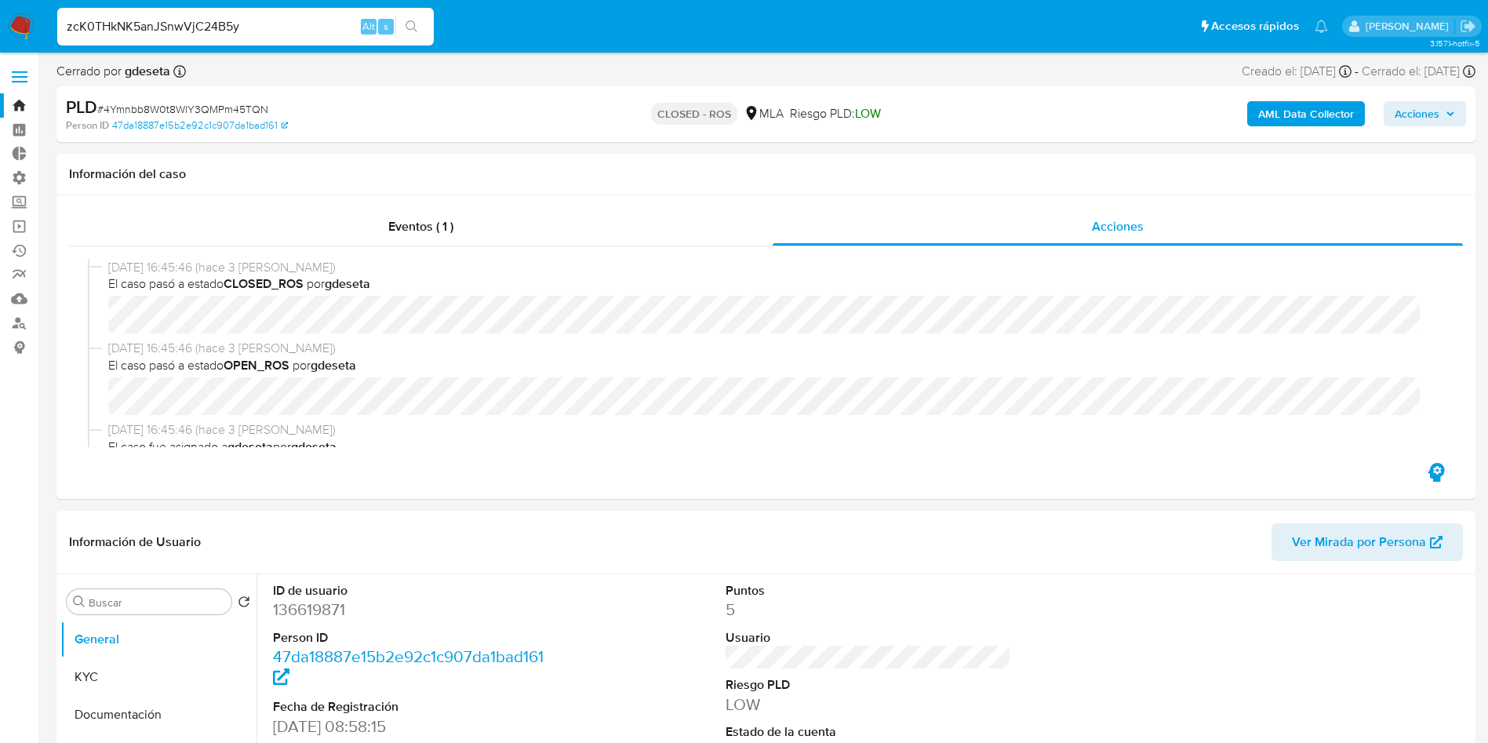
type input "zcK0THkNK5anJSnwVjC24B5y"
click at [417, 32] on icon "search-icon" at bounding box center [412, 26] width 13 height 13
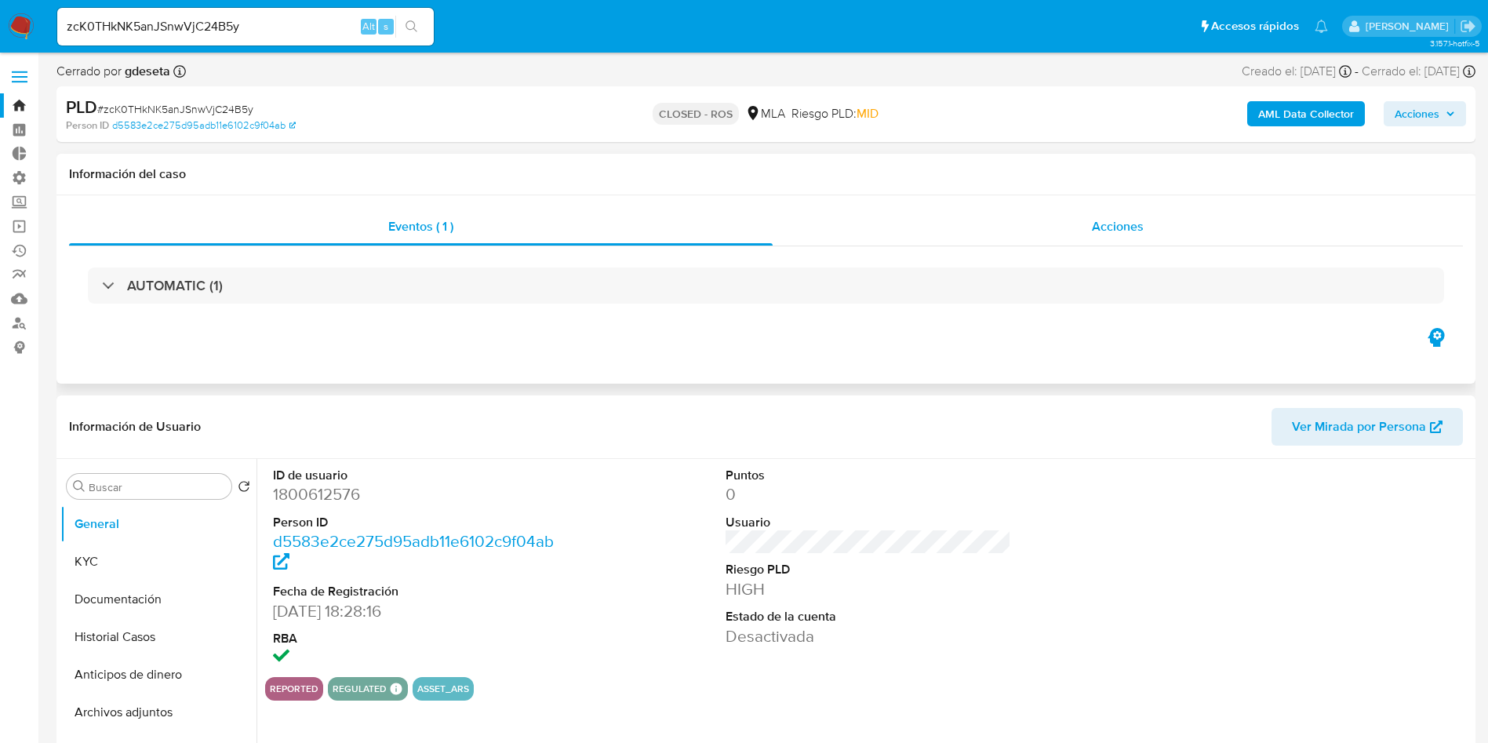
click at [1101, 237] on div "Acciones" at bounding box center [1118, 227] width 690 height 38
select select "10"
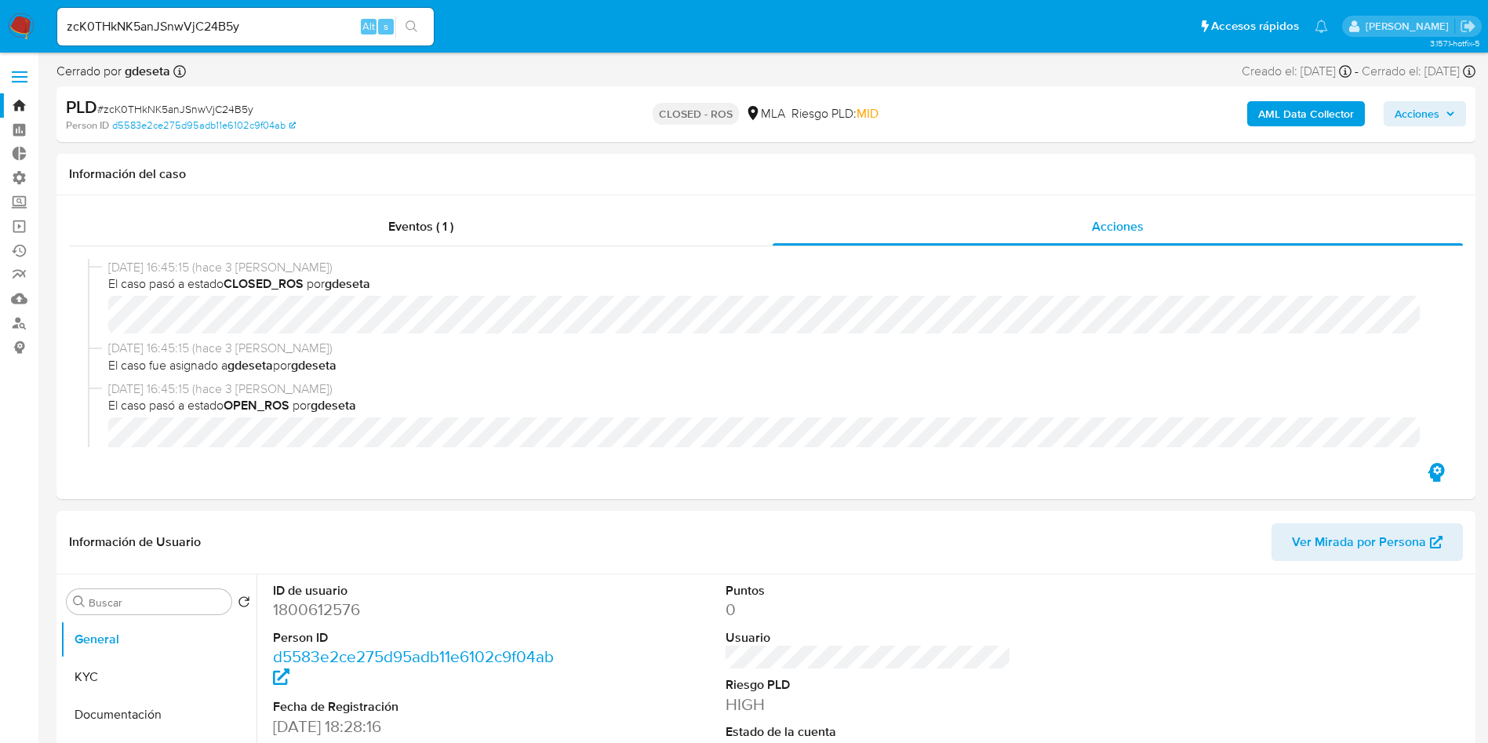
click at [246, 30] on input "zcK0THkNK5anJSnwVjC24B5y" at bounding box center [245, 26] width 377 height 20
paste input "Zv7GtguQiroFIjemguk5MIqJ"
type input "Zv7GtguQiroFIjemguk5MIqJ"
click at [410, 23] on icon "search-icon" at bounding box center [412, 26] width 13 height 13
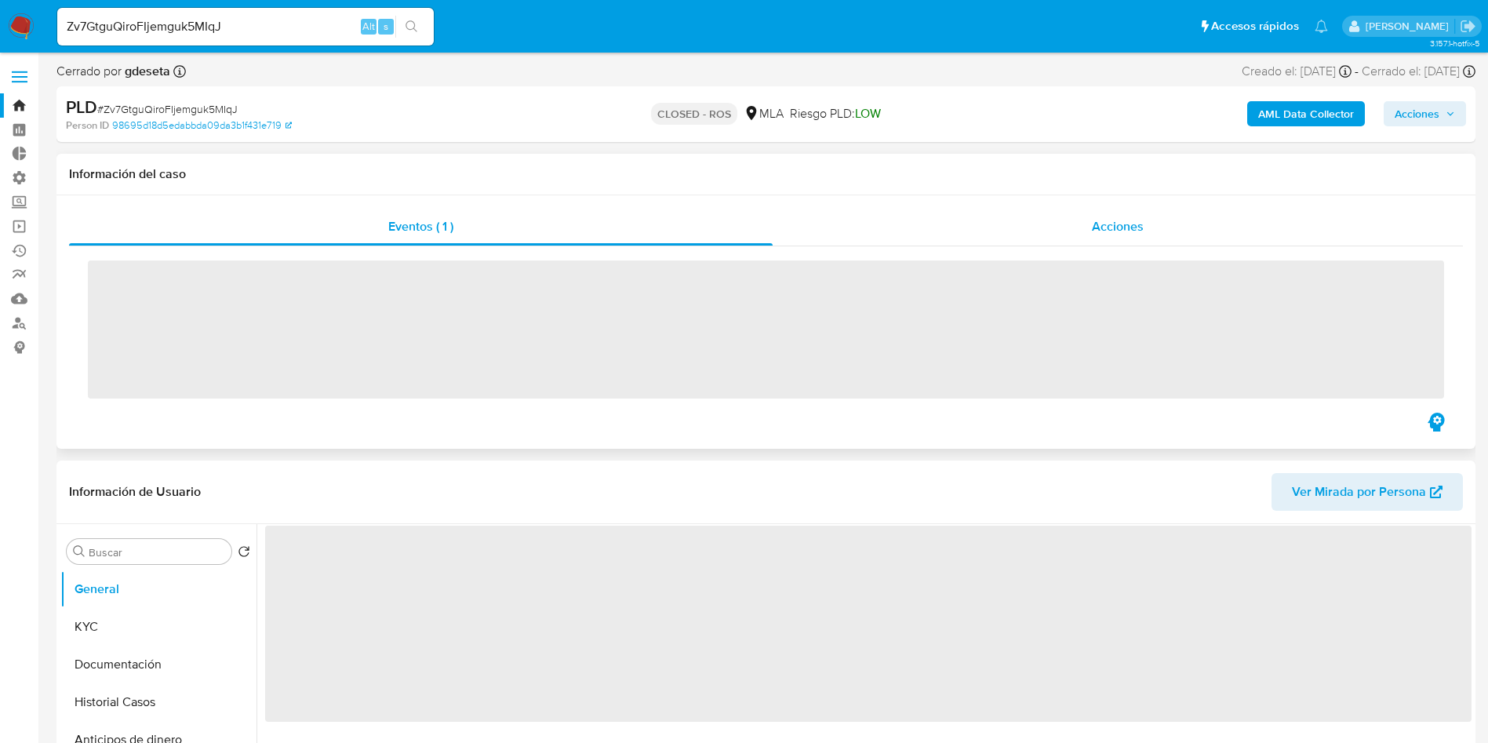
click at [1084, 225] on div "Acciones" at bounding box center [1118, 227] width 690 height 38
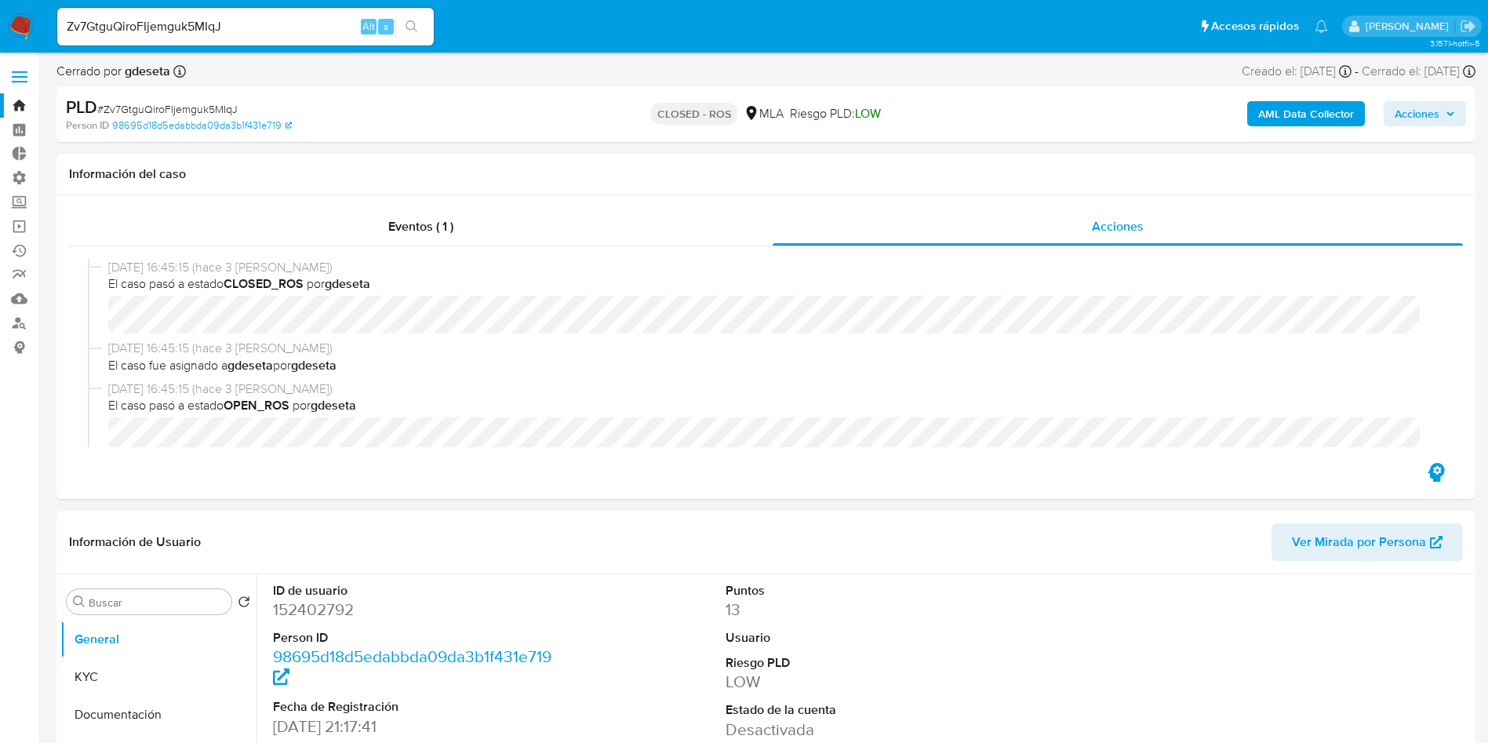
select select "10"
click at [275, 20] on input "Zv7GtguQiroFIjemguk5MIqJ" at bounding box center [245, 26] width 377 height 20
paste input "VktmNh9s82rHa9n65SBwlr28"
type input "VktmNh9s82rHa9n65SBwlr28"
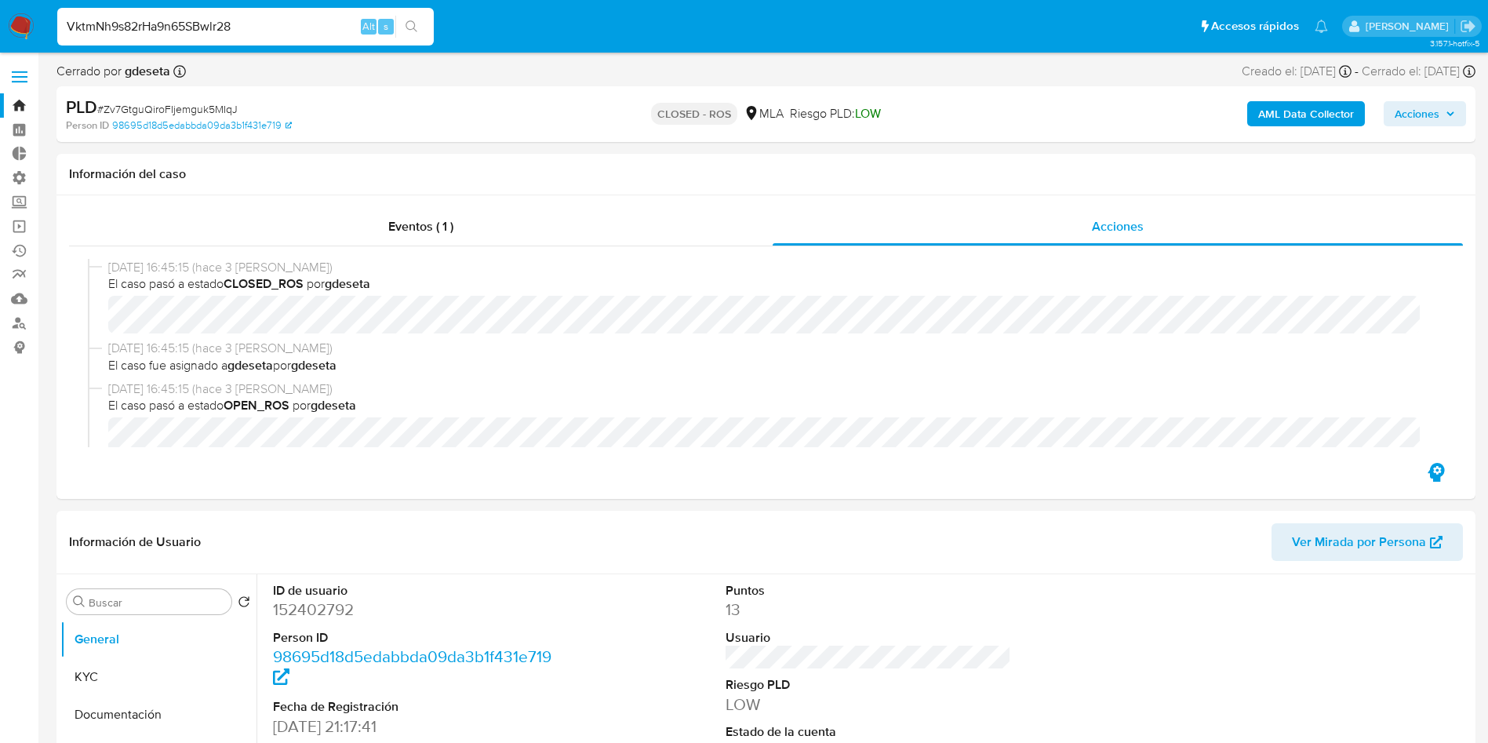
click at [410, 31] on icon "search-icon" at bounding box center [412, 26] width 13 height 13
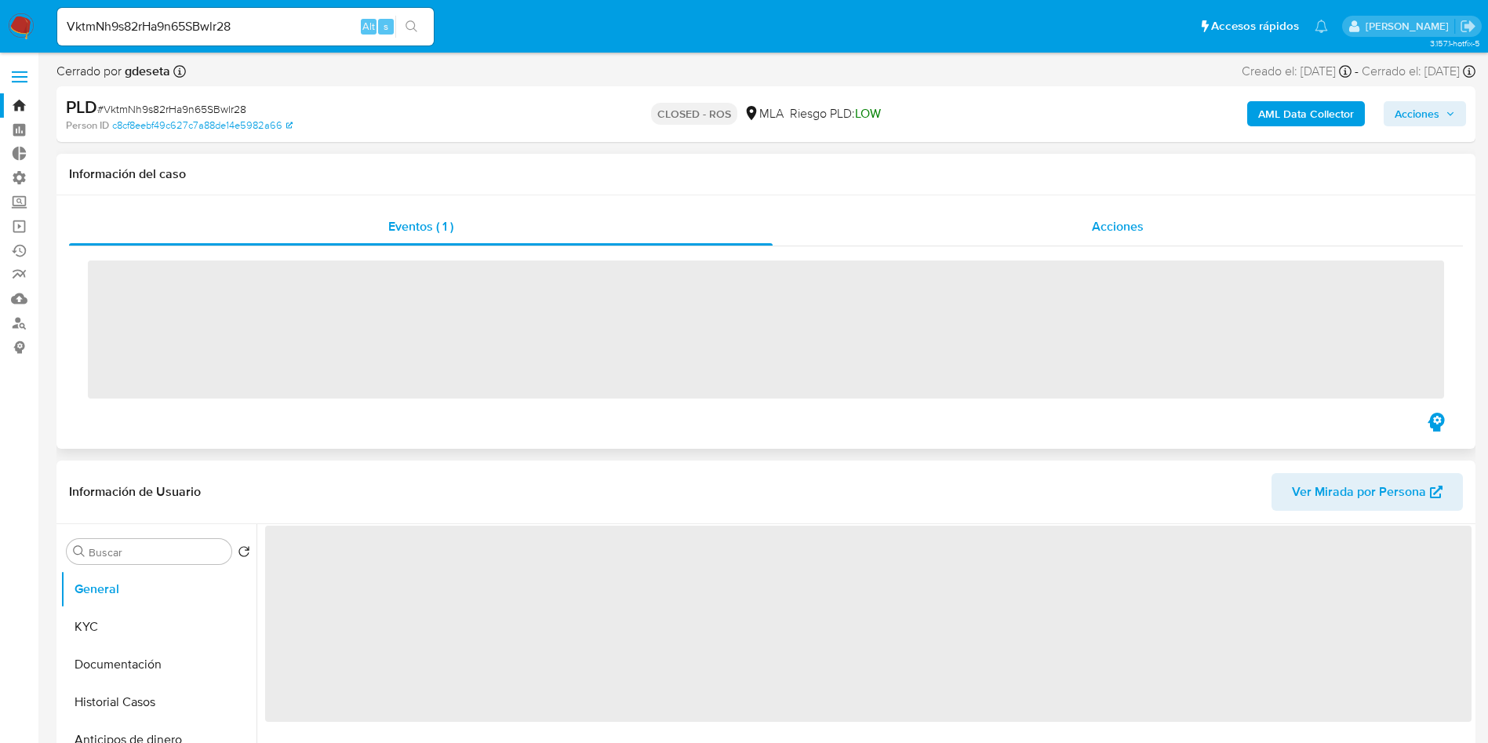
click at [1121, 243] on div "Acciones" at bounding box center [1118, 227] width 690 height 38
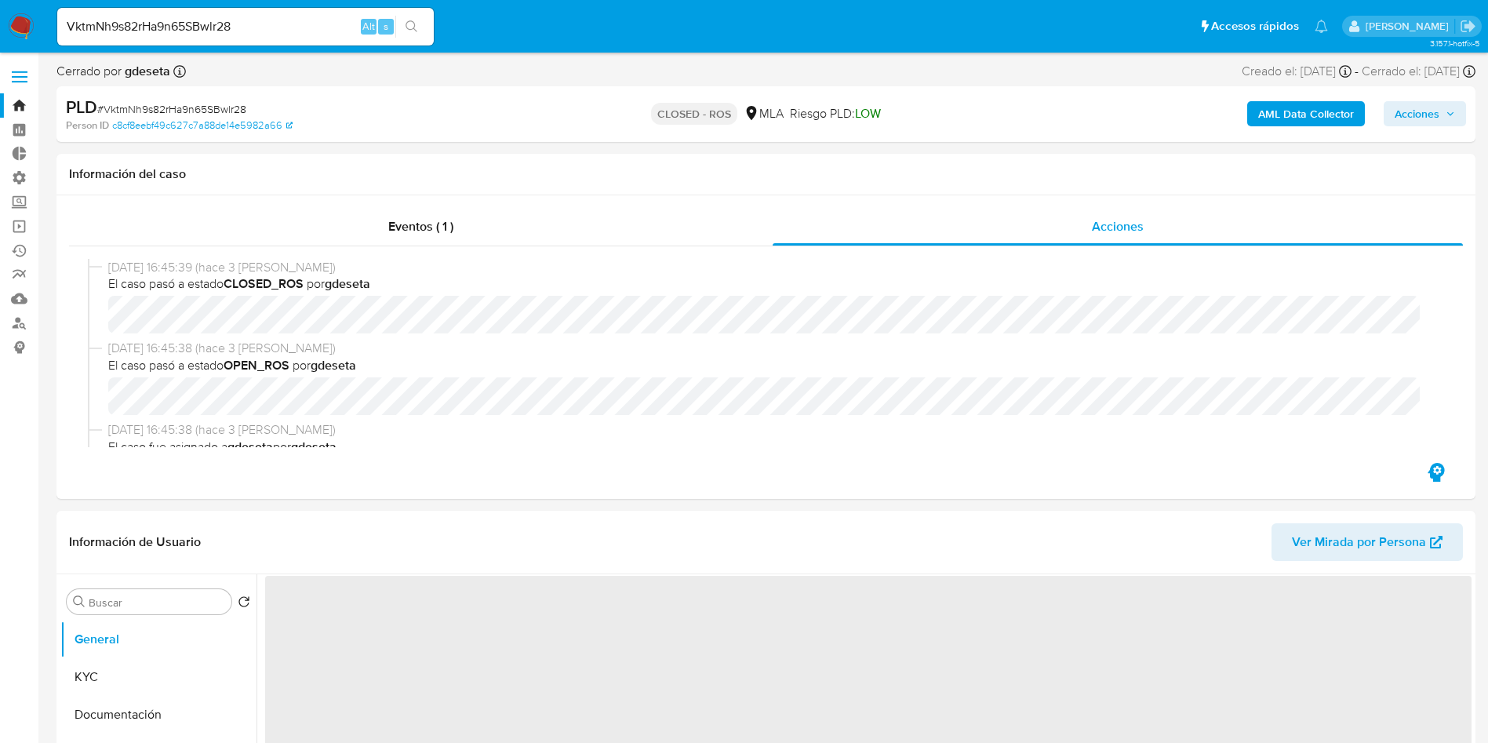
select select "10"
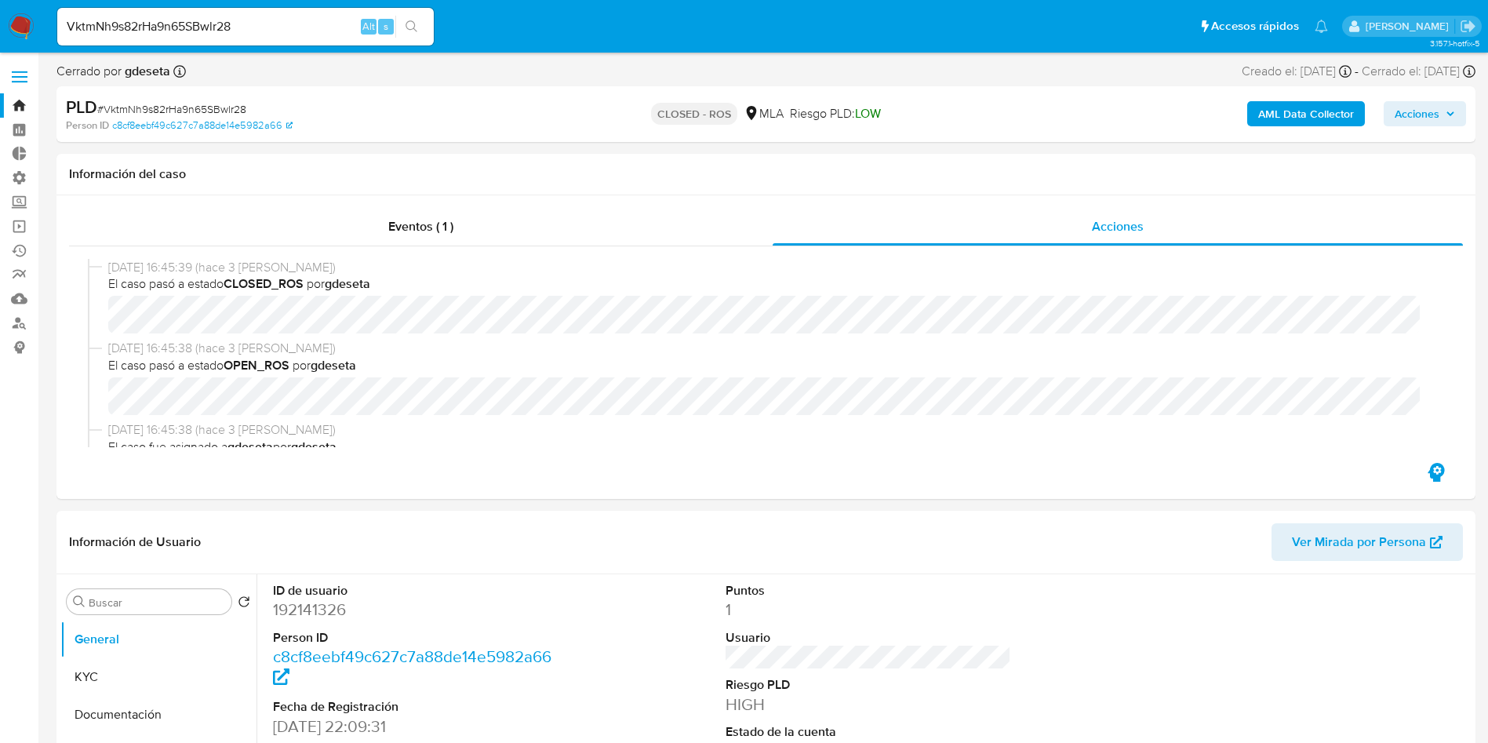
click at [245, 16] on input "VktmNh9s82rHa9n65SBwlr28" at bounding box center [245, 26] width 377 height 20
paste input "UdkgcNhqkFjMYZgVcg0bY9vX"
type input "UdkgcNhqkFjMYZgVcg0bY9vX"
click at [419, 30] on button "search-icon" at bounding box center [411, 27] width 32 height 22
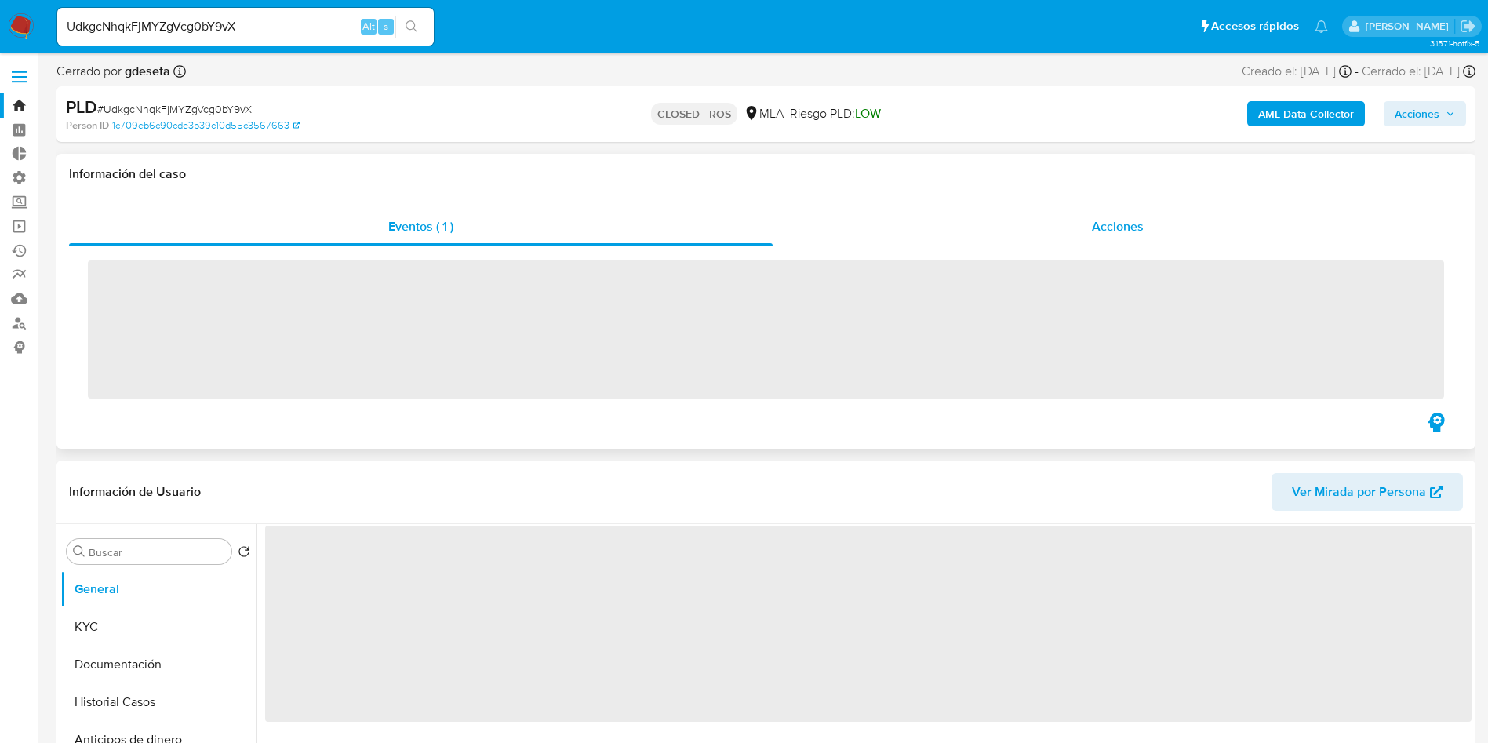
click at [1116, 232] on span "Acciones" at bounding box center [1118, 226] width 52 height 18
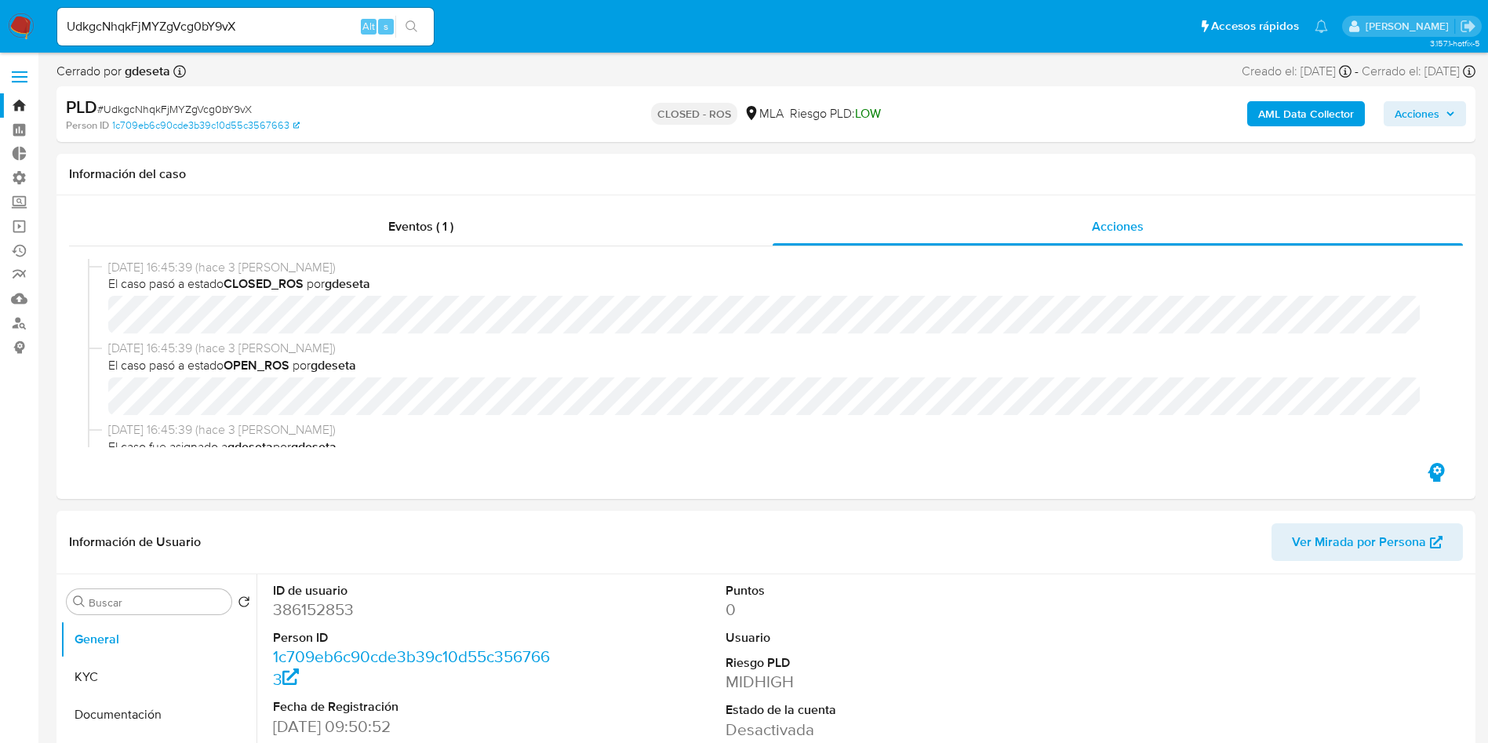
select select "10"
click at [214, 37] on div "UdkgcNhqkFjMYZgVcg0bY9vX Alt s" at bounding box center [245, 27] width 377 height 38
click at [211, 24] on input "UdkgcNhqkFjMYZgVcg0bY9vX" at bounding box center [245, 26] width 377 height 20
paste input "yOdrsOWJxp5PUH5P43bB4X6p"
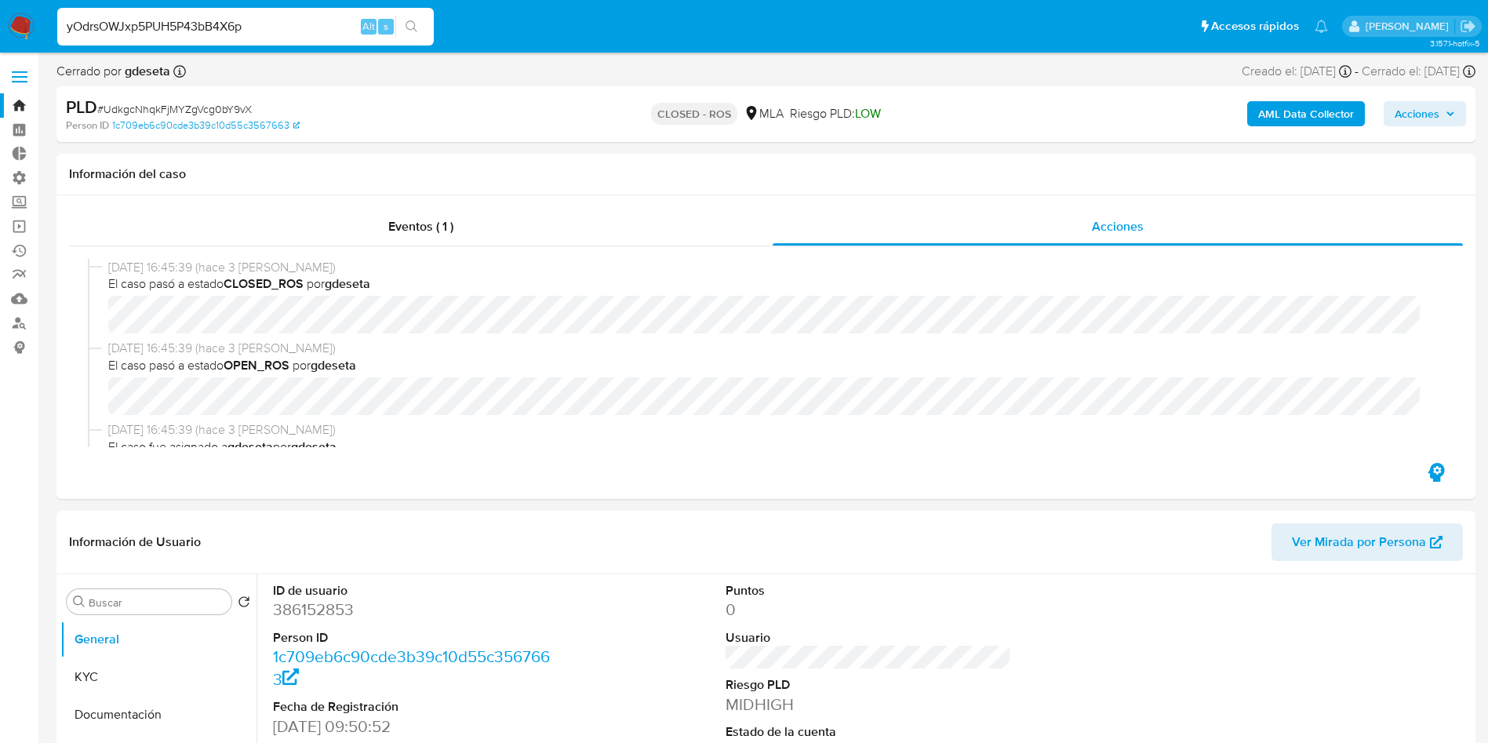
type input "yOdrsOWJxp5PUH5P43bB4X6p"
click at [413, 24] on icon "search-icon" at bounding box center [412, 26] width 13 height 13
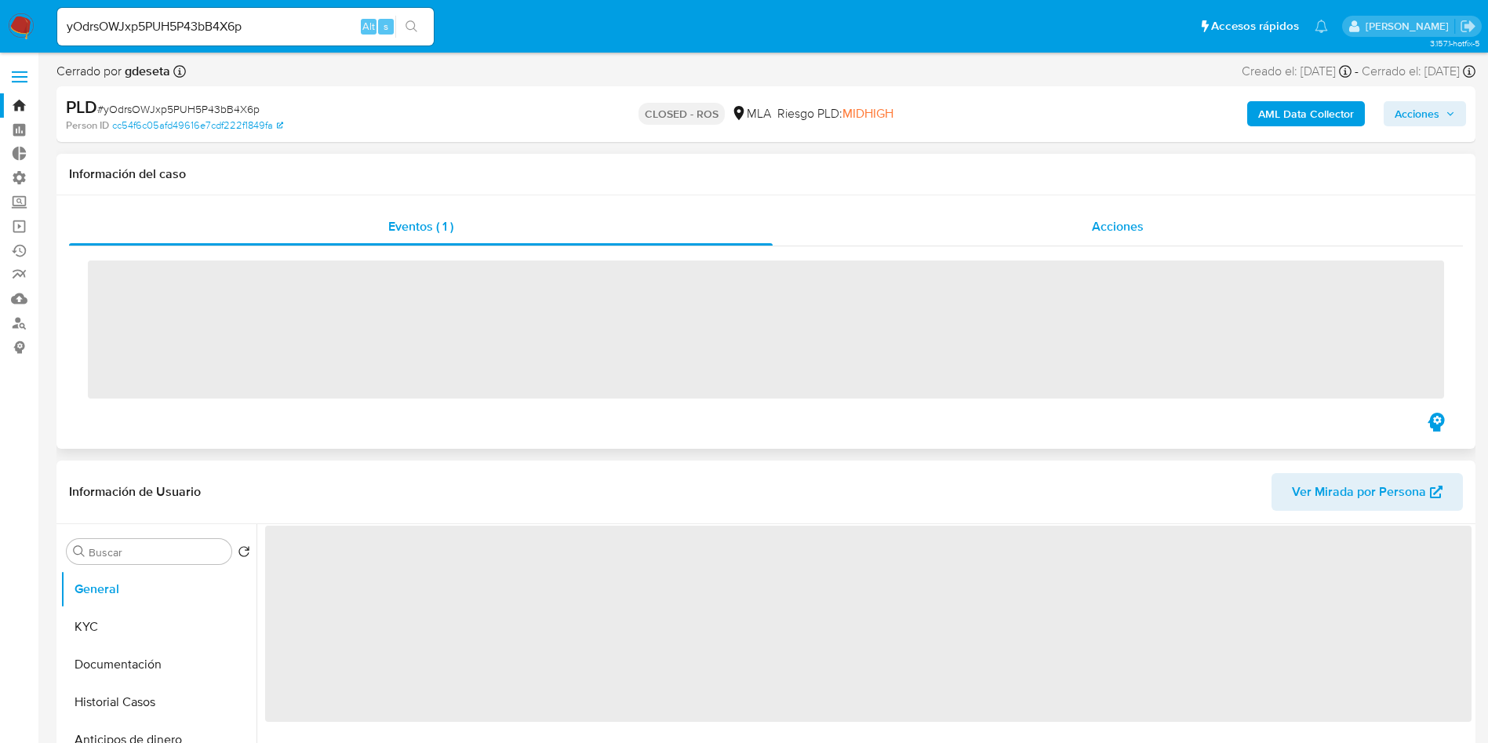
click at [1094, 228] on span "Acciones" at bounding box center [1118, 226] width 52 height 18
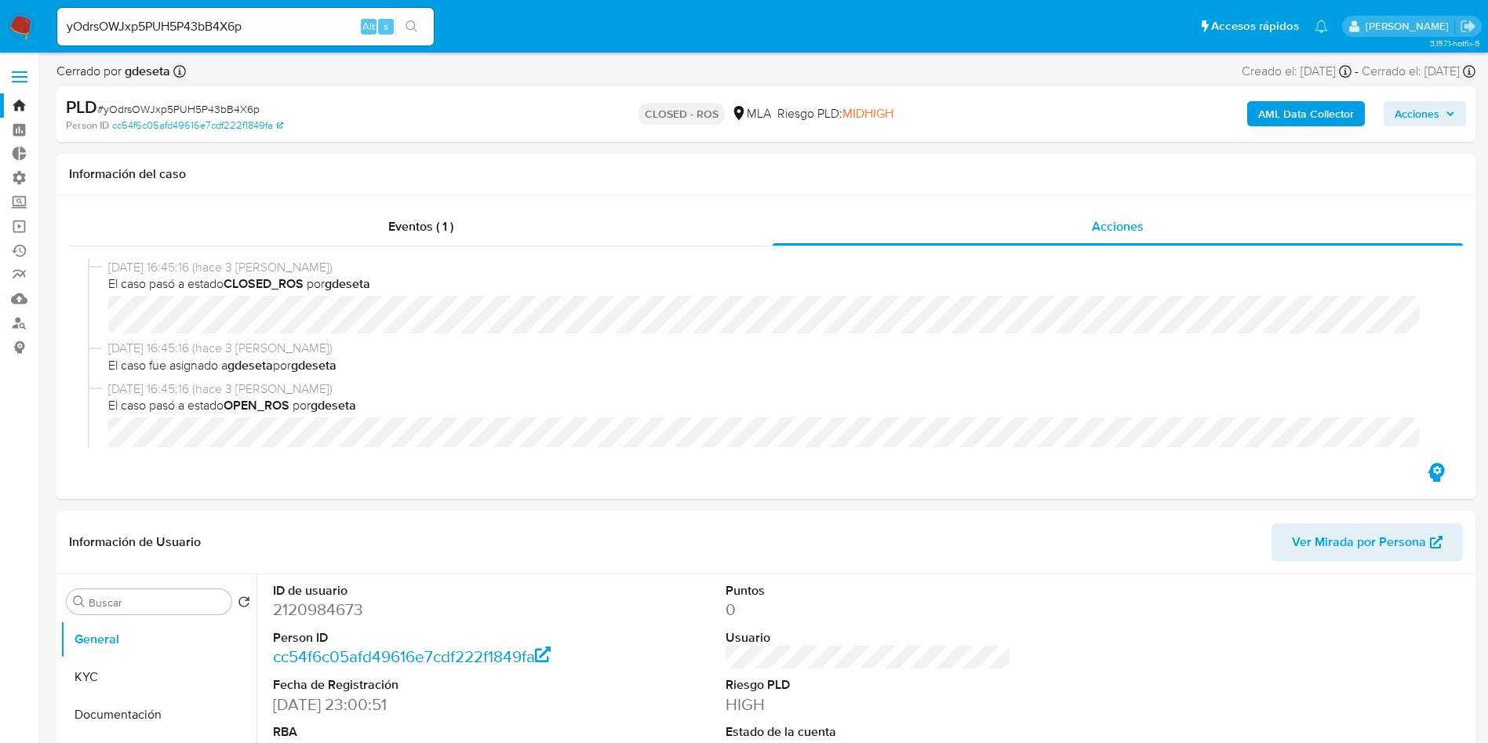
select select "10"
click at [256, 16] on input "yOdrsOWJxp5PUH5P43bB4X6p" at bounding box center [245, 26] width 377 height 20
paste input "wj9vhxg4Oh9zT6B9hSqqPkNX"
type input "wj9vhxg4Oh9zT6B9hSqqPkNX"
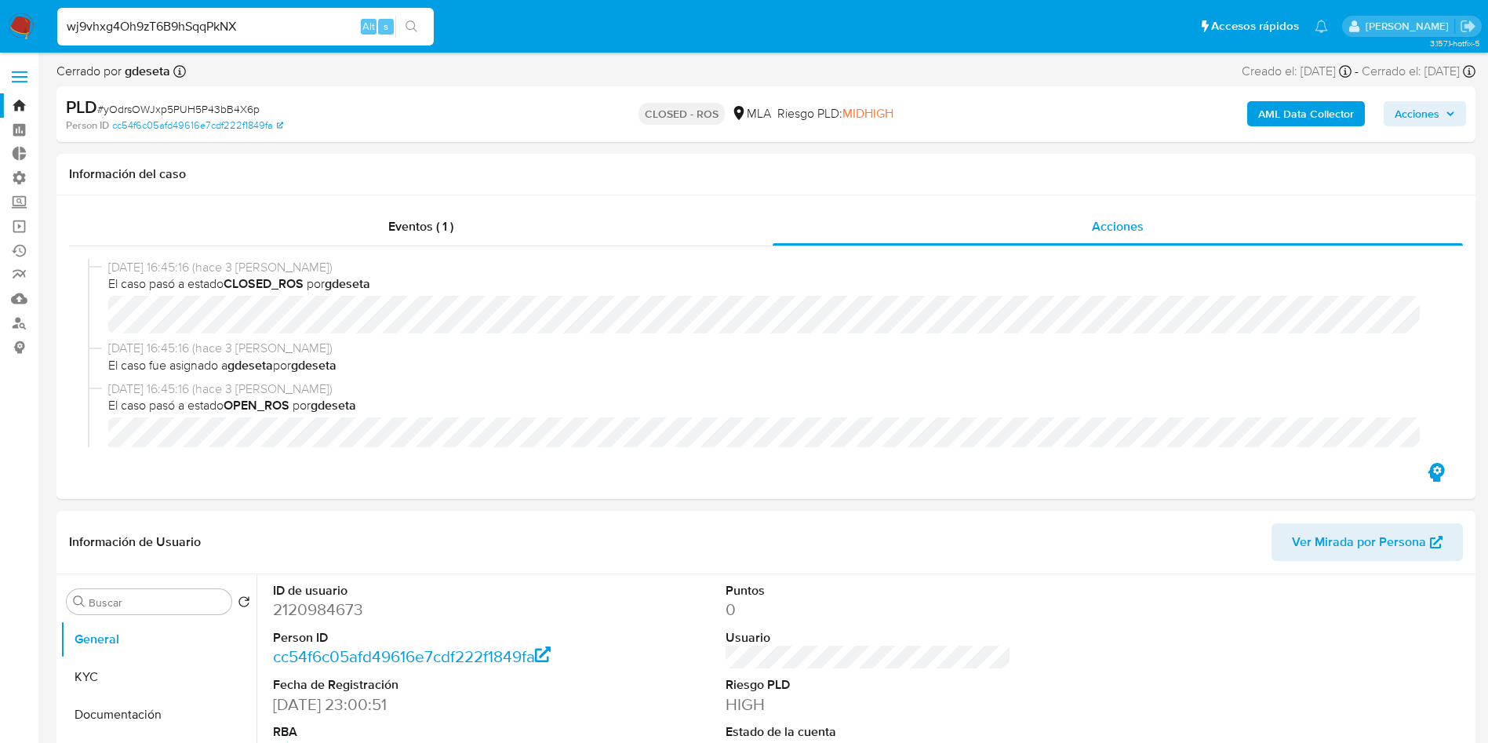
click at [410, 33] on button "search-icon" at bounding box center [411, 27] width 32 height 22
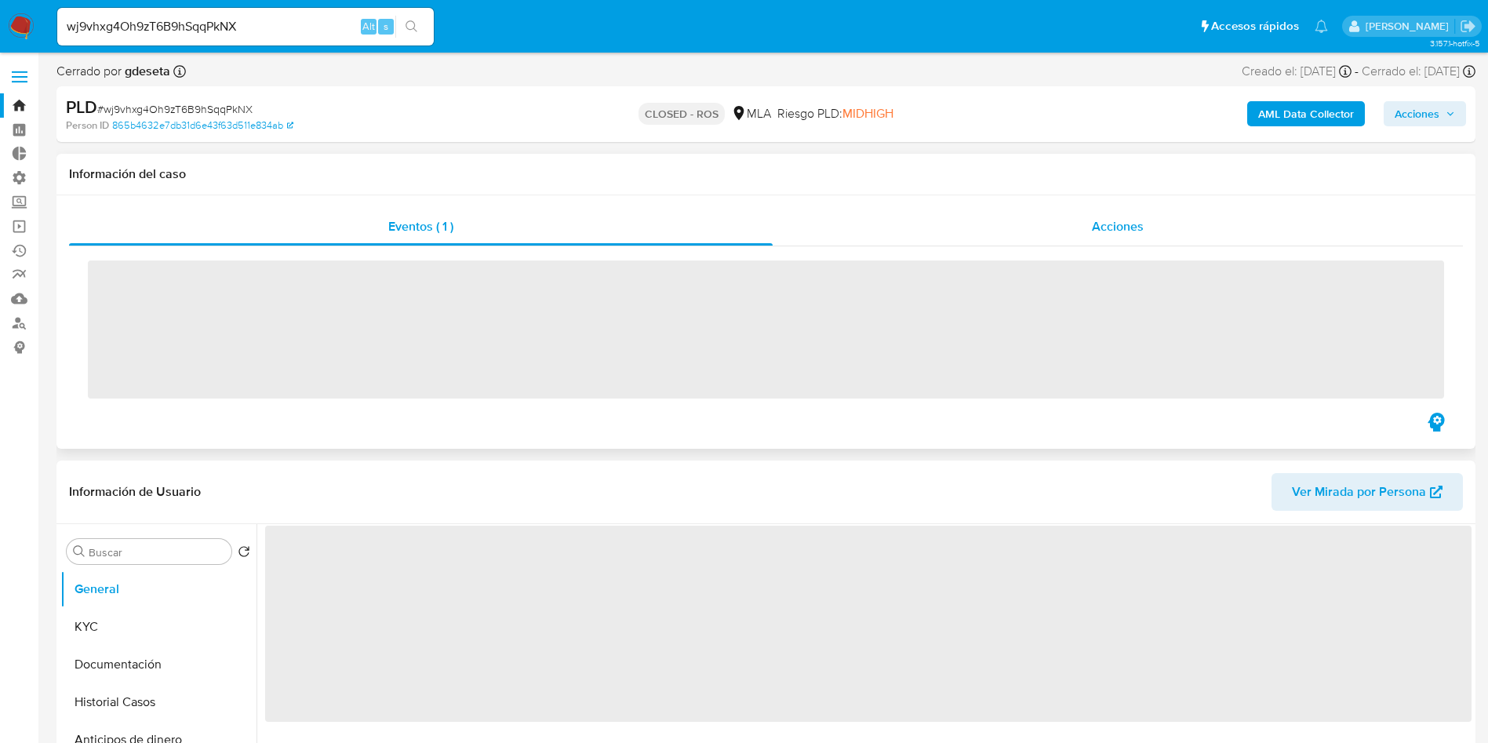
click at [1090, 233] on div "Acciones" at bounding box center [1118, 227] width 690 height 38
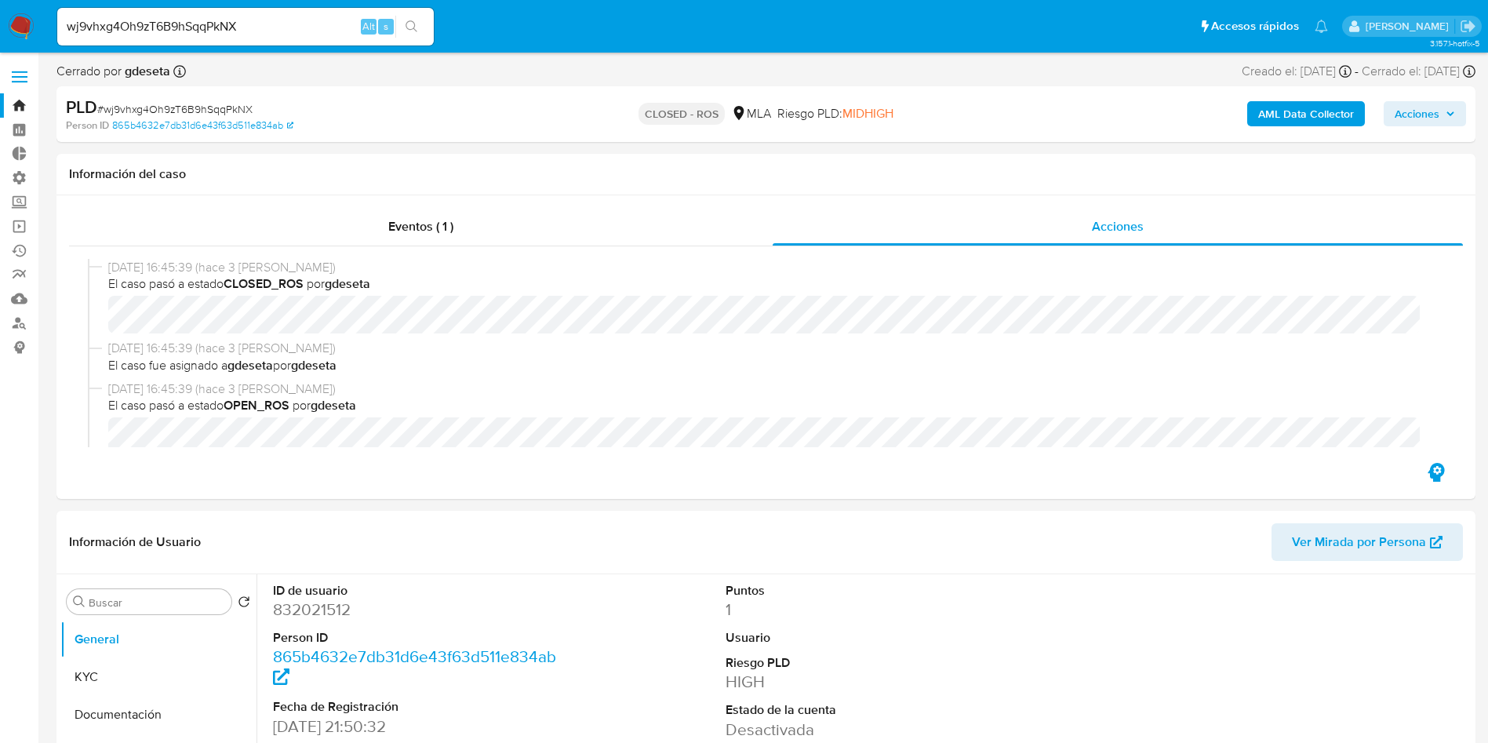
select select "10"
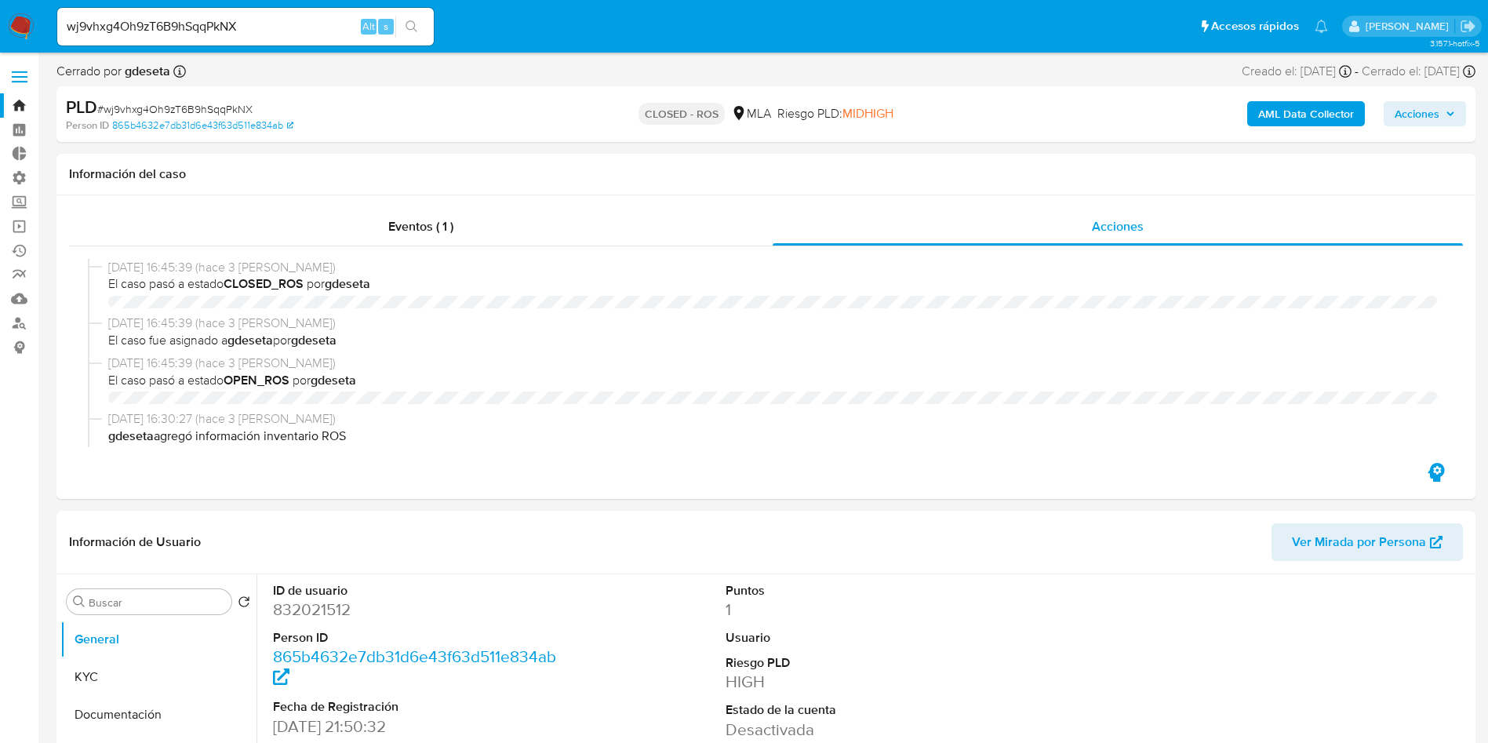
select select "10"
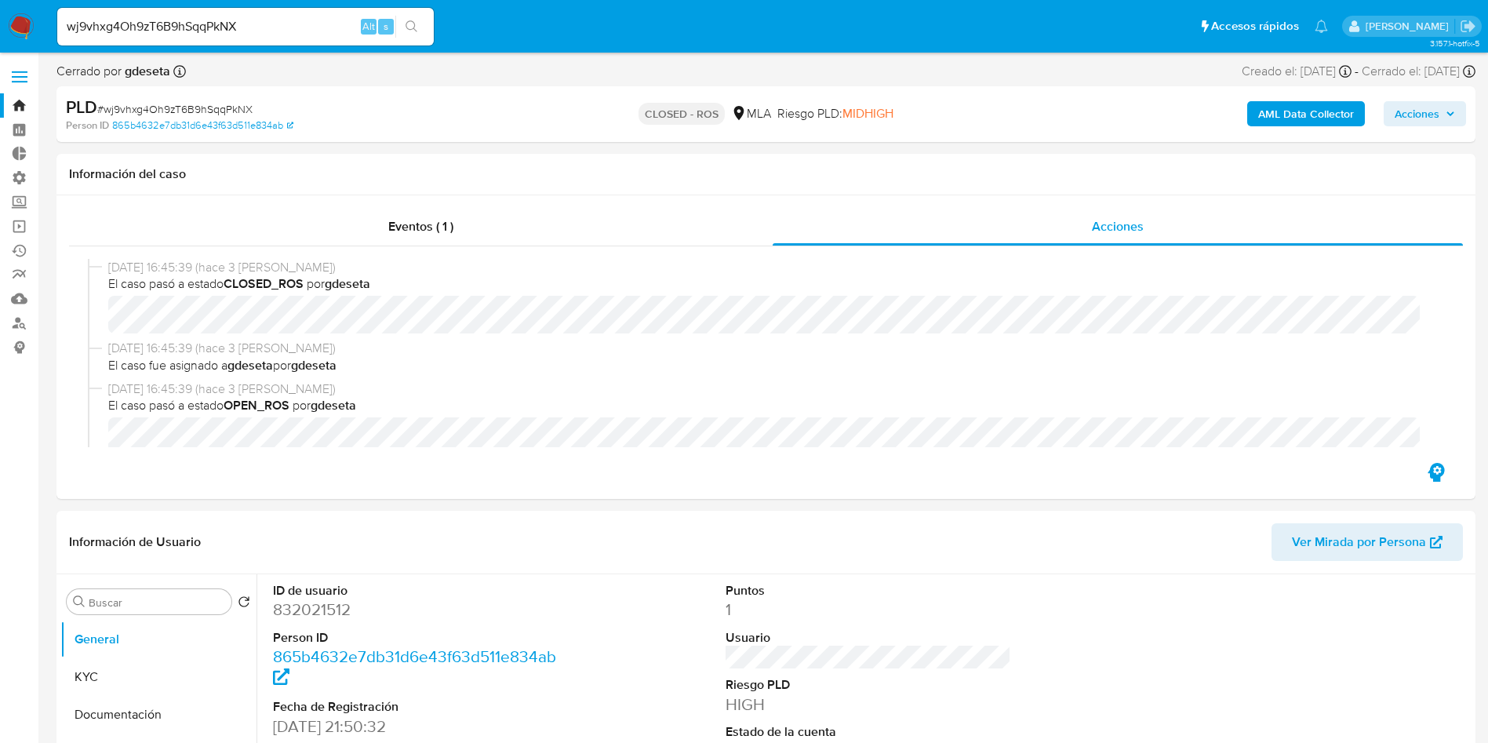
click at [251, 24] on input "wj9vhxg4Oh9zT6B9hSqqPkNX" at bounding box center [245, 26] width 377 height 20
paste input "UphqPSoAIoQXD257IbvQx1ig"
type input "UphqPSoAIoQXD257IbvQx1ig"
click at [410, 18] on button "search-icon" at bounding box center [411, 27] width 32 height 22
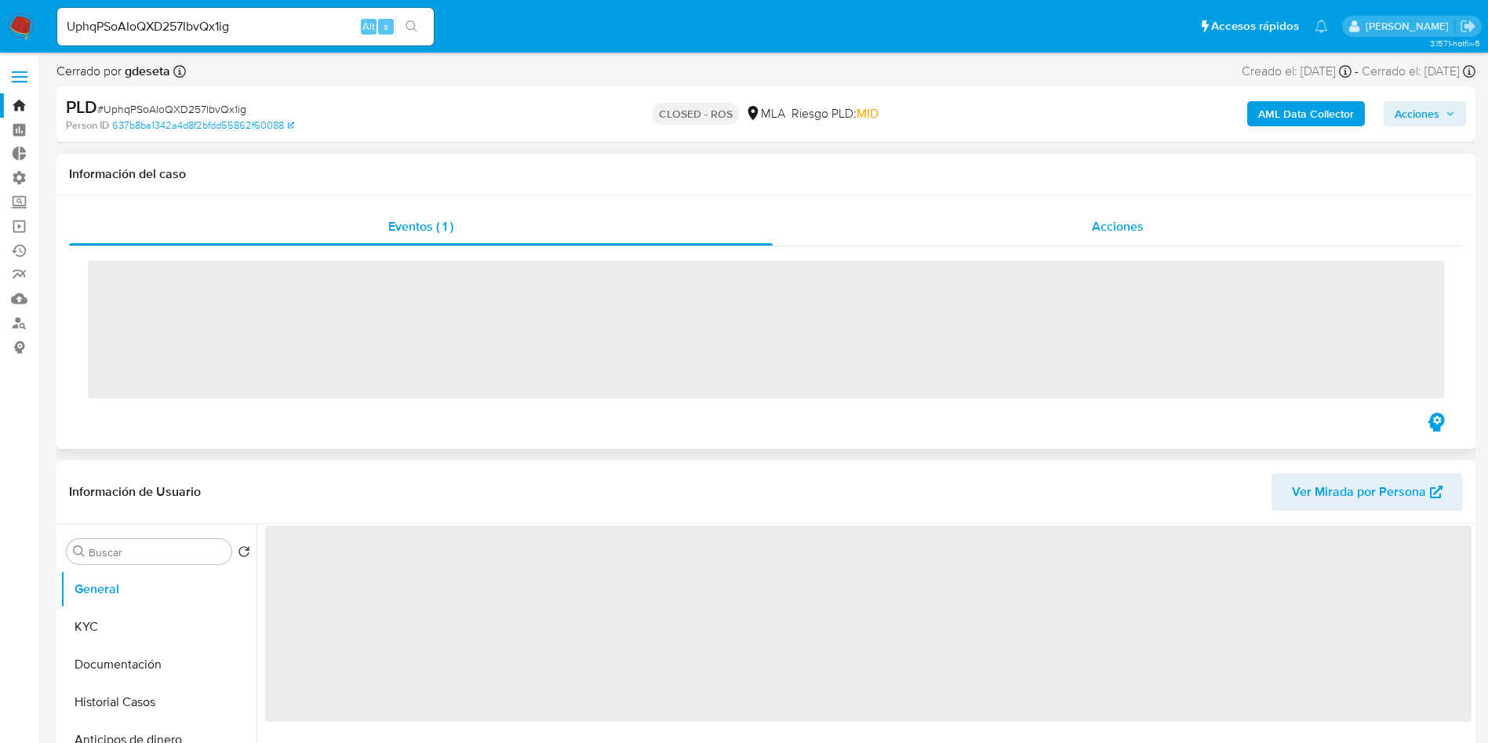
click at [1054, 228] on div "Acciones" at bounding box center [1118, 227] width 690 height 38
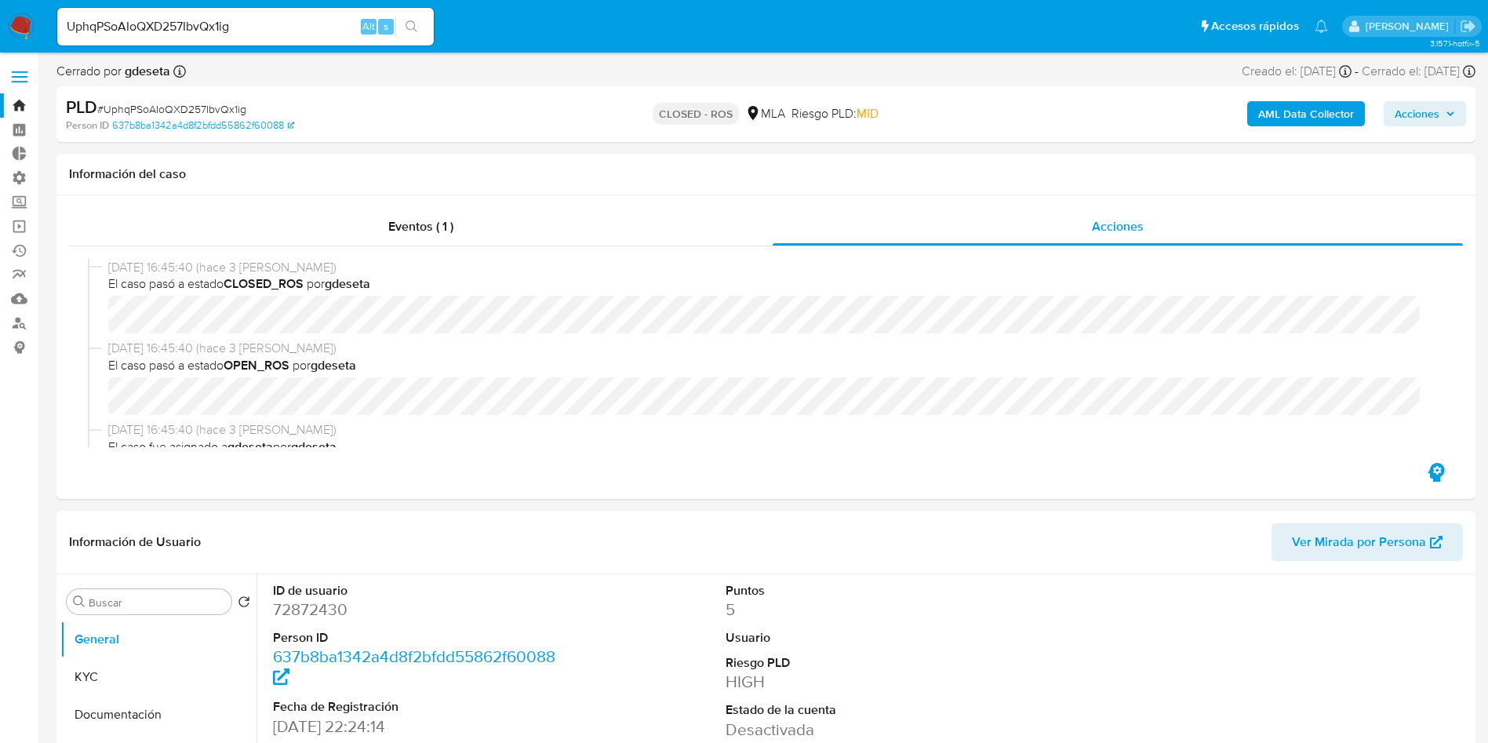
select select "10"
click at [259, 22] on input "UphqPSoAIoQXD257IbvQx1ig" at bounding box center [245, 26] width 377 height 20
drag, startPoint x: 260, startPoint y: 22, endPoint x: 272, endPoint y: 27, distance: 13.7
click at [259, 21] on input "UphqPSoAIoQXD257IbvQx1ig" at bounding box center [245, 26] width 377 height 20
paste input "vU1mLeds8rjNbBzyUkClSgz"
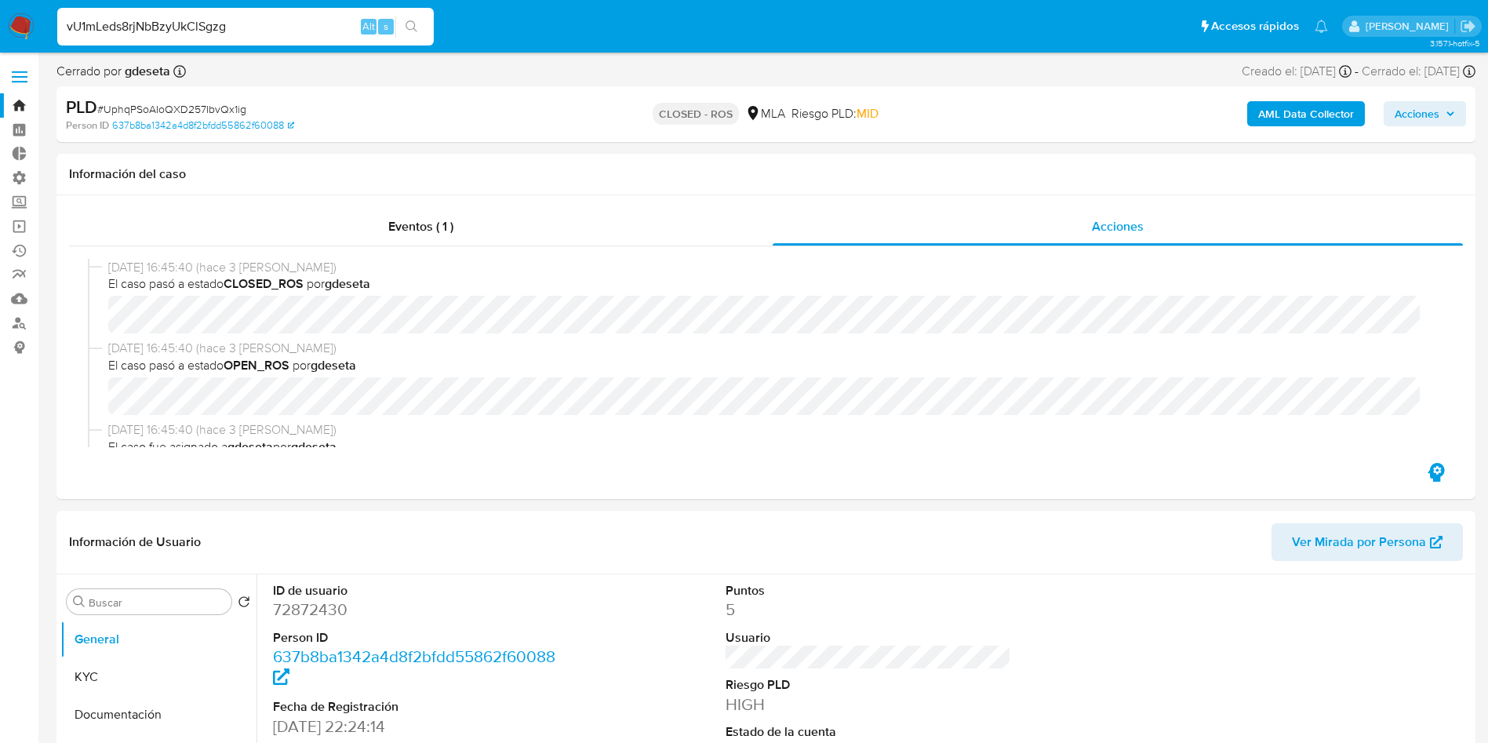
type input "vU1mLeds8rjNbBzyUkClSgzg"
click at [414, 22] on icon "search-icon" at bounding box center [412, 26] width 13 height 13
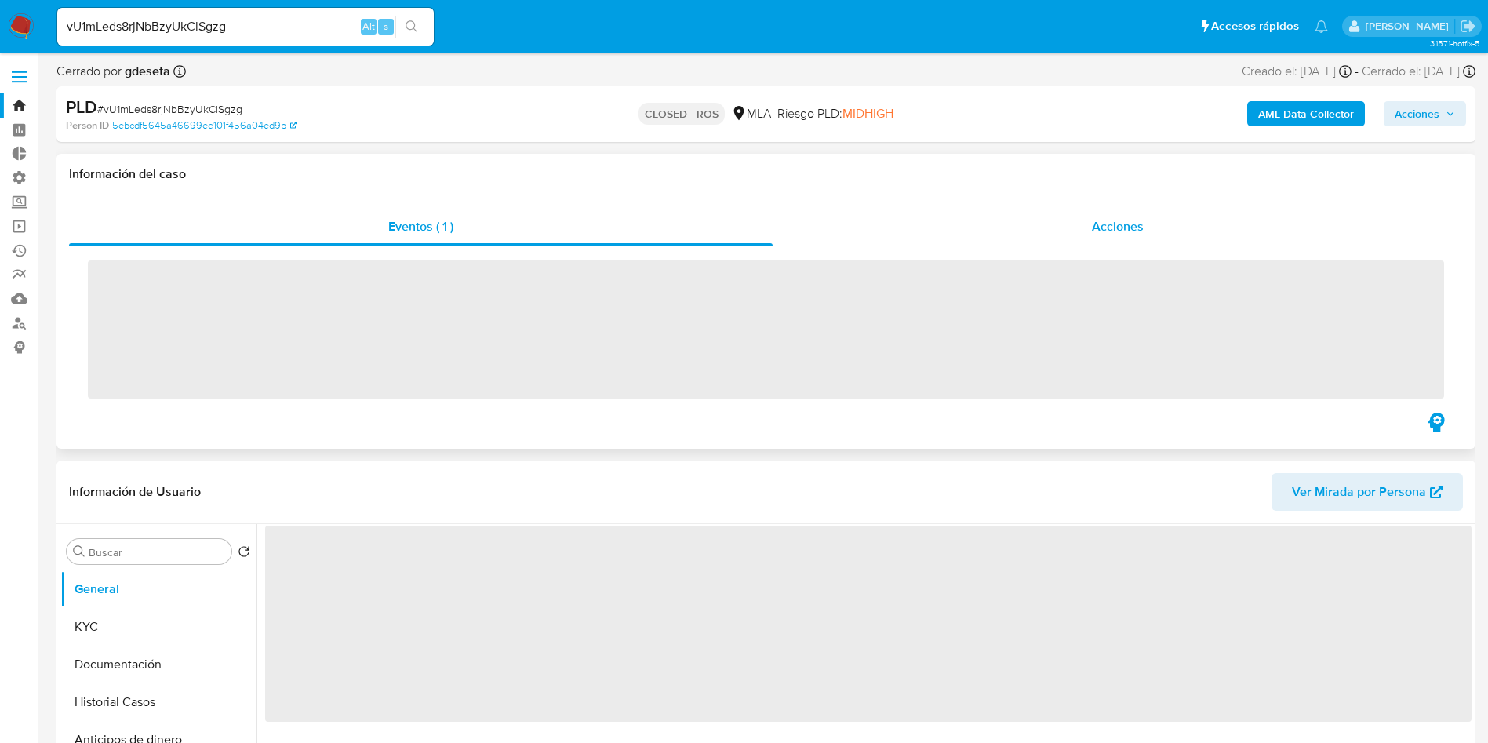
click at [1101, 230] on span "Acciones" at bounding box center [1118, 226] width 52 height 18
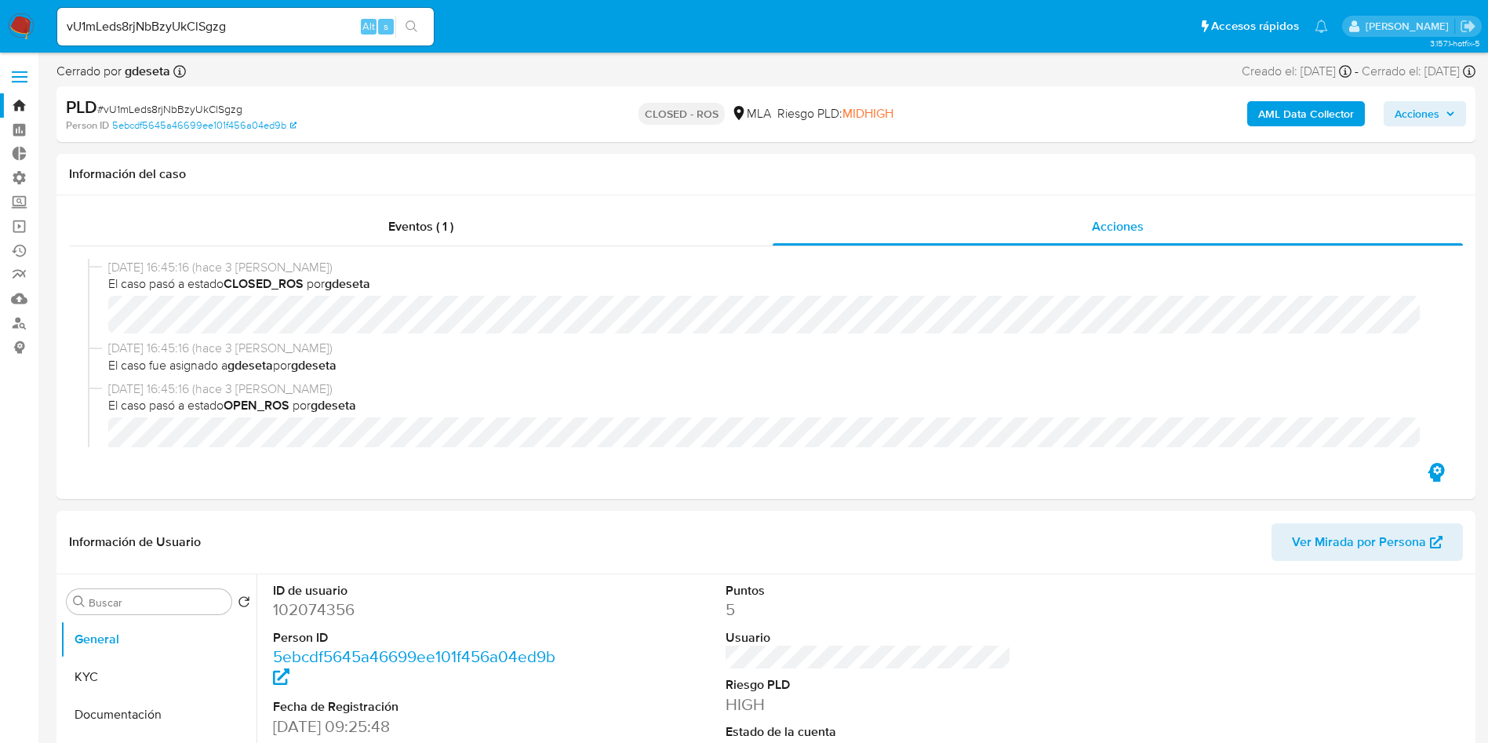
select select "10"
click at [286, 15] on div "vU1mLeds8rjNbBzyUkClSgzg Alt s" at bounding box center [245, 27] width 377 height 38
click at [273, 26] on input "vU1mLeds8rjNbBzyUkClSgzg" at bounding box center [245, 26] width 377 height 20
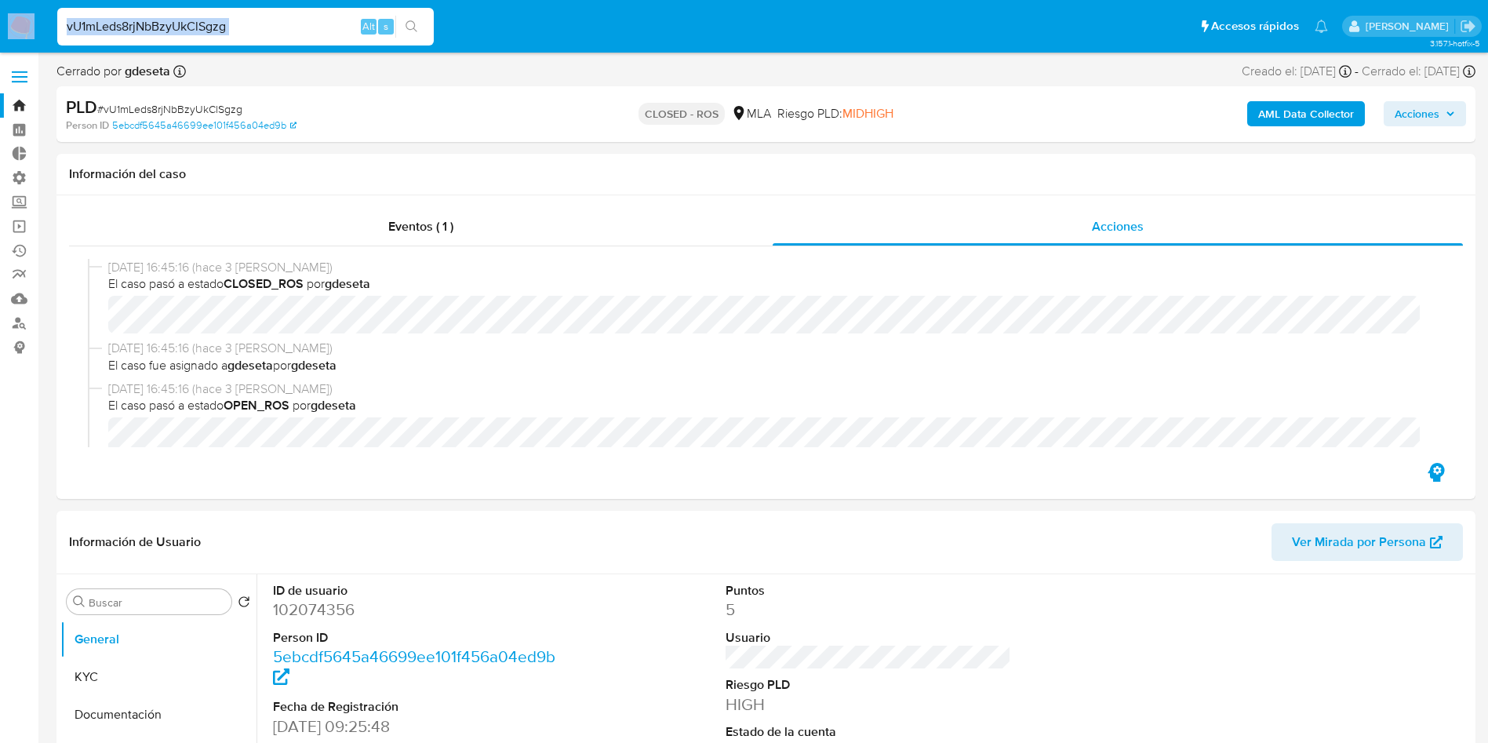
click at [312, 20] on input "vU1mLeds8rjNbBzyUkClSgzg" at bounding box center [245, 26] width 377 height 20
click at [312, 21] on input "vU1mLeds8rjNbBzyUkClSgzg" at bounding box center [245, 26] width 377 height 20
click at [236, 21] on input "vU1mLeds8rjNbBzyUkClSgzg" at bounding box center [245, 26] width 377 height 20
click at [192, 27] on input "vU1mLeds8rjNbBzyUkClSgzg" at bounding box center [245, 26] width 377 height 20
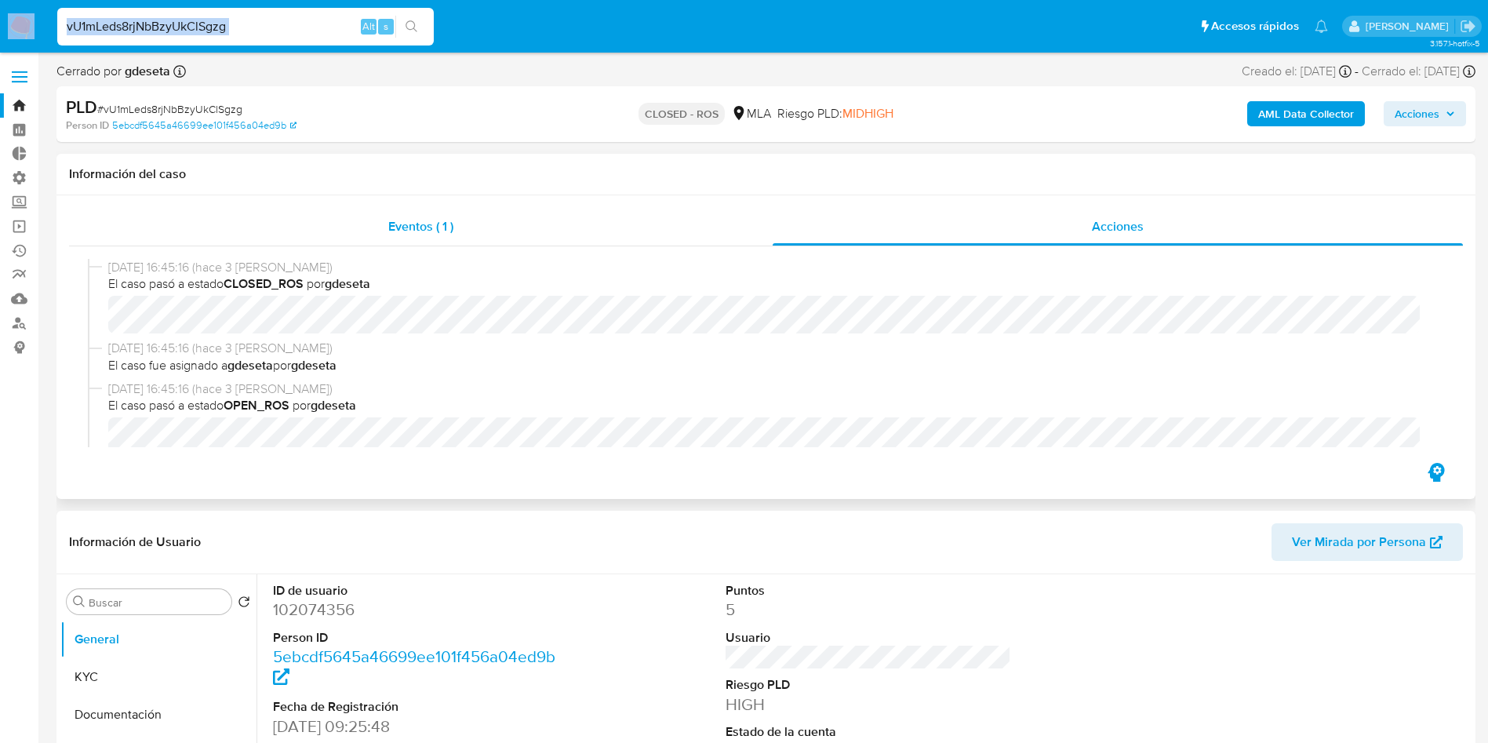
click at [311, 237] on div "Eventos ( 1 )" at bounding box center [421, 227] width 704 height 38
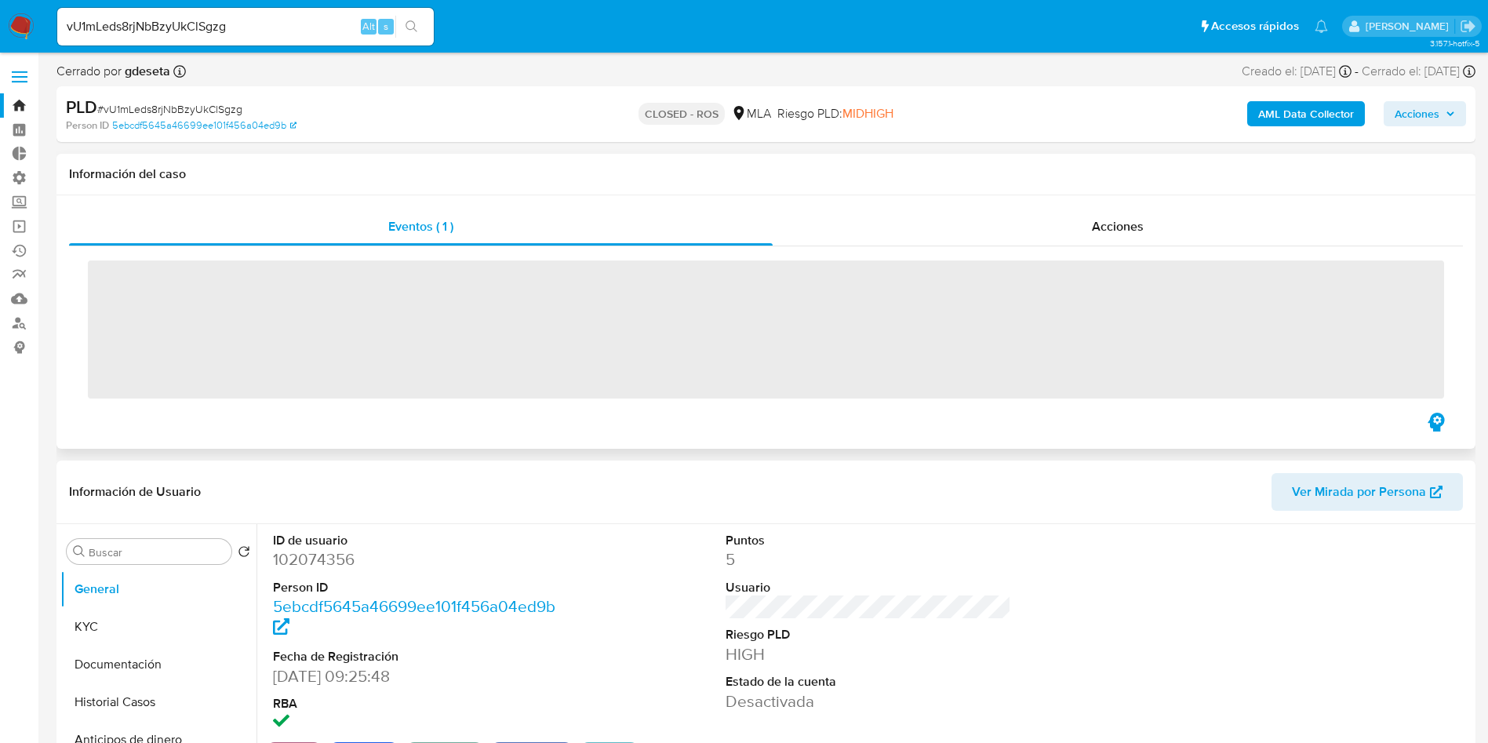
click at [313, 170] on h1 "Información del caso" at bounding box center [766, 174] width 1394 height 16
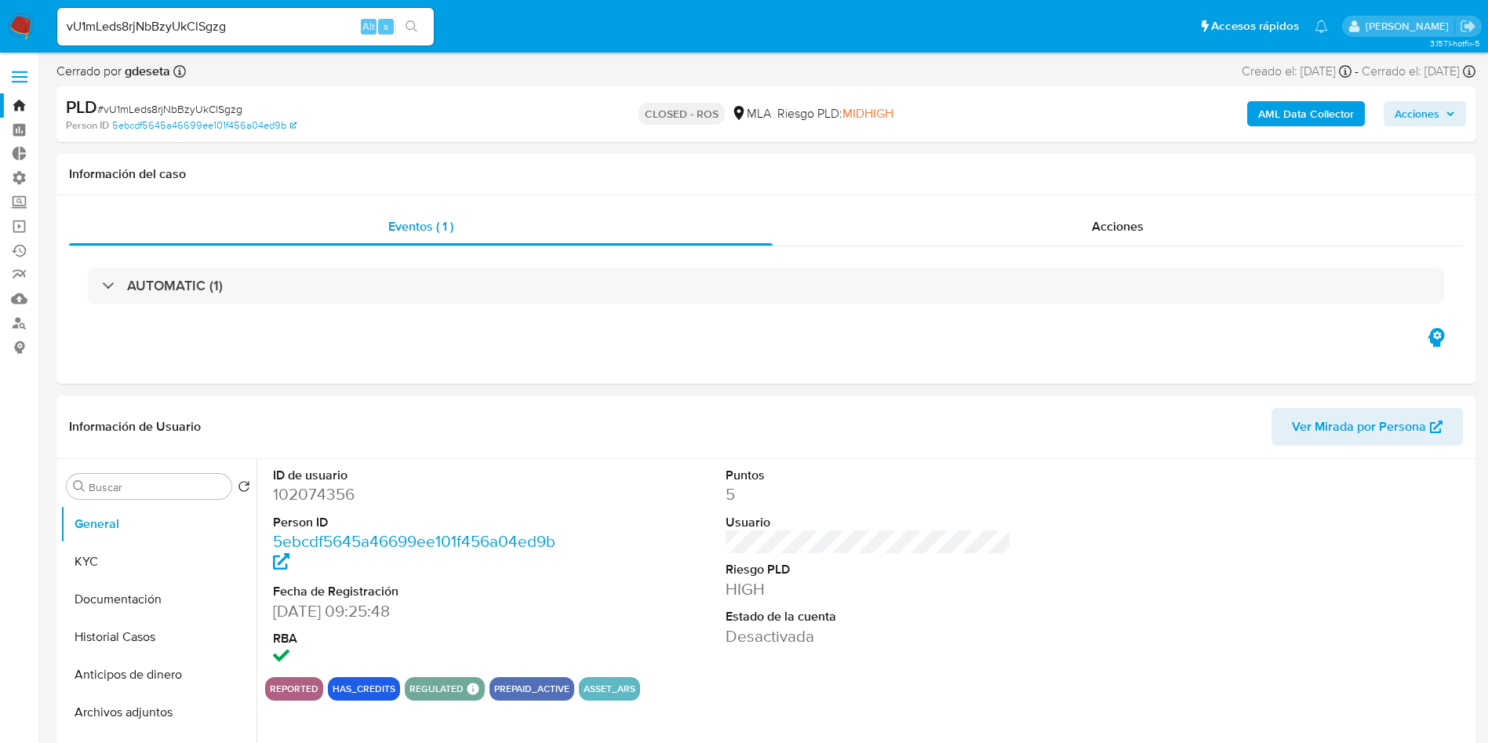
click at [253, 24] on input "vU1mLeds8rjNbBzyUkClSgzg" at bounding box center [245, 26] width 377 height 20
paste input "n0NcQ9f11ABc6fqfI8BTLsoF"
type input "n0NcQ9f11ABc6fqfI8BTLsoF"
click at [417, 28] on icon "search-icon" at bounding box center [412, 26] width 13 height 13
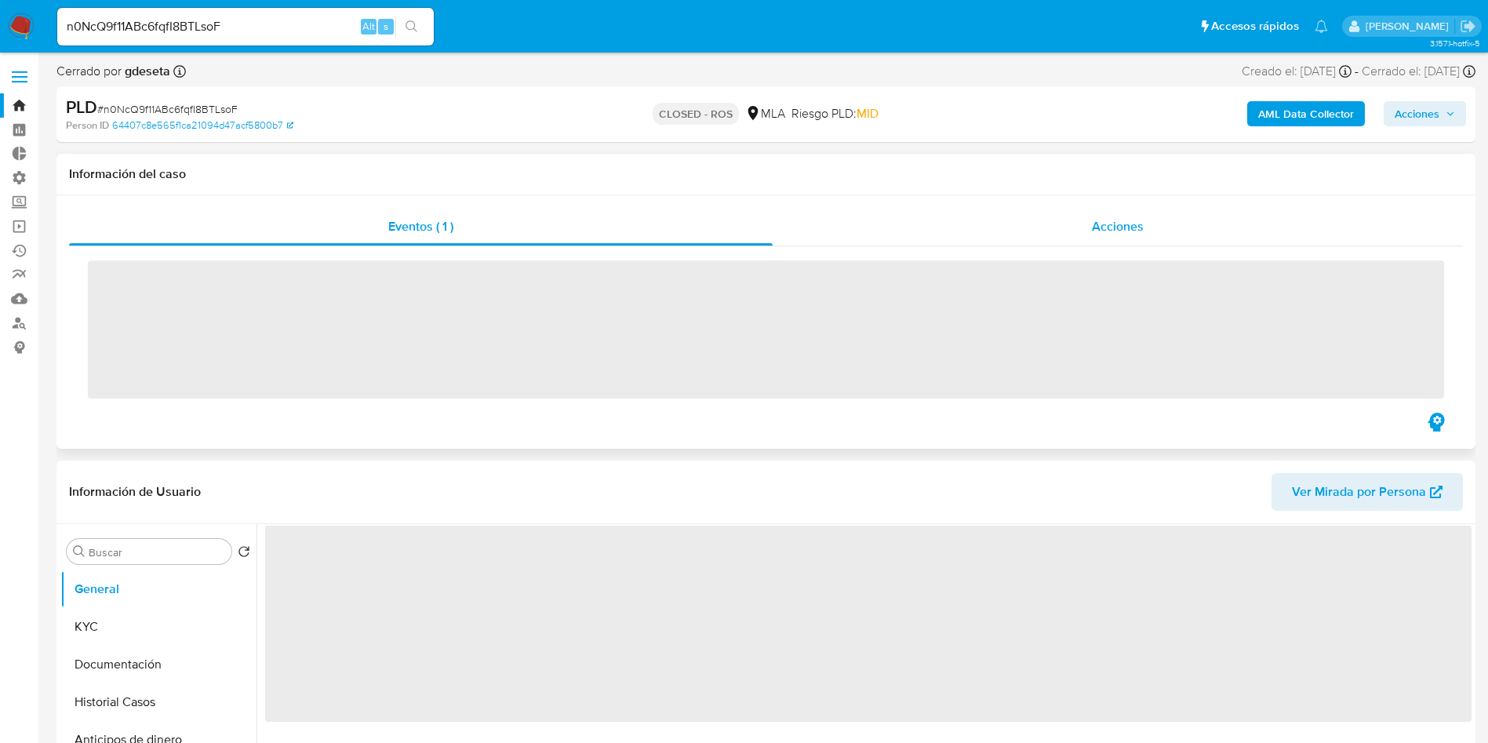
click at [1100, 239] on div "Acciones" at bounding box center [1118, 227] width 690 height 38
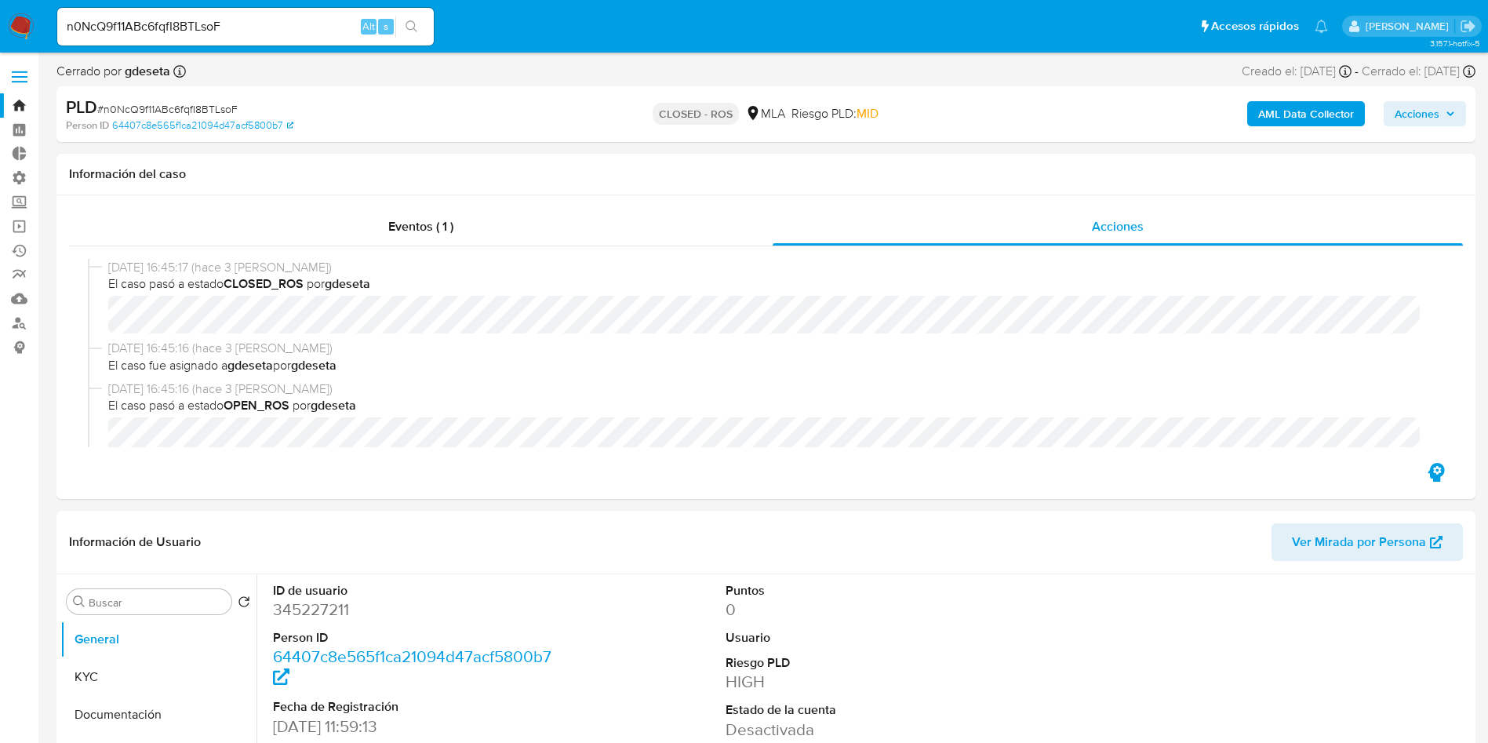
select select "10"
click at [329, 30] on input "n0NcQ9f11ABc6fqfI8BTLsoF" at bounding box center [245, 26] width 377 height 20
paste input "J8AqKtKMhFQaU5XnpiVKlq2V"
type input "J8AqKtKMhFQaU5XnpiVKlq2V"
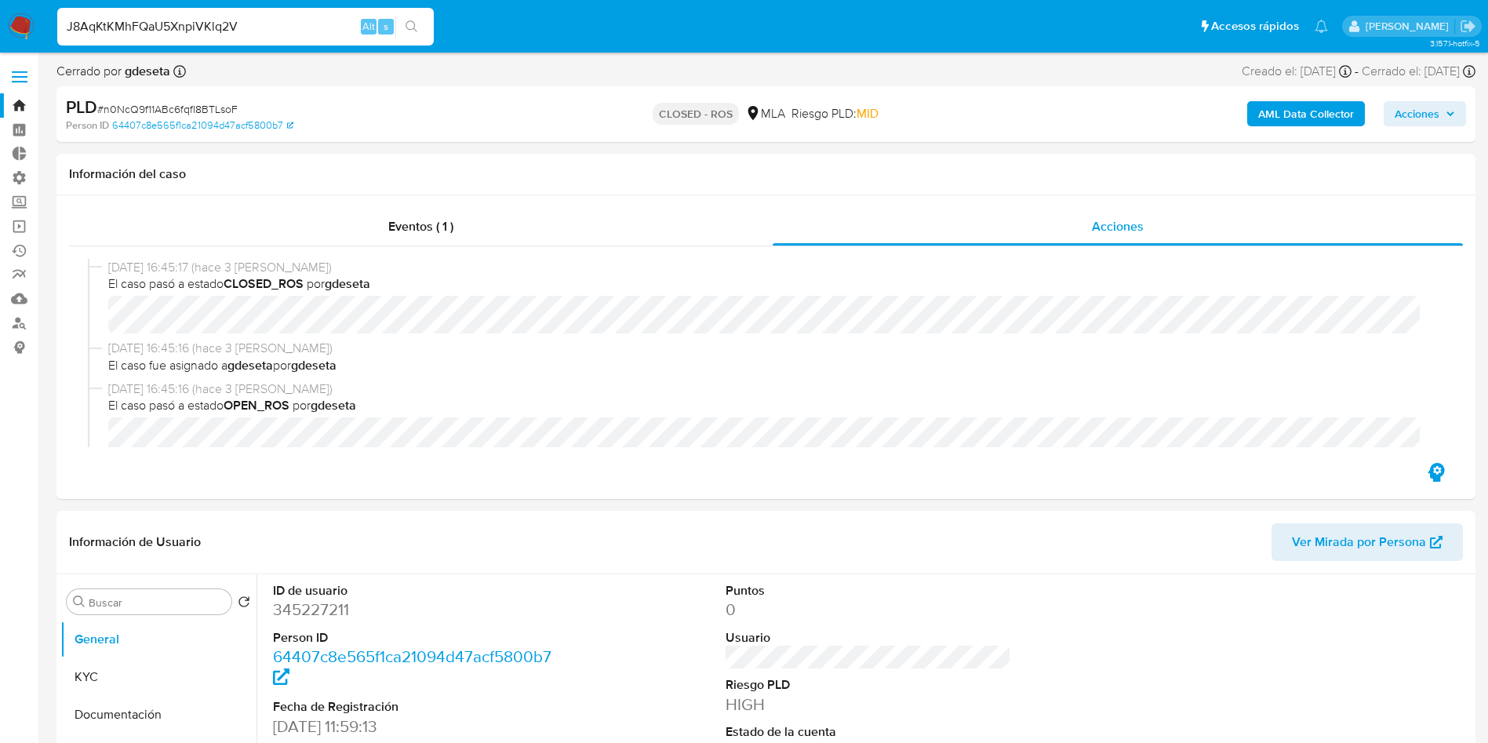
click at [420, 33] on button "search-icon" at bounding box center [411, 27] width 32 height 22
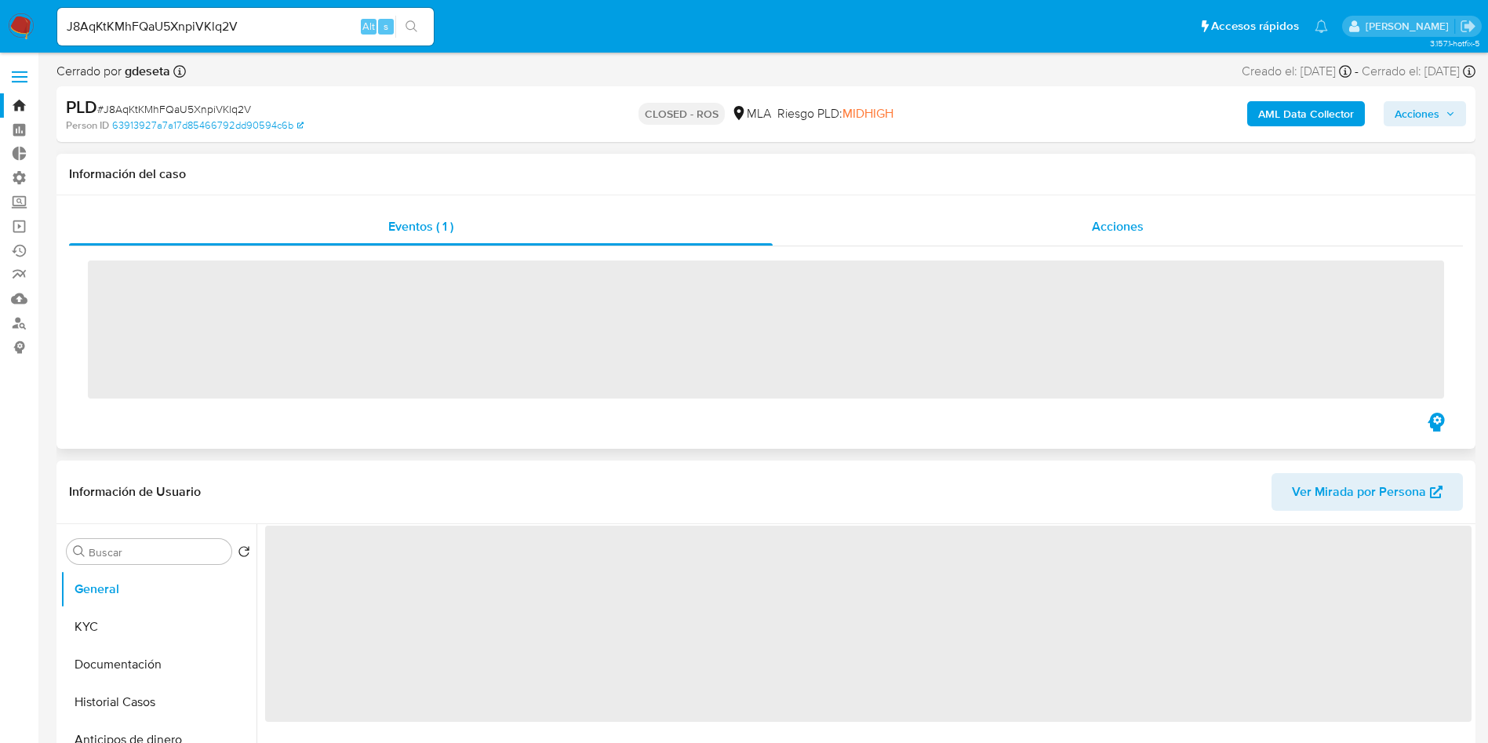
click at [1120, 235] on div "Acciones" at bounding box center [1118, 227] width 690 height 38
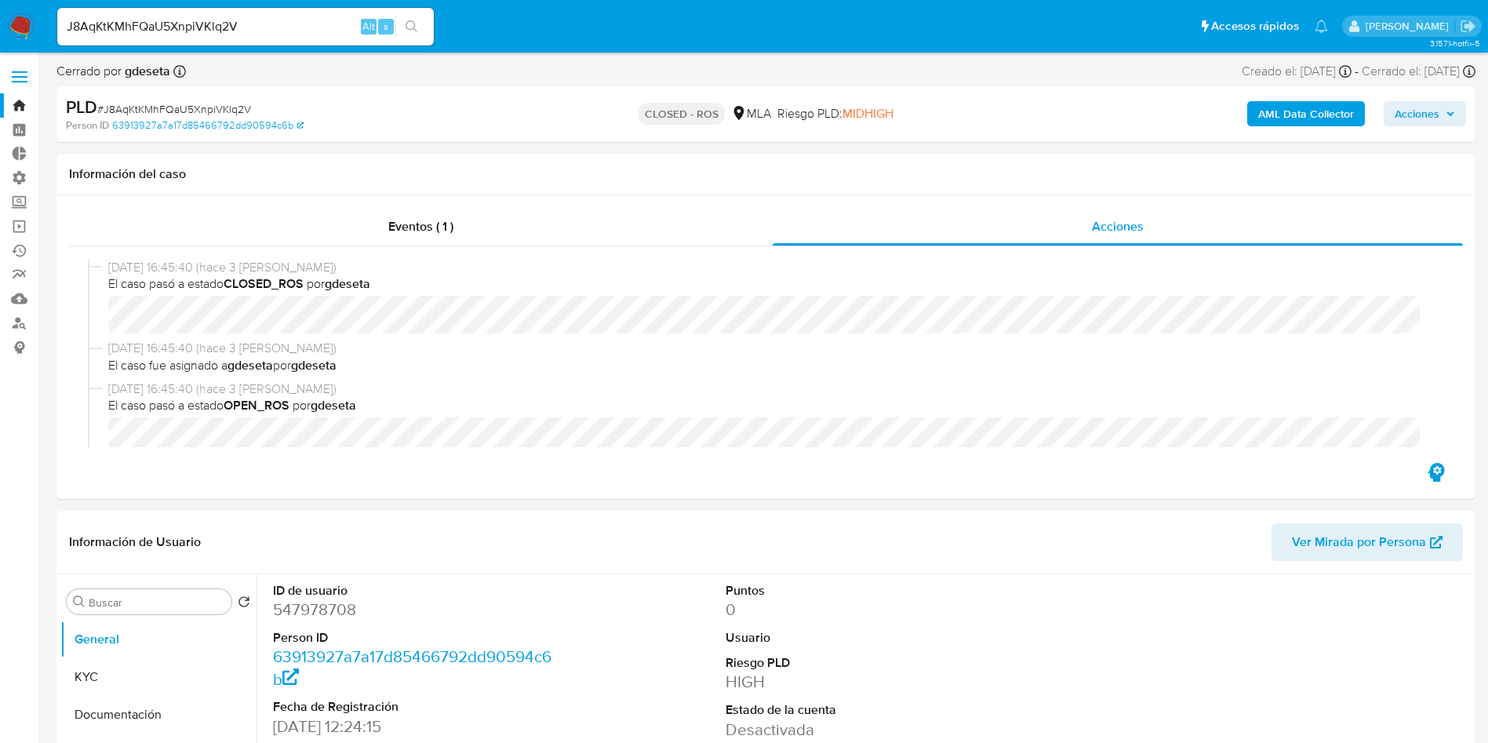
select select "10"
click at [257, 17] on input "J8AqKtKMhFQaU5XnpiVKlq2V" at bounding box center [245, 26] width 377 height 20
paste input "D4gNXqmDn4CEzeUENZYavmCI"
type input "D4gNXqmDn4CEzeUENZYavmCI"
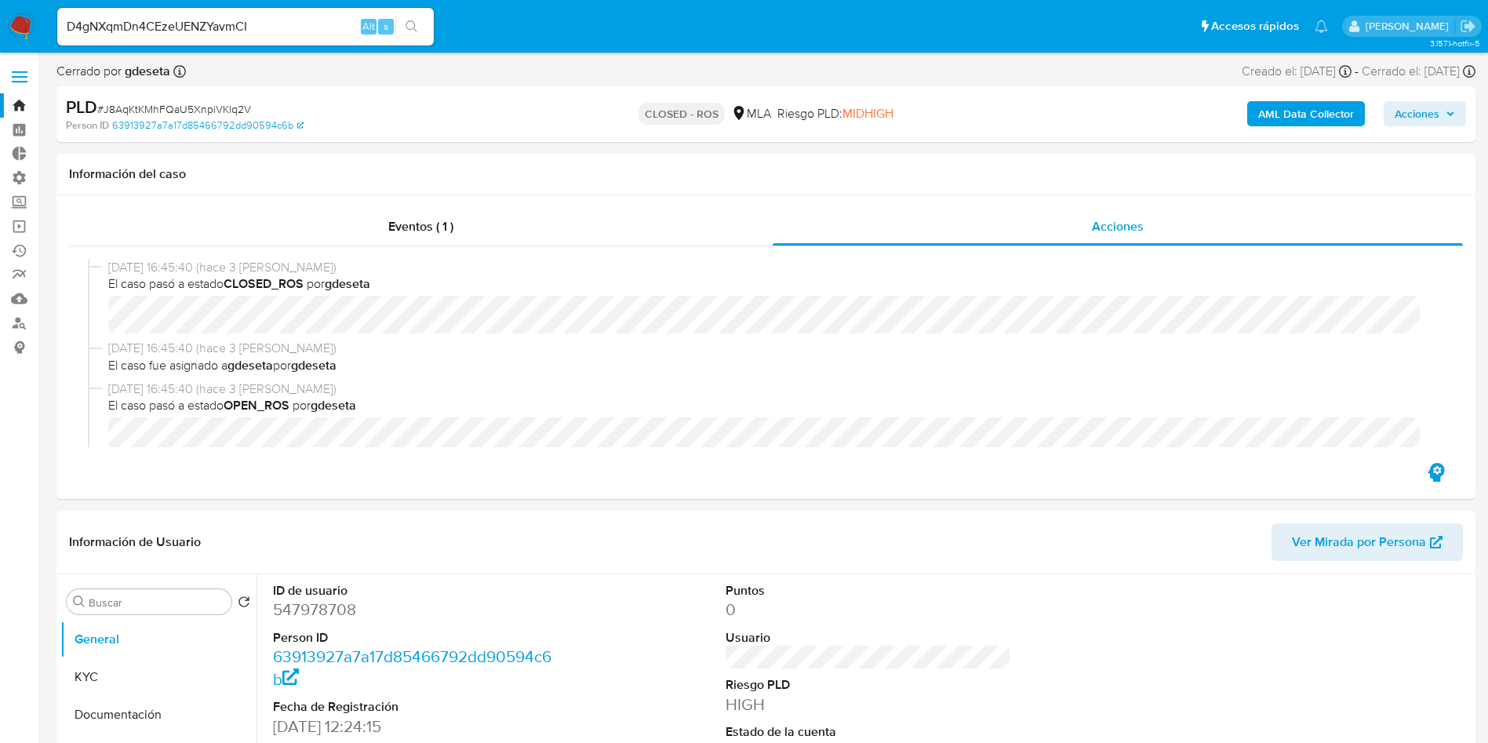
click at [421, 35] on button "search-icon" at bounding box center [411, 27] width 32 height 22
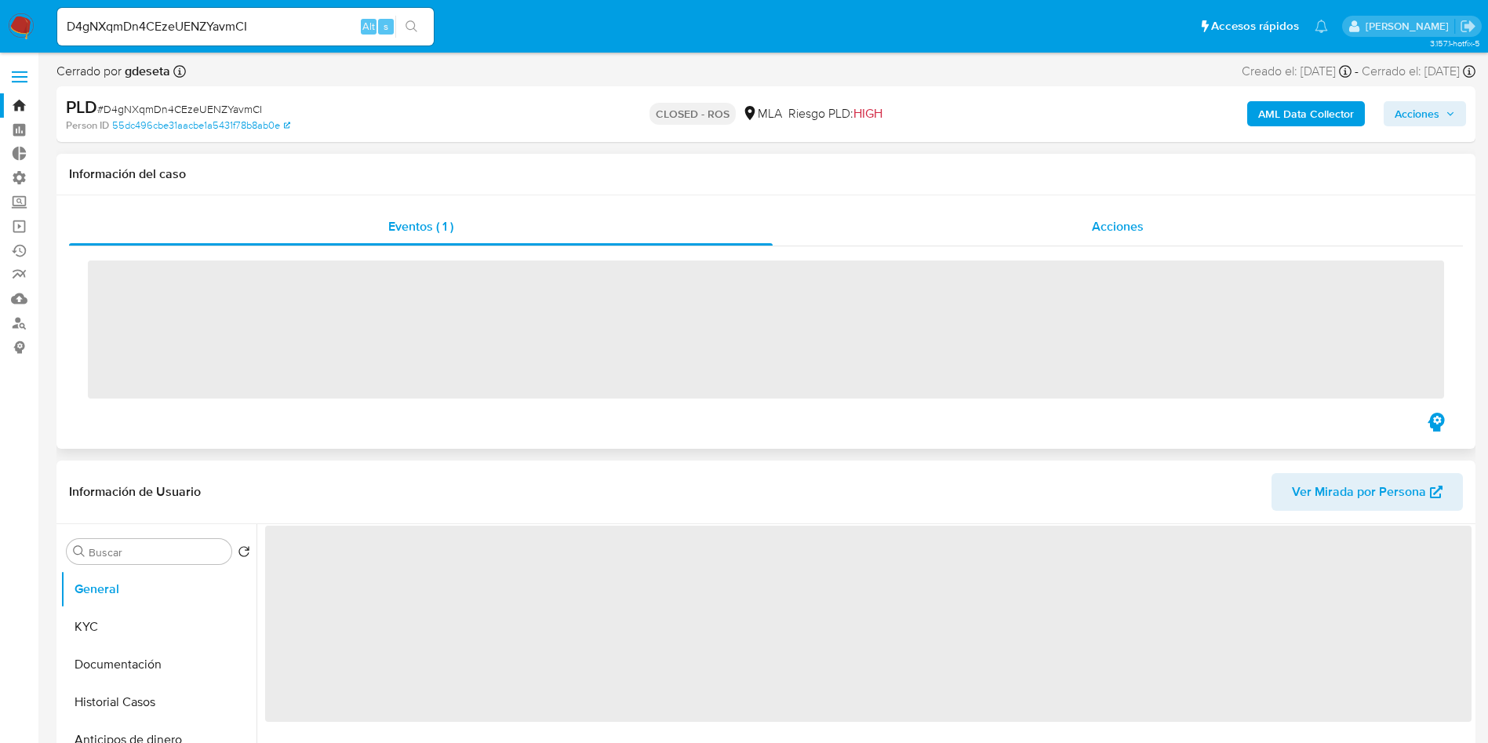
click at [1085, 218] on div "Acciones" at bounding box center [1118, 227] width 690 height 38
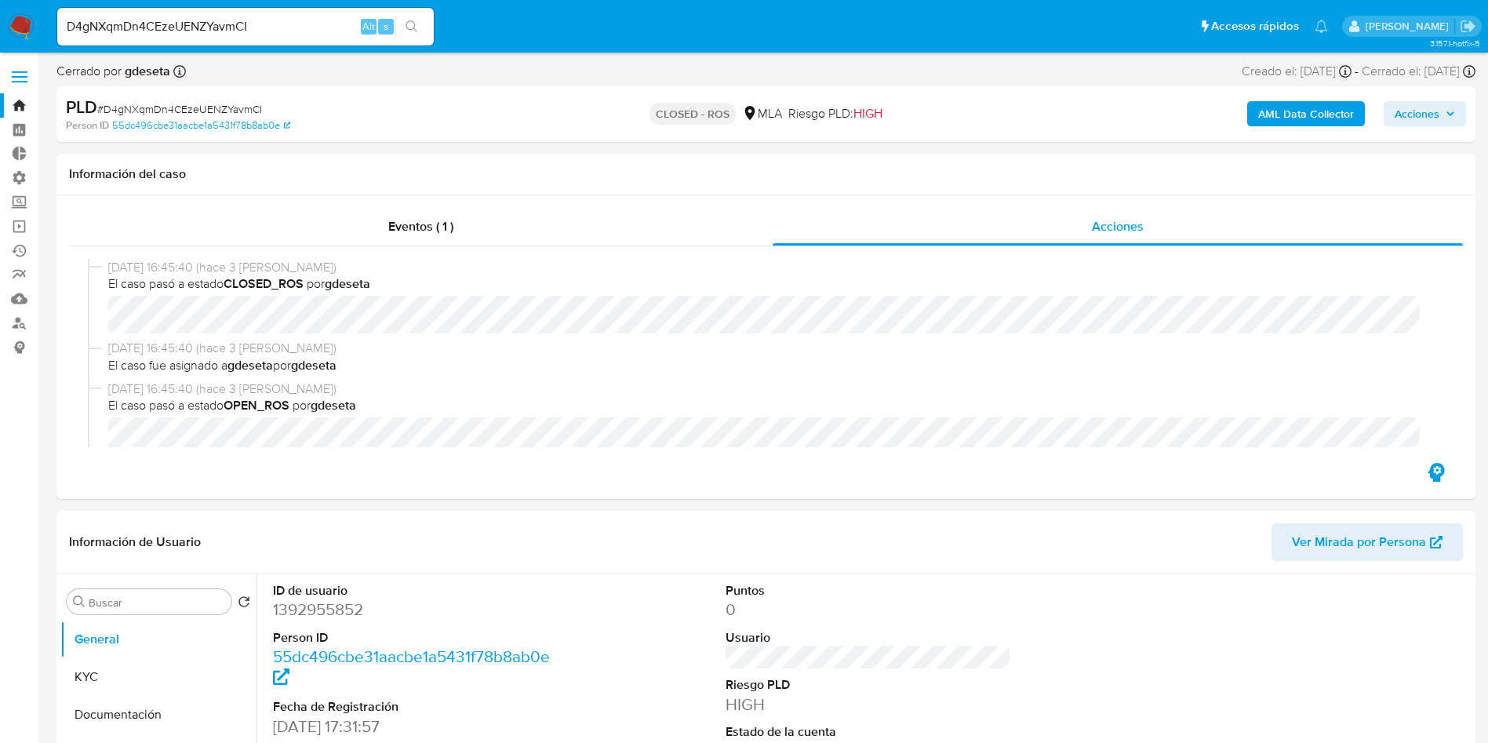
select select "10"
click at [290, 20] on input "D4gNXqmDn4CEzeUENZYavmCI" at bounding box center [245, 26] width 377 height 20
paste input "s216DK2KnIyXM3DqBW8aRujj"
type input "s216DK2KnIyXM3DqBW8aRujj"
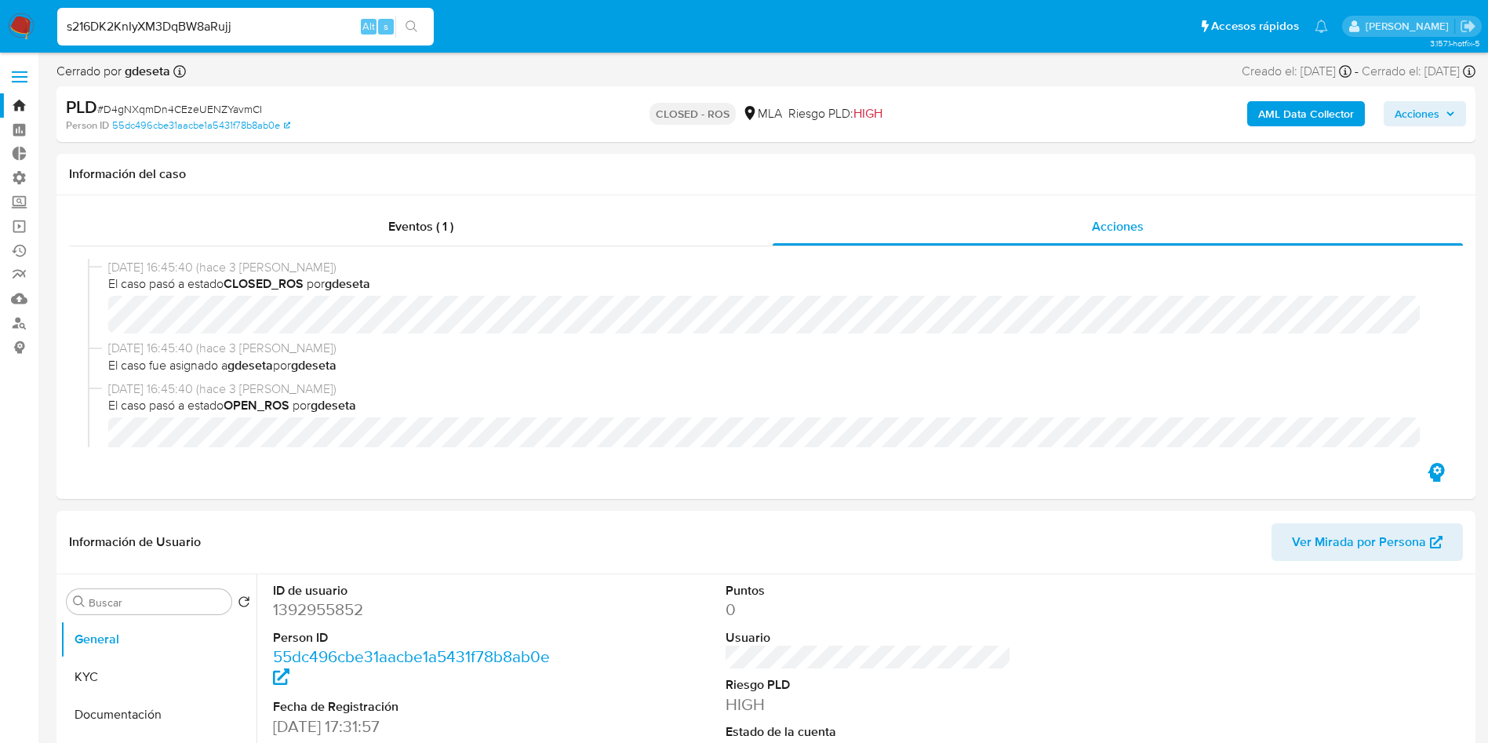
click at [414, 26] on icon "search-icon" at bounding box center [412, 26] width 12 height 12
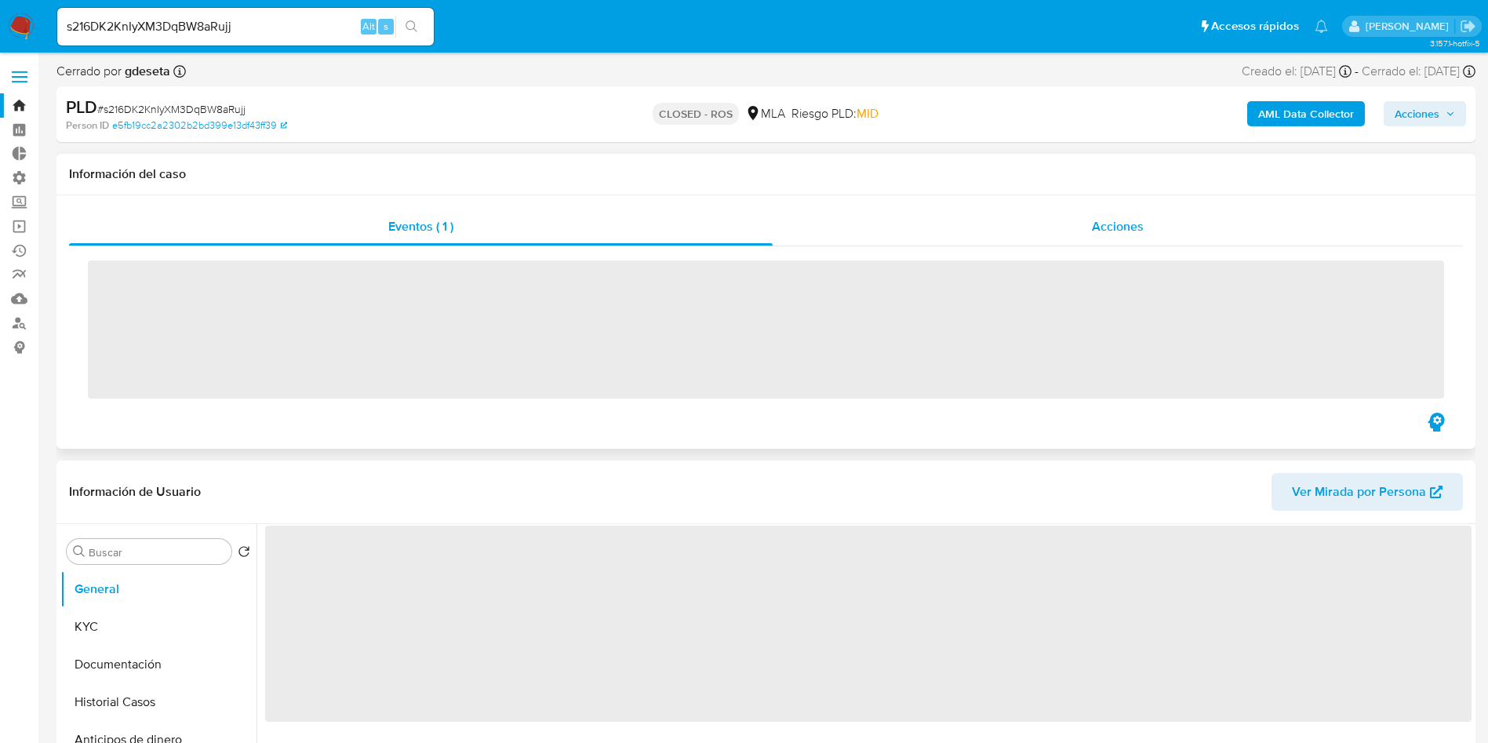
click at [1103, 231] on span "Acciones" at bounding box center [1118, 226] width 52 height 18
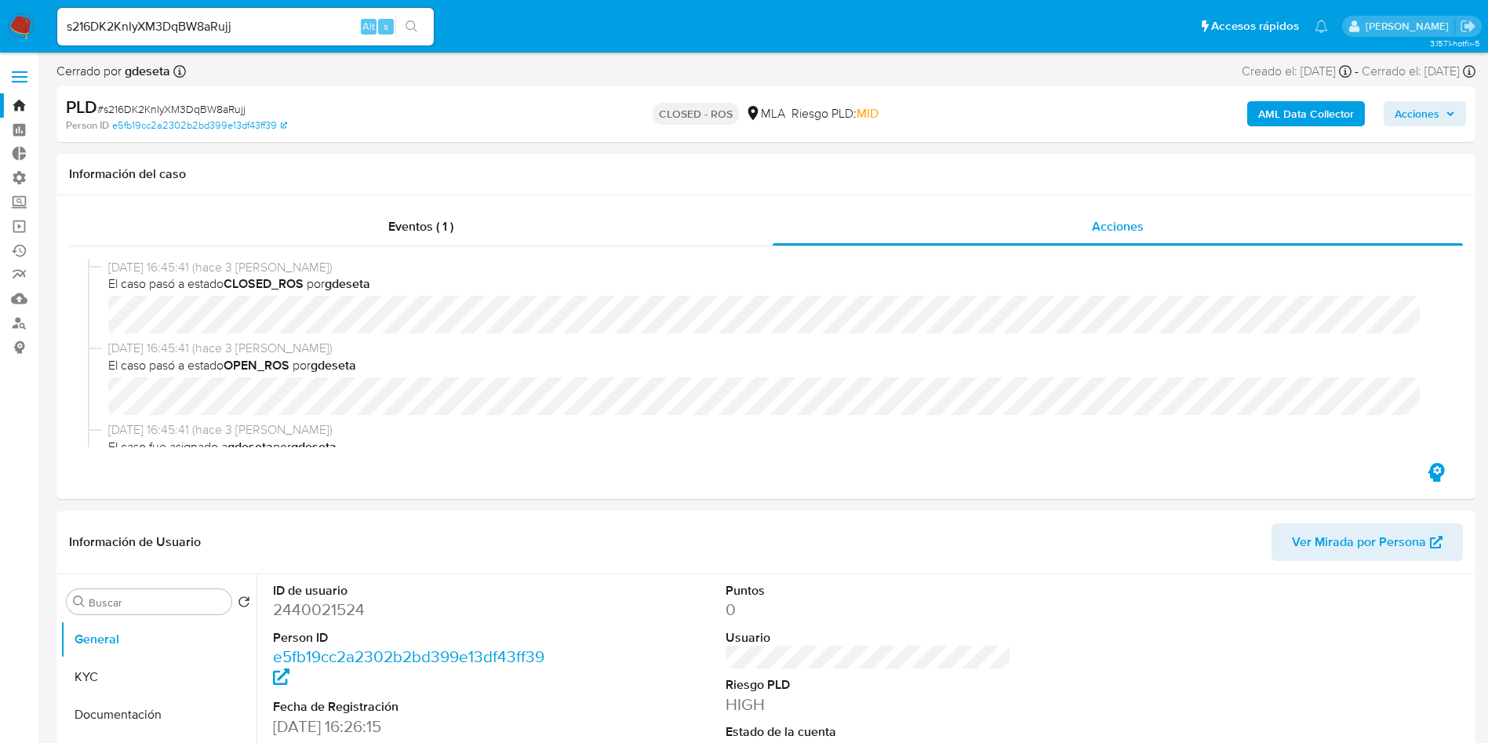
select select "10"
click at [286, 32] on input "s216DK2KnIyXM3DqBW8aRujj" at bounding box center [245, 26] width 377 height 20
paste input "0AQ7bVZ6XsnvU8ilCJOqkL8S"
type input "0AQ7bVZ6XsnvU8ilCJOqkL8S"
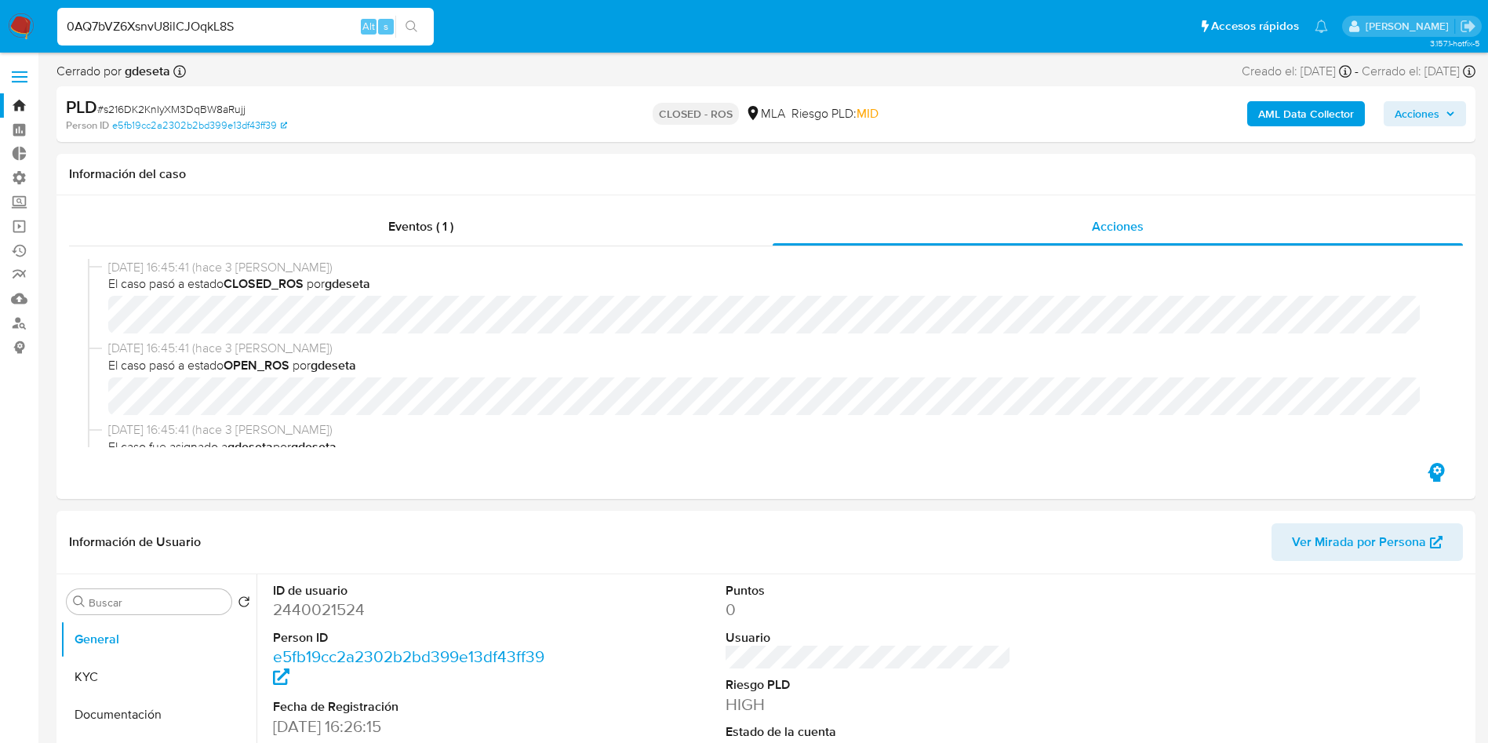
click at [414, 27] on icon "search-icon" at bounding box center [412, 26] width 12 height 12
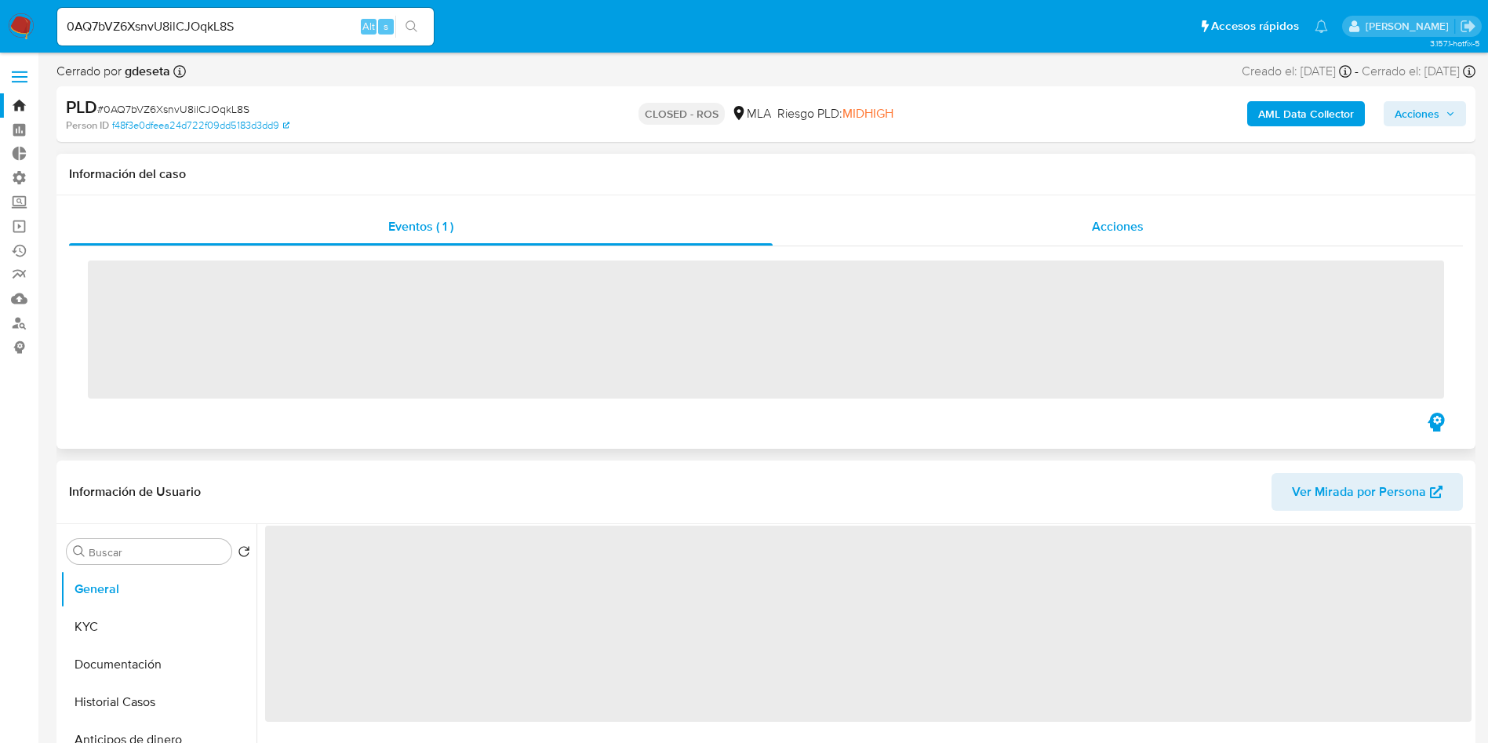
click at [1136, 228] on span "Acciones" at bounding box center [1118, 226] width 52 height 18
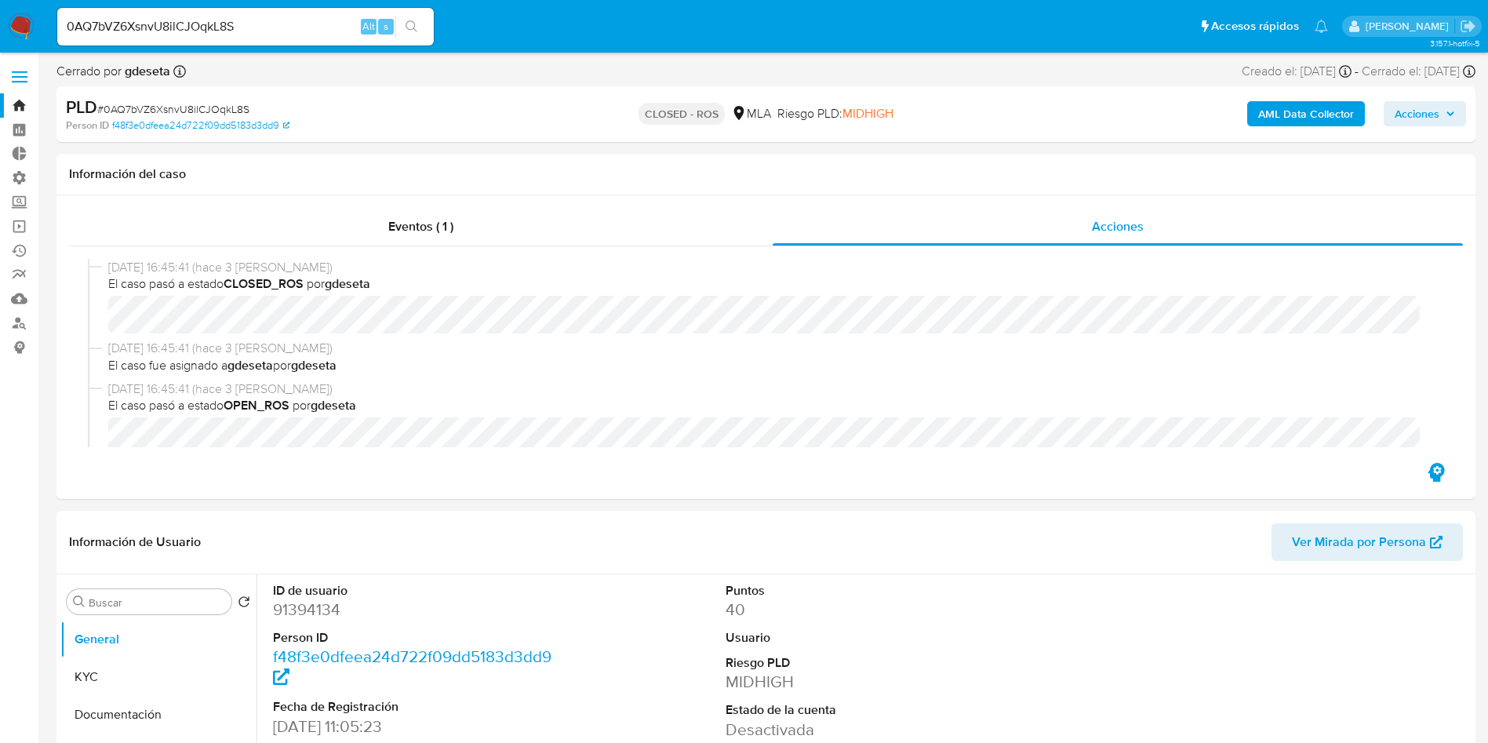
select select "10"
click at [297, 14] on div "0AQ7bVZ6XsnvU8ilCJOqkL8S Alt s" at bounding box center [245, 27] width 377 height 38
click at [312, 28] on input "0AQ7bVZ6XsnvU8ilCJOqkL8S" at bounding box center [245, 26] width 377 height 20
click at [312, 27] on input "0AQ7bVZ6XsnvU8ilCJOqkL8S" at bounding box center [245, 26] width 377 height 20
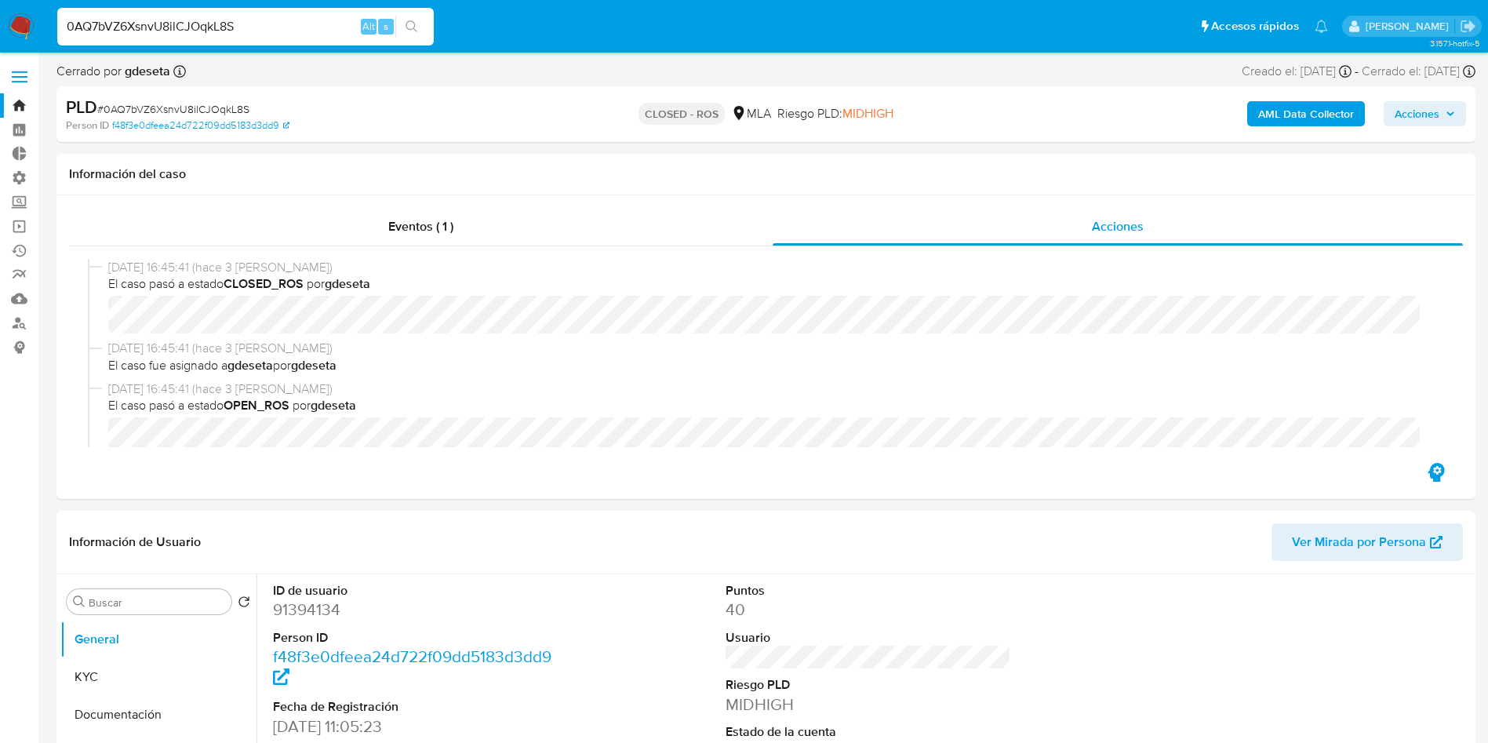
paste input "A2FrWSJ8I6OhfiwACwKWnIjA"
type input "A2FrWSJ8I6OhfiwACwKWnIjA"
click at [416, 34] on button "search-icon" at bounding box center [411, 27] width 32 height 22
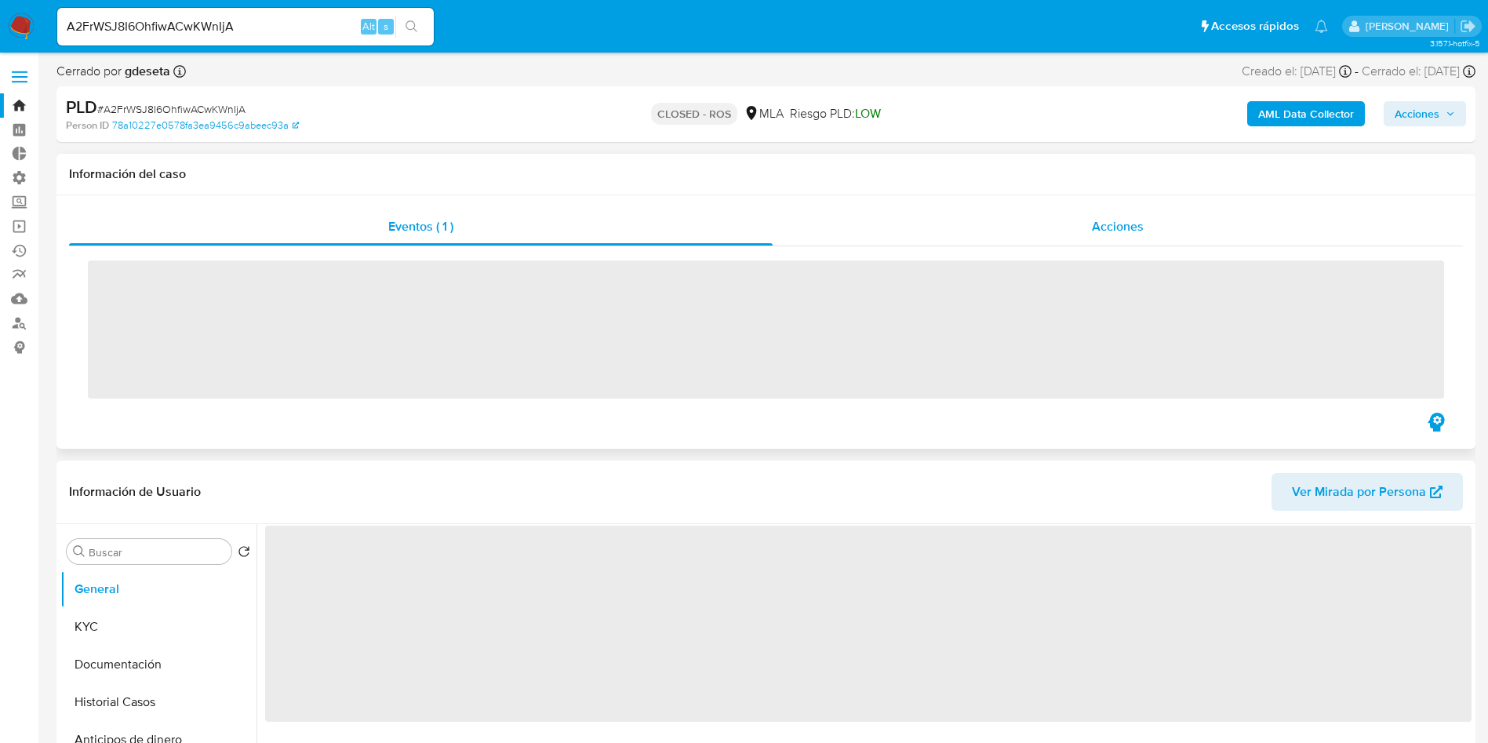
click at [1098, 219] on span "Acciones" at bounding box center [1118, 226] width 52 height 18
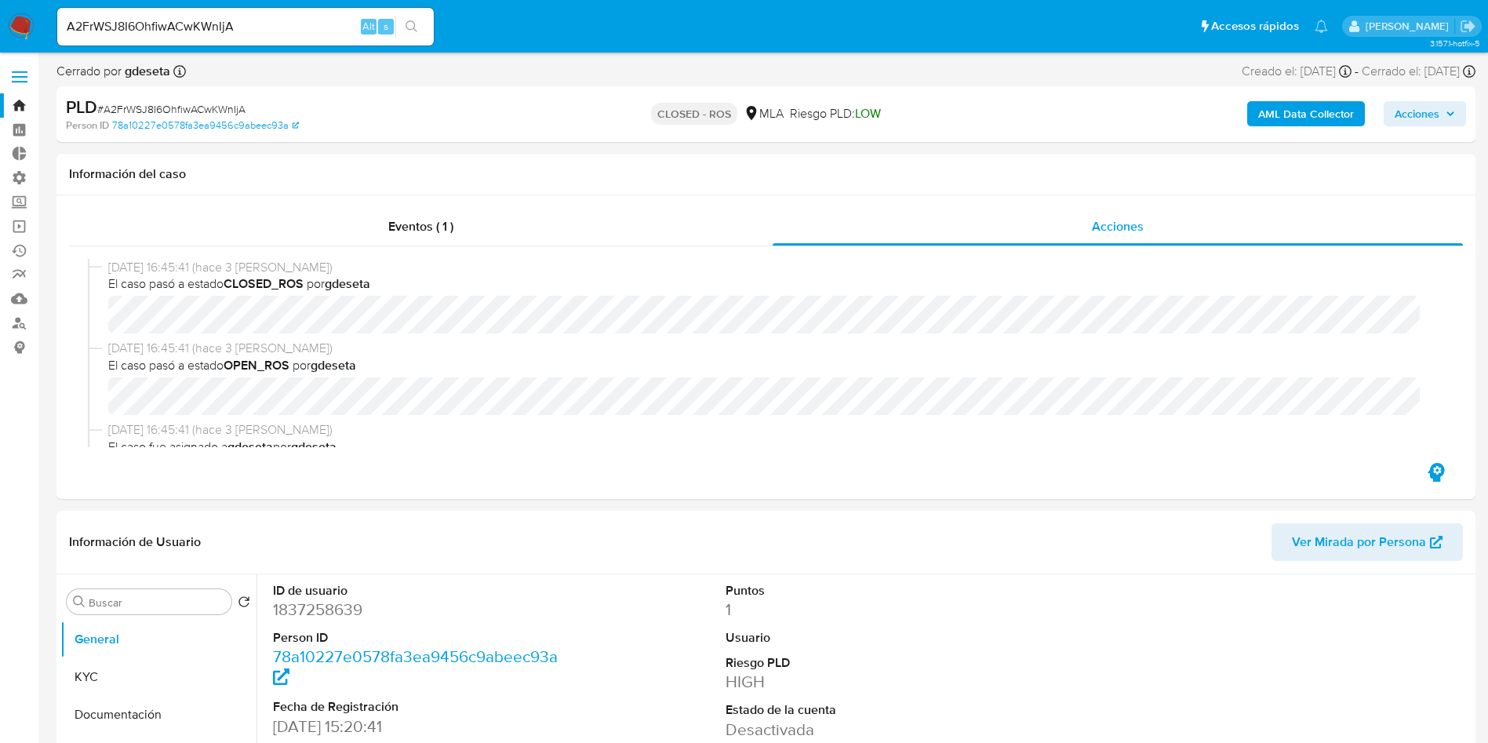
select select "10"
click at [260, 18] on input "A2FrWSJ8I6OhfiwACwKWnIjA" at bounding box center [245, 26] width 377 height 20
paste input "QxstqYwAeoqeo1ugA2KIekBf"
type input "QxstqYwAeoqeo1ugA2KIekBf"
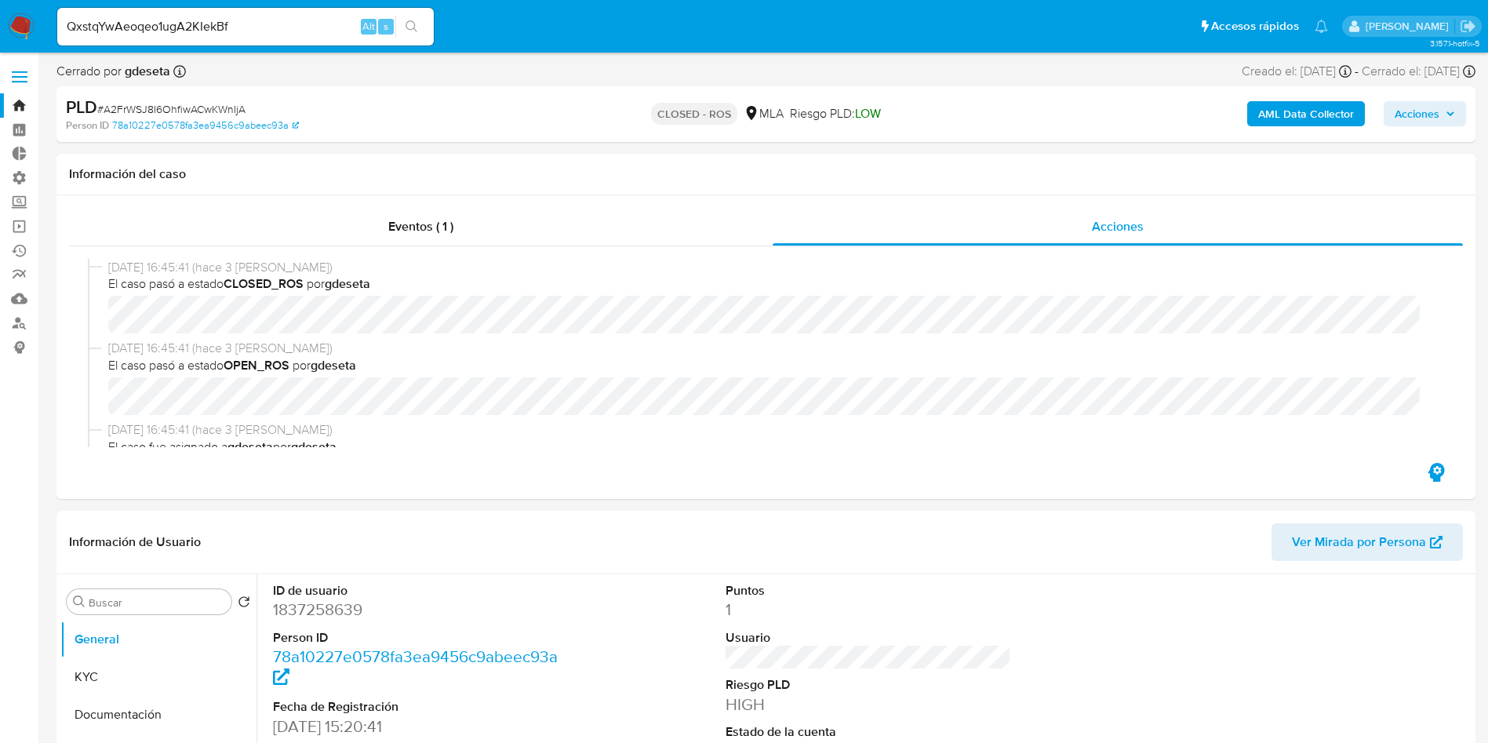
click at [410, 24] on icon "search-icon" at bounding box center [412, 26] width 13 height 13
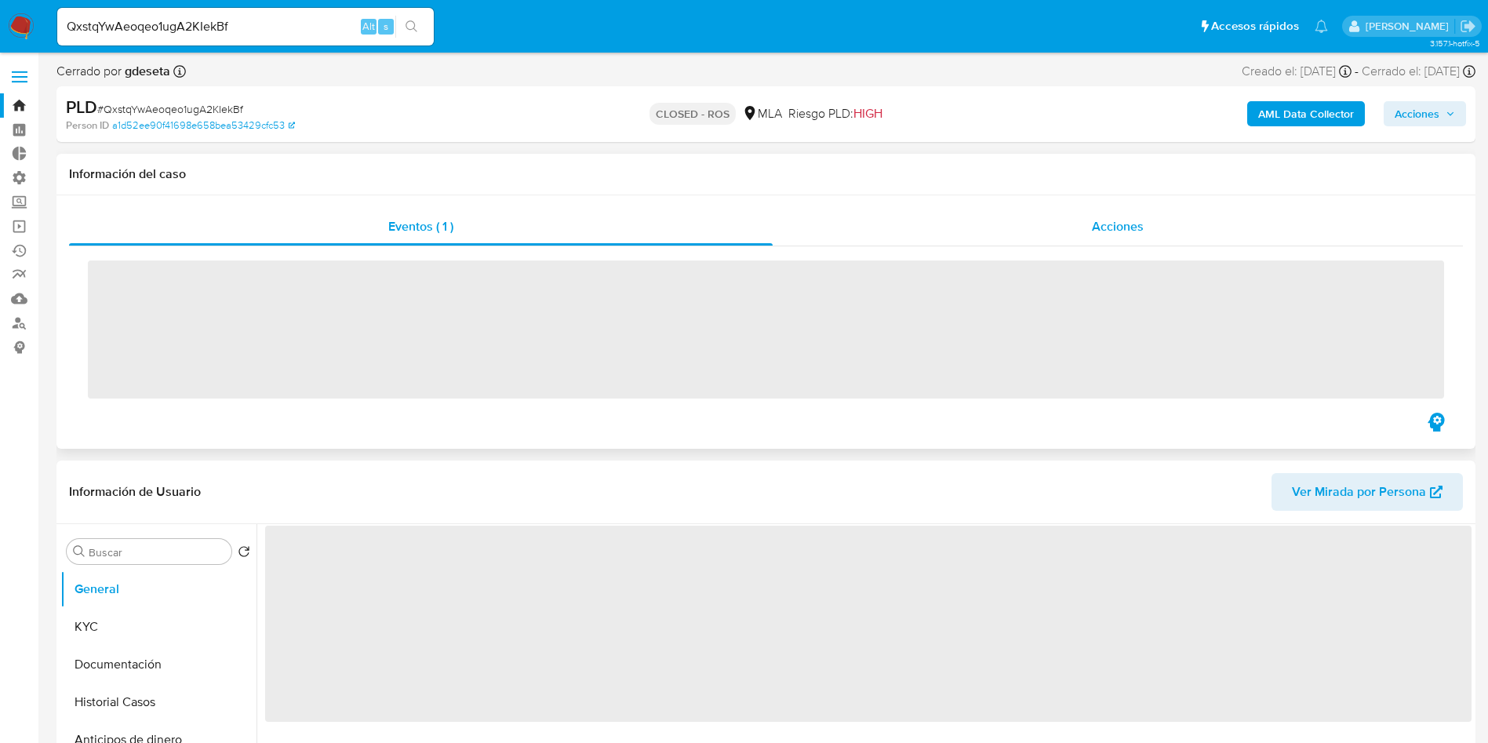
click at [1100, 235] on div "Acciones" at bounding box center [1118, 227] width 690 height 38
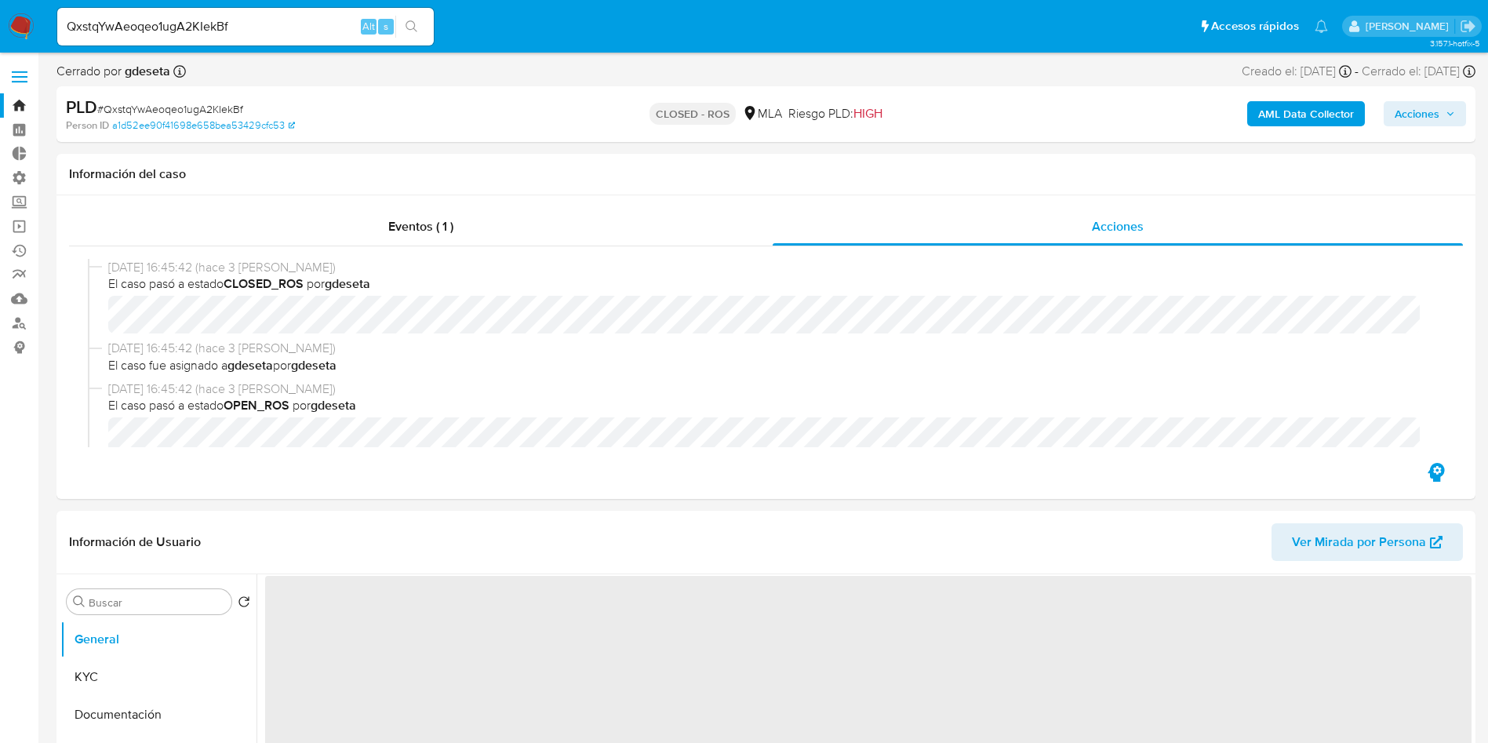
select select "10"
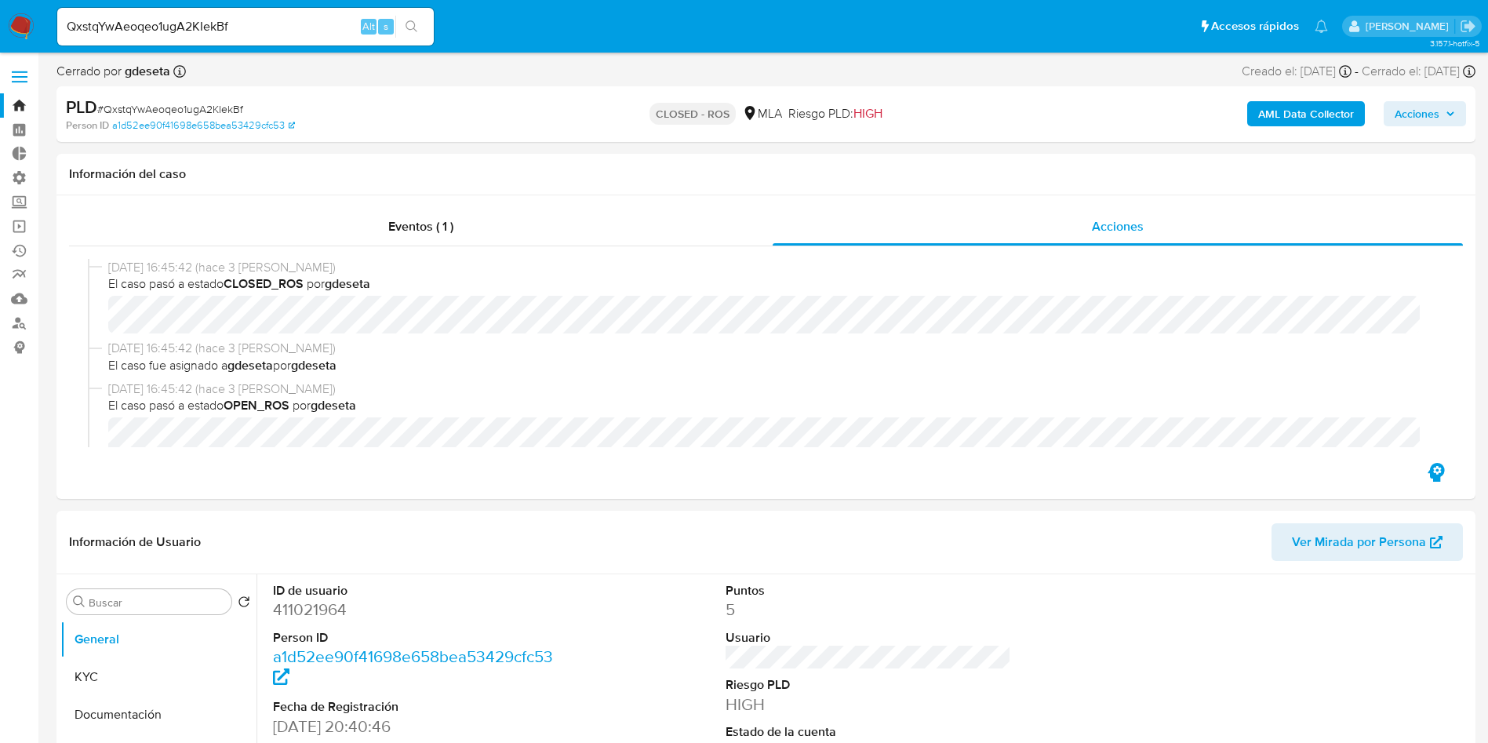
click at [269, 27] on input "QxstqYwAeoqeo1ugA2KIekBf" at bounding box center [245, 26] width 377 height 20
paste input "GVmqihp9eBgT8D0OO0QIcst7"
type input "GVmqihp9eBgT8D0OO0QIcst7"
click at [406, 27] on icon "search-icon" at bounding box center [412, 26] width 12 height 12
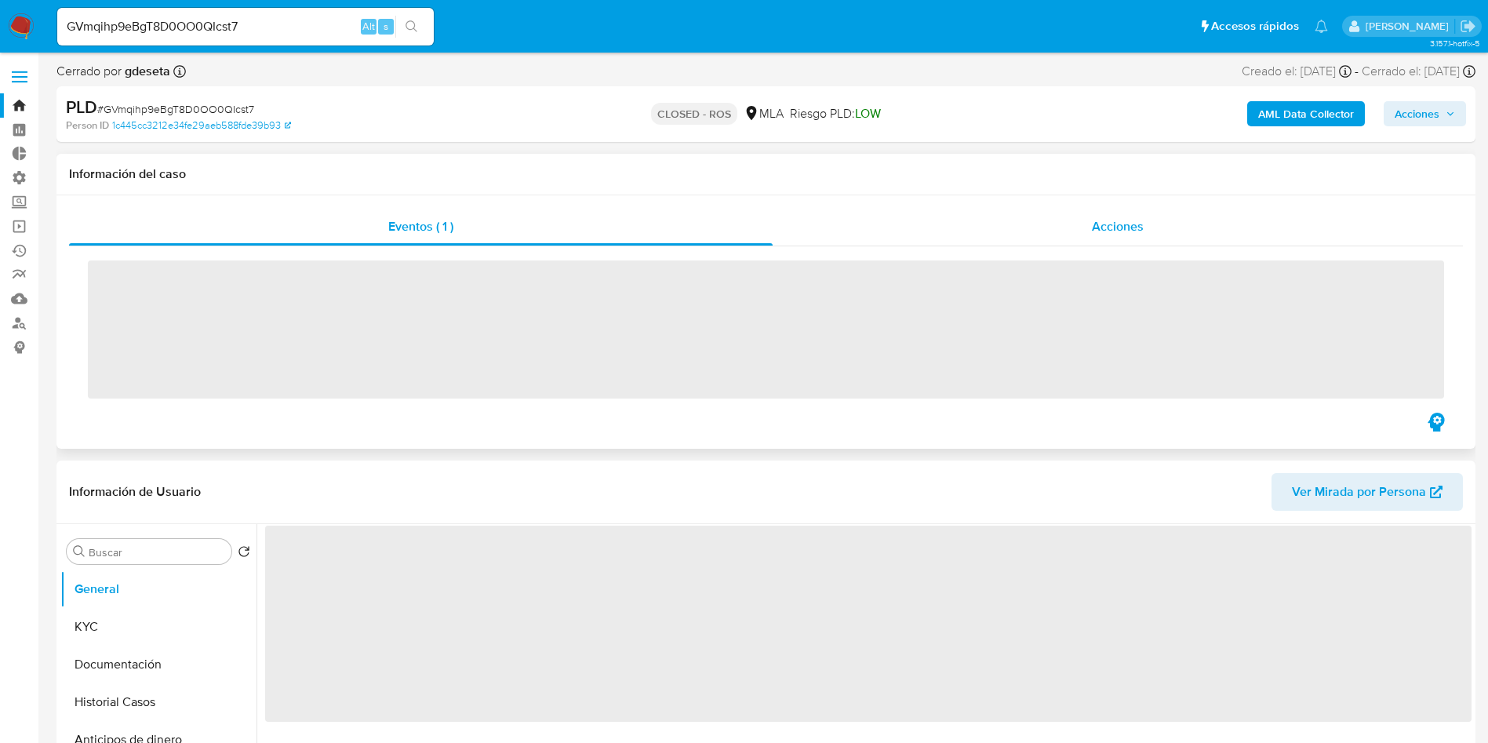
click at [1068, 228] on div "Acciones" at bounding box center [1118, 227] width 690 height 38
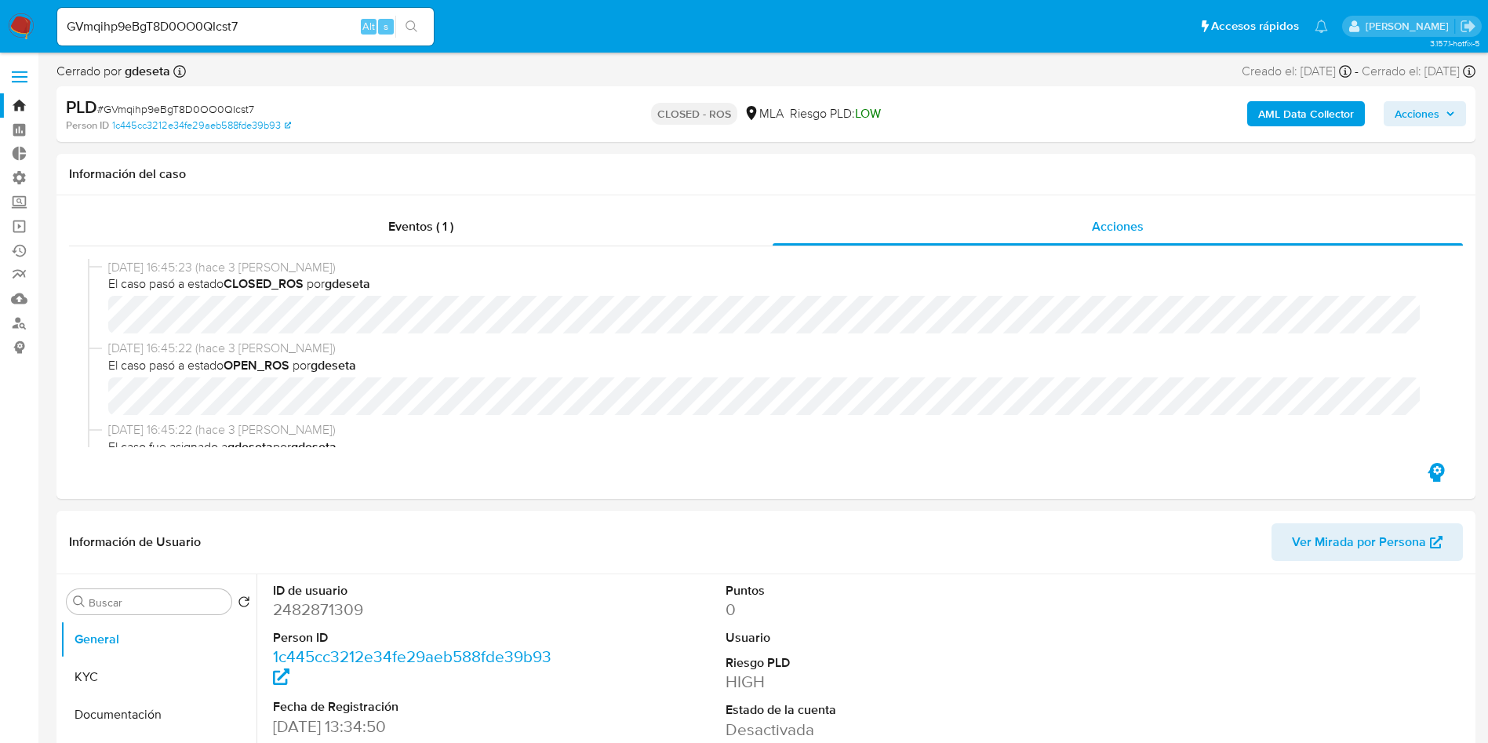
select select "10"
click at [224, 29] on input "GVmqihp9eBgT8D0OO0QIcst7" at bounding box center [245, 26] width 377 height 20
paste input "LmrMOTPogI8vsFB9hklnt0AP"
type input "LmrMOTPogI8vsFB9hklnt0AP"
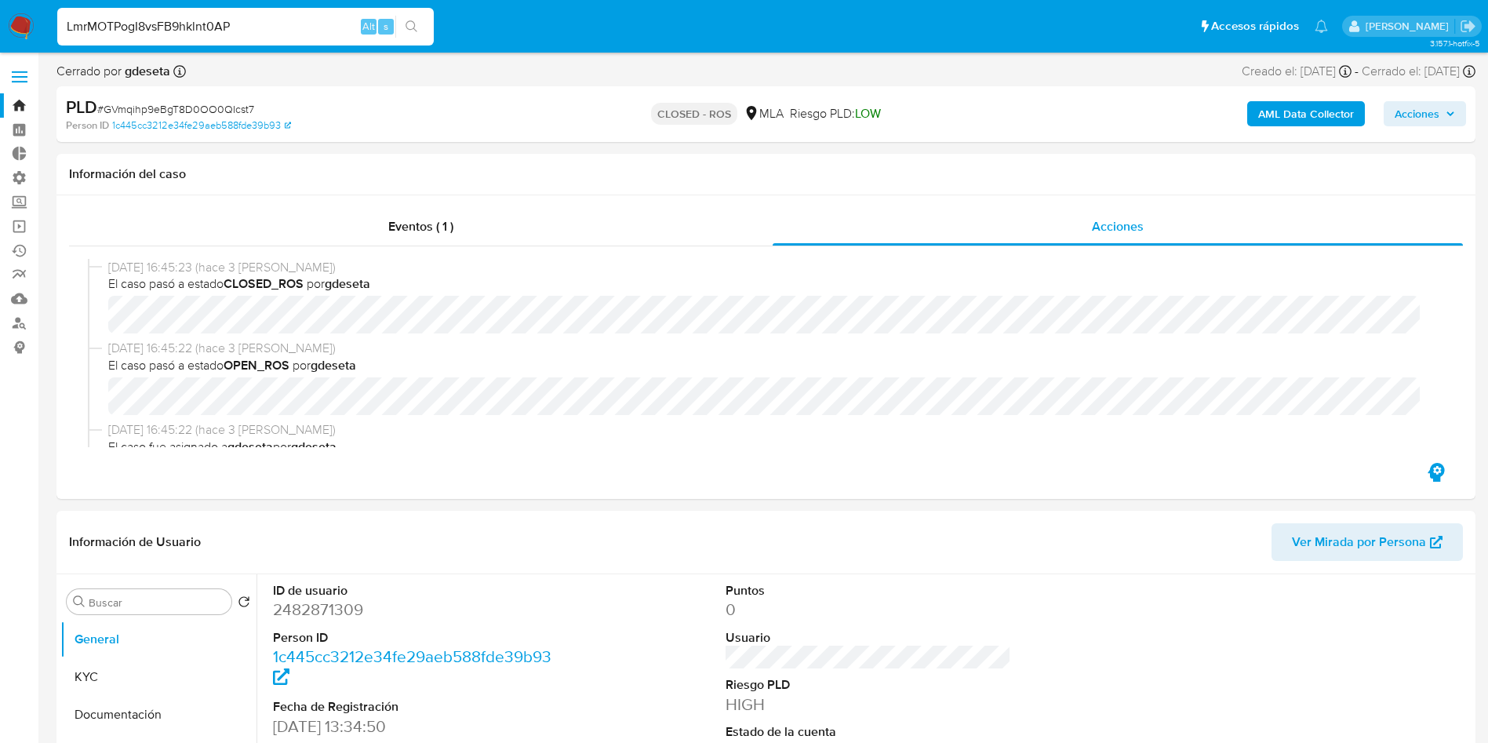
click at [413, 34] on button "search-icon" at bounding box center [411, 27] width 32 height 22
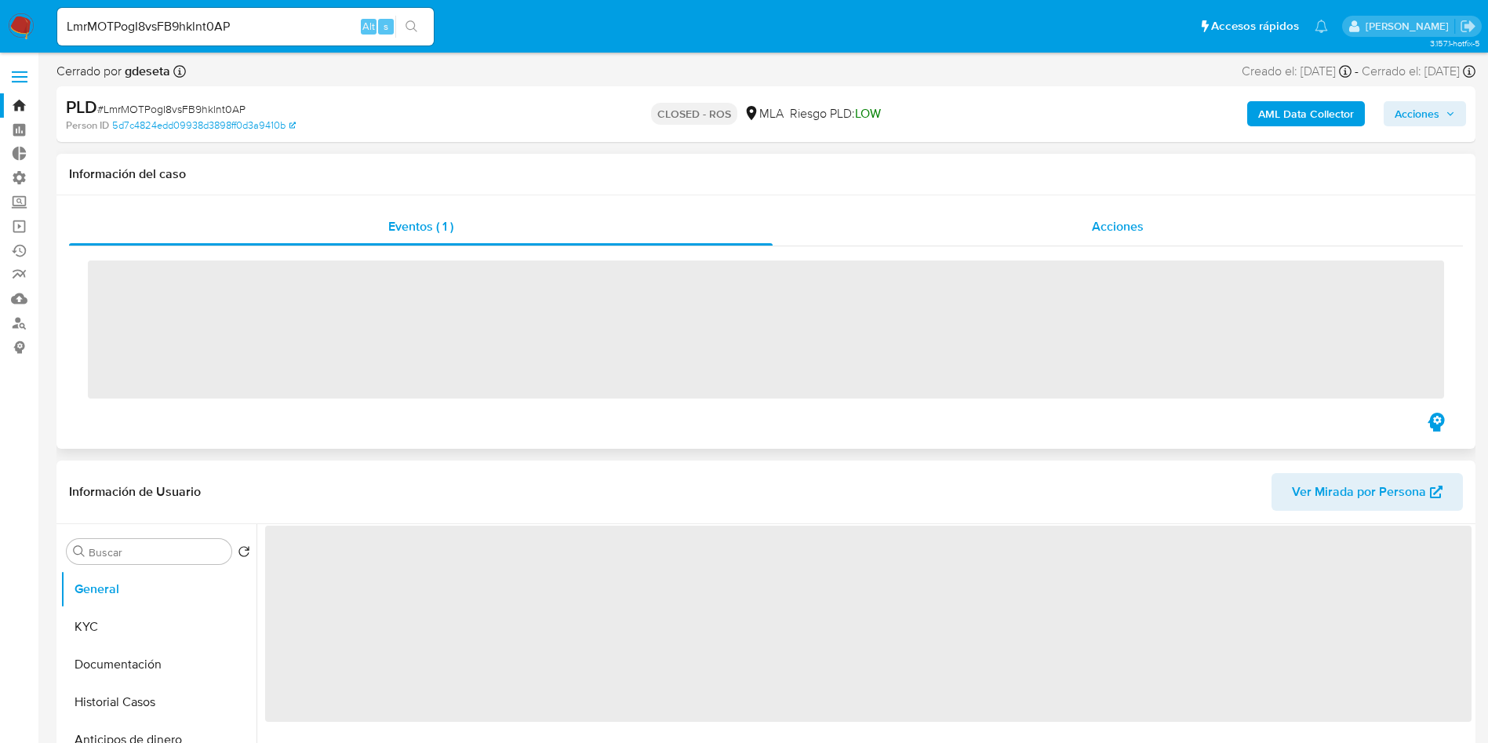
click at [1121, 224] on span "Acciones" at bounding box center [1118, 226] width 52 height 18
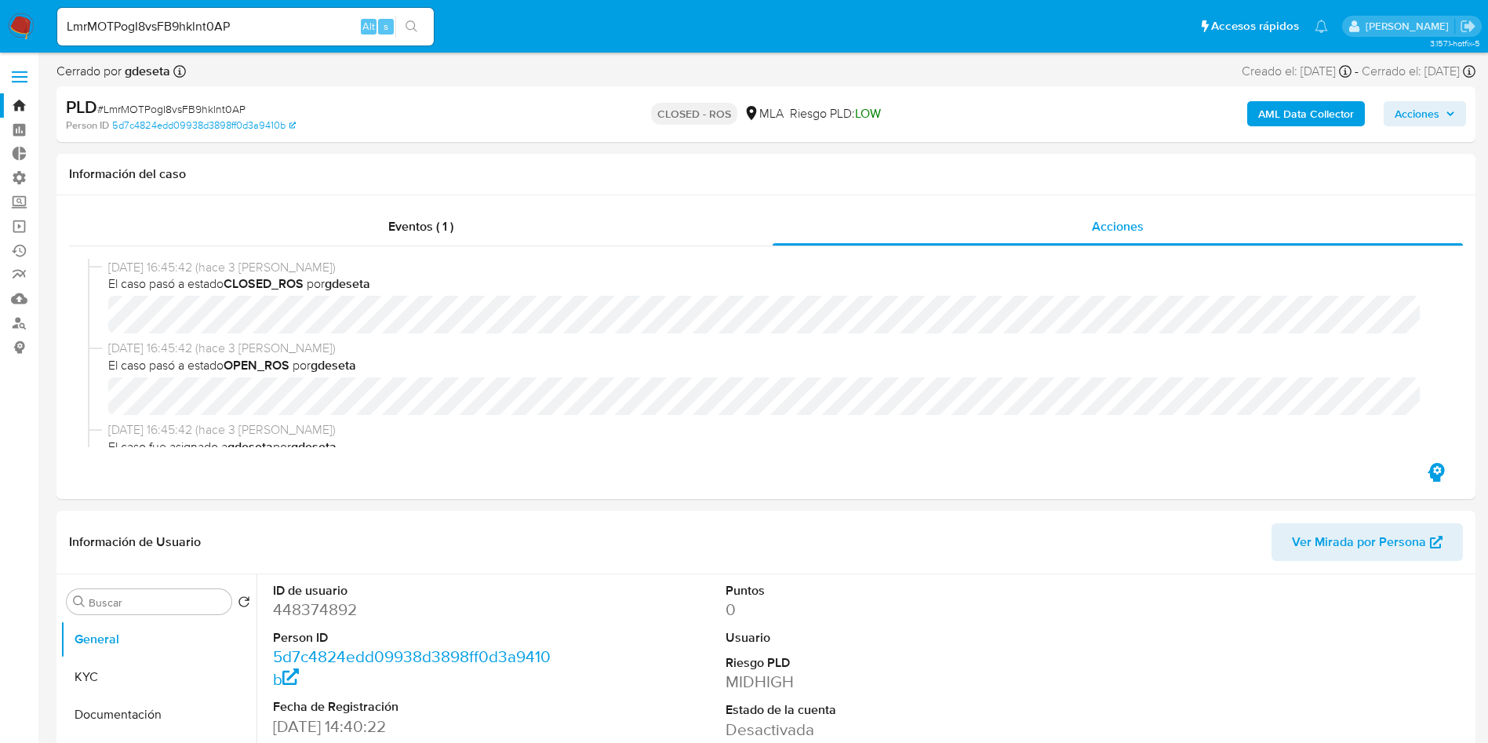
select select "10"
click at [265, 24] on input "LmrMOTPogI8vsFB9hklnt0AP" at bounding box center [245, 26] width 377 height 20
paste input "bgUr0KqejDzgwgLZEE5i7bCA"
type input "bgUr0KqejDzgwgLZEE5i7bCA"
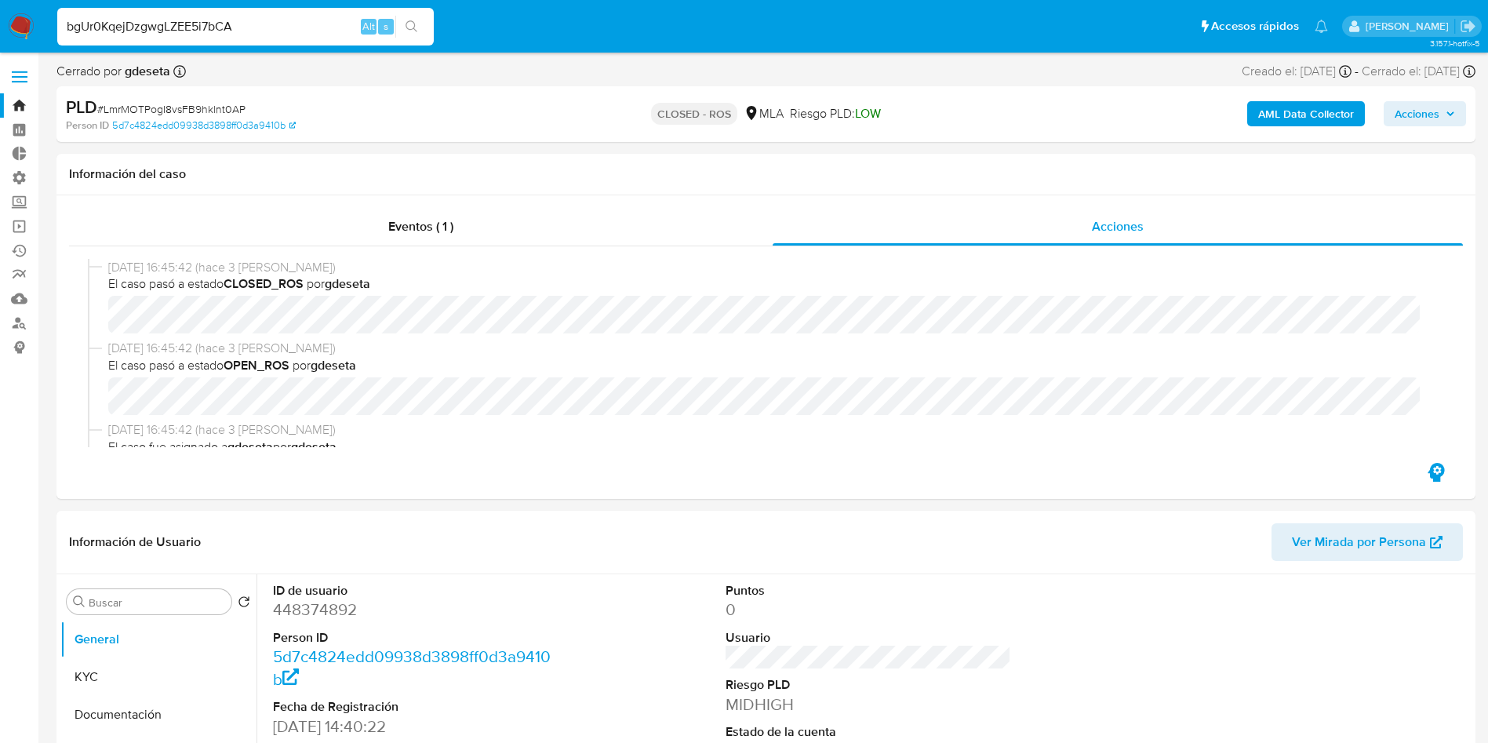
click at [403, 31] on button "search-icon" at bounding box center [411, 27] width 32 height 22
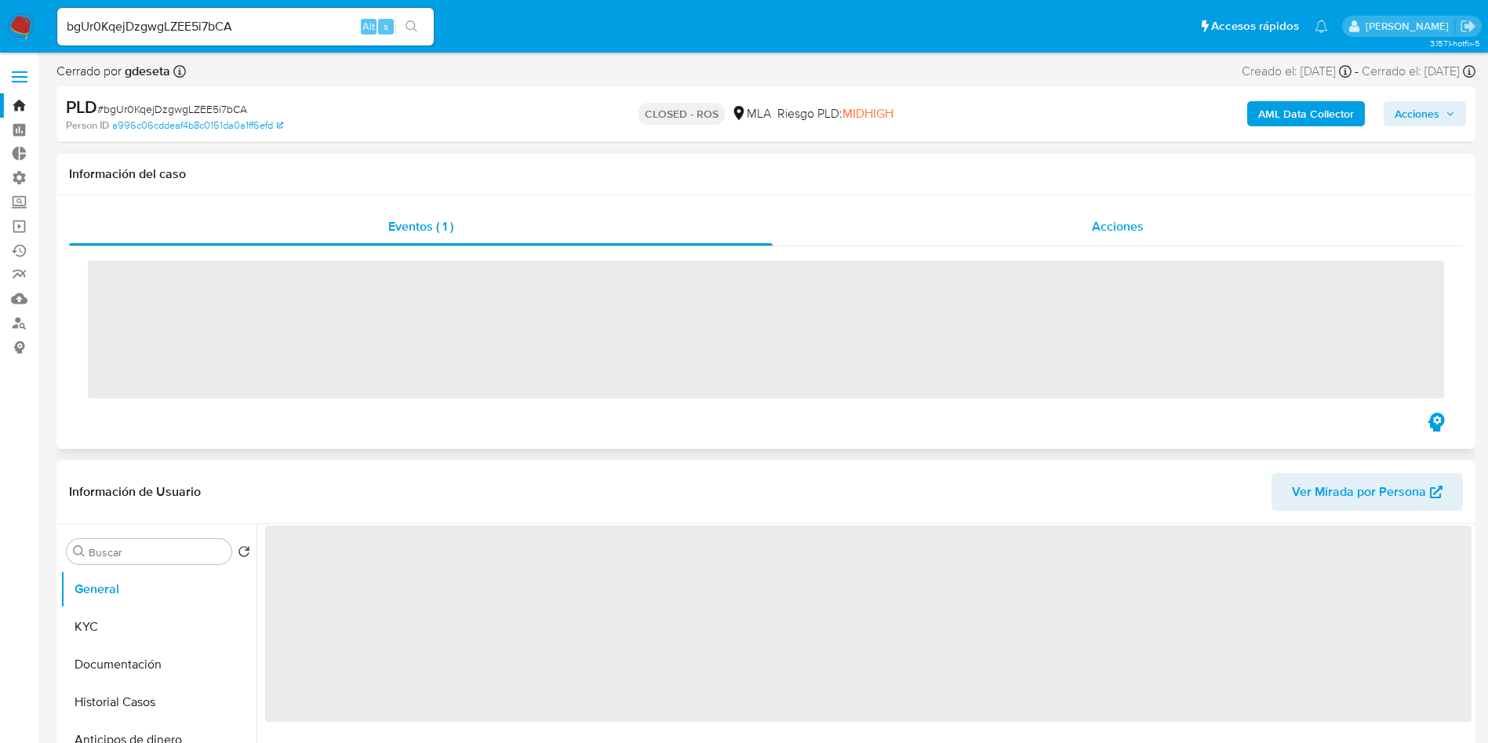
click at [1066, 228] on div "Acciones" at bounding box center [1118, 227] width 690 height 38
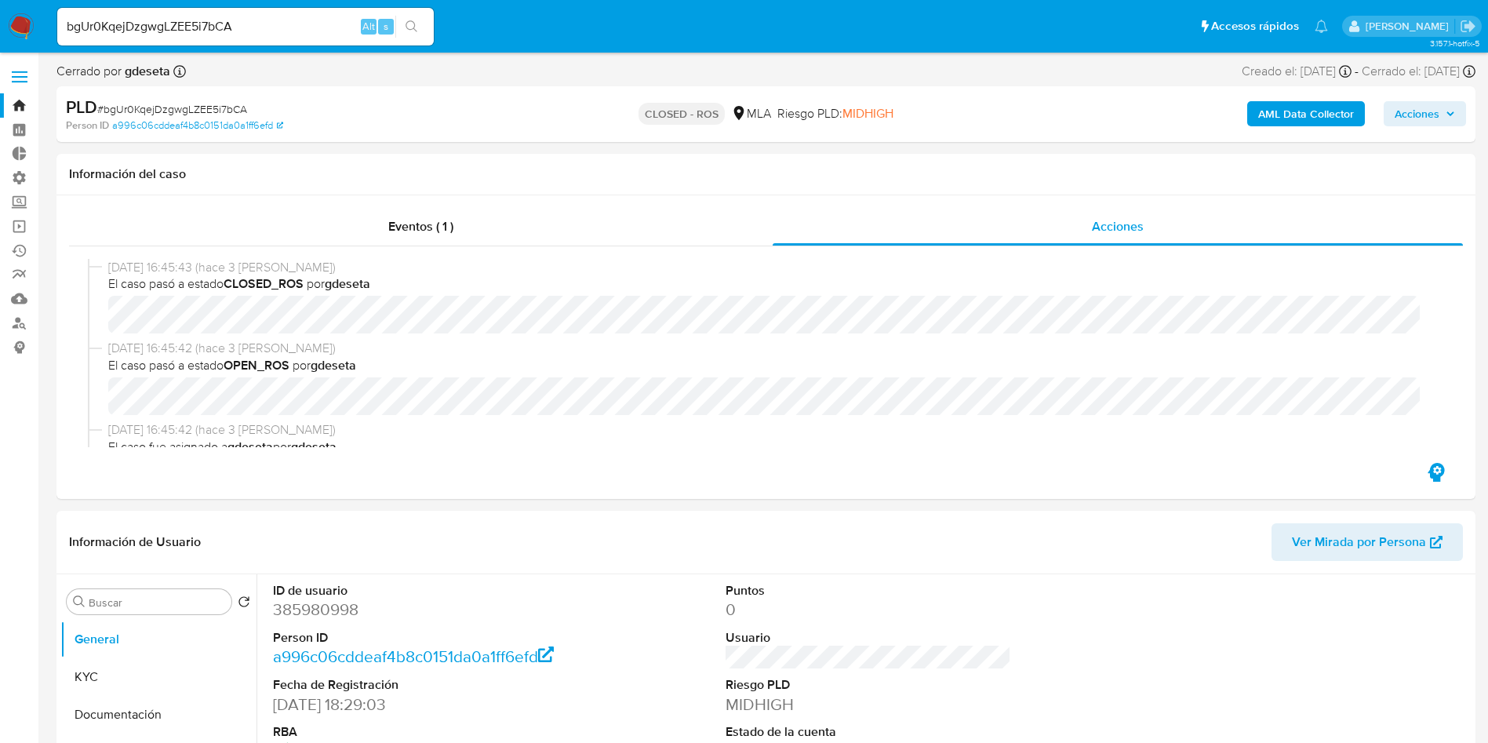
select select "10"
click at [255, 17] on input "bgUr0KqejDzgwgLZEE5i7bCA" at bounding box center [245, 26] width 377 height 20
paste input "UlqyjQxBrIYN94cTFymA3WMZ"
type input "UlqyjQxBrIYN94cTFymA3WMZ"
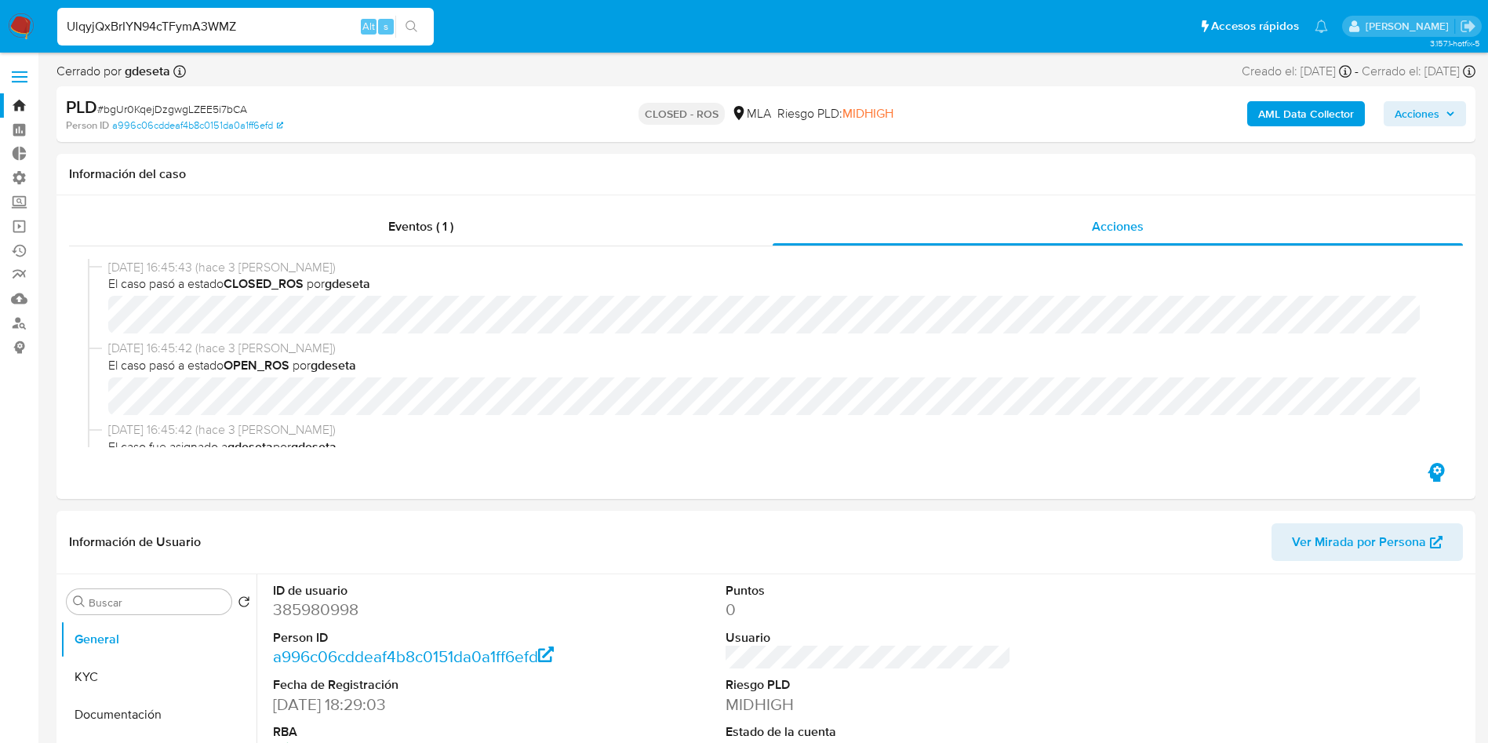
click at [411, 28] on icon "search-icon" at bounding box center [412, 26] width 13 height 13
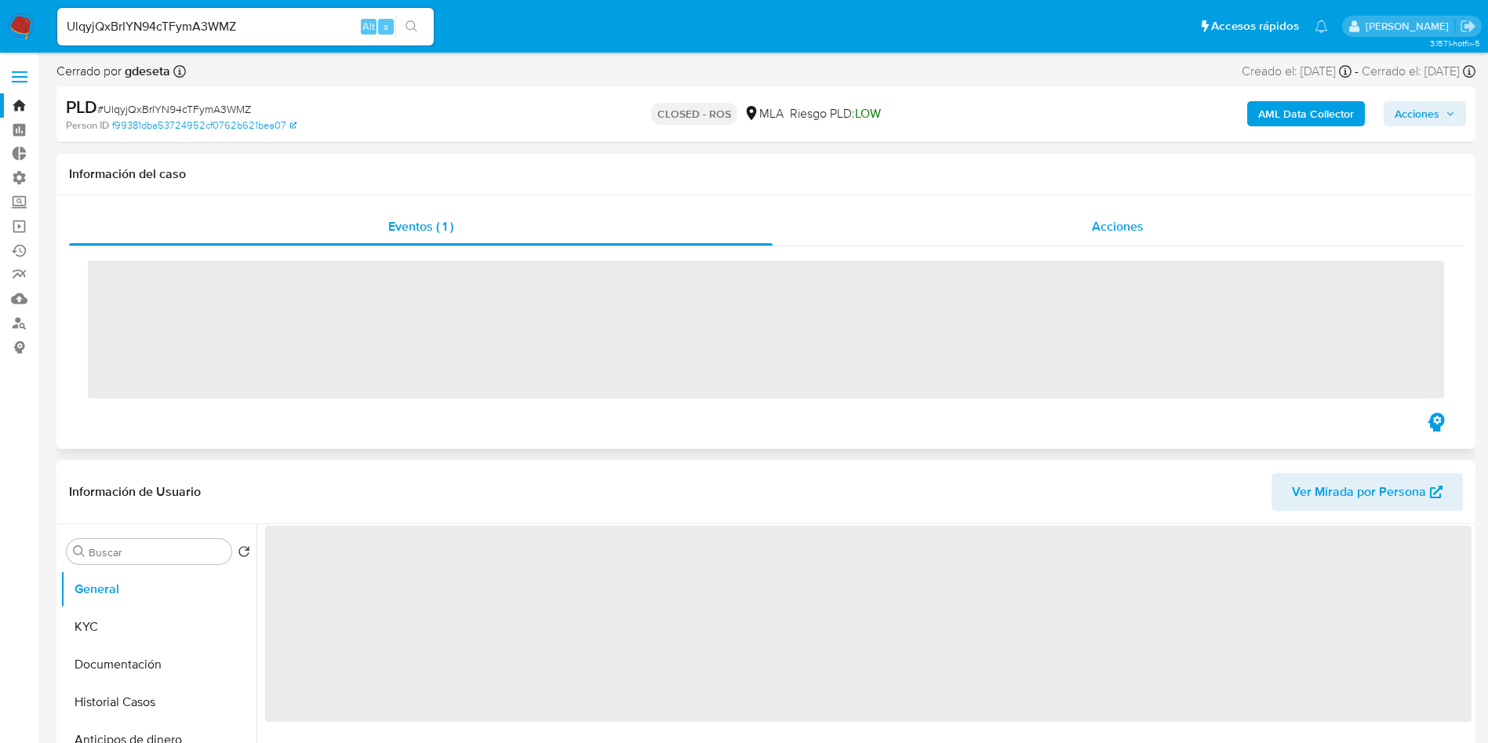
click at [1028, 223] on div "Acciones" at bounding box center [1118, 227] width 690 height 38
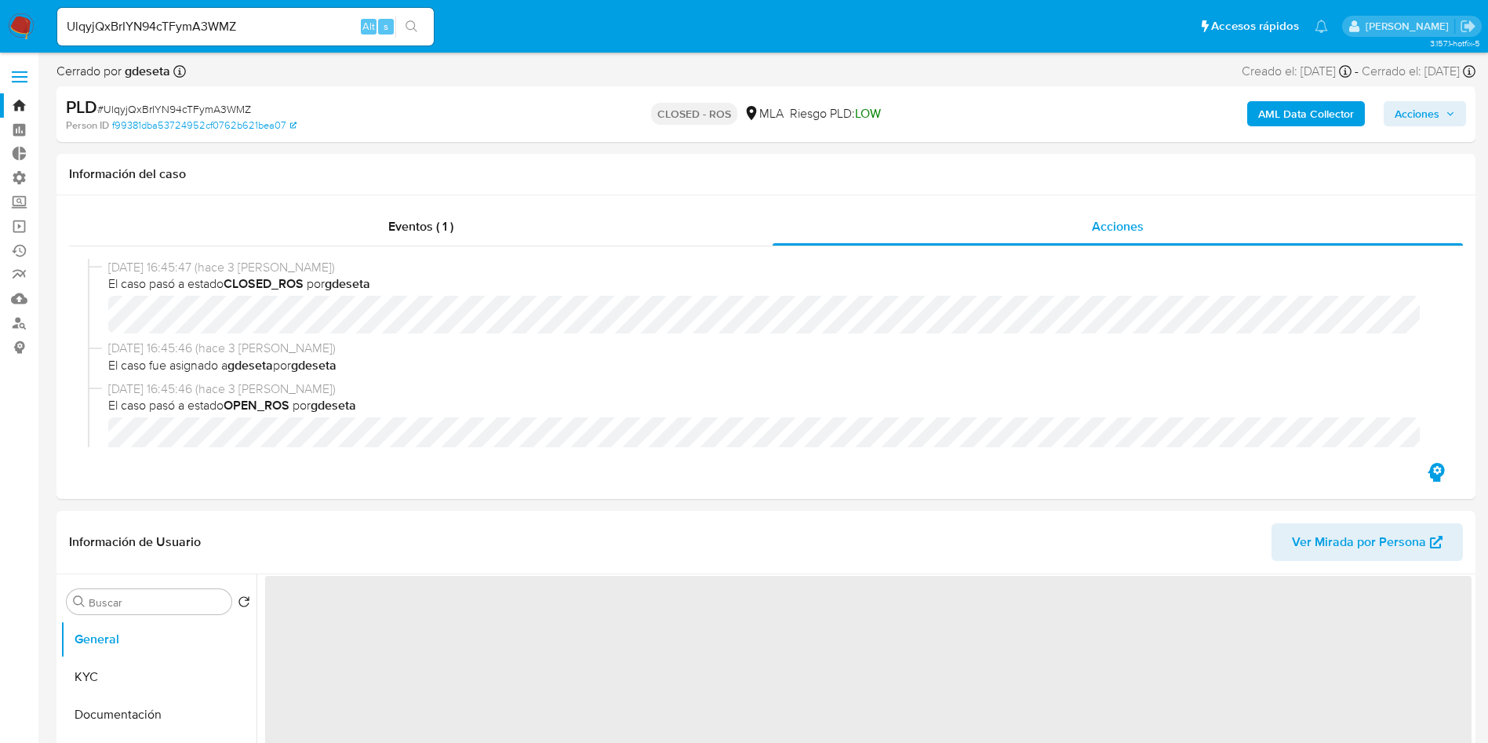
select select "10"
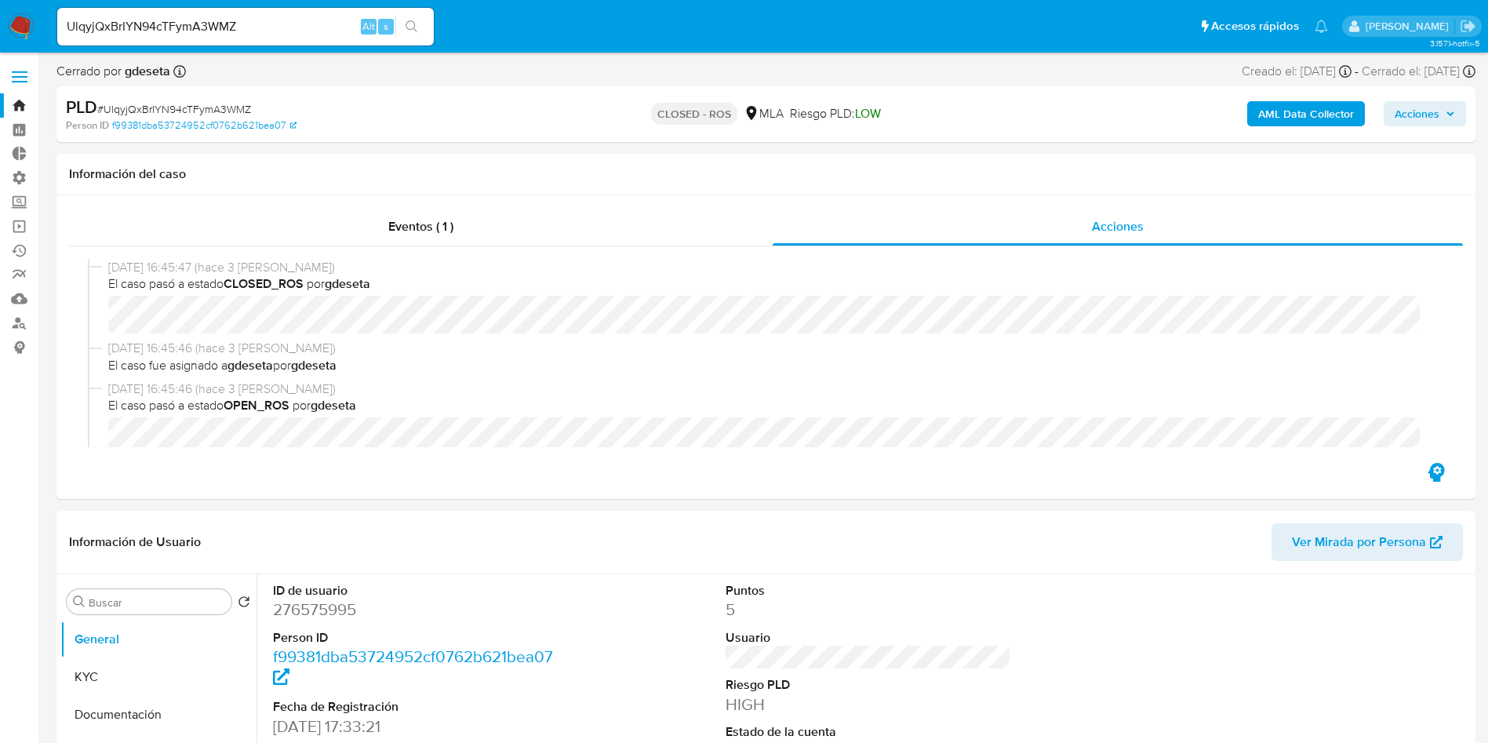
click at [234, 31] on input "UlqyjQxBrIYN94cTFymA3WMZ" at bounding box center [245, 26] width 377 height 20
paste input "Mc3RXC5dTLk25S0pZeuCkyO"
type input "UMc3RXC5dTLk25S0pZeuCkyO"
click at [406, 20] on icon "search-icon" at bounding box center [412, 26] width 13 height 13
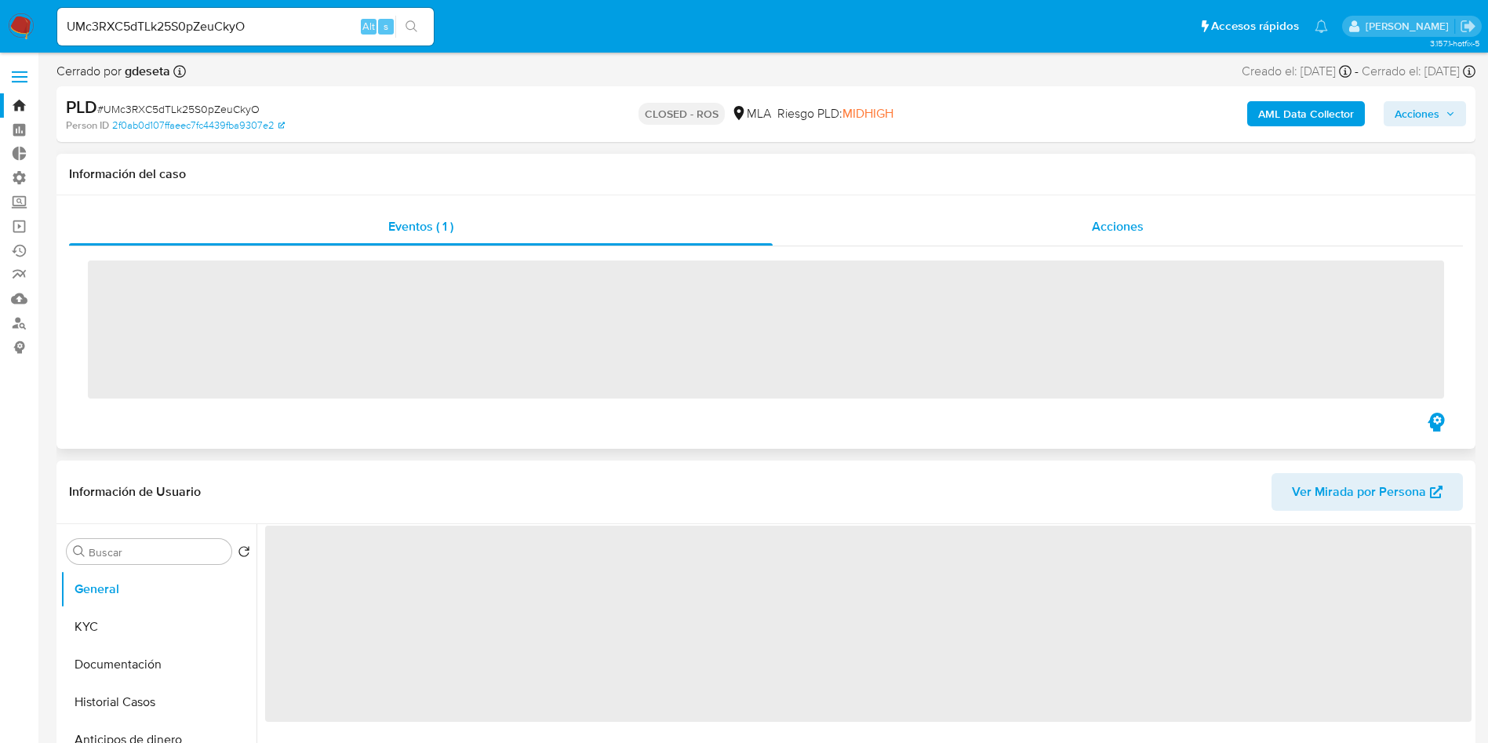
click at [1045, 231] on div "Acciones" at bounding box center [1118, 227] width 690 height 38
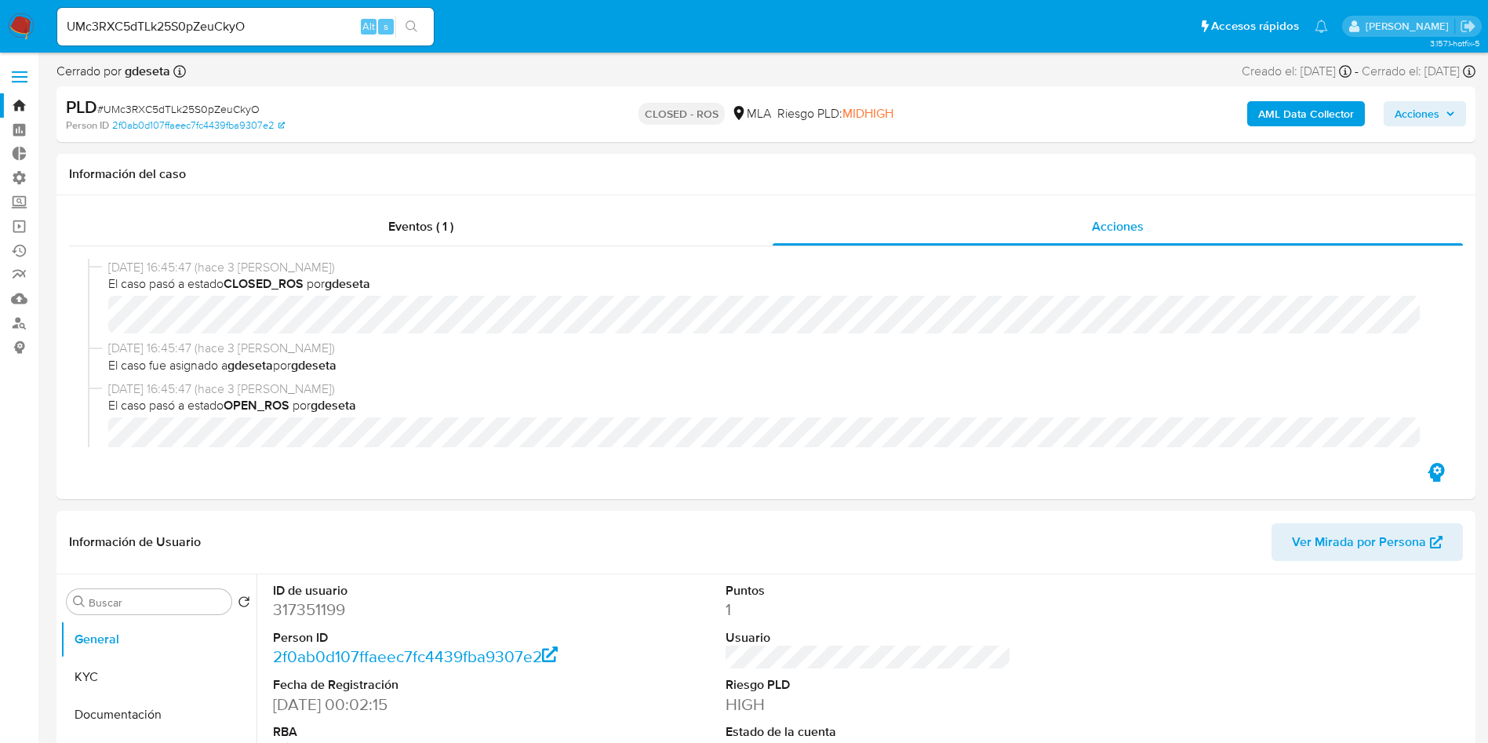
select select "10"
click at [308, 18] on input "UMc3RXC5dTLk25S0pZeuCkyO" at bounding box center [245, 26] width 377 height 20
paste input "Iv0fehnHiGmH8MfHzS37inHe"
type input "Iv0fehnHiGmH8MfHzS37inHe"
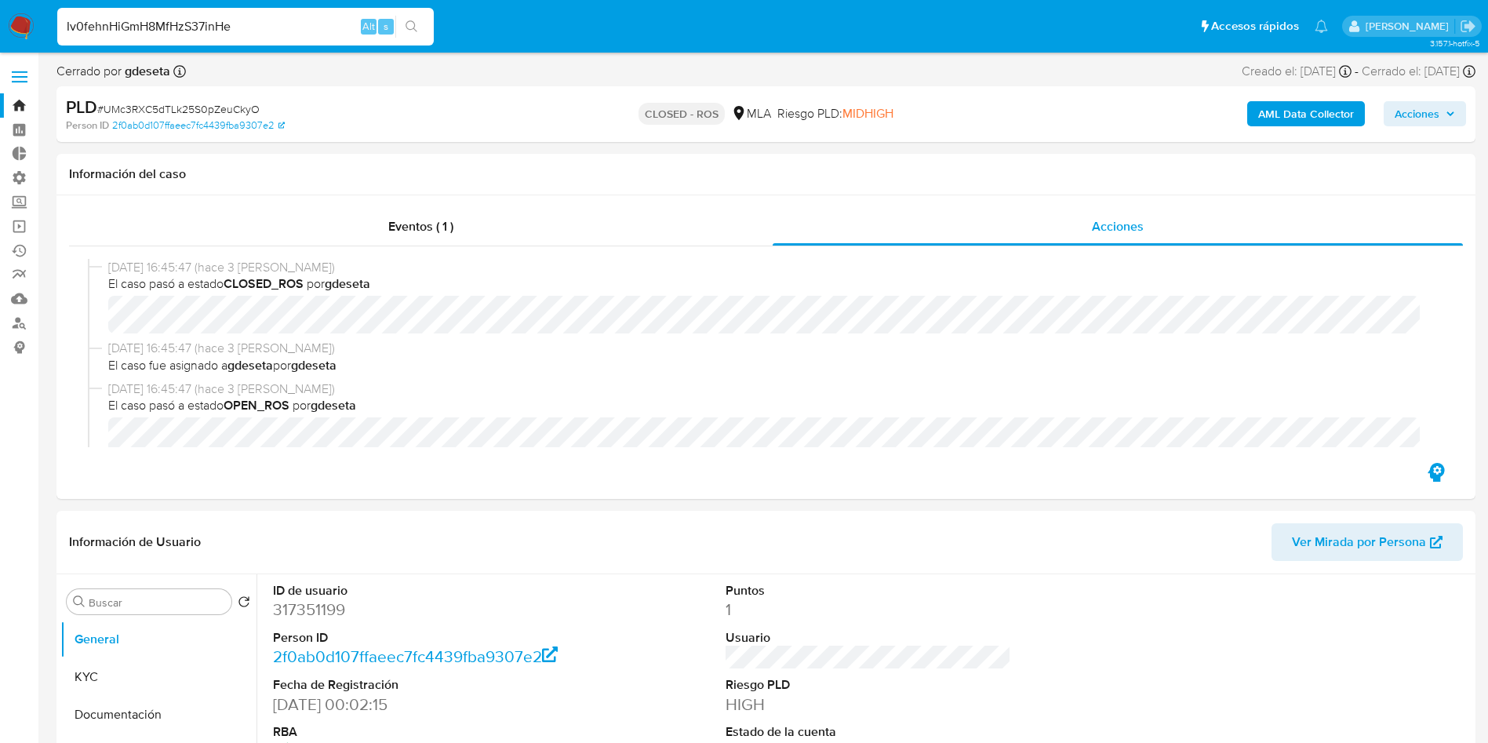
click at [424, 21] on button "search-icon" at bounding box center [411, 27] width 32 height 22
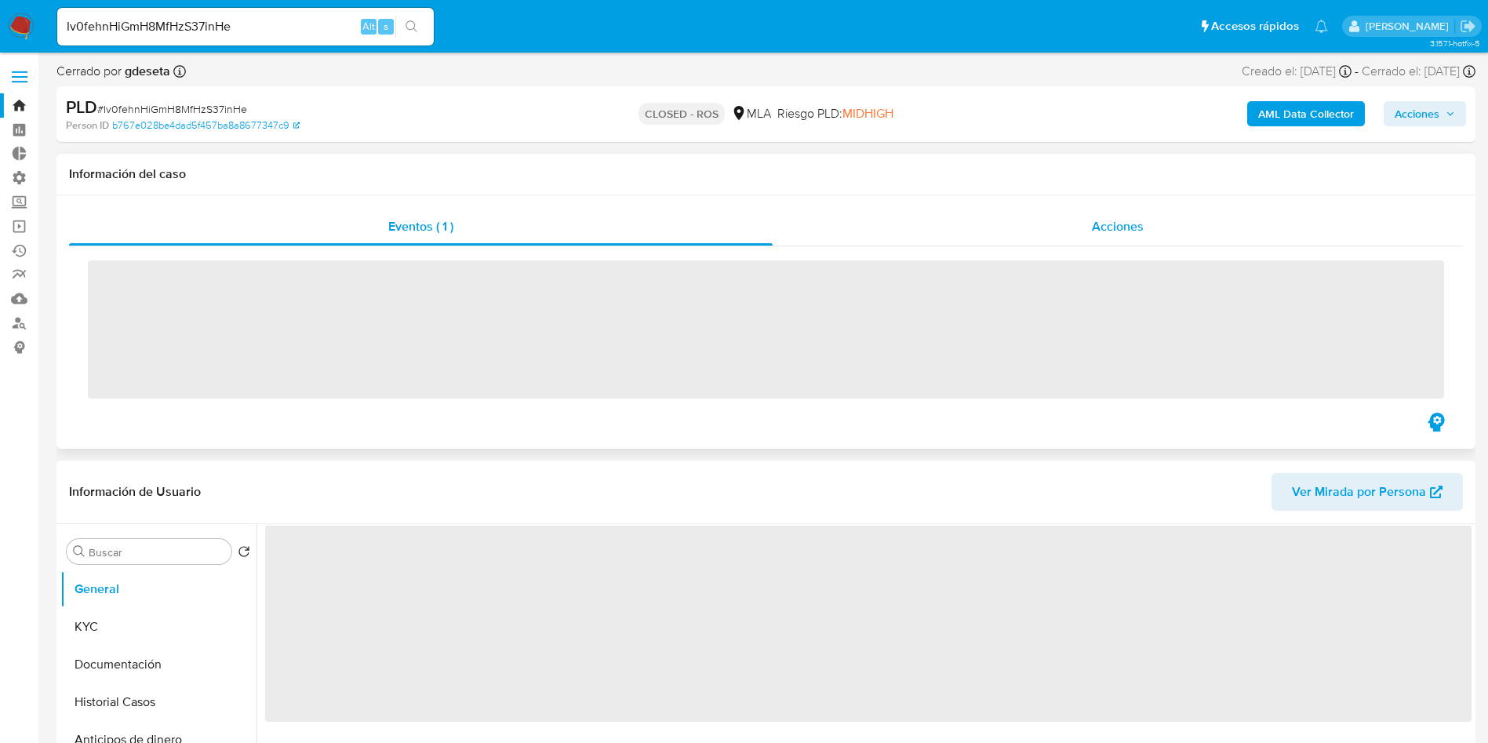
click at [1062, 233] on div "Acciones" at bounding box center [1118, 227] width 690 height 38
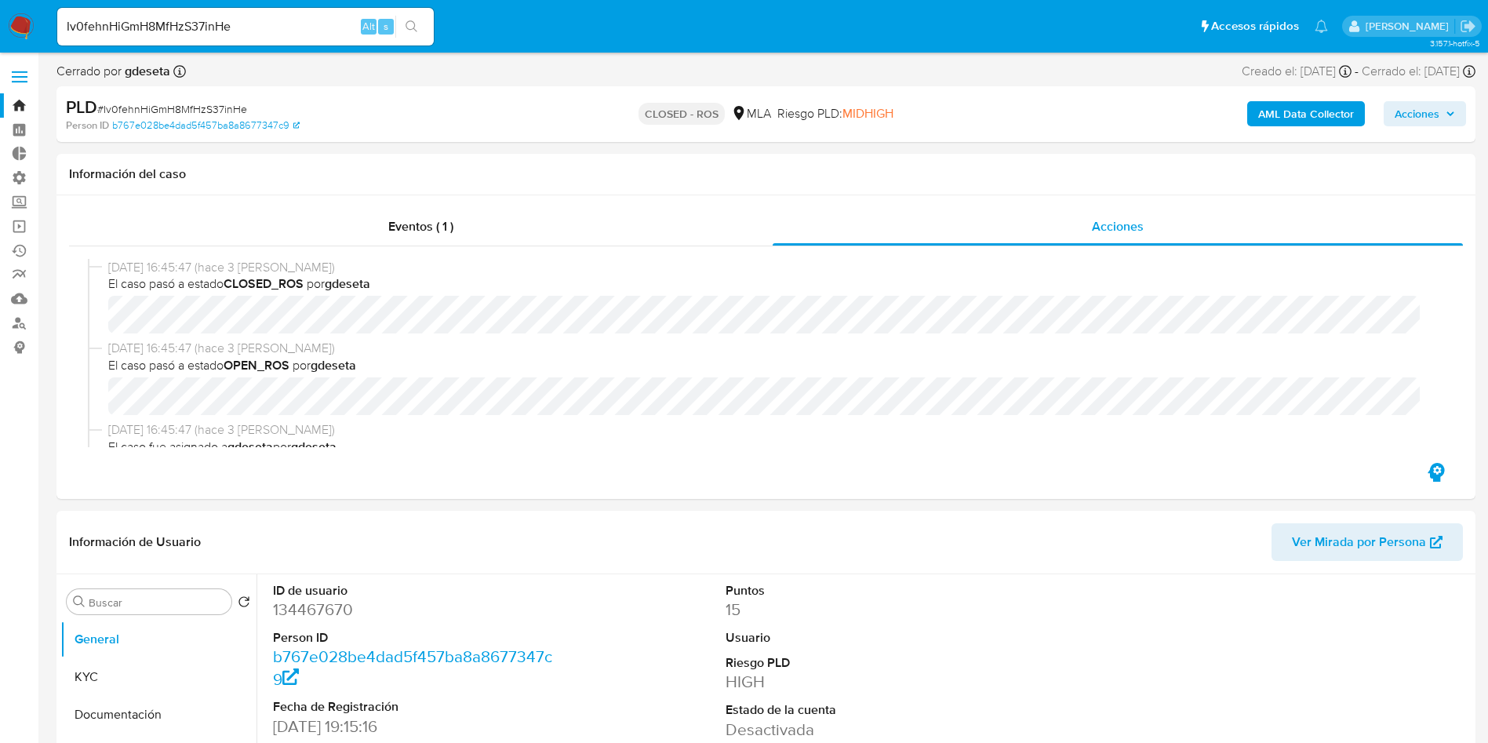
select select "10"
click at [288, 35] on input "Iv0fehnHiGmH8MfHzS37inHe" at bounding box center [245, 26] width 377 height 20
paste input "u0tUrly43b0sV9R5xhV8xFbx"
type input "u0tUrly43b0sV9R5xhV8xFbx"
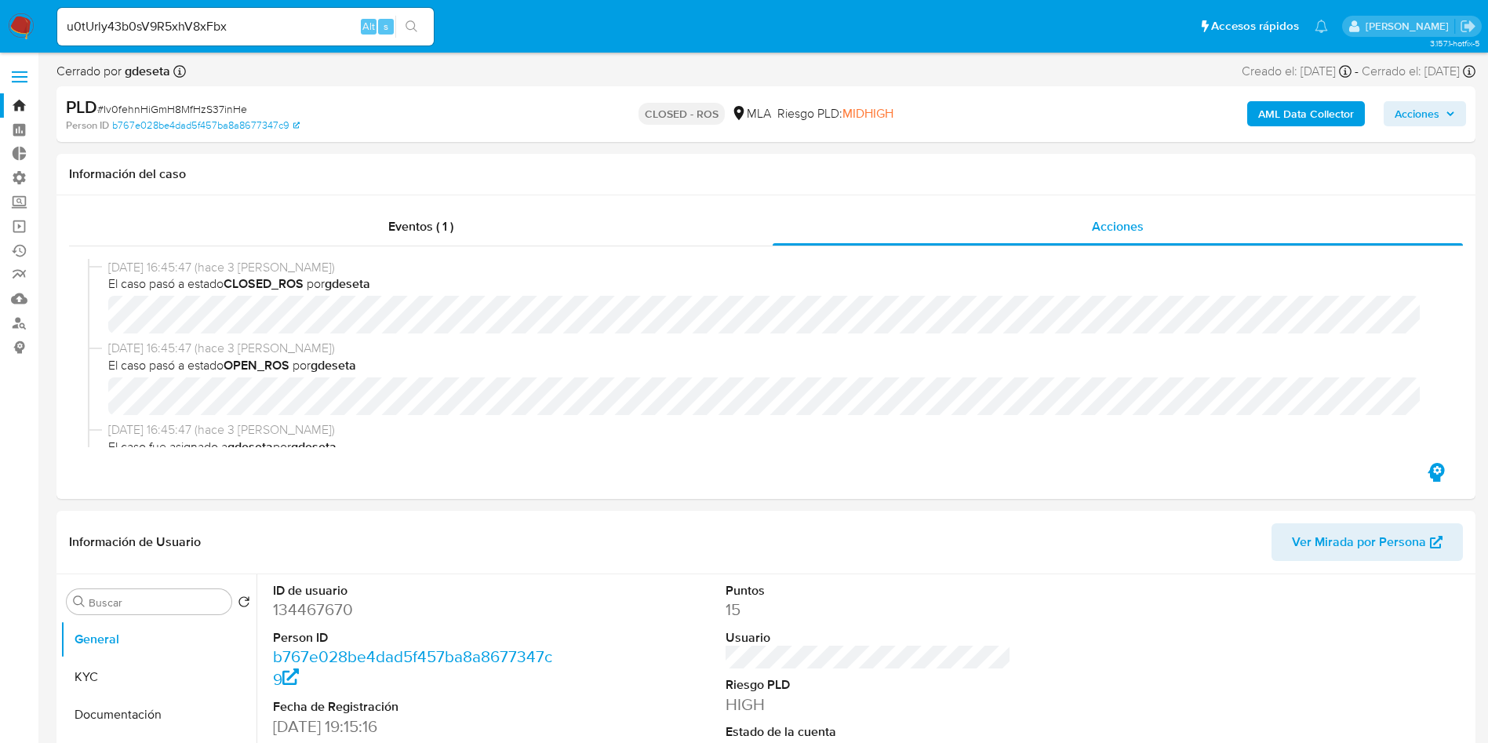
click at [412, 28] on icon "search-icon" at bounding box center [412, 26] width 12 height 12
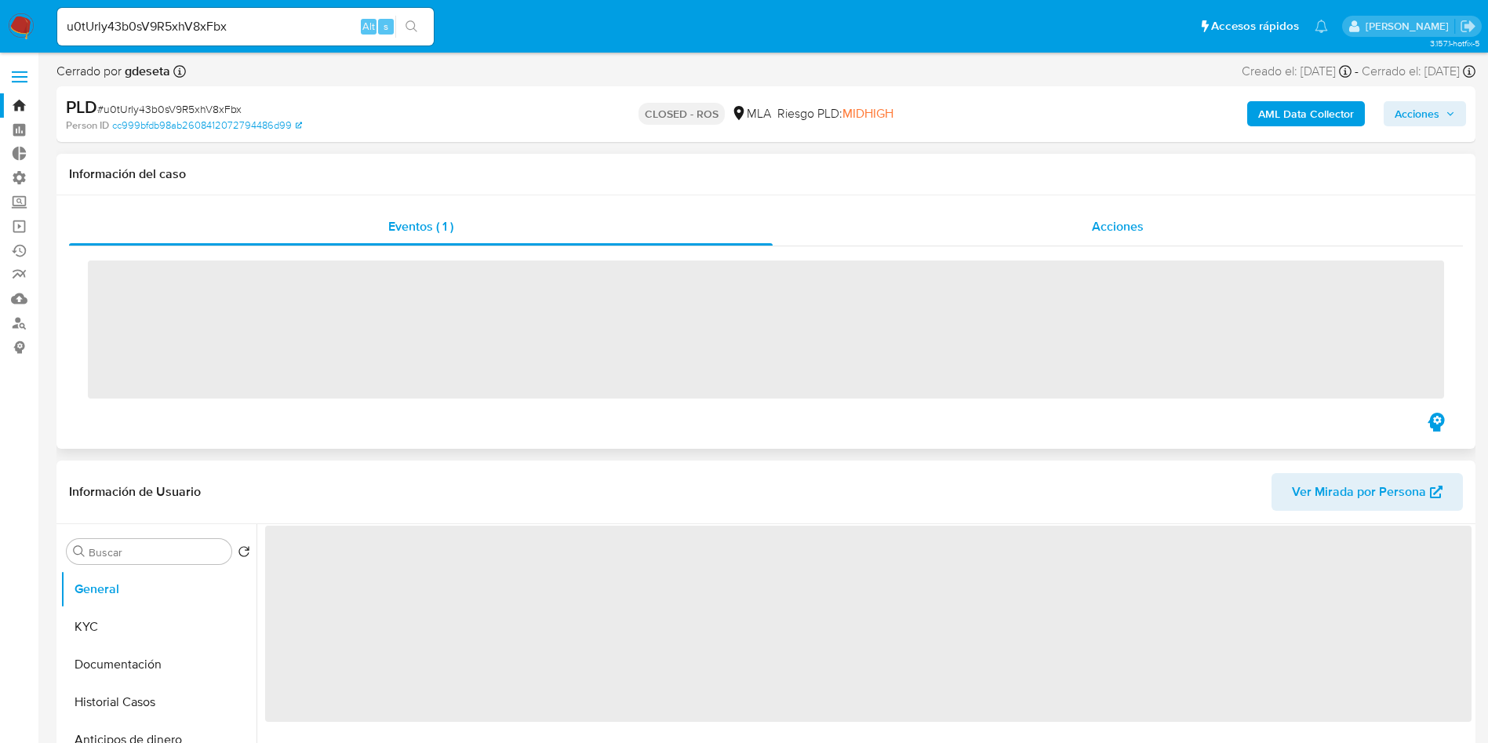
click at [1066, 223] on div "Acciones" at bounding box center [1118, 227] width 690 height 38
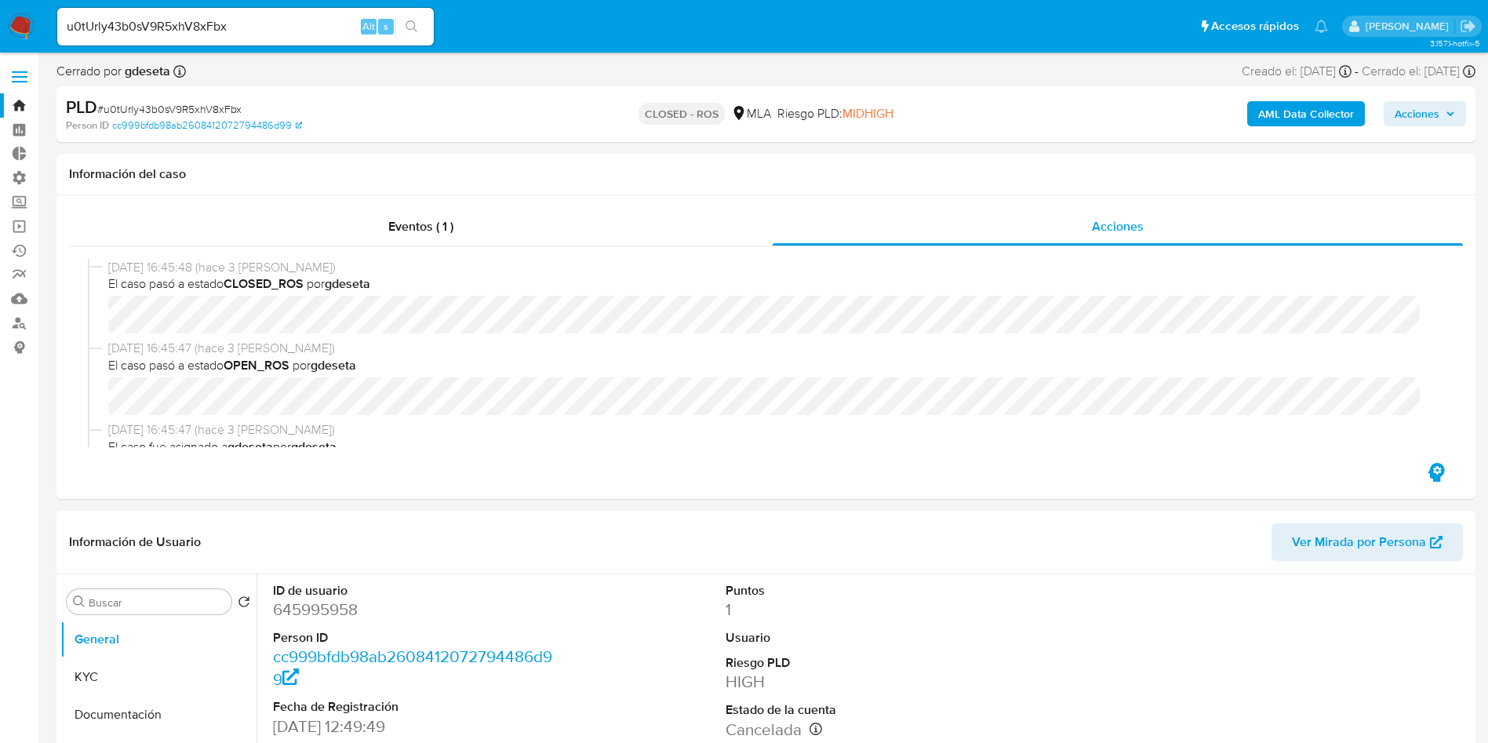
select select "10"
click at [248, 20] on input "u0tUrly43b0sV9R5xhV8xFbx" at bounding box center [245, 26] width 377 height 20
paste input "r8YZhZiishyncEyDl6XRGnJU"
type input "r8YZhZiishyncEyDl6XRGnJU"
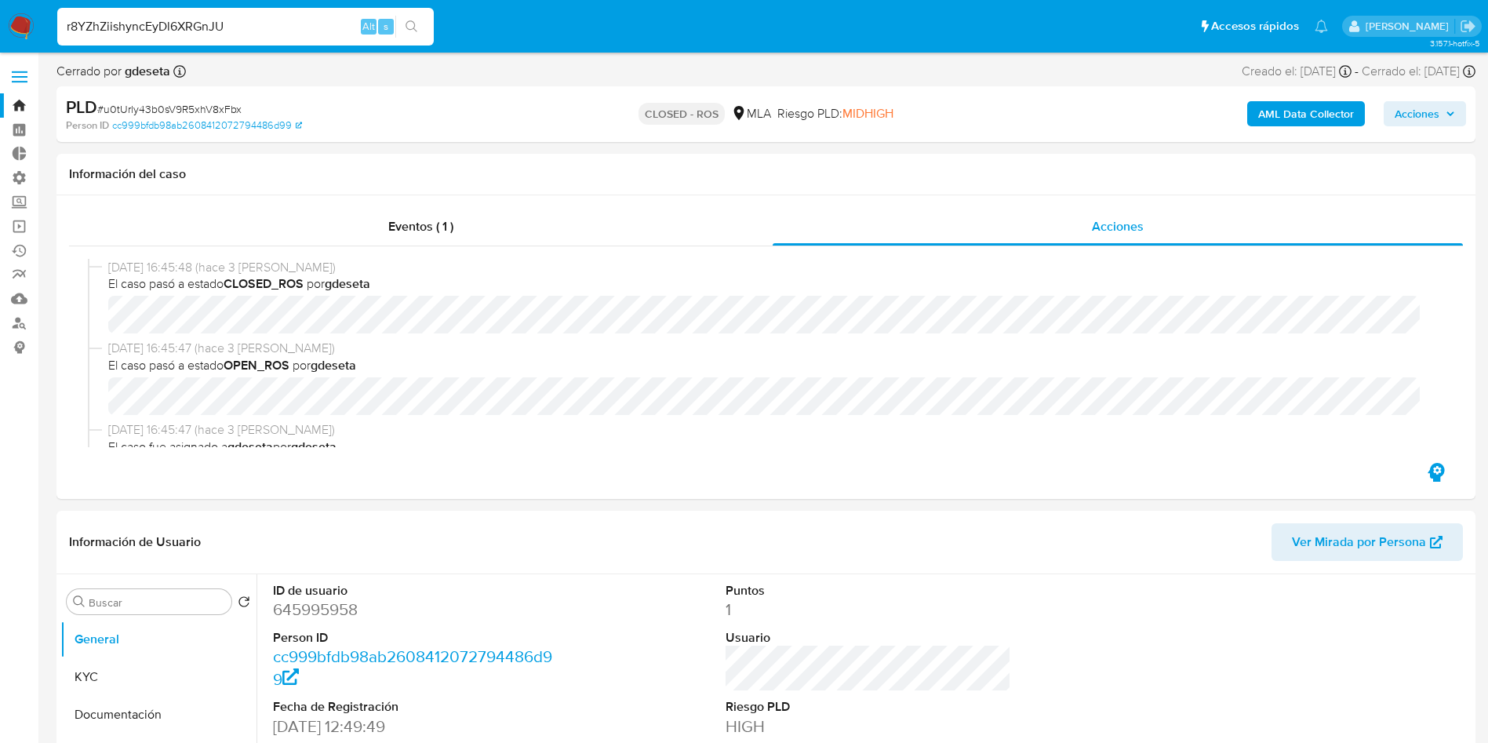
click at [423, 27] on button "search-icon" at bounding box center [411, 27] width 32 height 22
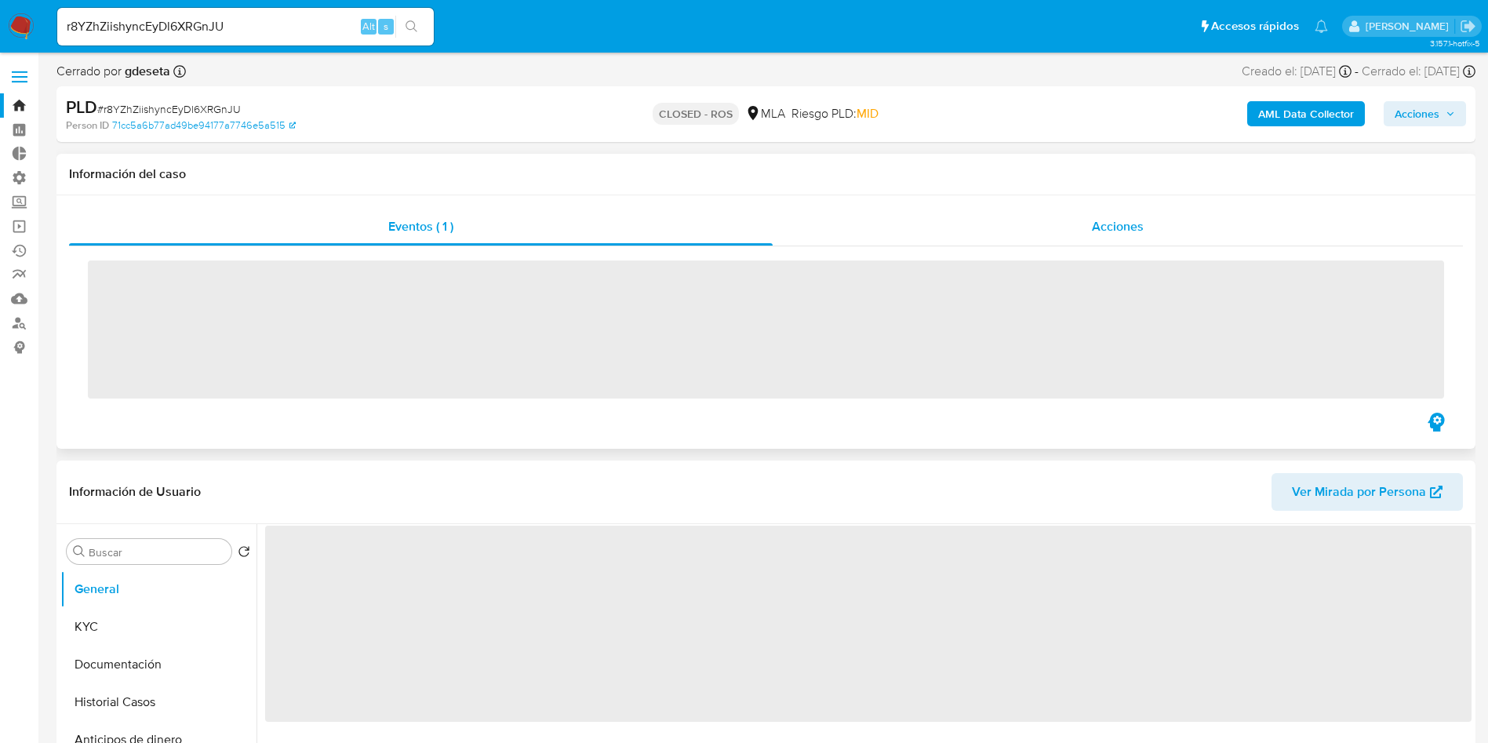
click at [1109, 233] on span "Acciones" at bounding box center [1118, 226] width 52 height 18
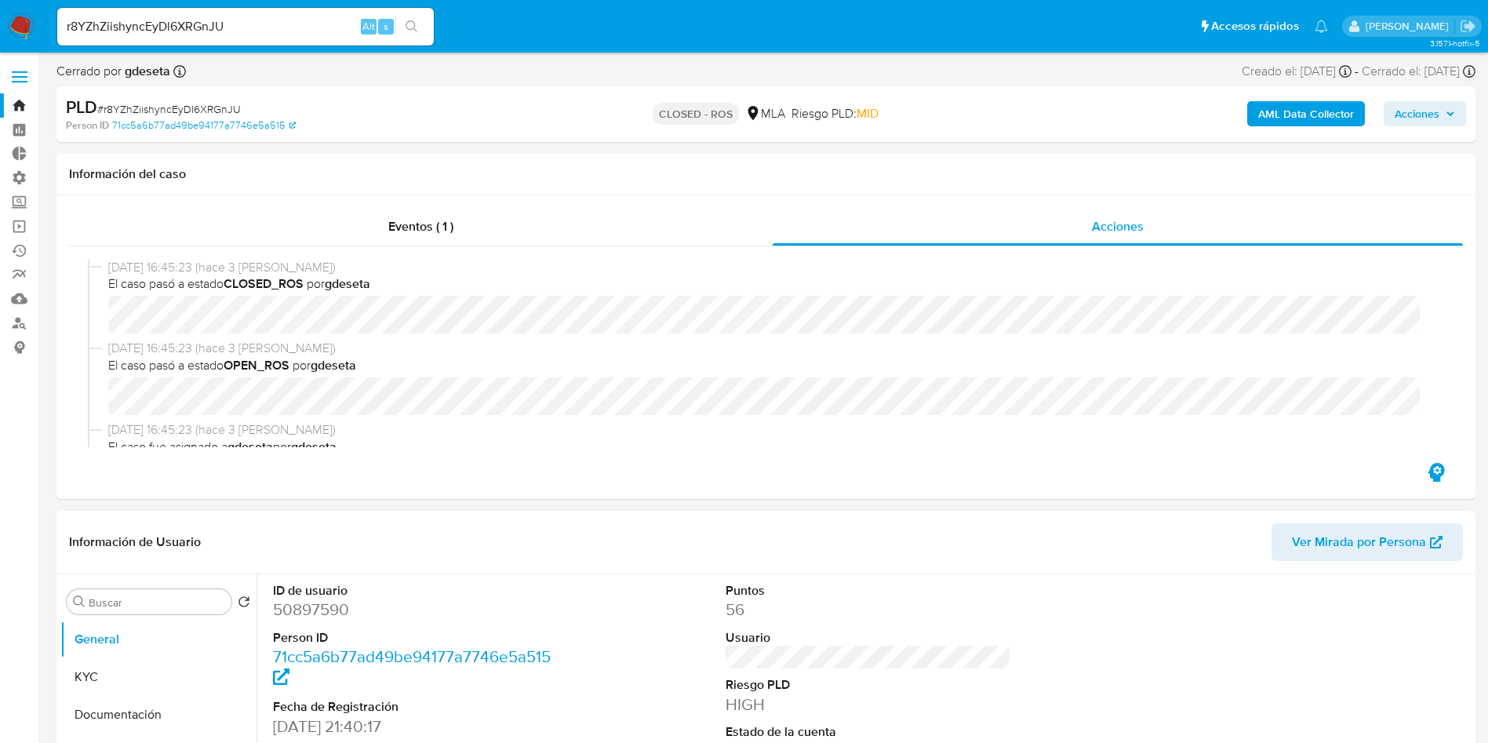
select select "10"
click at [278, 12] on div "r8YZhZiishyncEyDl6XRGnJU Alt s" at bounding box center [245, 27] width 377 height 38
click at [273, 24] on input "r8YZhZiishyncEyDl6XRGnJU" at bounding box center [245, 26] width 377 height 20
paste input "KI8VOq5ijOs9w9quGL3VPjPd"
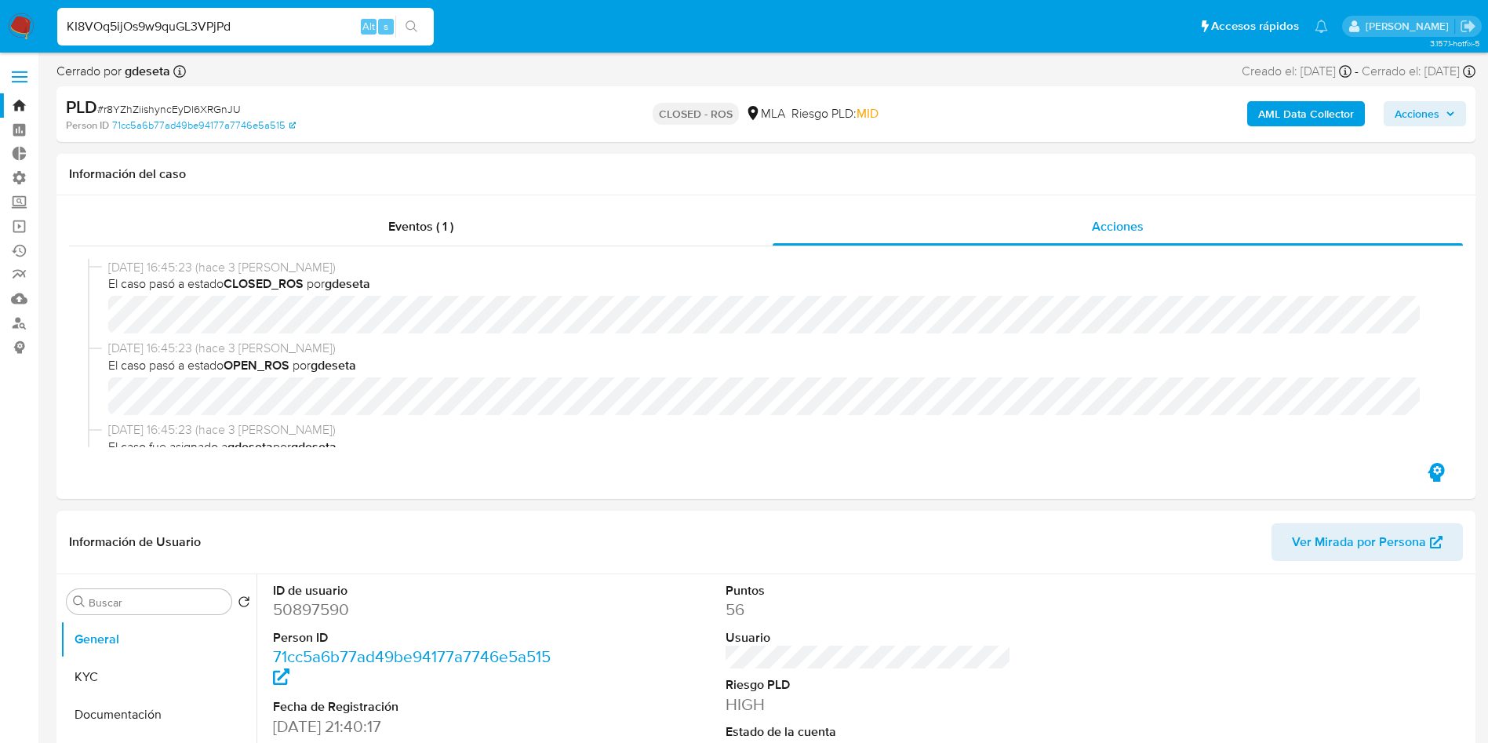
type input "KI8VOq5ijOs9w9quGL3VPjPd"
click at [413, 35] on button "search-icon" at bounding box center [411, 27] width 32 height 22
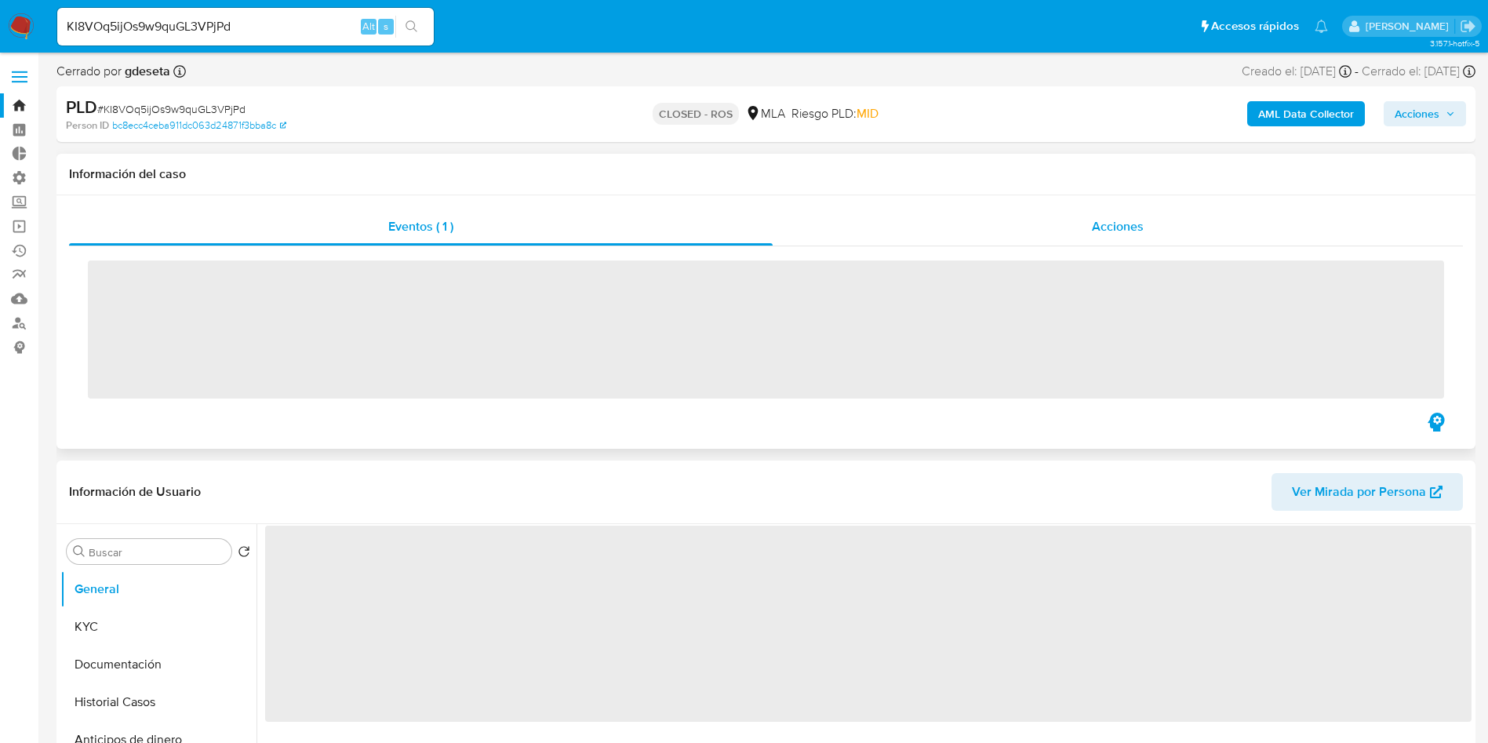
click at [1096, 226] on span "Acciones" at bounding box center [1118, 226] width 52 height 18
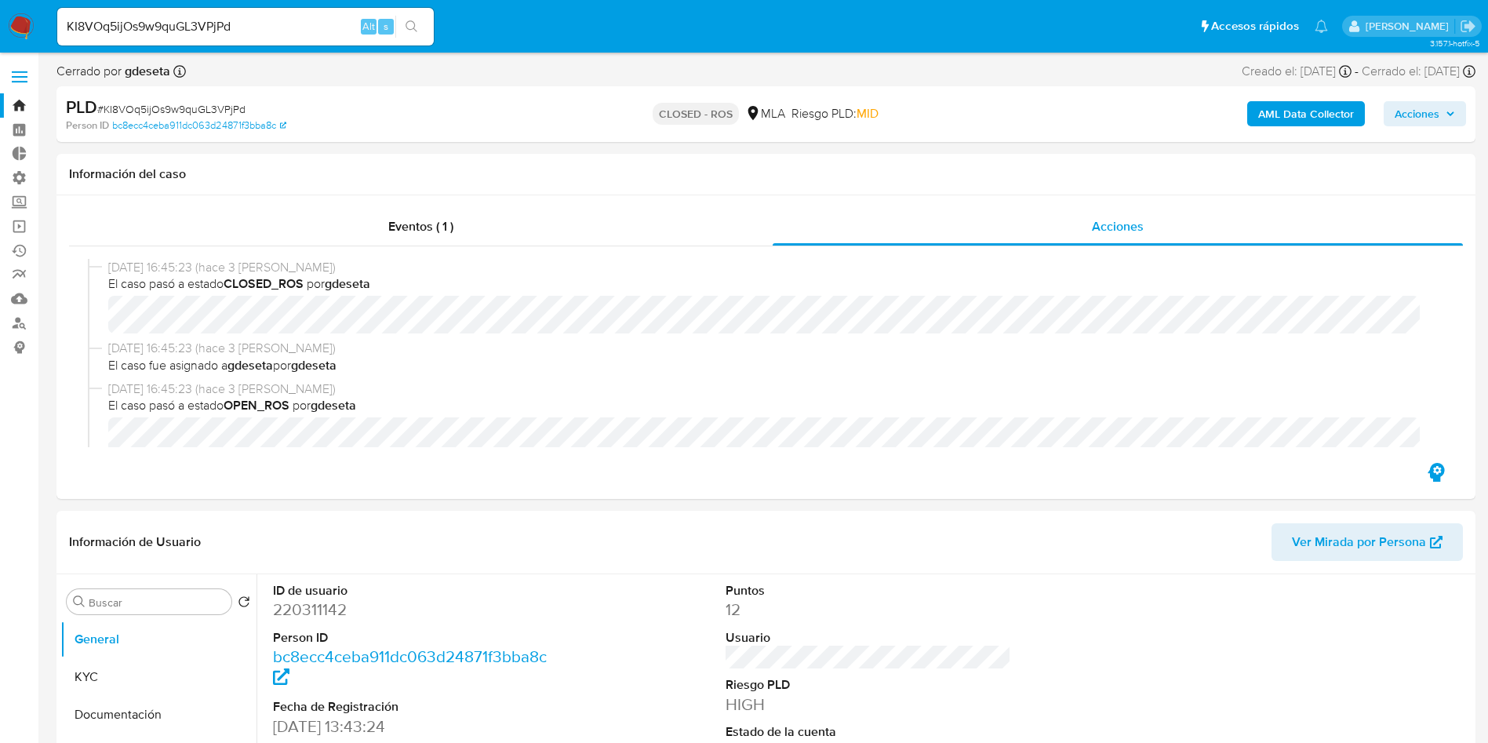
select select "10"
click at [255, 25] on input "KI8VOq5ijOs9w9quGL3VPjPd" at bounding box center [245, 26] width 377 height 20
paste input "QNiKtsJlMc97PrzXrzn3Ok9e"
type input "QNiKtsJlMc97PrzXrzn3Ok9e"
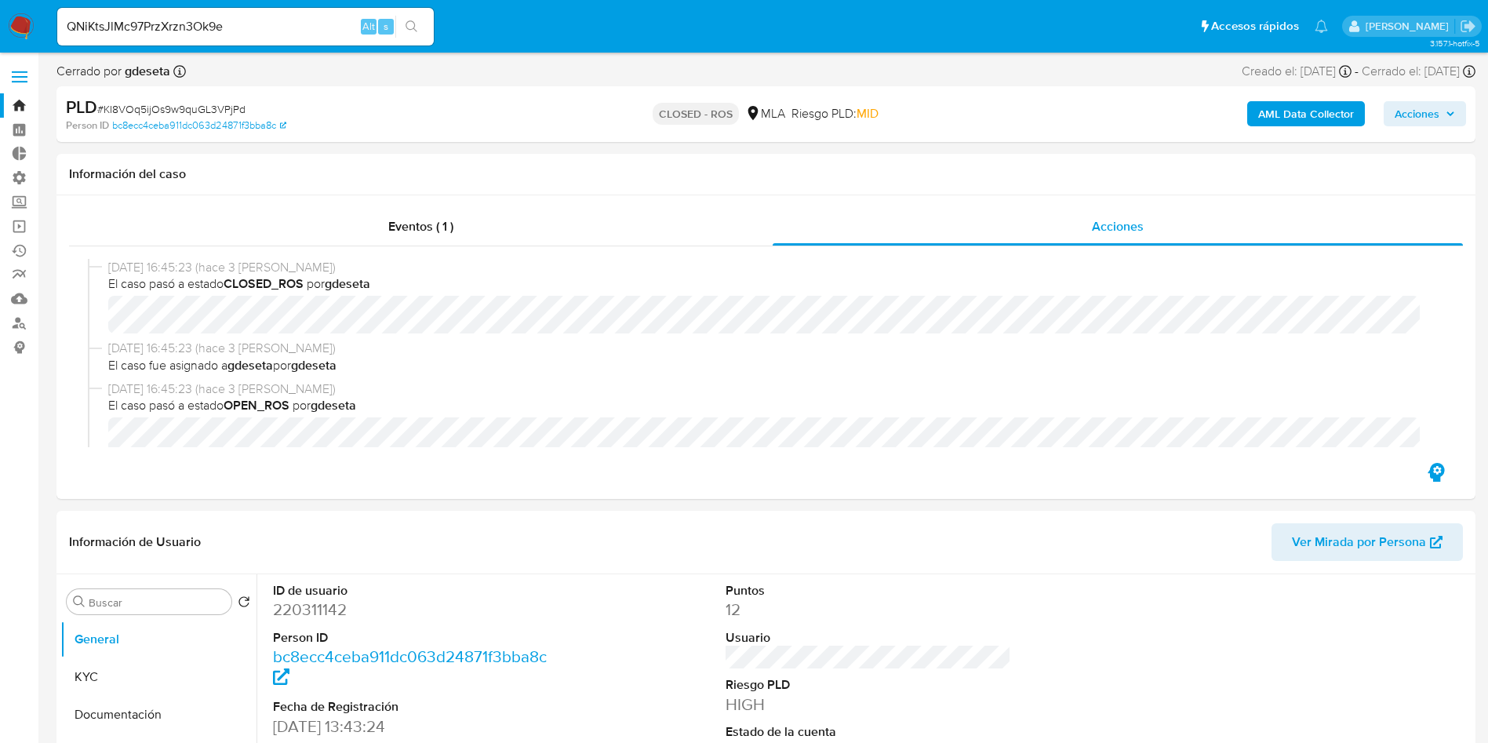
click at [424, 27] on button "search-icon" at bounding box center [411, 27] width 32 height 22
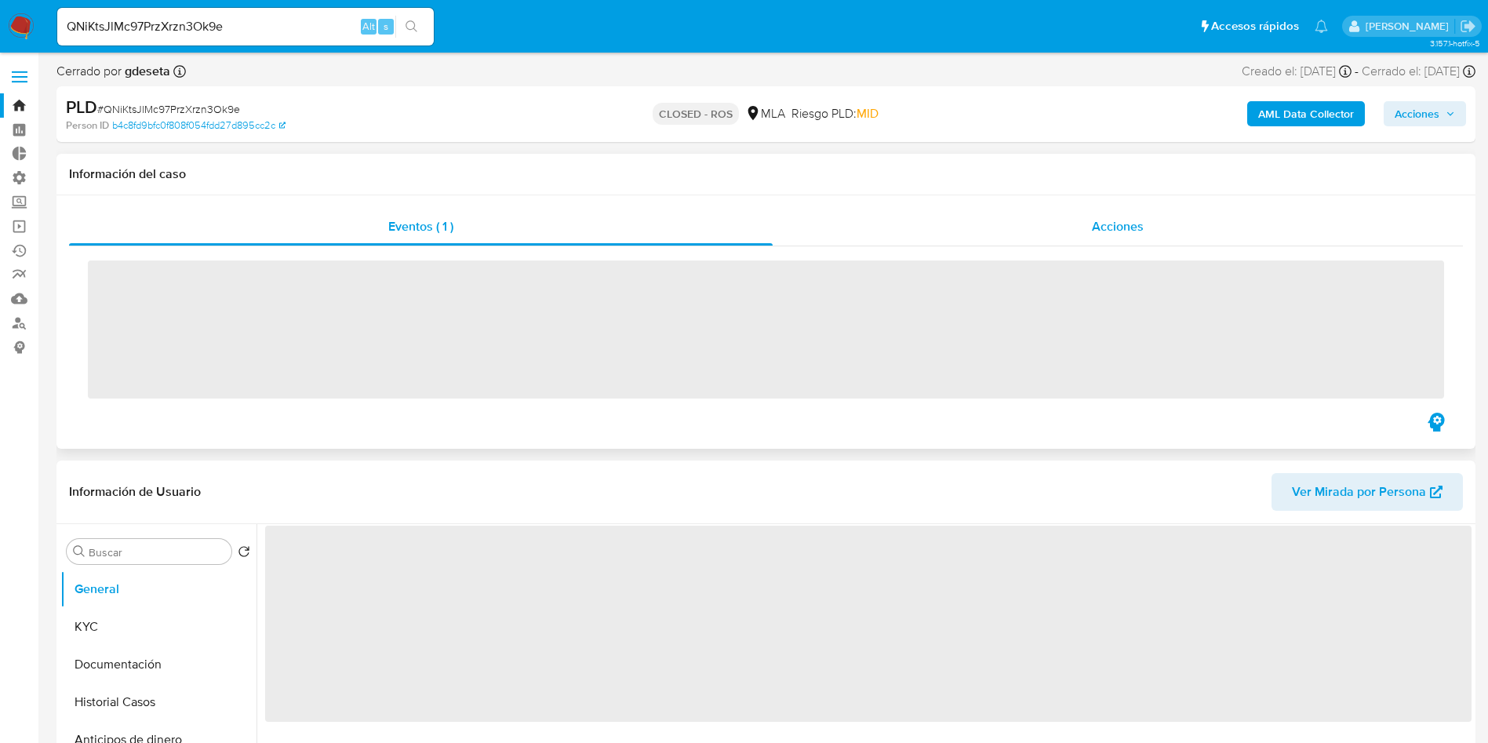
click at [1112, 229] on span "Acciones" at bounding box center [1118, 226] width 52 height 18
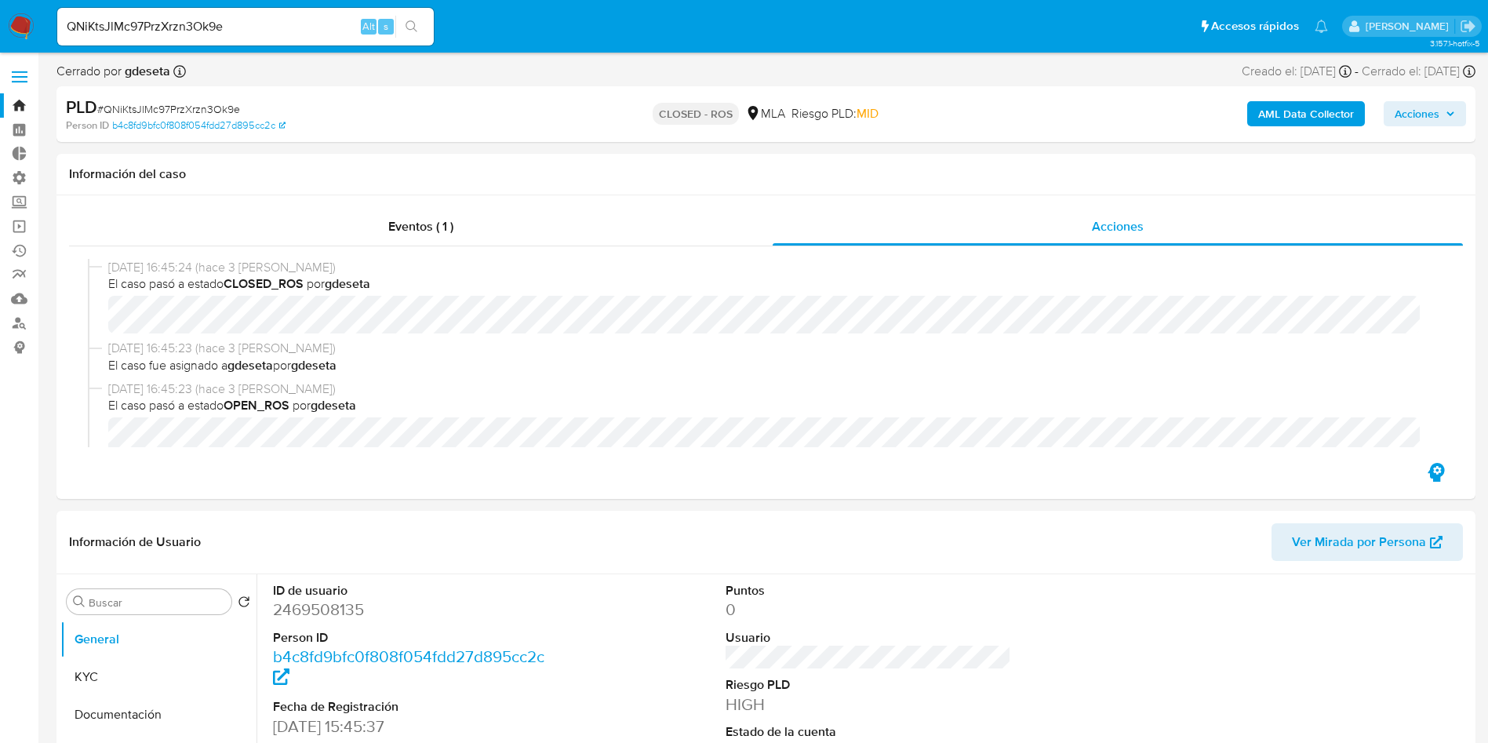
select select "10"
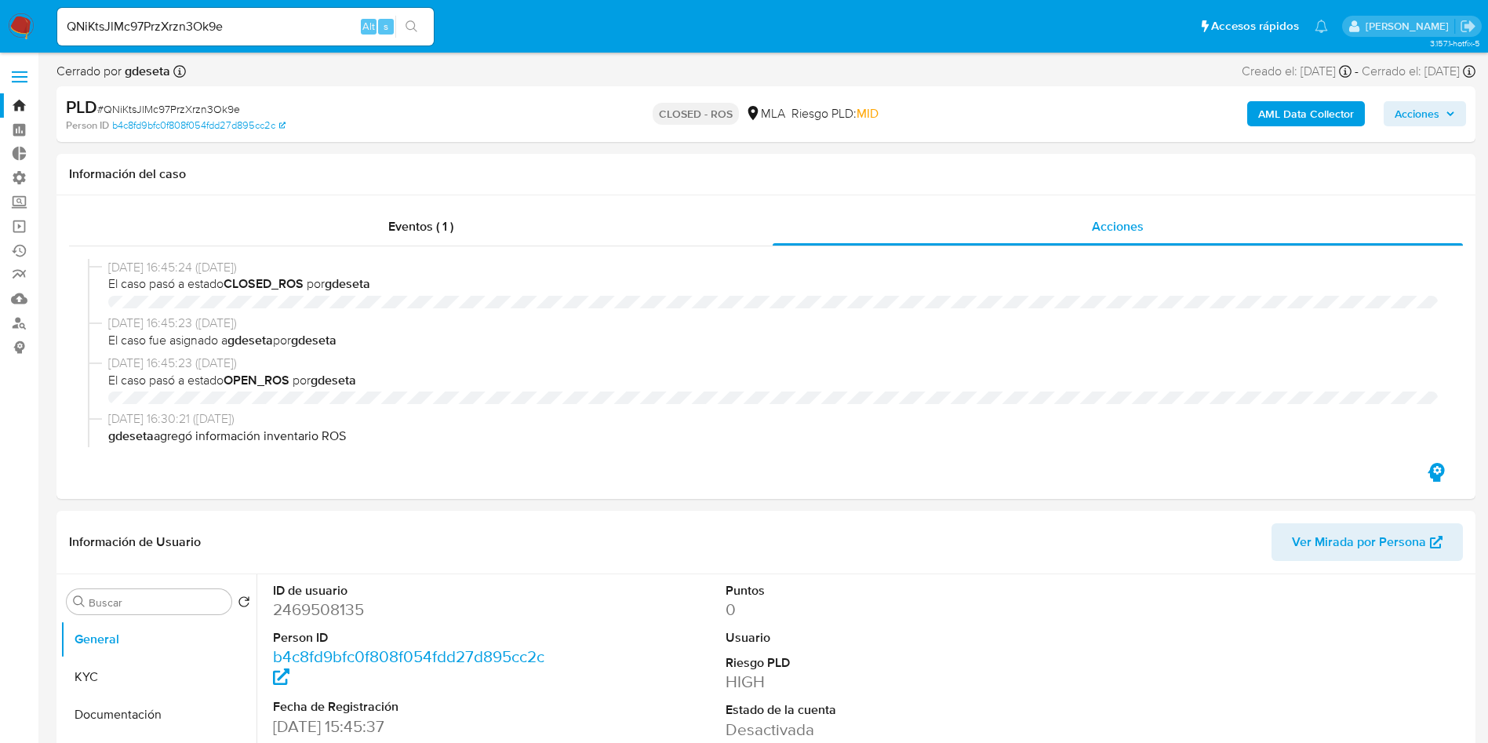
select select "10"
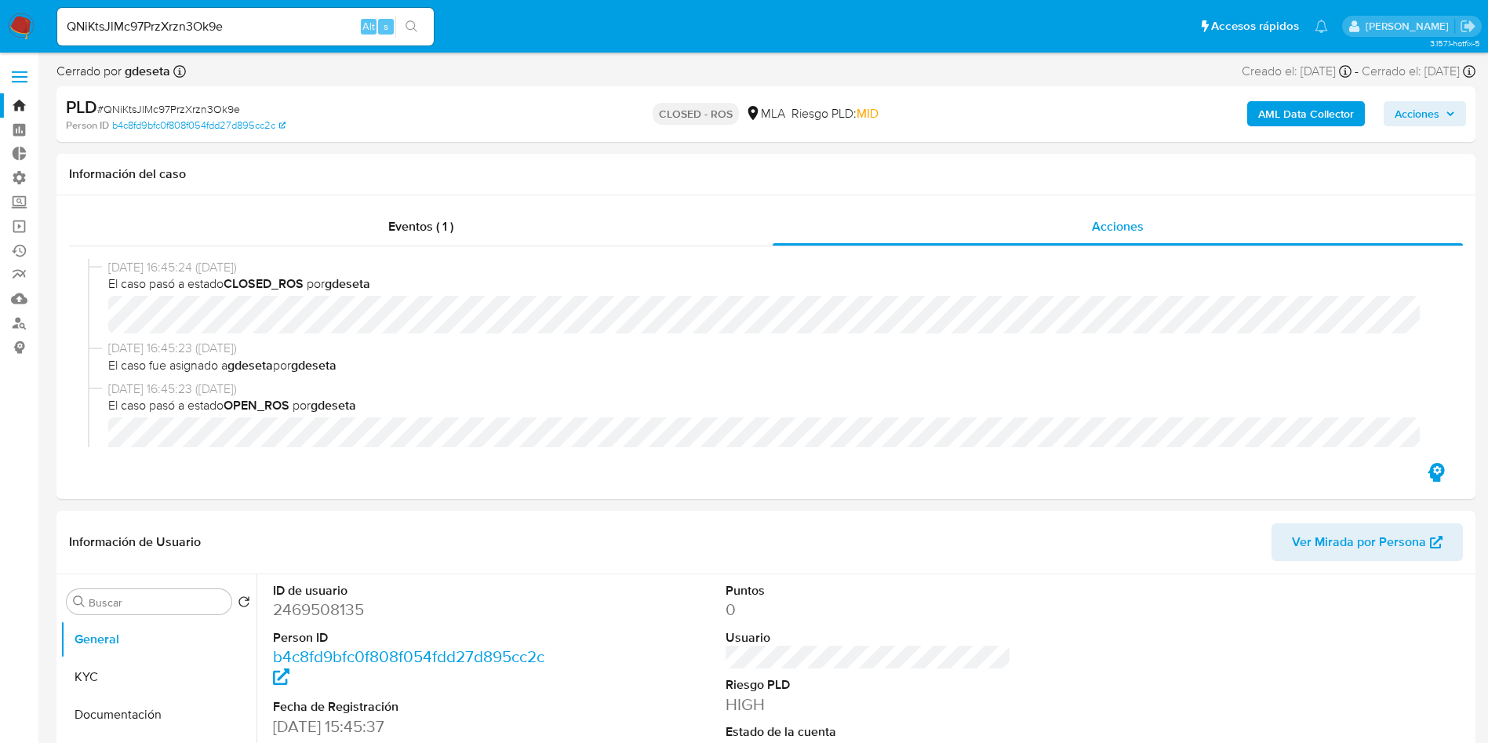
click at [266, 14] on div "QNiKtsJlMc97PrzXrzn3Ok9e Alt s" at bounding box center [245, 27] width 377 height 38
click at [260, 30] on input "QNiKtsJlMc97PrzXrzn3Ok9e" at bounding box center [245, 26] width 377 height 20
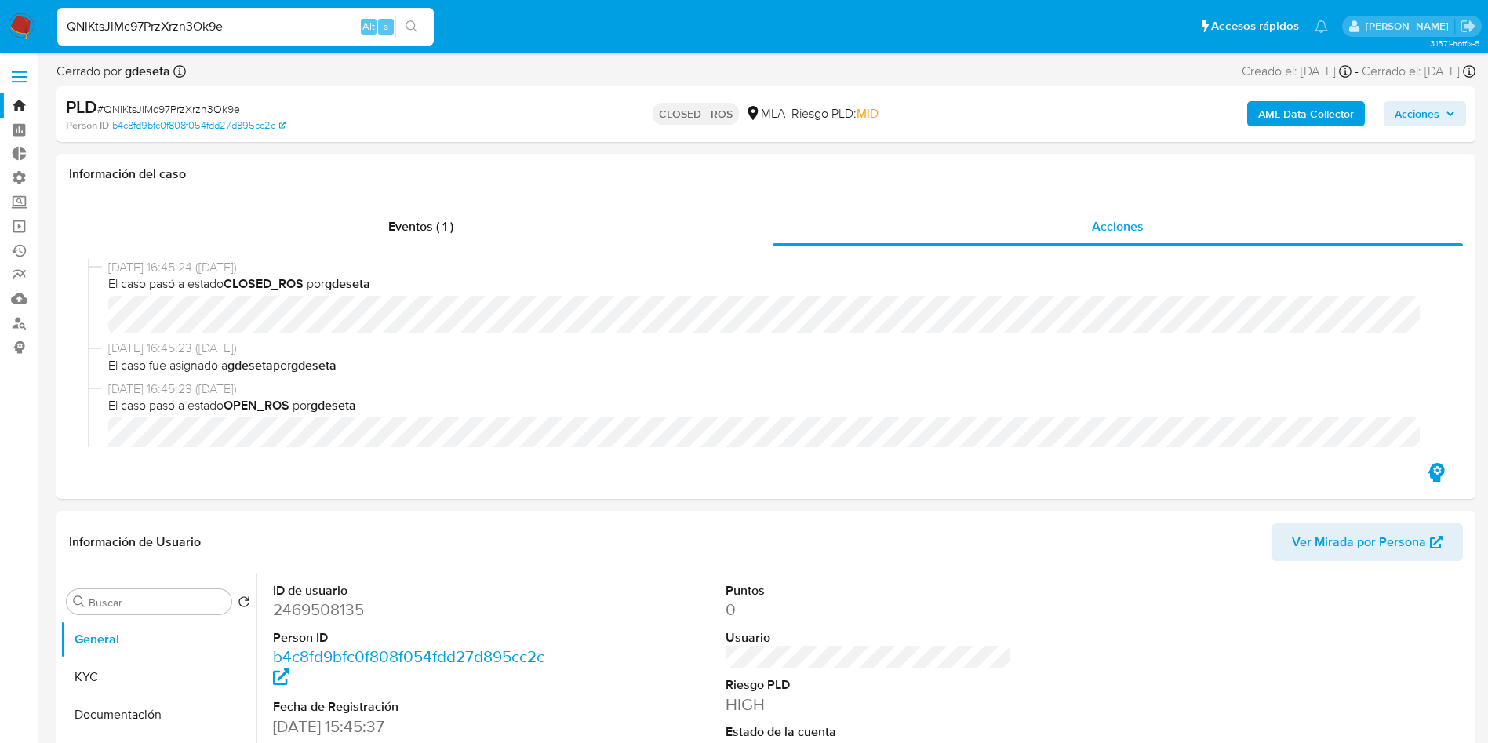
click at [260, 30] on input "QNiKtsJlMc97PrzXrzn3Ok9e" at bounding box center [245, 26] width 377 height 20
click at [192, 25] on input "QNiKtsJlMc97PrzXrzn3Ok9e" at bounding box center [245, 26] width 377 height 20
paste input "5KBukaB6PS4ZtlDZyGn8BlWU"
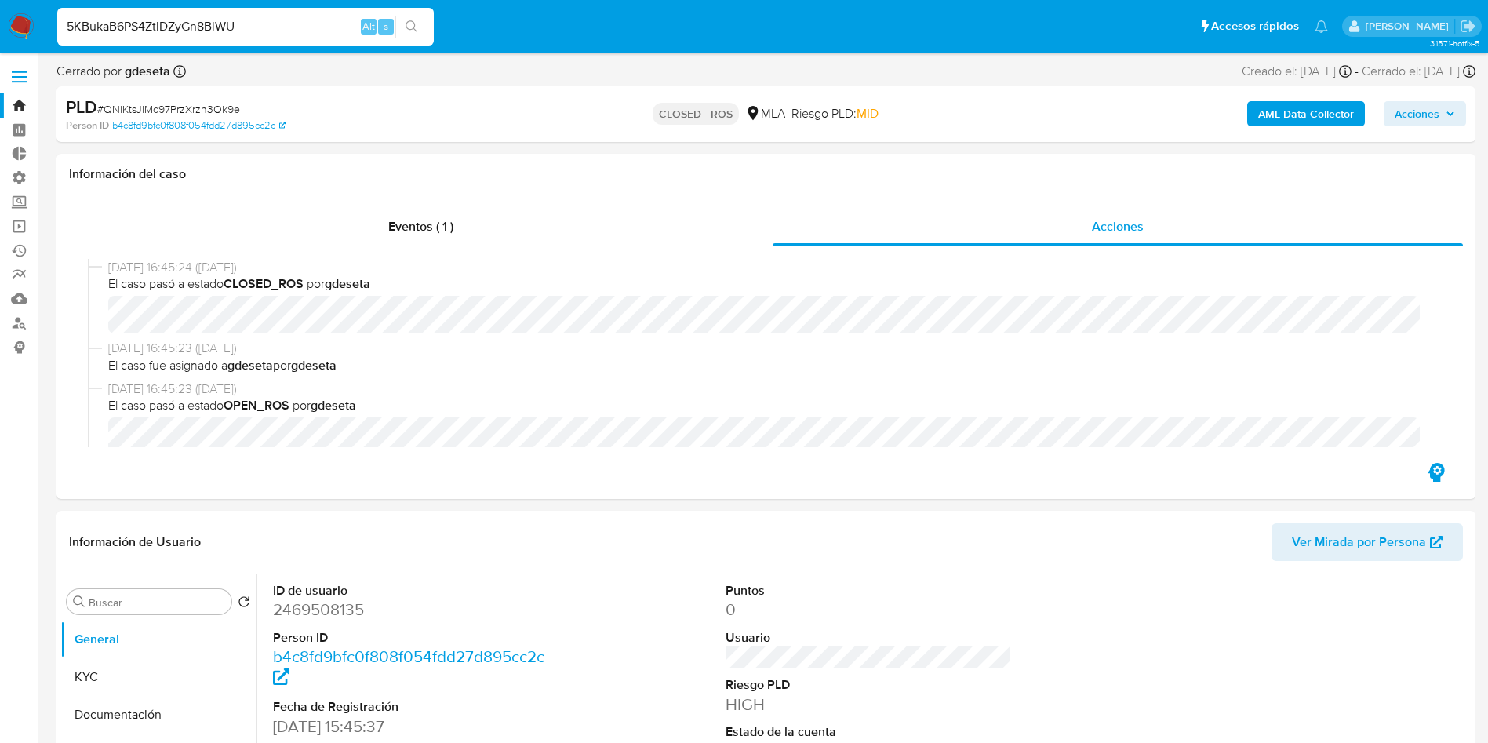
type input "5KBukaB6PS4ZtlDZyGn8BlWU"
click at [408, 23] on icon "search-icon" at bounding box center [412, 26] width 13 height 13
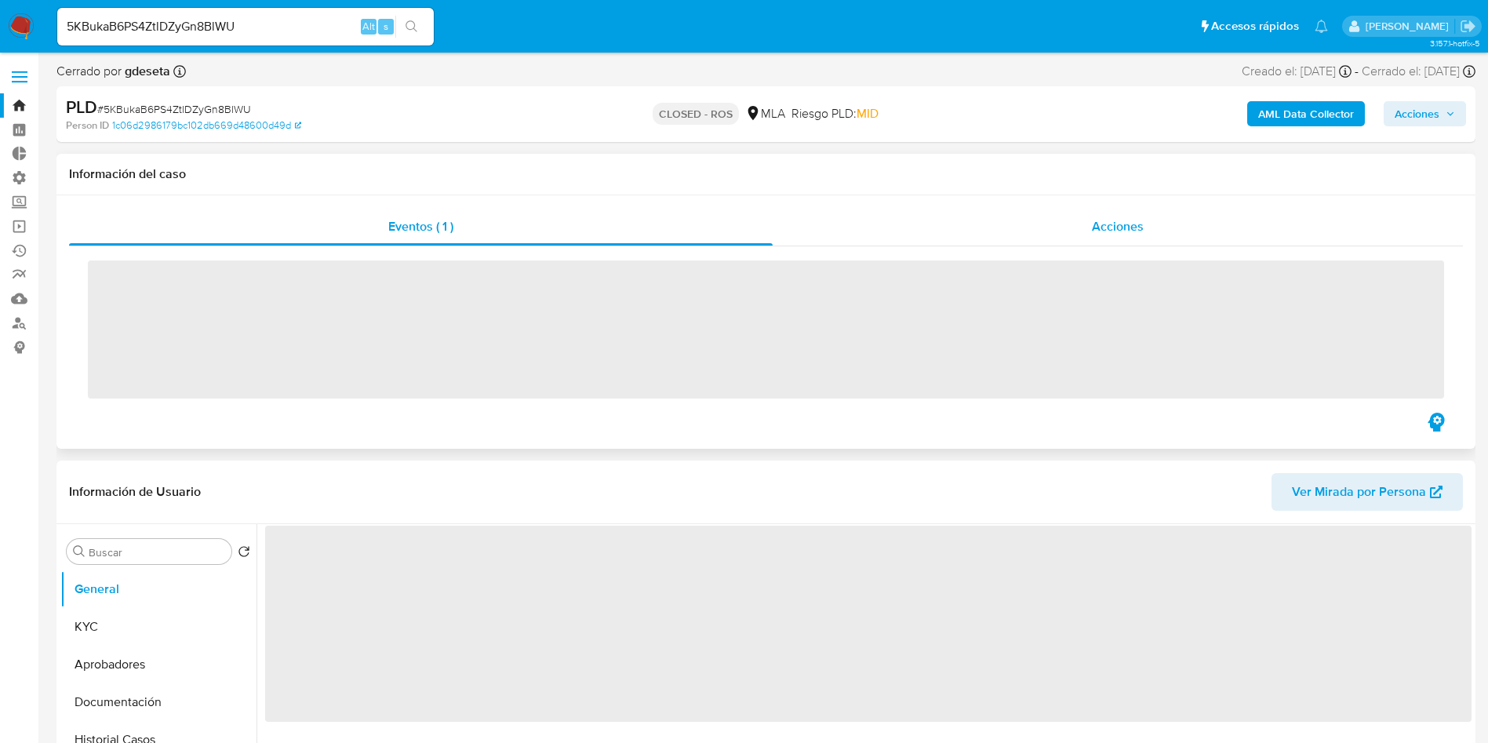
click at [1128, 238] on div "Acciones" at bounding box center [1118, 227] width 690 height 38
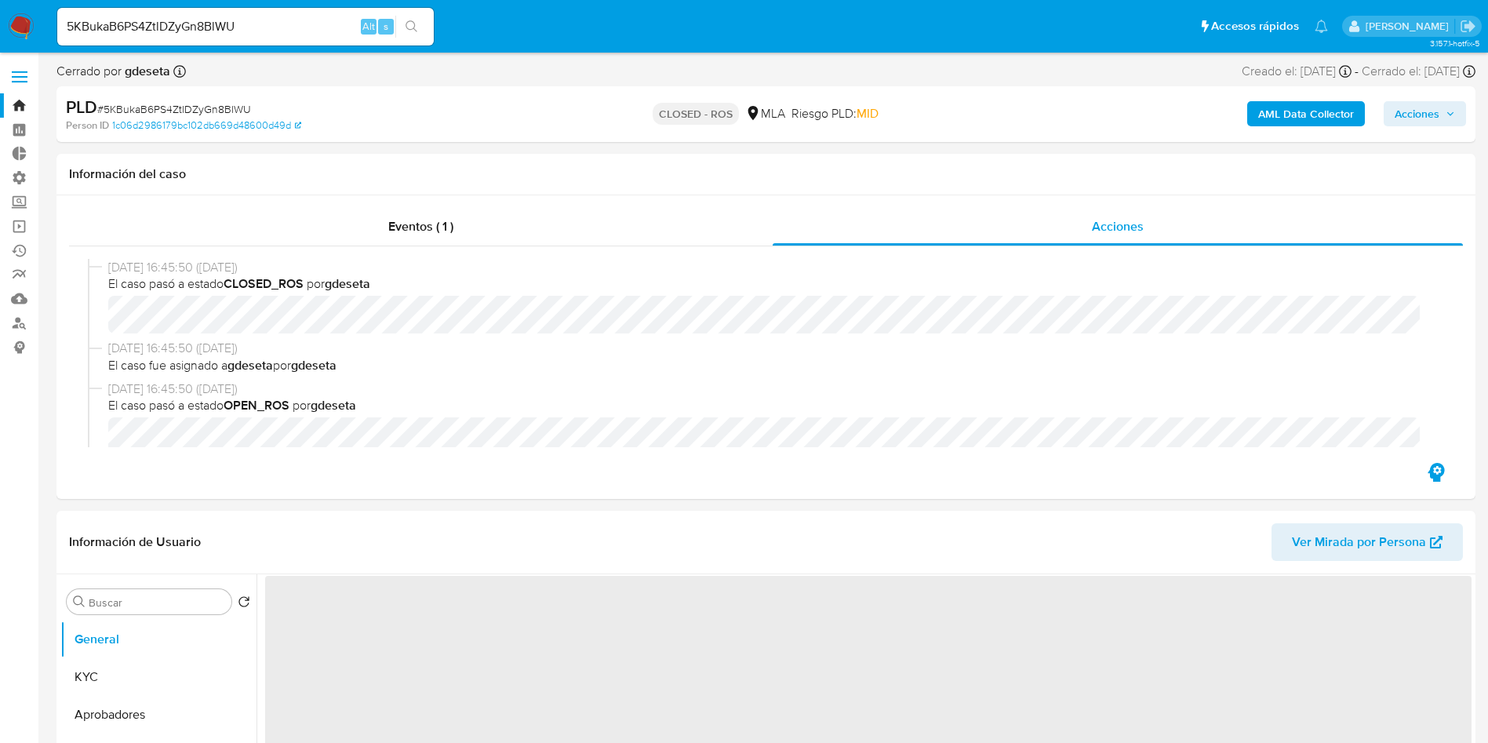
select select "10"
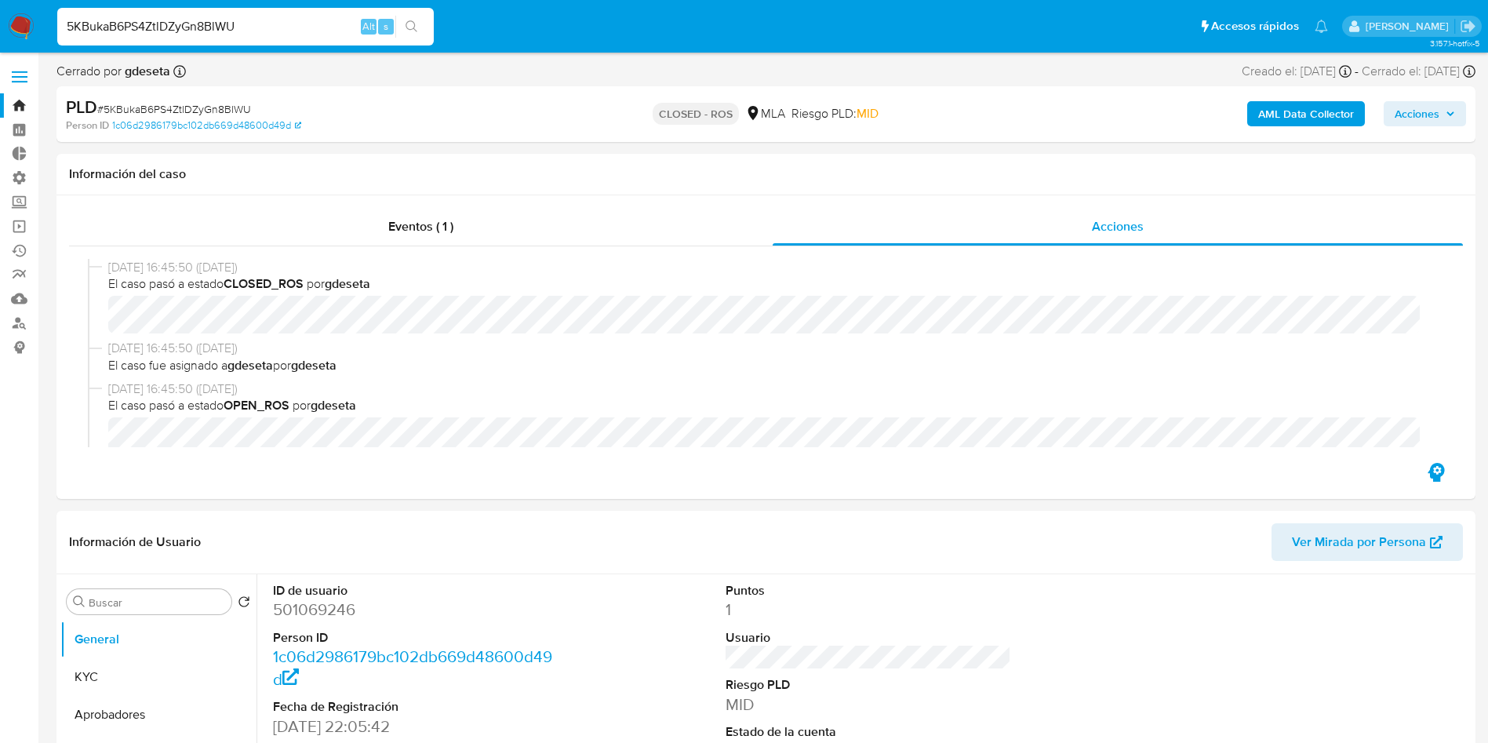
click at [235, 27] on input "5KBukaB6PS4ZtlDZyGn8BlWU" at bounding box center [245, 26] width 377 height 20
paste input "3giVp1U5OUsIRV4ktnSpGifJ"
type input "3giVp1U5OUsIRV4ktnSpGifJ"
click at [419, 18] on button "search-icon" at bounding box center [411, 27] width 32 height 22
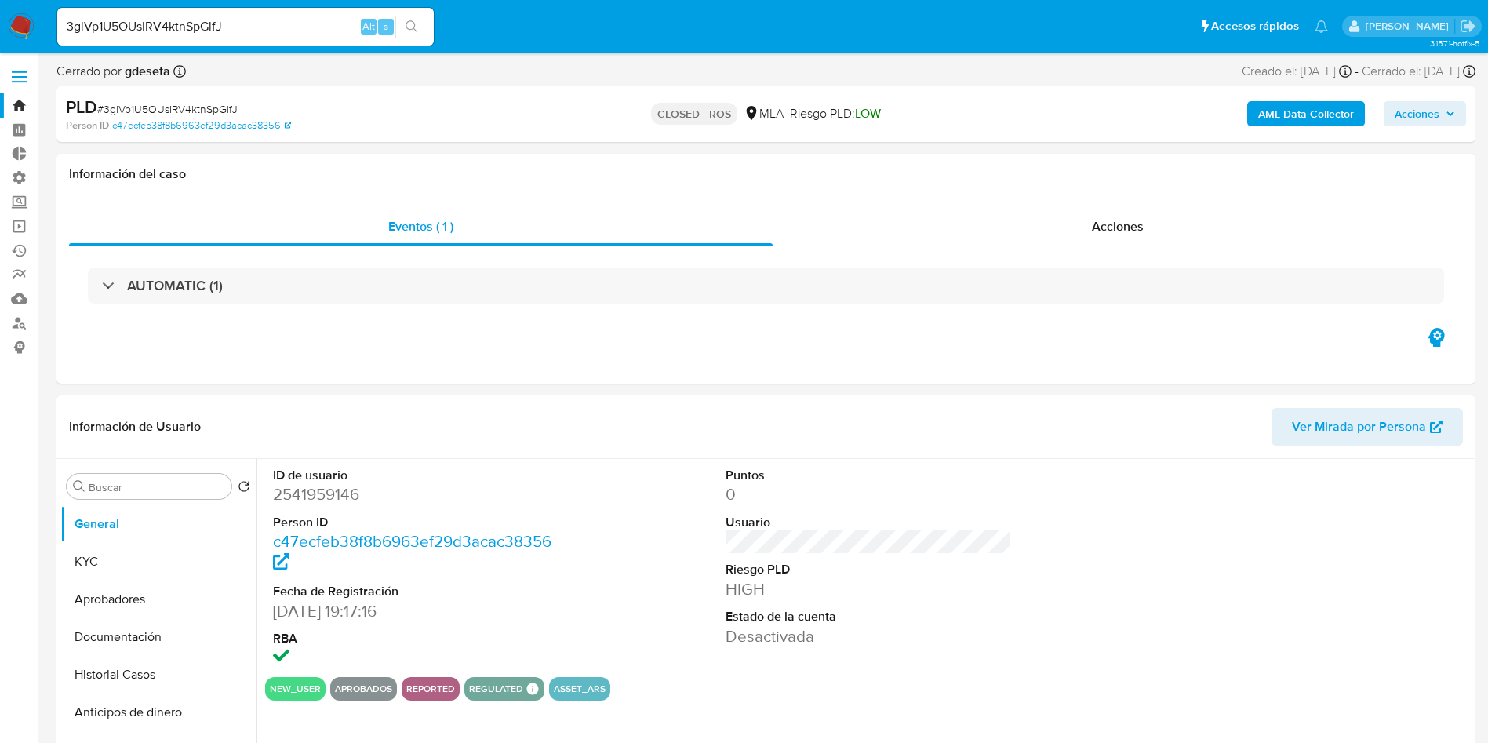
select select "10"
click at [1022, 208] on div "Acciones" at bounding box center [1118, 227] width 690 height 38
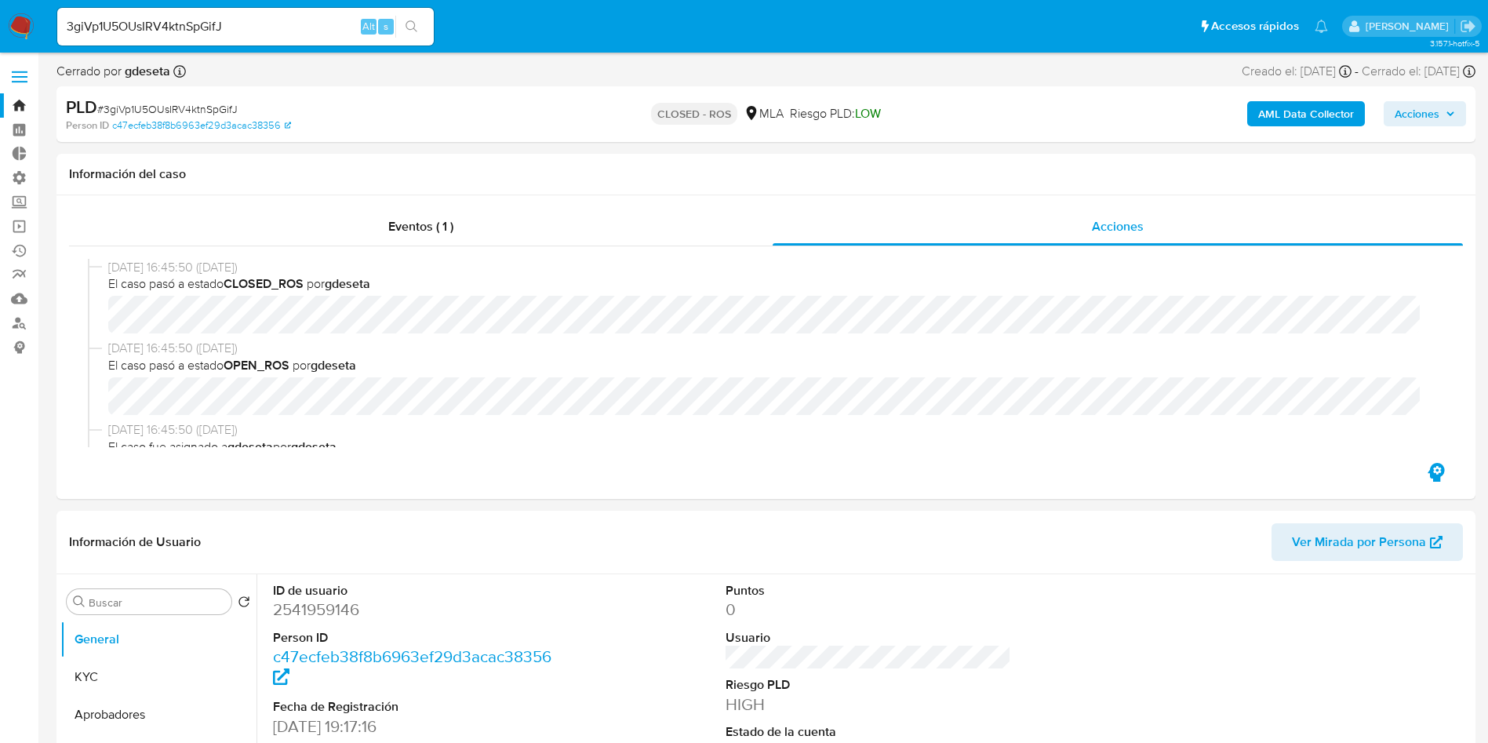
click at [230, 24] on input "3giVp1U5OUsIRV4ktnSpGifJ" at bounding box center [245, 26] width 377 height 20
paste input "p7aewLsJsWt5MC1rH9g0wMOm"
type input "p7aewLsJsWt5MC1rH9g0wMOm"
click at [404, 28] on button "search-icon" at bounding box center [411, 27] width 32 height 22
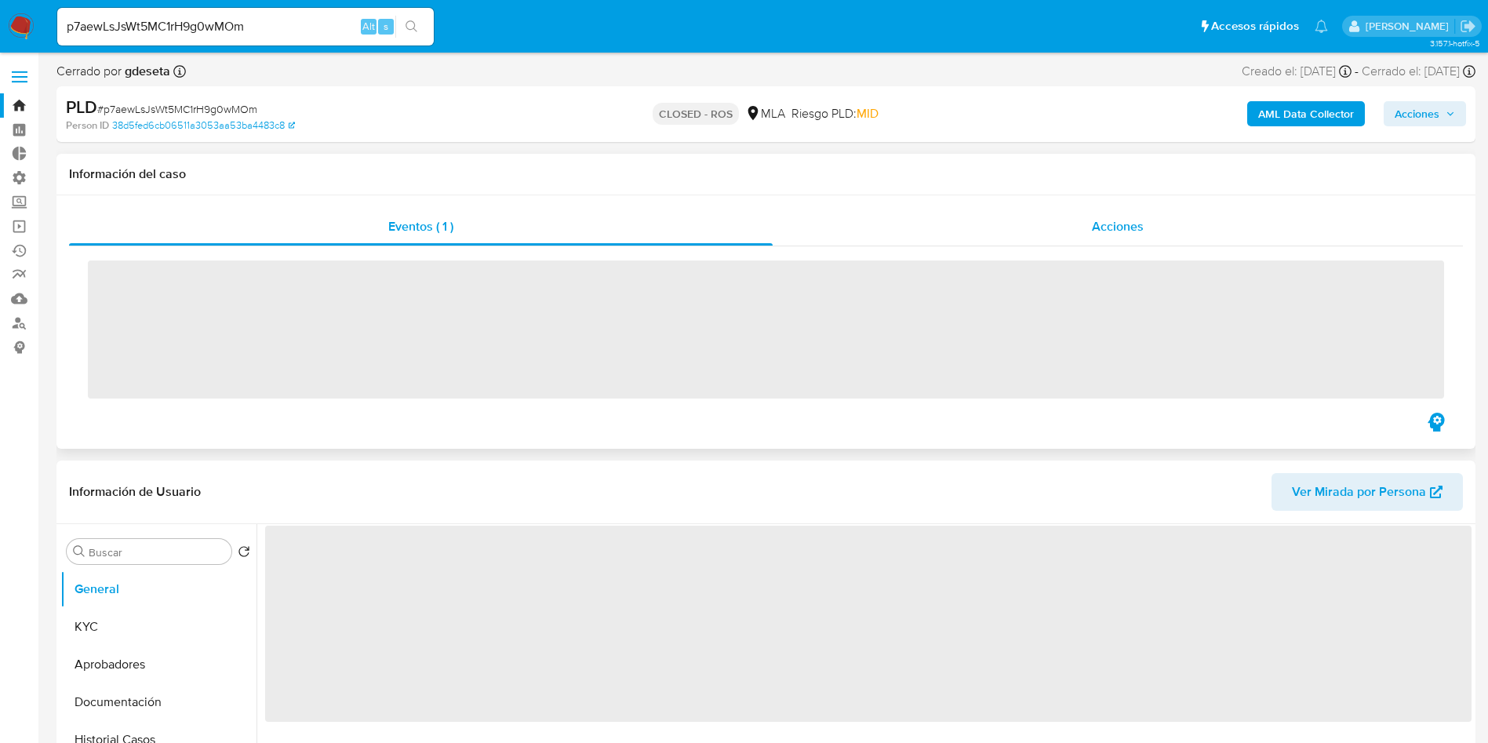
click at [1098, 213] on div "Acciones" at bounding box center [1118, 227] width 690 height 38
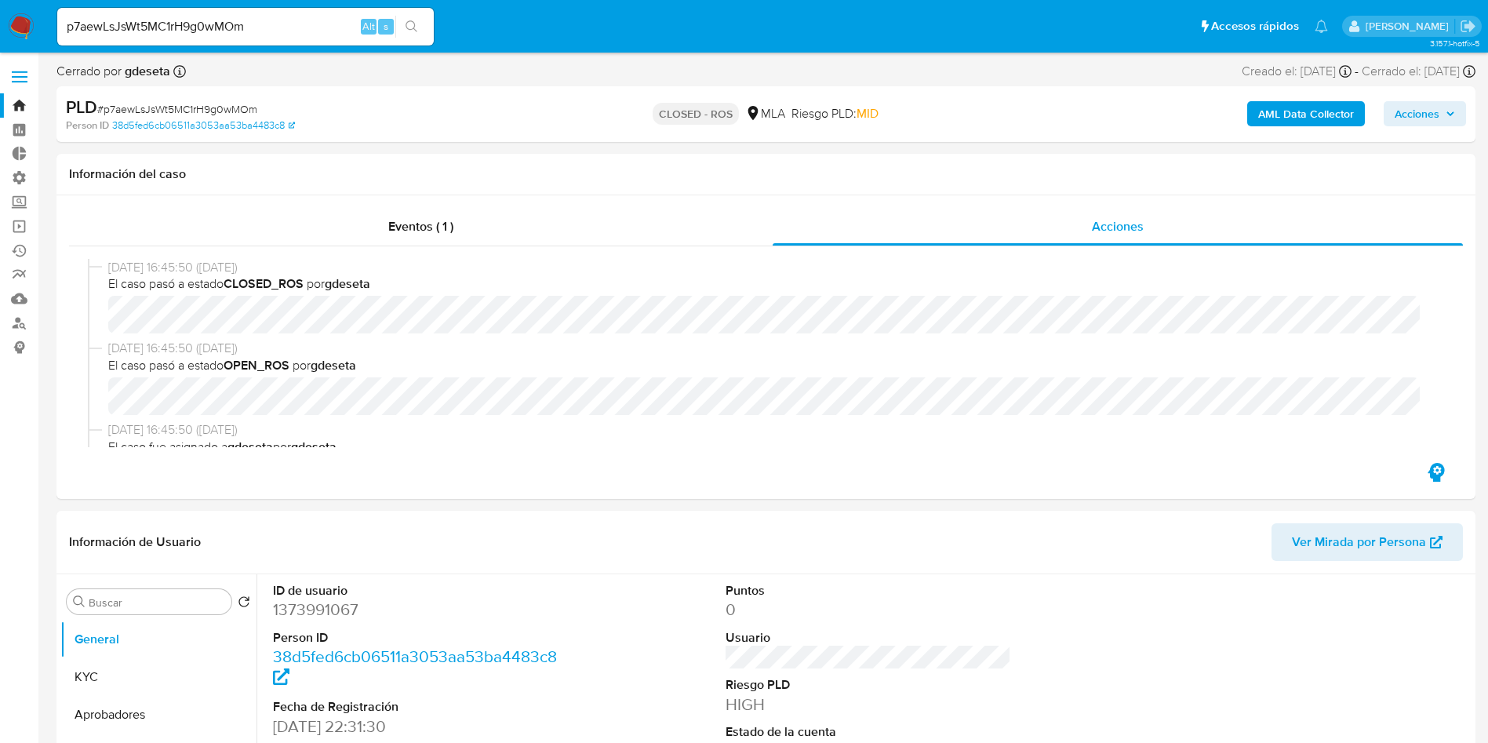
select select "10"
click at [279, 30] on input "p7aewLsJsWt5MC1rH9g0wMOm" at bounding box center [245, 26] width 377 height 20
paste input "fl9XkGWE6QZfKMBps9LfuE9o"
type input "fl9XkGWE6QZfKMBps9LfuE9o"
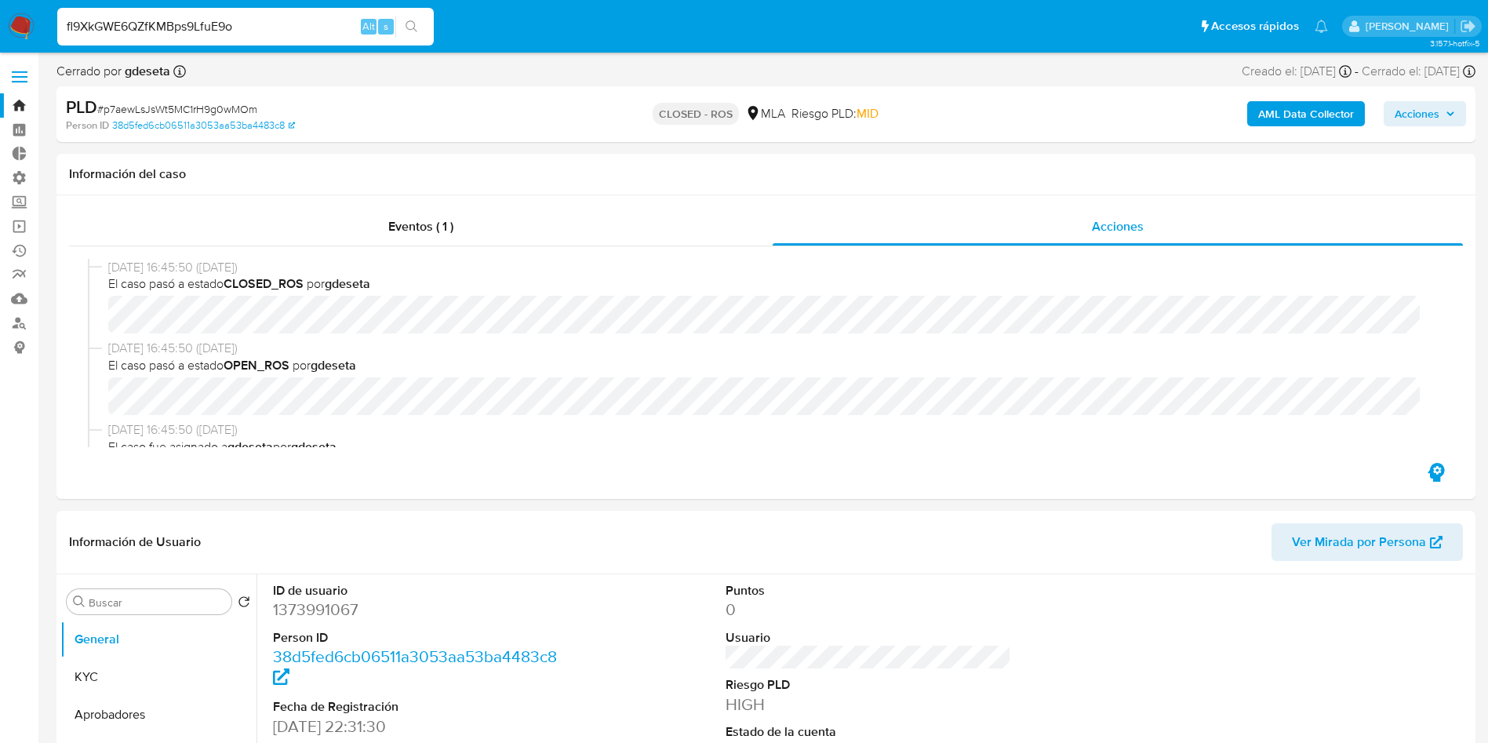
click at [428, 33] on button "search-icon" at bounding box center [411, 27] width 32 height 22
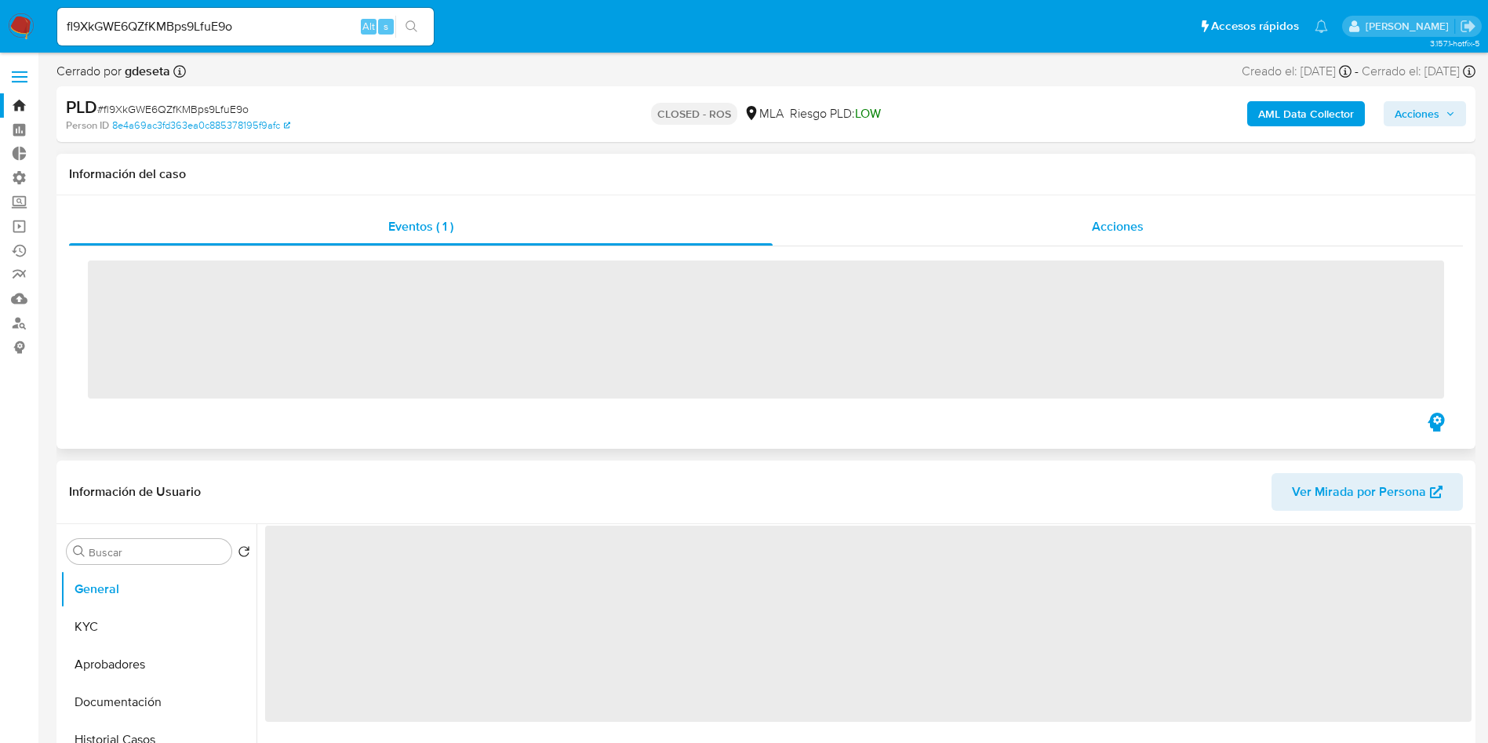
click at [1105, 218] on span "Acciones" at bounding box center [1118, 226] width 52 height 18
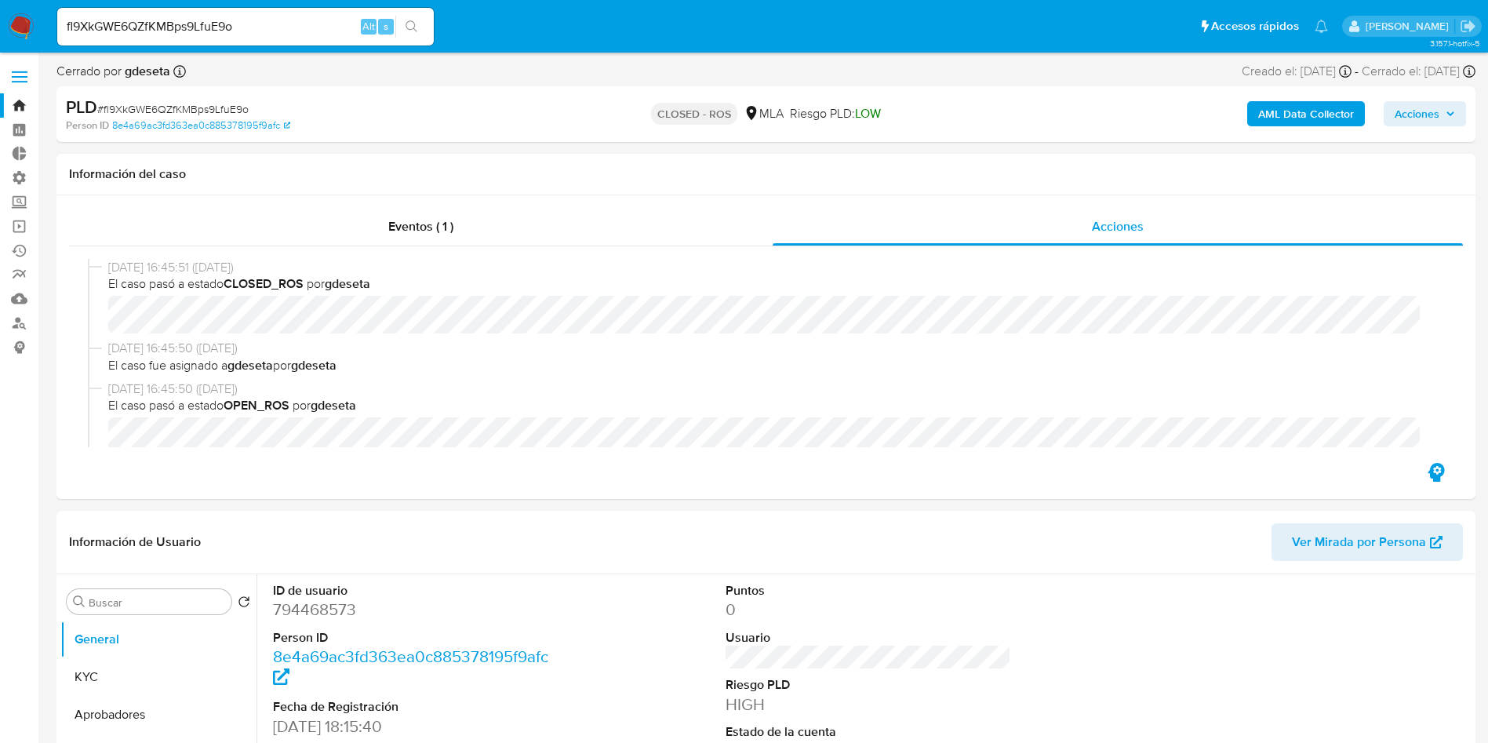
select select "10"
click at [315, 28] on input "fl9XkGWE6QZfKMBps9LfuE9o" at bounding box center [245, 26] width 377 height 20
paste input "9OwCeFDP2WTX0pNSXtCvBpl1"
type input "9OwCeFDP2WTX0pNSXtCvBpl1"
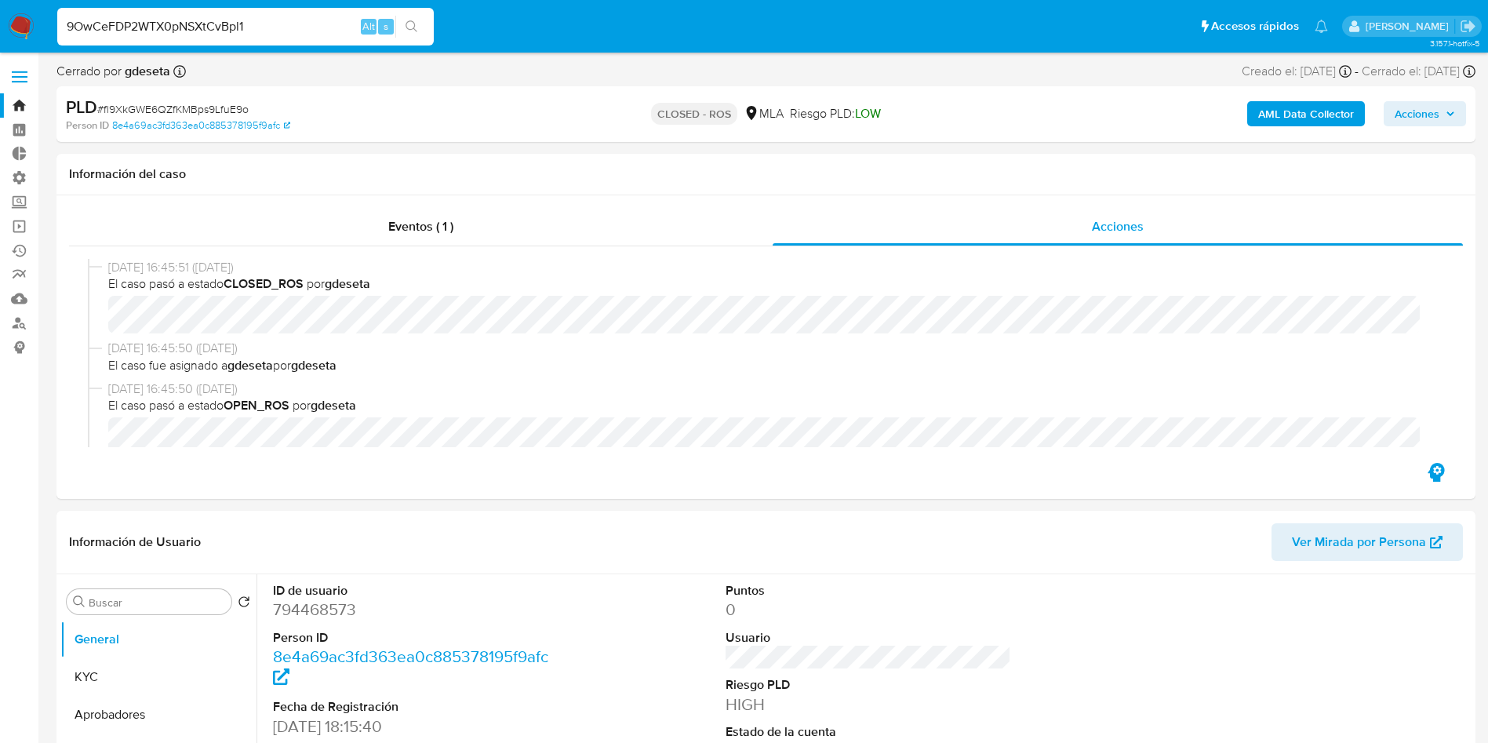
click at [418, 20] on icon "search-icon" at bounding box center [412, 26] width 13 height 13
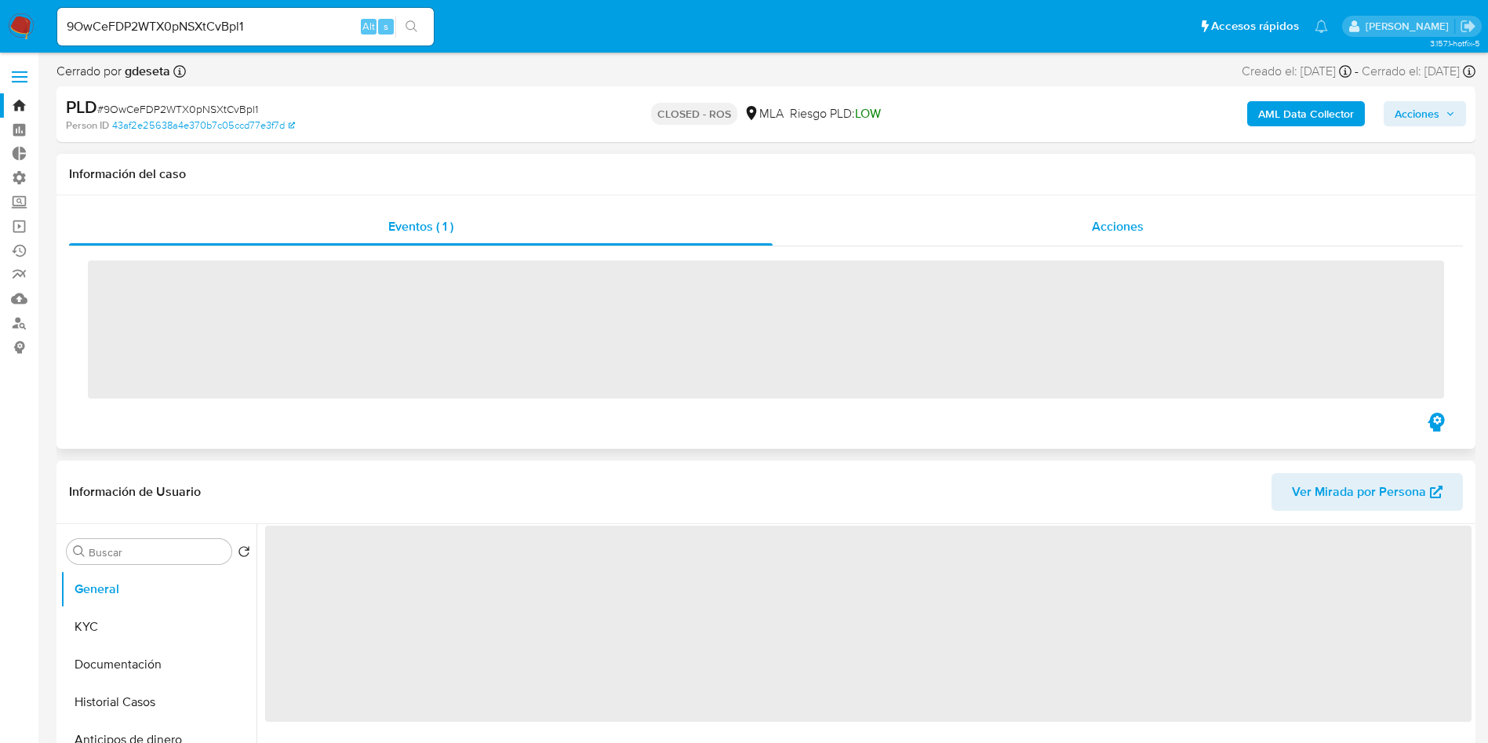
click at [1133, 223] on span "Acciones" at bounding box center [1118, 226] width 52 height 18
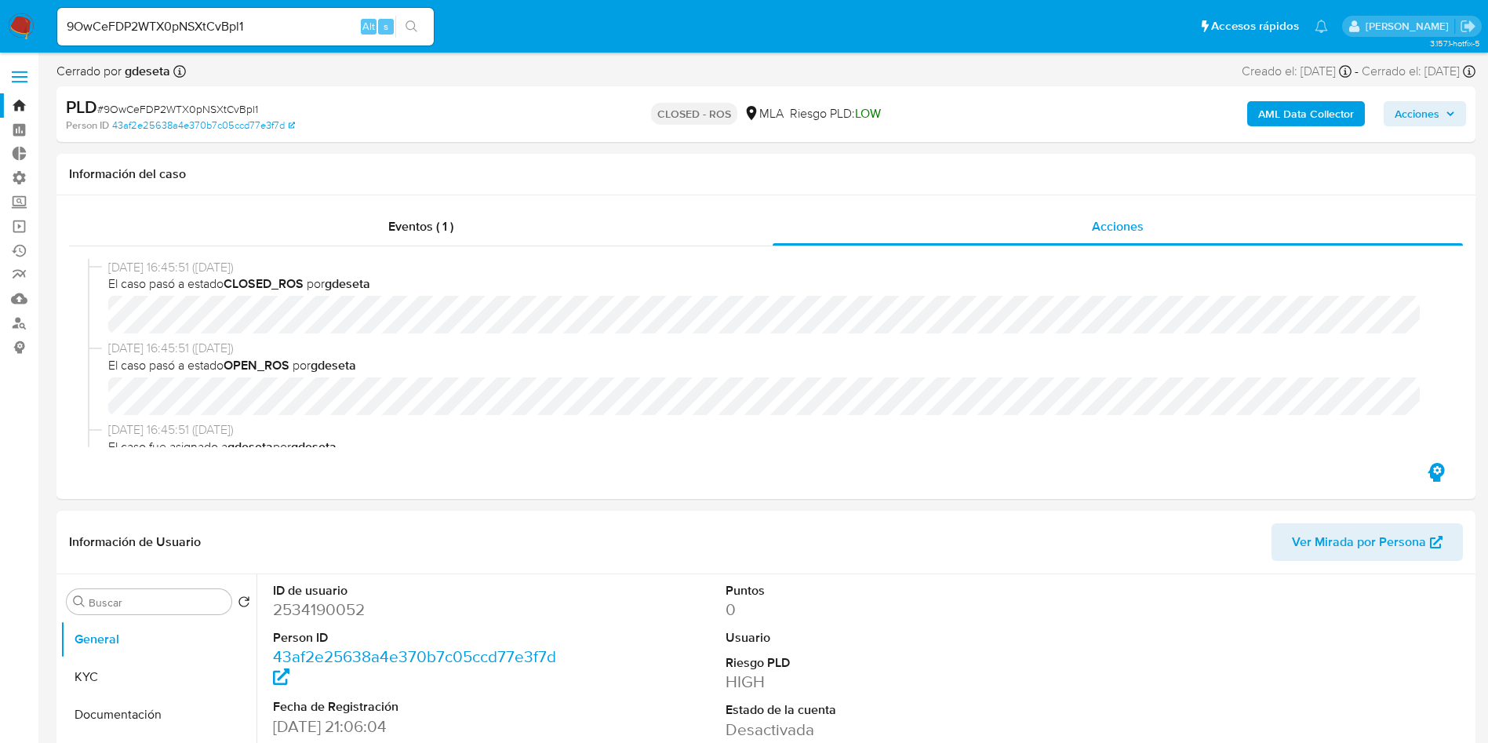
select select "10"
click at [258, 33] on input "9OwCeFDP2WTX0pNSXtCvBpl1" at bounding box center [245, 26] width 377 height 20
paste input "53dCiysQRI6P9FqFdhnwKyCh"
type input "53dCiysQRI6P9FqFdhnwKyCh"
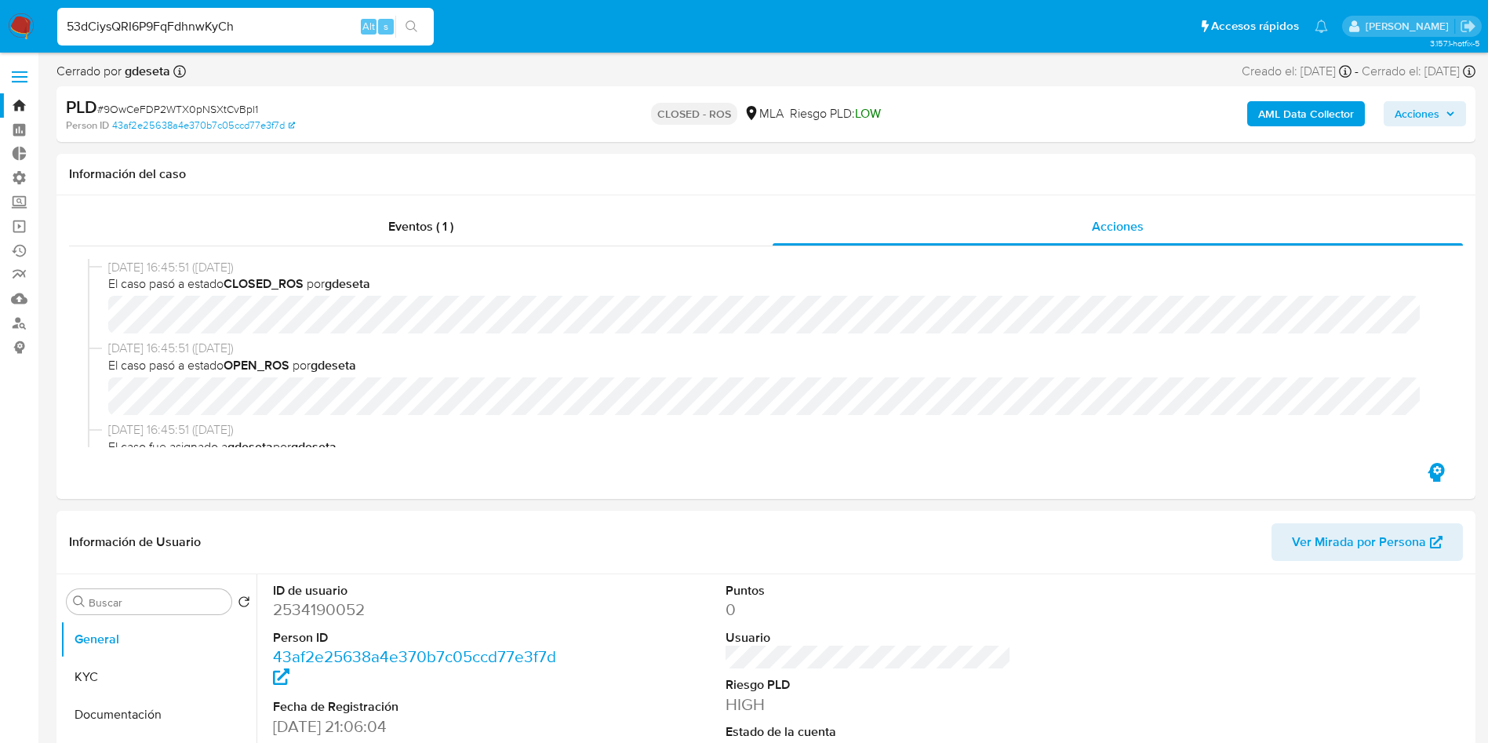
click at [426, 22] on button "search-icon" at bounding box center [411, 27] width 32 height 22
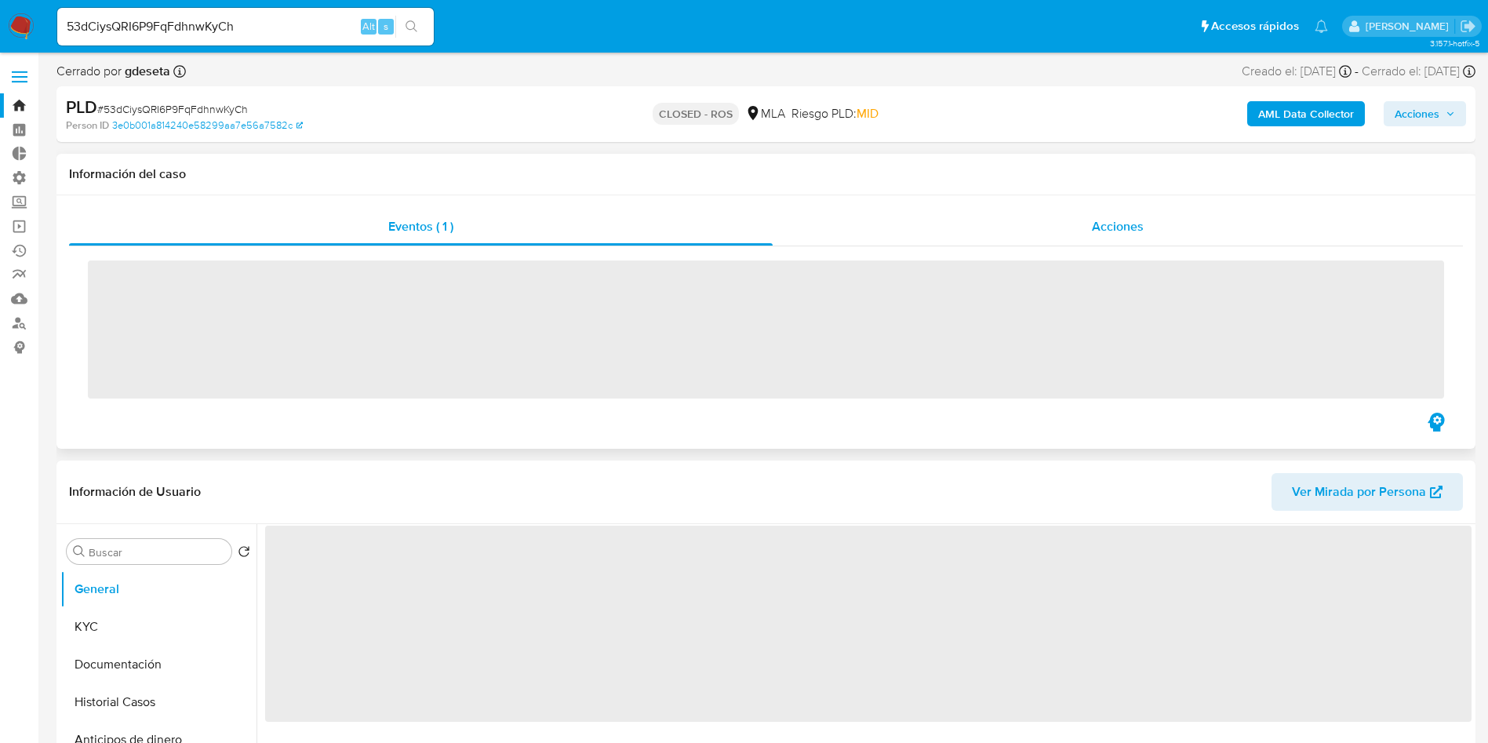
click at [1130, 244] on div "Acciones" at bounding box center [1118, 227] width 690 height 38
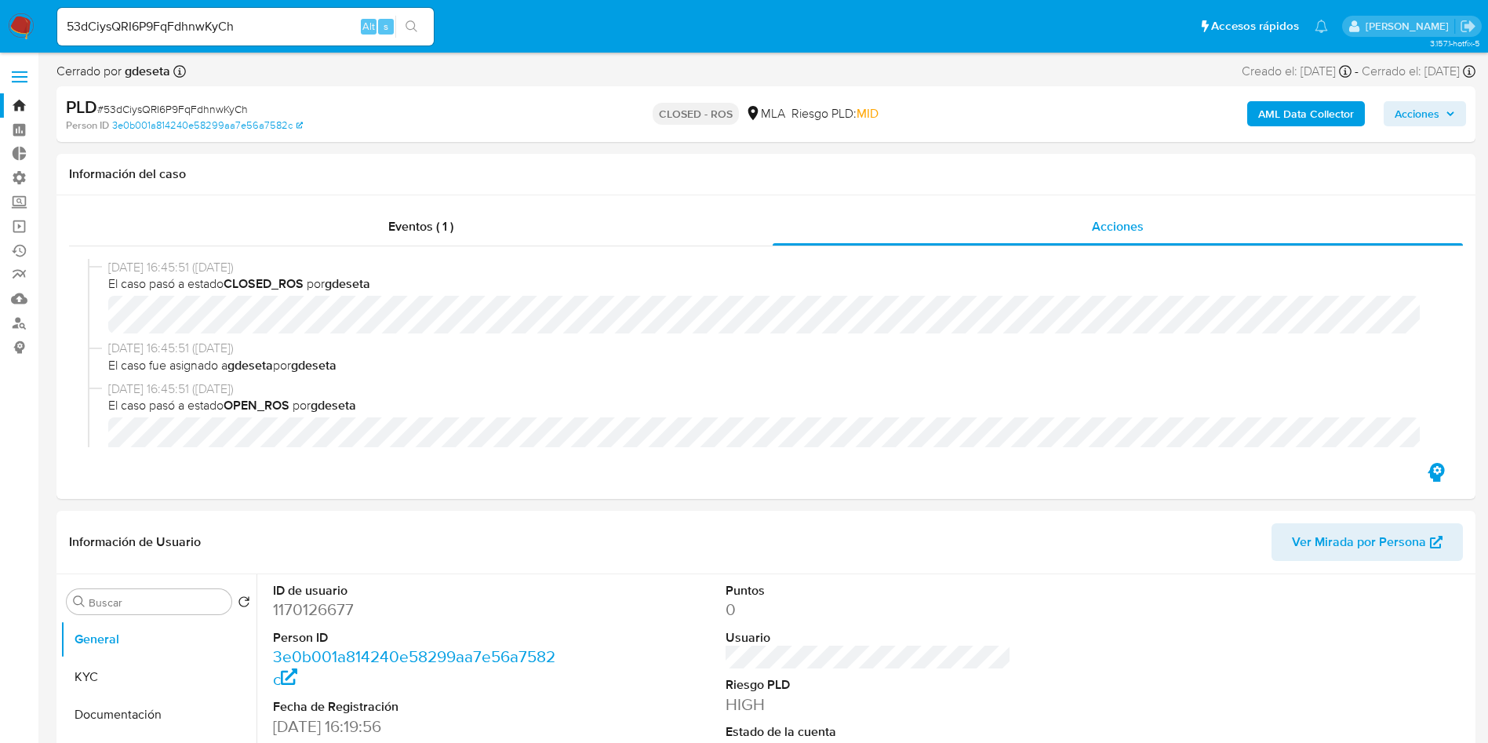
select select "10"
click at [265, 22] on input "53dCiysQRI6P9FqFdhnwKyCh" at bounding box center [245, 26] width 377 height 20
paste input "bpvTQGTEU1I1KkVyrrEBxD0Y"
type input "bpvTQGTEU1I1KkVyrrEBxD0Y"
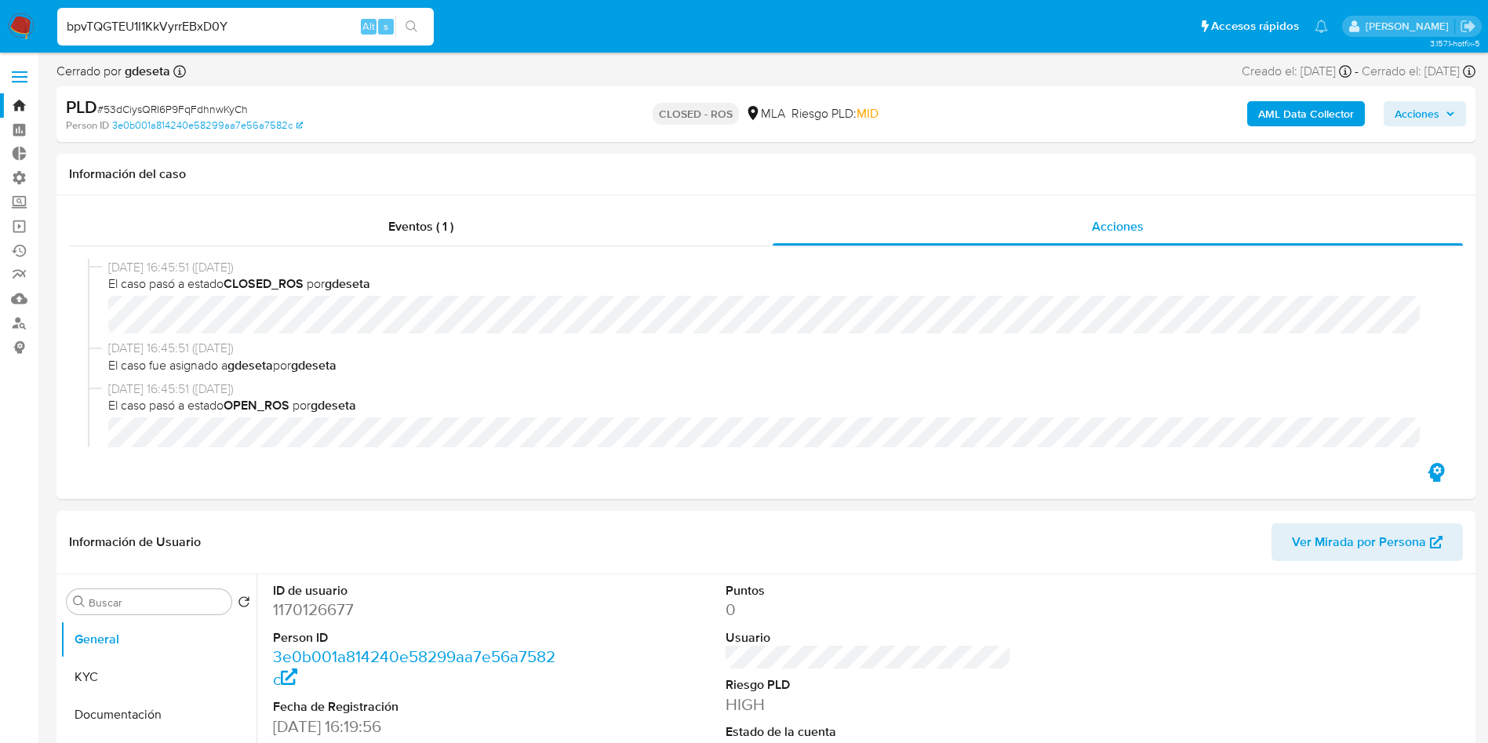
click at [409, 24] on icon "search-icon" at bounding box center [412, 26] width 13 height 13
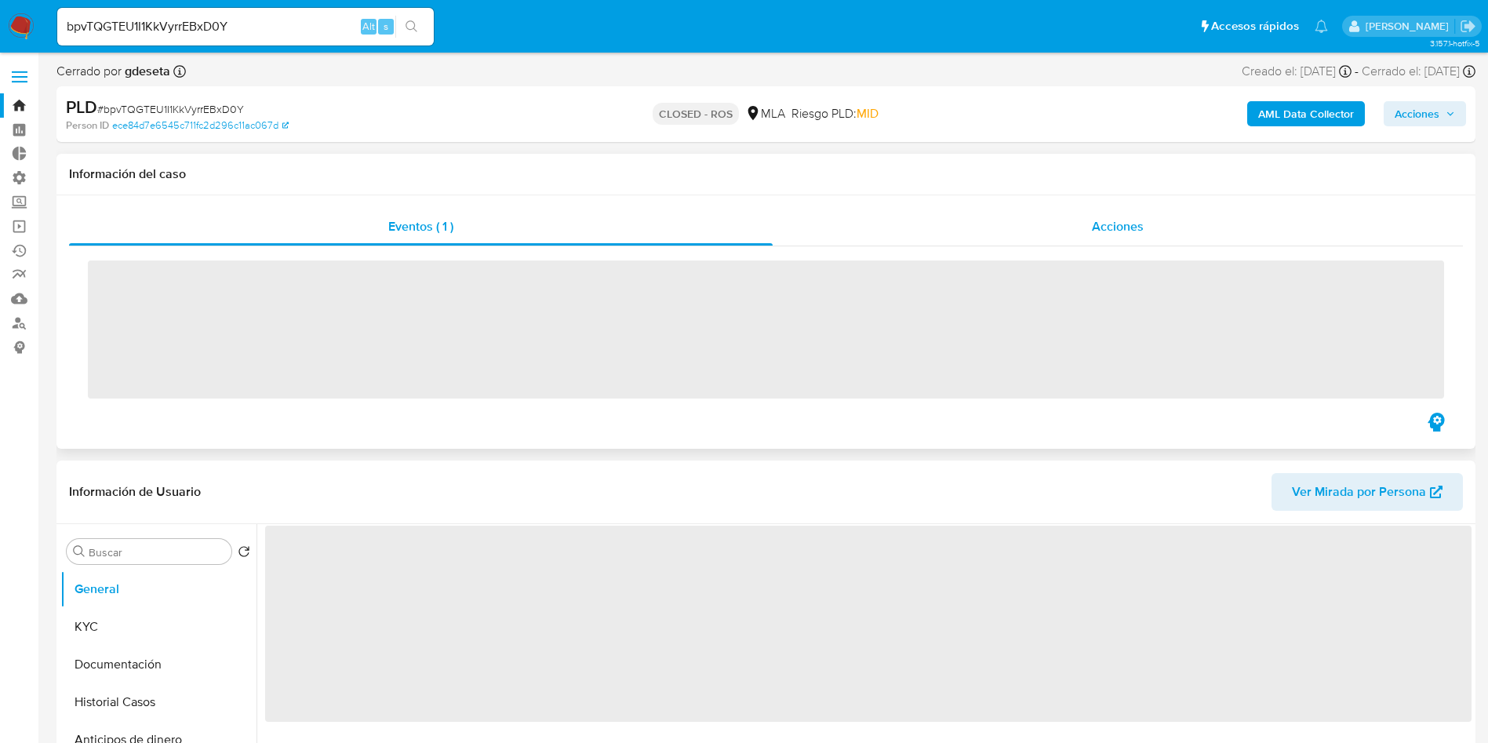
click at [1110, 238] on div "Acciones" at bounding box center [1118, 227] width 690 height 38
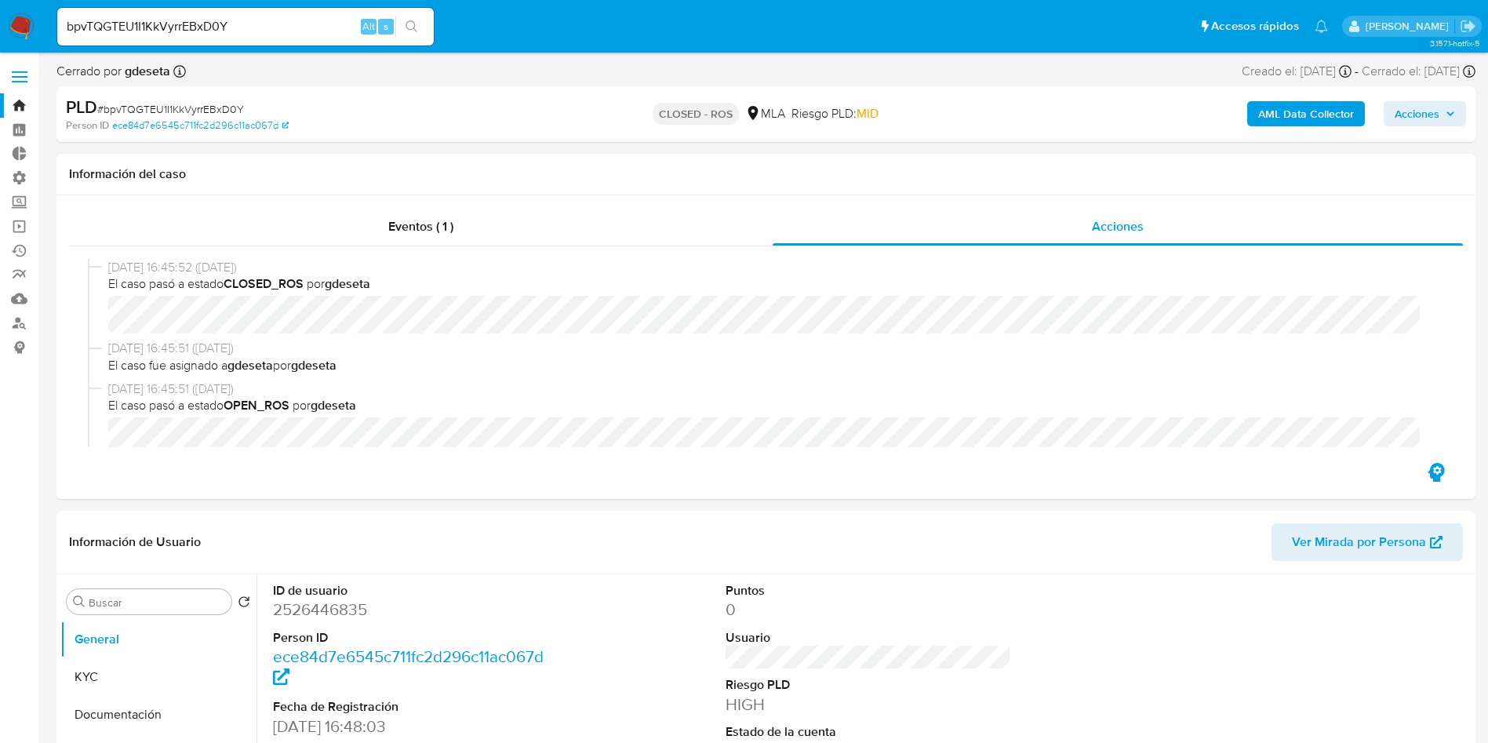
select select "10"
click at [268, 34] on input "bpvTQGTEU1I1KkVyrrEBxD0Y" at bounding box center [245, 26] width 377 height 20
paste input "AWRPs1lRR12w3a21pPdGTgWU"
type input "AWRPs1lRR12w3a21pPdGTgWU"
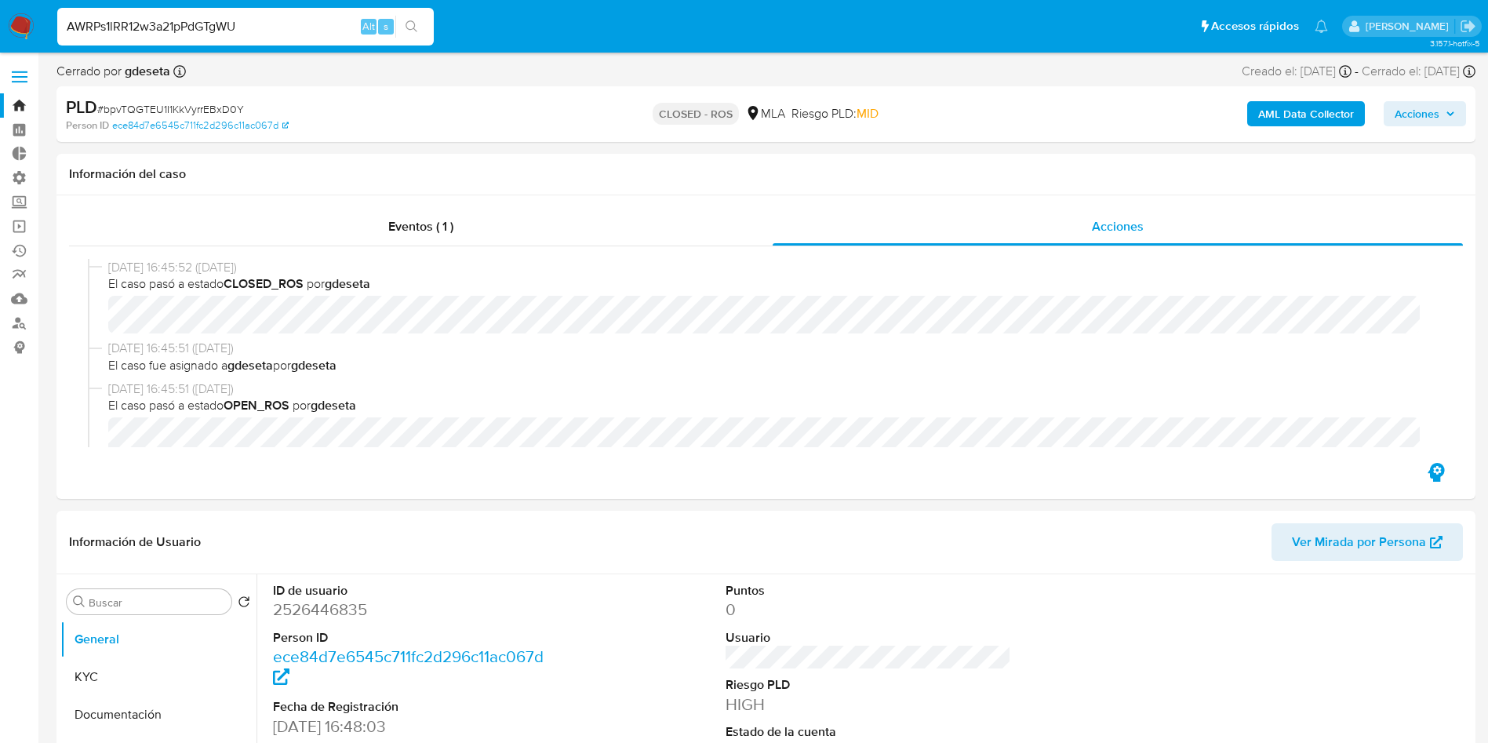
click at [413, 27] on icon "search-icon" at bounding box center [412, 26] width 12 height 12
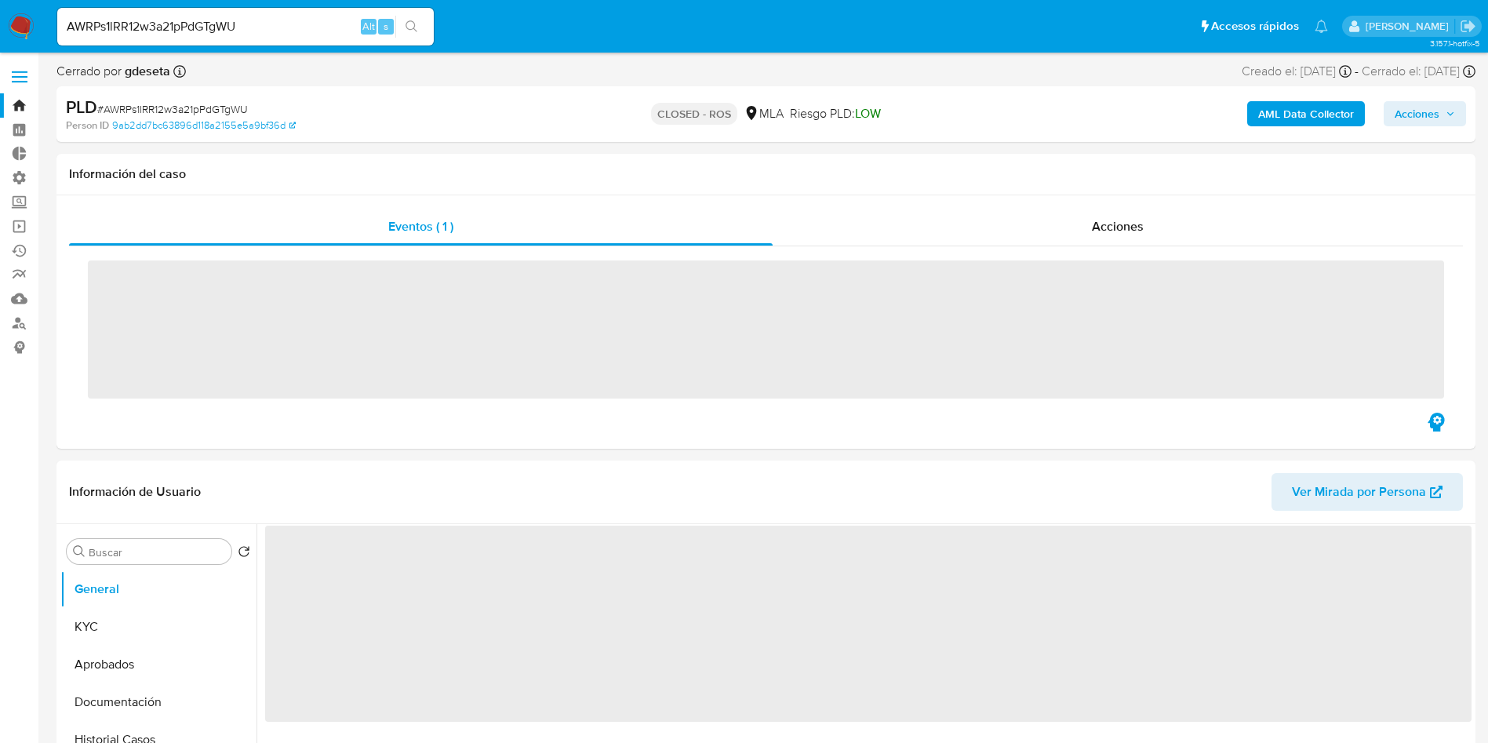
click at [1118, 244] on div "Acciones" at bounding box center [1118, 227] width 690 height 38
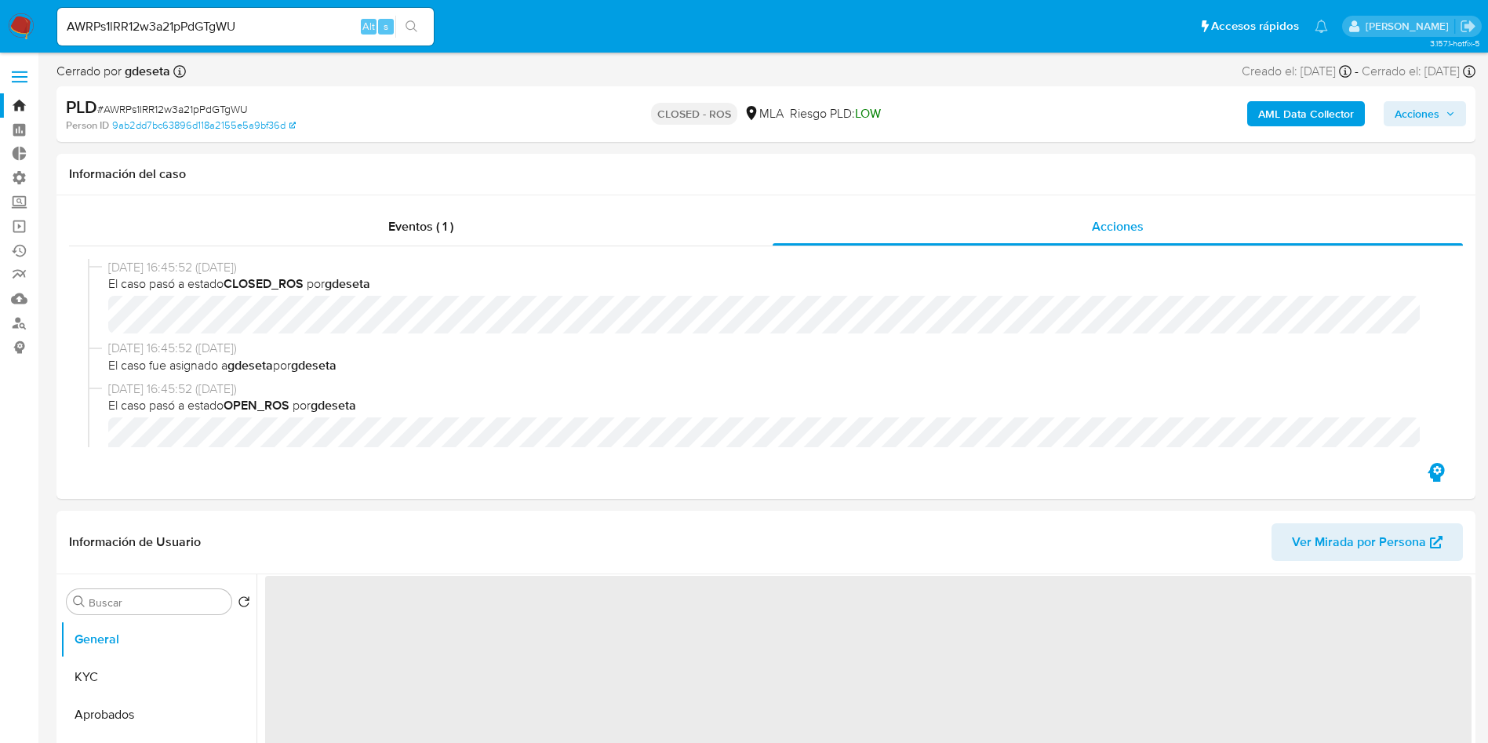
select select "10"
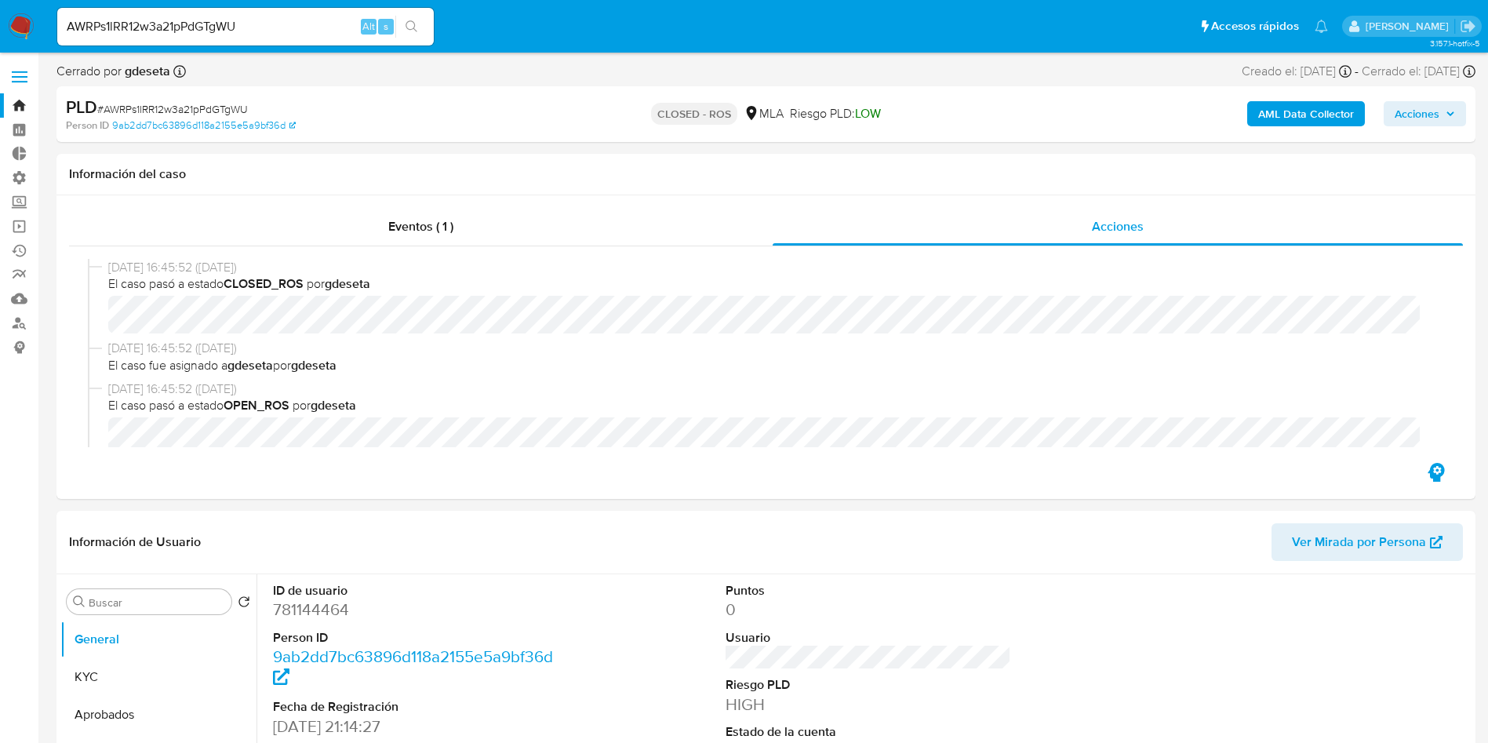
click at [209, 23] on input "AWRPs1lRR12w3a21pPdGTgWU" at bounding box center [245, 26] width 377 height 20
paste input "P2mvvFCFLhTzW2PLyeC2gkmf"
type input "P2mvvFCFLhTzW2PLyeC2gkmf"
click at [411, 19] on button "search-icon" at bounding box center [411, 27] width 32 height 22
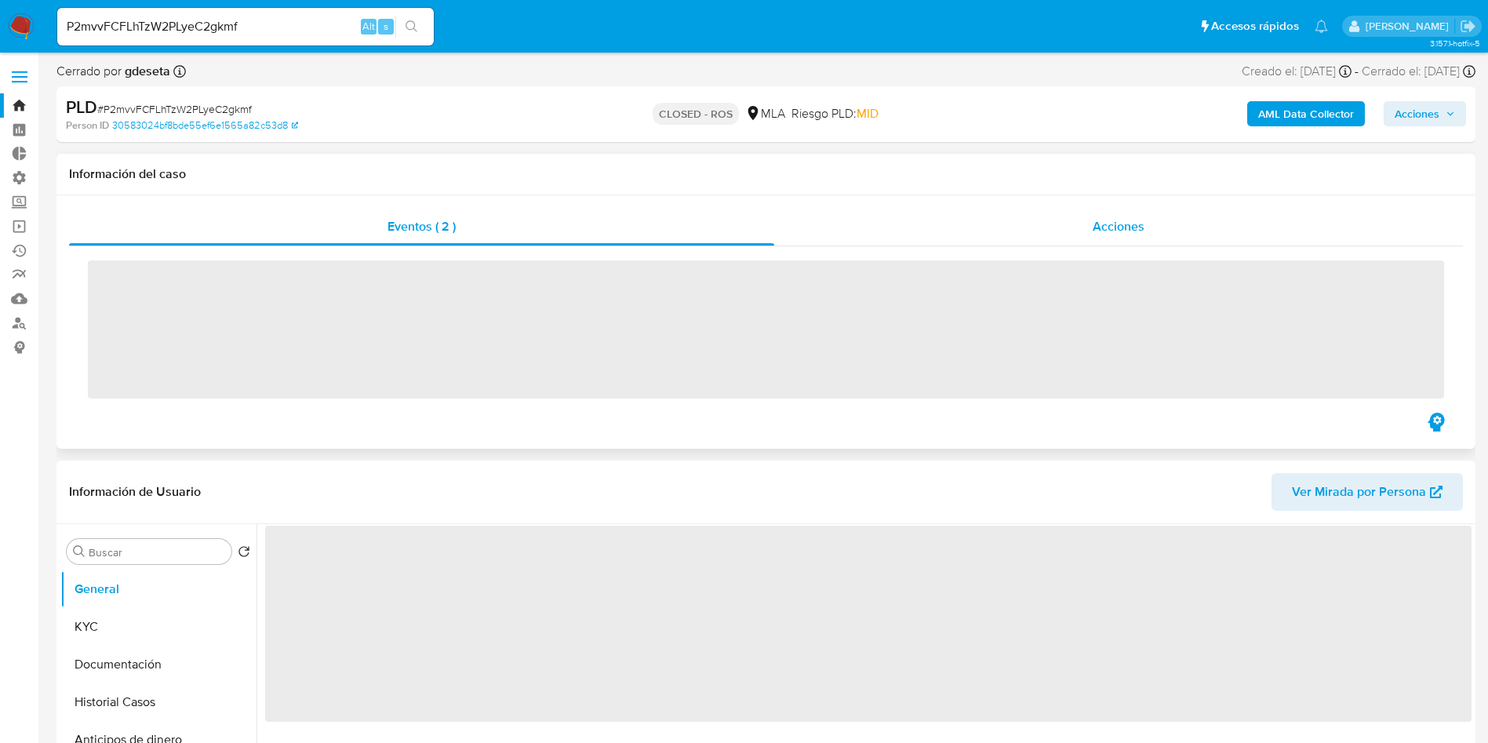
click at [1055, 225] on div "Acciones" at bounding box center [1118, 227] width 689 height 38
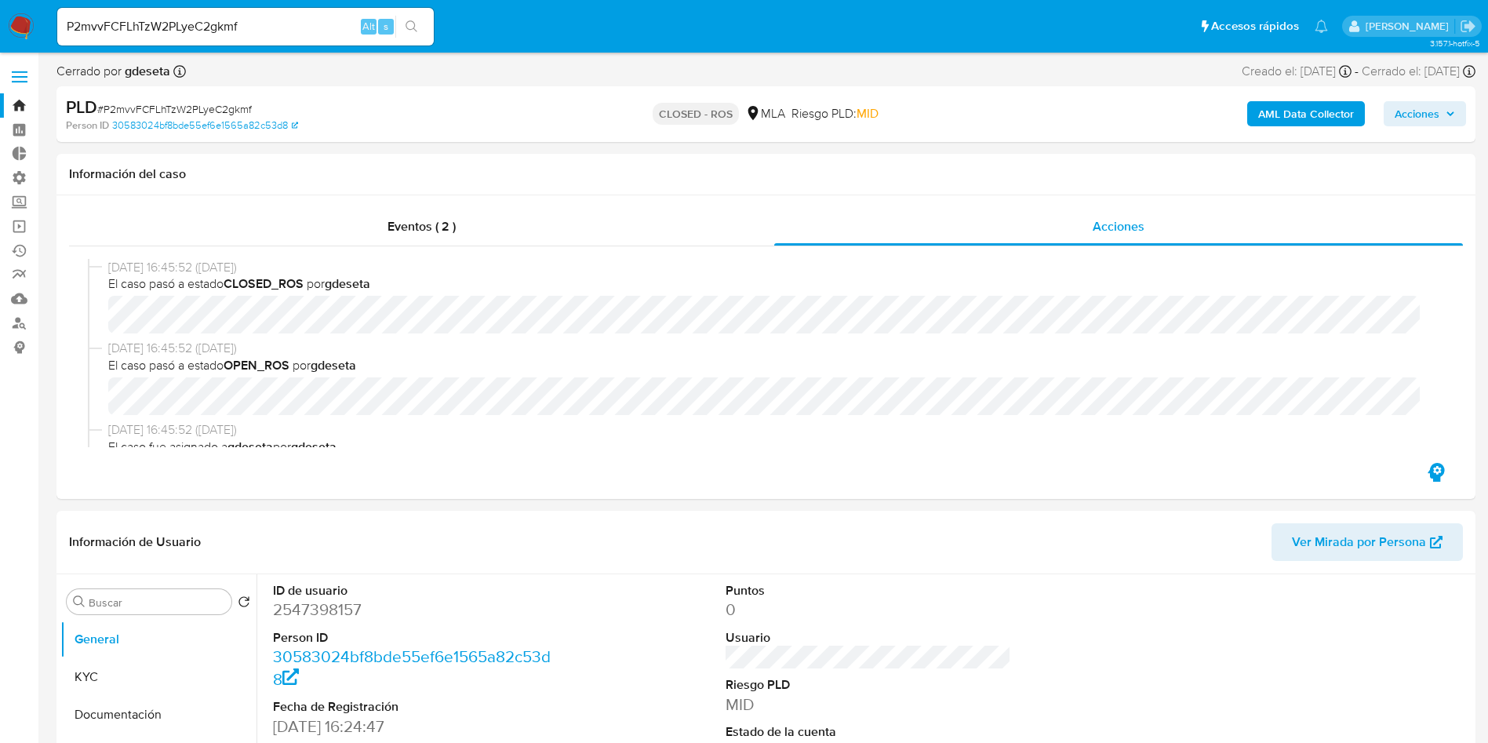
select select "10"
click at [252, 25] on input "P2mvvFCFLhTzW2PLyeC2gkmf" at bounding box center [245, 26] width 377 height 20
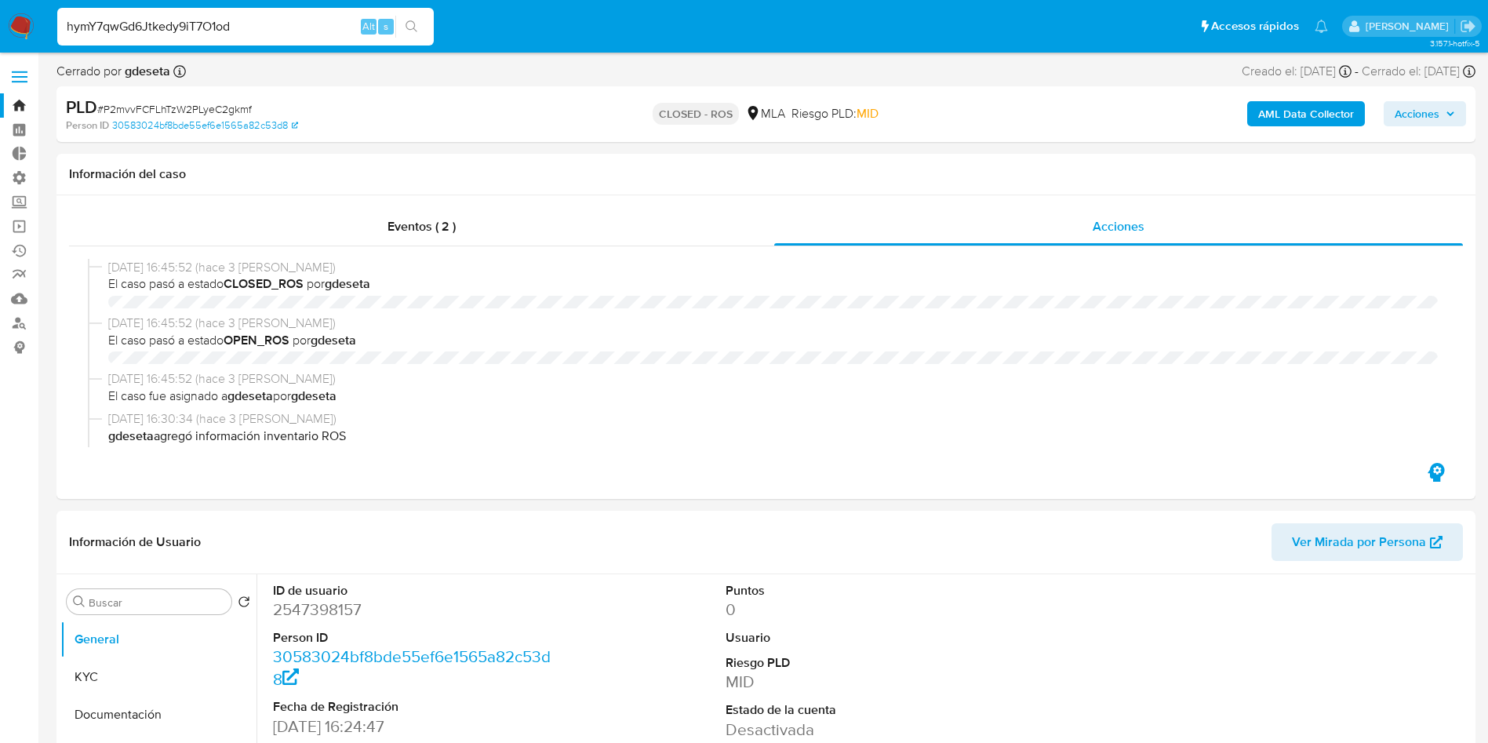
select select "10"
type input "hymY7qwGd6Jtkedy9iT7O1od"
click at [410, 35] on button "search-icon" at bounding box center [411, 27] width 32 height 22
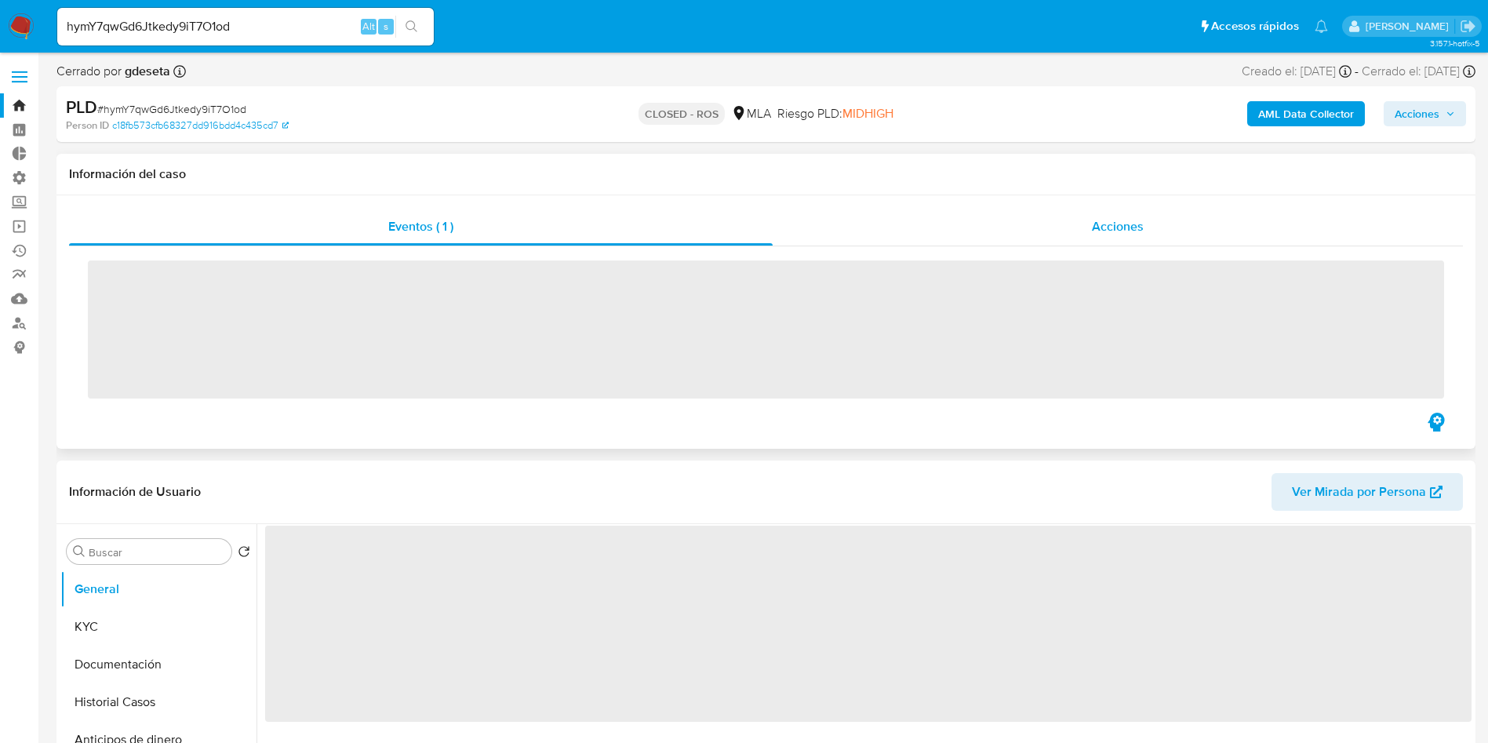
click at [1145, 225] on div "Acciones" at bounding box center [1118, 227] width 690 height 38
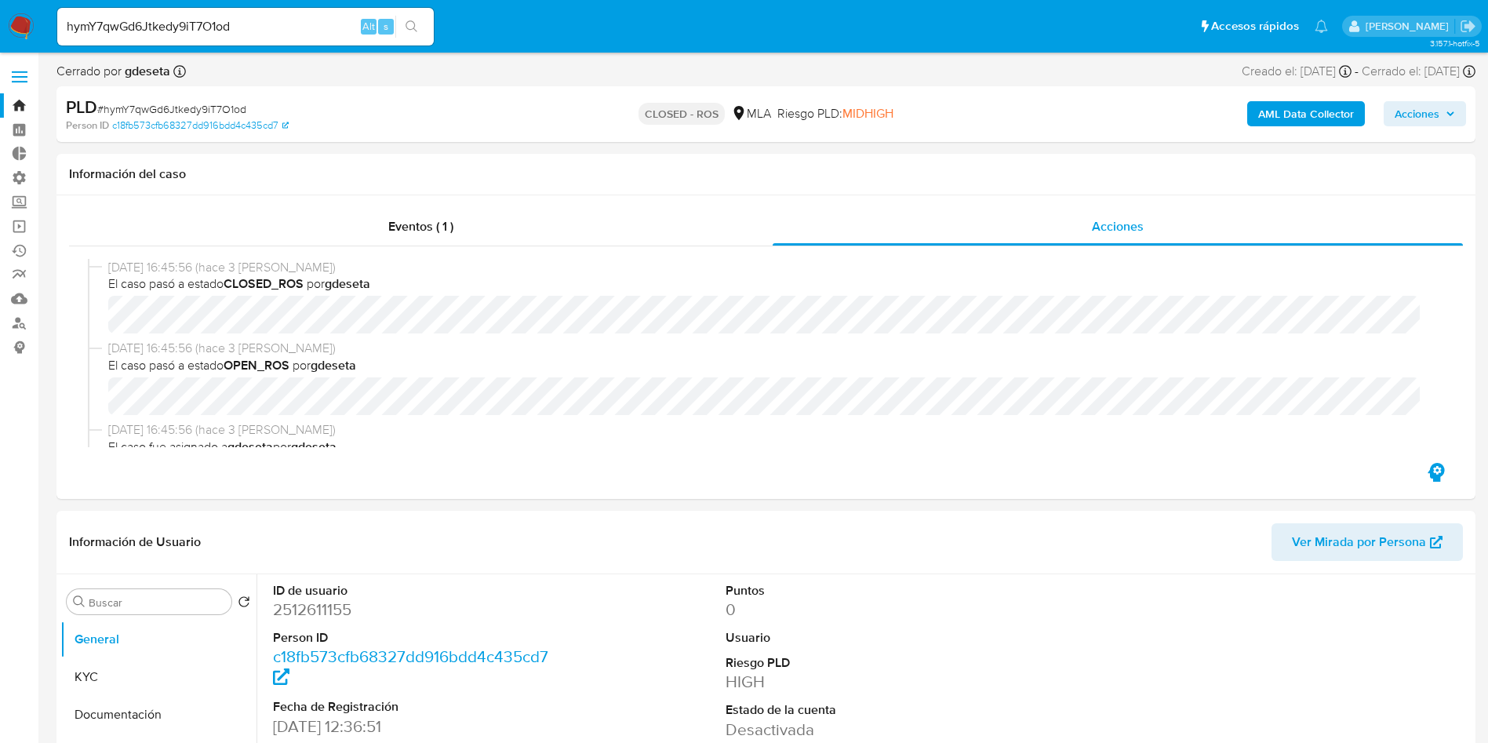
select select "10"
click at [256, 18] on input "hymY7qwGd6Jtkedy9iT7O1od" at bounding box center [245, 26] width 377 height 20
paste input "ssKcnzGMnRwpc25h7lcGNBK5"
type input "ssKcnzGMnRwpc25h7lcGNBK5"
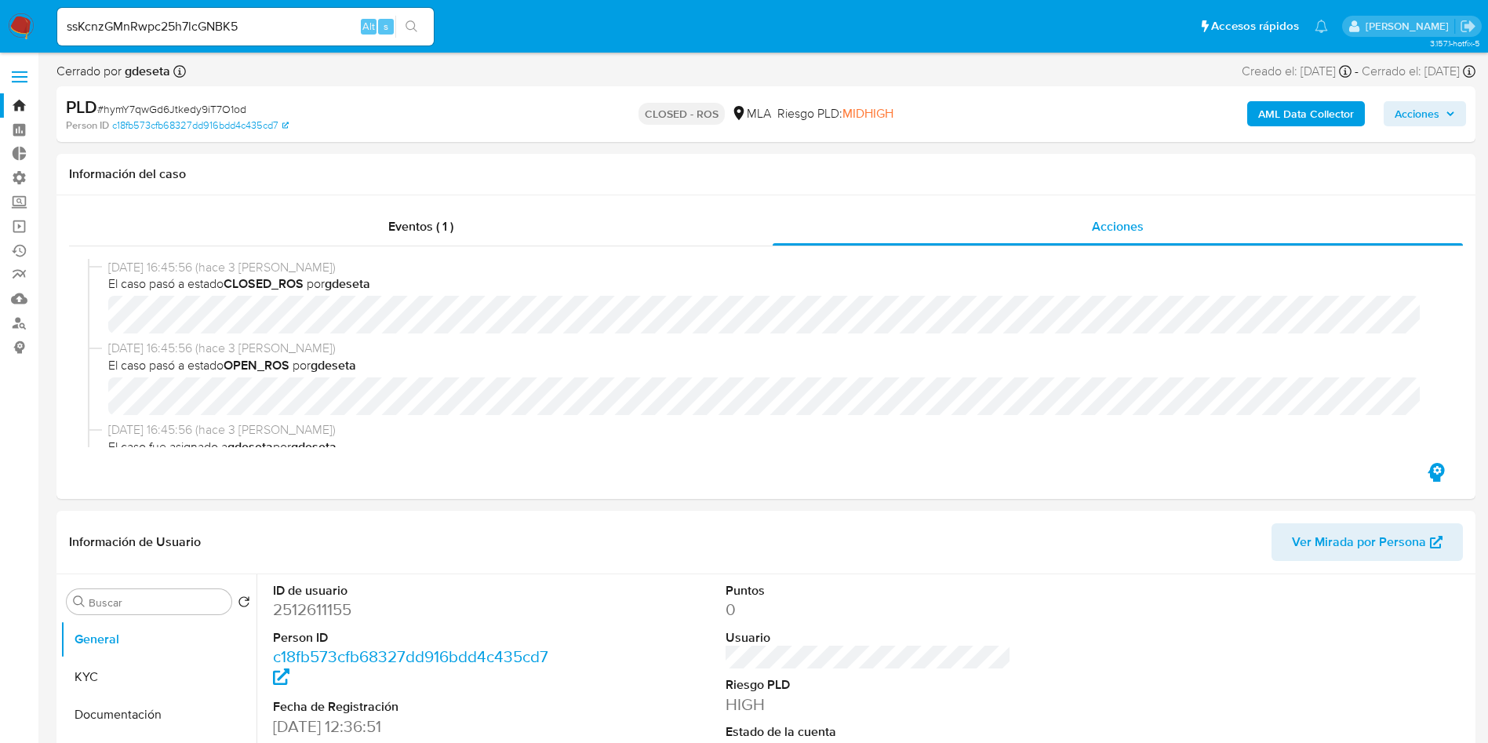
click at [410, 24] on icon "search-icon" at bounding box center [412, 26] width 13 height 13
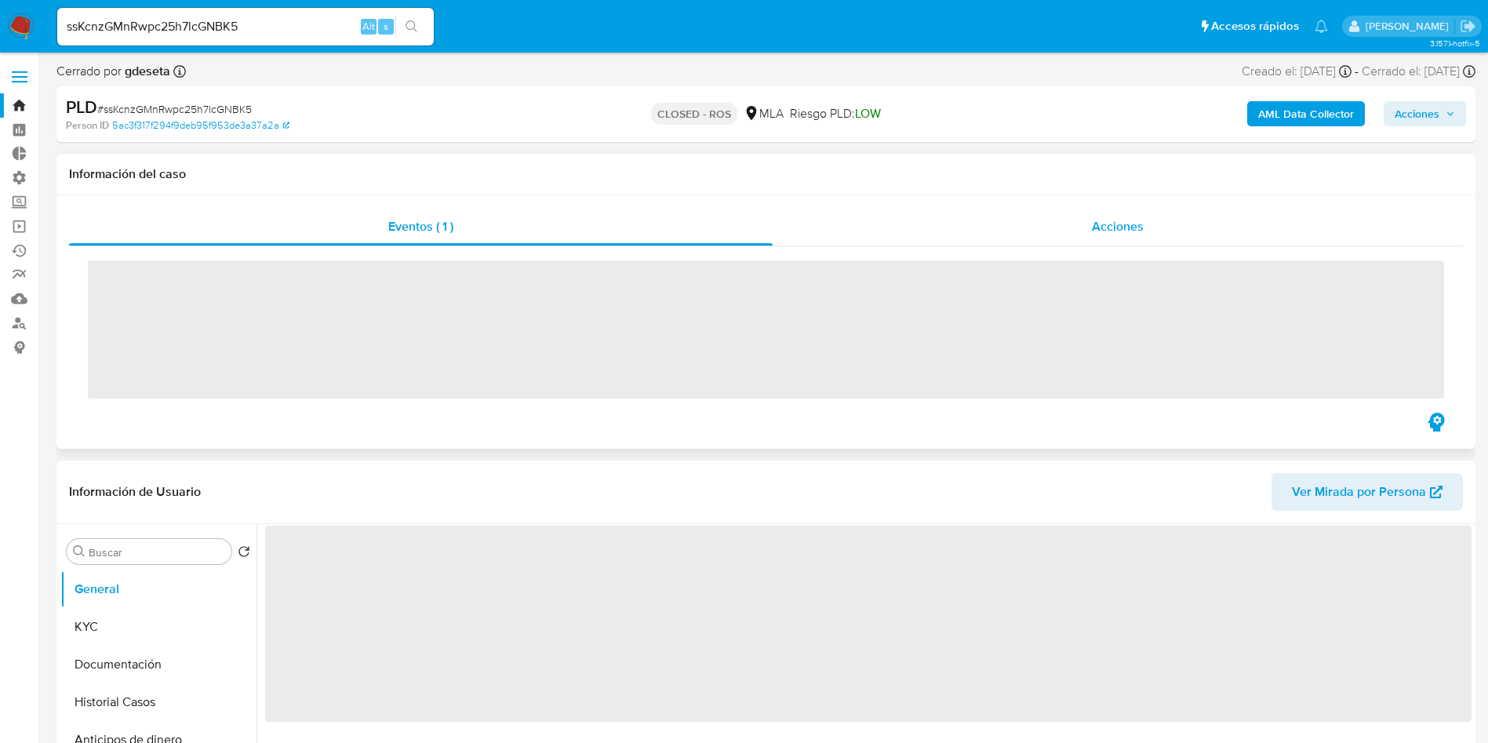
click at [1138, 232] on span "Acciones" at bounding box center [1118, 226] width 52 height 18
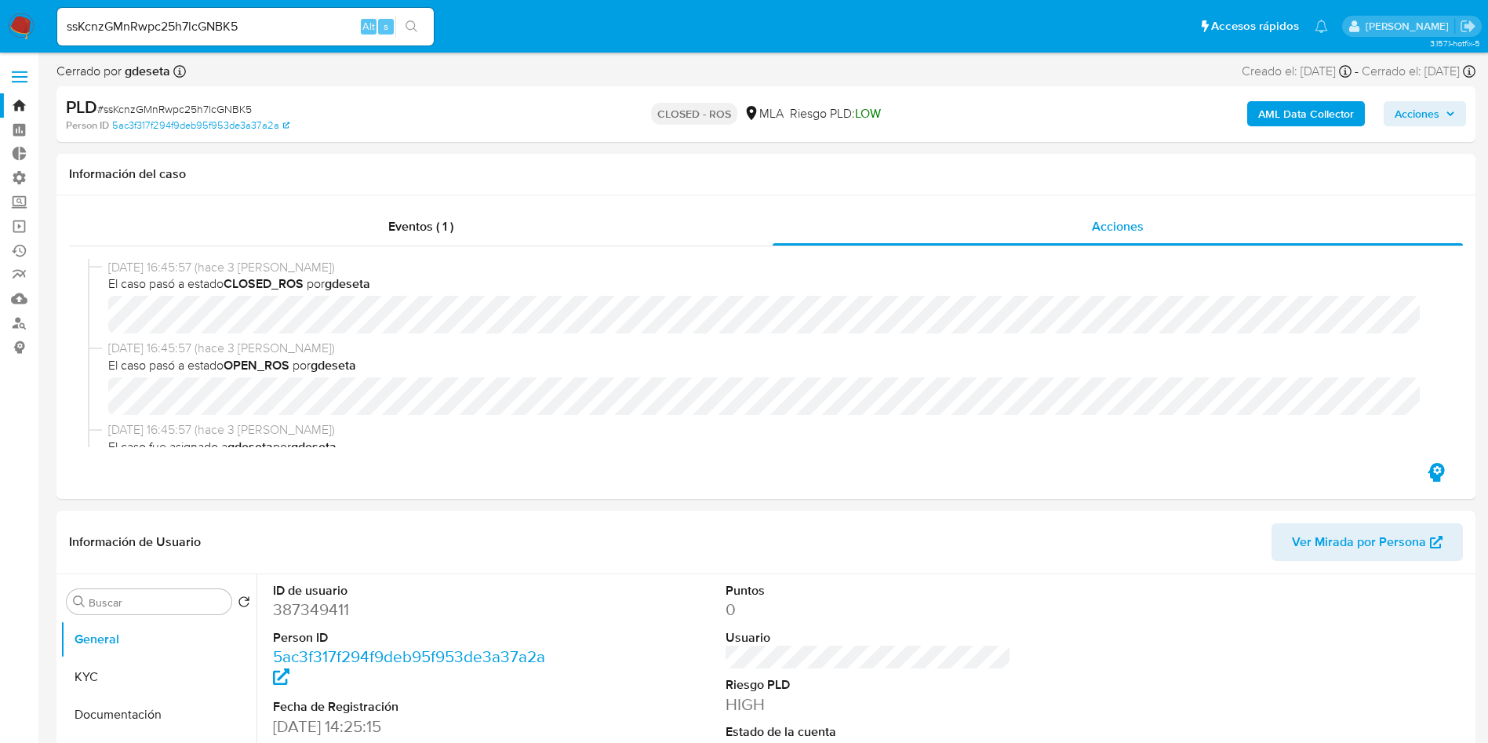
select select "10"
click at [241, 20] on input "ssKcnzGMnRwpc25h7lcGNBK5" at bounding box center [245, 26] width 377 height 20
paste input "BK4aMu3dk9SpjIMhnWrD1M5a"
type input "BK4aMu3dk9SpjIMhnWrD1M5a"
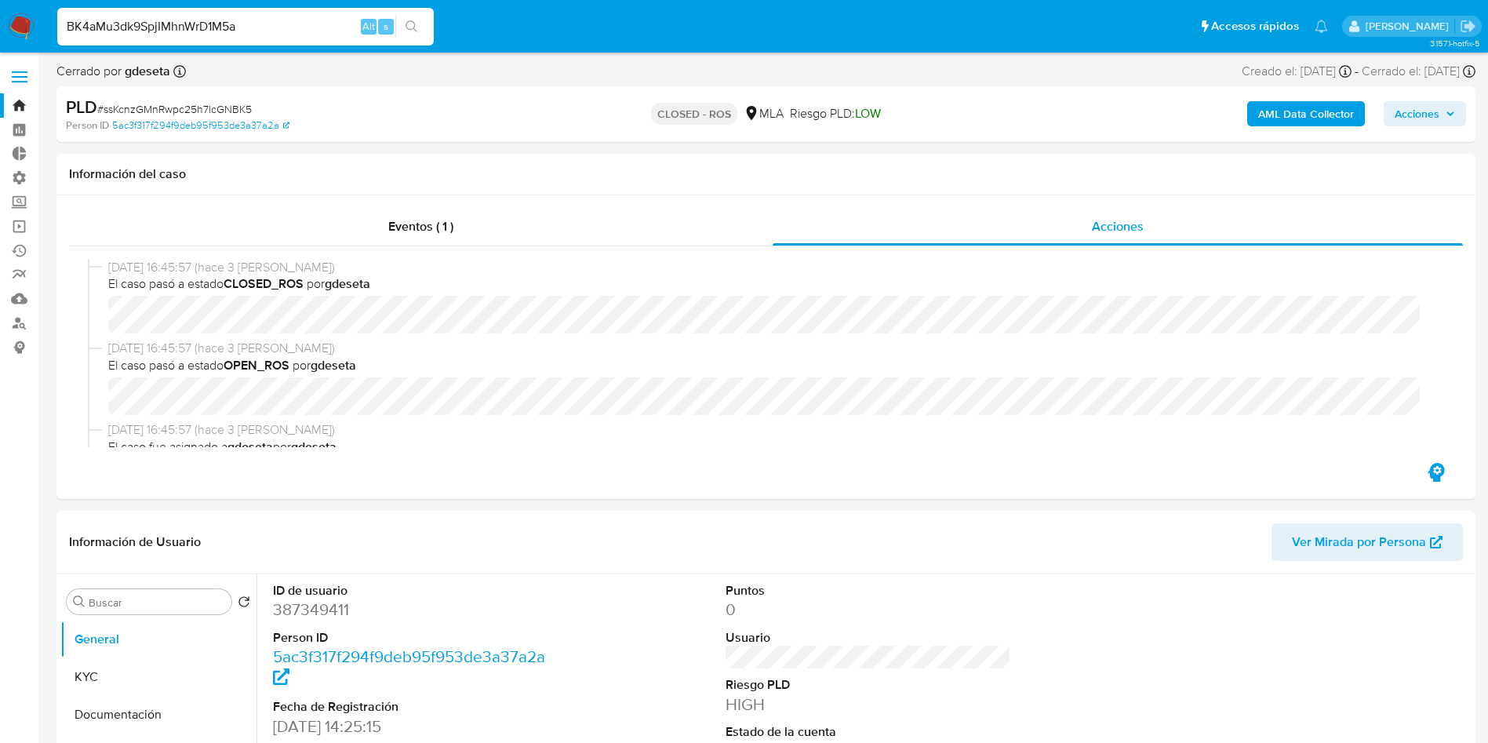
click at [406, 14] on div "BK4aMu3dk9SpjIMhnWrD1M5a Alt s" at bounding box center [245, 27] width 377 height 38
click at [409, 33] on button "search-icon" at bounding box center [411, 27] width 32 height 22
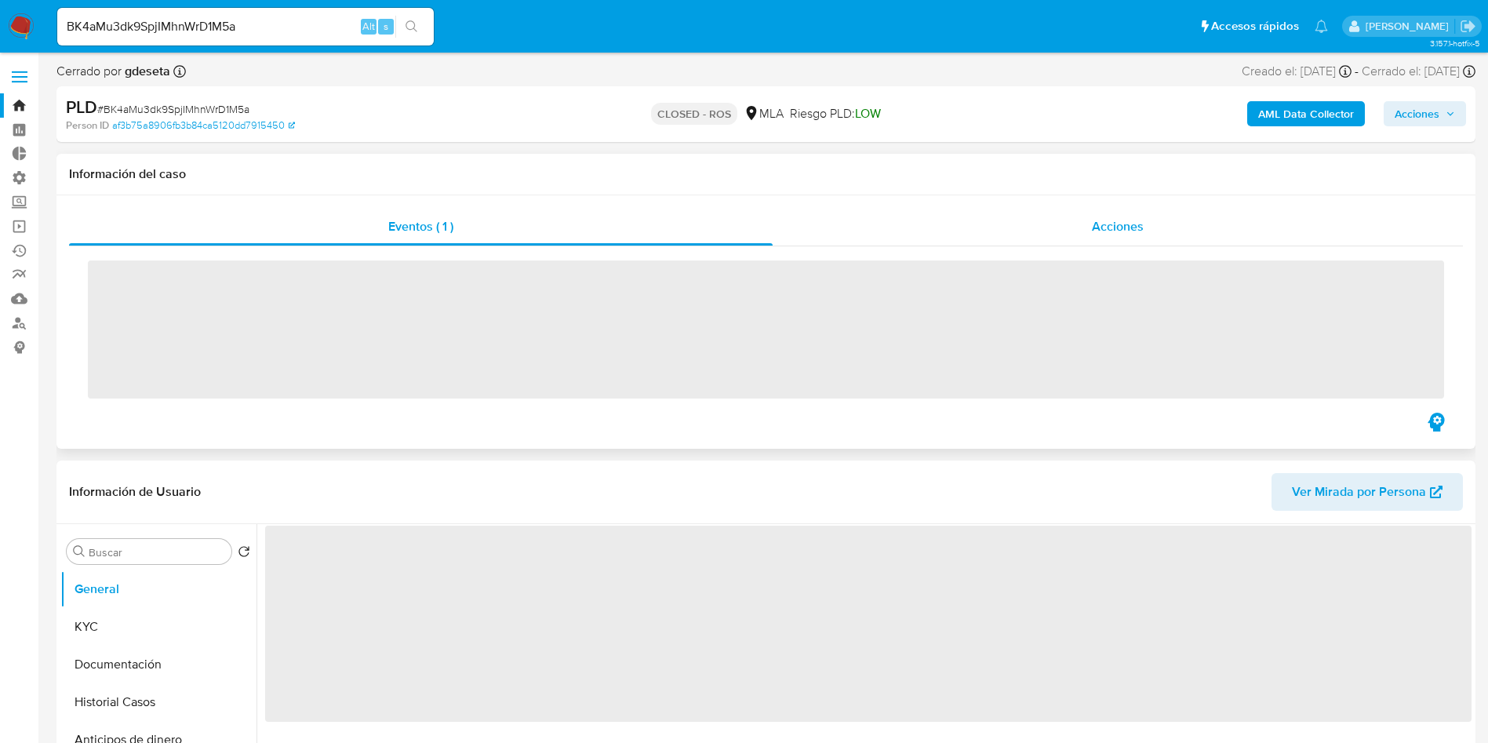
click at [1111, 231] on span "Acciones" at bounding box center [1118, 226] width 52 height 18
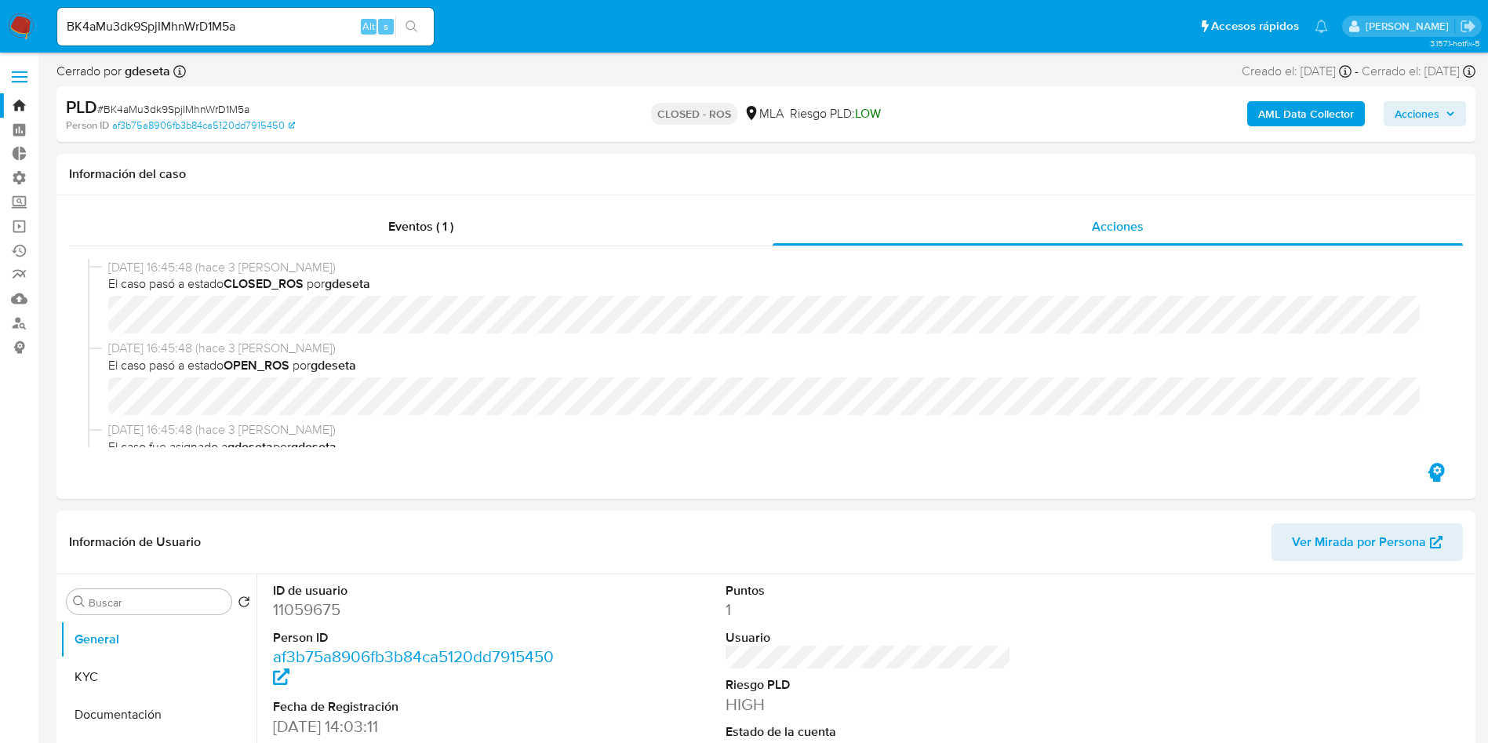
select select "10"
click at [249, 38] on div "BK4aMu3dk9SpjIMhnWrD1M5a Alt s" at bounding box center [245, 27] width 377 height 38
click at [257, 29] on input "BK4aMu3dk9SpjIMhnWrD1M5a" at bounding box center [245, 26] width 377 height 20
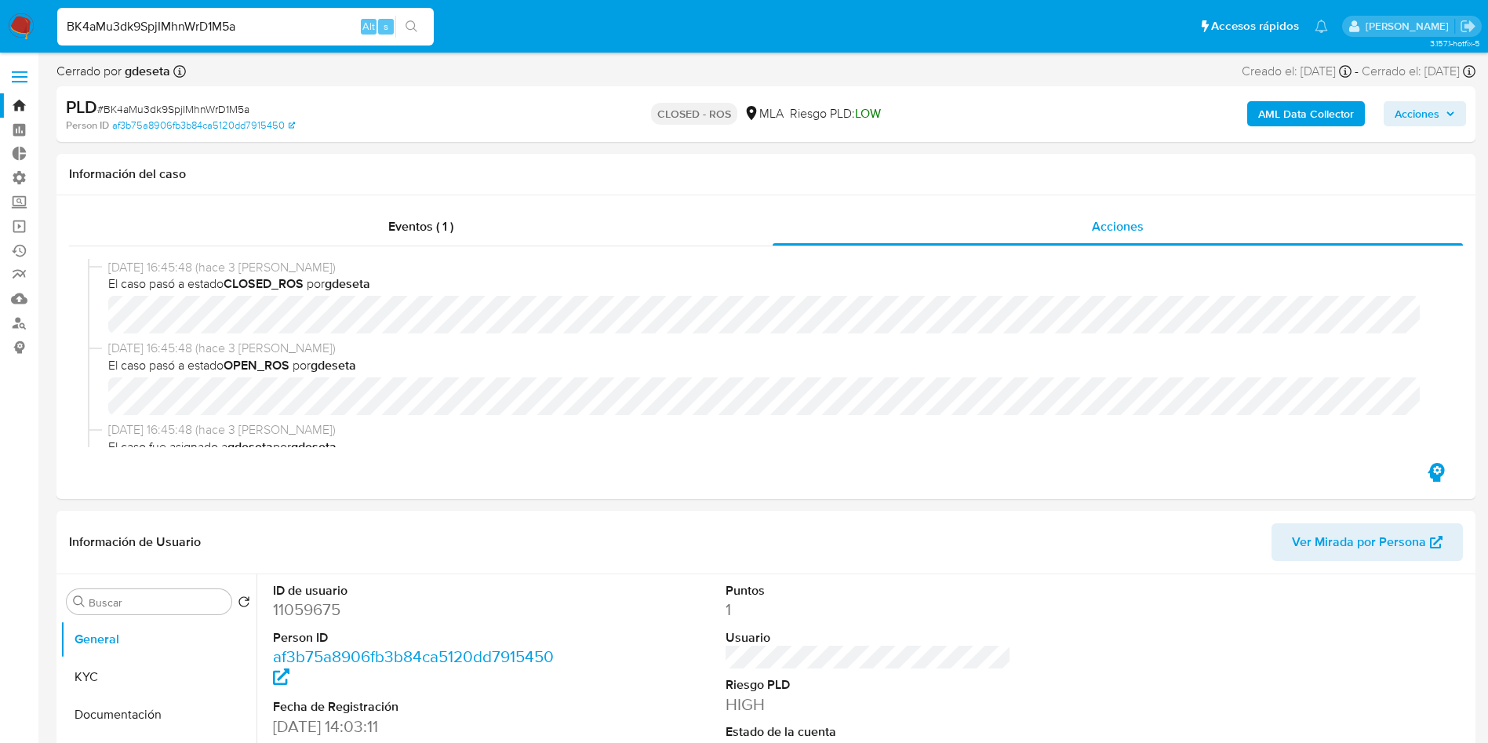
paste input "LggNkqzMHEae3uH5lzGWjB5f"
type input "LggNkqzMHEae3uH5lzGWjB5f"
click at [420, 27] on button "search-icon" at bounding box center [411, 27] width 32 height 22
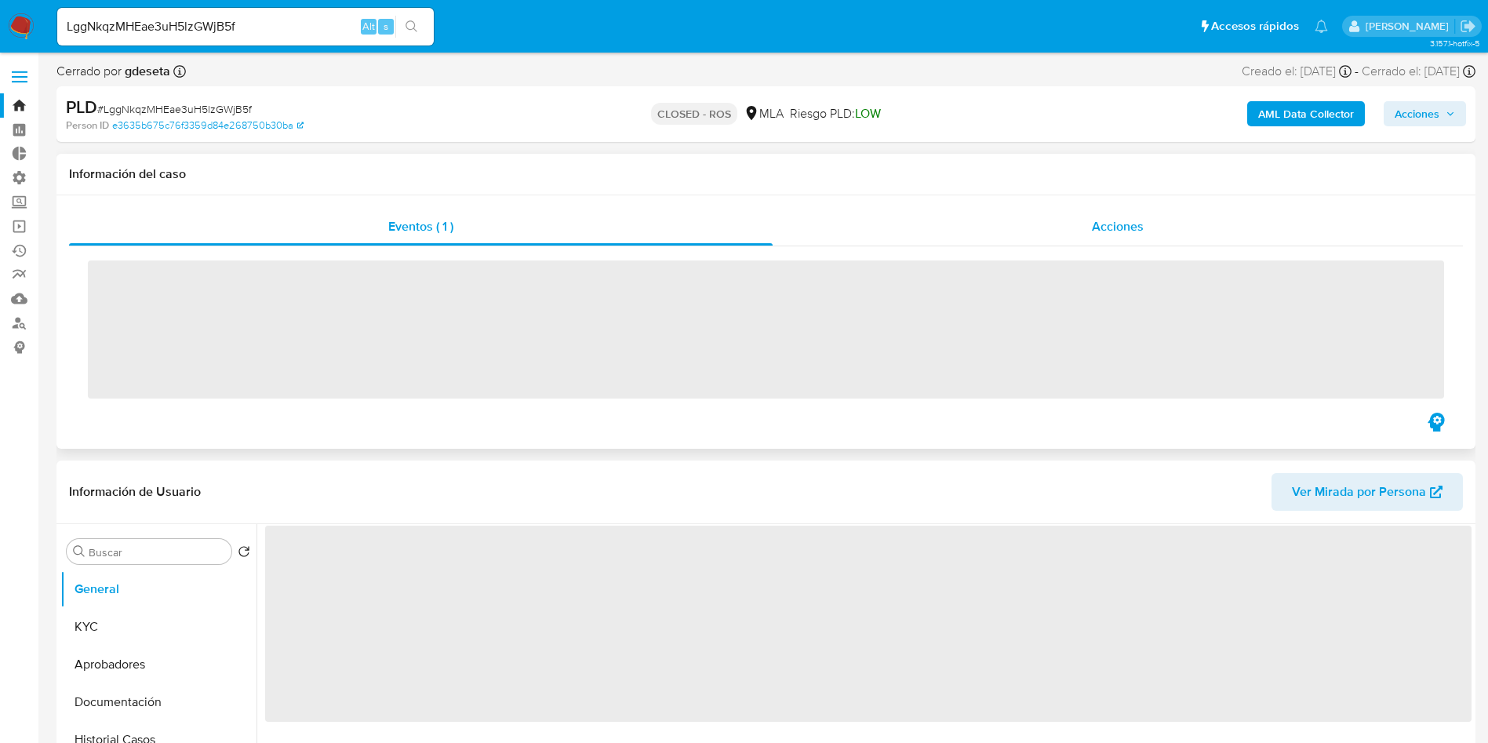
click at [1123, 220] on span "Acciones" at bounding box center [1118, 226] width 52 height 18
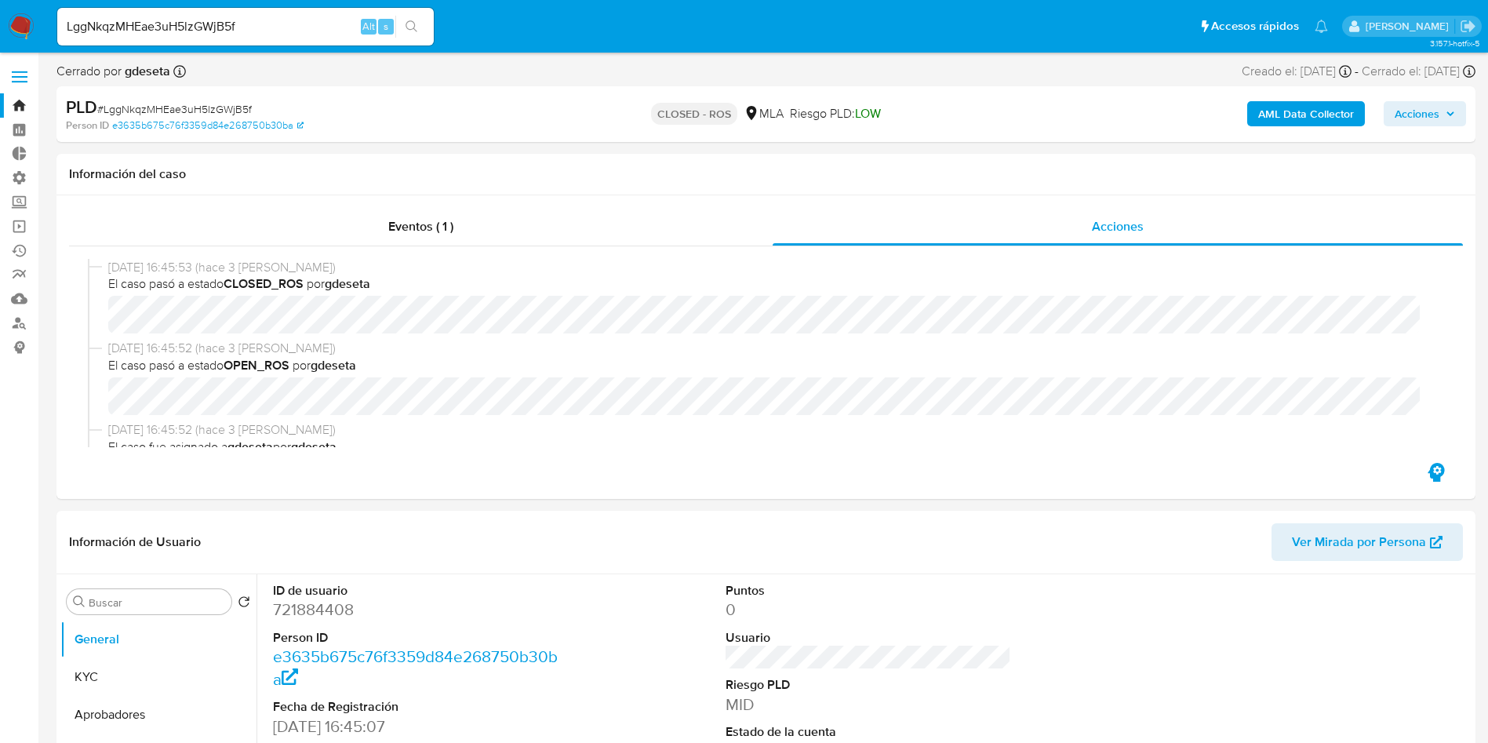
select select "10"
click at [272, 24] on input "LggNkqzMHEae3uH5lzGWjB5f" at bounding box center [245, 26] width 377 height 20
paste input "zLpaIzHxqquVBSFPkGE0q0cG"
type input "zLpaIzHxqquVBSFPkGE0q0cG"
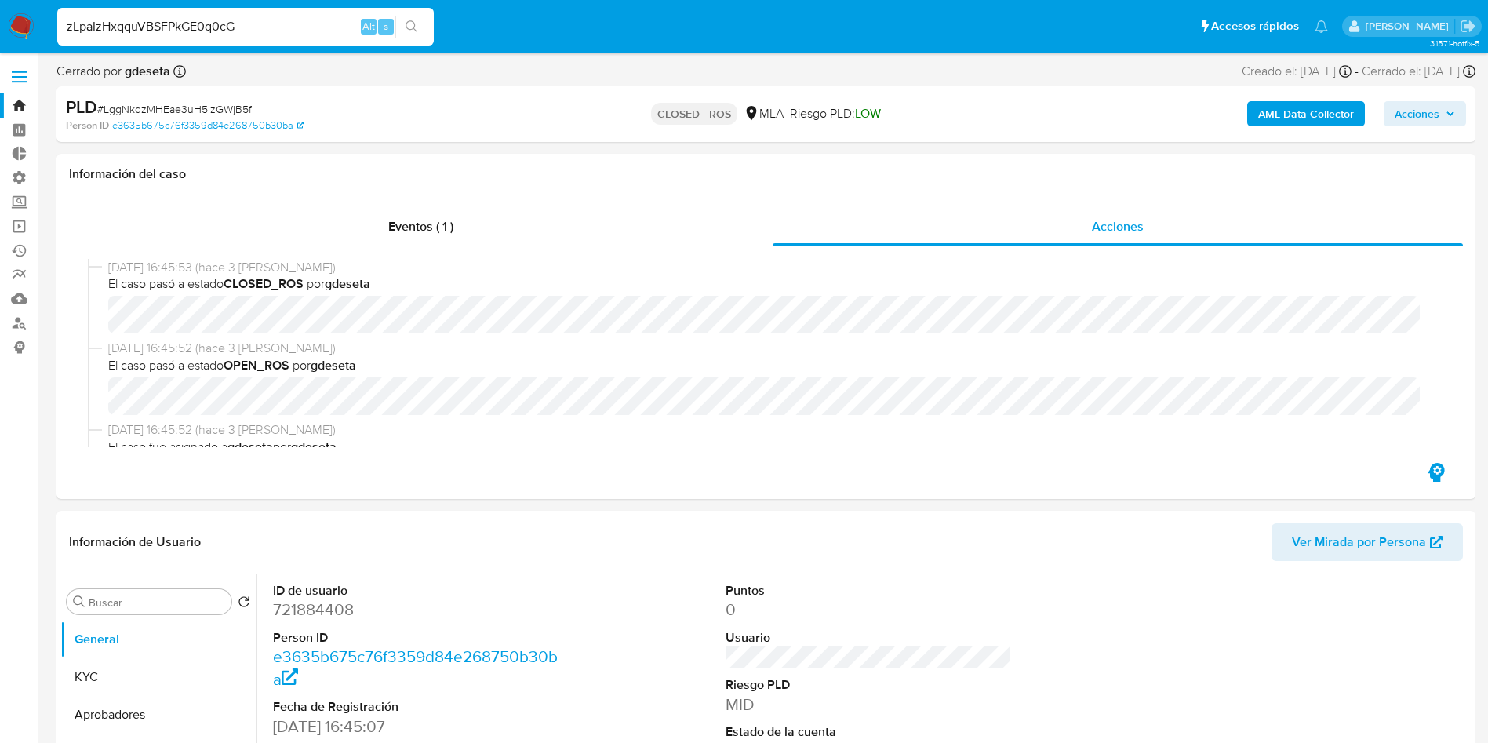
click at [424, 31] on button "search-icon" at bounding box center [411, 27] width 32 height 22
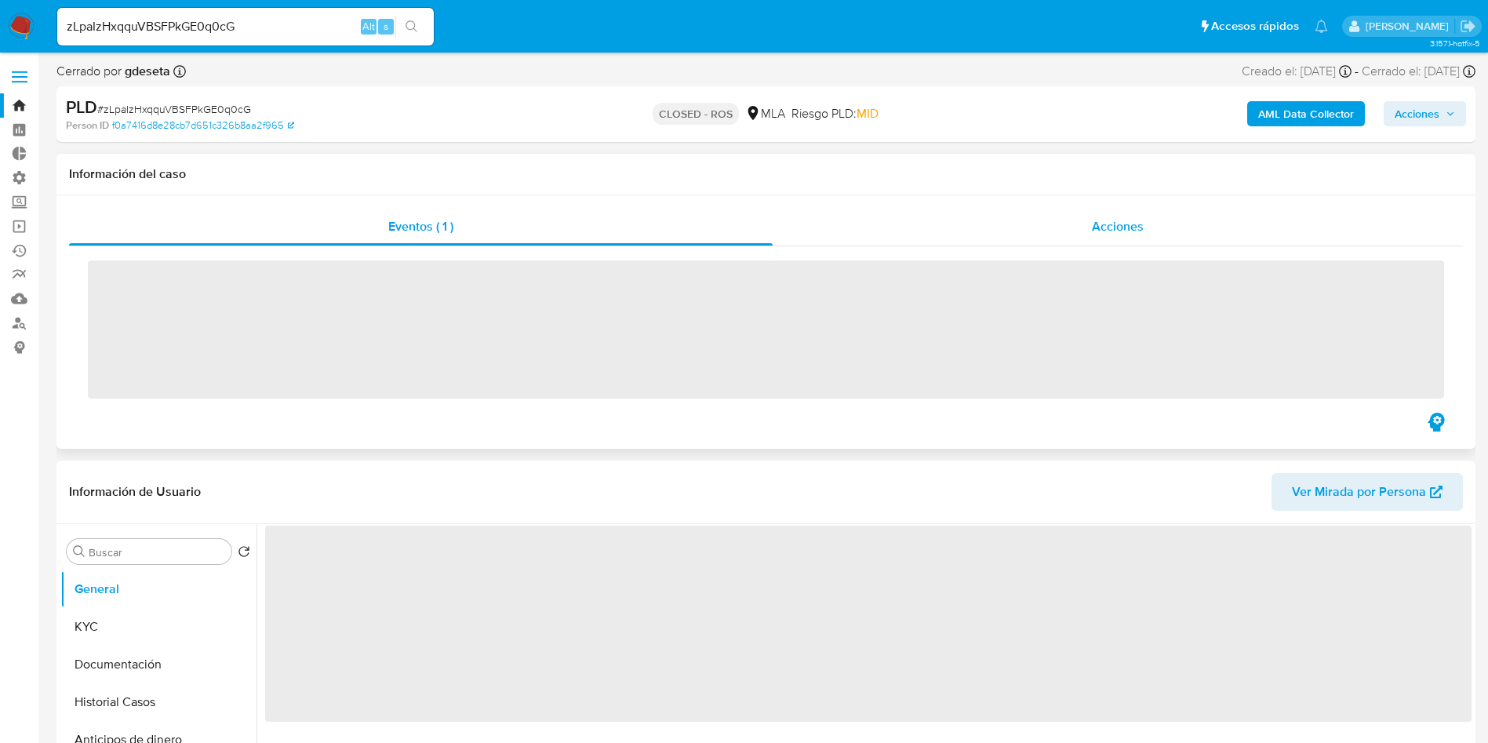
click at [1118, 234] on span "Acciones" at bounding box center [1118, 226] width 52 height 18
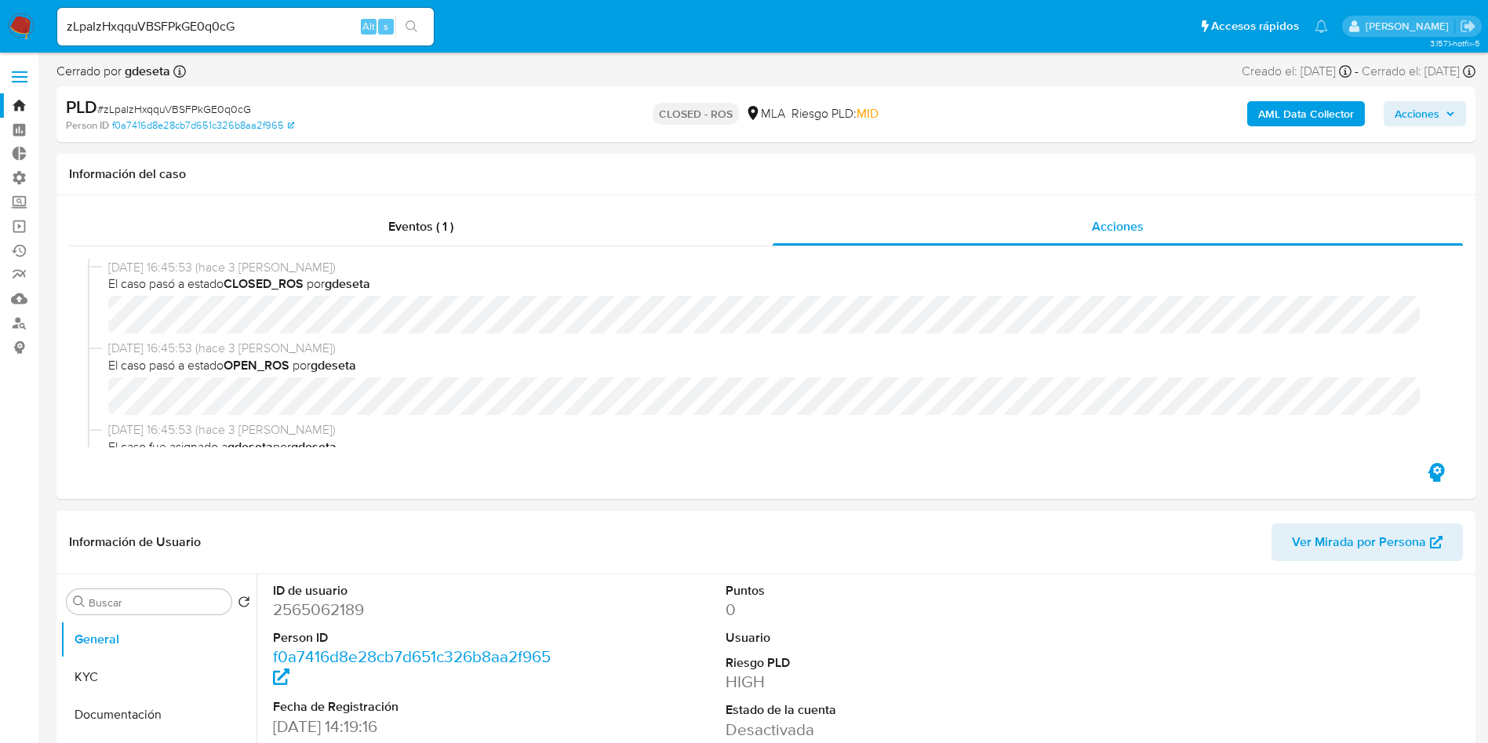
select select "10"
click at [263, 22] on input "zLpaIzHxqquVBSFPkGE0q0cG" at bounding box center [245, 26] width 377 height 20
paste input "BI2Wqtgv2qoVgUZg7MIaWkeF"
type input "BI2Wqtgv2qoVgUZg7MIaWkeF"
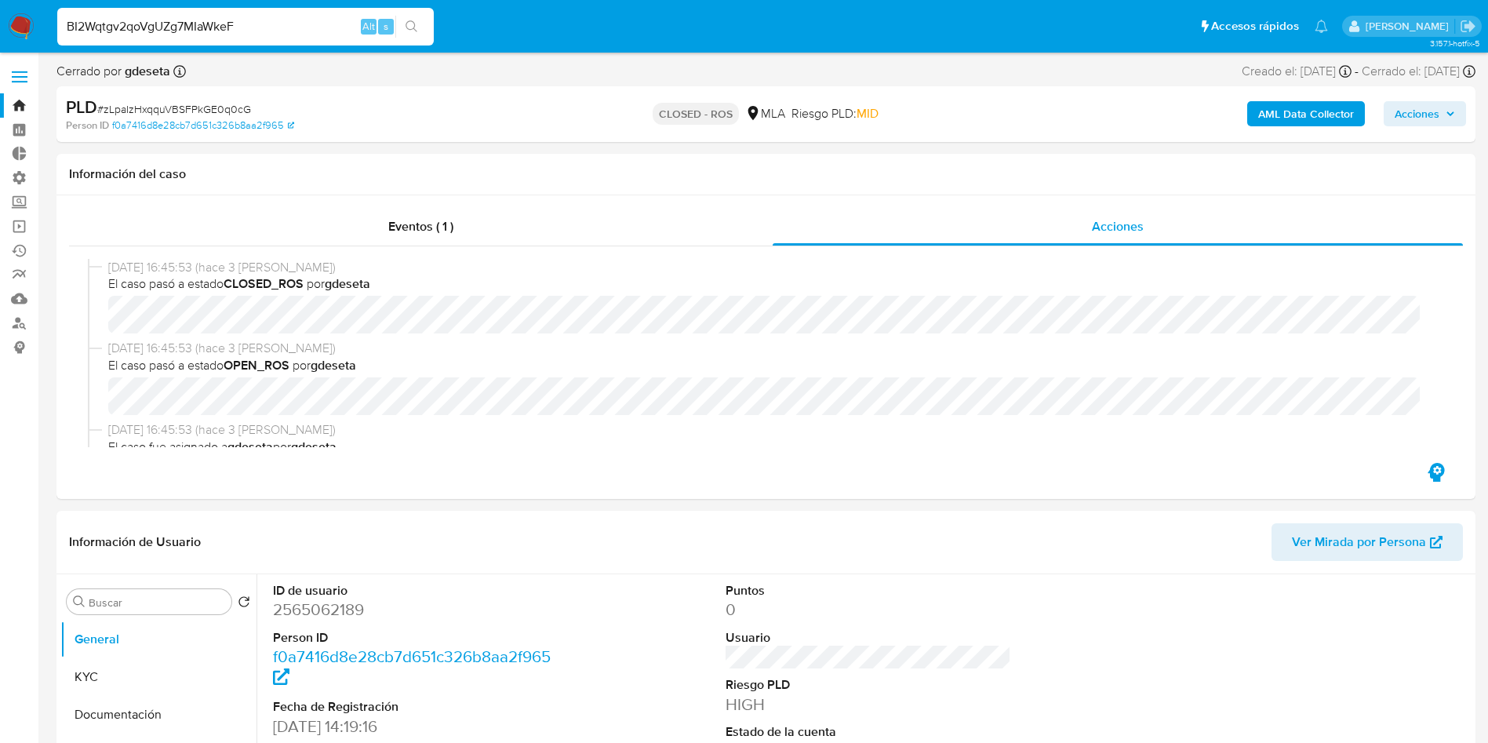
click at [420, 27] on button "search-icon" at bounding box center [411, 27] width 32 height 22
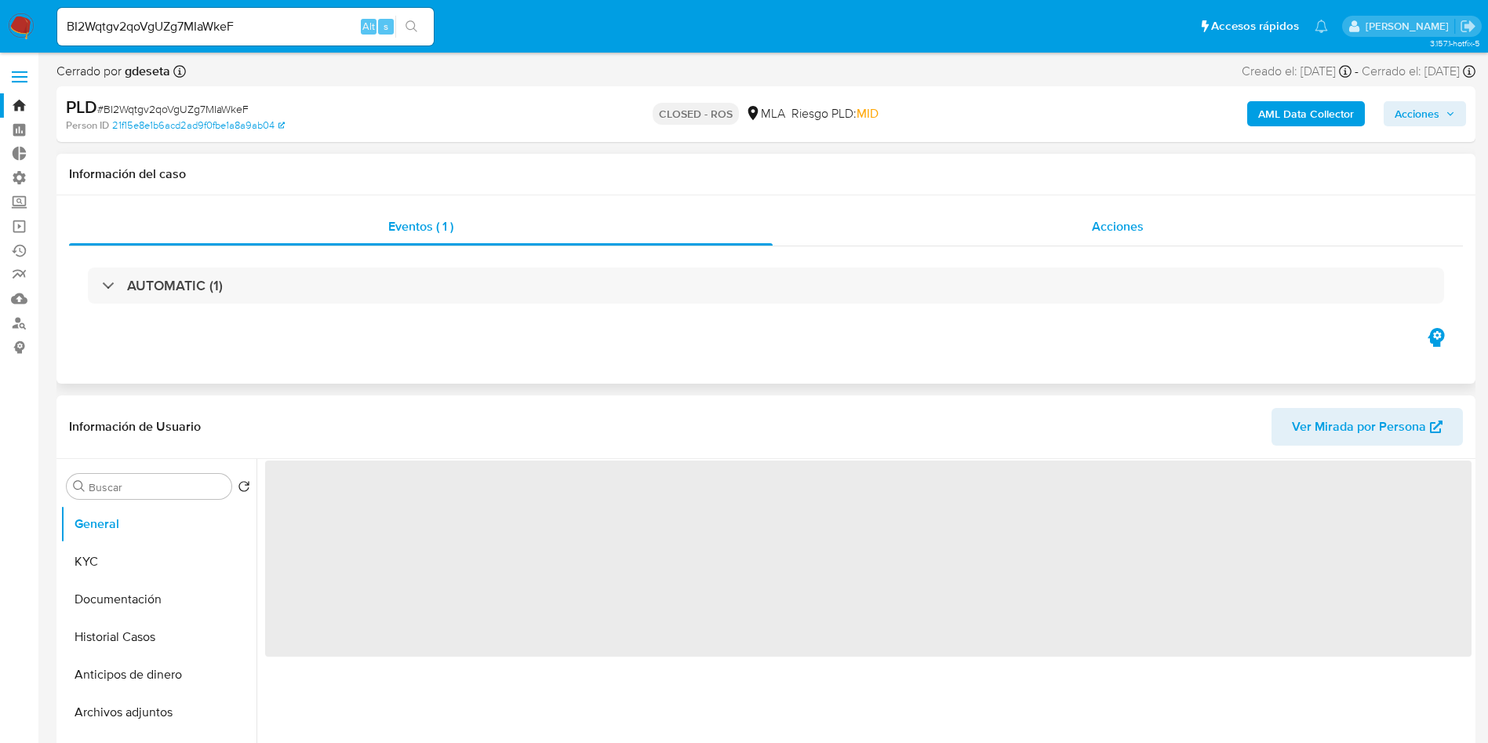
click at [1118, 231] on span "Acciones" at bounding box center [1118, 226] width 52 height 18
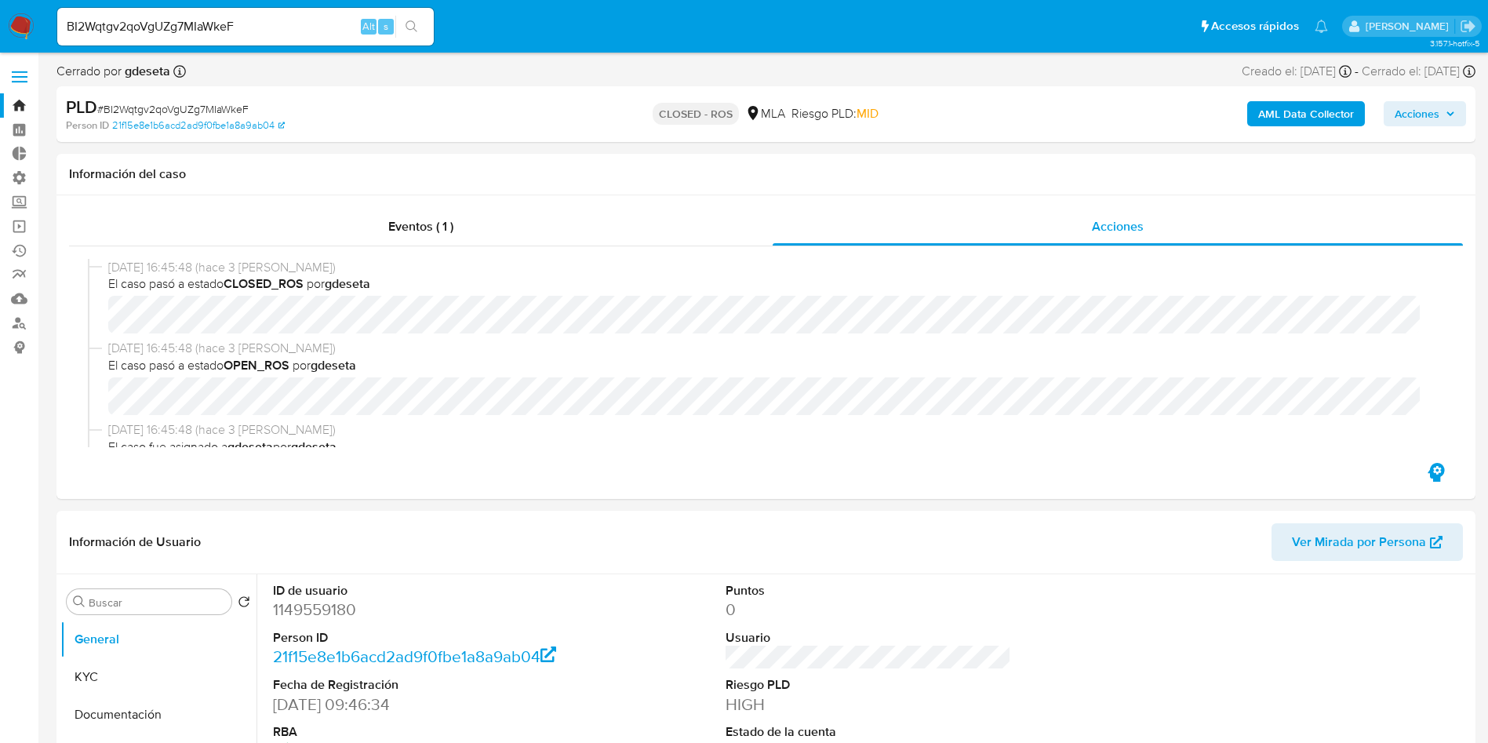
select select "10"
click at [238, 23] on input "BI2Wqtgv2qoVgUZg7MIaWkeF" at bounding box center [245, 26] width 377 height 20
paste input "szcjVd8BnWY2qQAhx8N1J8V6"
type input "szcjVd8BnWY2qQAhx8N1J8V6"
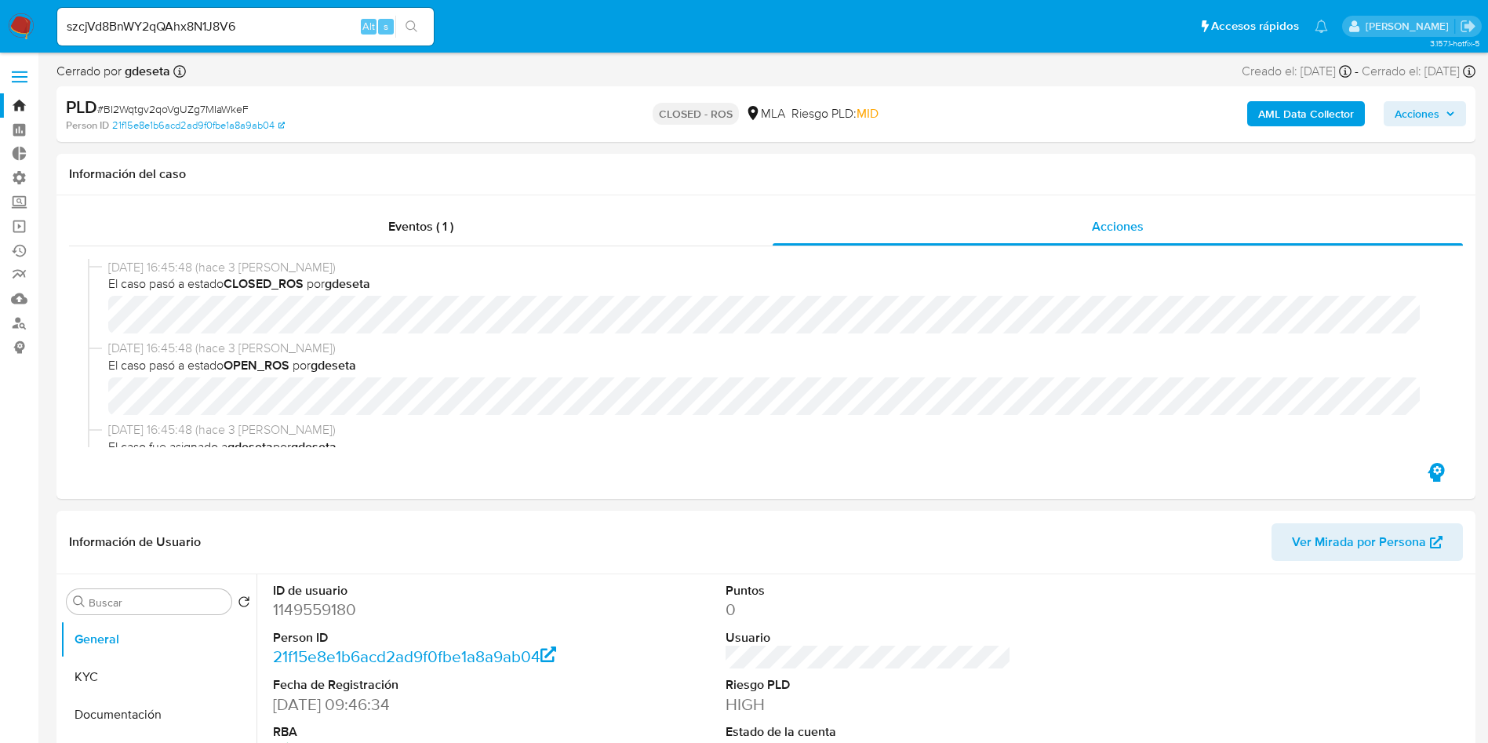
click at [413, 30] on icon "search-icon" at bounding box center [412, 26] width 13 height 13
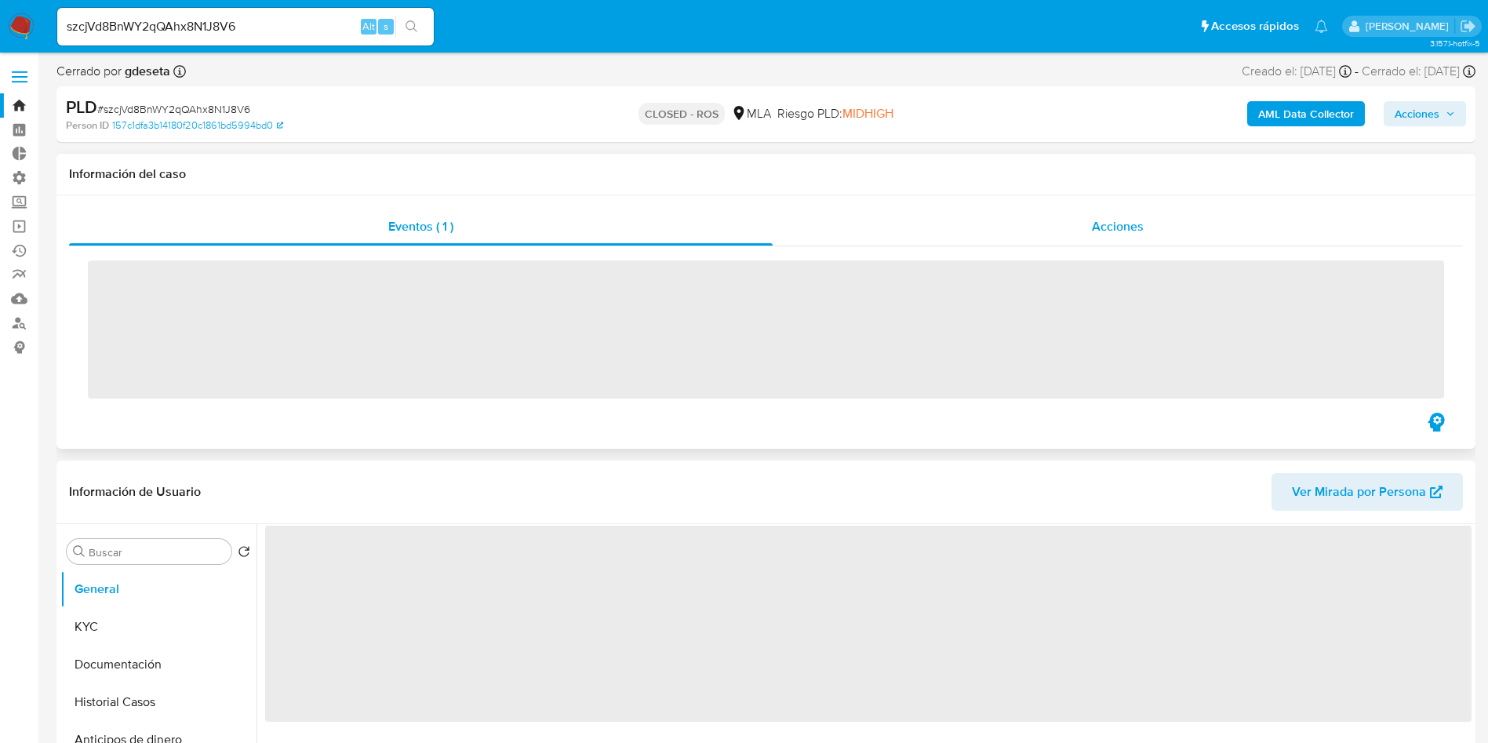
click at [1090, 224] on div "Acciones" at bounding box center [1118, 227] width 690 height 38
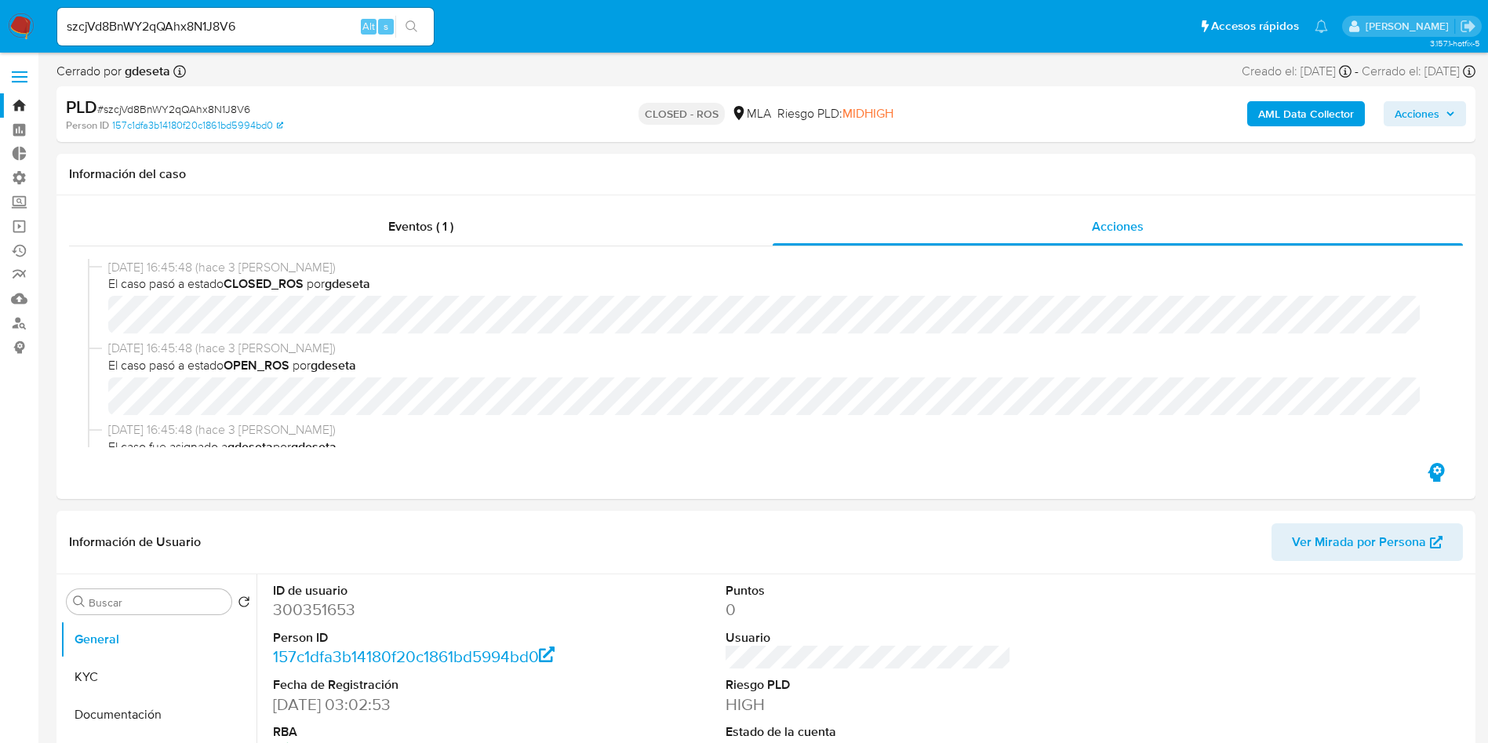
select select "10"
click at [287, 32] on input "szcjVd8BnWY2qQAhx8N1J8V6" at bounding box center [245, 26] width 377 height 20
paste input "t5GKiyqrtpRrrlC7Av3UpP8h"
type input "t5GKiyqrtpRrrlC7Av3UpP8h"
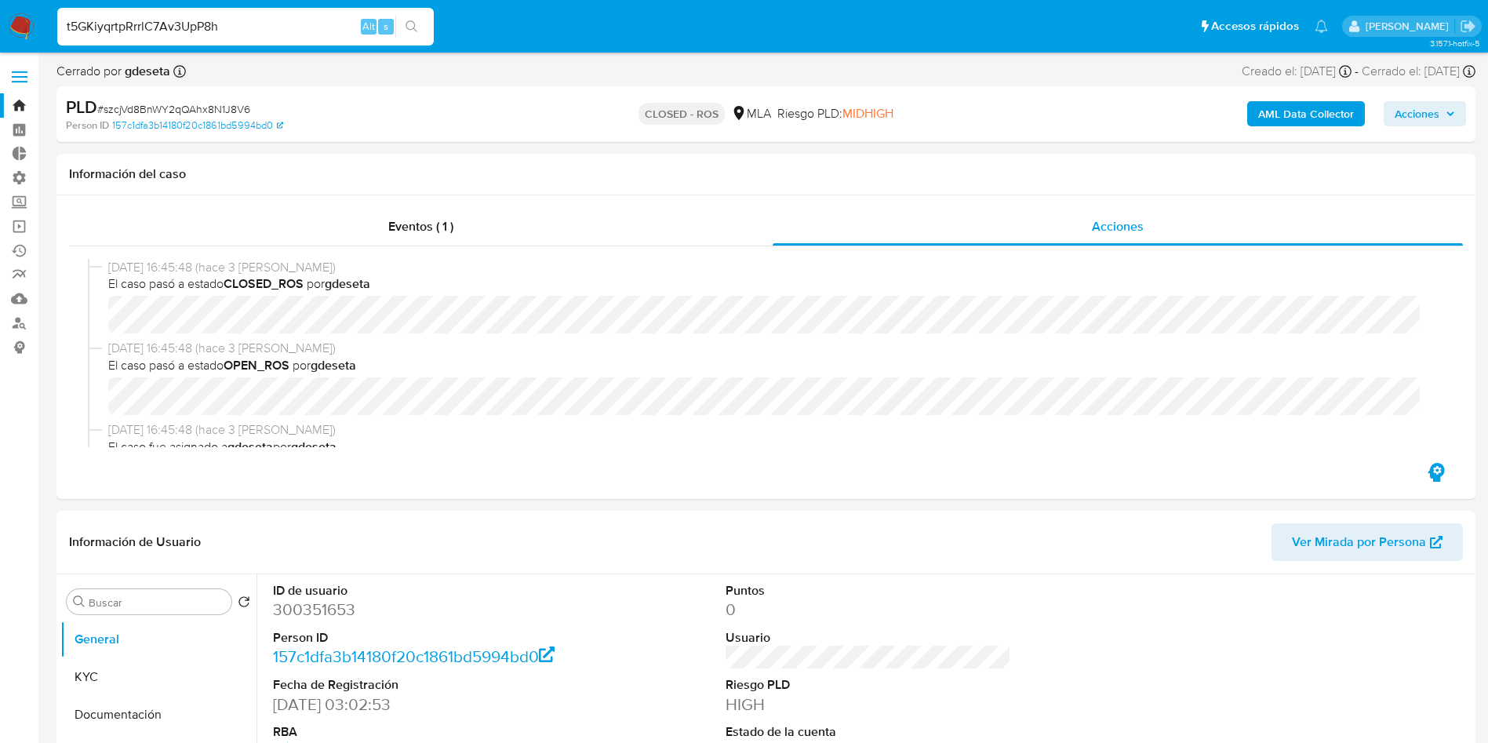
click at [417, 27] on icon "search-icon" at bounding box center [412, 26] width 13 height 13
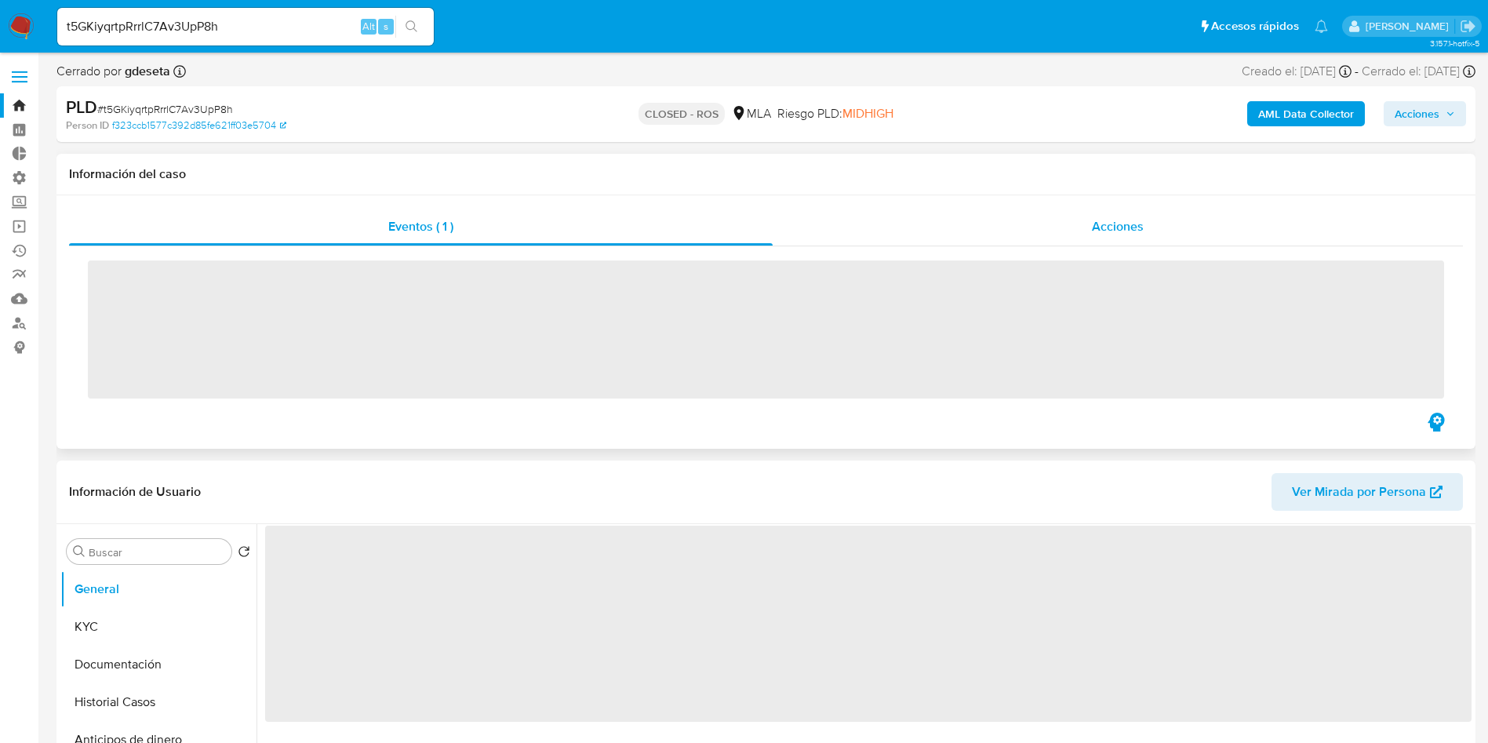
click at [1109, 225] on span "Acciones" at bounding box center [1118, 226] width 52 height 18
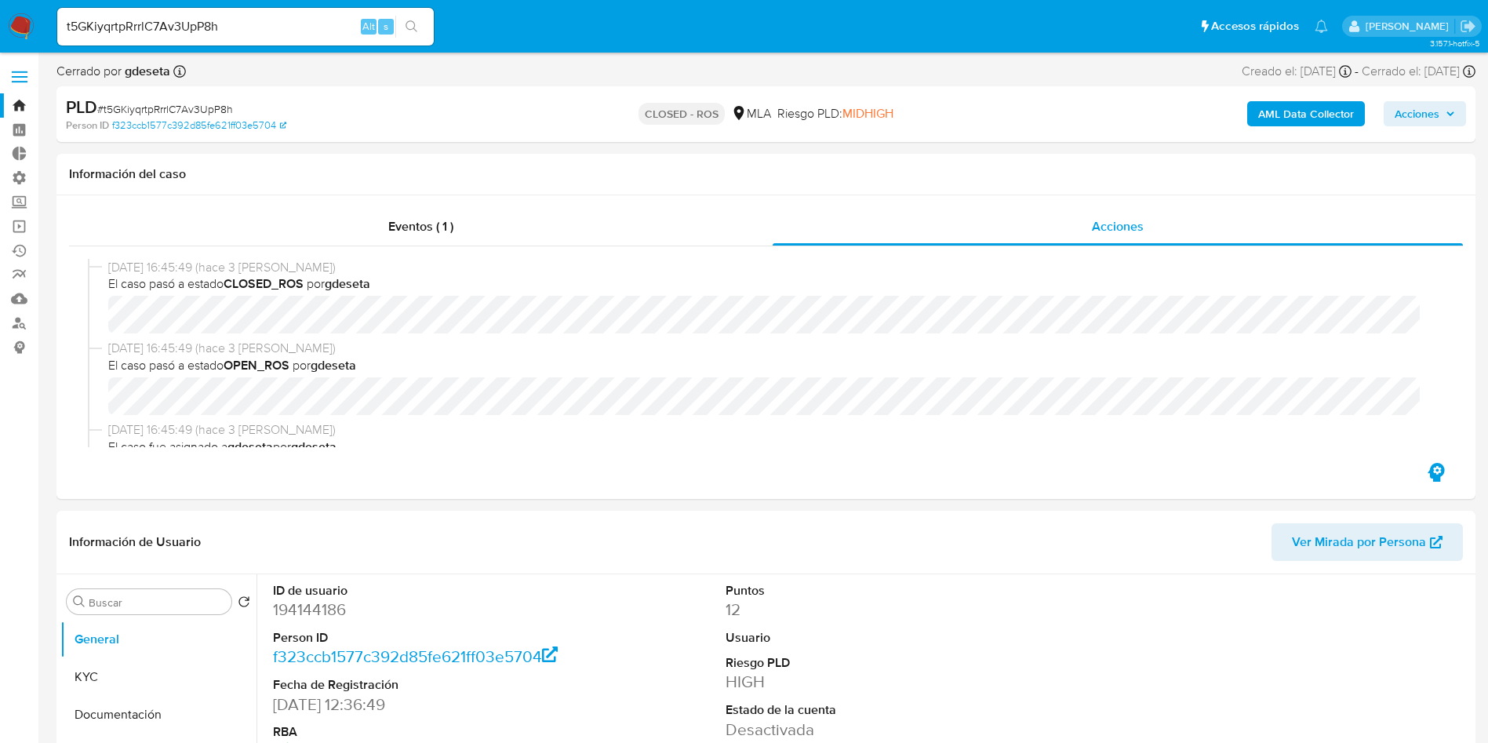
select select "10"
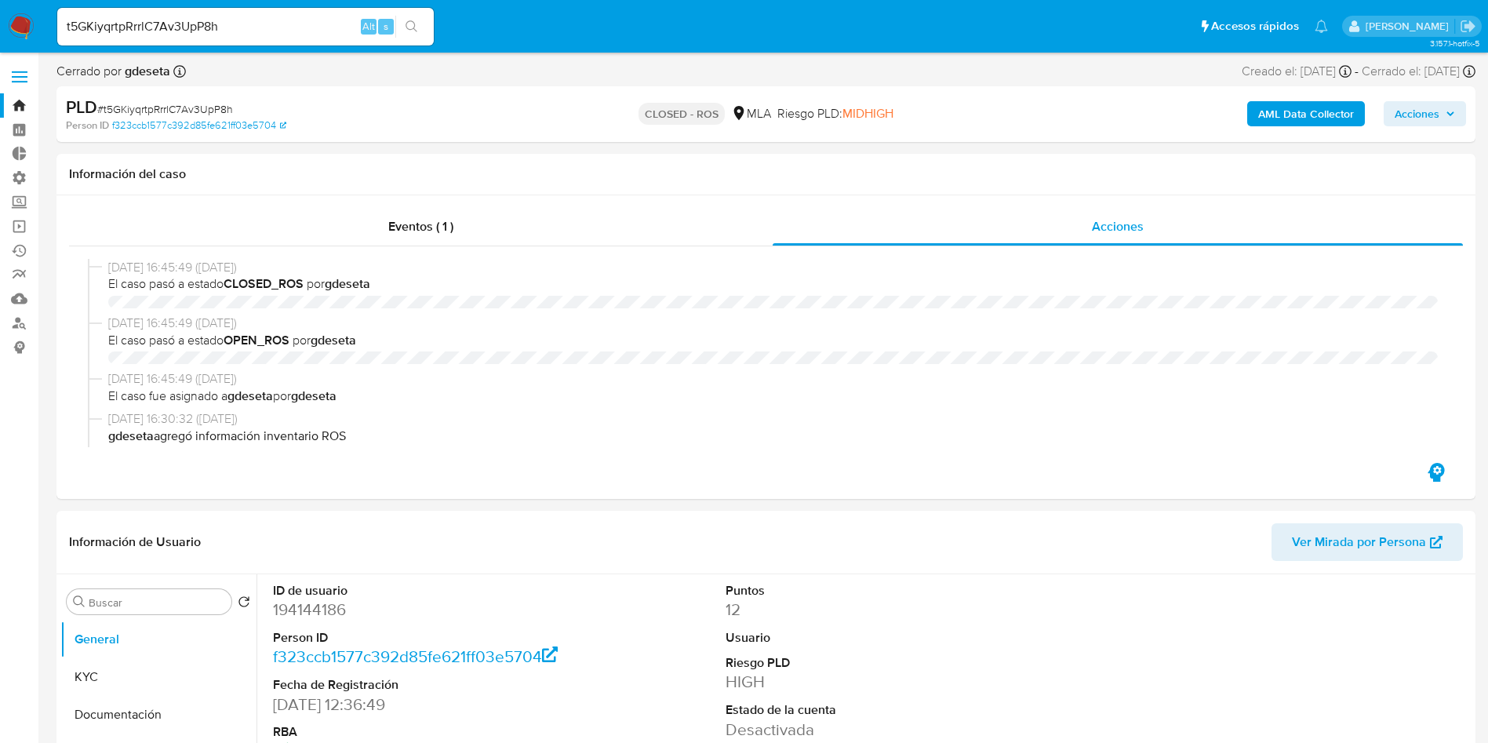
select select "10"
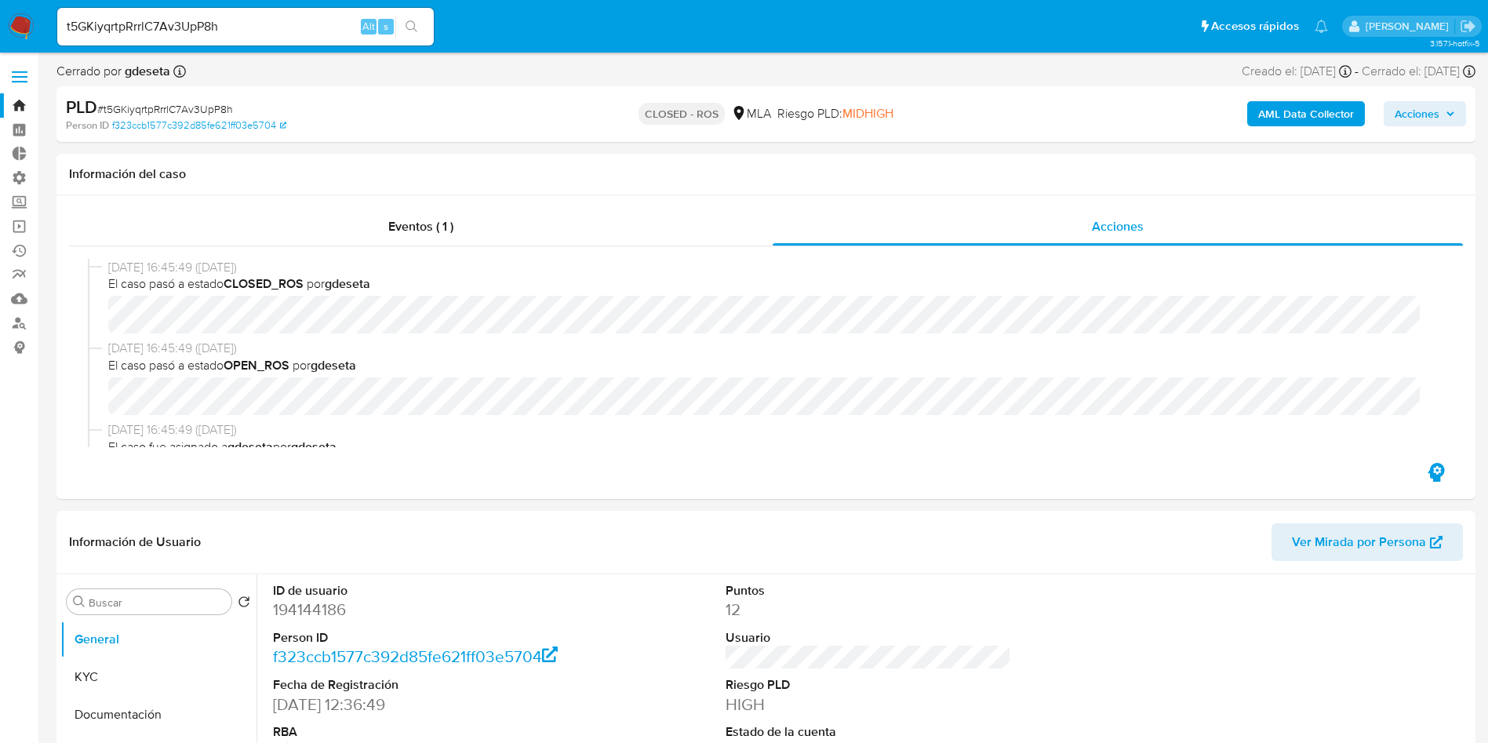
click at [220, 18] on input "t5GKiyqrtpRrrlC7Av3UpP8h" at bounding box center [245, 26] width 377 height 20
paste input "V7AMi2so0Uxn20uflKHWvZ1e"
type input "V7AMi2so0Uxn20uflKHWvZ1e"
click at [427, 19] on button "search-icon" at bounding box center [411, 27] width 32 height 22
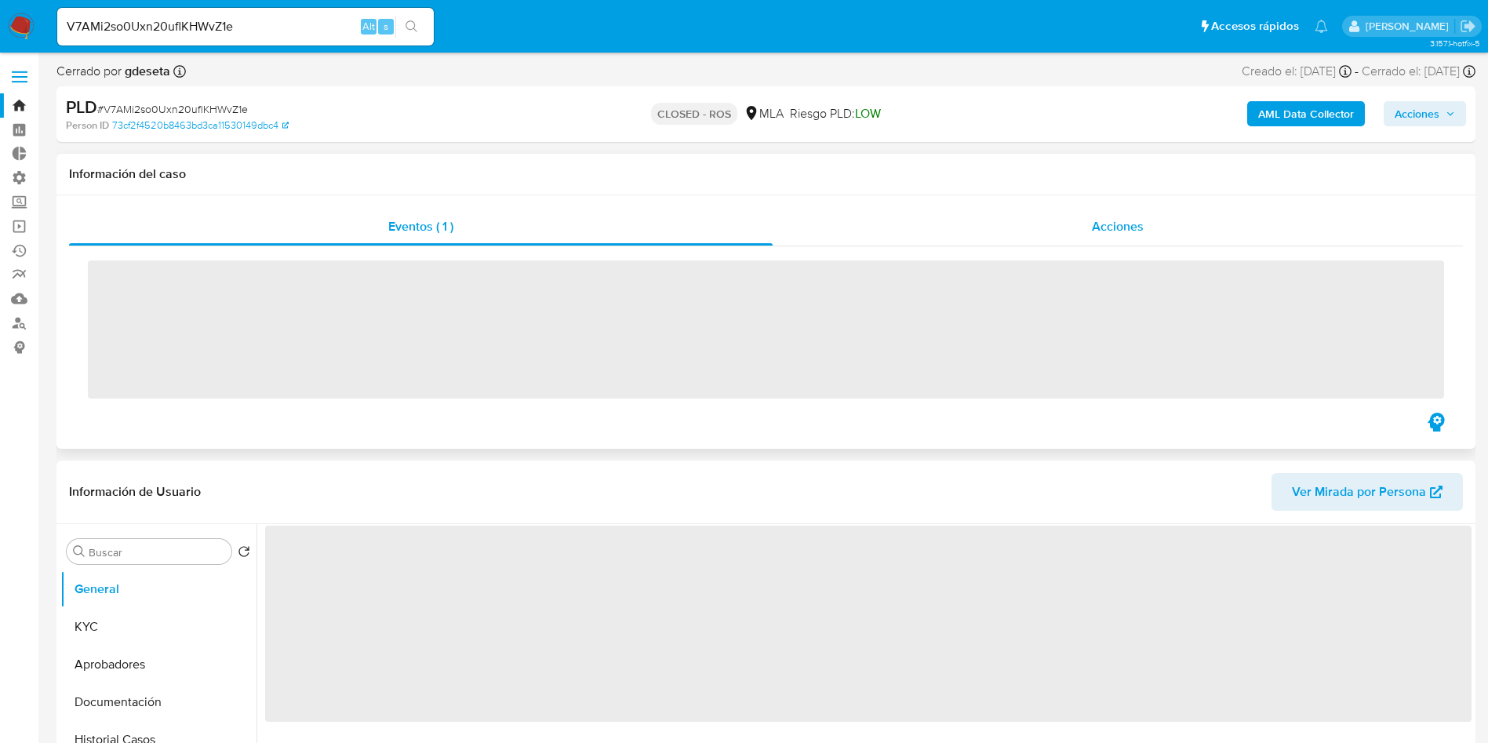
click at [1085, 230] on div "Acciones" at bounding box center [1118, 227] width 690 height 38
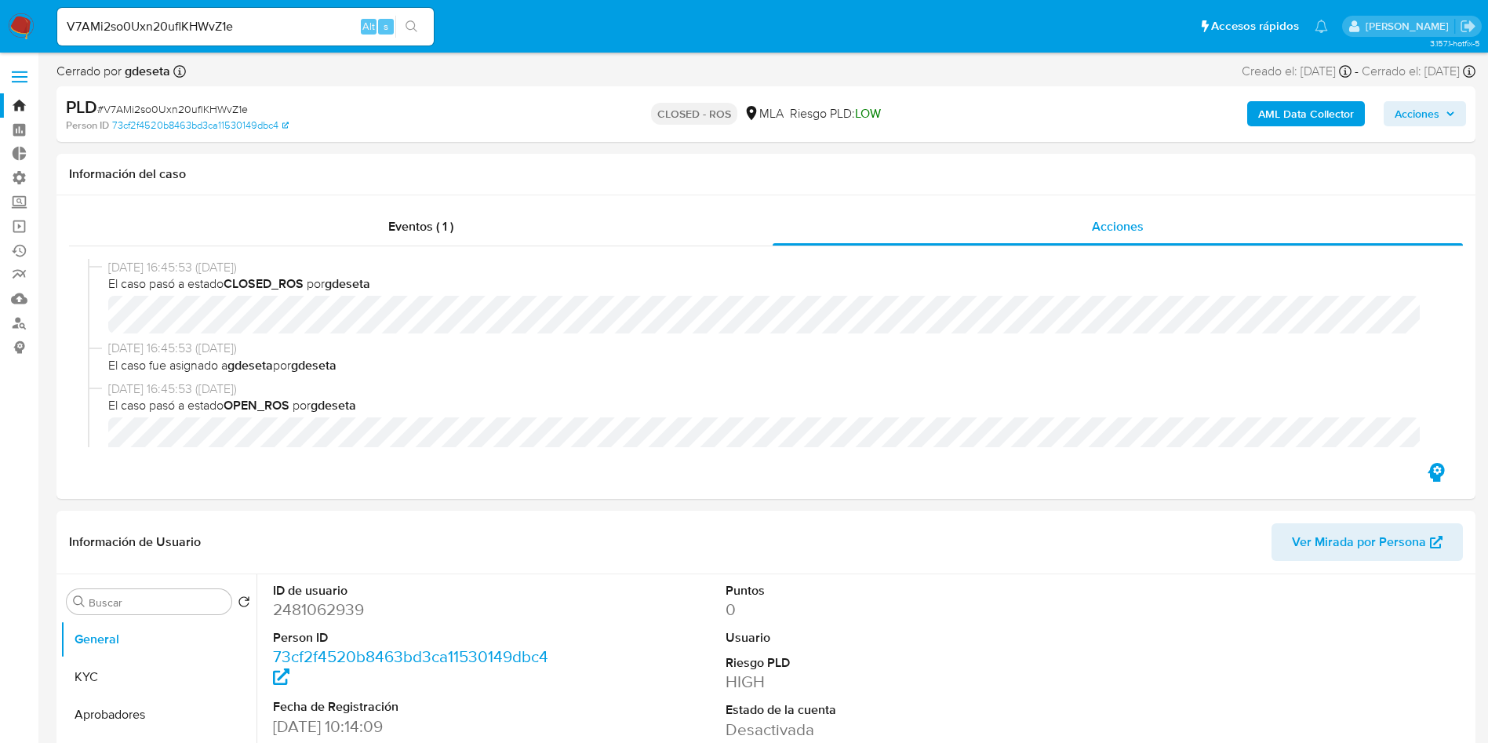
select select "10"
click at [244, 20] on input "V7AMi2so0Uxn20uflKHWvZ1e" at bounding box center [245, 26] width 377 height 20
paste input "0ey9U9f7UpAOtKnRMrOATzui"
type input "0ey9U9f7UpAOtKnRMrOATzui"
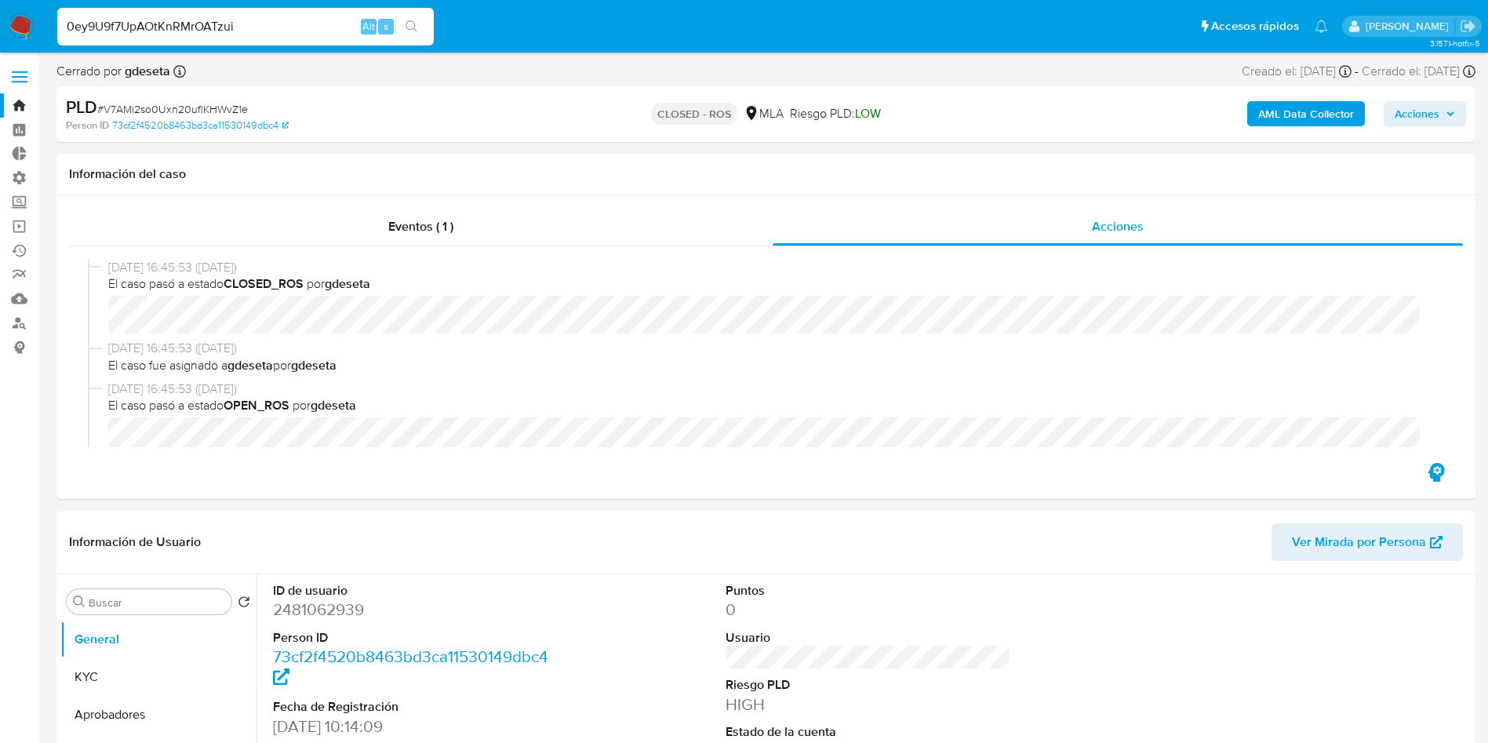
click at [418, 27] on icon "search-icon" at bounding box center [412, 26] width 13 height 13
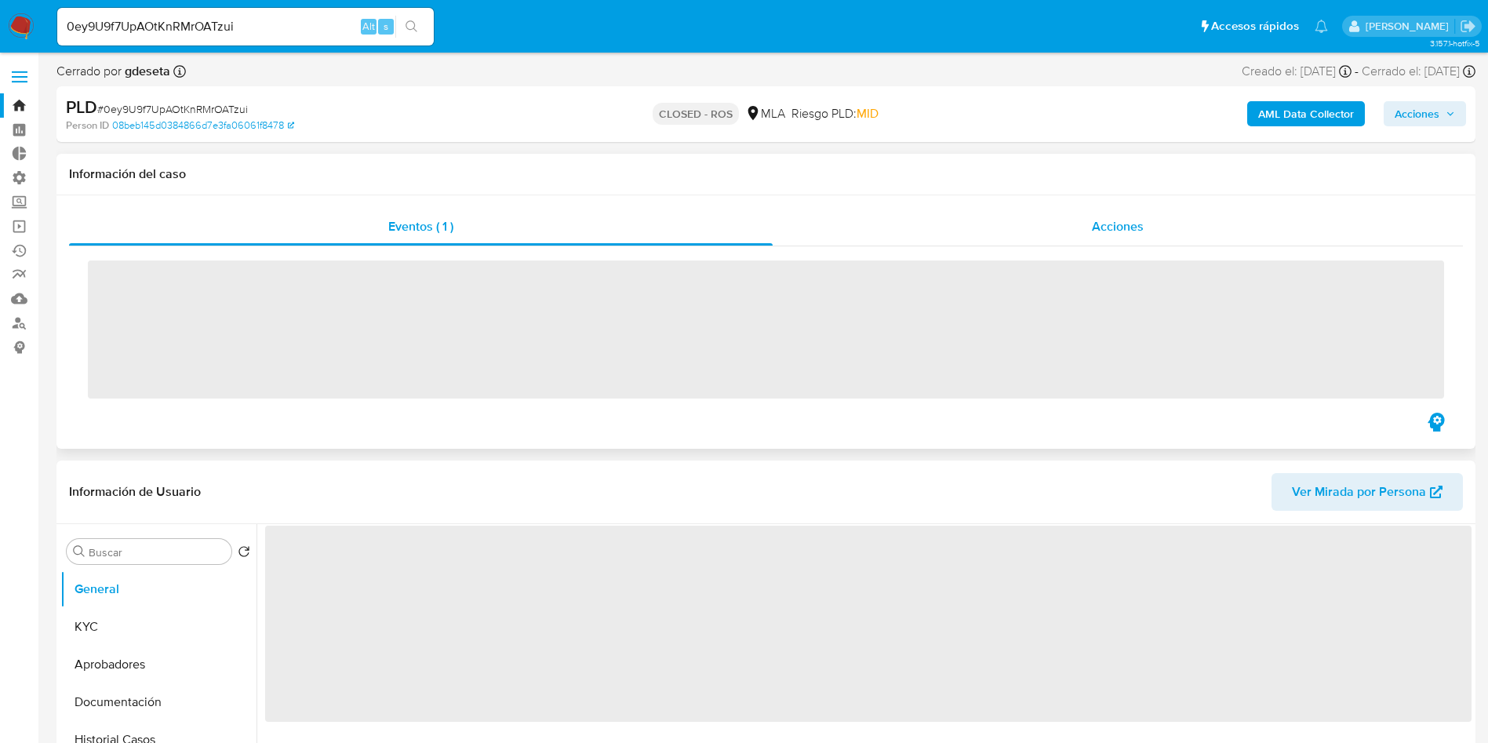
click at [1123, 235] on div "Acciones" at bounding box center [1118, 227] width 690 height 38
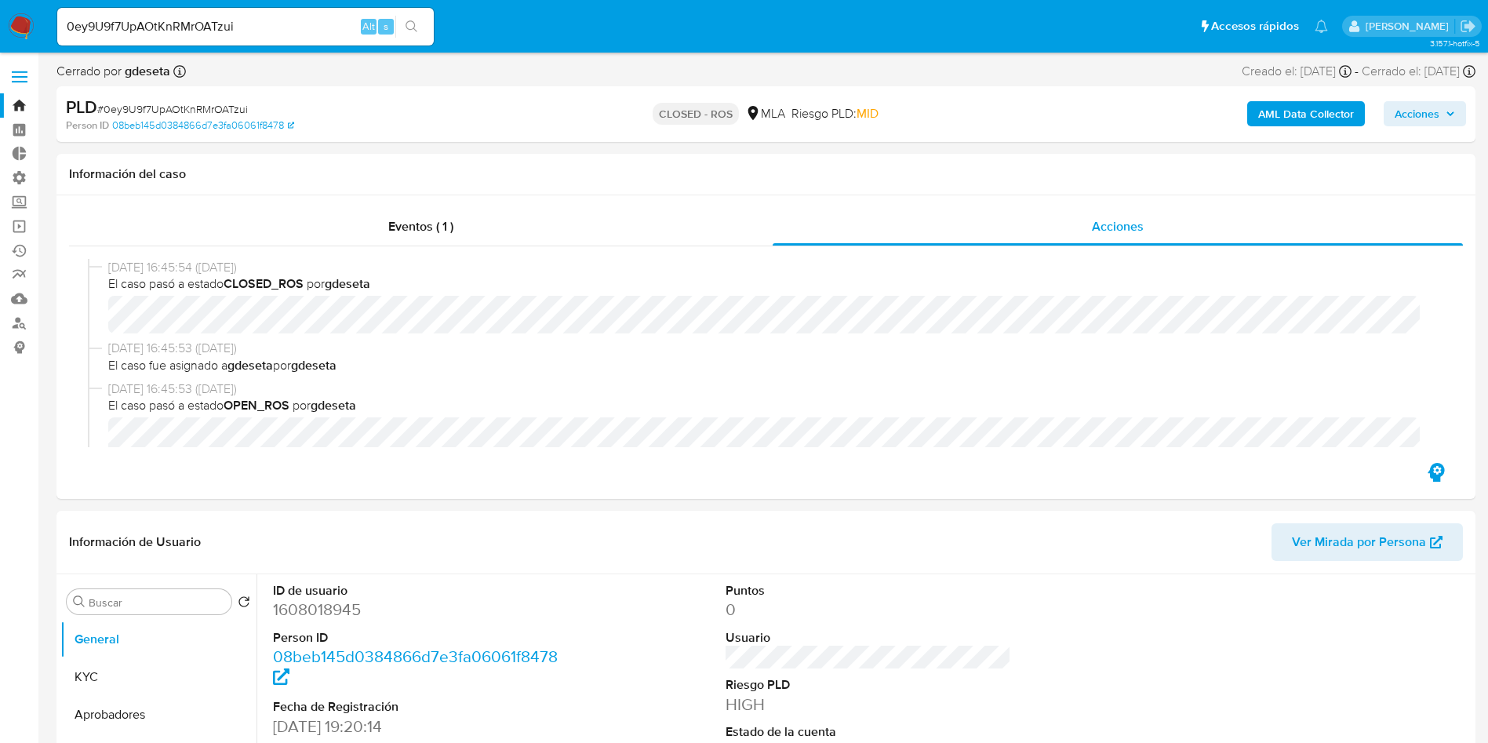
select select "10"
click at [245, 26] on input "0ey9U9f7UpAOtKnRMrOATzui" at bounding box center [245, 26] width 377 height 20
paste input "Dn74PAYVw8wI14YA9dJMj4SY"
type input "Dn74PAYVw8wI14YA9dJMj4SY"
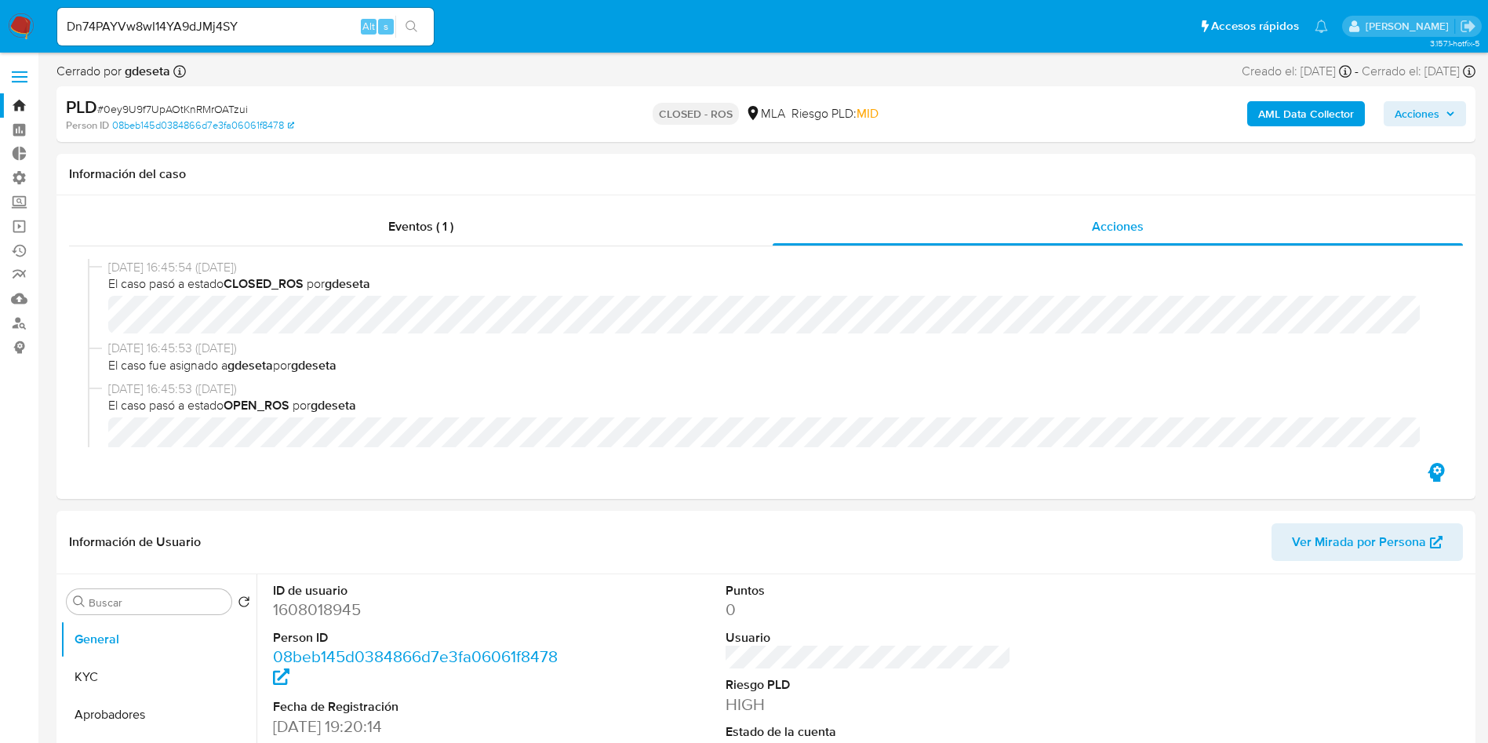
click at [424, 29] on button "search-icon" at bounding box center [411, 27] width 32 height 22
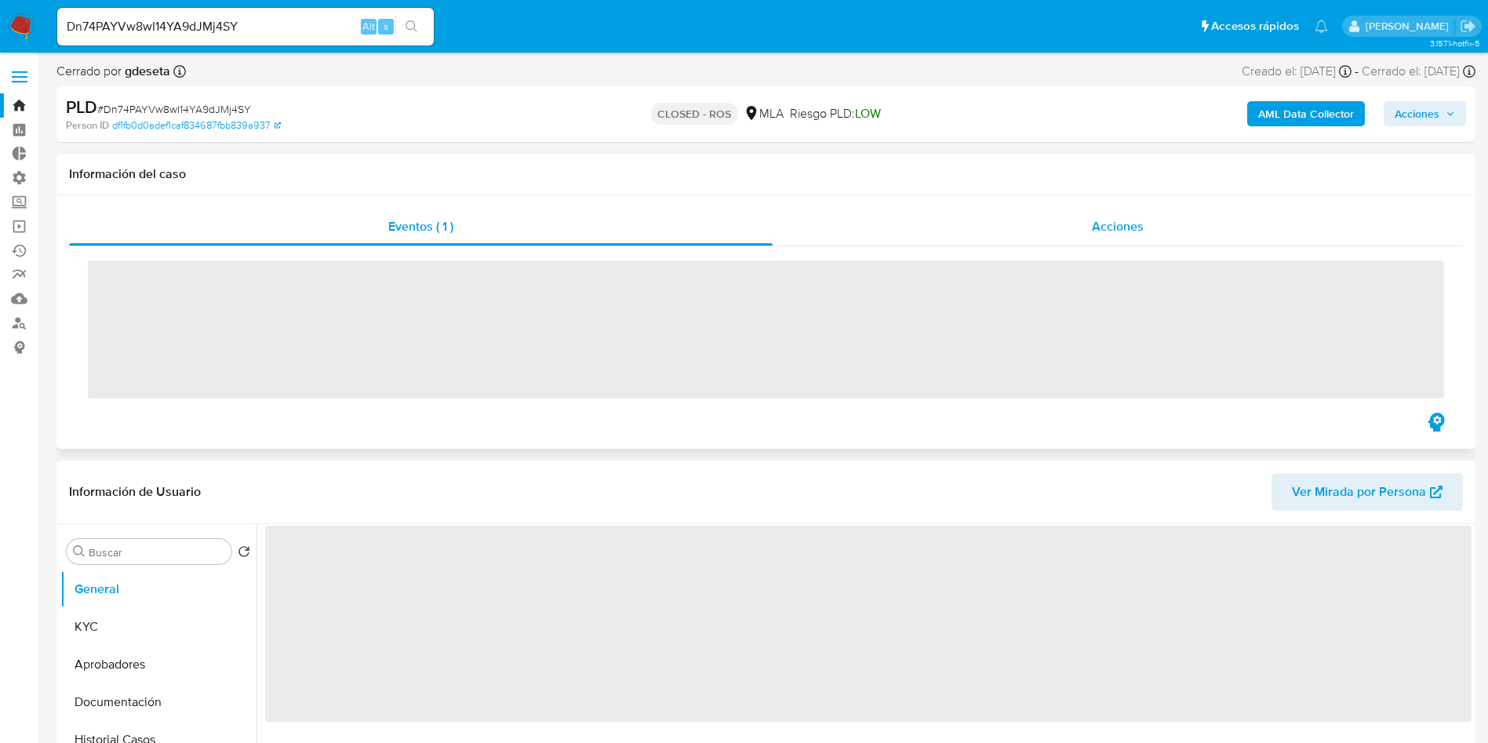
click at [1101, 224] on span "Acciones" at bounding box center [1118, 226] width 52 height 18
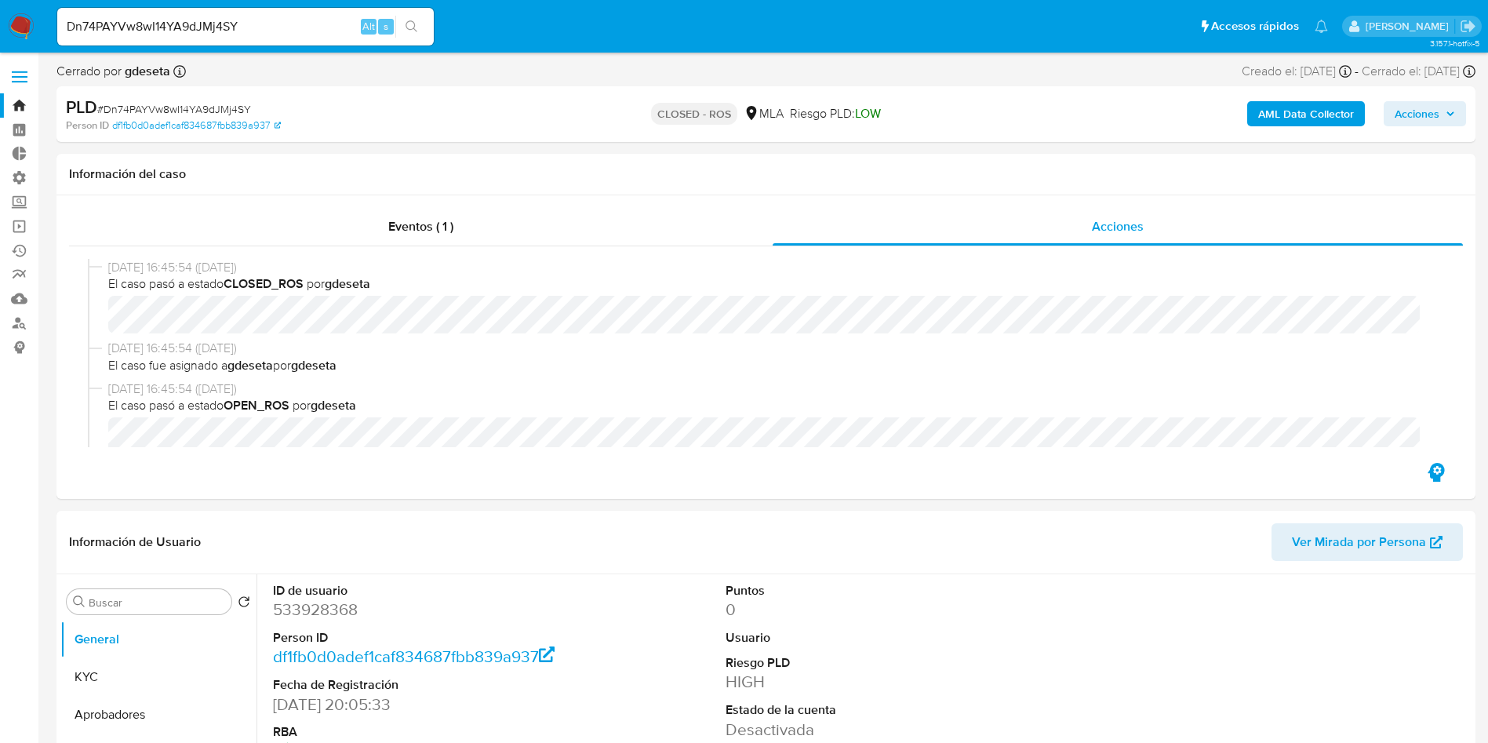
select select "10"
click at [300, 35] on input "Dn74PAYVw8wI14YA9dJMj4SY" at bounding box center [245, 26] width 377 height 20
paste input "ePNMTojWup9xupgLtfp0I29Z"
type input "ePNMTojWup9xupgLtfp0I29Z"
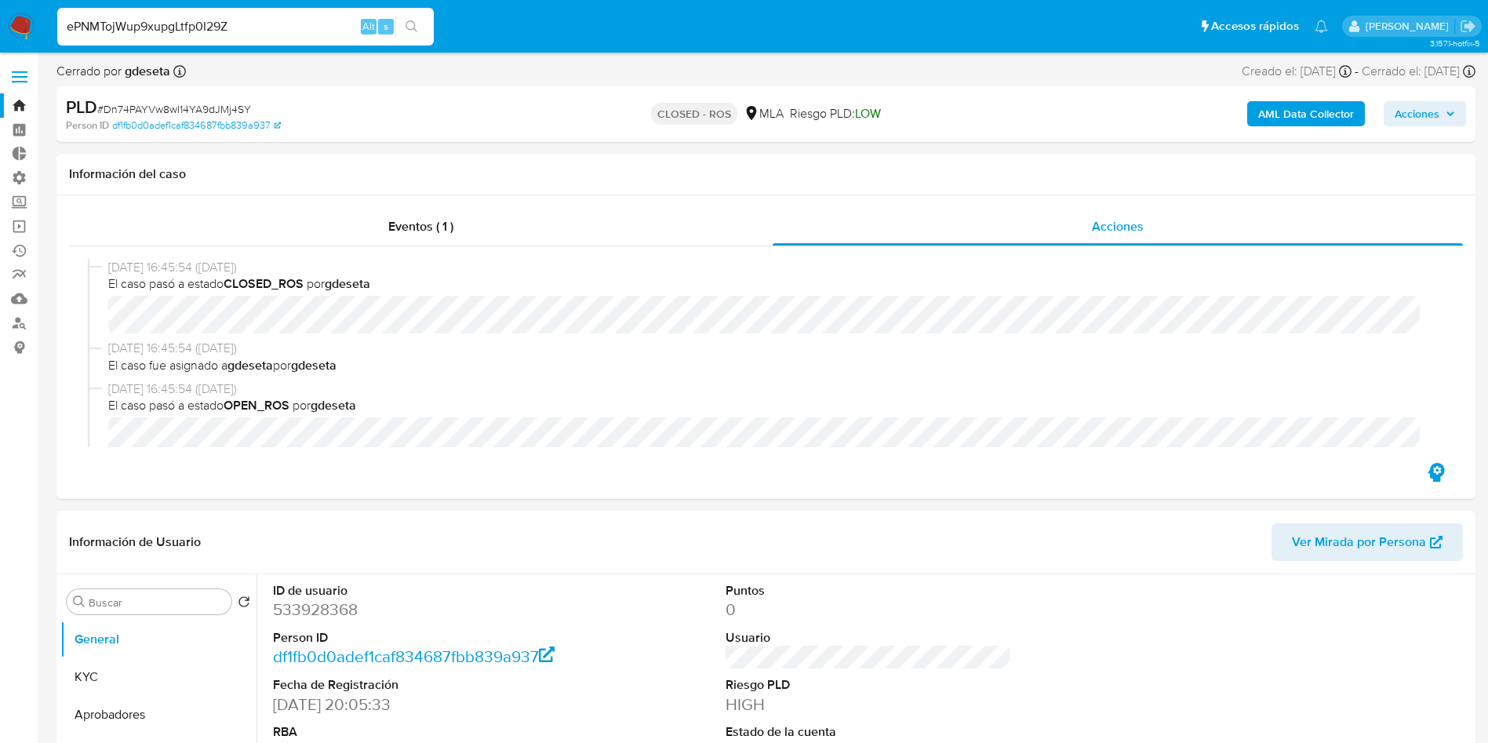
click at [408, 23] on icon "search-icon" at bounding box center [412, 26] width 13 height 13
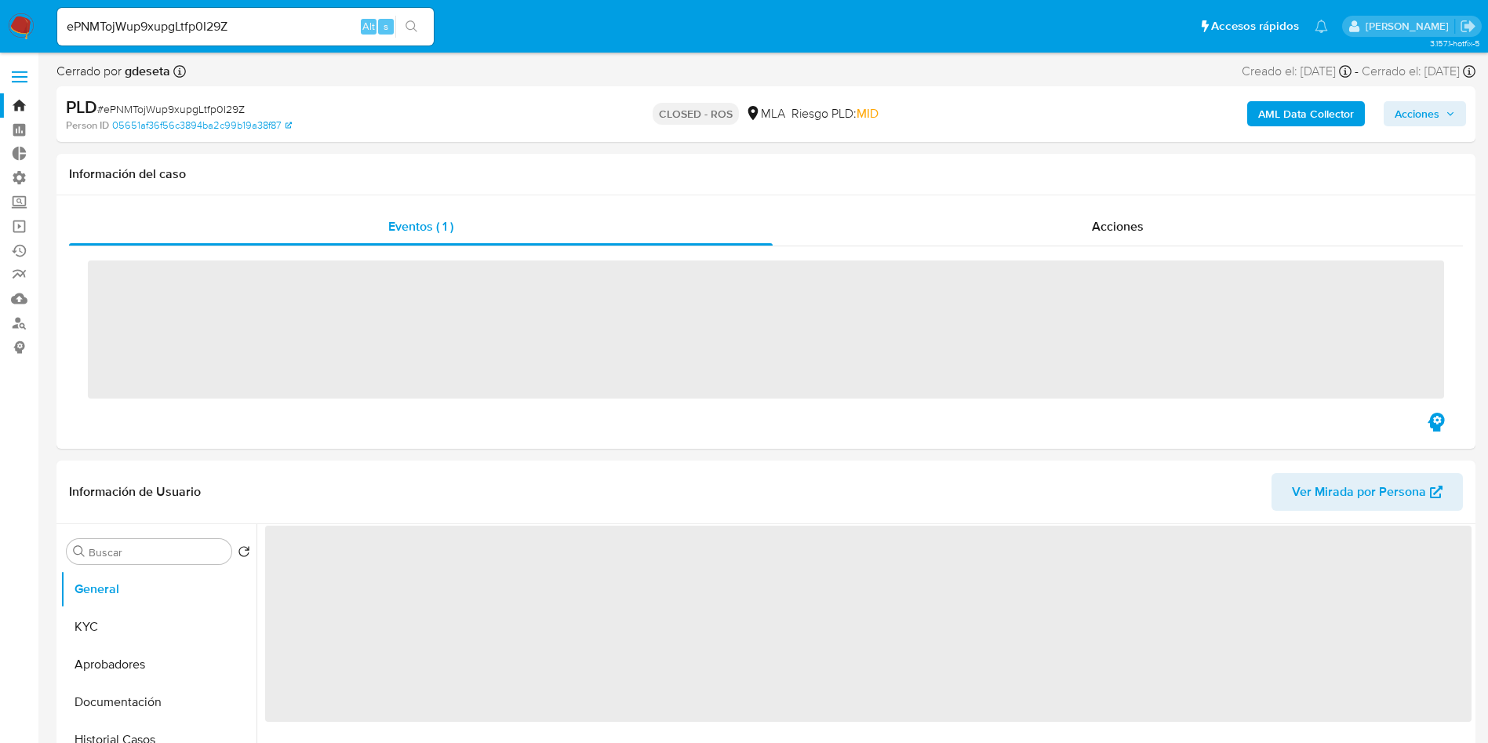
click at [1130, 215] on div "Acciones" at bounding box center [1118, 227] width 690 height 38
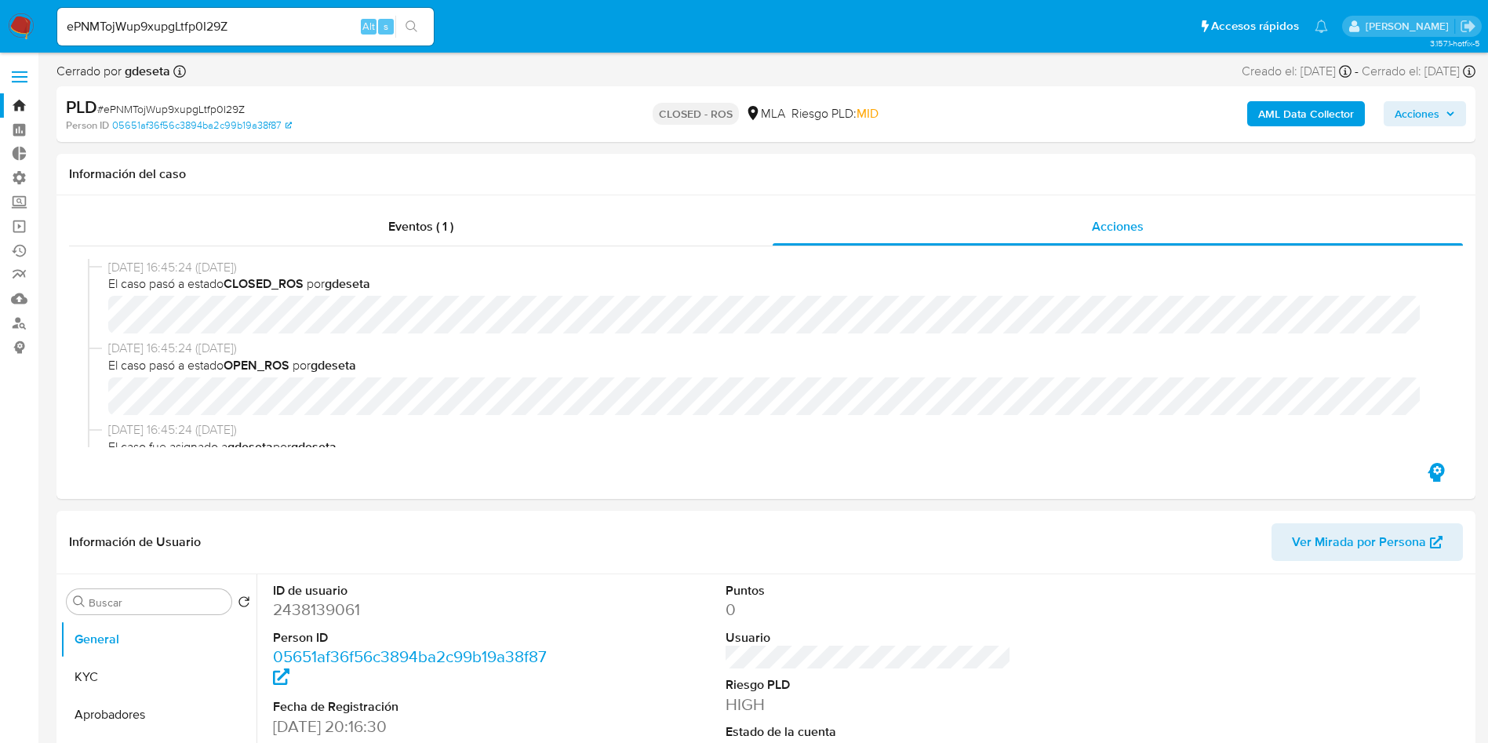
select select "10"
click at [288, 27] on input "ePNMTojWup9xupgLtfp0I29Z" at bounding box center [245, 26] width 377 height 20
paste input "rX8R2npIMYqPD0veZIAlln9I"
type input "rX8R2npIMYqPD0veZIAlln9I"
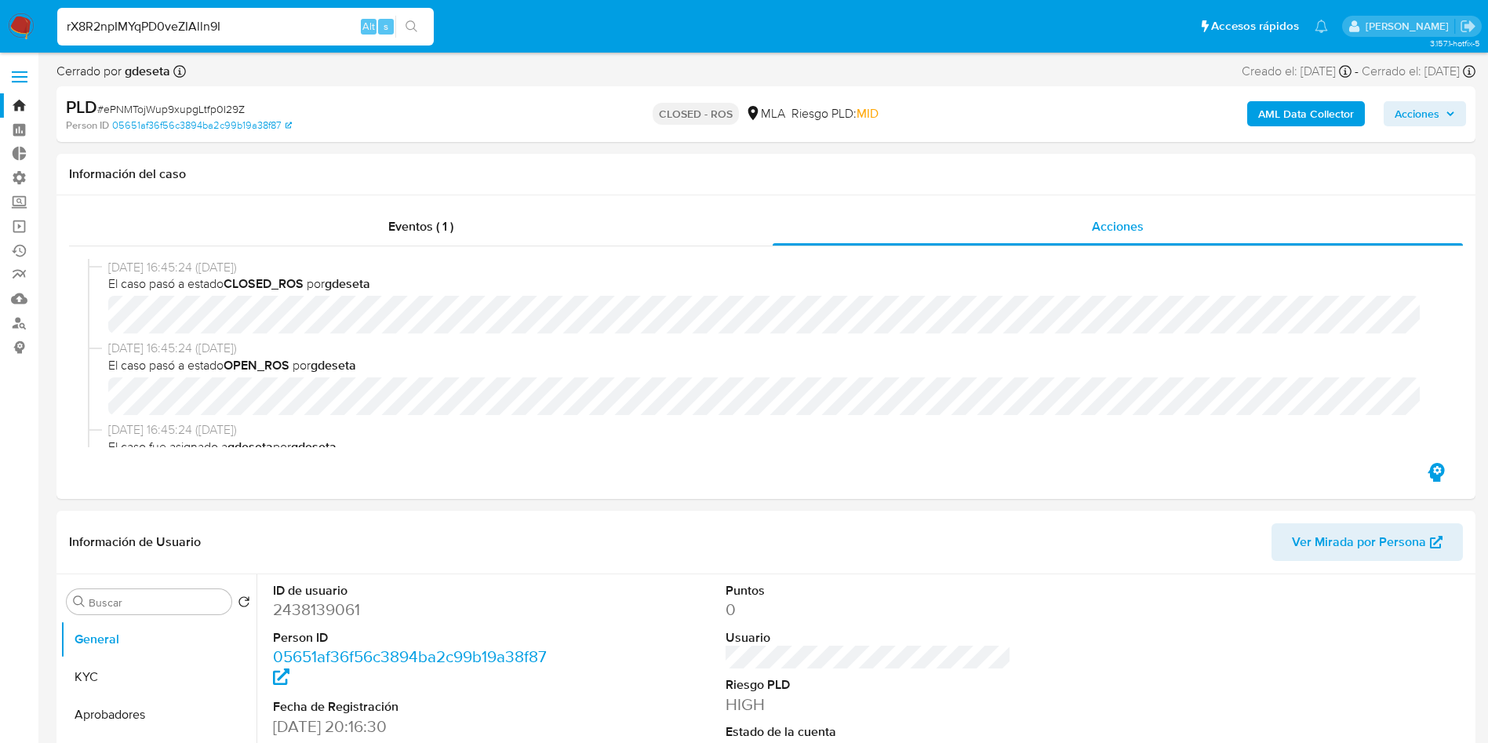
click at [407, 30] on icon "search-icon" at bounding box center [412, 26] width 13 height 13
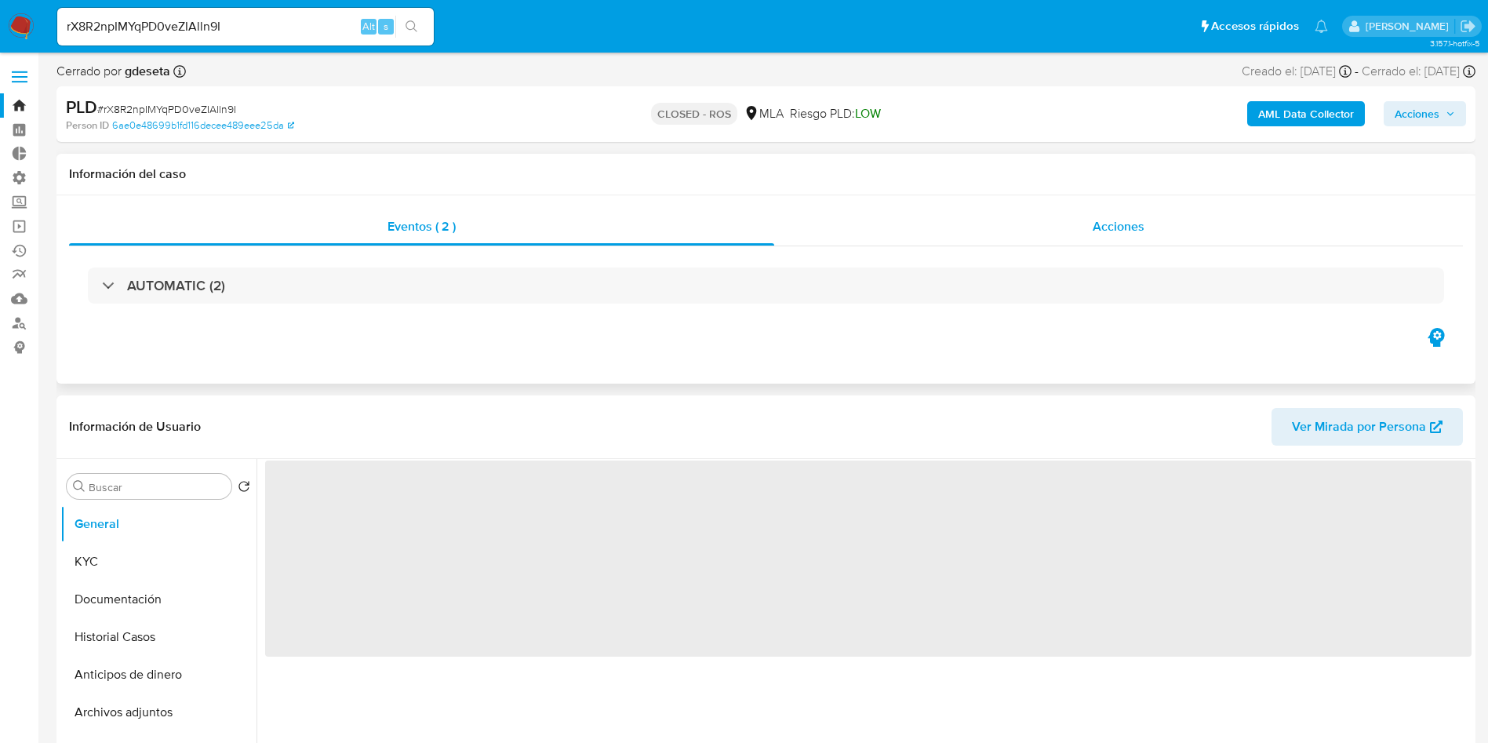
click at [1097, 225] on span "Acciones" at bounding box center [1119, 226] width 52 height 18
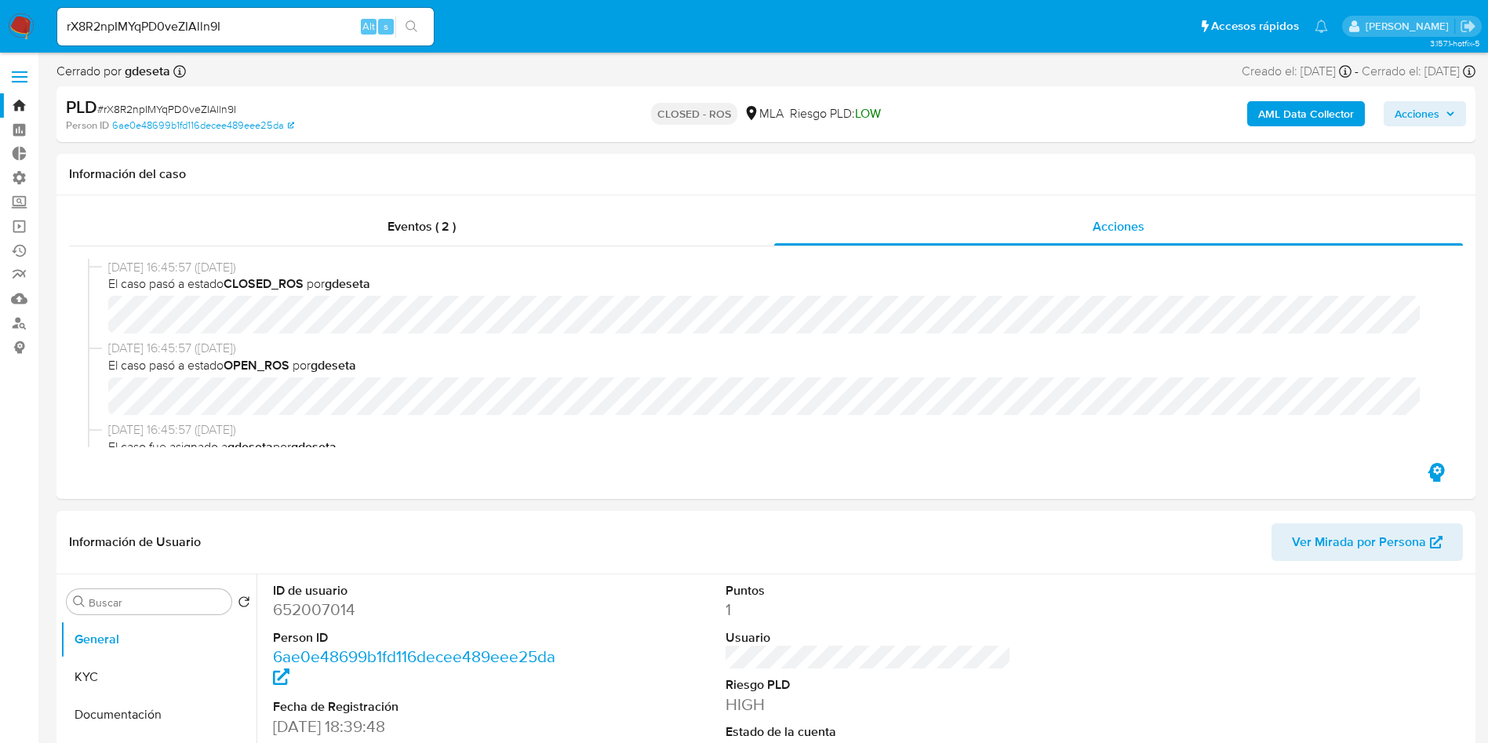
select select "10"
click at [259, 32] on input "rX8R2npIMYqPD0veZIAlln9I" at bounding box center [245, 26] width 377 height 20
paste input "nGeO3cqEg38qrj3mfOfYganx"
type input "nGeO3cqEg38qrj3mfOfYganx"
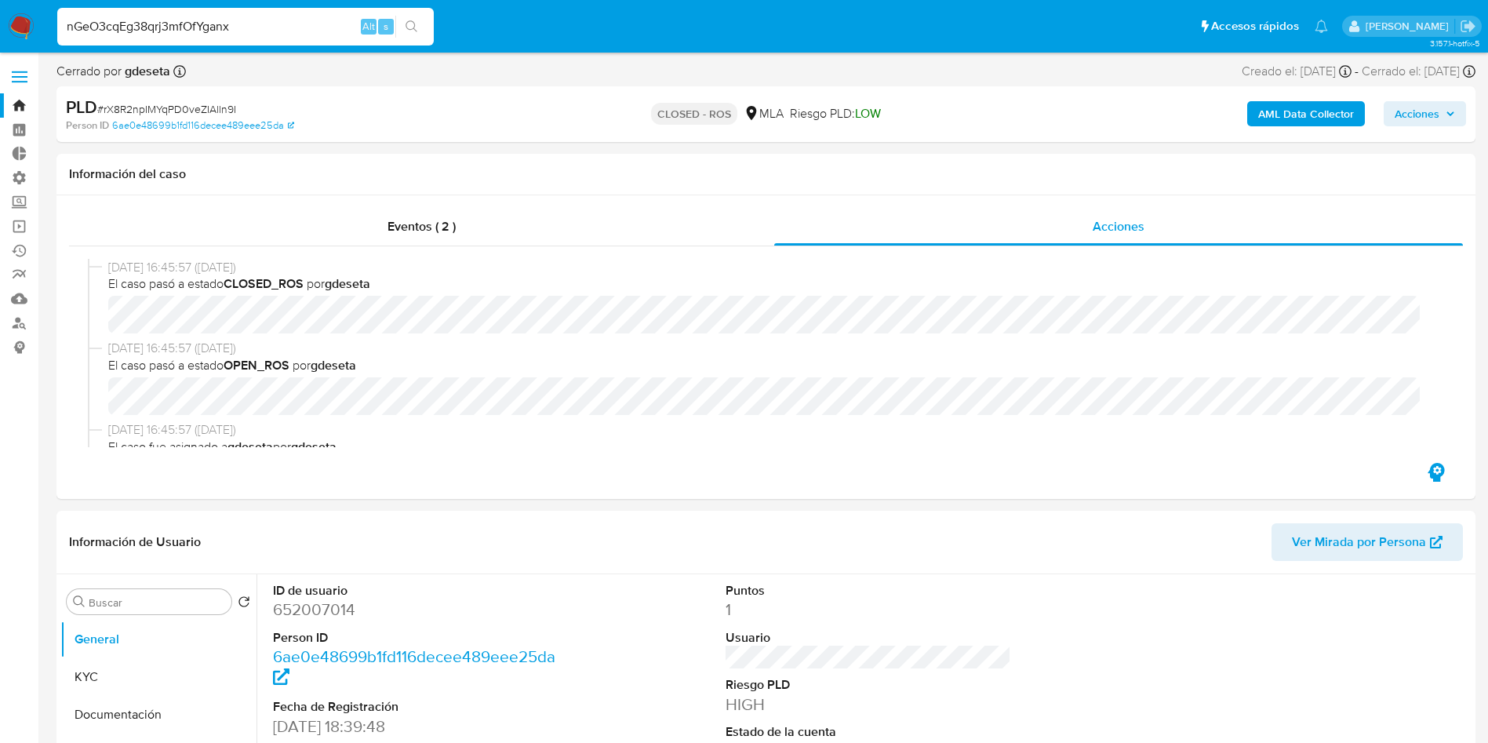
click at [418, 24] on icon "search-icon" at bounding box center [412, 26] width 13 height 13
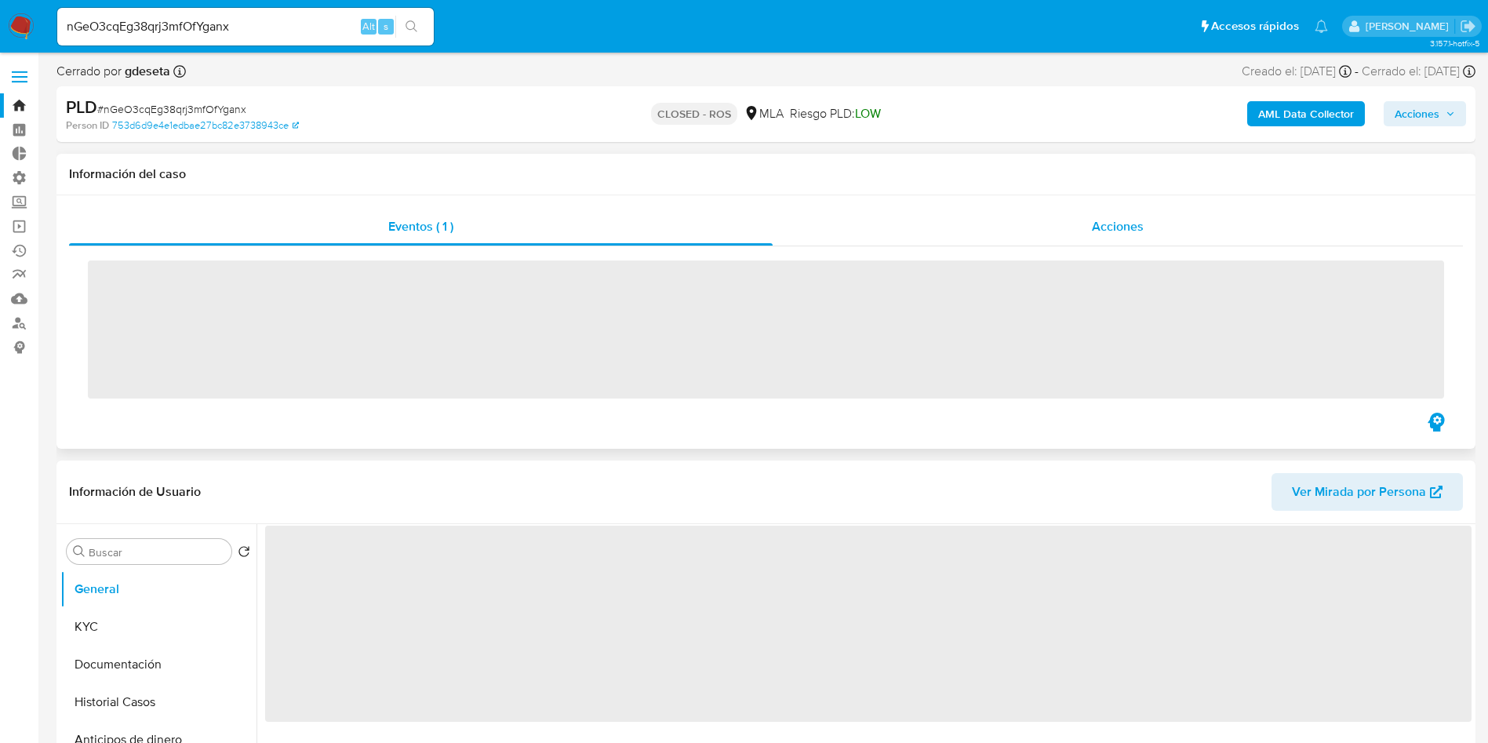
click at [1076, 239] on div "Acciones" at bounding box center [1118, 227] width 690 height 38
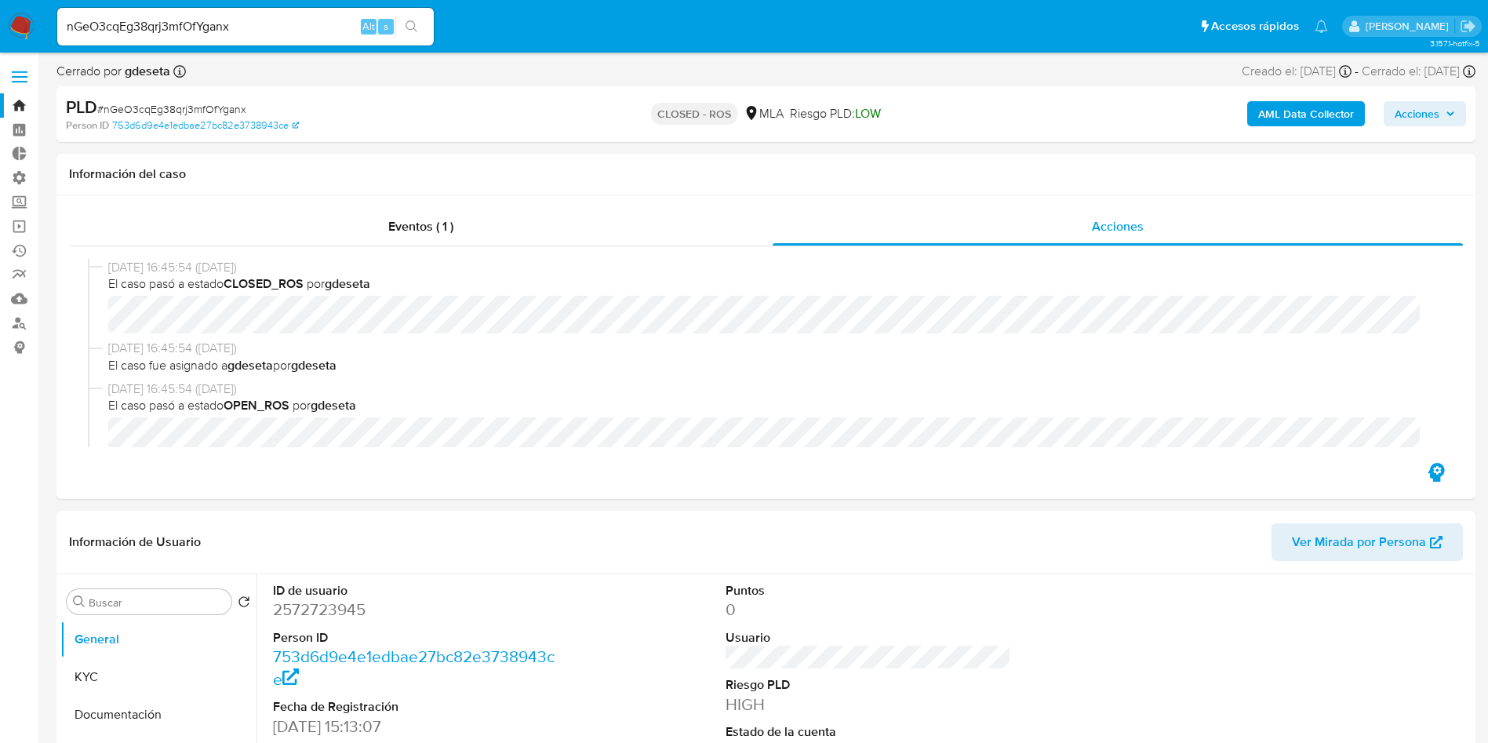
select select "10"
click at [281, 46] on div "nGeO3cqEg38qrj3mfOfYganx Alt s" at bounding box center [245, 27] width 377 height 44
click at [278, 27] on input "nGeO3cqEg38qrj3mfOfYganx" at bounding box center [245, 26] width 377 height 20
paste input "xVgziJ1CYjNslz8He8bXCafG"
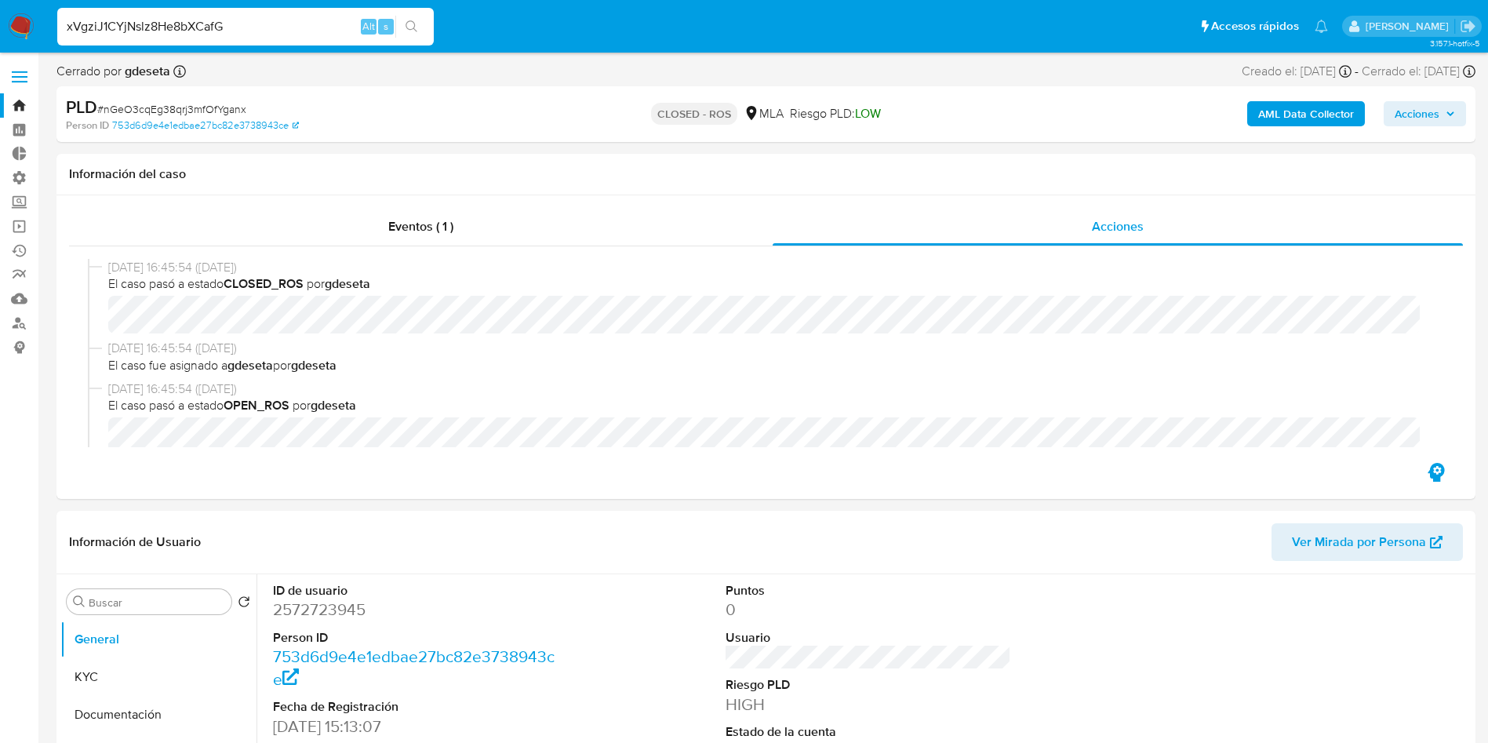
type input "xVgziJ1CYjNslz8He8bXCafG"
click at [418, 22] on icon "search-icon" at bounding box center [412, 26] width 13 height 13
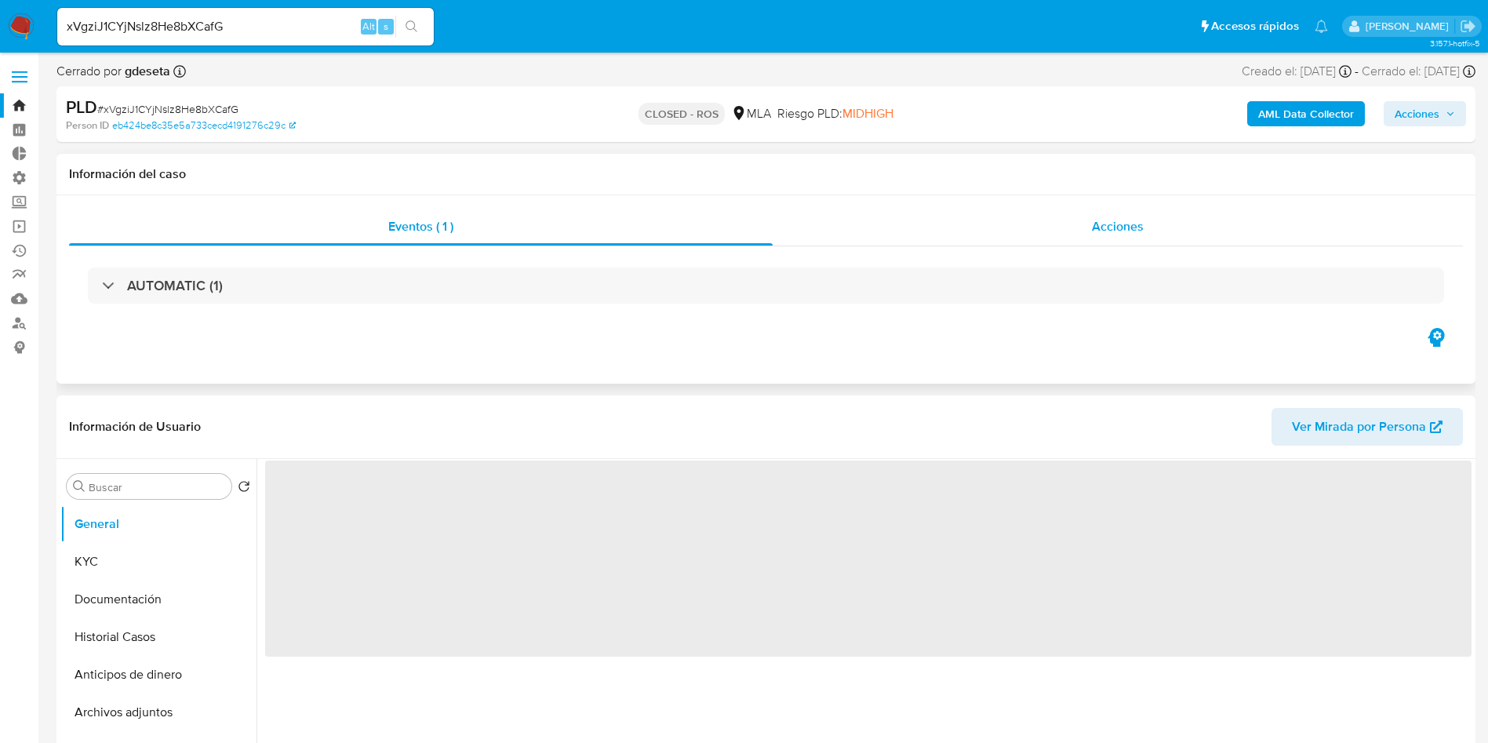
click at [1140, 224] on span "Acciones" at bounding box center [1118, 226] width 52 height 18
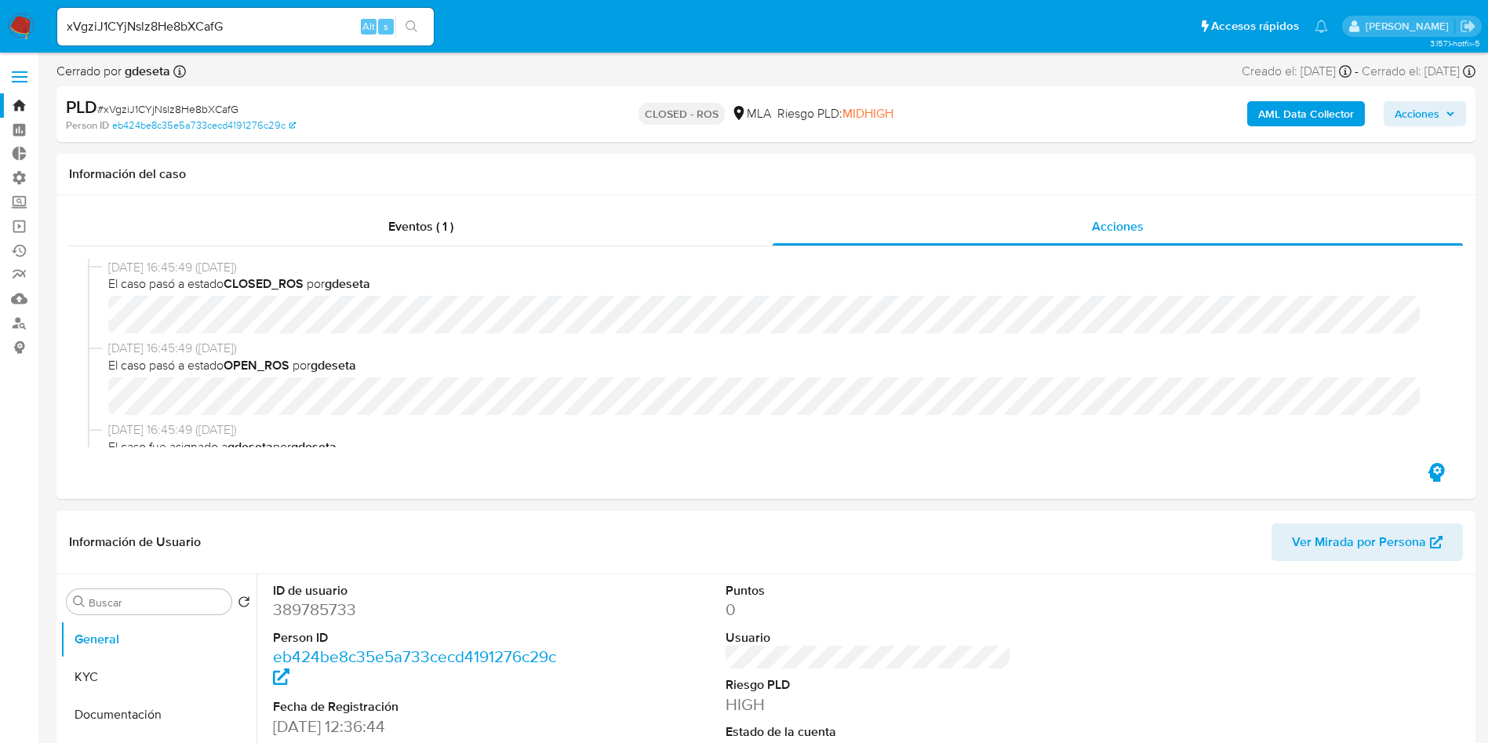
select select "10"
click at [247, 20] on input "xVgziJ1CYjNslz8He8bXCafG" at bounding box center [245, 26] width 377 height 20
paste input "5D9XXSFumIVTzhyL9RgzXg7o"
type input "5D9XXSFumIVTzhyL9RgzXg7o"
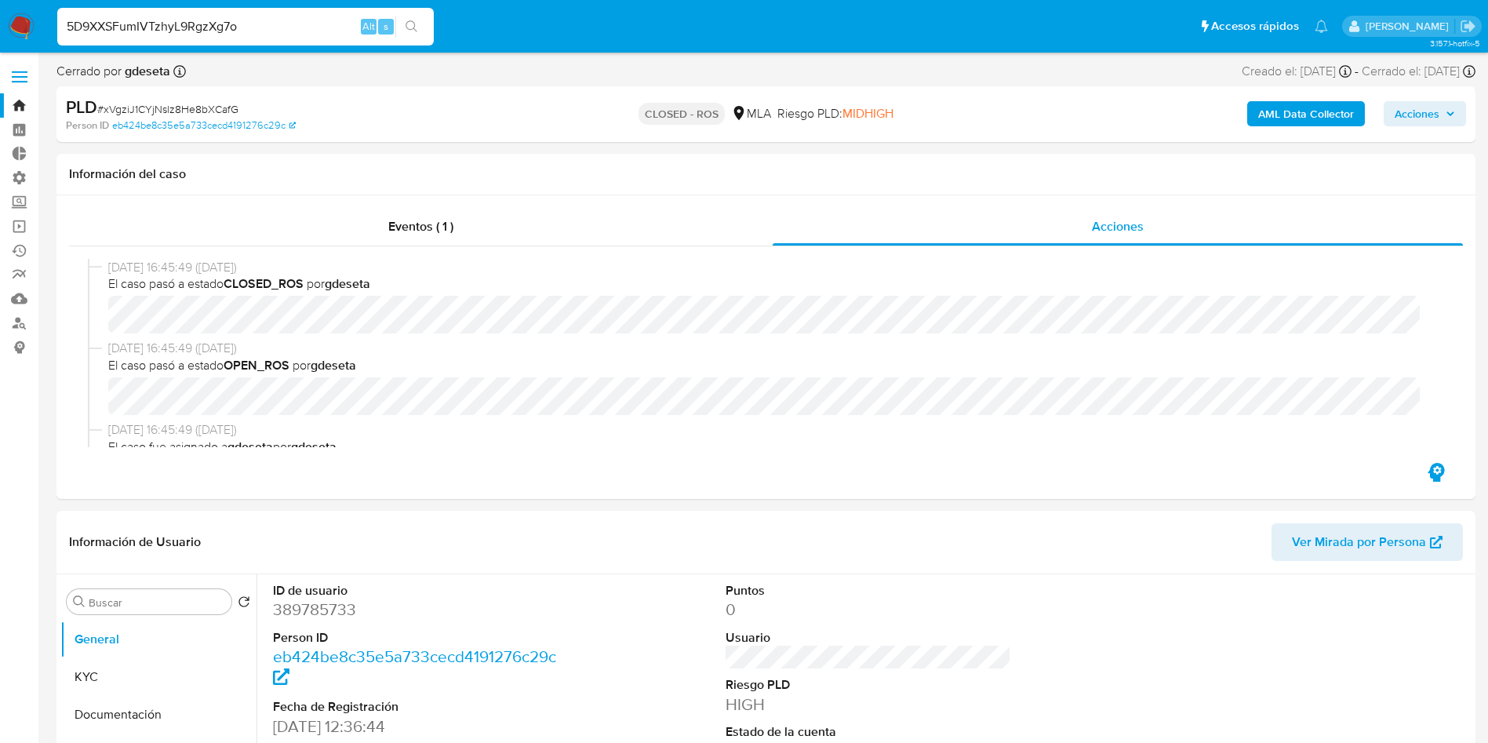
click at [413, 24] on icon "search-icon" at bounding box center [412, 26] width 13 height 13
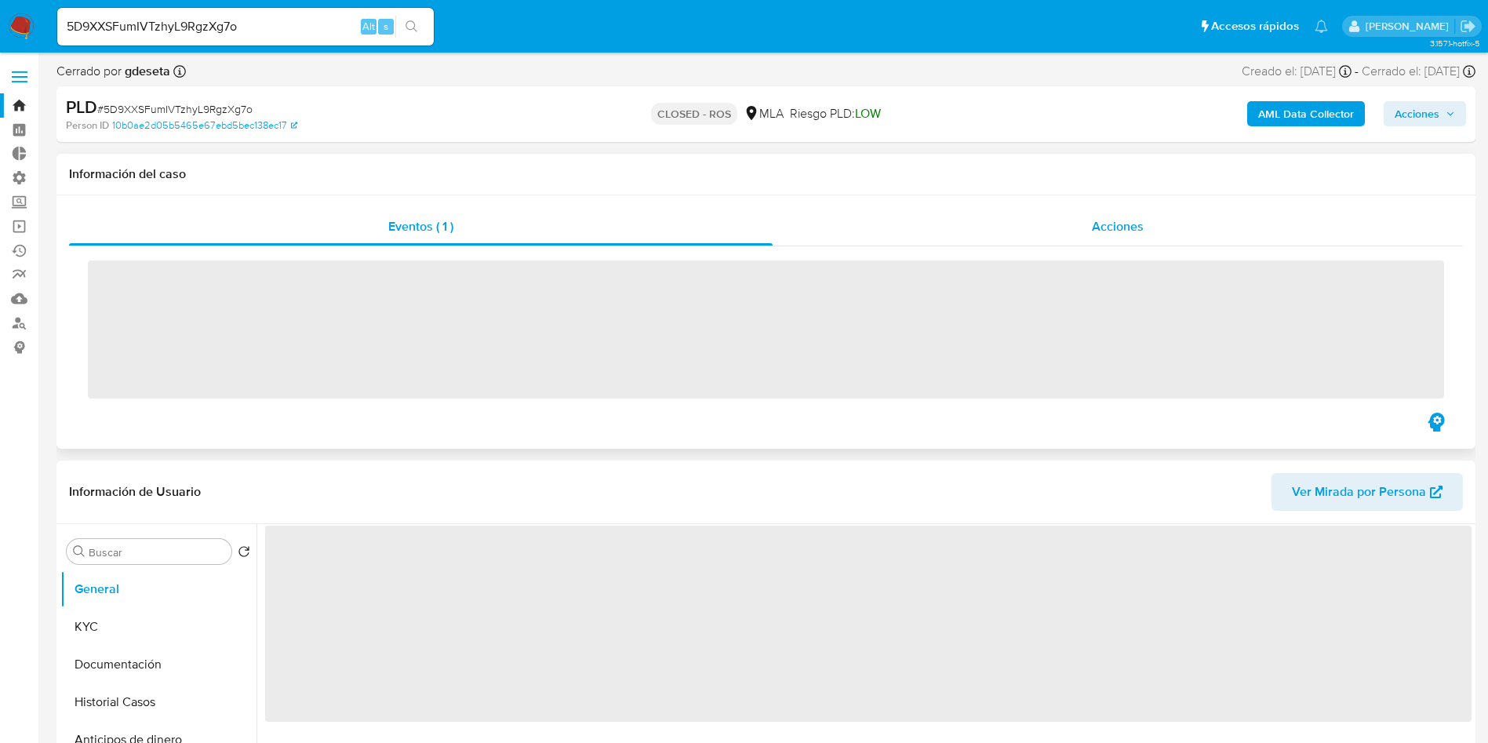
click at [1145, 237] on div "Acciones" at bounding box center [1118, 227] width 690 height 38
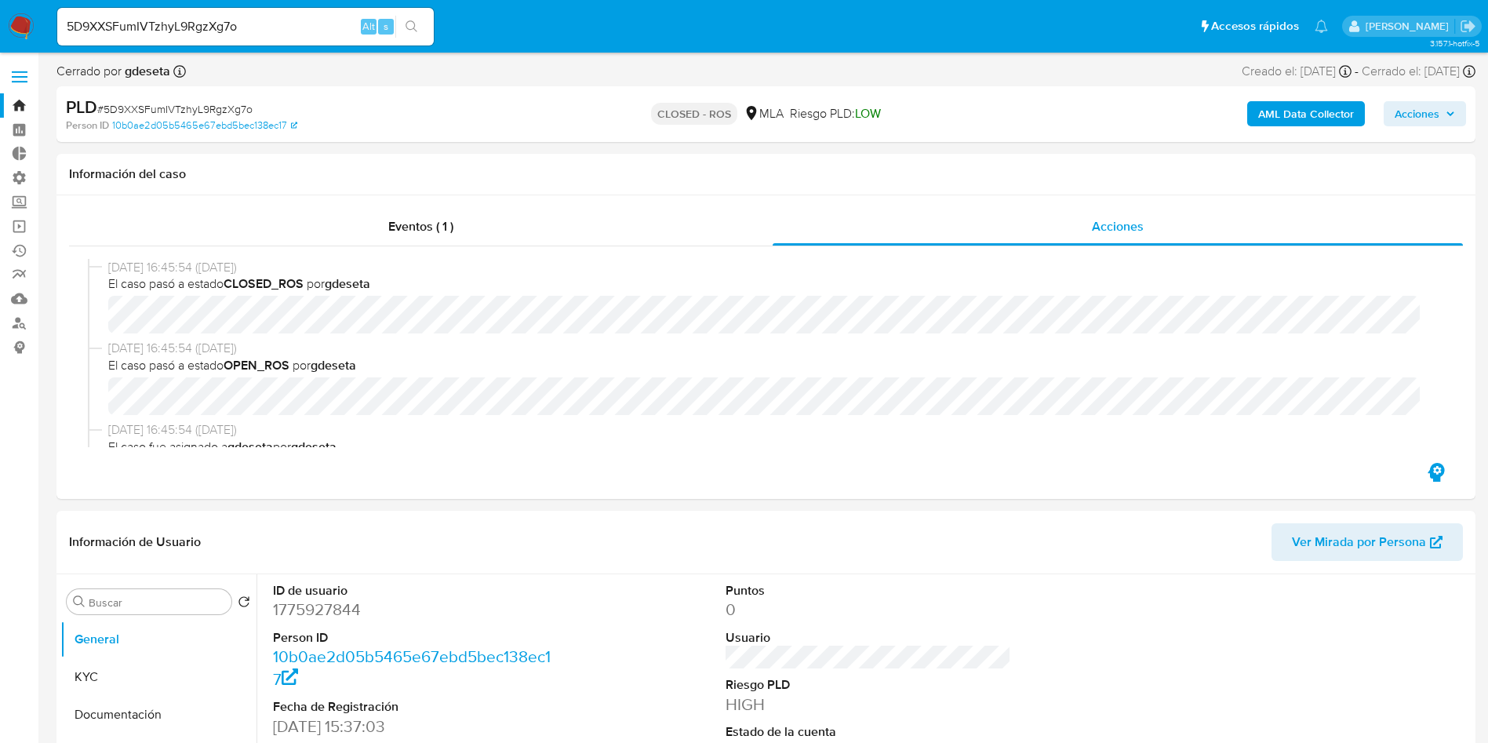
select select "10"
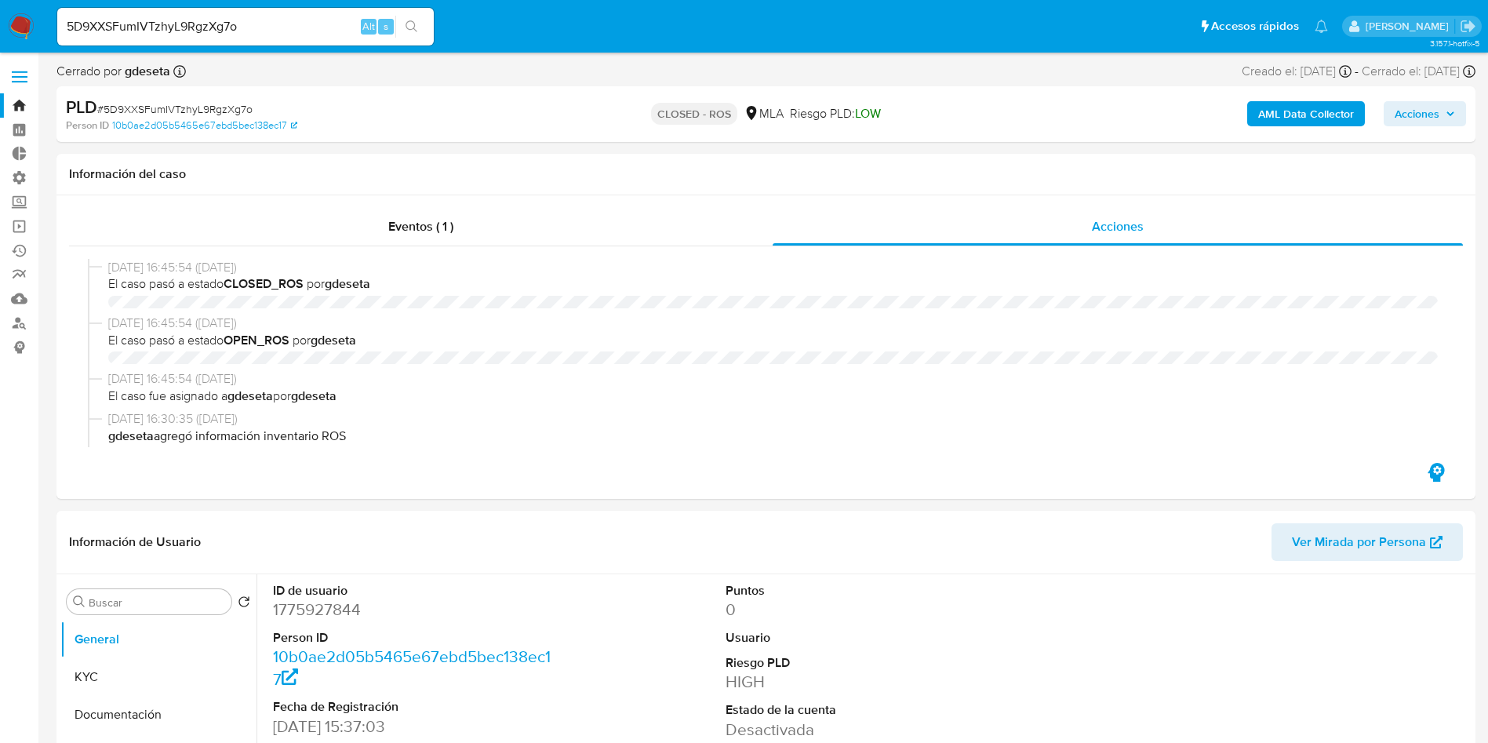
select select "10"
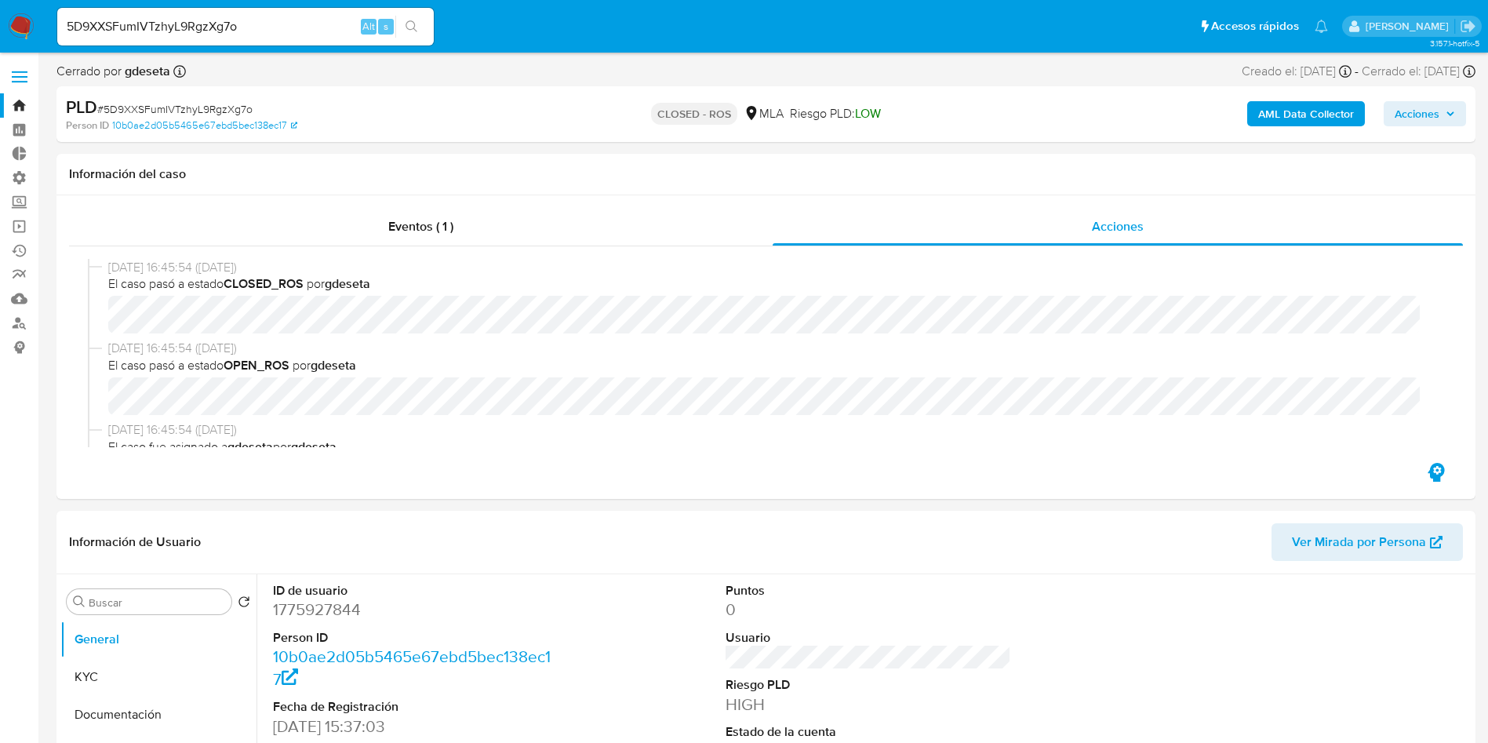
click at [235, 22] on input "5D9XXSFumIVTzhyL9RgzXg7o" at bounding box center [245, 26] width 377 height 20
paste input "umul8hFqWHGfMlIn39ZTdrEh"
type input "umul8hFqWHGfMlIn39ZTdrEh"
click at [415, 26] on icon "search-icon" at bounding box center [412, 26] width 13 height 13
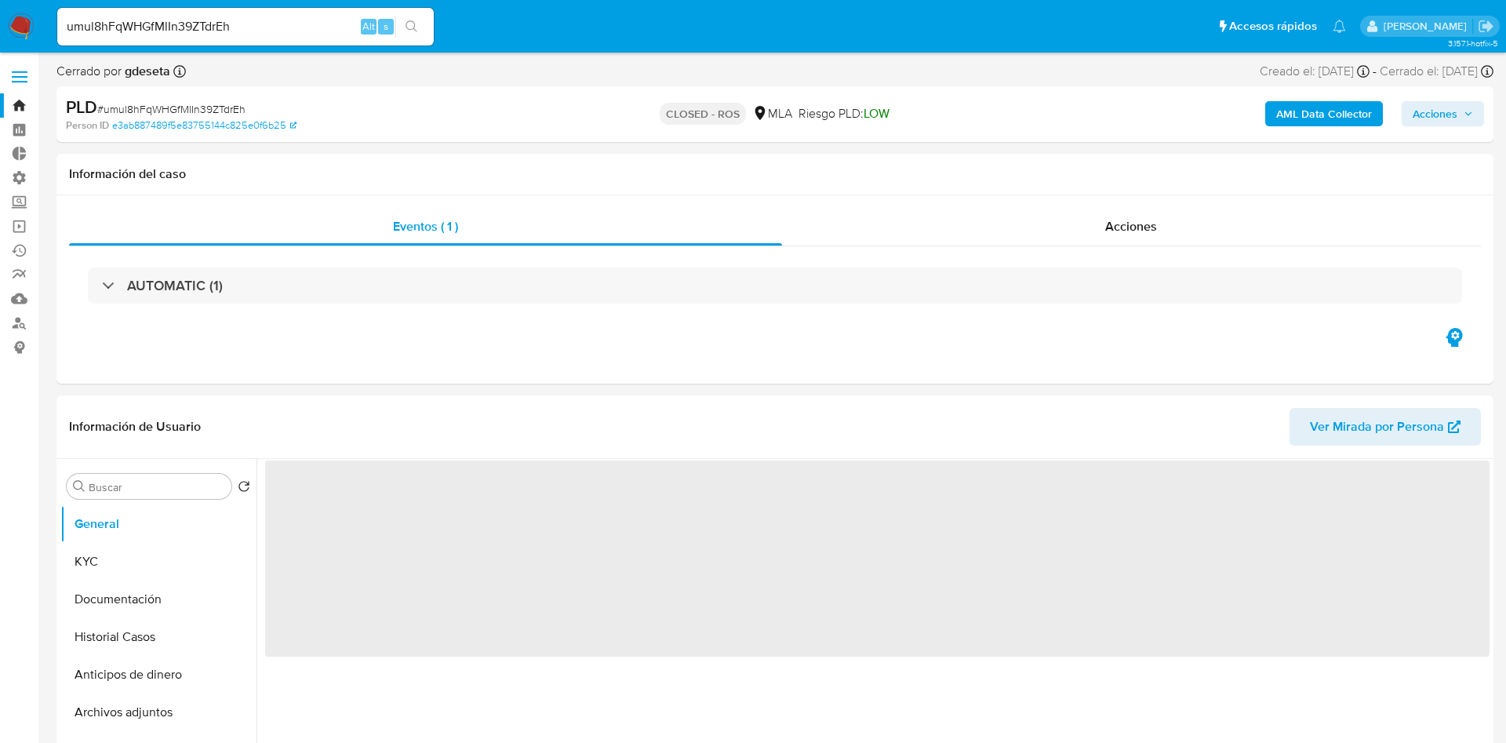
select select "10"
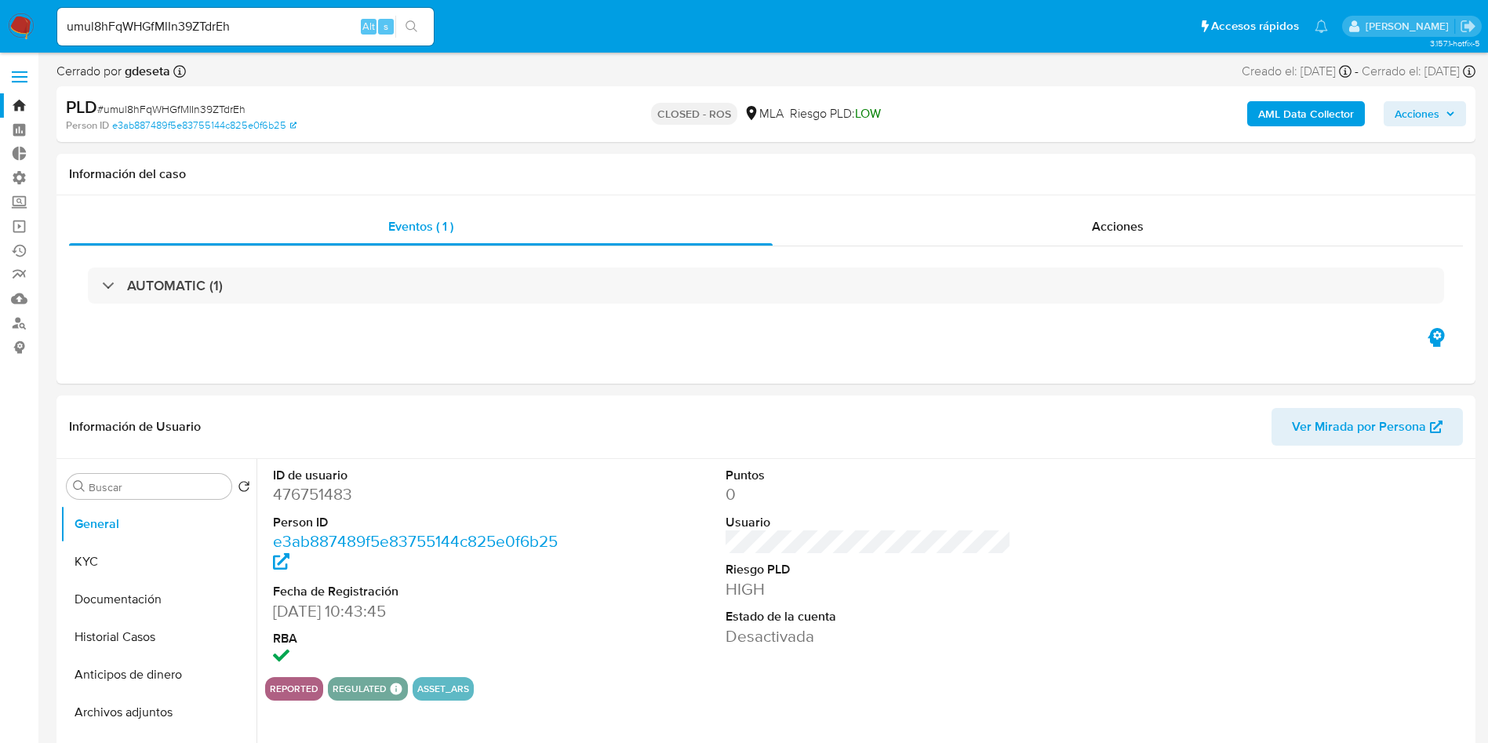
click at [216, 28] on input "umul8hFqWHGfMlIn39ZTdrEh" at bounding box center [245, 26] width 377 height 20
paste input "2Kib3KDnvbg0PNAs55YvFink"
type input "2Kib3KDnvbg0PNAs55YvFink"
click at [409, 29] on icon "search-icon" at bounding box center [412, 26] width 13 height 13
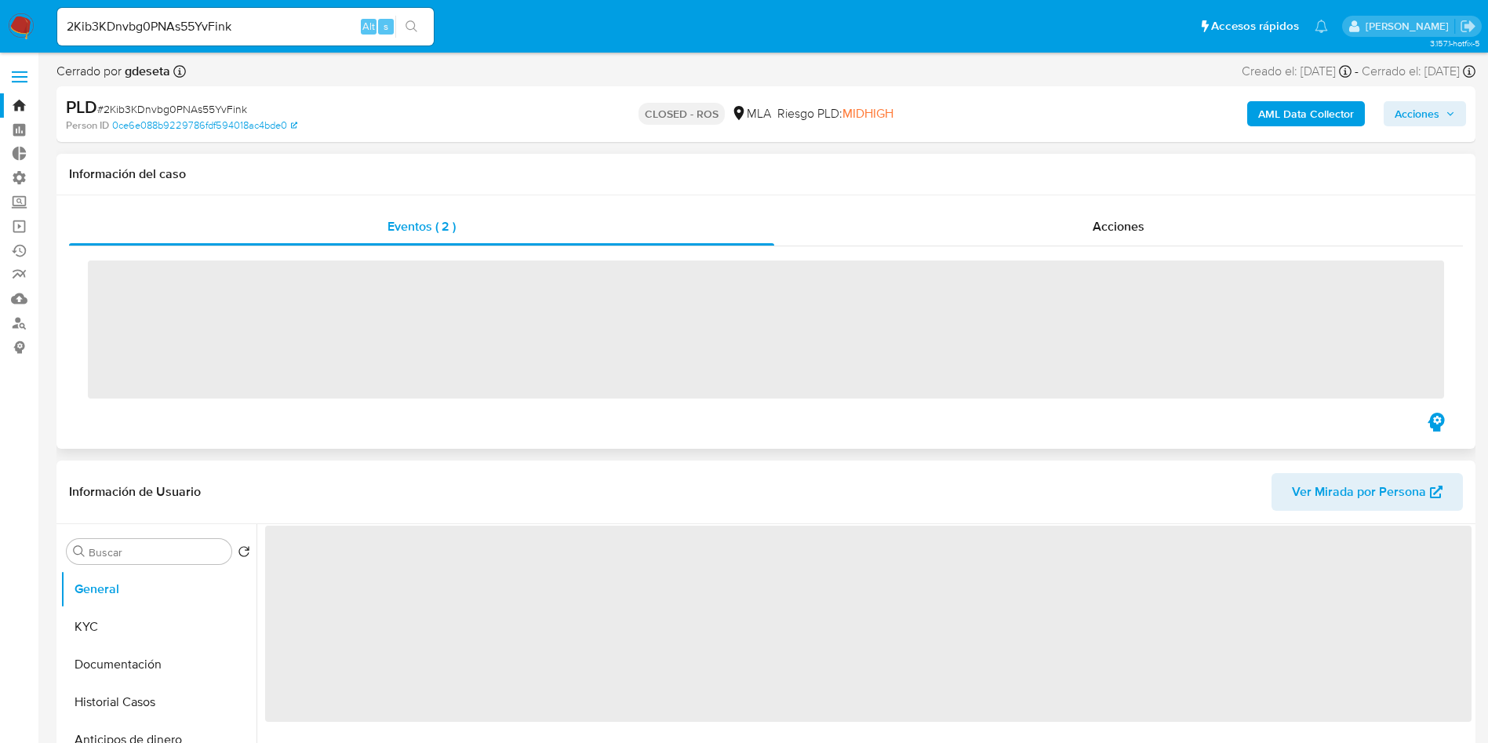
click at [1101, 201] on div "Eventos ( 2 ) Acciones ‌" at bounding box center [765, 321] width 1419 height 253
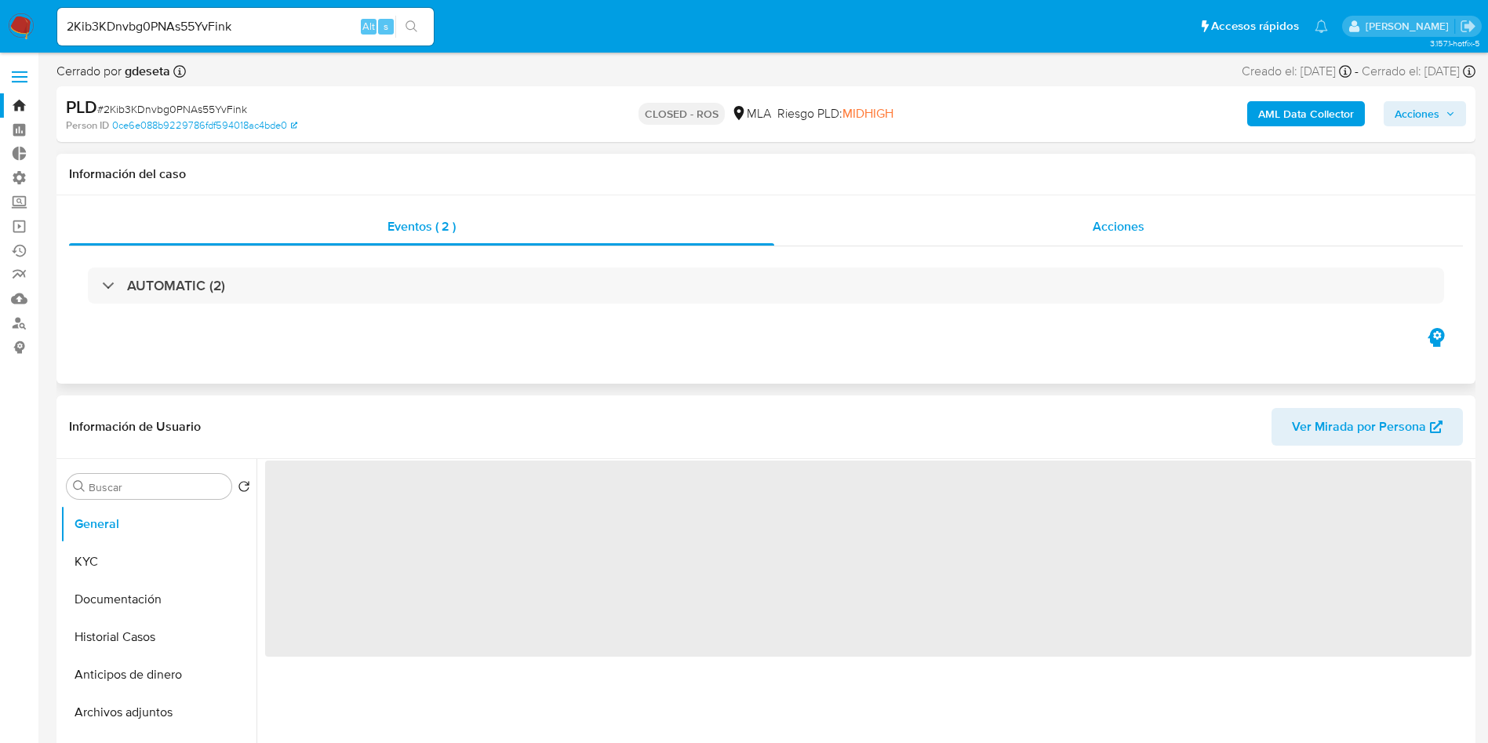
click at [1101, 209] on div "Acciones" at bounding box center [1118, 227] width 689 height 38
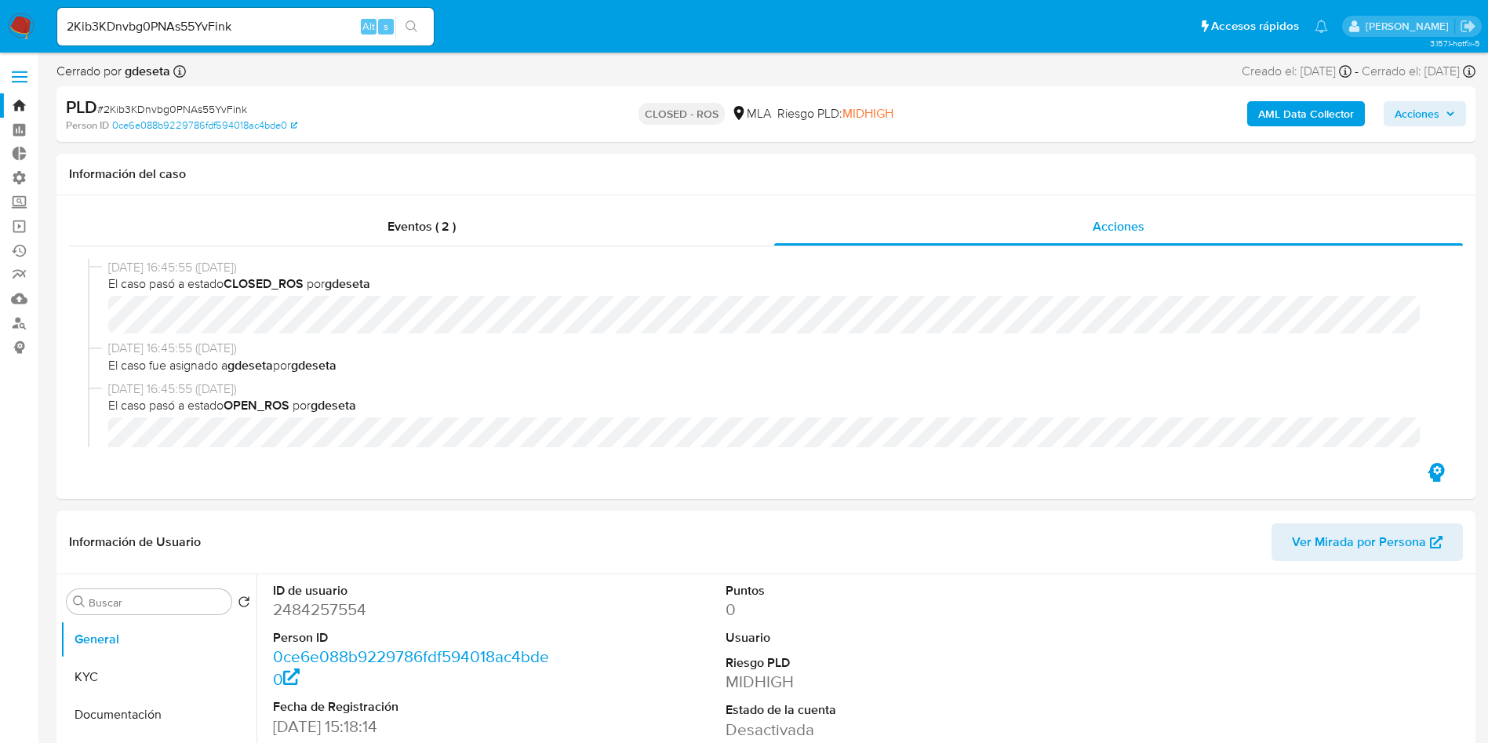
select select "10"
click at [217, 31] on input "2Kib3KDnvbg0PNAs55YvFink" at bounding box center [245, 26] width 377 height 20
paste input "MMZQI2l6bwMGrAaC6gsAwVa3"
type input "MMZQI2l6bwMGrAaC6gsAwVa3"
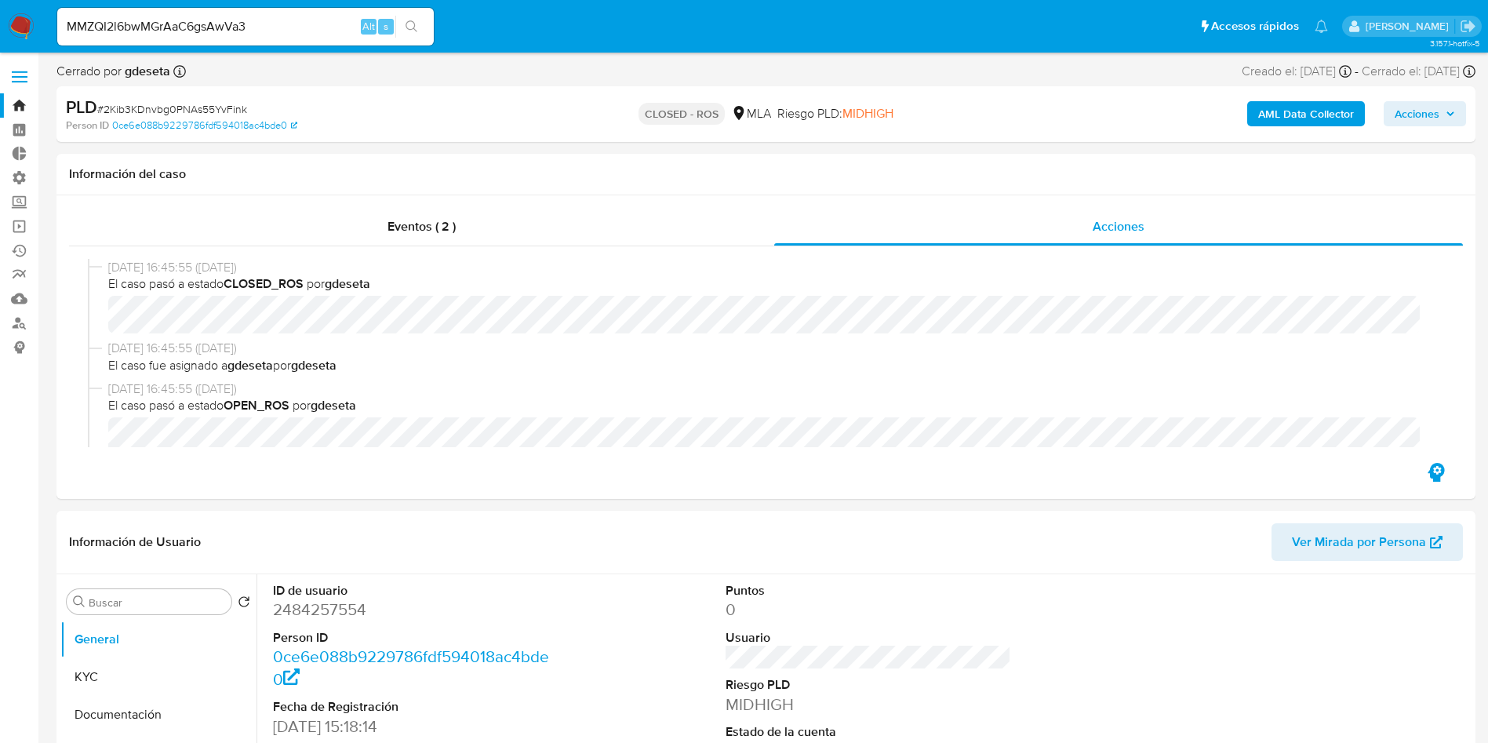
click at [419, 27] on button "search-icon" at bounding box center [411, 27] width 32 height 22
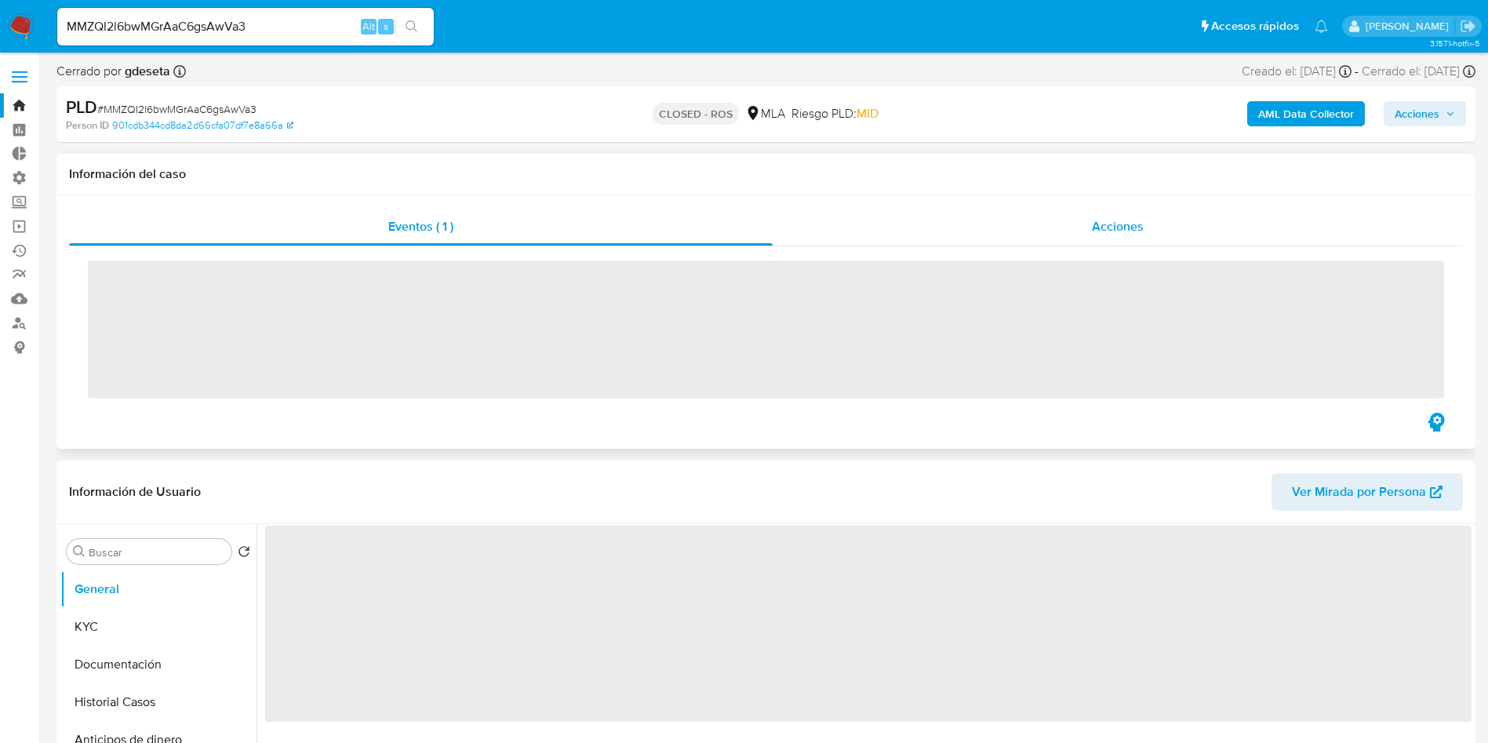
click at [1159, 228] on div "Acciones" at bounding box center [1118, 227] width 690 height 38
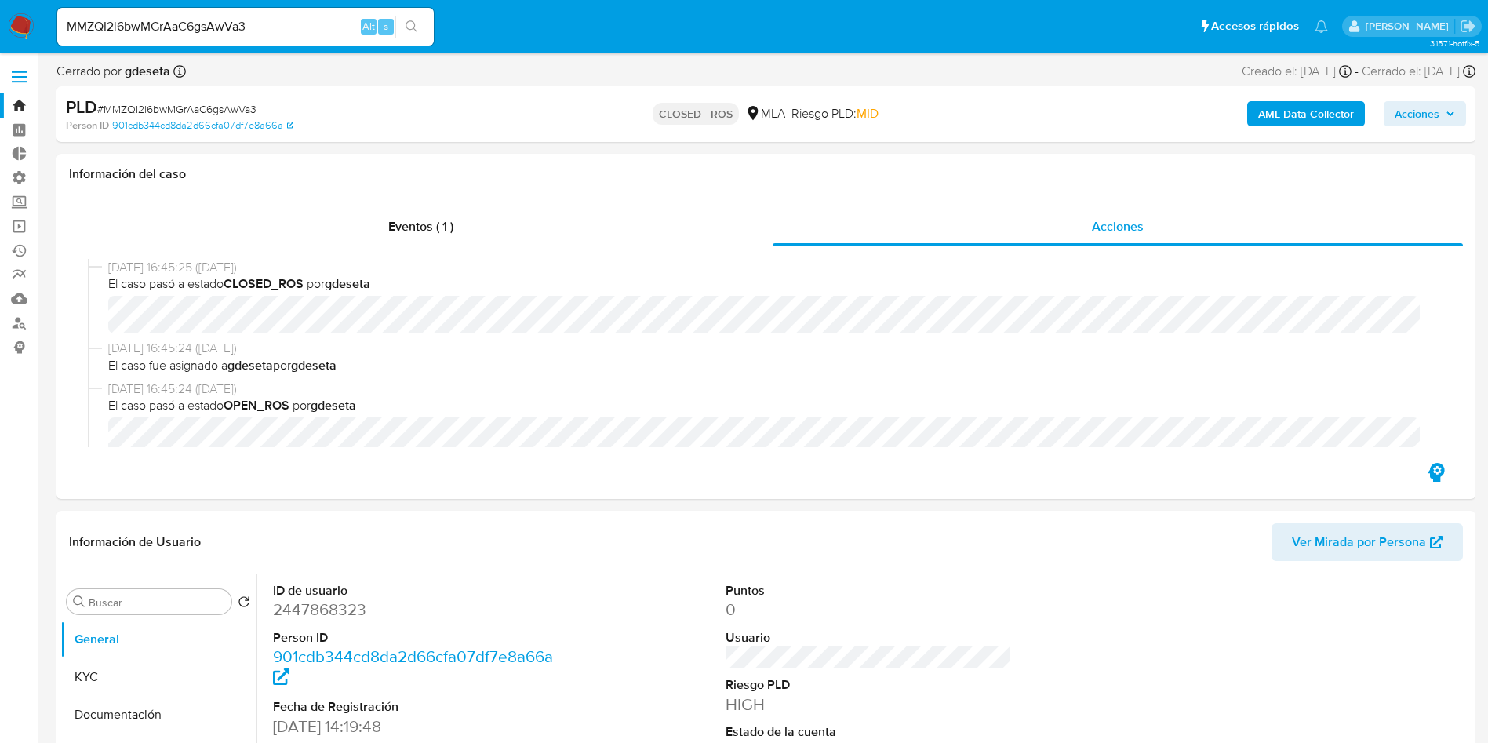
select select "10"
click at [246, 24] on input "MMZQI2l6bwMGrAaC6gsAwVa3" at bounding box center [245, 26] width 377 height 20
paste input "0TTTvTgfTelAzhw14vTjFZY8"
type input "0TTTvTgfTelAzhw14vTjFZY8"
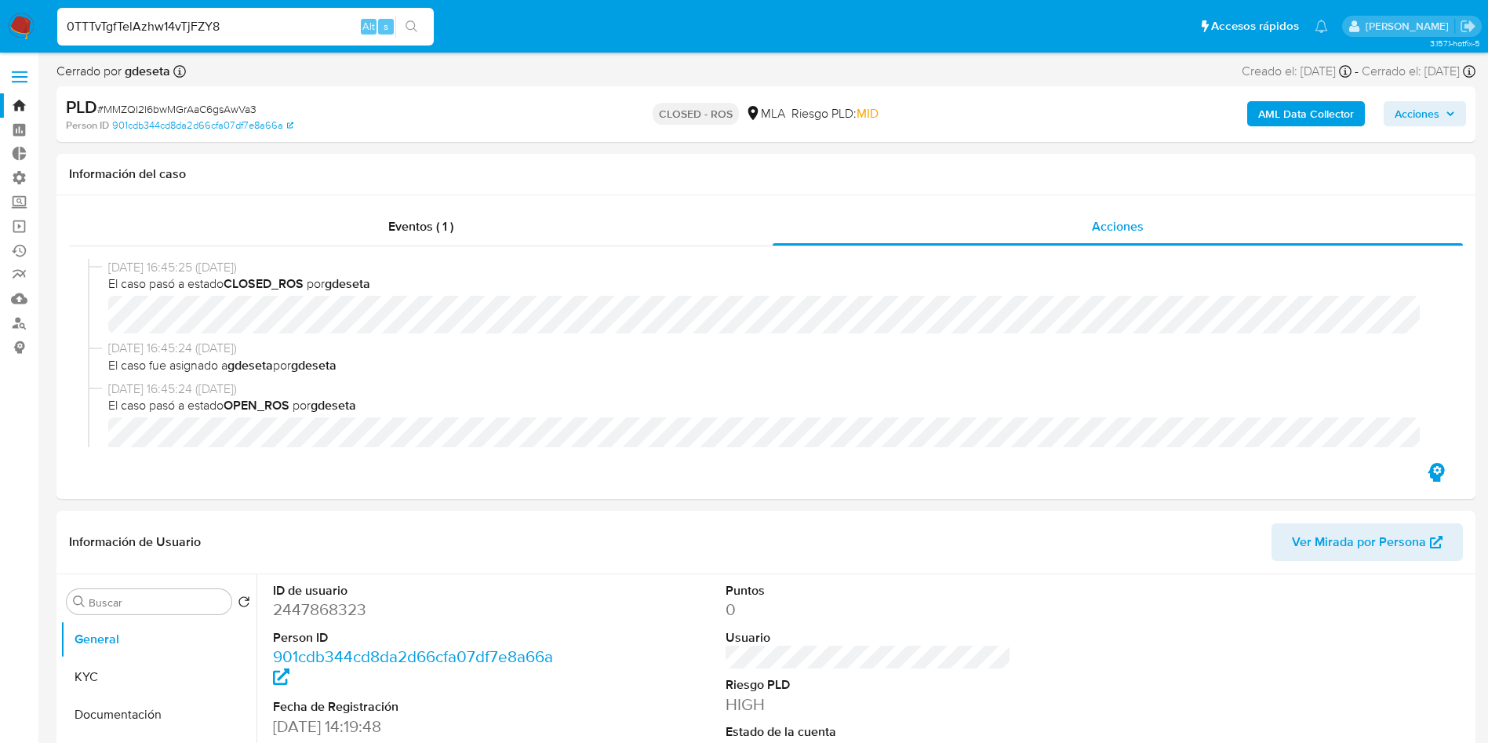
click at [410, 24] on icon "search-icon" at bounding box center [412, 26] width 13 height 13
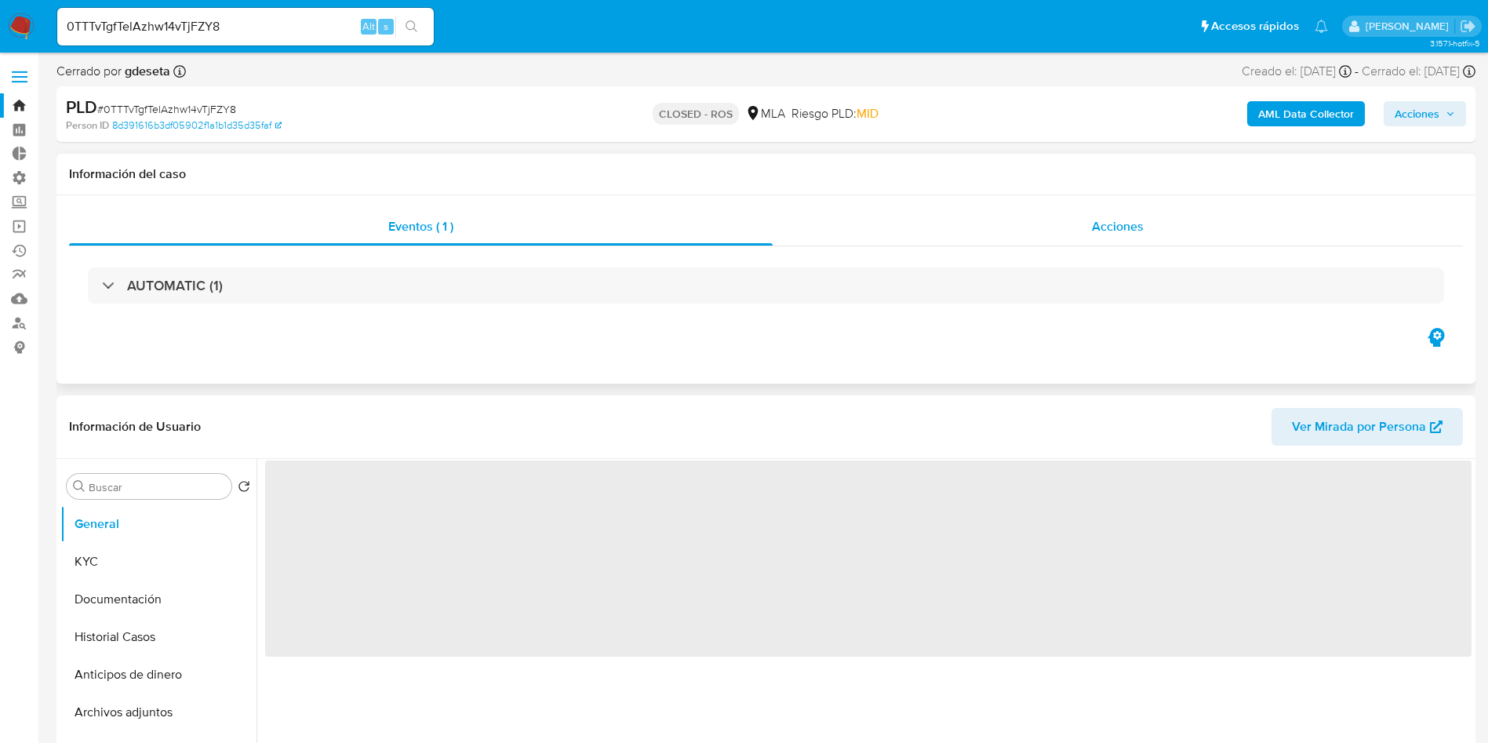
click at [1126, 224] on span "Acciones" at bounding box center [1118, 226] width 52 height 18
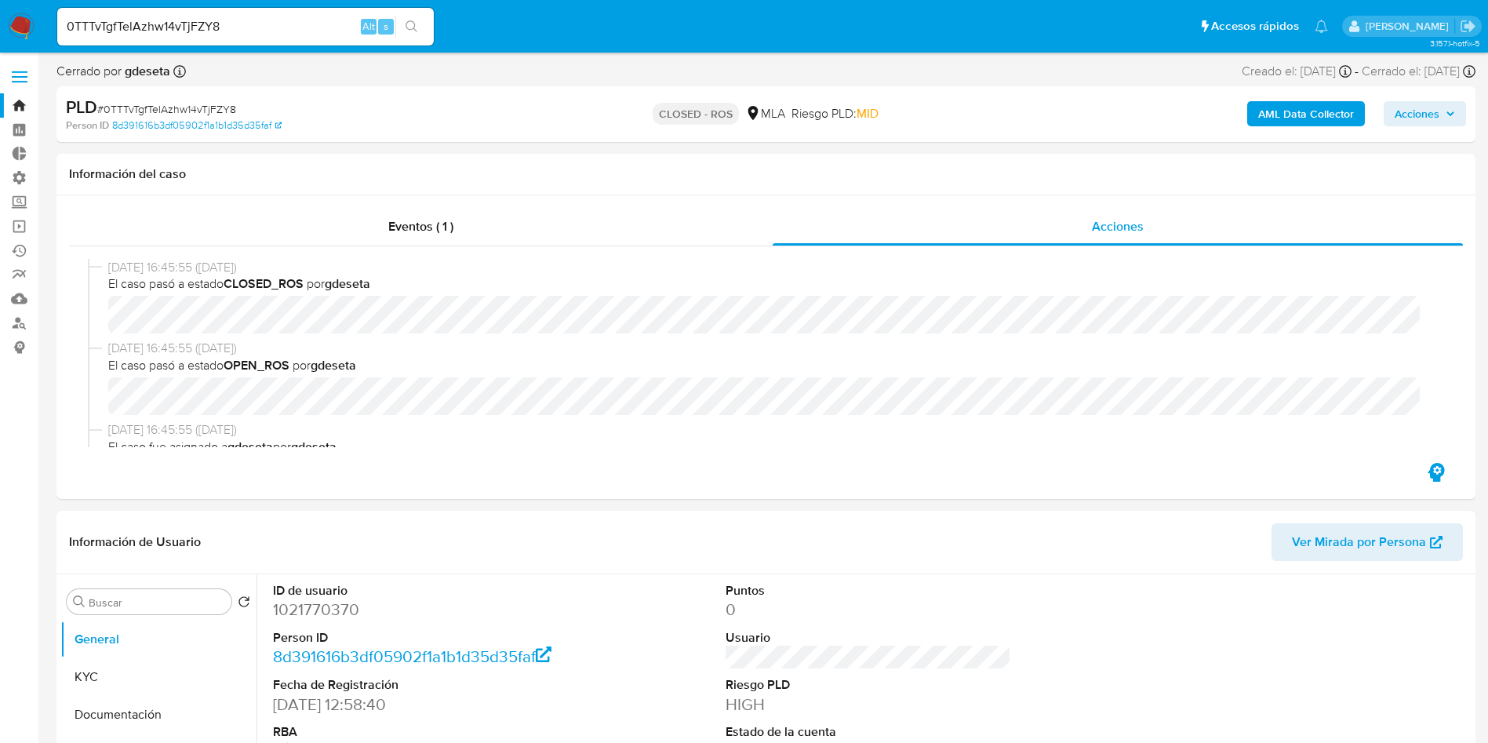
select select "10"
click at [241, 25] on input "0TTTvTgfTelAzhw14vTjFZY8" at bounding box center [245, 26] width 377 height 20
paste input "aLmI4l60O5FiyrToTP5Rmy5i"
type input "aLmI4l60O5FiyrToTP5Rmy5i"
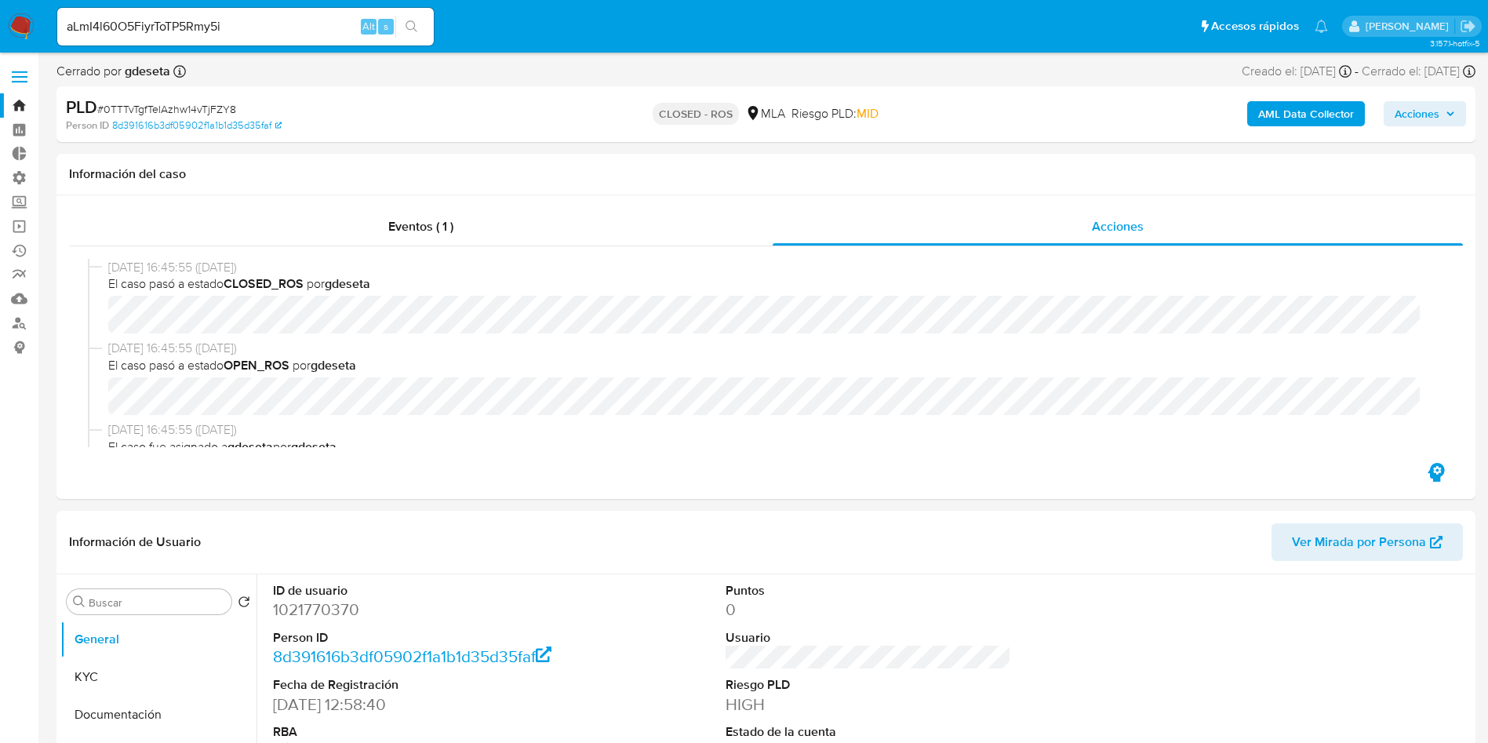
click at [407, 27] on icon "search-icon" at bounding box center [412, 26] width 12 height 12
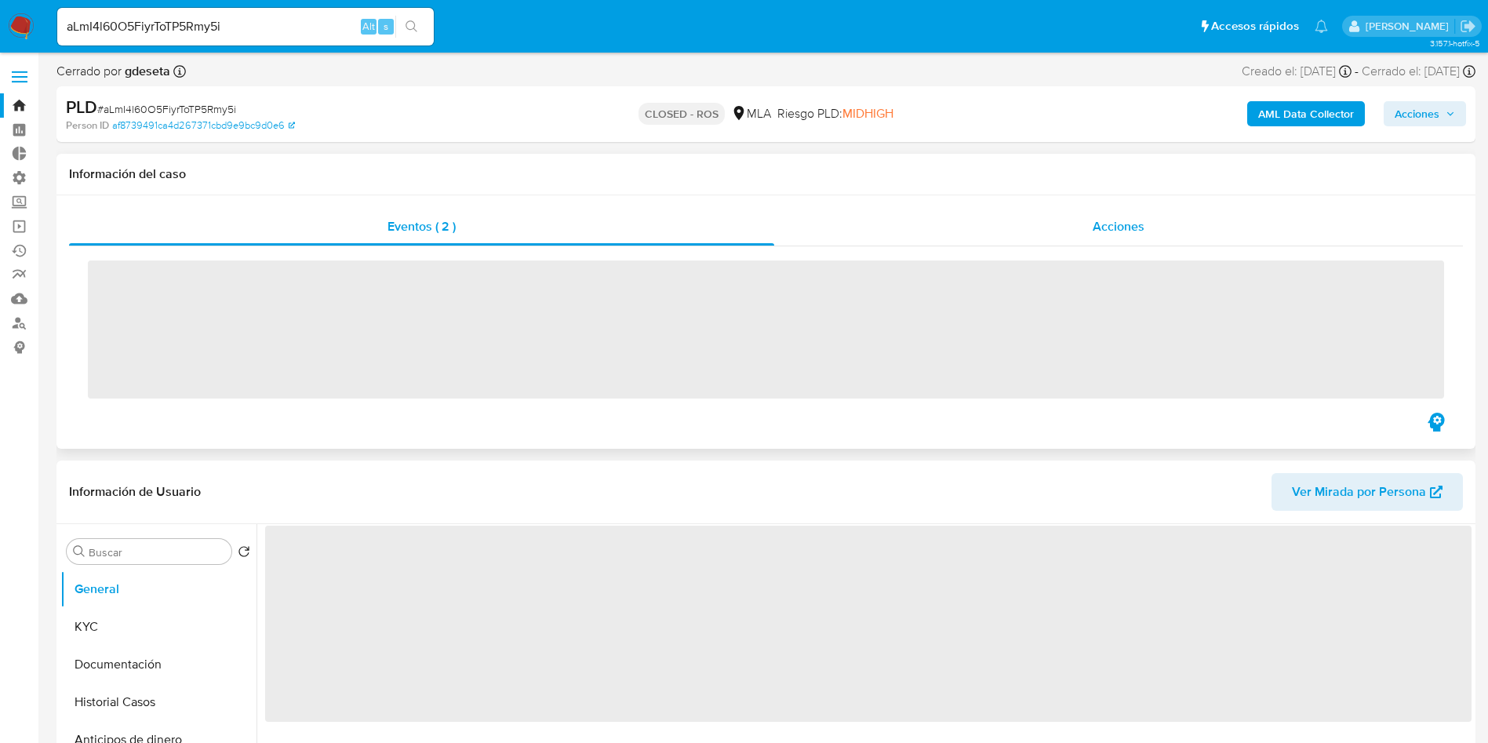
click at [1155, 214] on div "Acciones" at bounding box center [1118, 227] width 689 height 38
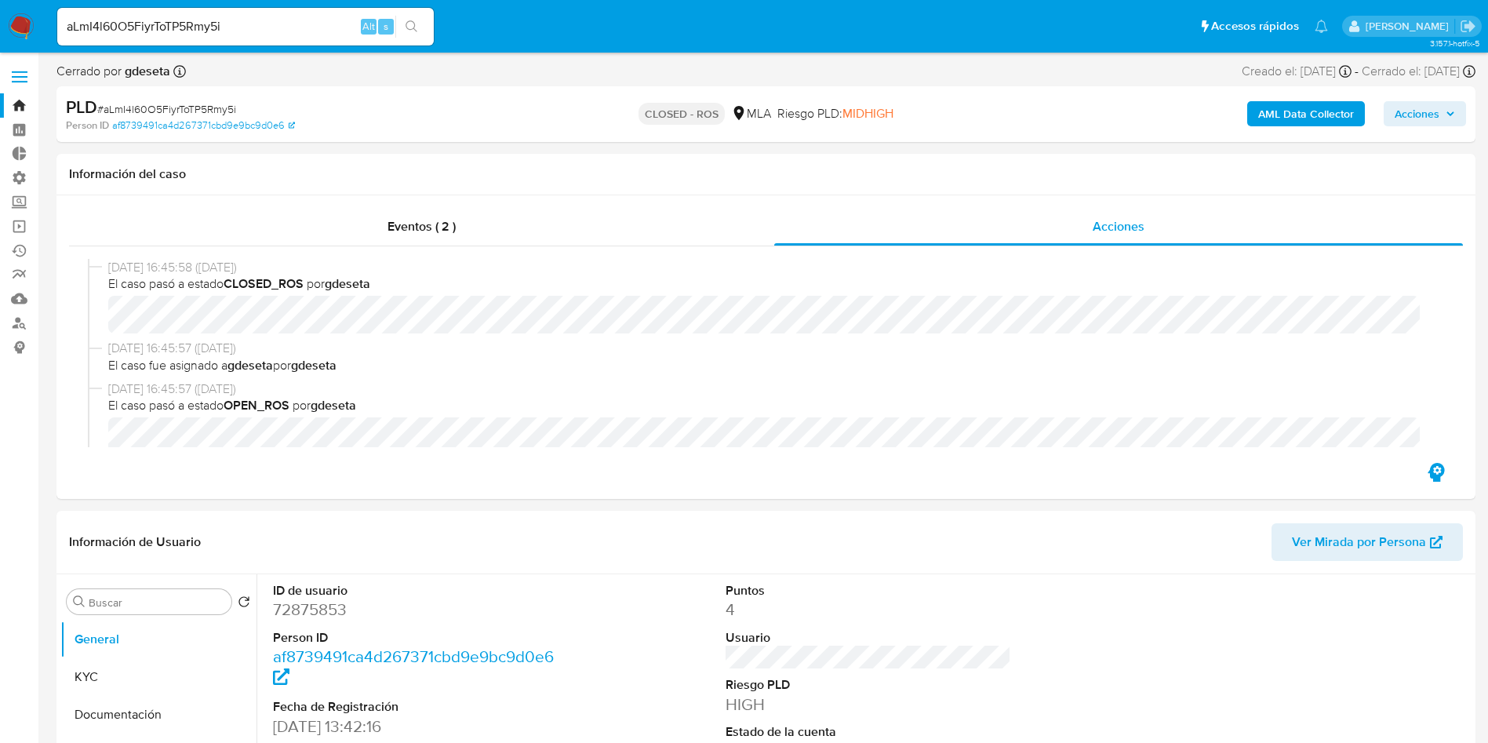
select select "10"
click at [300, 31] on input "aLmI4l60O5FiyrToTP5Rmy5i" at bounding box center [245, 26] width 377 height 20
paste input "K4lc3ZB4wz5Dx6ggven5WvsL"
type input "K4lc3ZB4wz5Dx6ggven5WvsL"
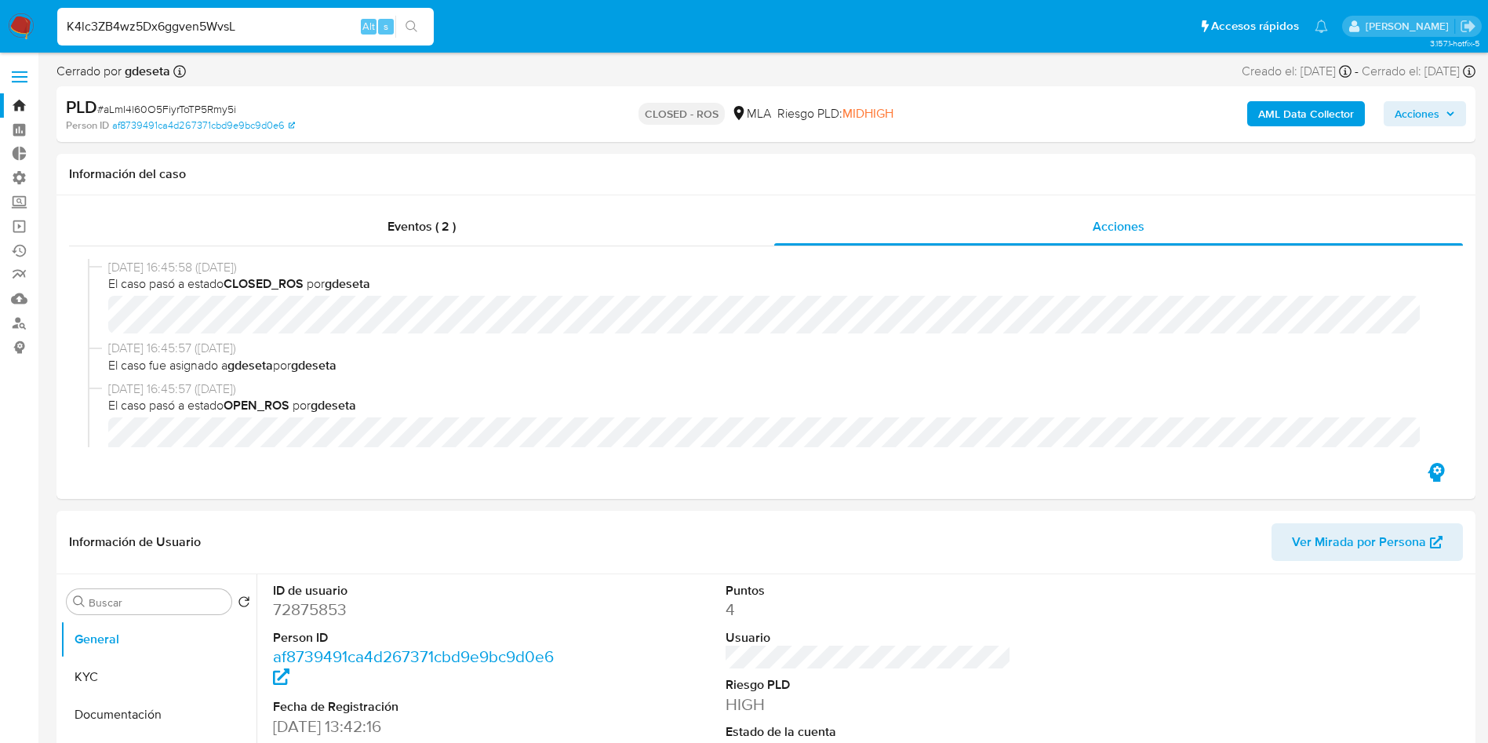
click at [408, 41] on div "K4lc3ZB4wz5Dx6ggven5WvsL Alt s" at bounding box center [245, 27] width 377 height 38
click at [424, 22] on button "search-icon" at bounding box center [411, 27] width 32 height 22
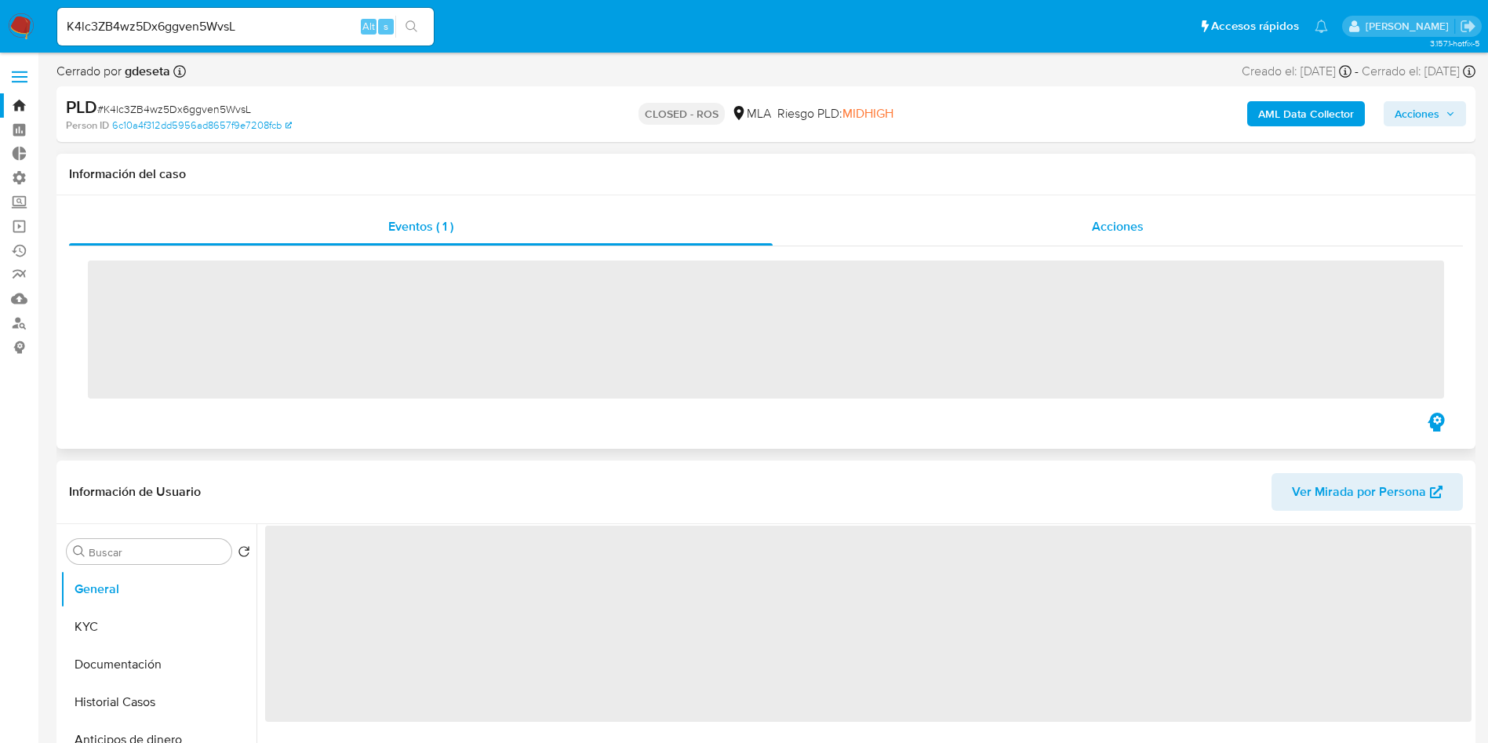
click at [1105, 238] on div "Acciones" at bounding box center [1118, 227] width 690 height 38
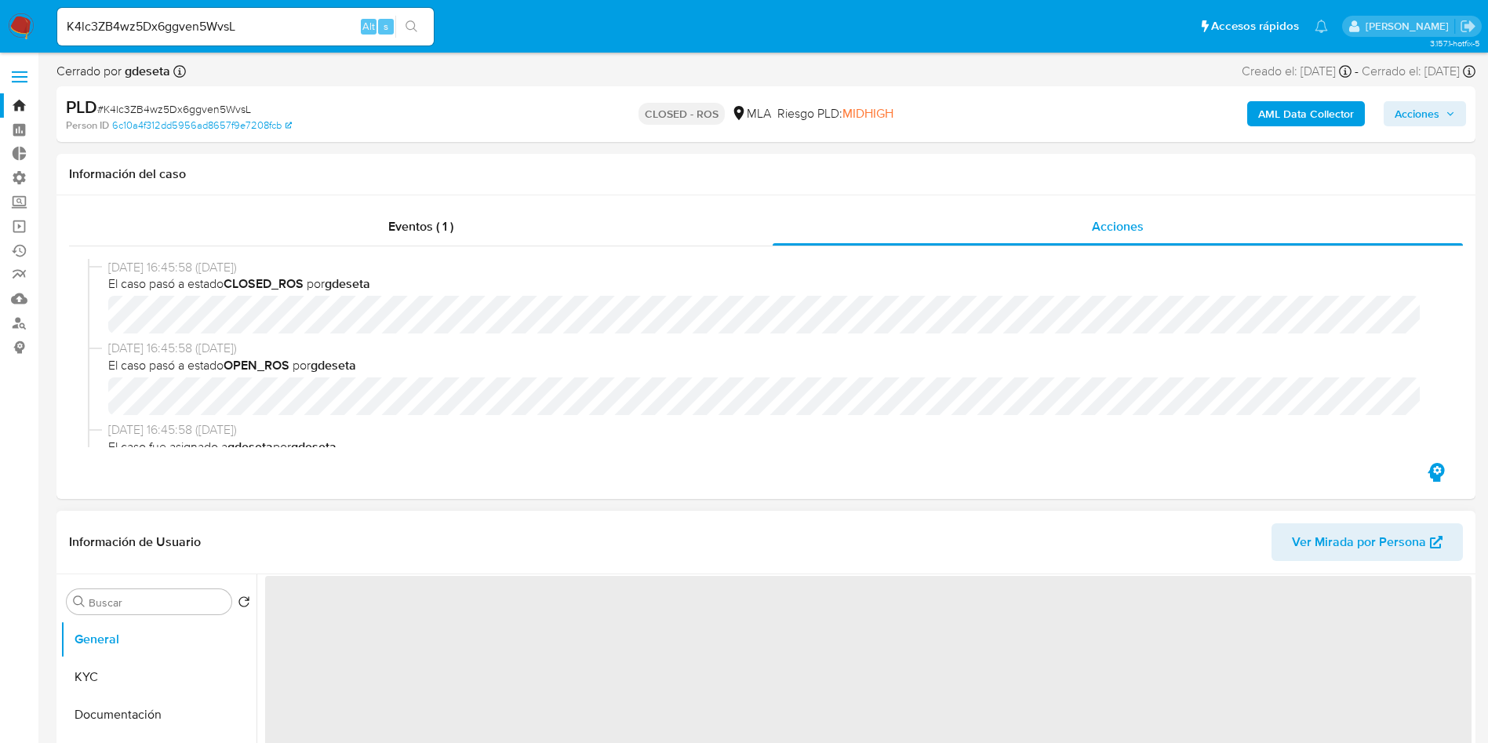
select select "10"
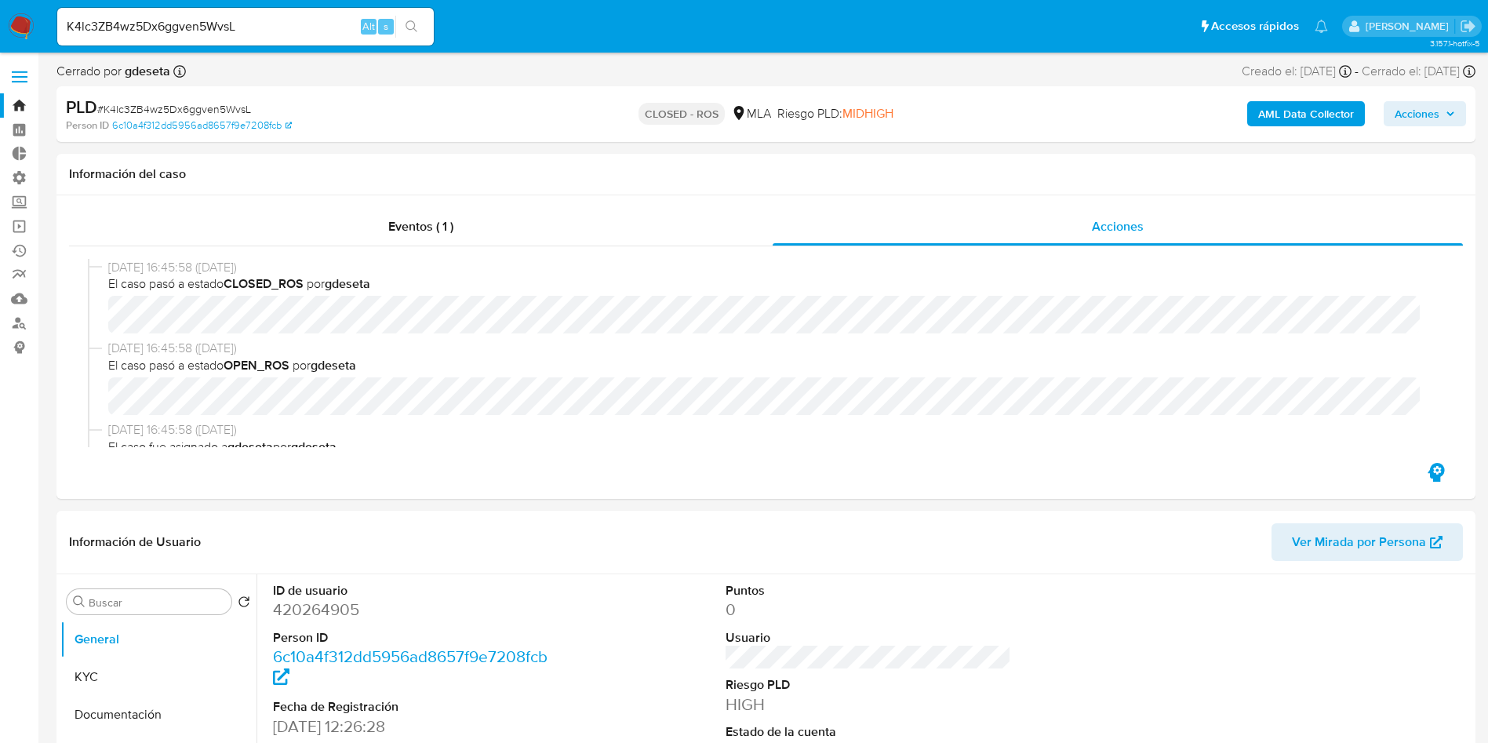
click at [201, 42] on div "K4lc3ZB4wz5Dx6ggven5WvsL Alt s" at bounding box center [245, 27] width 377 height 38
click at [196, 21] on input "K4lc3ZB4wz5Dx6ggven5WvsL" at bounding box center [245, 26] width 377 height 20
paste input "ZBk2gd0vpU7JziBVM8Y7jRuz"
type input "ZBk2gd0vpU7JziBVM8Y7jRuz"
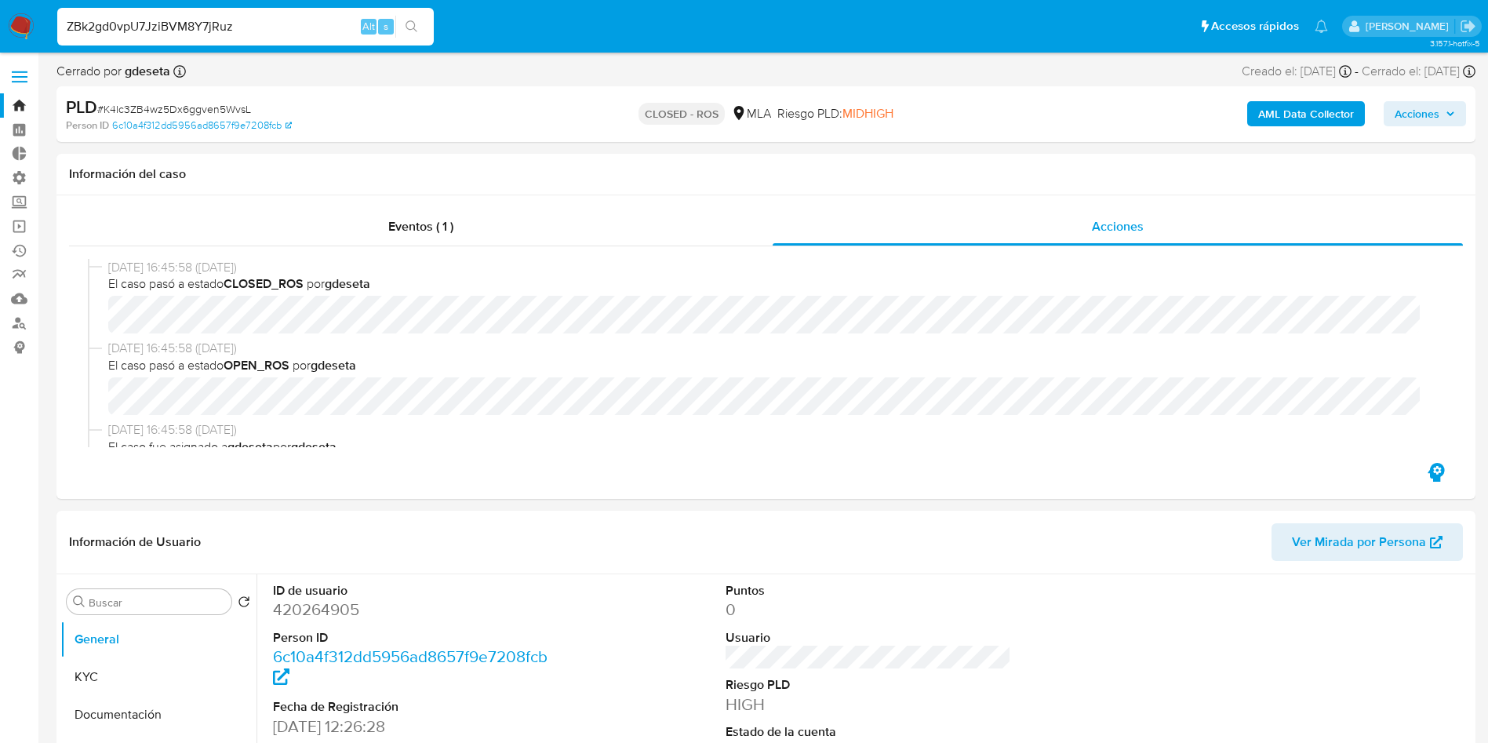
click at [420, 16] on button "search-icon" at bounding box center [411, 27] width 32 height 22
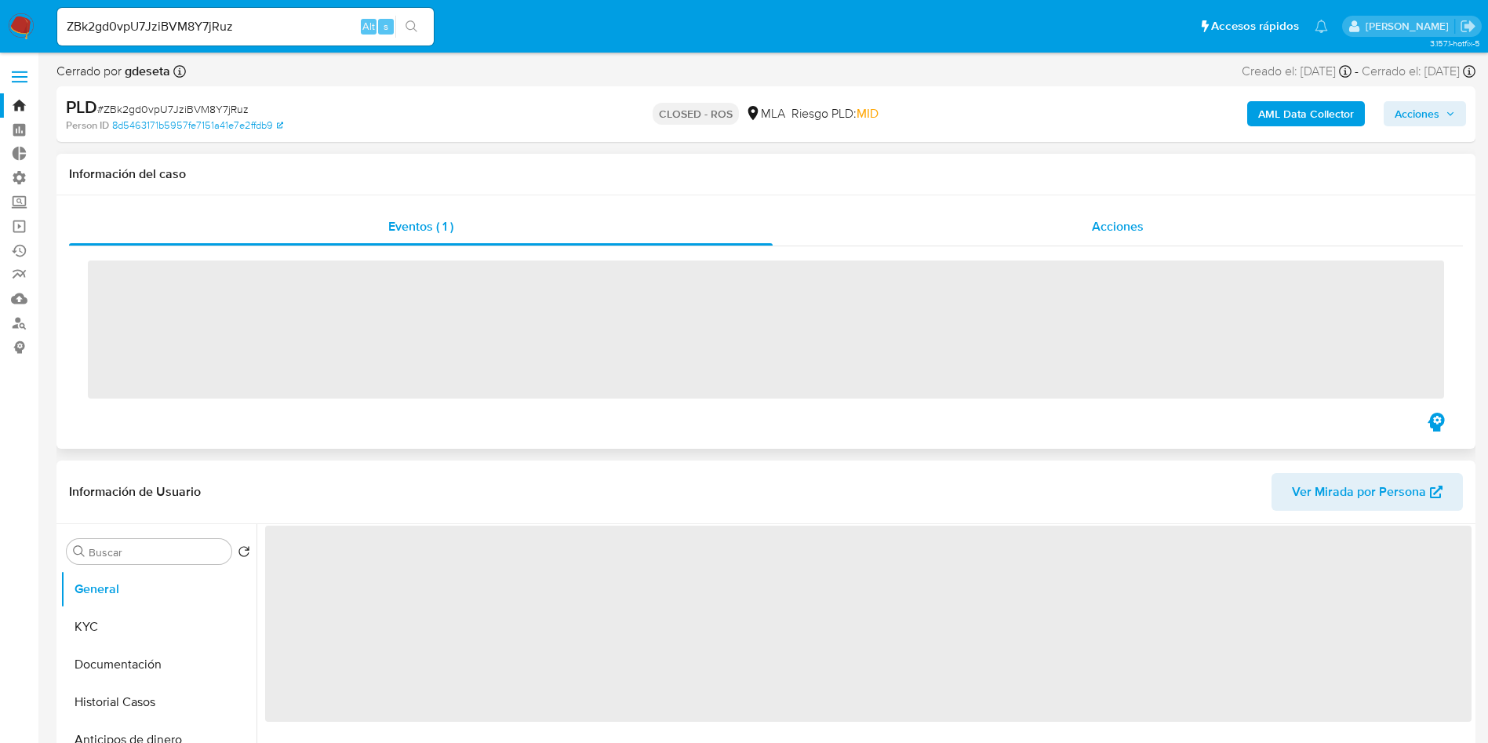
click at [1083, 223] on div "Acciones" at bounding box center [1118, 227] width 690 height 38
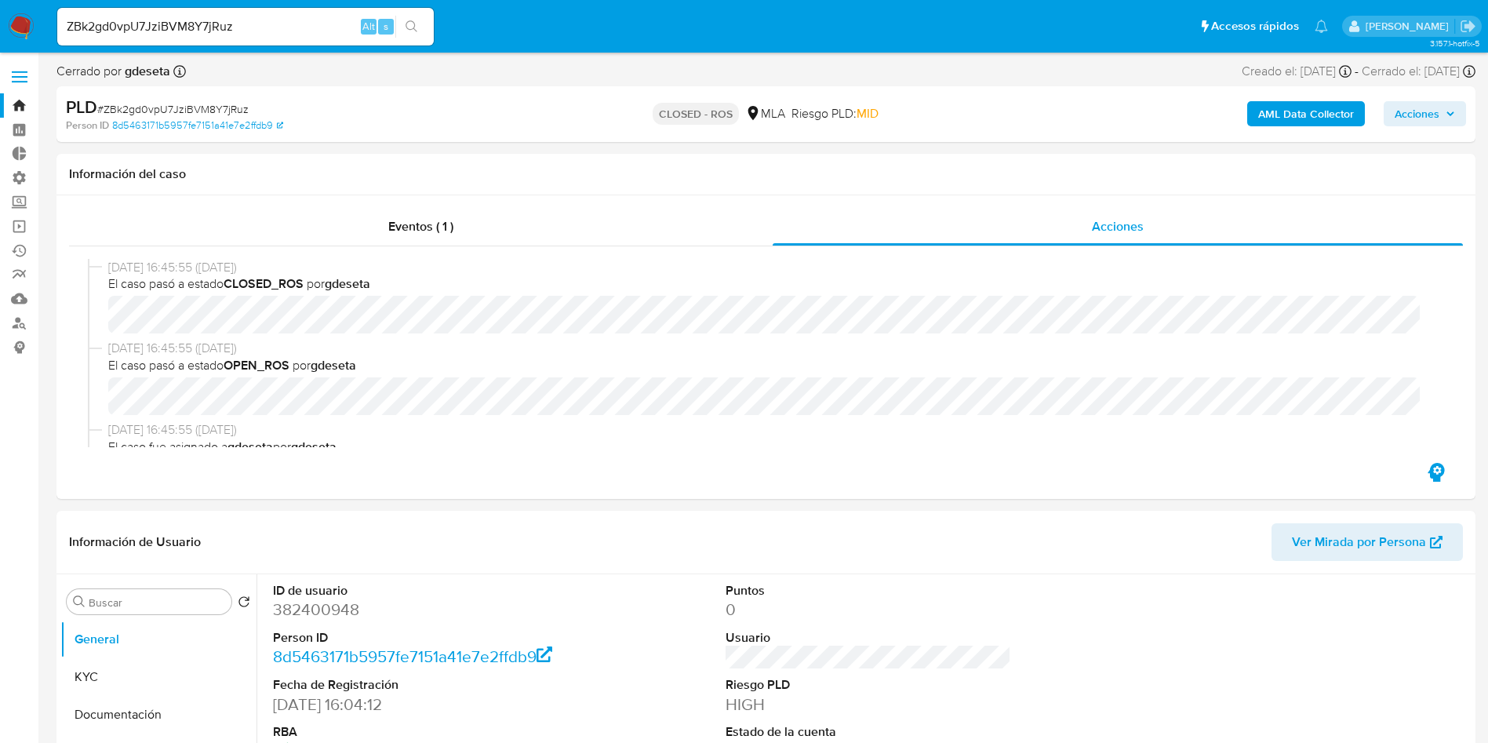
select select "10"
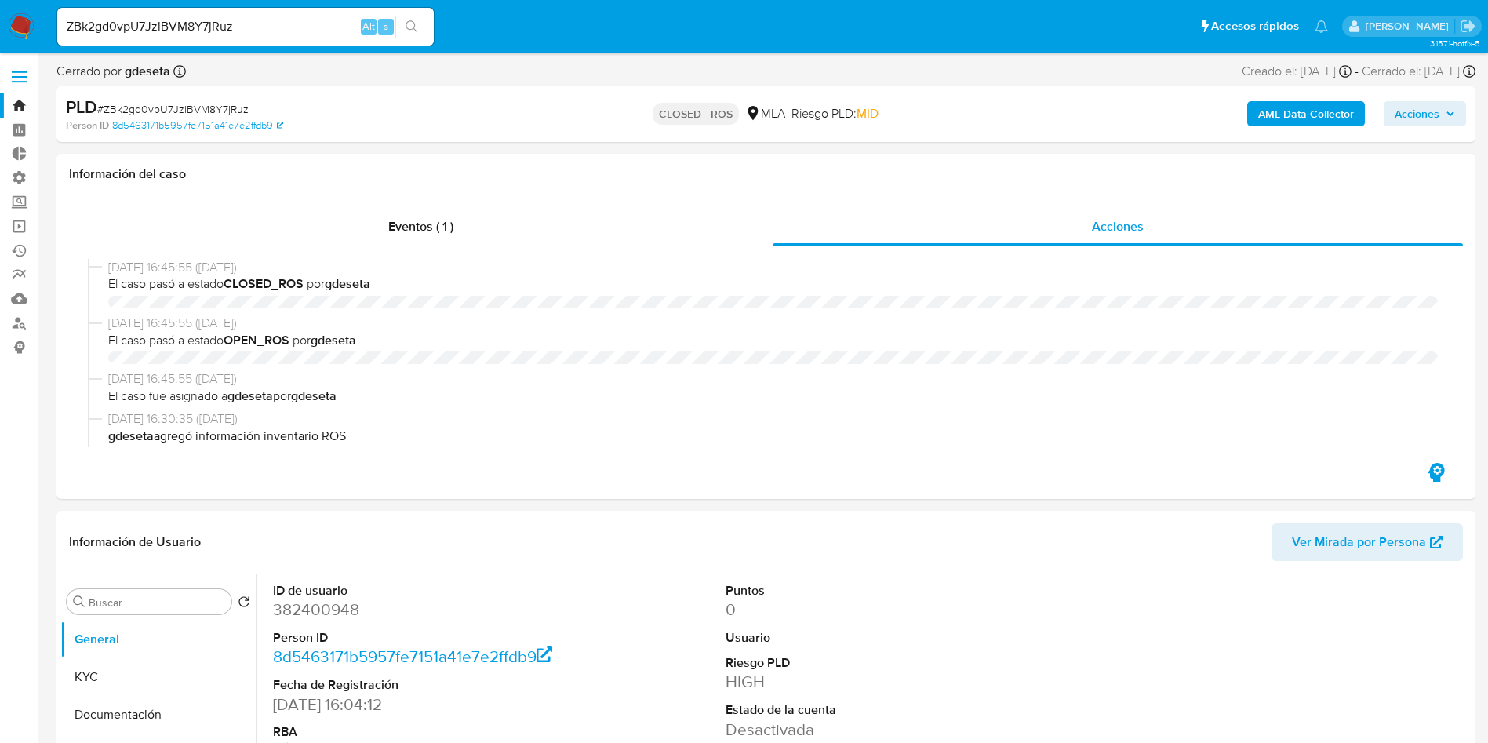
select select "10"
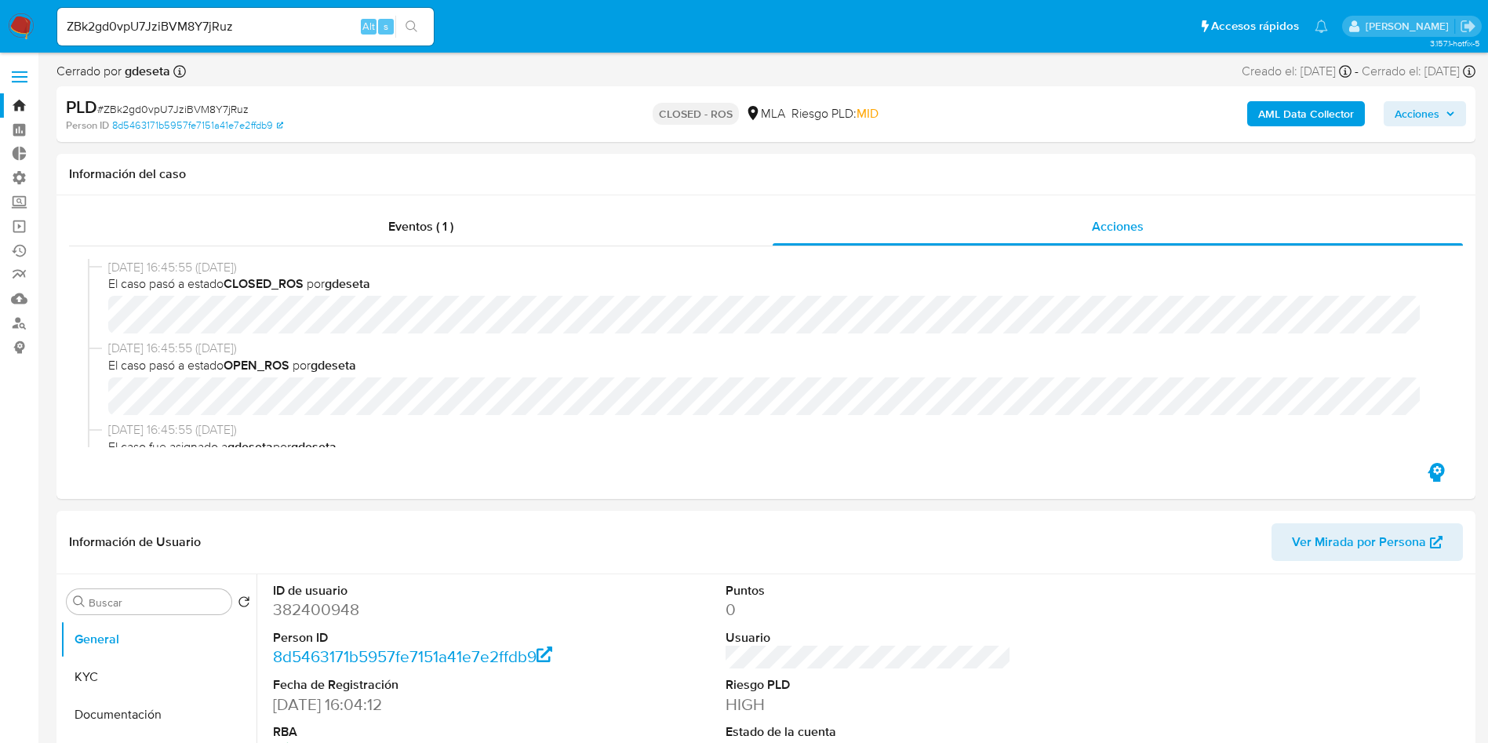
click at [205, 12] on div "ZBk2gd0vpU7JziBVM8Y7jRuz Alt s" at bounding box center [245, 27] width 377 height 38
click at [188, 24] on input "ZBk2gd0vpU7JziBVM8Y7jRuz" at bounding box center [245, 26] width 377 height 20
paste input "t3PhGzV1CGbagRoru83aUC0"
type input "Zt3PhGzV1CGbagRoru83aUC0"
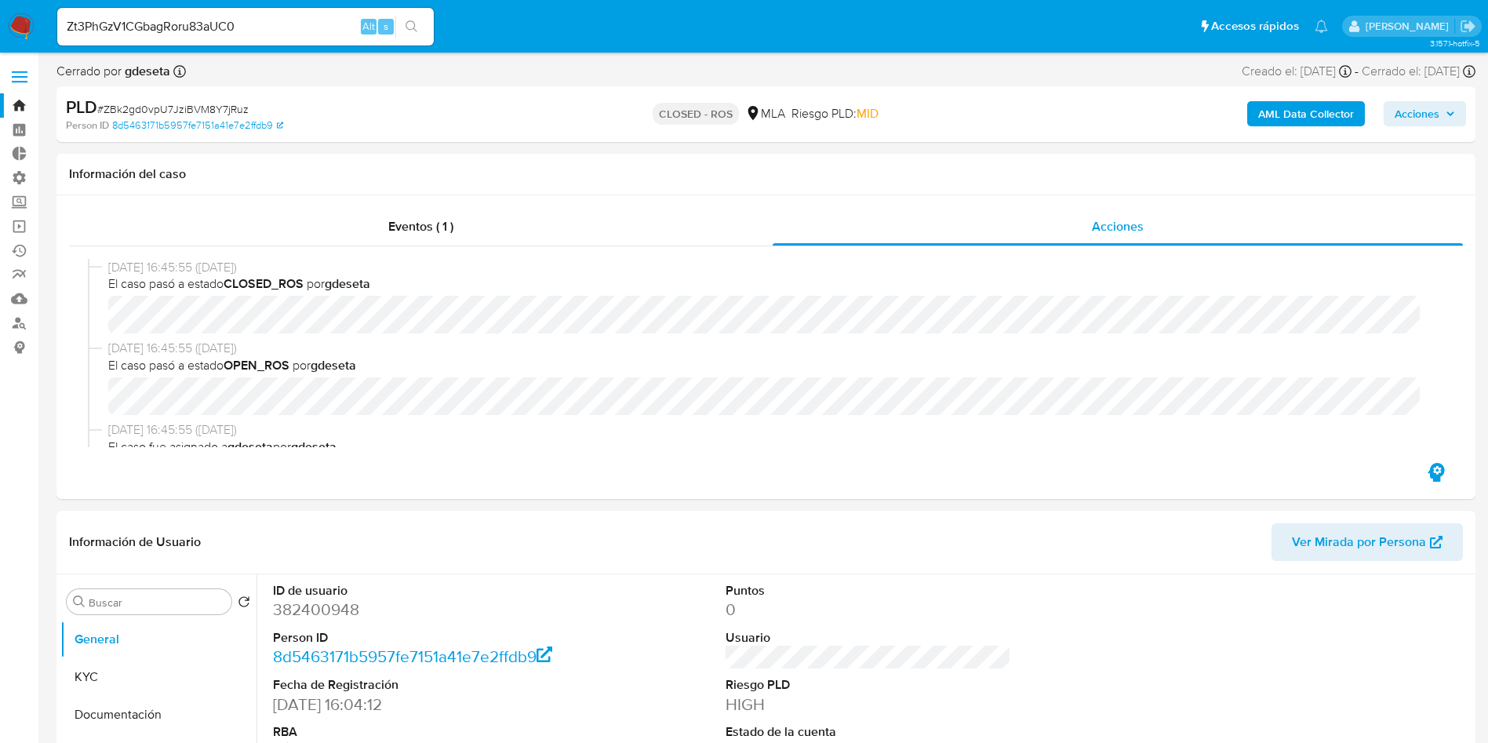
click at [426, 32] on button "search-icon" at bounding box center [411, 27] width 32 height 22
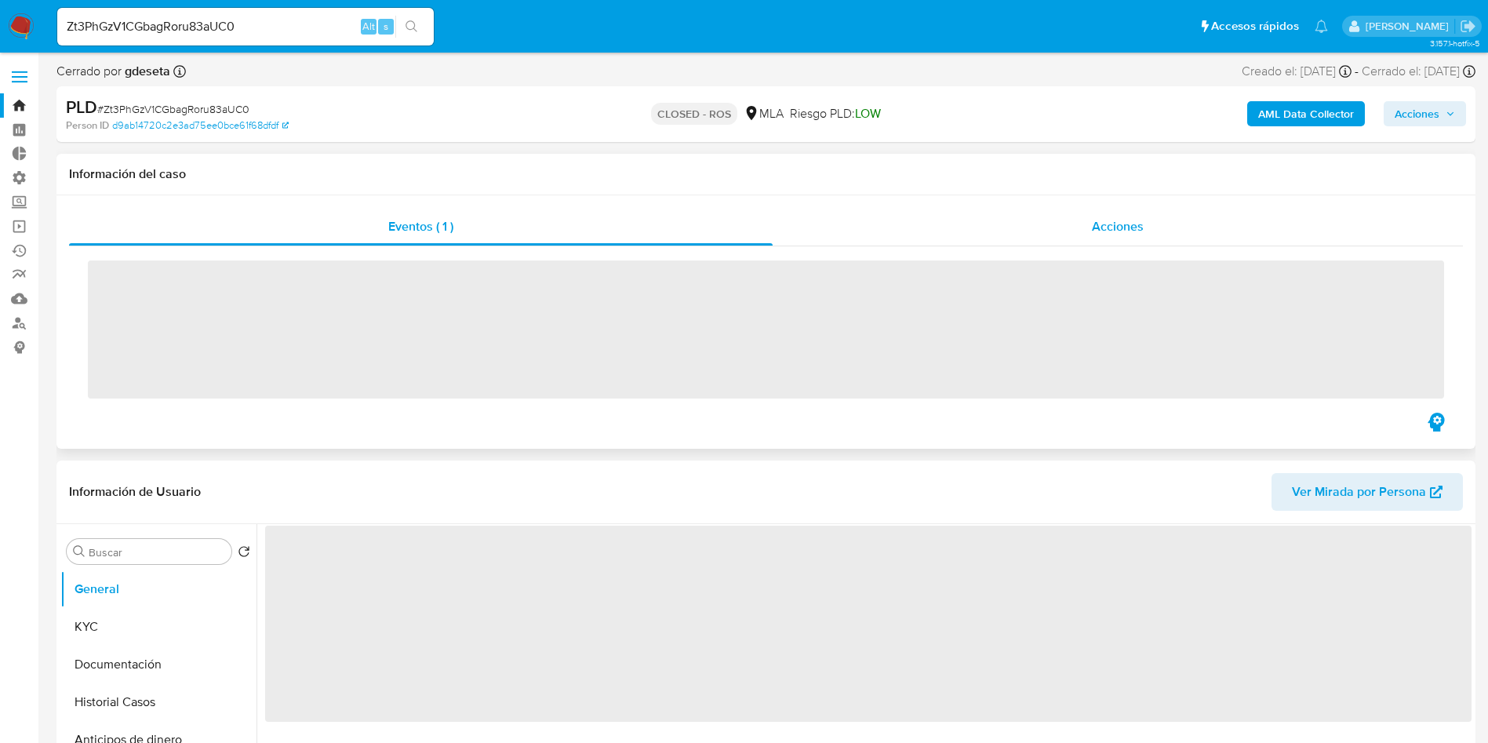
click at [1078, 244] on div "Acciones" at bounding box center [1118, 227] width 690 height 38
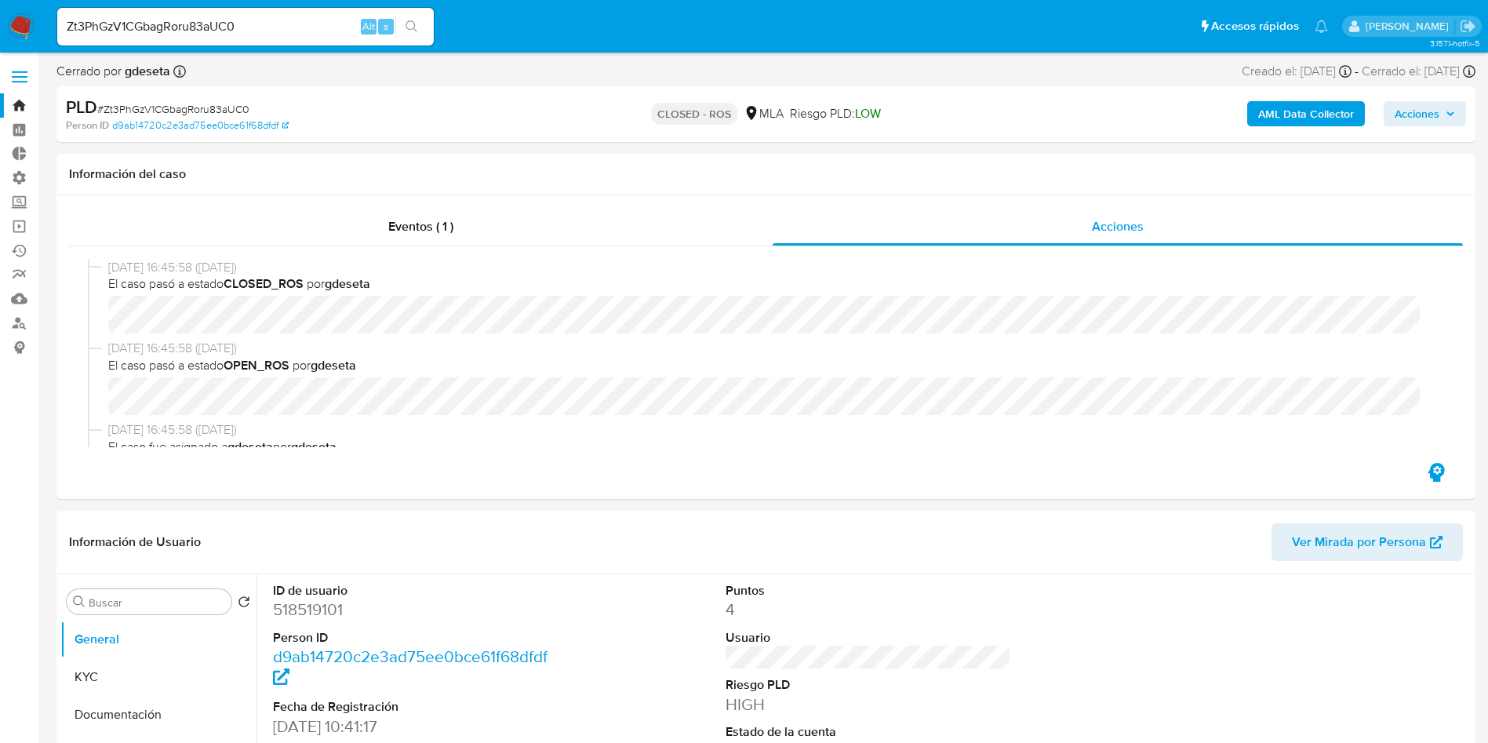
select select "10"
click at [231, 20] on input "Zt3PhGzV1CGbagRoru83aUC0" at bounding box center [245, 26] width 377 height 20
paste input "uK4QGyUHVVFGeq27lGixA16n"
type input "uK4QGyUHVVFGeq27lGixA16n"
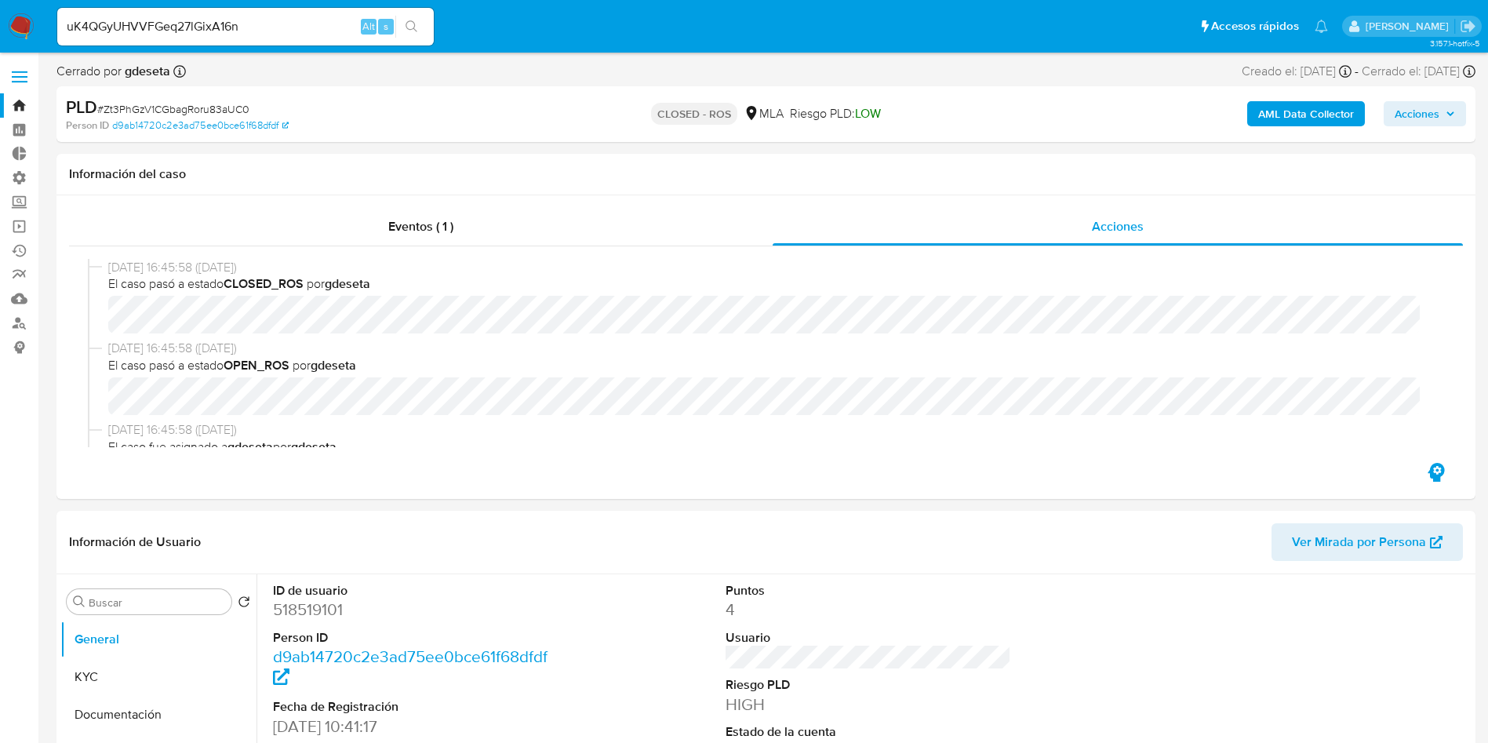
click at [419, 27] on button "search-icon" at bounding box center [411, 27] width 32 height 22
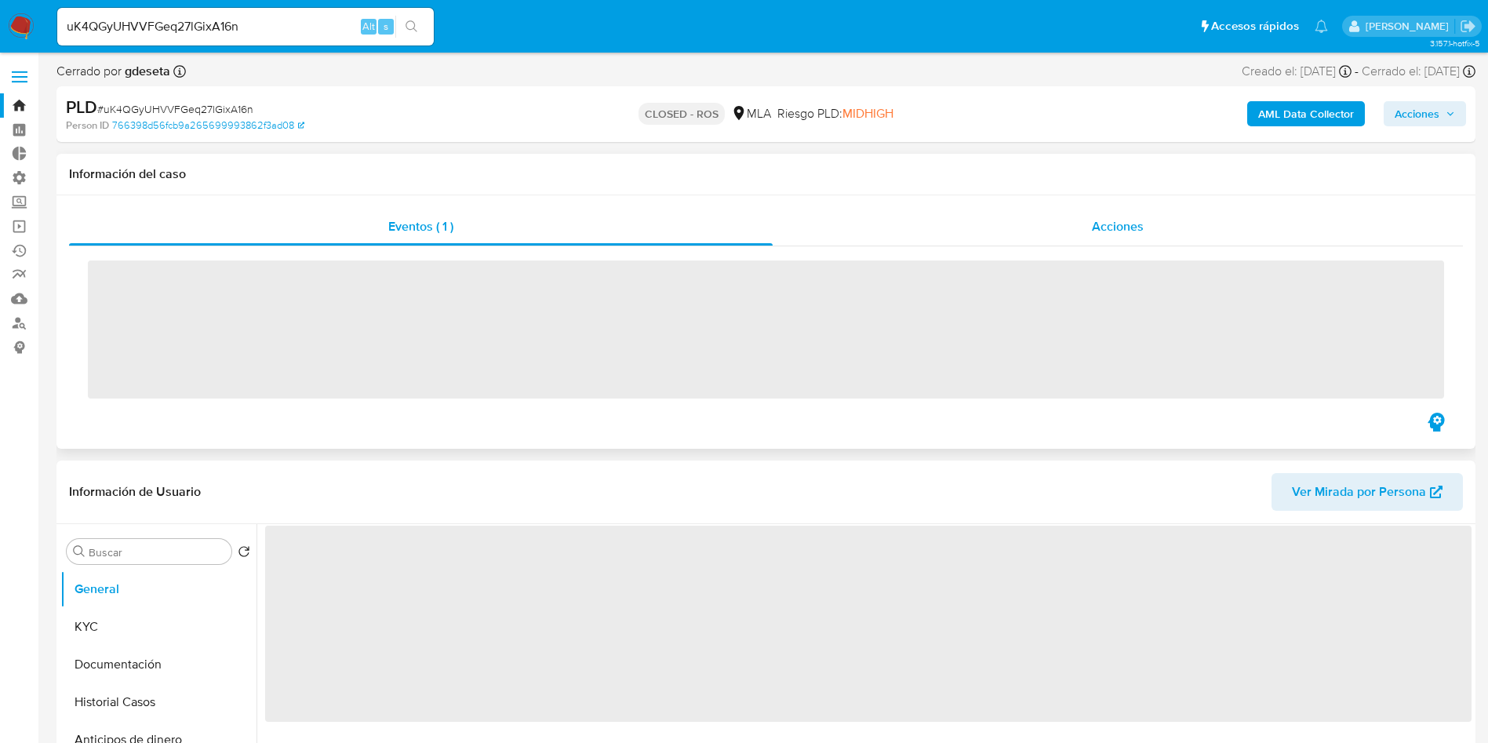
click at [1061, 216] on div "Acciones" at bounding box center [1118, 227] width 690 height 38
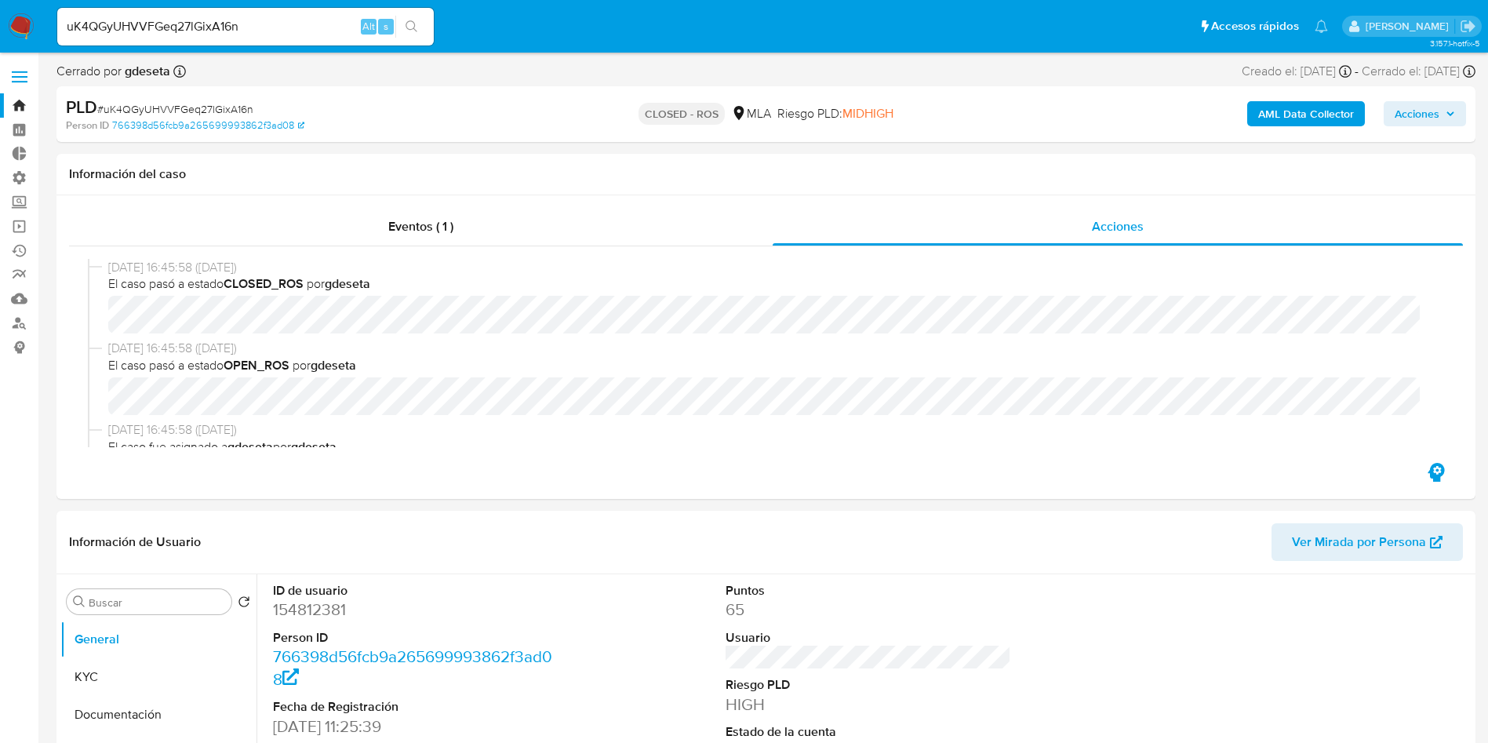
select select "10"
click at [310, 38] on div "uK4QGyUHVVFGeq27lGixA16n Alt s" at bounding box center [245, 27] width 377 height 38
click at [315, 25] on input "uK4QGyUHVVFGeq27lGixA16n" at bounding box center [245, 26] width 377 height 20
paste input "KNjAnobZmMRnrneoRGtnJY0D"
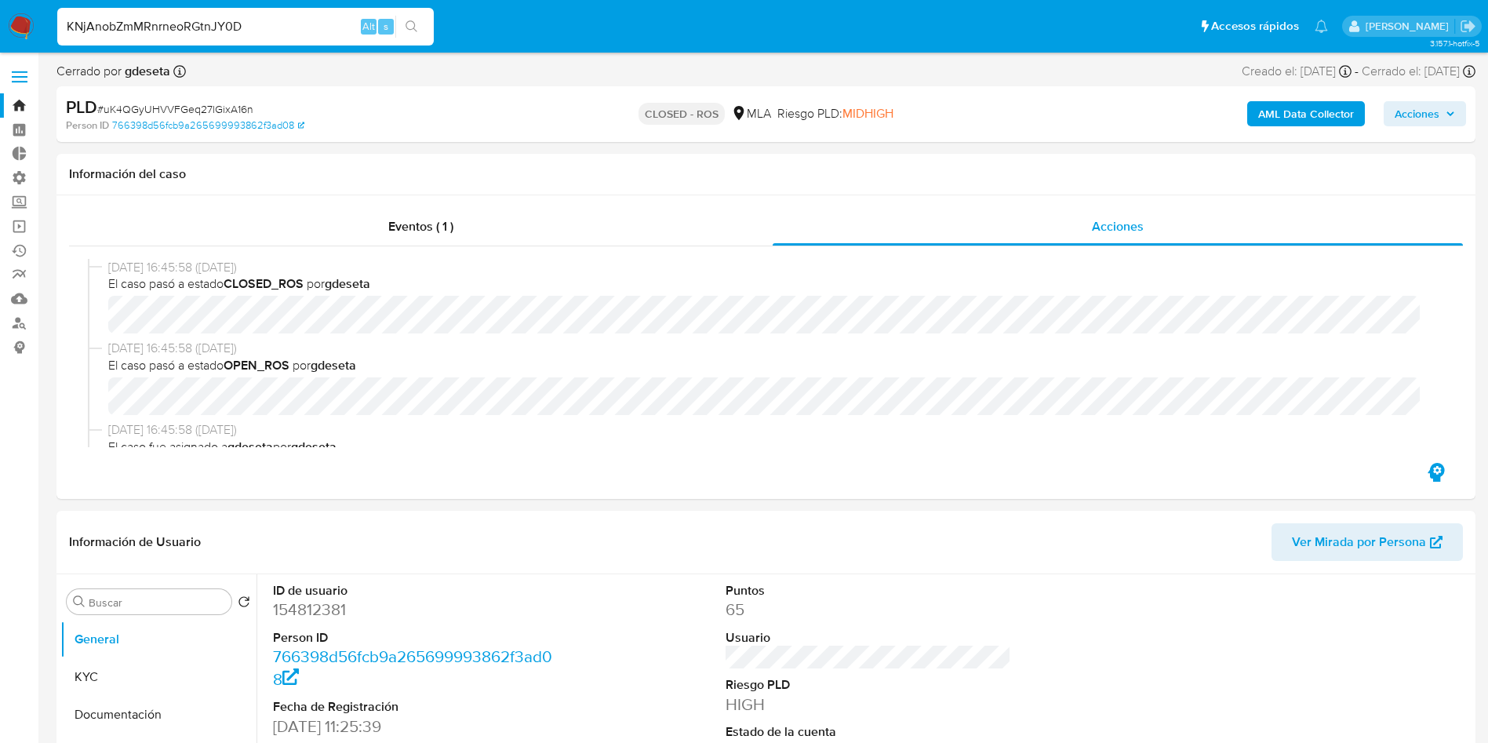
type input "KNjAnobZmMRnrneoRGtnJY0D"
click at [408, 24] on icon "search-icon" at bounding box center [412, 26] width 13 height 13
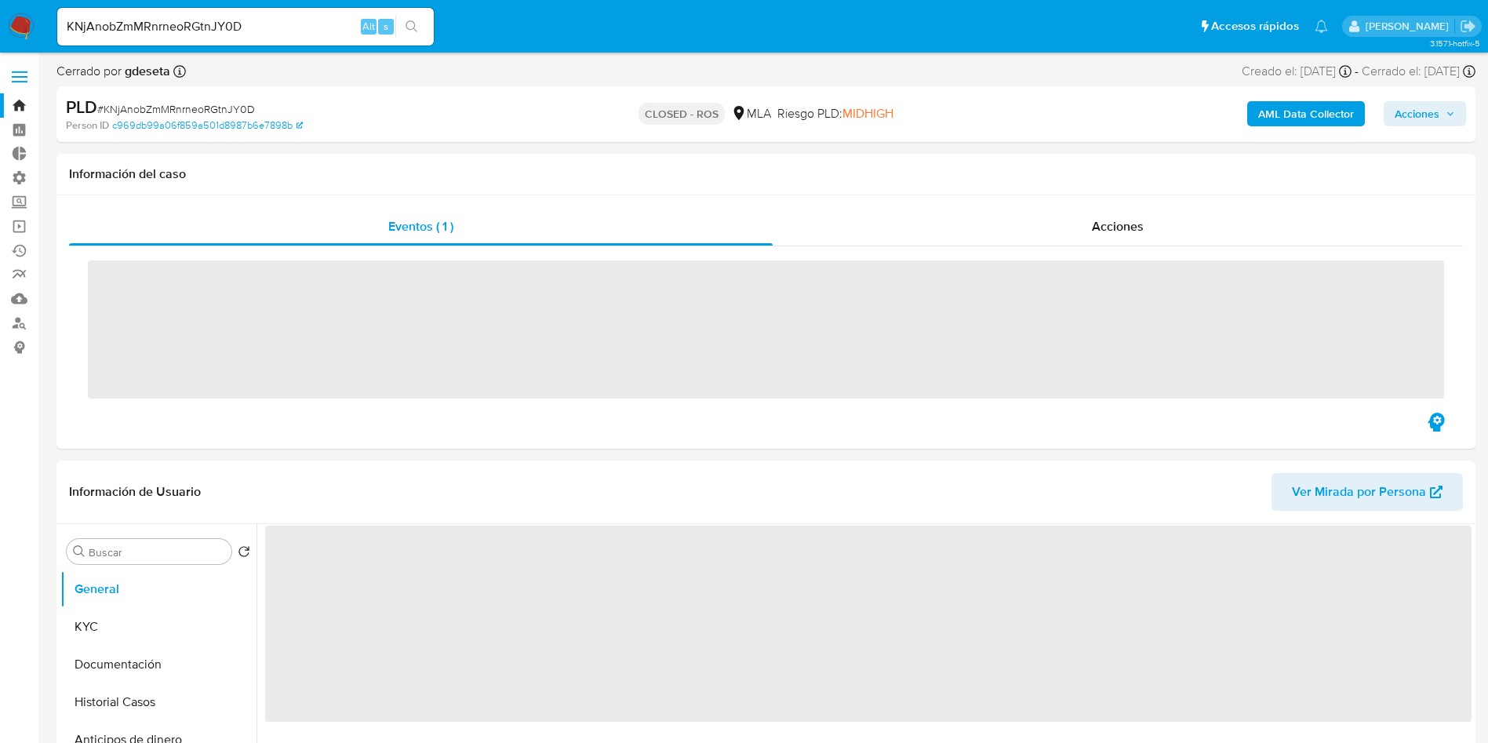
click at [1078, 248] on div "‌" at bounding box center [766, 327] width 1394 height 163
click at [1087, 232] on div "Acciones" at bounding box center [1118, 227] width 690 height 38
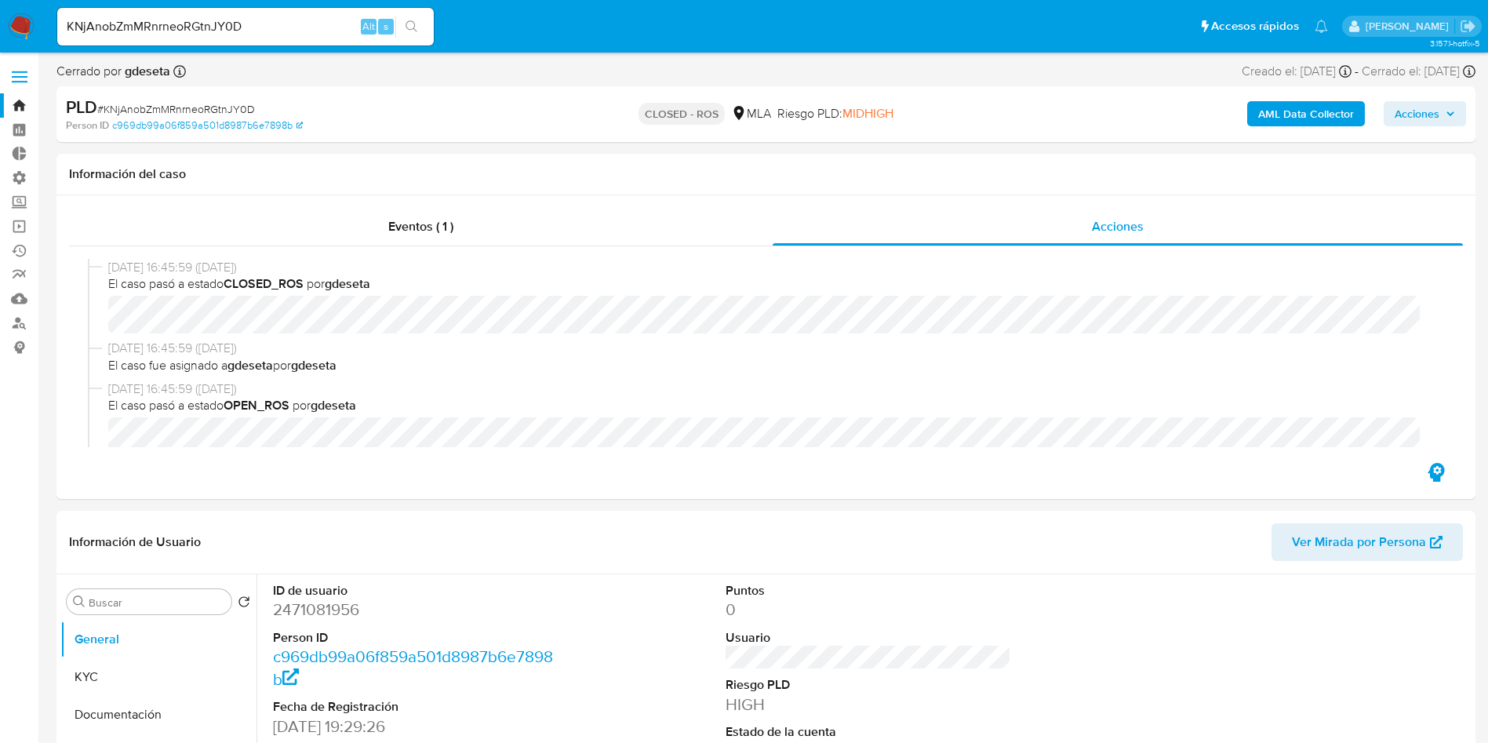
select select "10"
click at [271, 36] on input "KNjAnobZmMRnrneoRGtnJY0D" at bounding box center [245, 26] width 377 height 20
paste input "Ee9qGOJcXWELyW2VN0pjpWnn"
type input "Ee9qGOJcXWELyW2VN0pjpWnn"
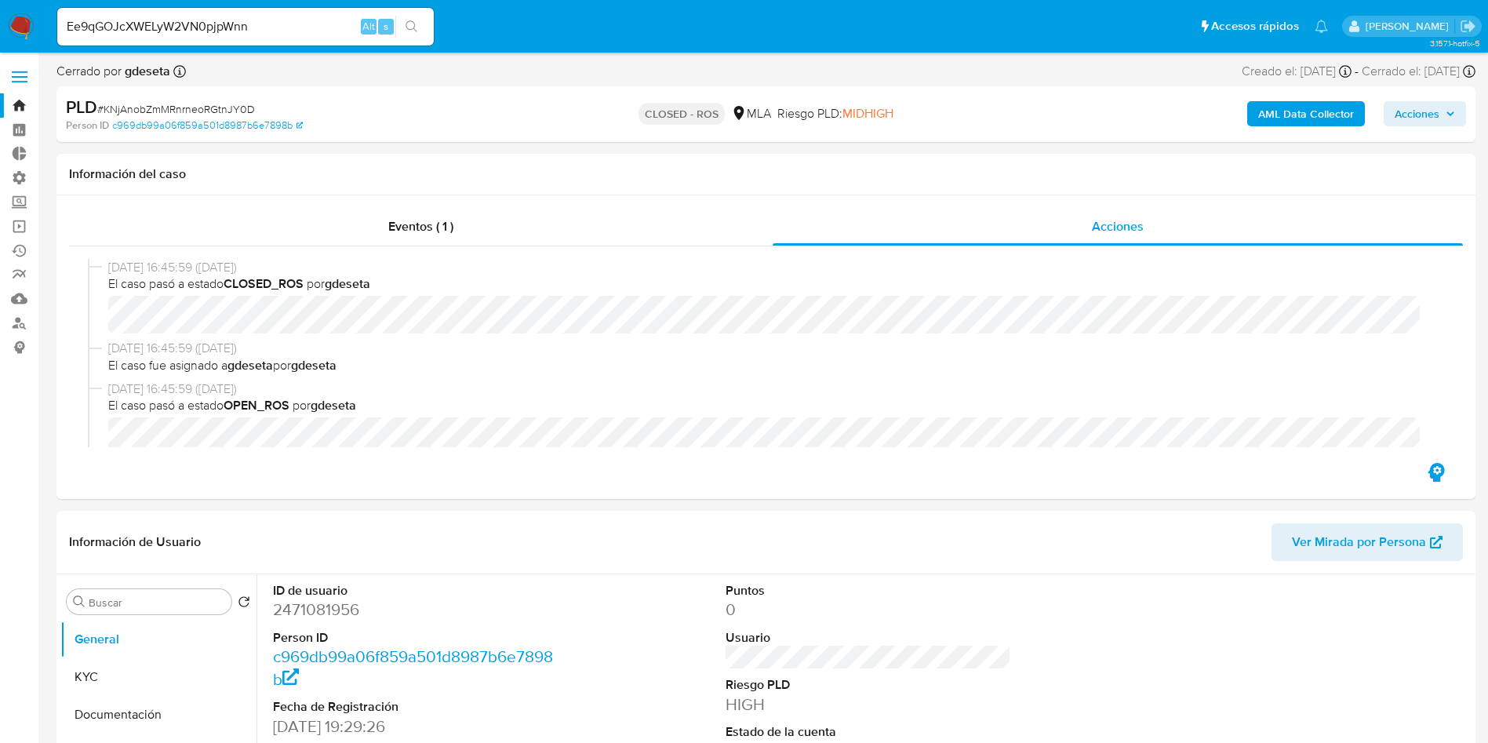
click at [428, 27] on button "search-icon" at bounding box center [411, 27] width 32 height 22
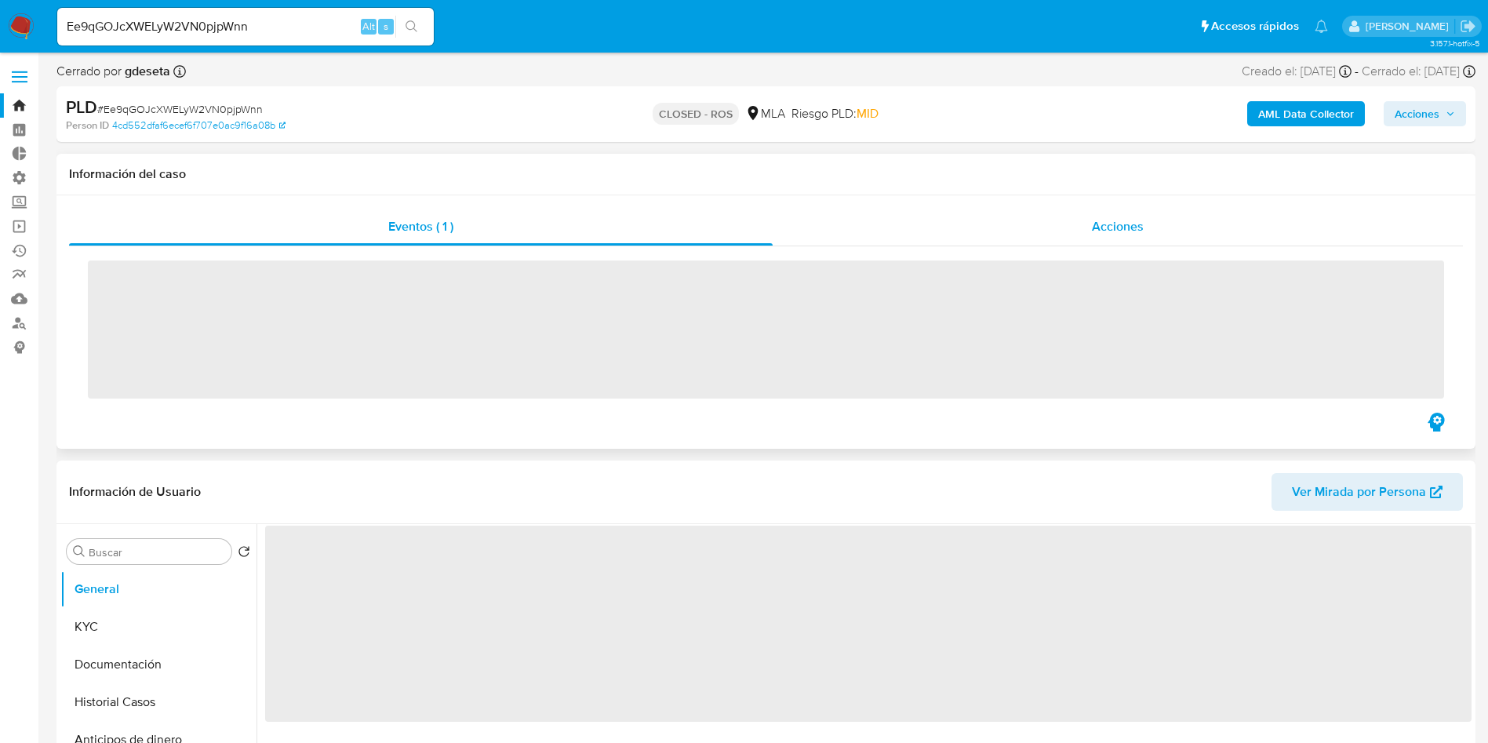
click at [1075, 241] on div "Acciones" at bounding box center [1118, 227] width 690 height 38
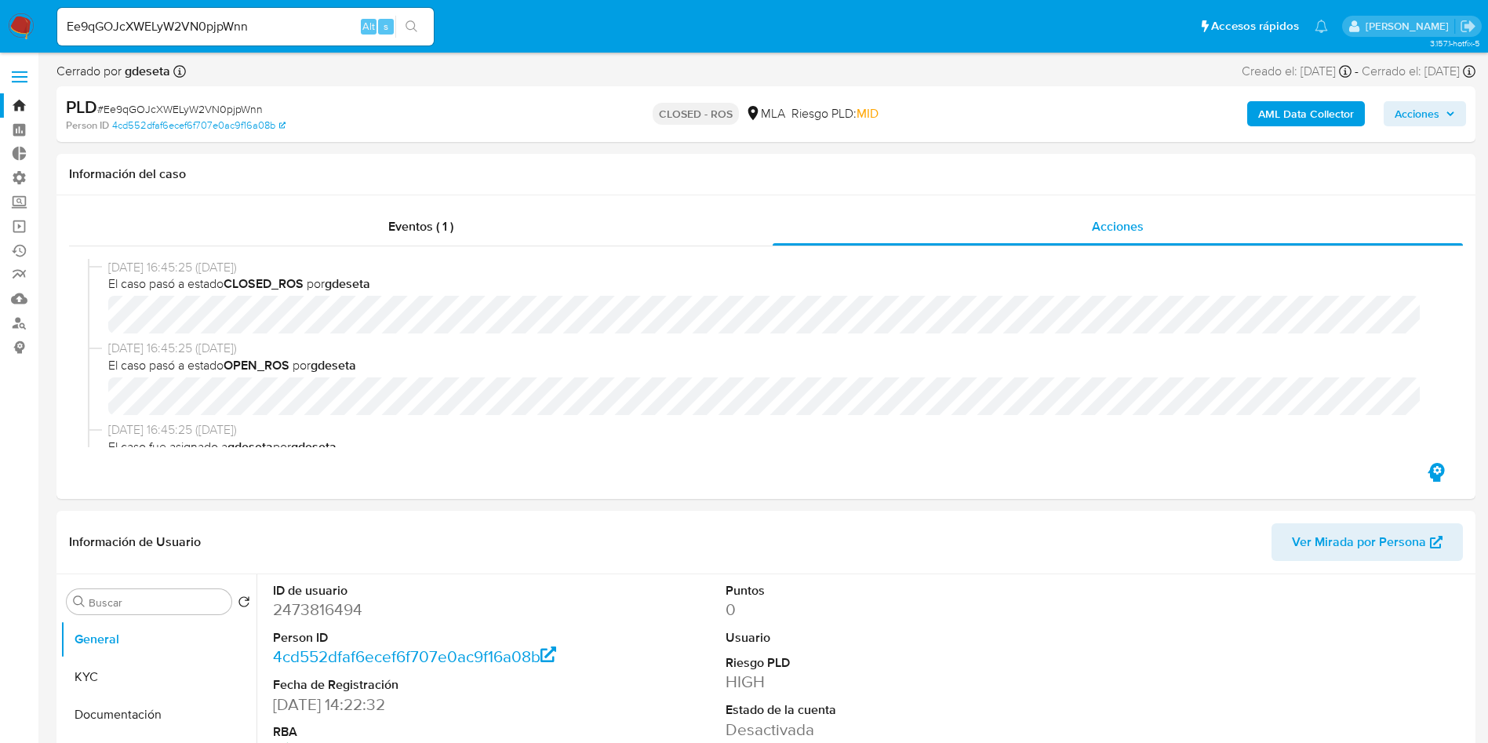
select select "10"
click at [241, 27] on input "Ee9qGOJcXWELyW2VN0pjpWnn" at bounding box center [245, 26] width 377 height 20
paste input "pYAmMMSHdYCJjA94uztWWZ88"
type input "pYAmMMSHdYCJjA94uztWWZ88"
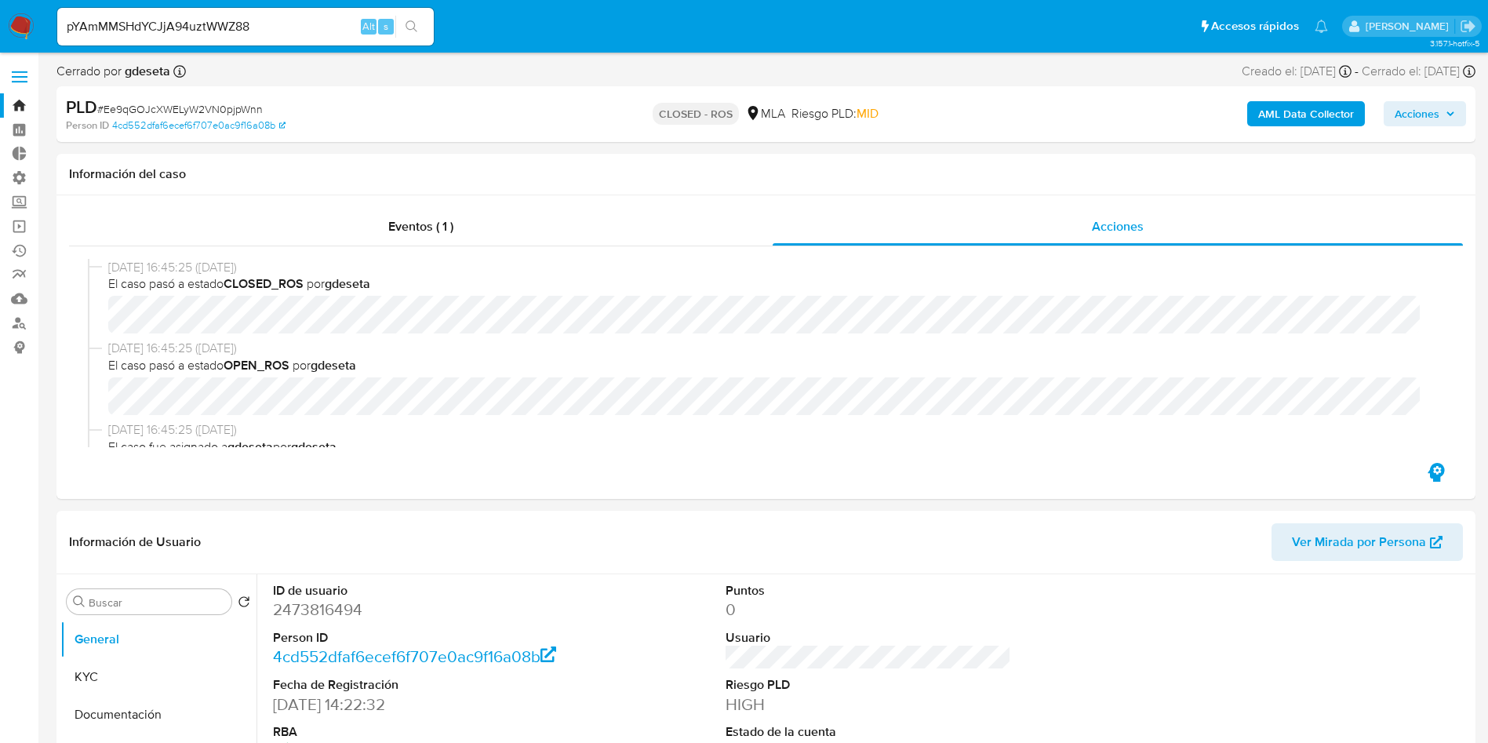
click at [417, 26] on icon "search-icon" at bounding box center [412, 26] width 13 height 13
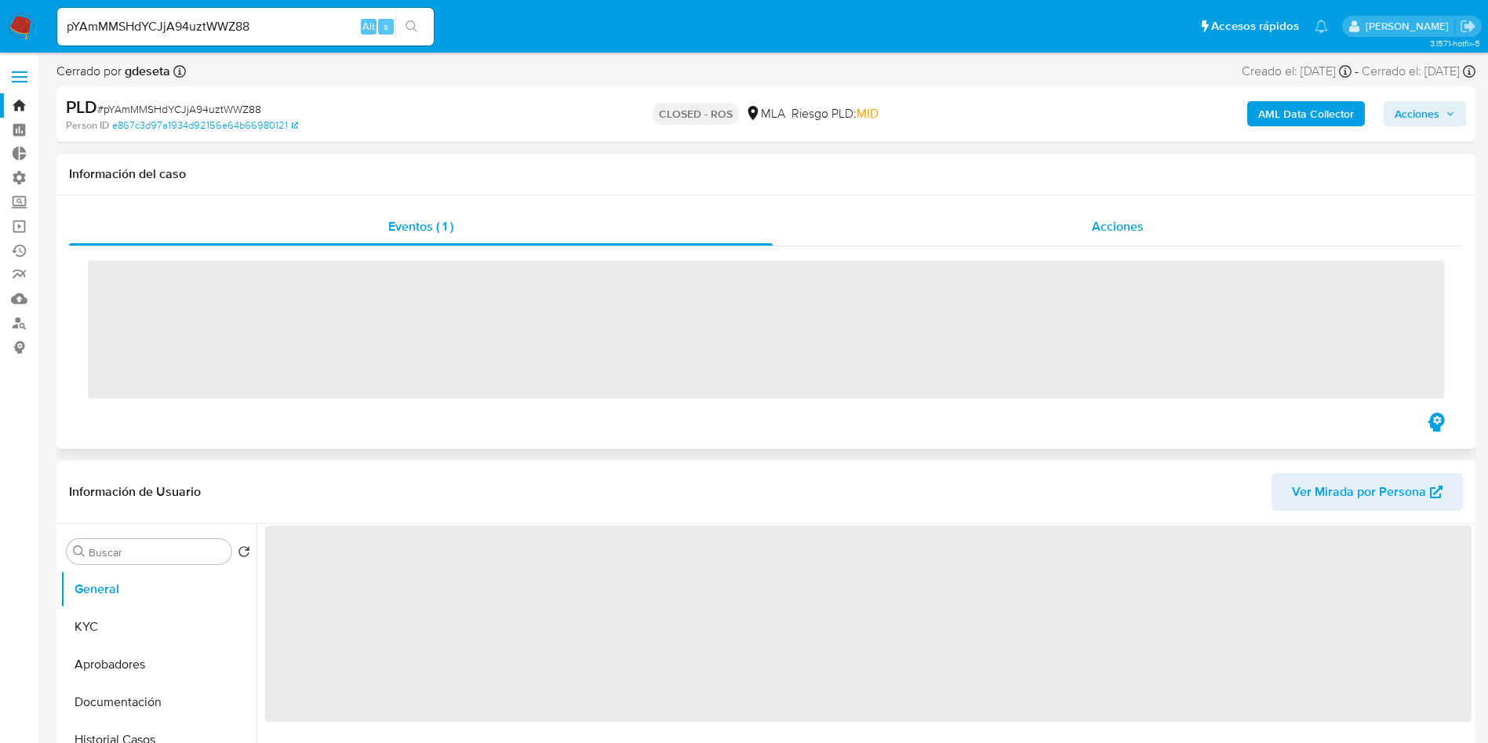
click at [1149, 238] on div "Acciones" at bounding box center [1118, 227] width 690 height 38
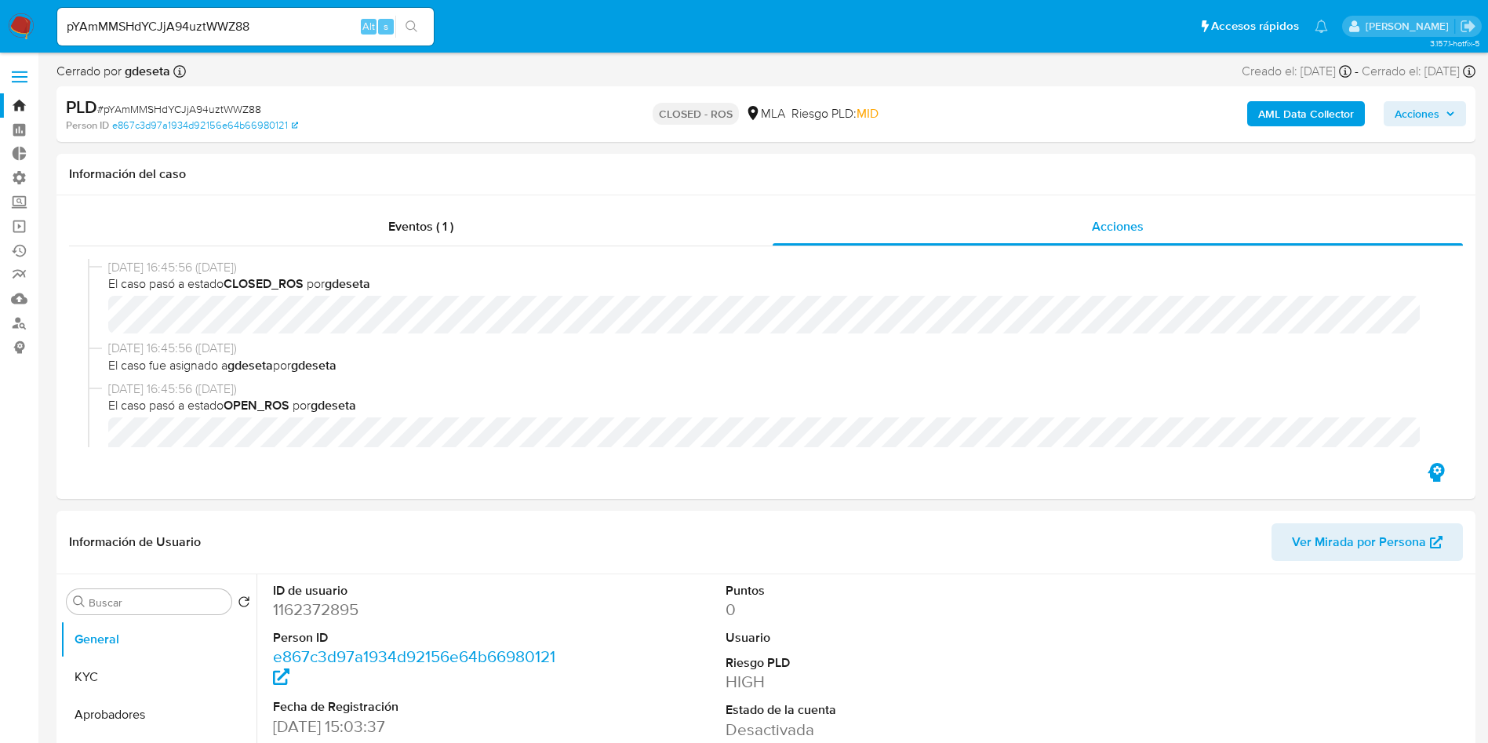
select select "10"
click at [213, 31] on input "pYAmMMSHdYCJjA94uztWWZ88" at bounding box center [245, 26] width 377 height 20
paste input "gujHdbQKWmEXLasbempYmf1A"
type input "gujHdbQKWmEXLasbempYmf1A"
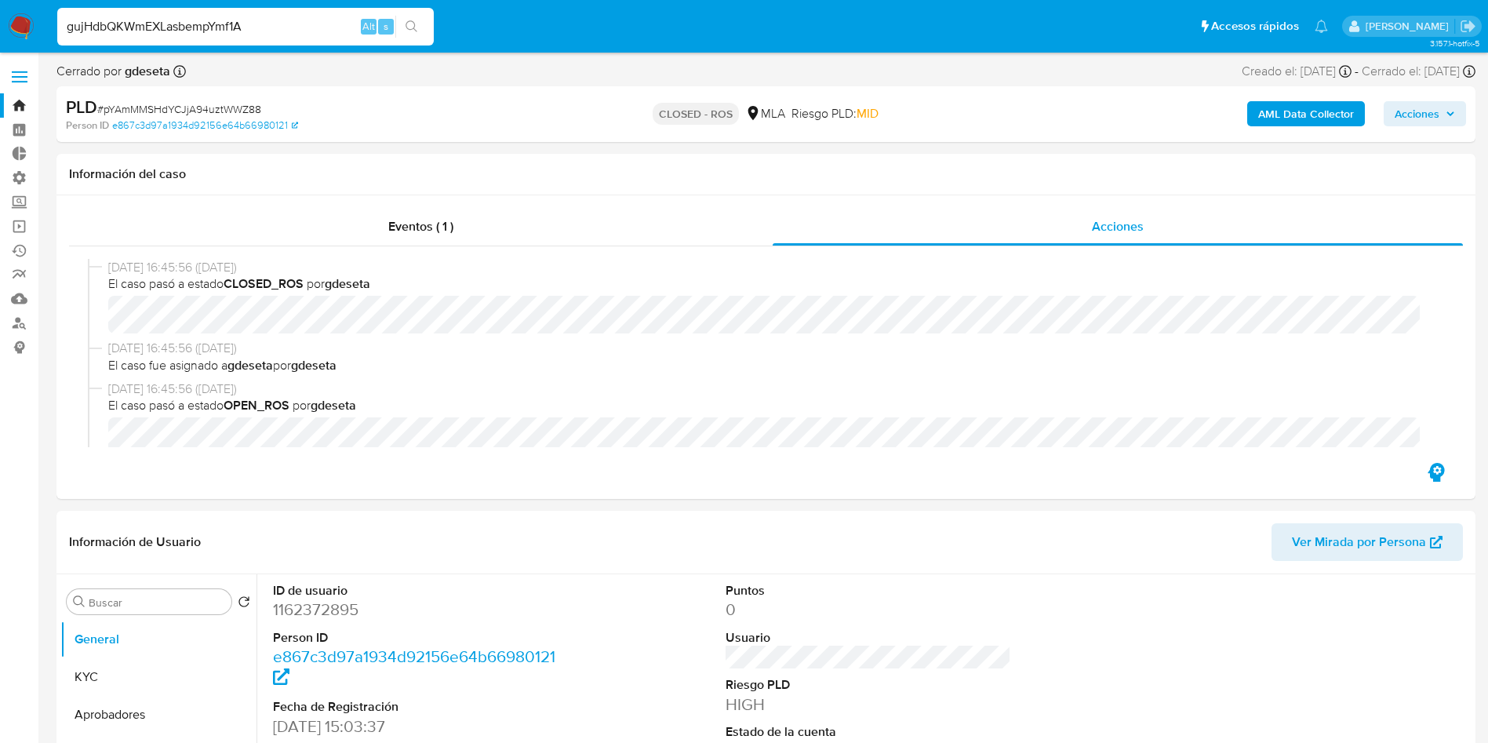
click at [420, 22] on button "search-icon" at bounding box center [411, 27] width 32 height 22
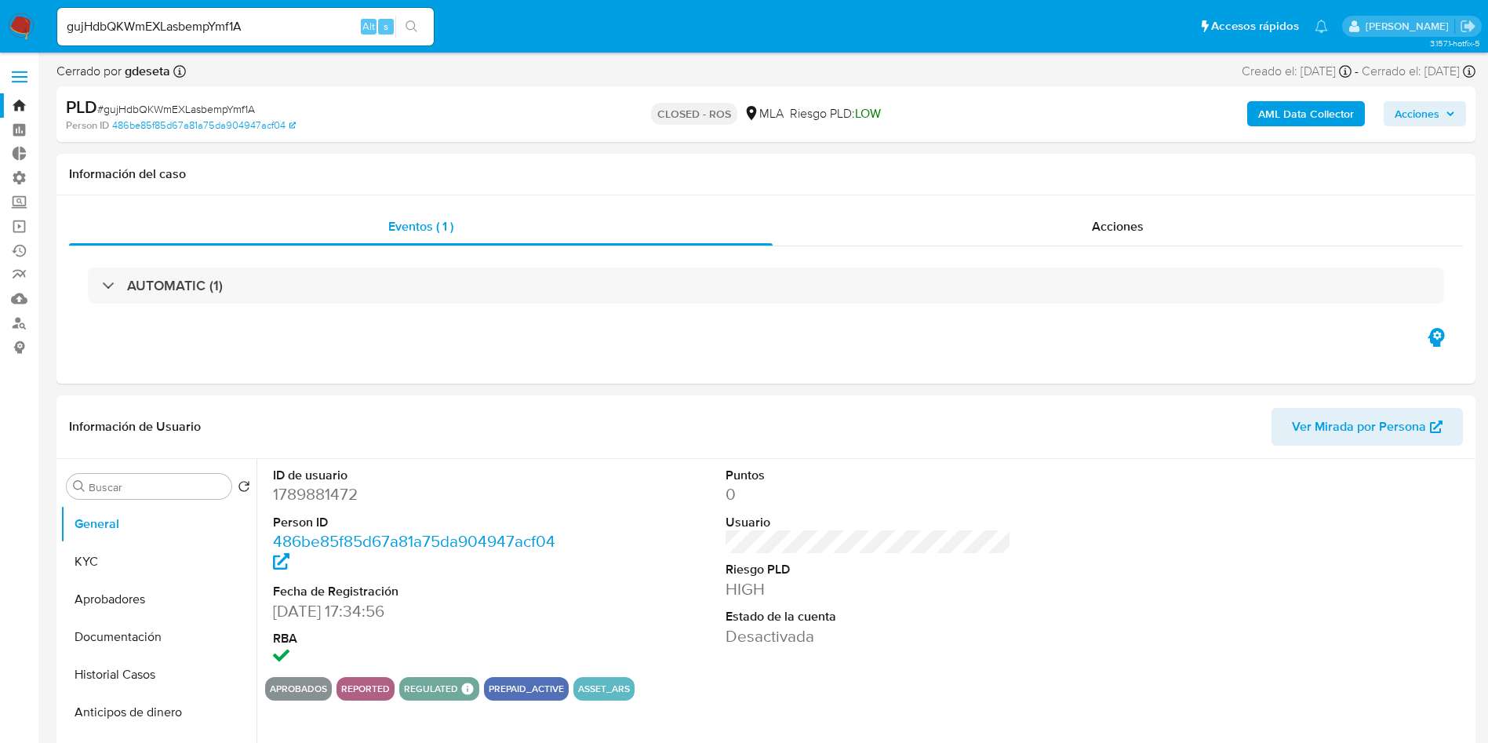
select select "10"
click at [330, 38] on div "gujHdbQKWmEXLasbempYmf1A Alt s" at bounding box center [245, 27] width 377 height 38
click at [326, 34] on input "gujHdbQKWmEXLasbempYmf1A" at bounding box center [245, 26] width 377 height 20
paste input "230576439"
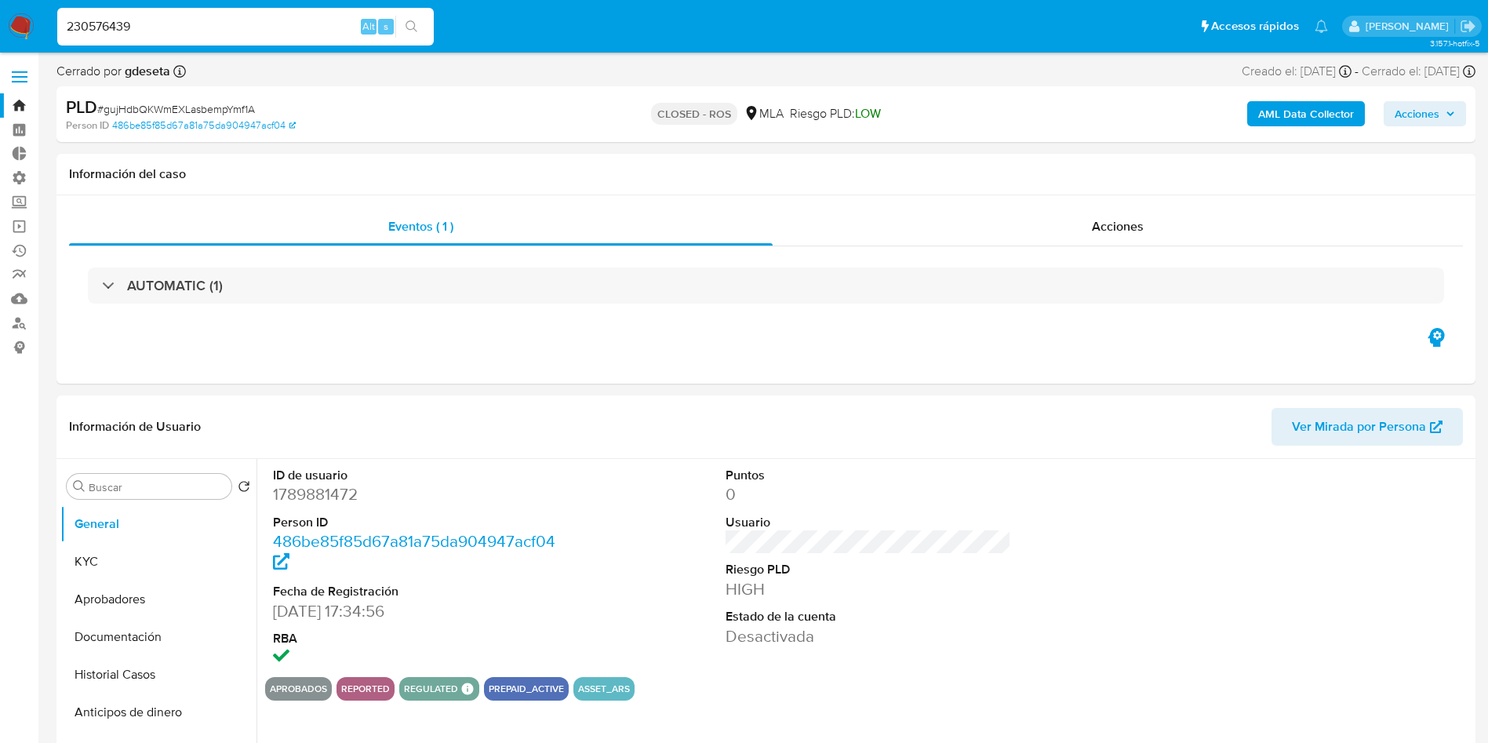
type input "230576439"
click at [423, 21] on button "search-icon" at bounding box center [411, 27] width 32 height 22
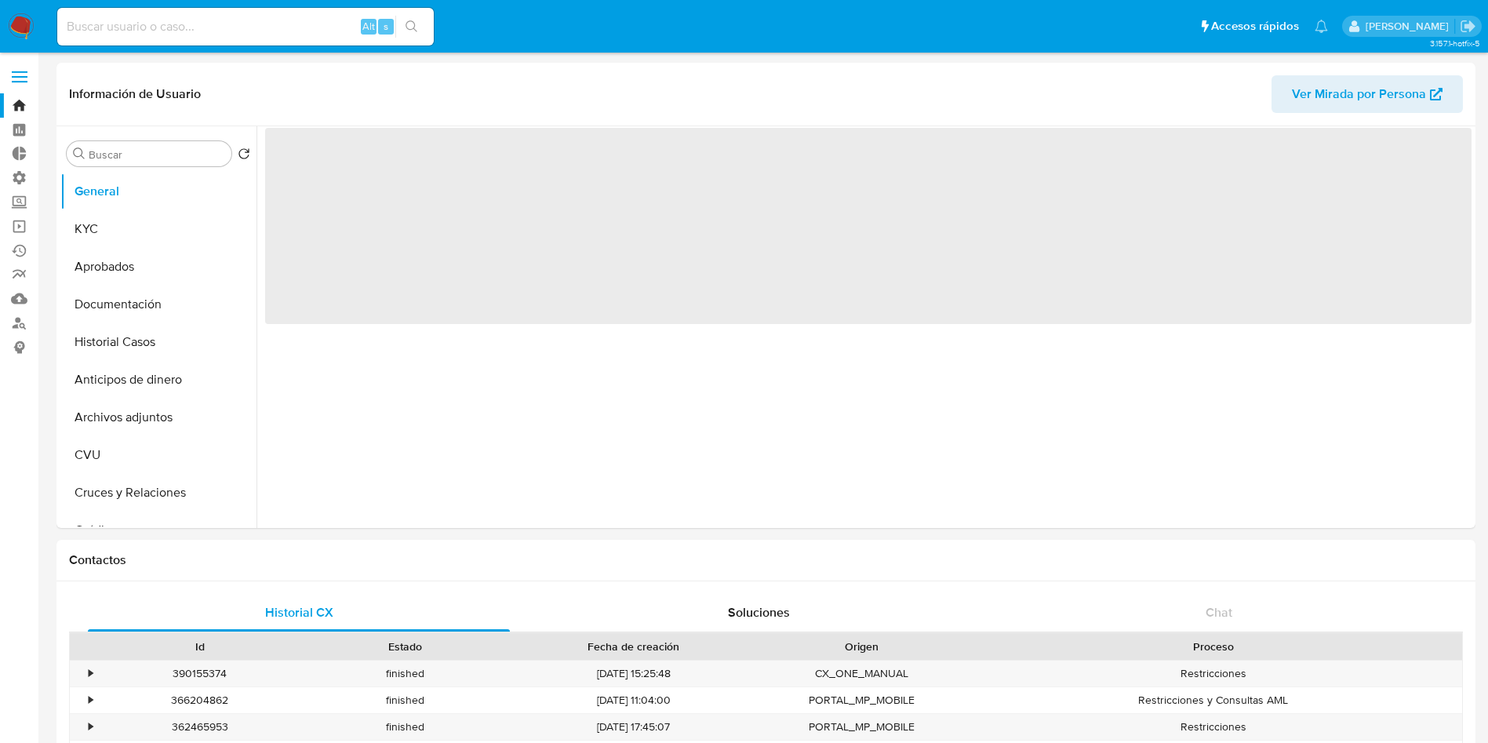
select select "10"
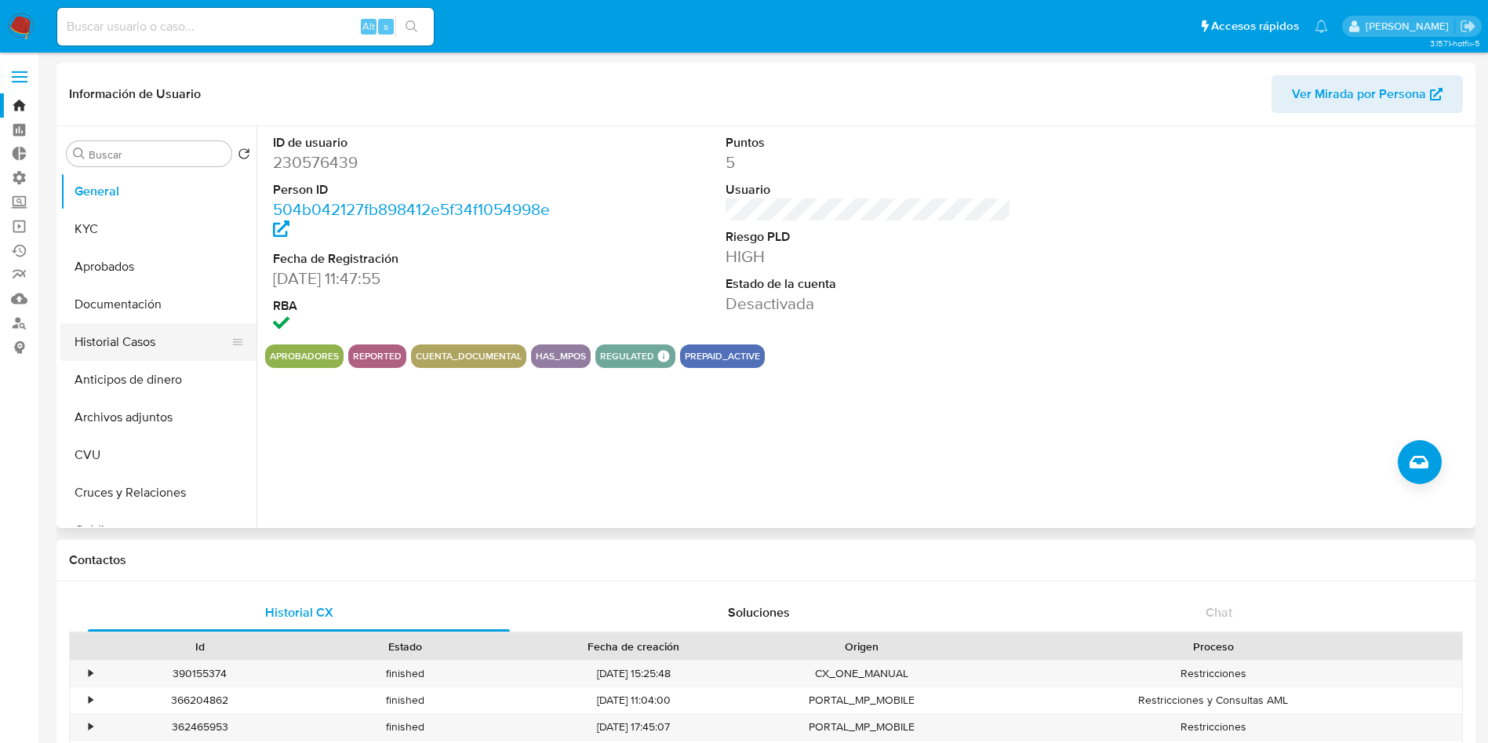
click at [146, 329] on button "Historial Casos" at bounding box center [152, 342] width 184 height 38
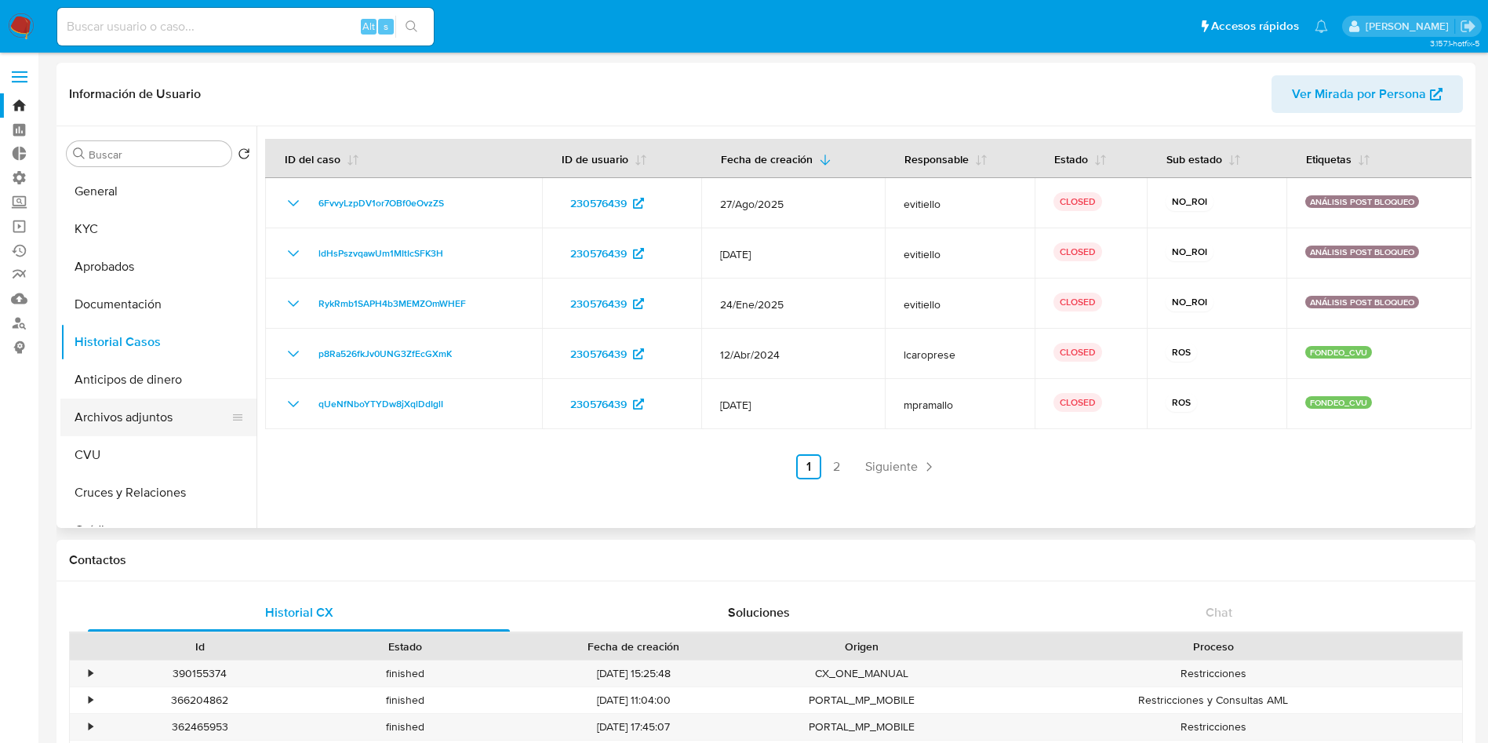
click at [152, 406] on button "Archivos adjuntos" at bounding box center [152, 418] width 184 height 38
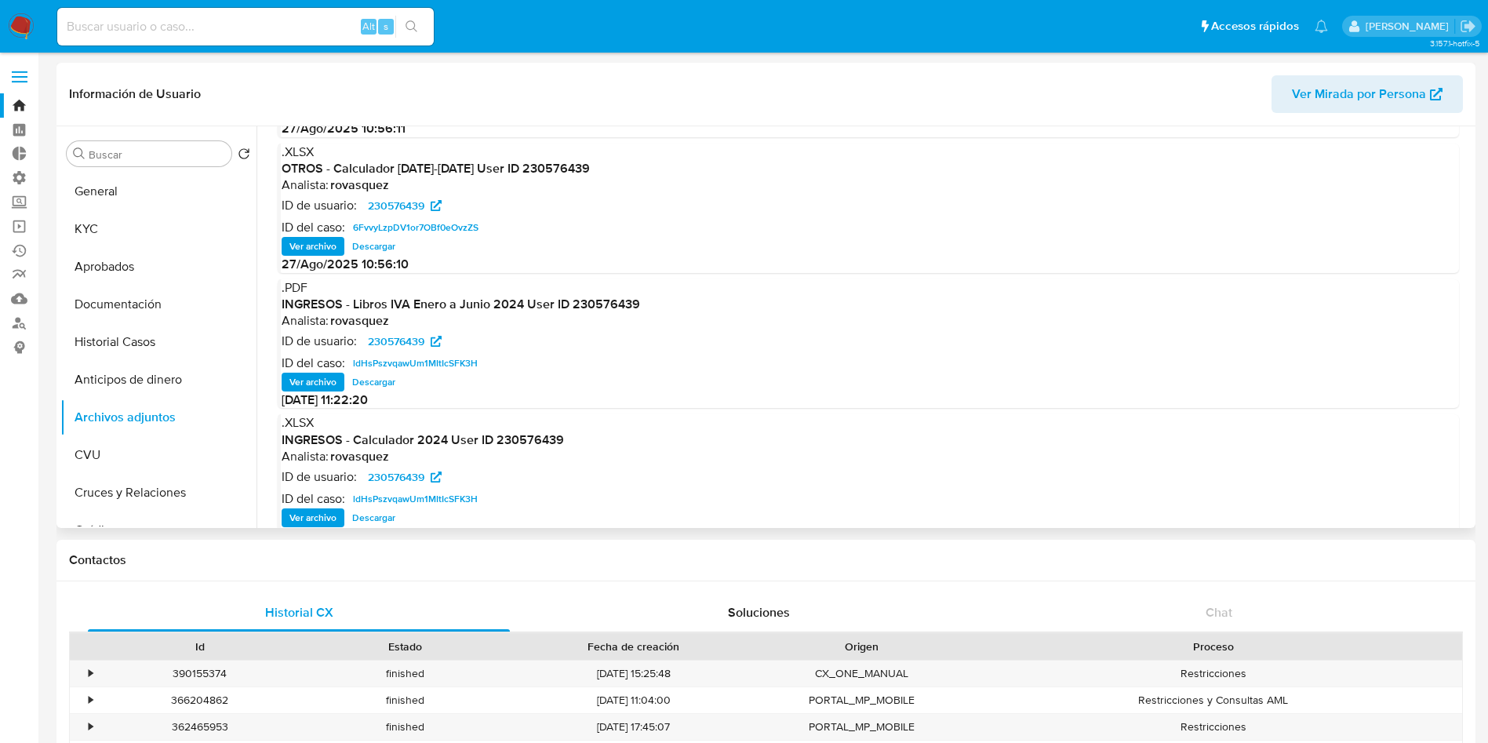
scroll to position [132, 0]
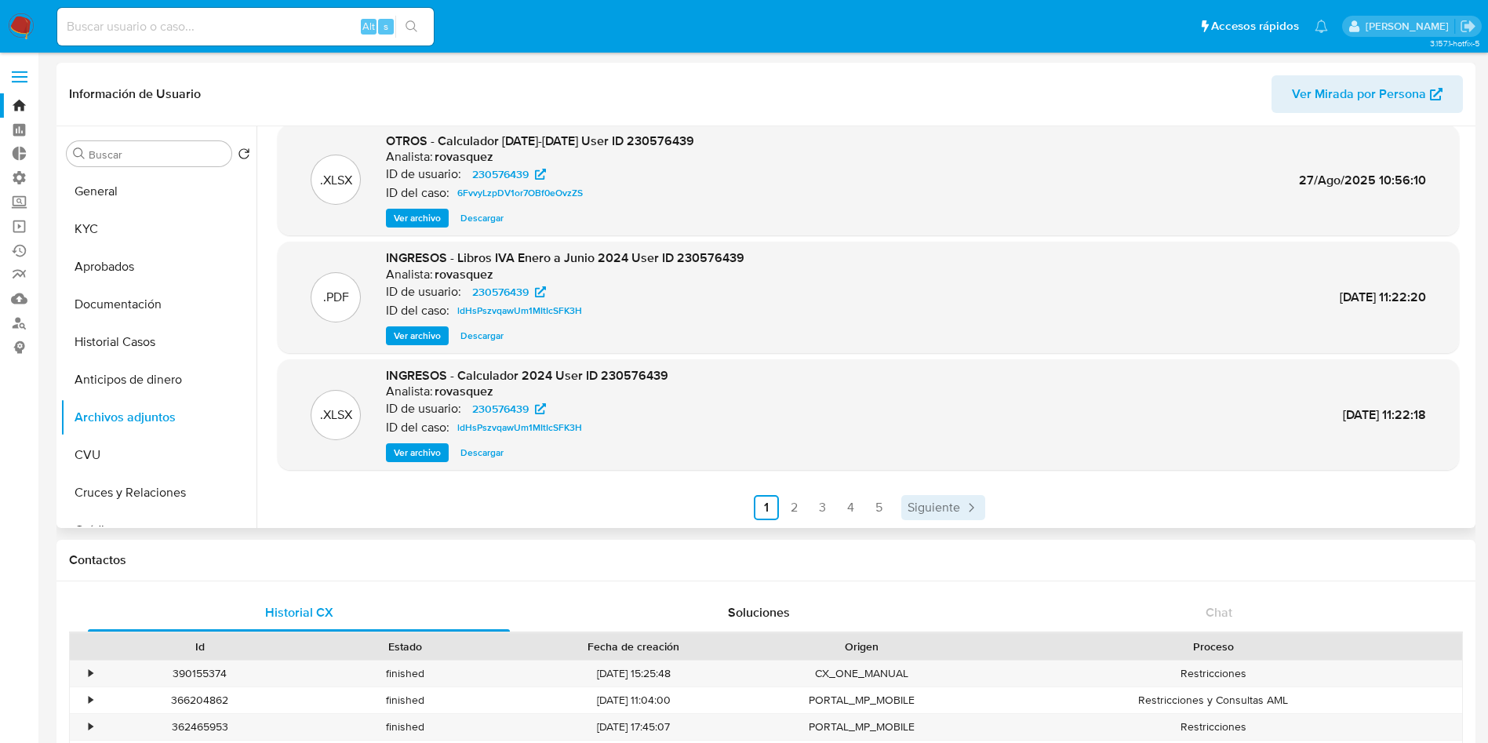
click at [974, 511] on icon "Paginación" at bounding box center [971, 508] width 16 height 16
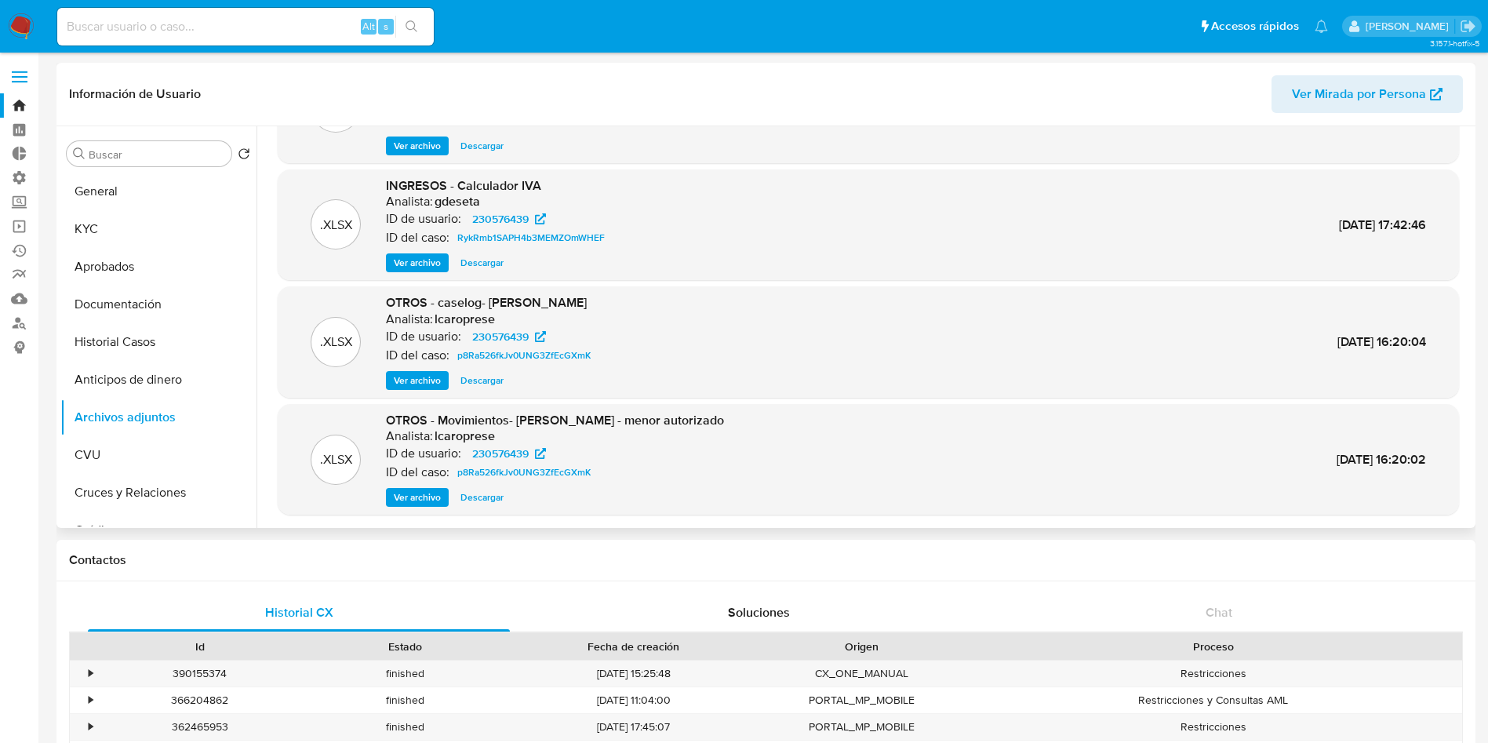
scroll to position [118, 0]
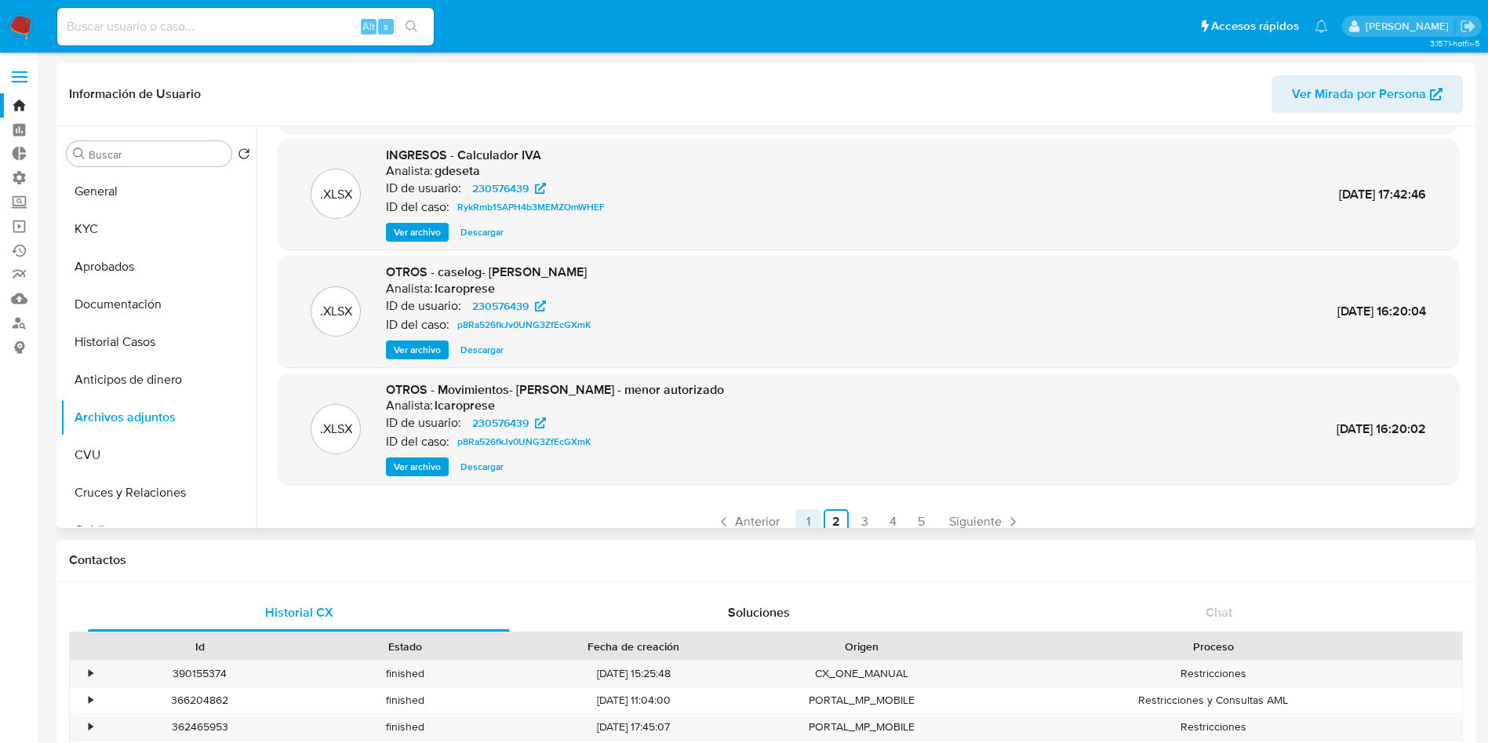
click at [814, 515] on link "1" at bounding box center [807, 521] width 25 height 25
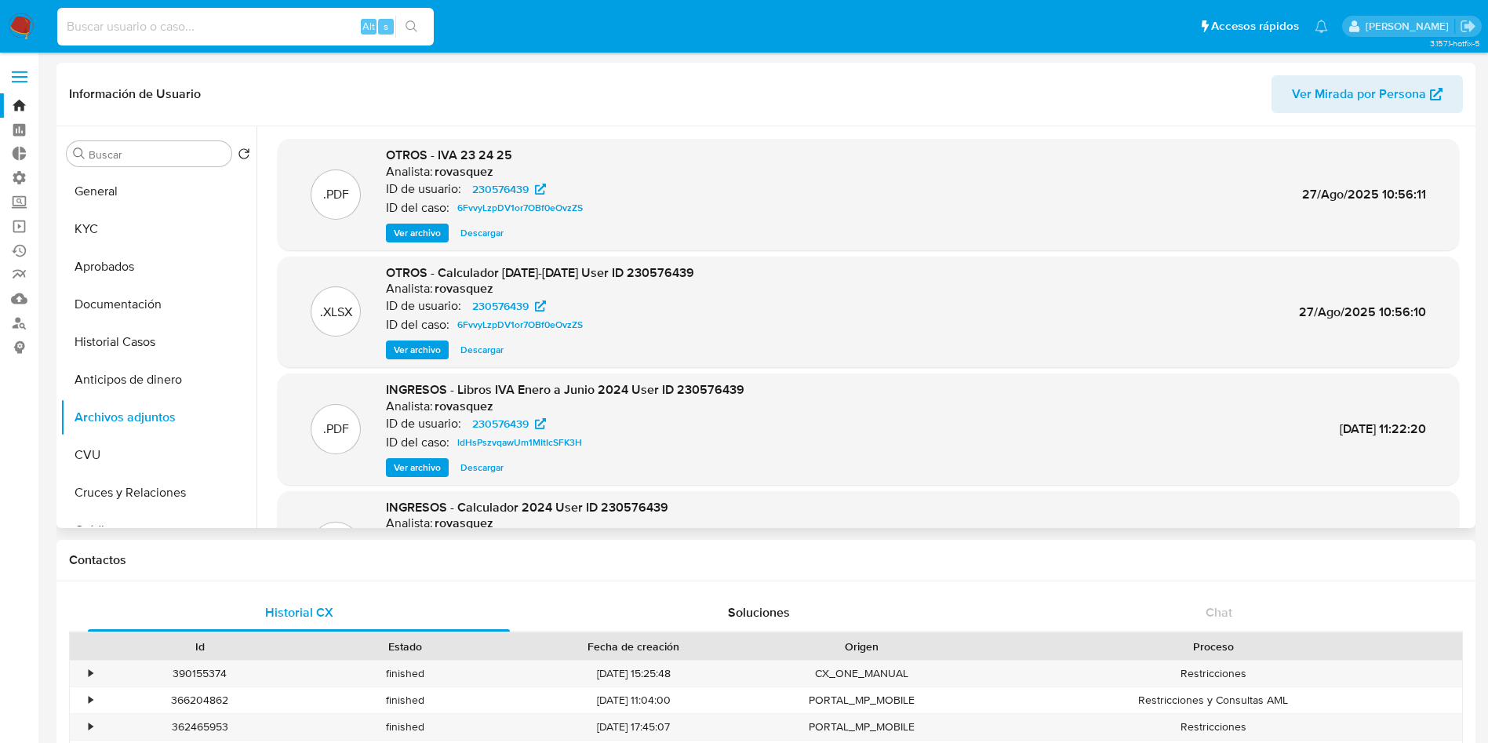
click at [203, 21] on input at bounding box center [245, 26] width 377 height 20
paste input "rDOMiPYRtbfg6xvuO0fd2A9J"
type input "rDOMiPYRtbfg6xvuO0fd2A9J"
click at [406, 28] on icon "search-icon" at bounding box center [412, 26] width 13 height 13
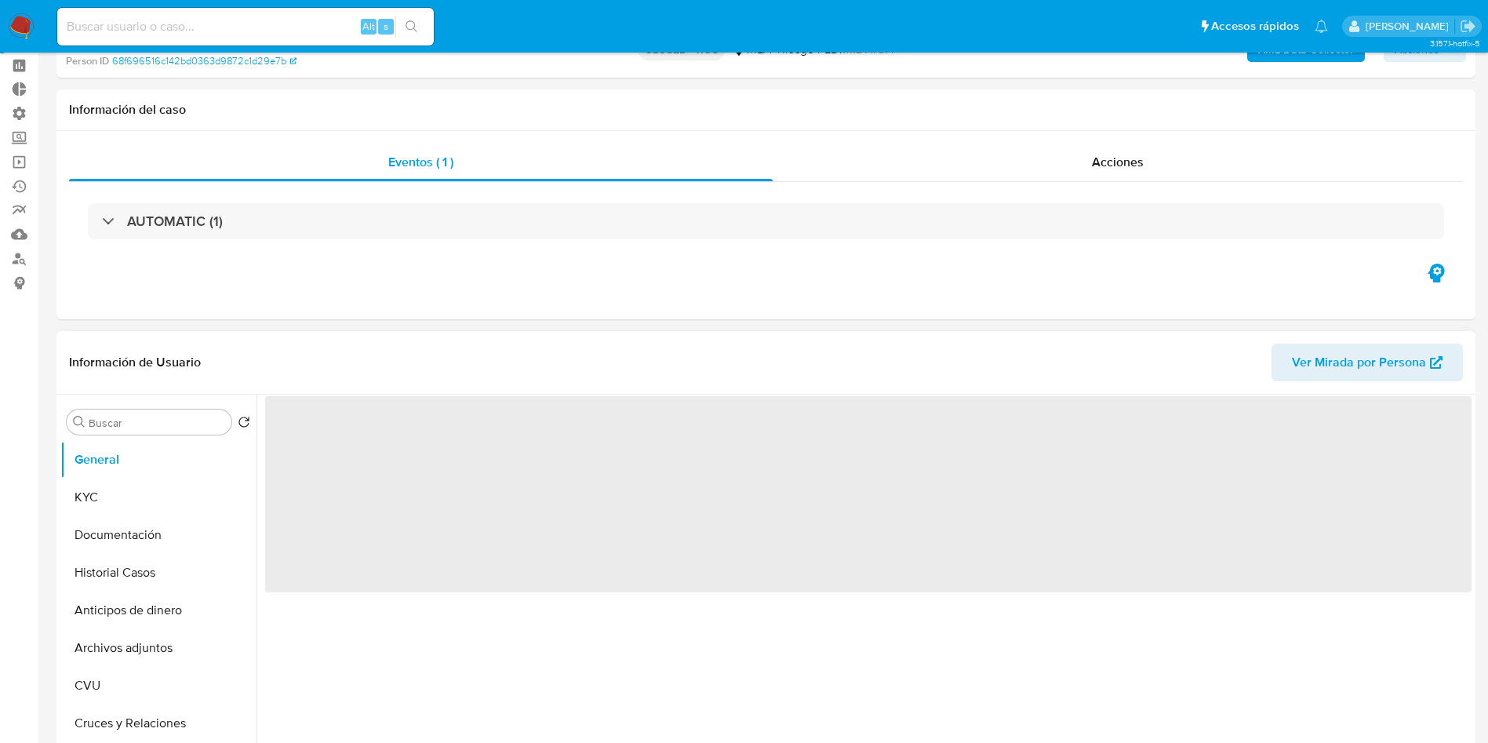
scroll to position [118, 0]
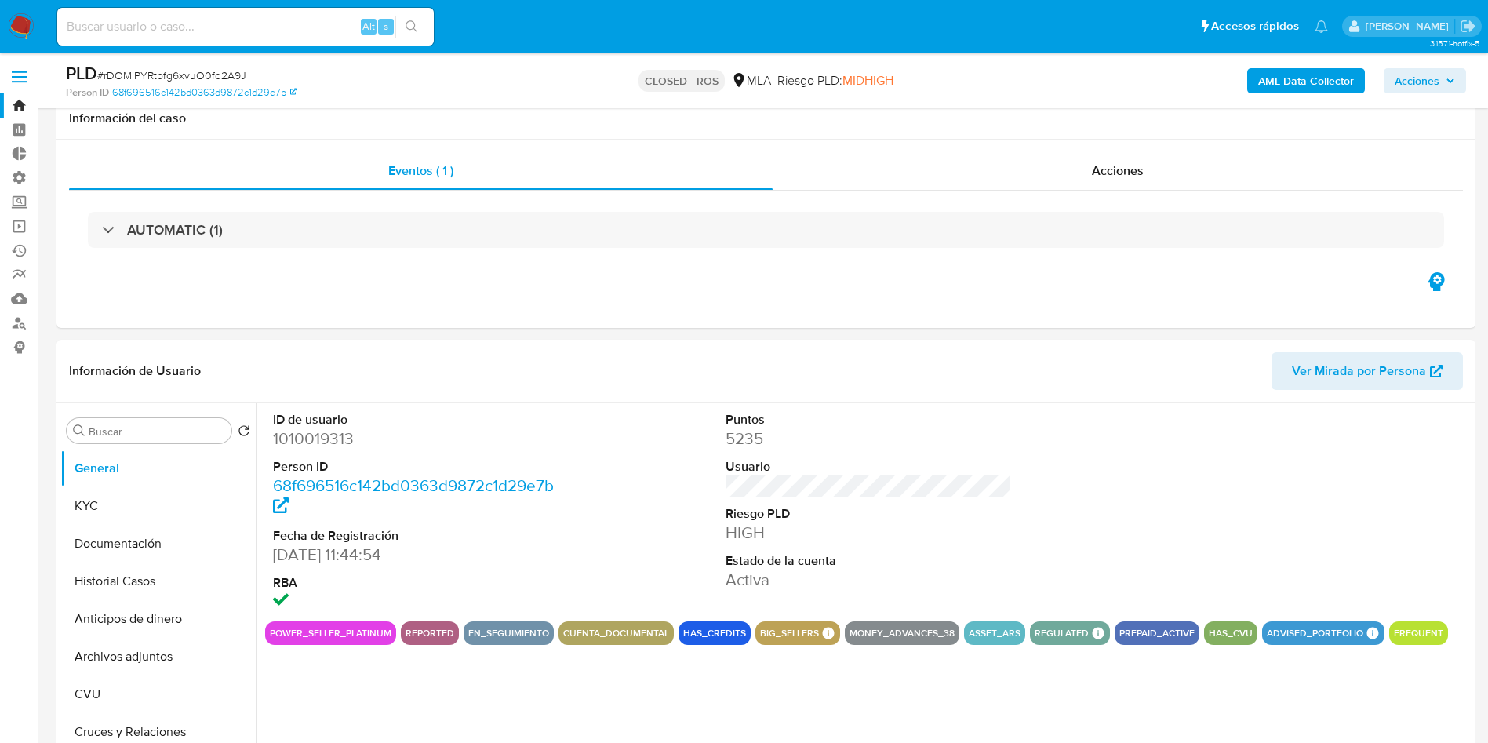
scroll to position [118, 0]
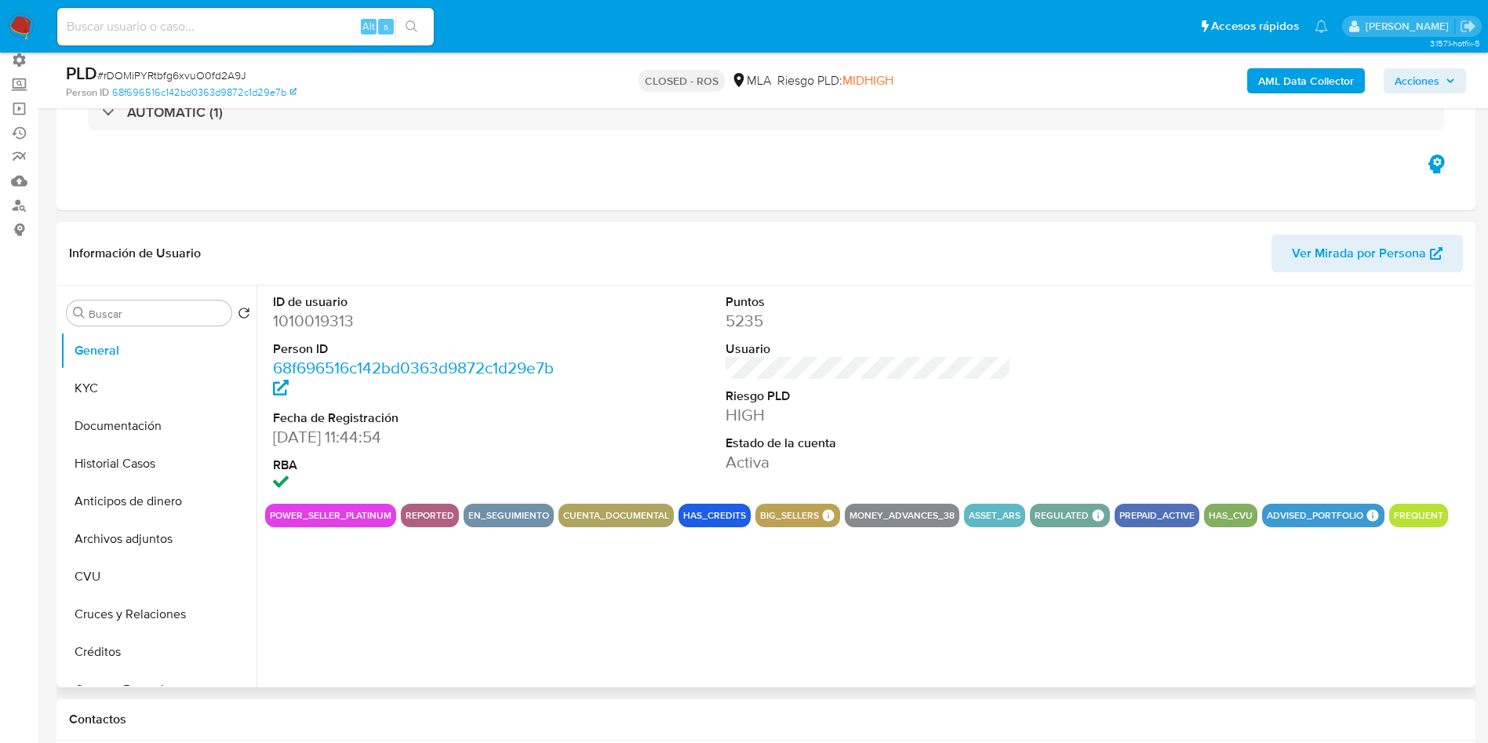
select select "10"
click at [115, 346] on button "General" at bounding box center [152, 351] width 184 height 38
click at [186, 20] on input at bounding box center [245, 26] width 377 height 20
paste input "nnj2K5Dq1KeeKxRLsH2JPm7W"
type input "nnj2K5Dq1KeeKxRLsH2JPm7W"
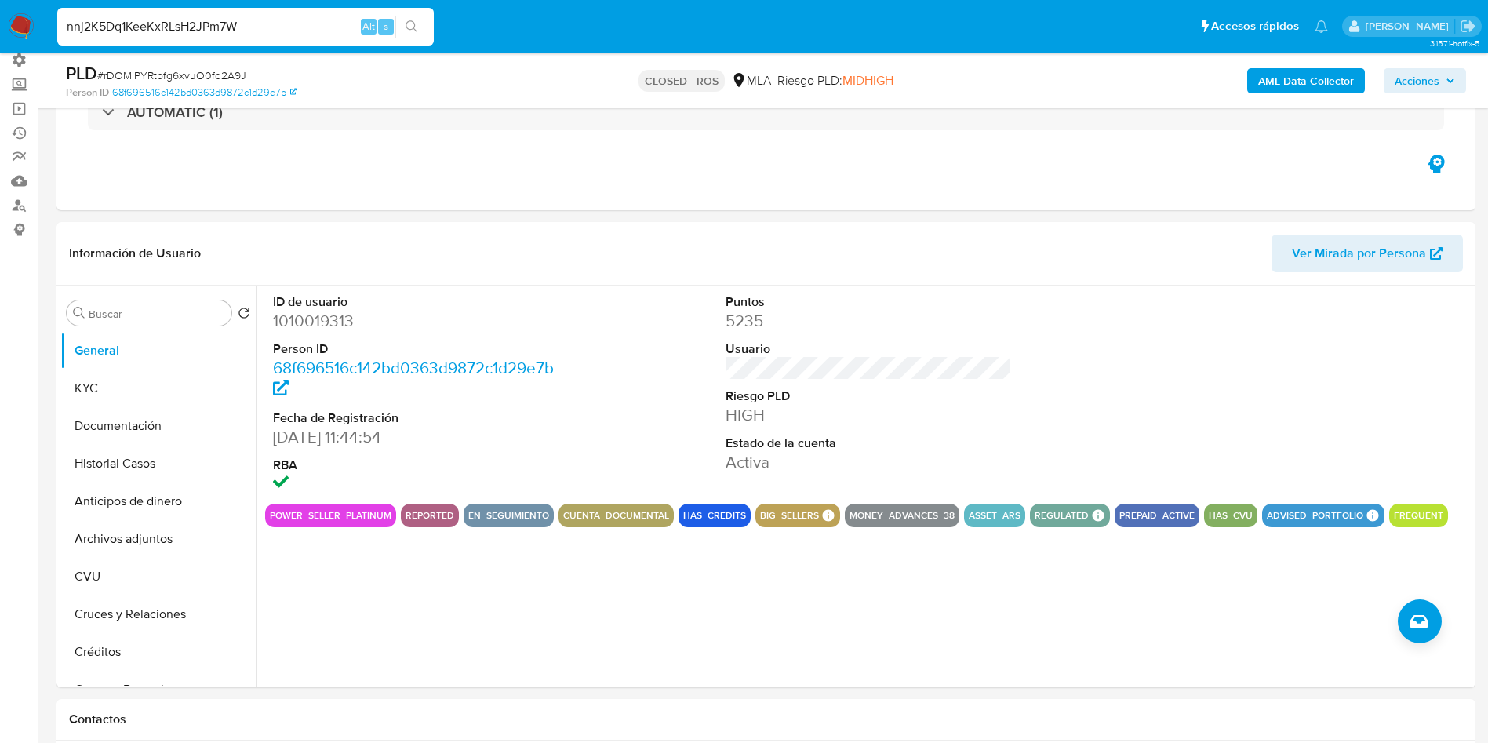
click at [410, 21] on icon "search-icon" at bounding box center [412, 26] width 13 height 13
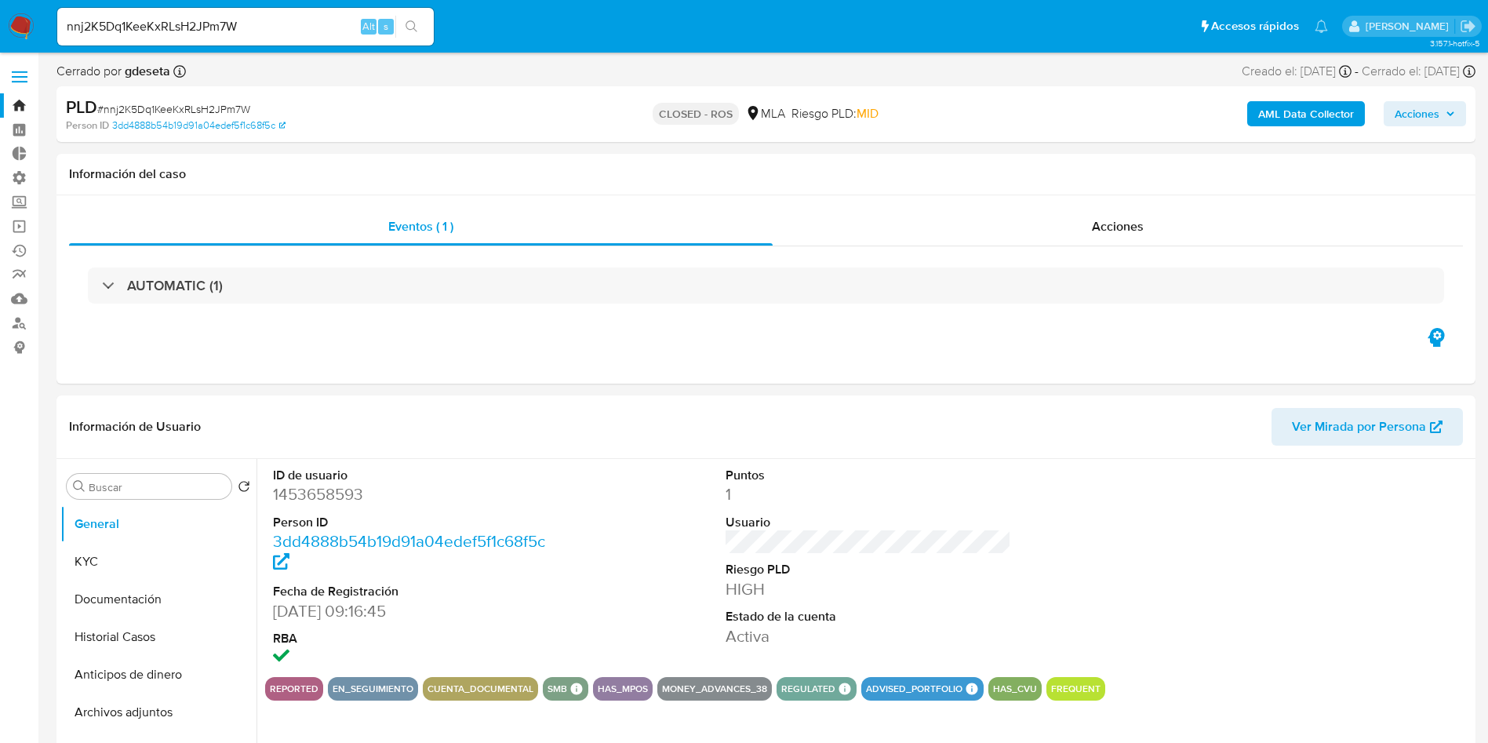
select select "10"
